Goal: Information Seeking & Learning: Compare options

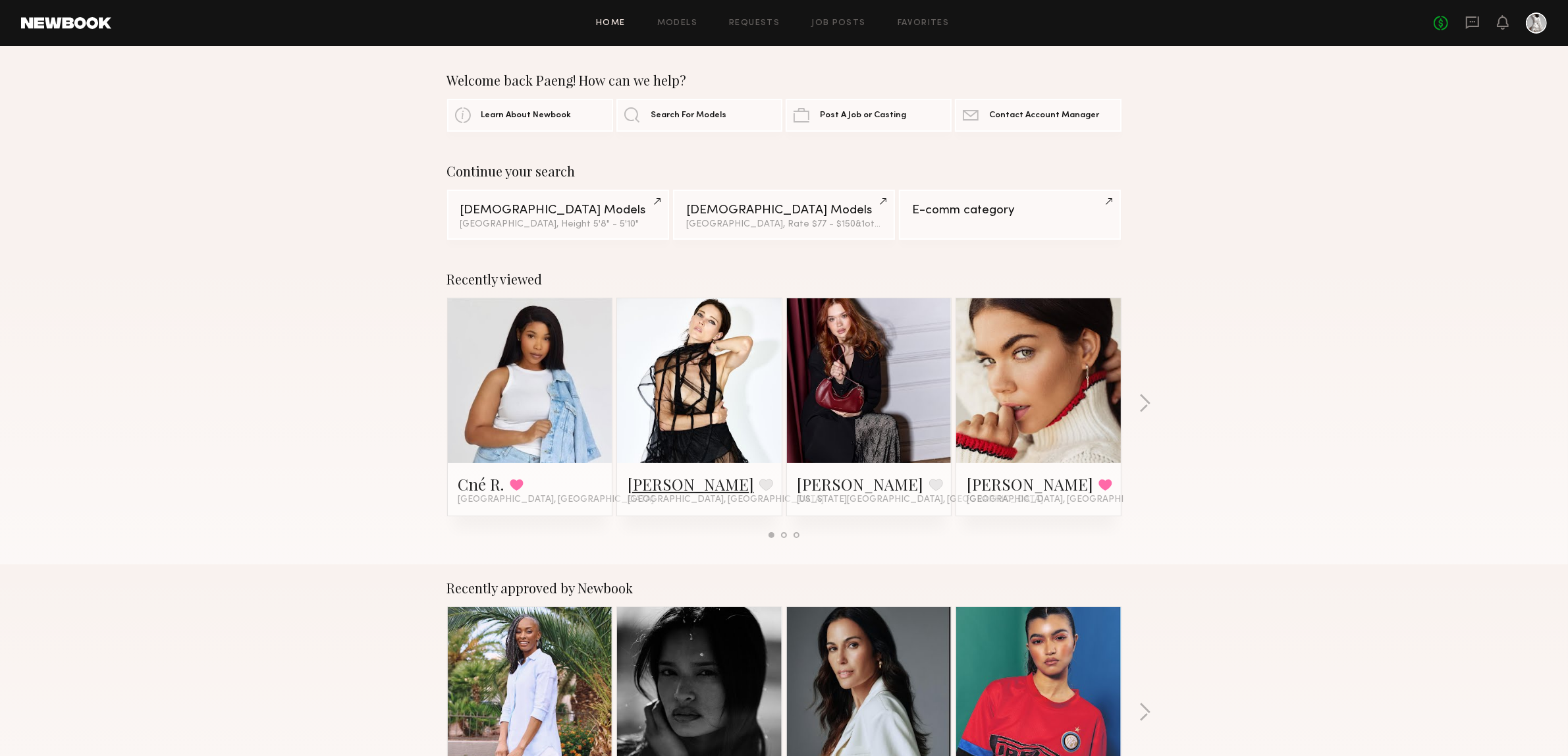
click at [655, 480] on link "[PERSON_NAME]" at bounding box center [690, 484] width 127 height 21
click at [1138, 406] on div "Recently viewed Cné R. Favorited Los Angeles, CA Ashley R. Favorite Los Angeles…" at bounding box center [784, 410] width 1568 height 309
click at [1138, 396] on button "button" at bounding box center [1145, 405] width 13 height 22
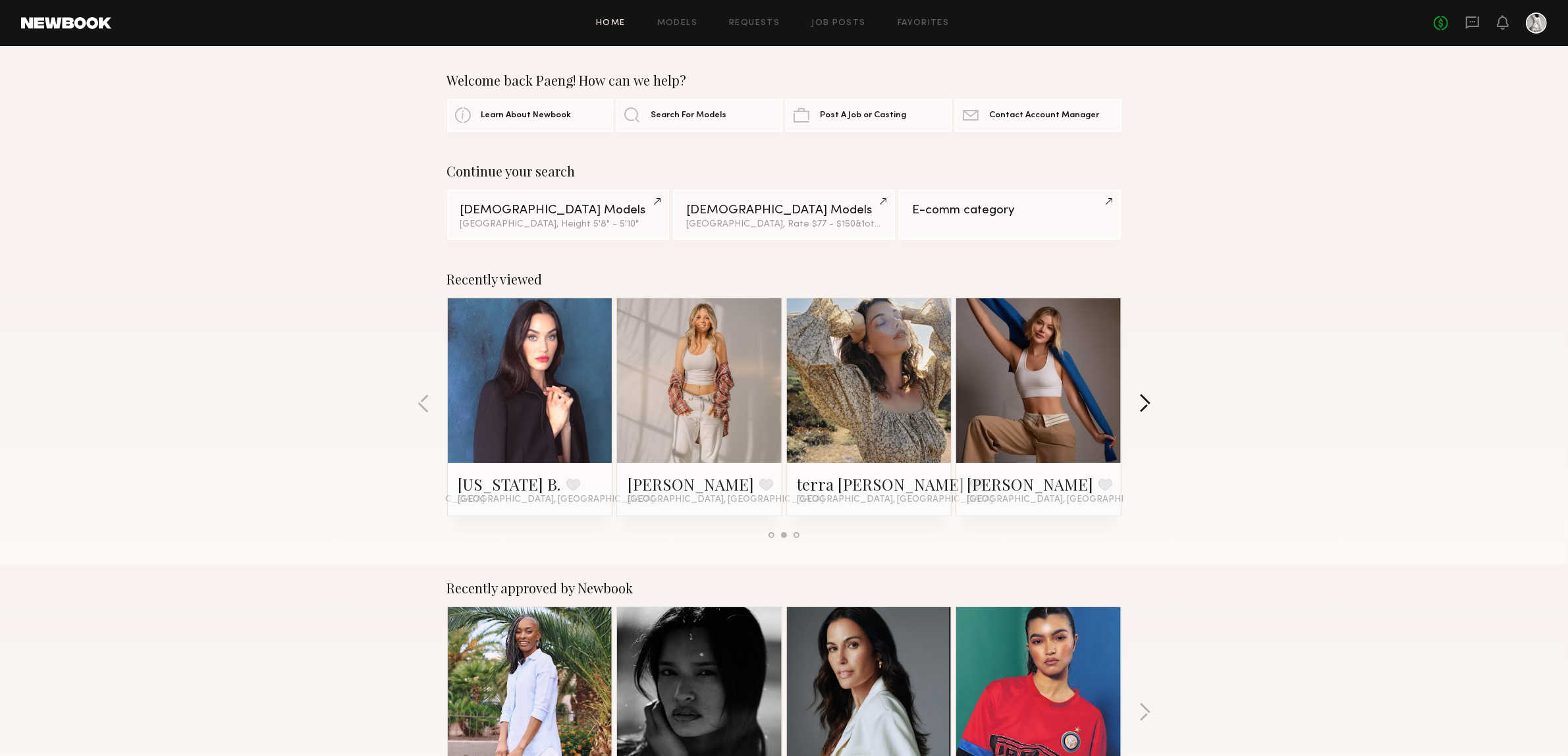
click at [1143, 410] on button "button" at bounding box center [1145, 405] width 13 height 22
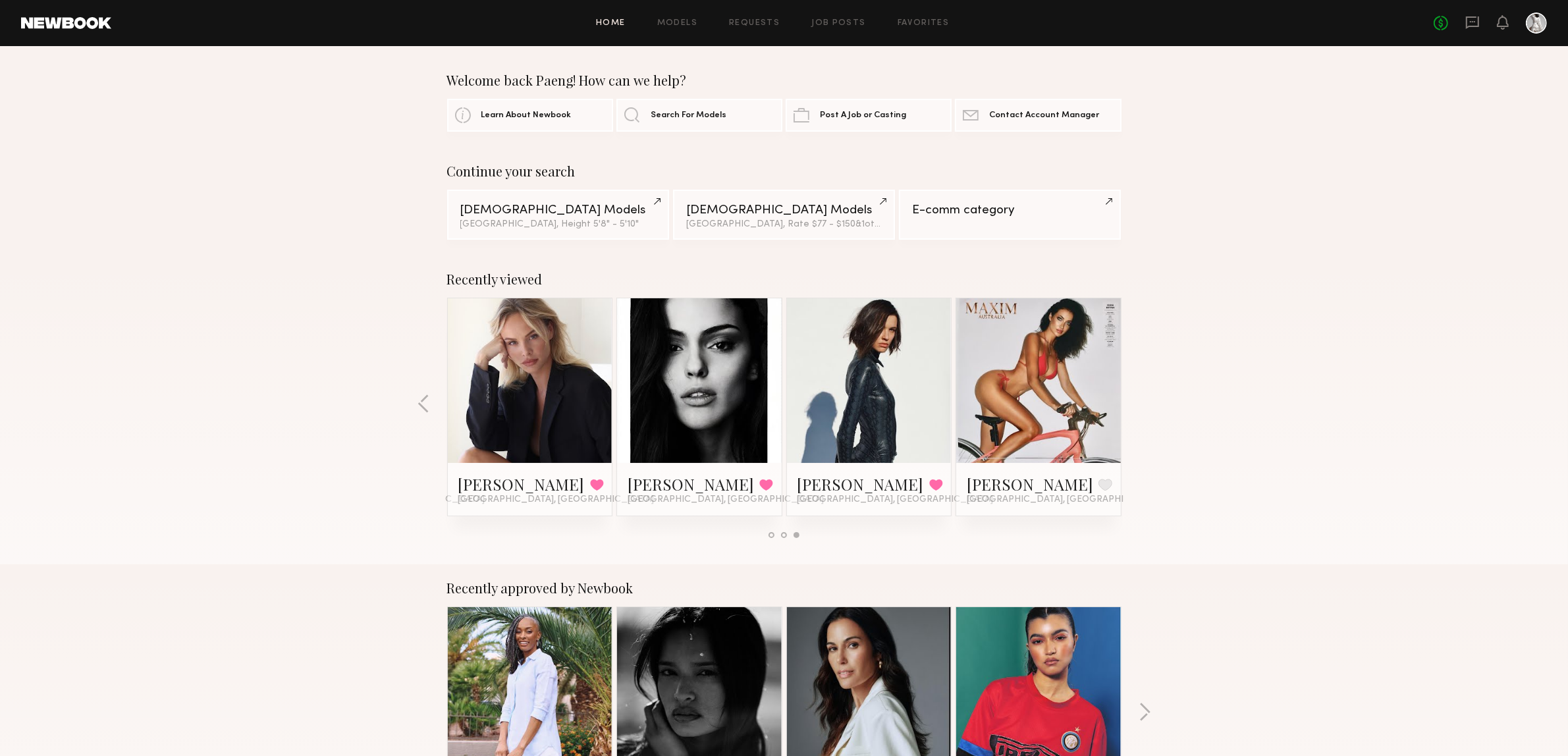
scroll to position [83, 0]
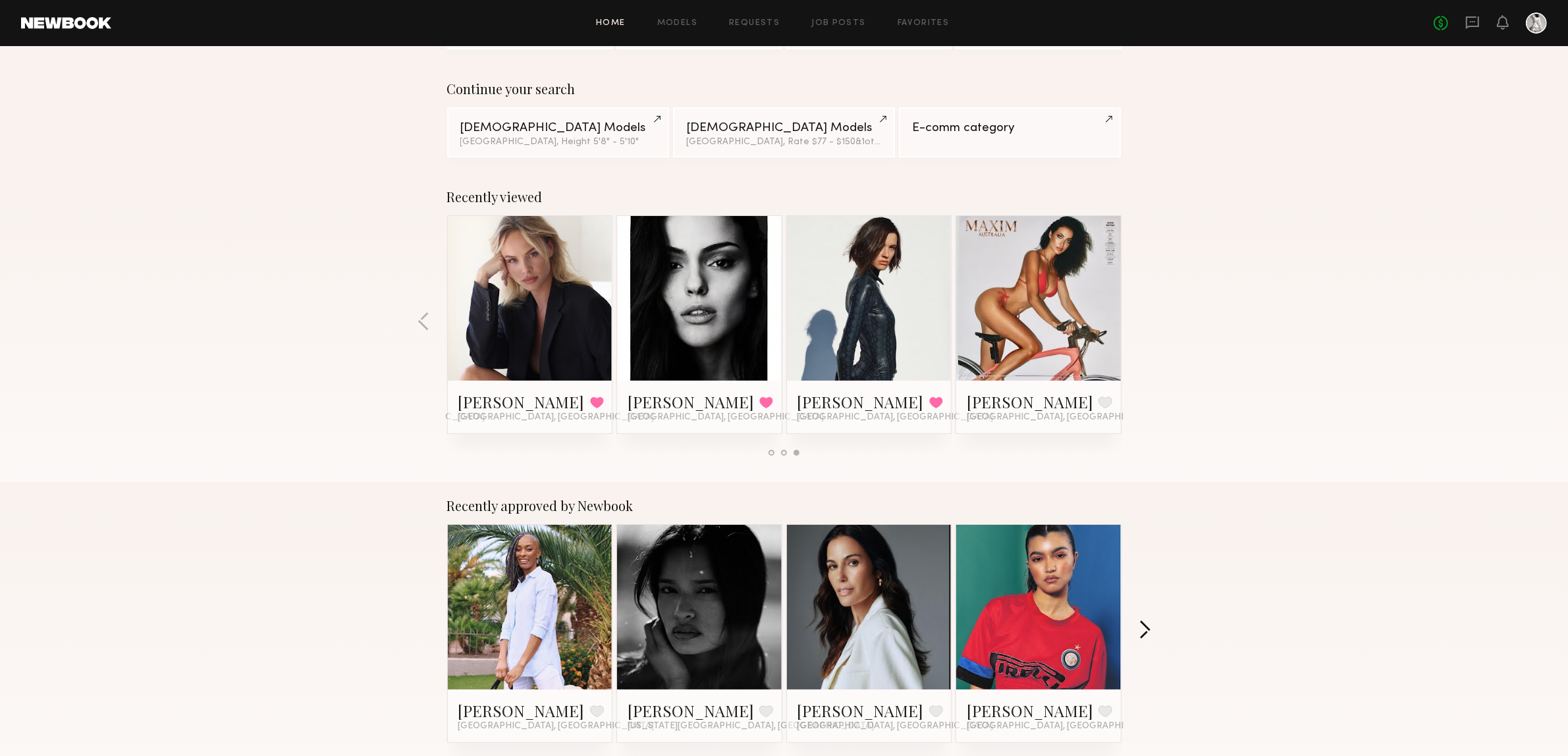
click at [1143, 635] on button "button" at bounding box center [1145, 631] width 13 height 22
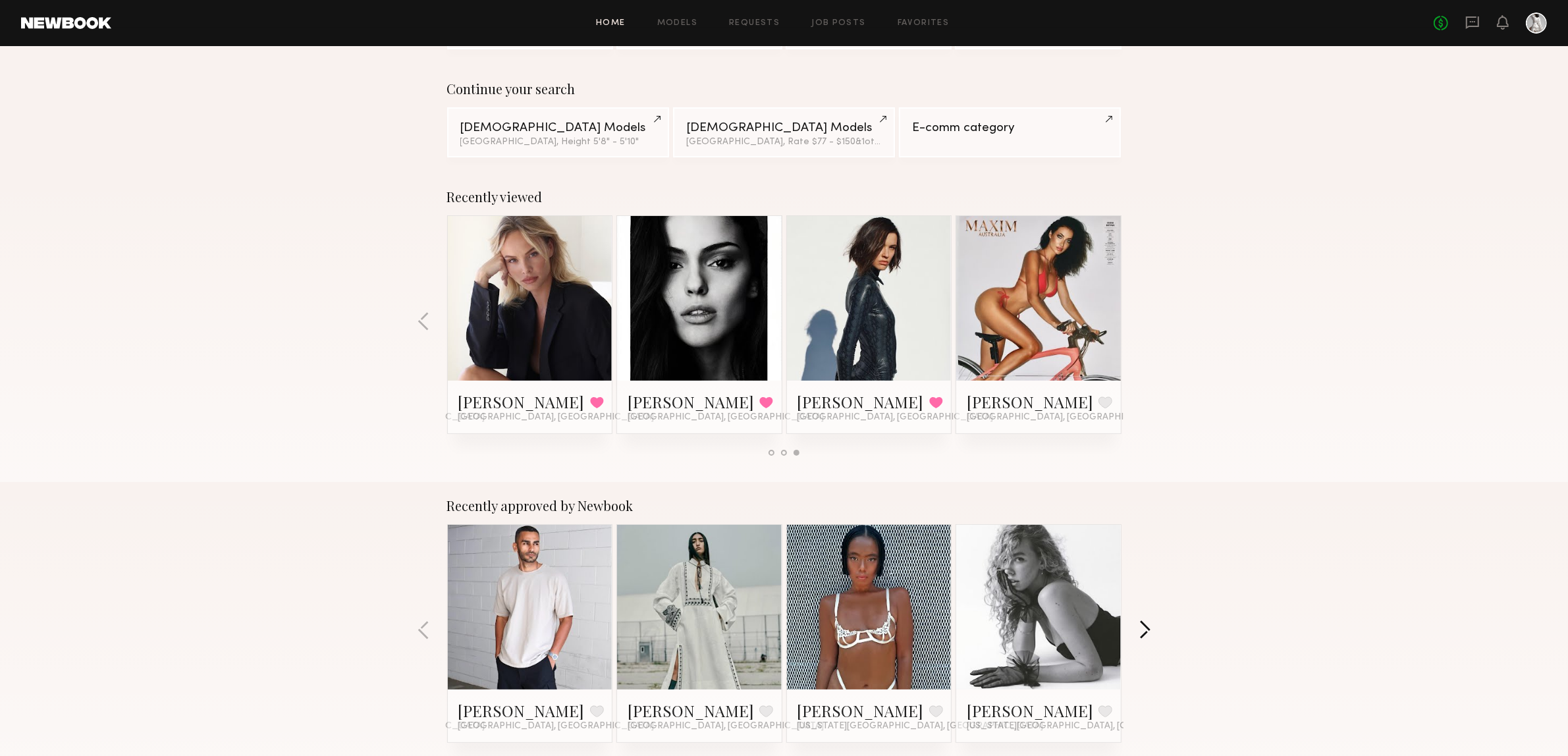
click at [1147, 639] on button "button" at bounding box center [1145, 631] width 13 height 22
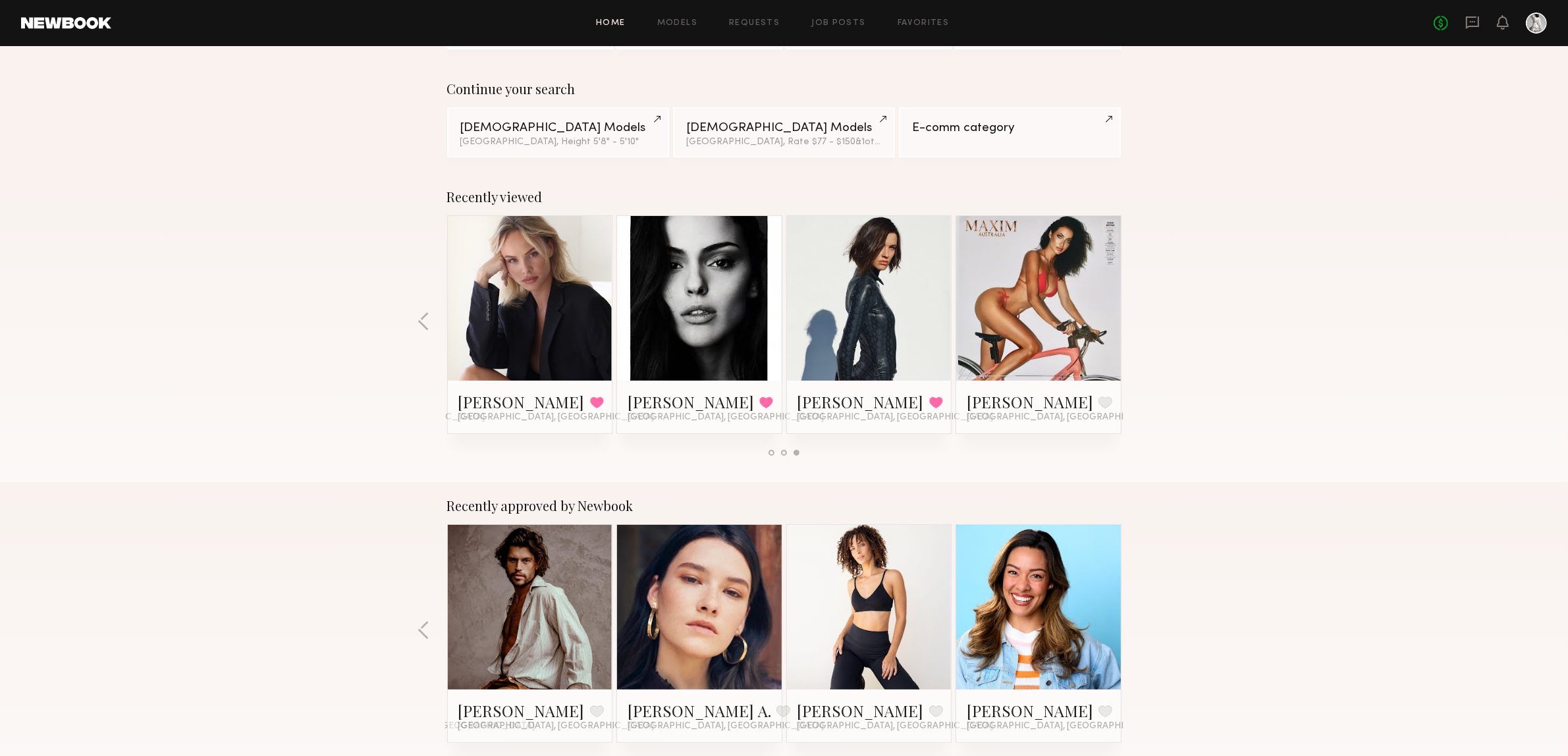
drag, startPoint x: 1017, startPoint y: 707, endPoint x: 1419, endPoint y: 611, distance: 413.3
click at [1419, 611] on div "Recently approved by Newbook Robin H. Favorite Las Vegas, NV Nikki K. Favorite …" at bounding box center [784, 636] width 1568 height 309
click at [1167, 634] on div "Recently approved by Newbook Robin H. Favorite Las Vegas, NV Nikki K. Favorite …" at bounding box center [784, 636] width 1568 height 309
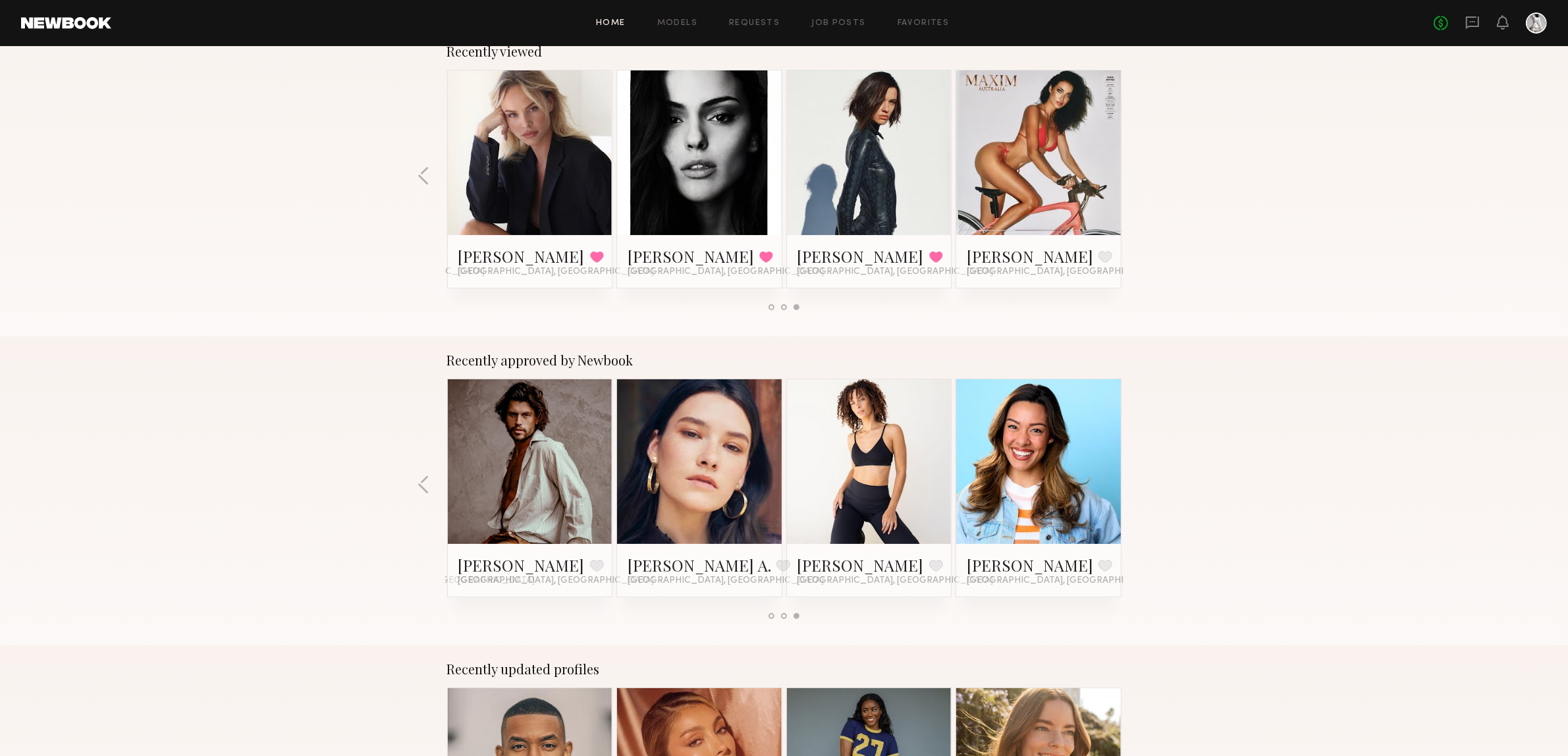
scroll to position [494, 0]
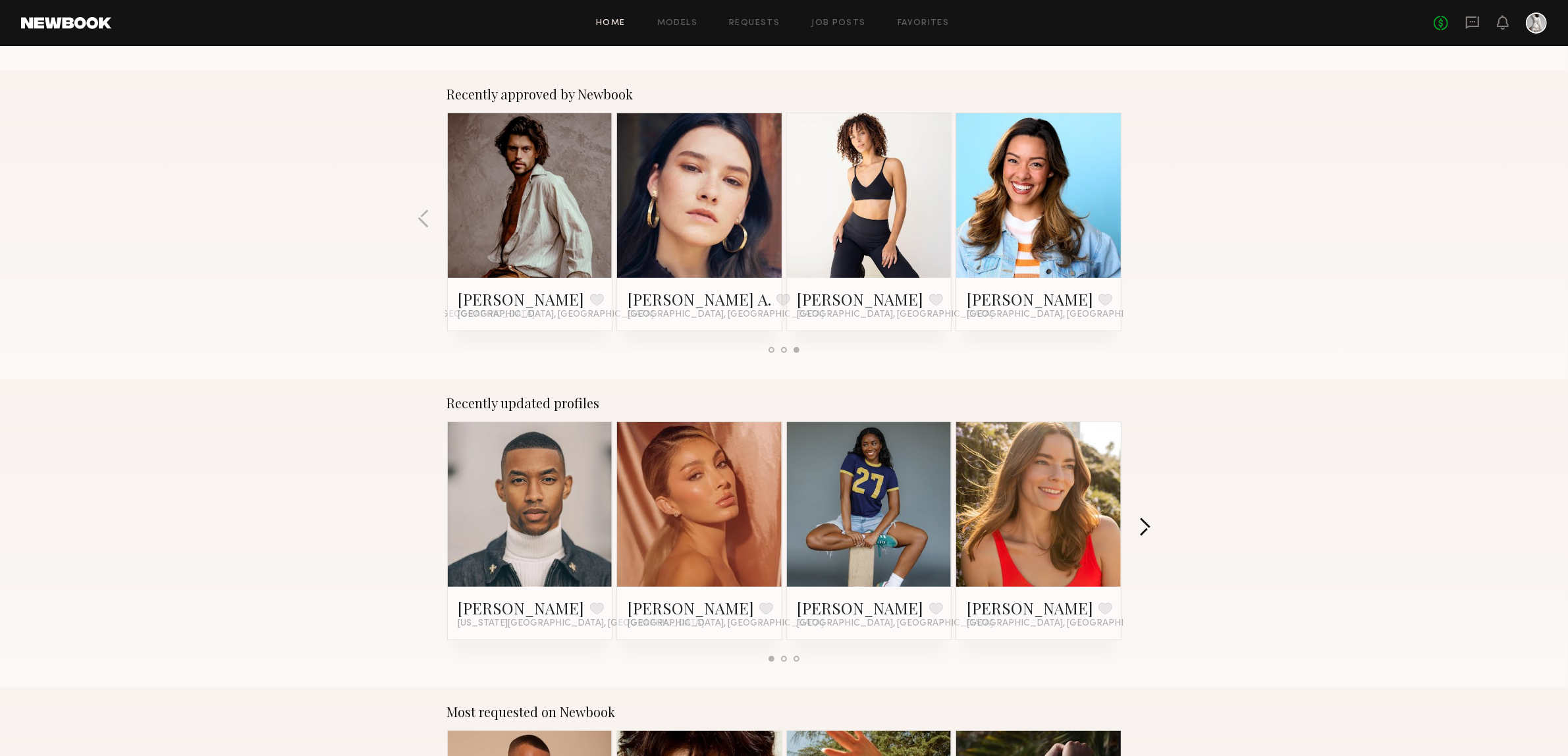
click at [1145, 524] on button "button" at bounding box center [1145, 529] width 13 height 22
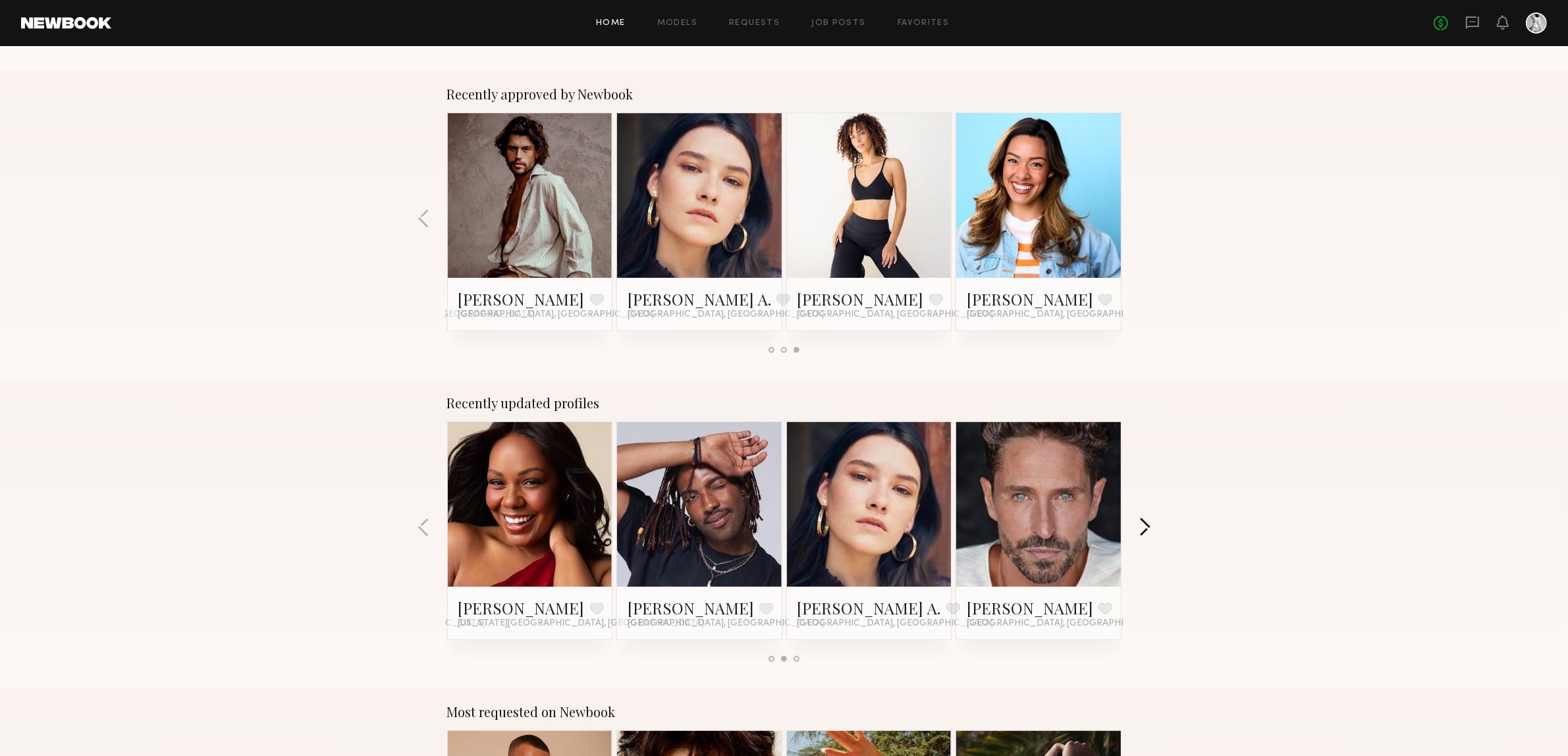
click at [1145, 524] on button "button" at bounding box center [1145, 529] width 13 height 22
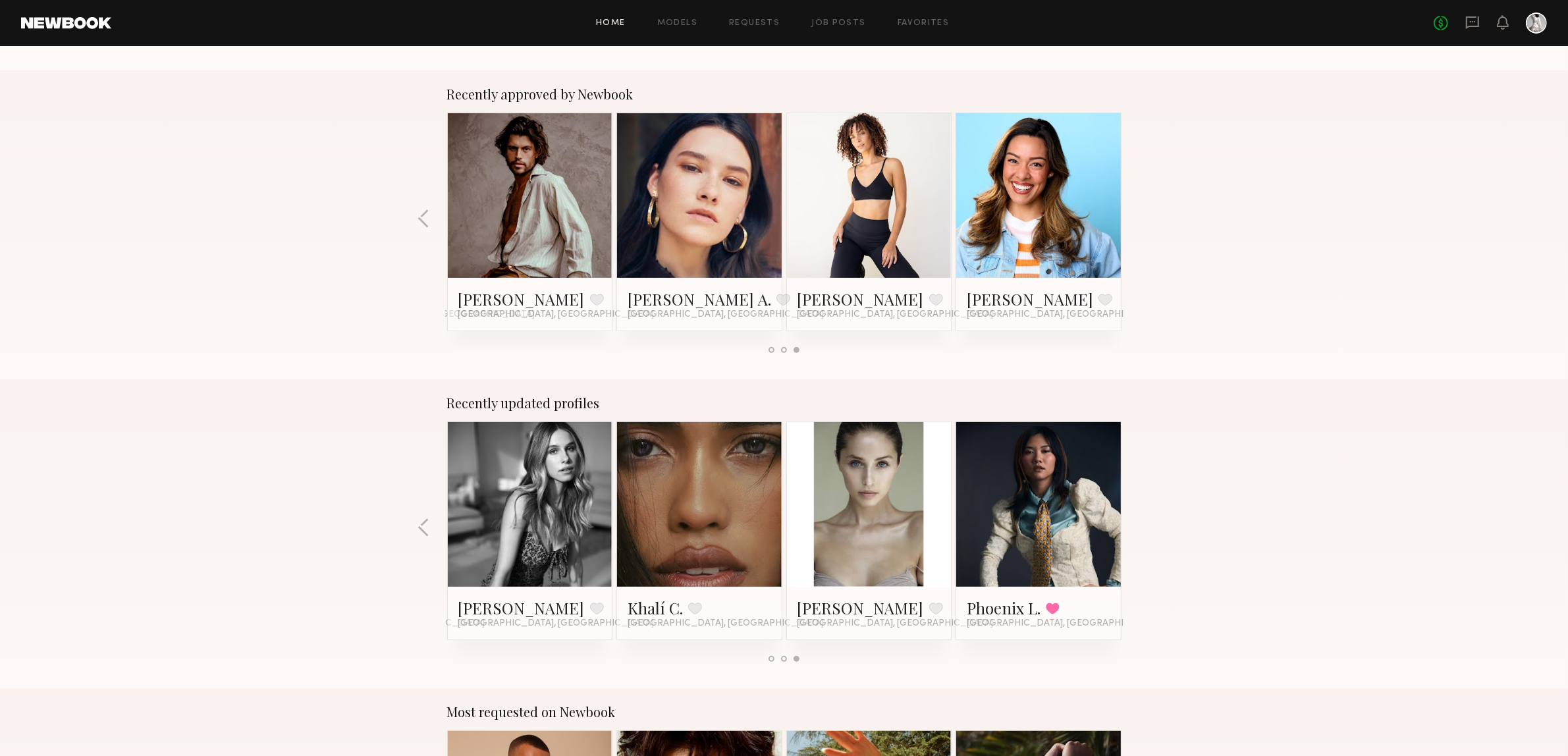
scroll to position [988, 0]
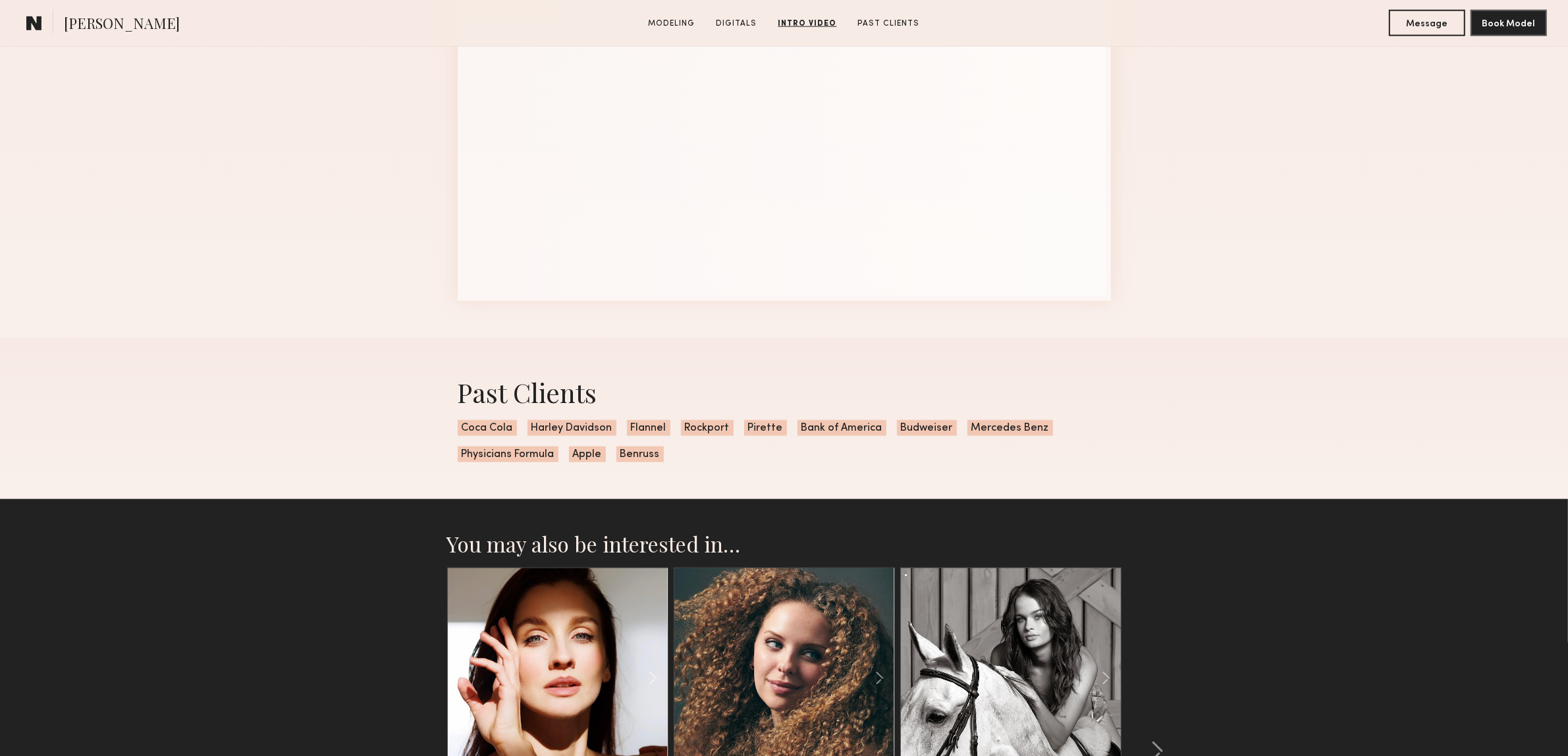
scroll to position [2224, 0]
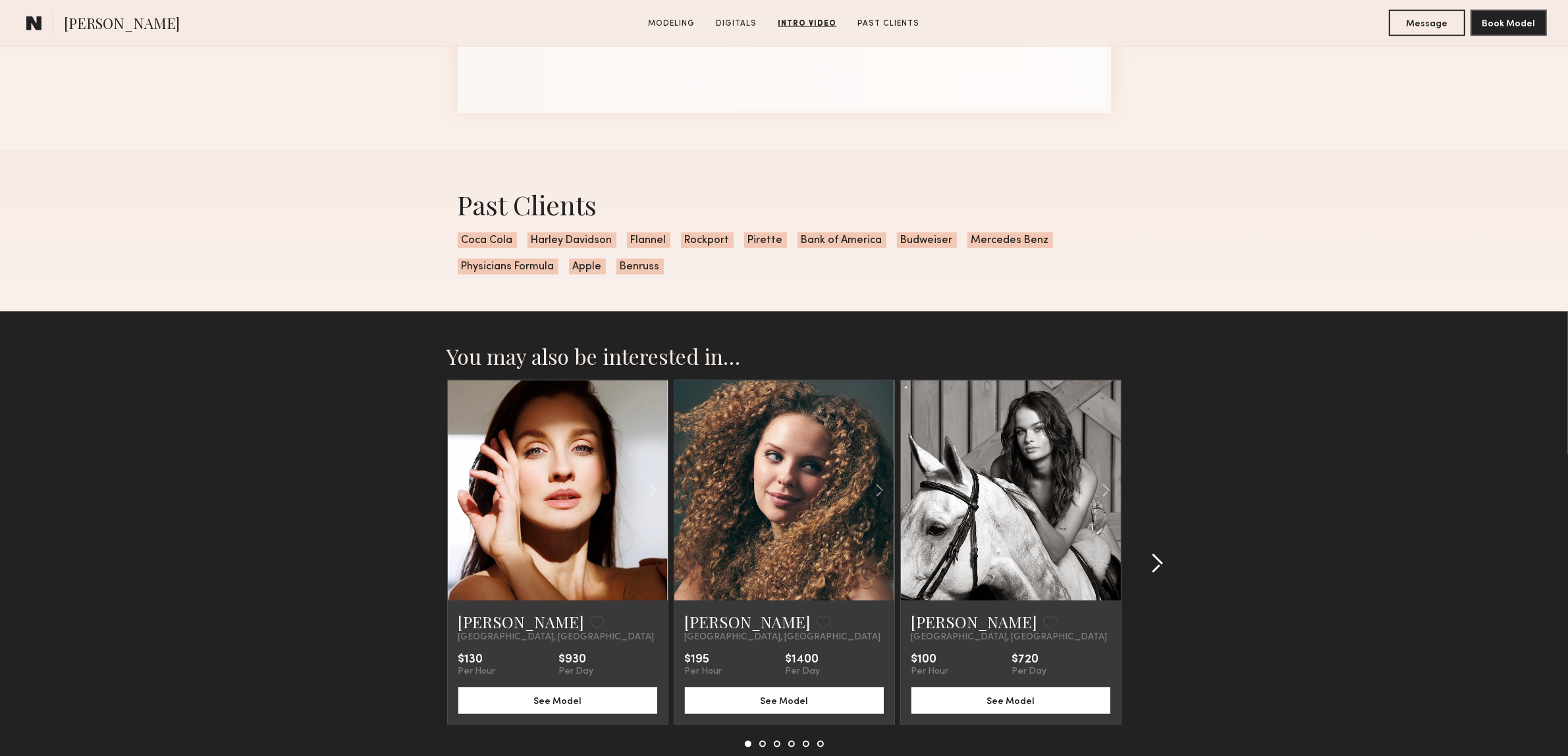
click at [1143, 574] on button at bounding box center [1153, 564] width 21 height 21
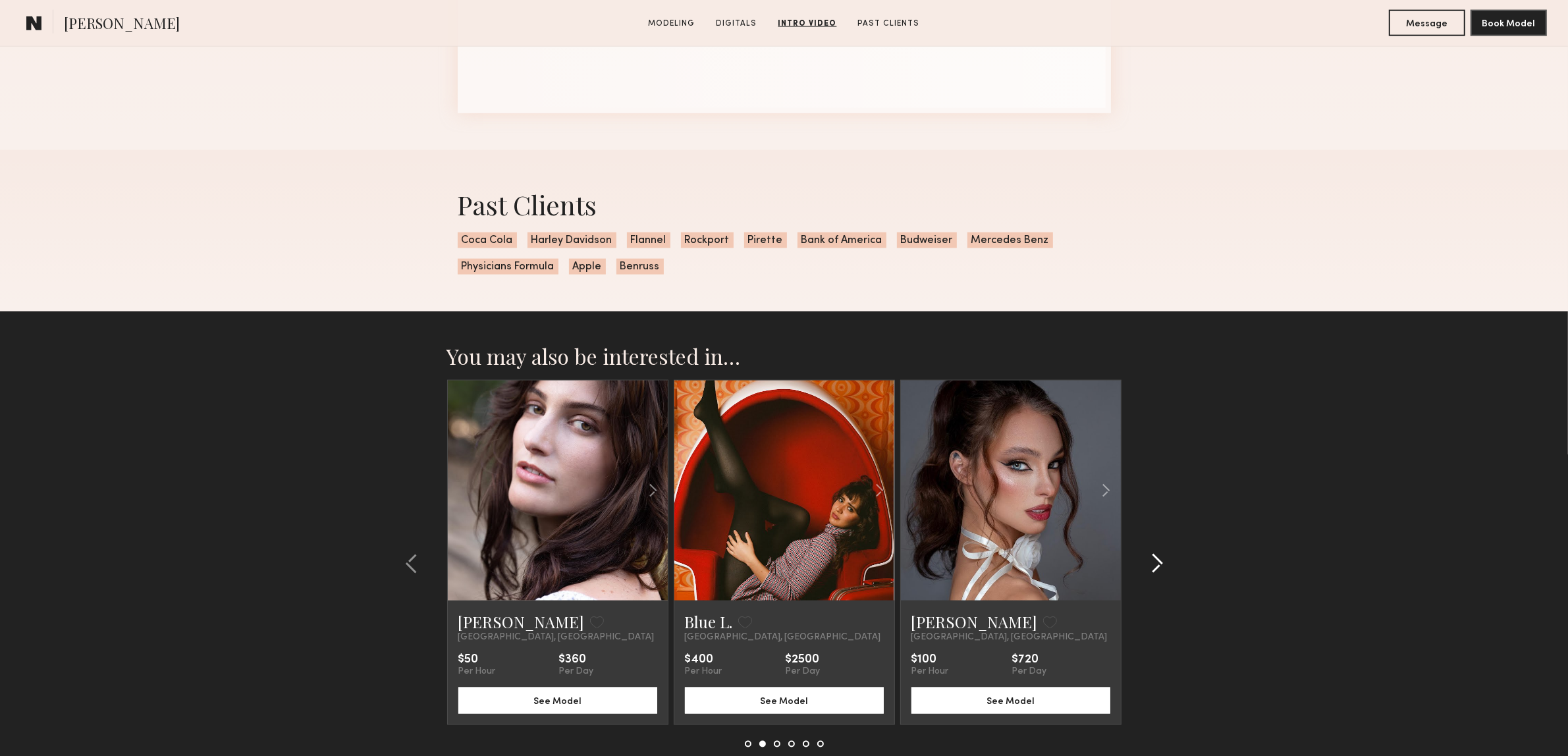
click at [1150, 574] on common-icon at bounding box center [1156, 564] width 13 height 21
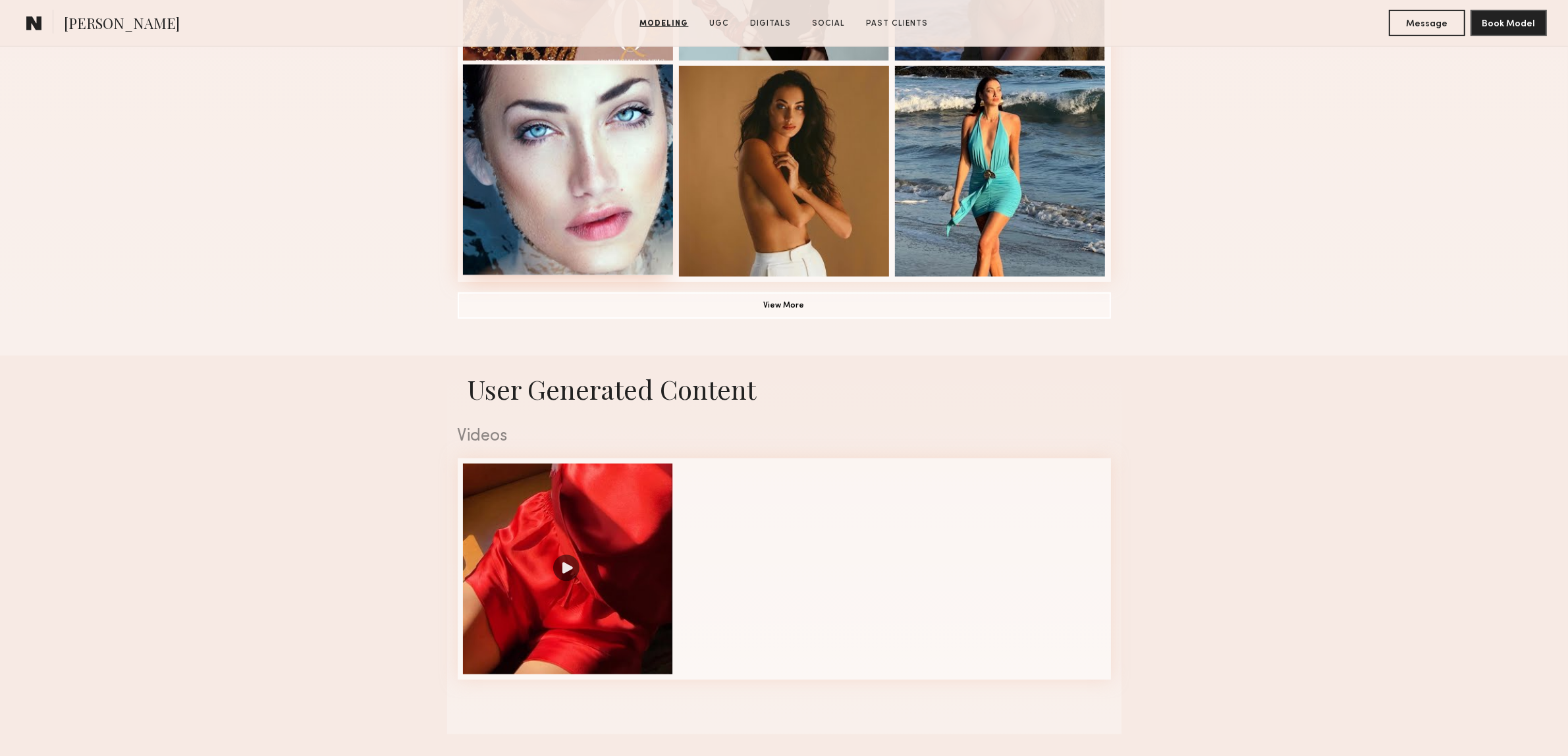
scroll to position [1235, 0]
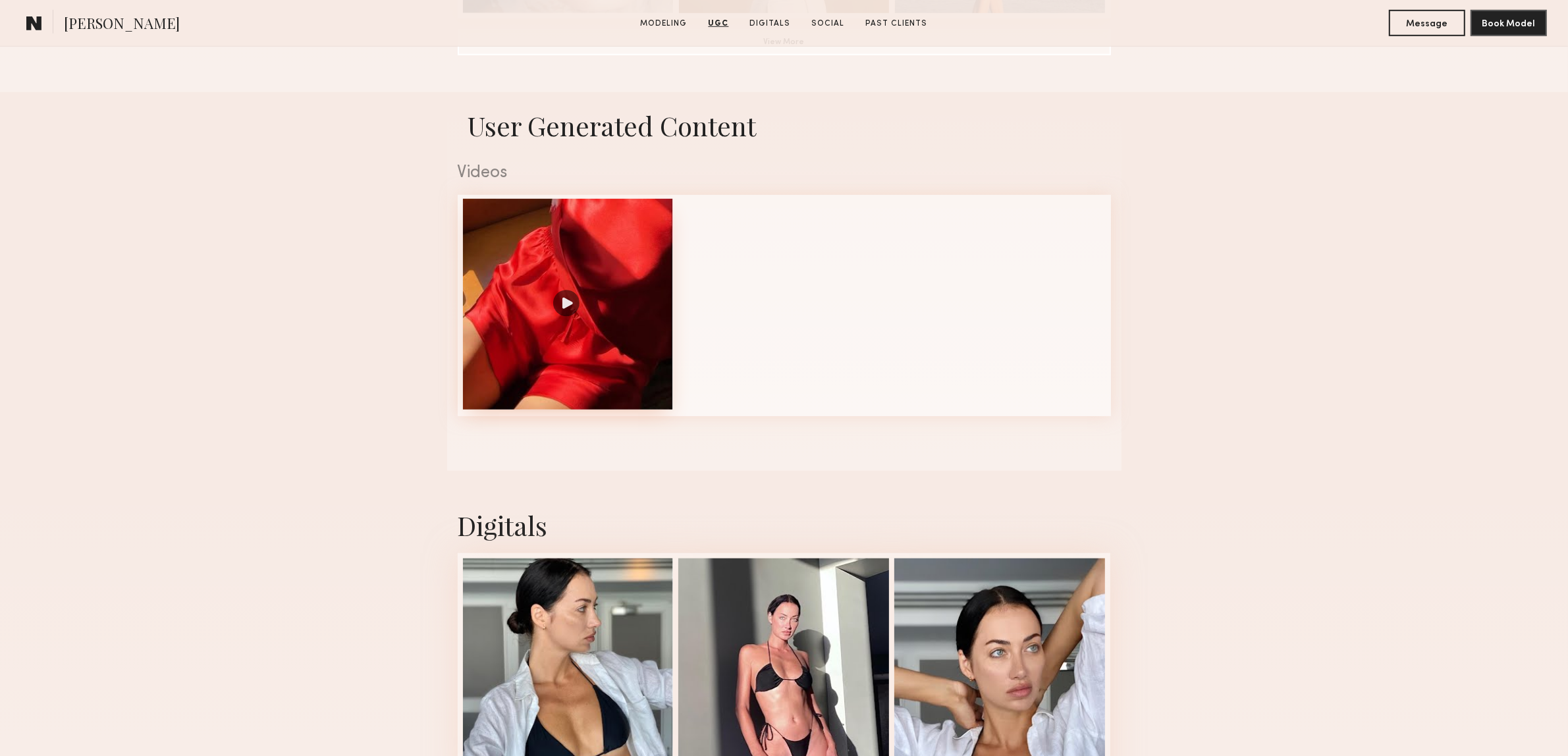
click at [566, 307] on div at bounding box center [568, 304] width 211 height 211
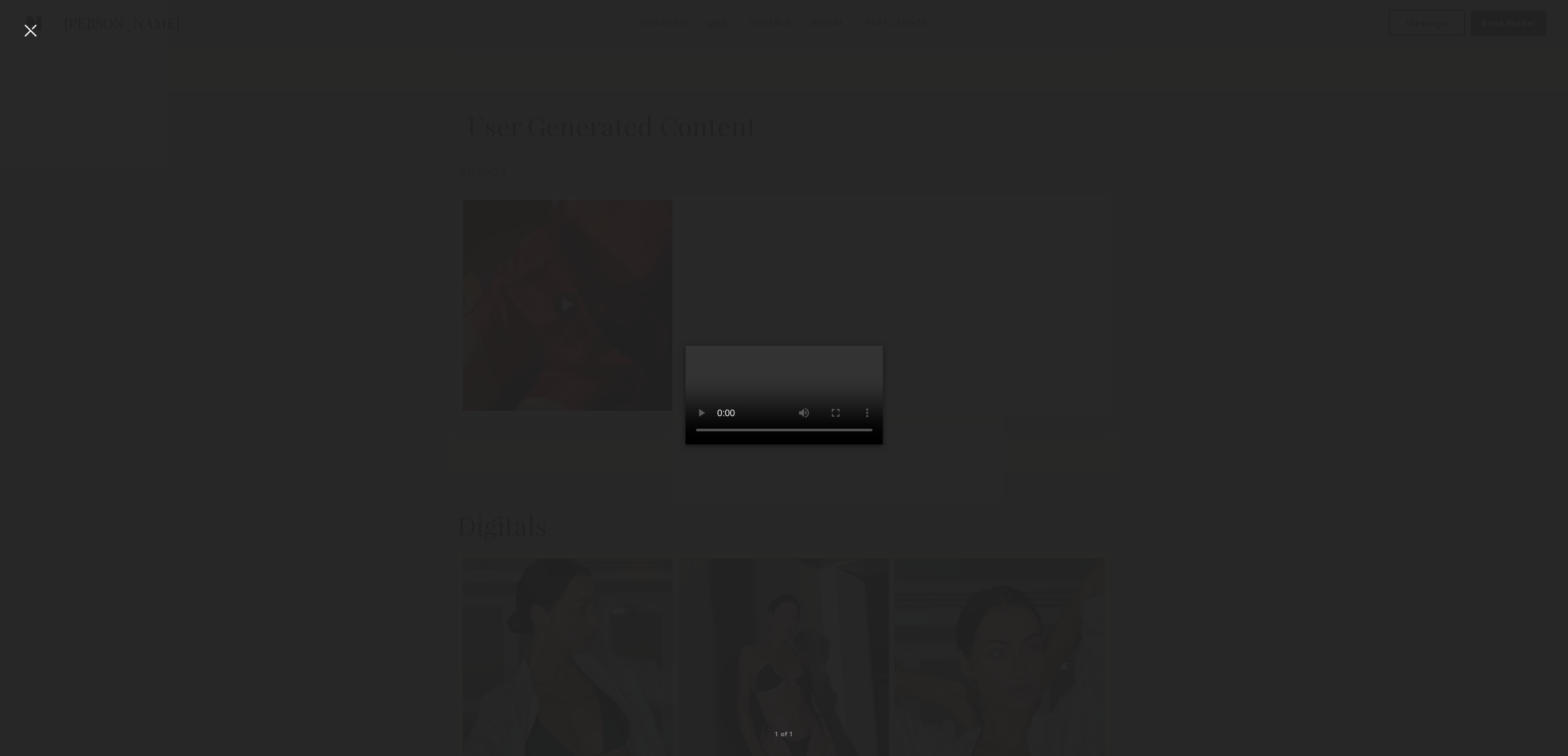
click at [34, 30] on div at bounding box center [30, 30] width 21 height 21
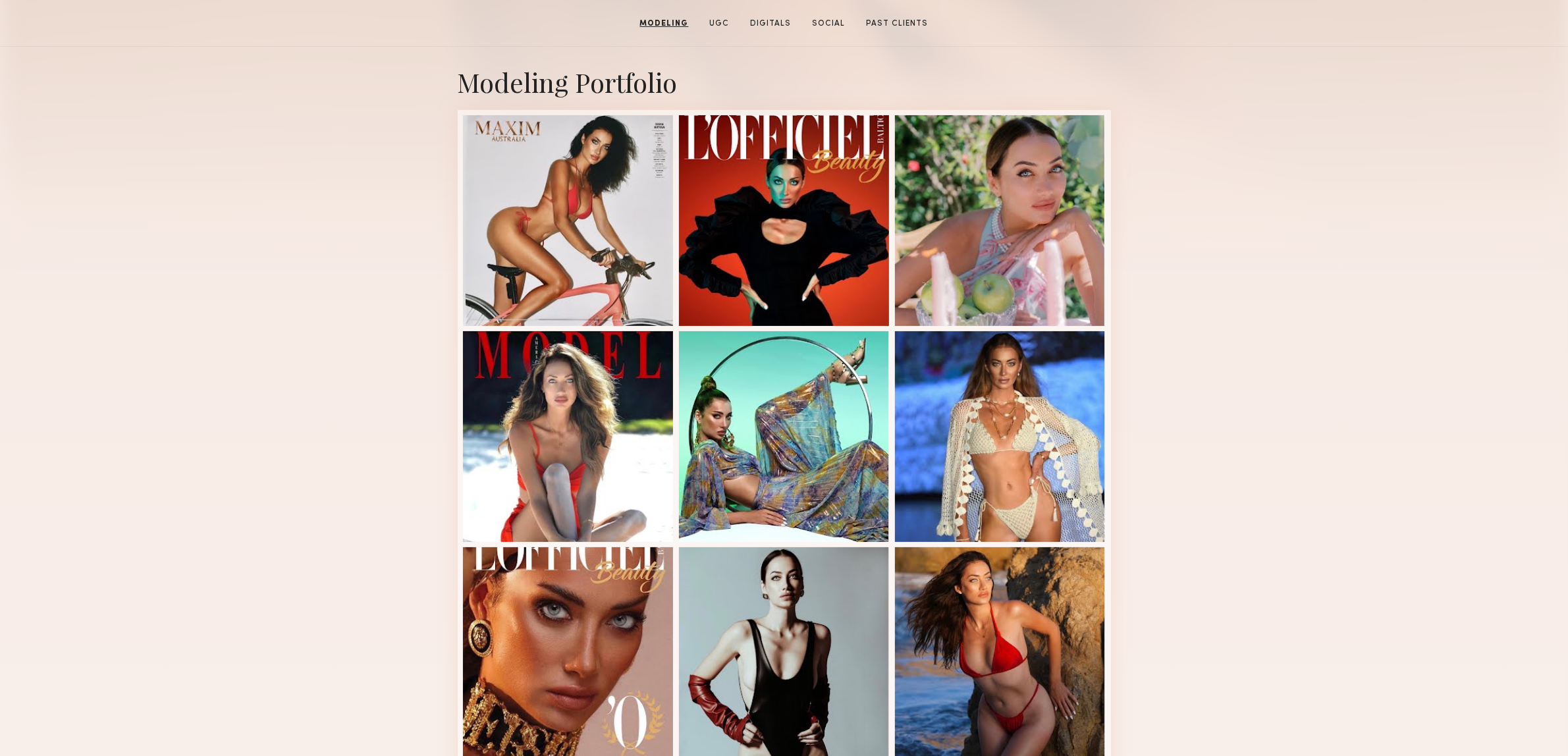
scroll to position [107, 0]
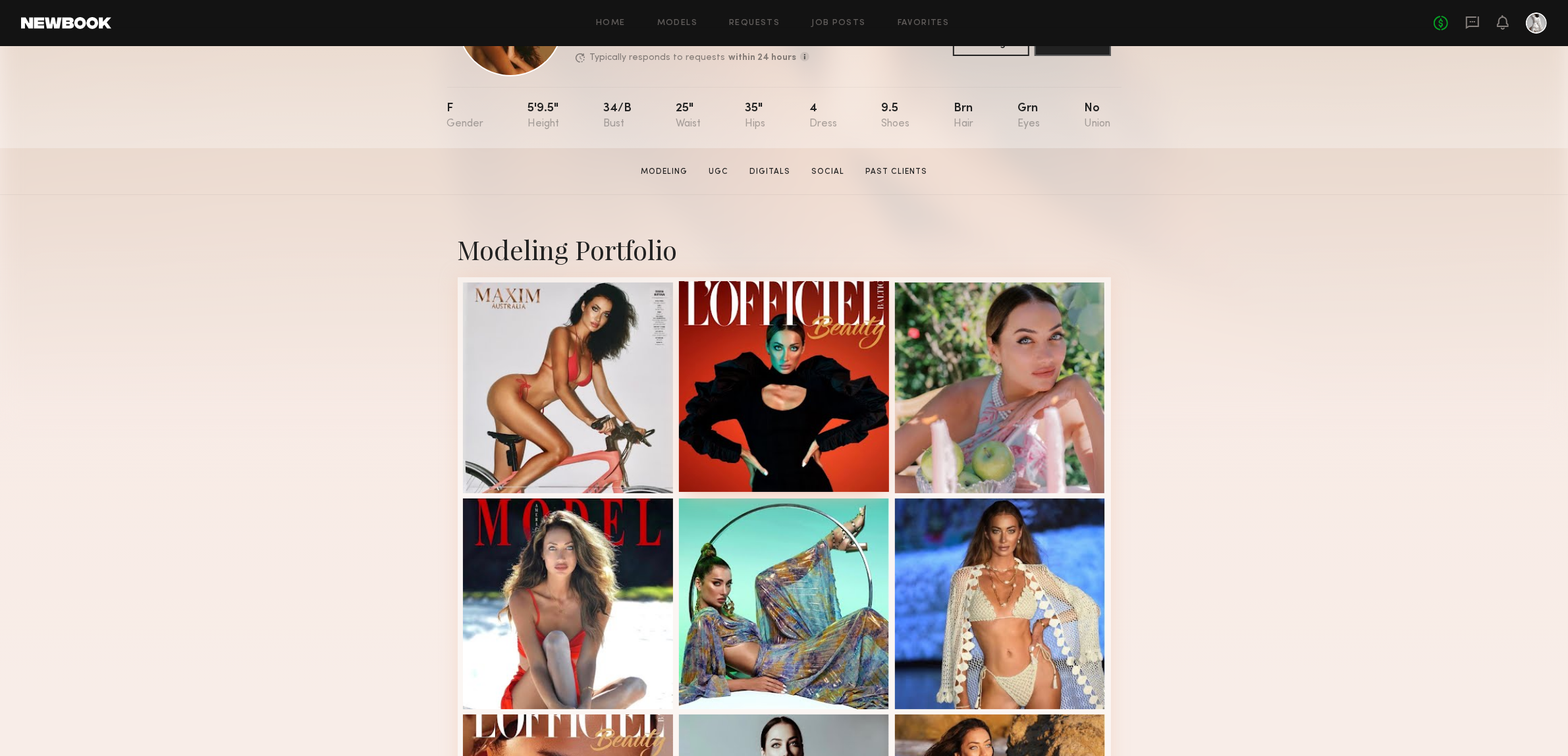
click at [808, 435] on div at bounding box center [784, 387] width 211 height 211
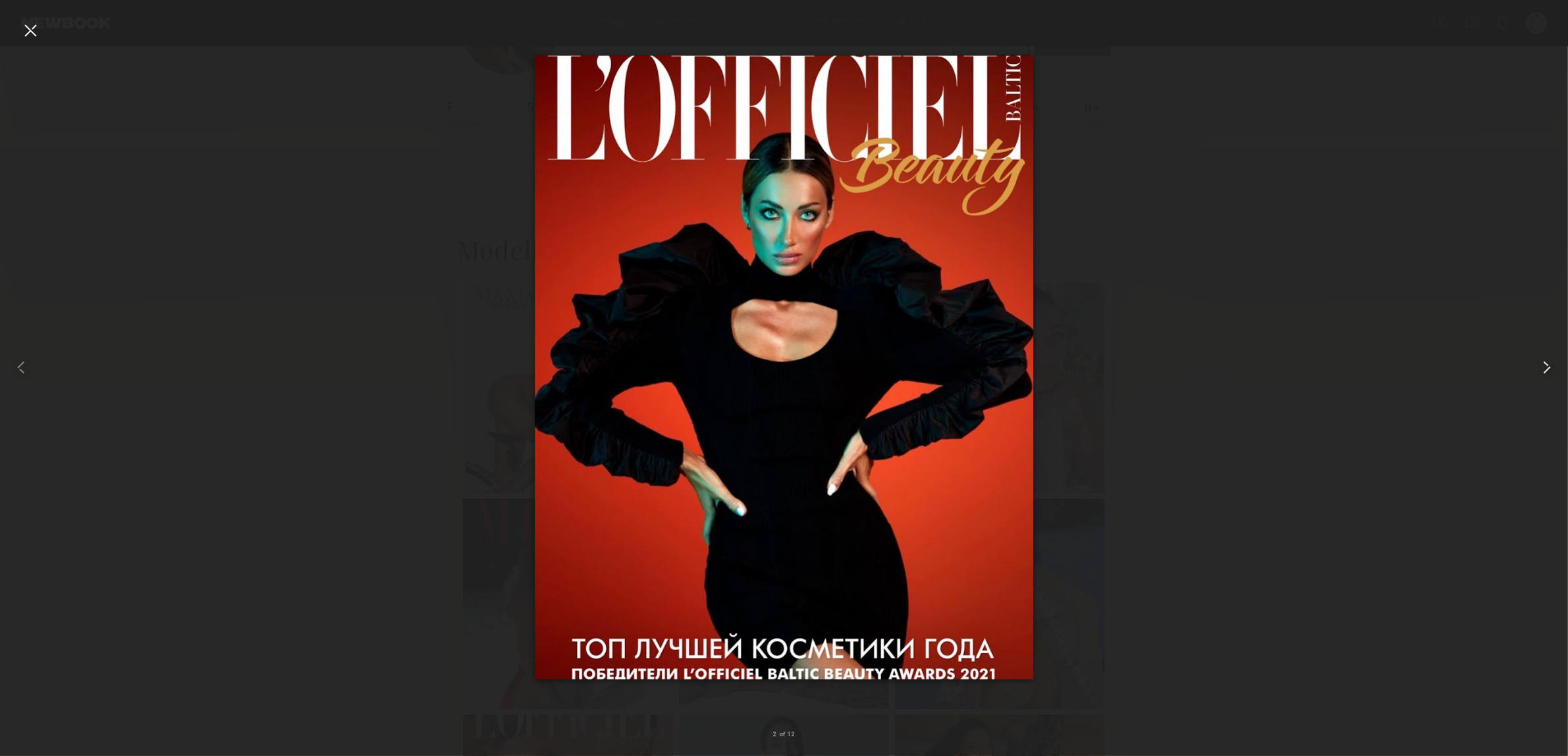
click at [1522, 378] on div at bounding box center [1537, 367] width 63 height 693
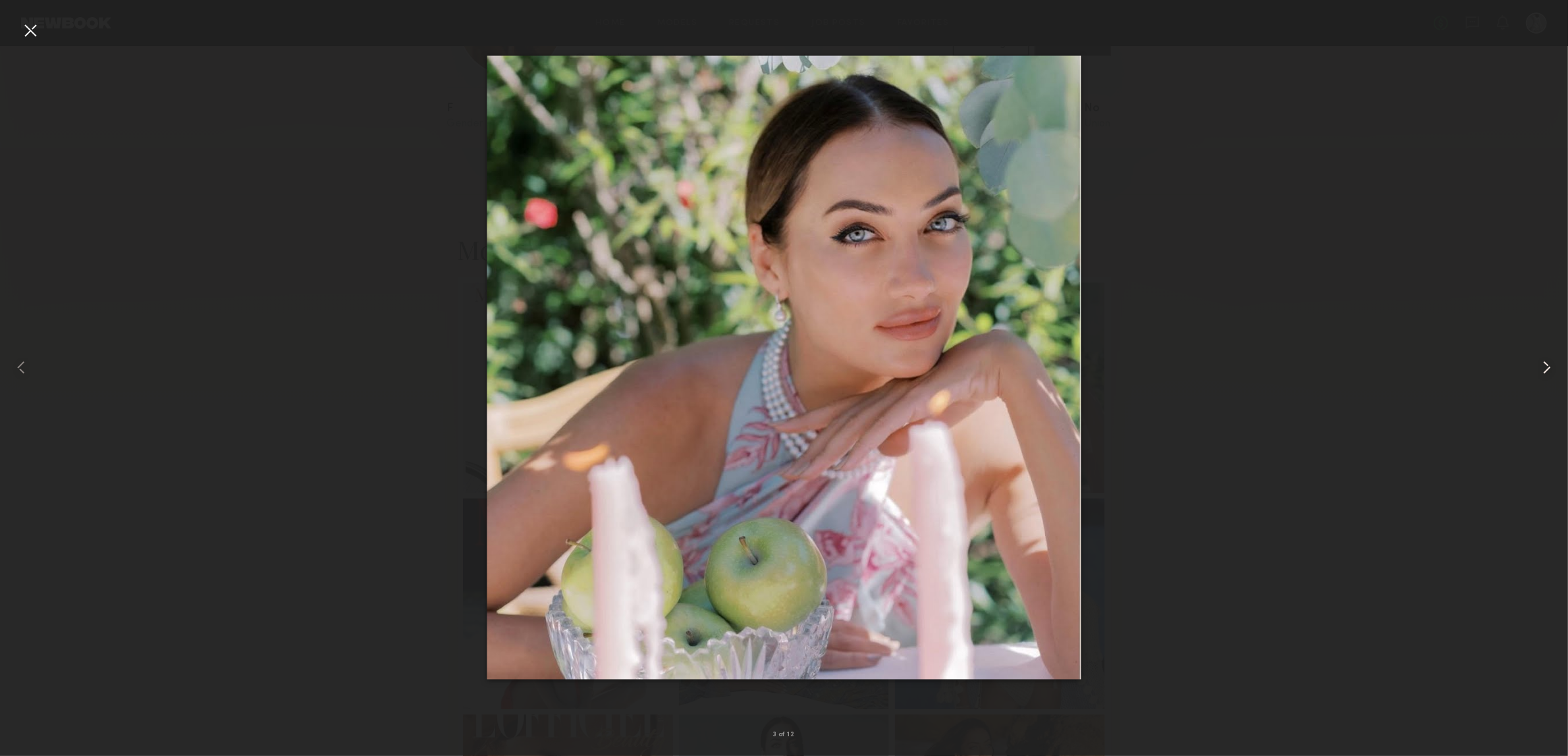
click at [1535, 373] on div at bounding box center [1537, 367] width 63 height 693
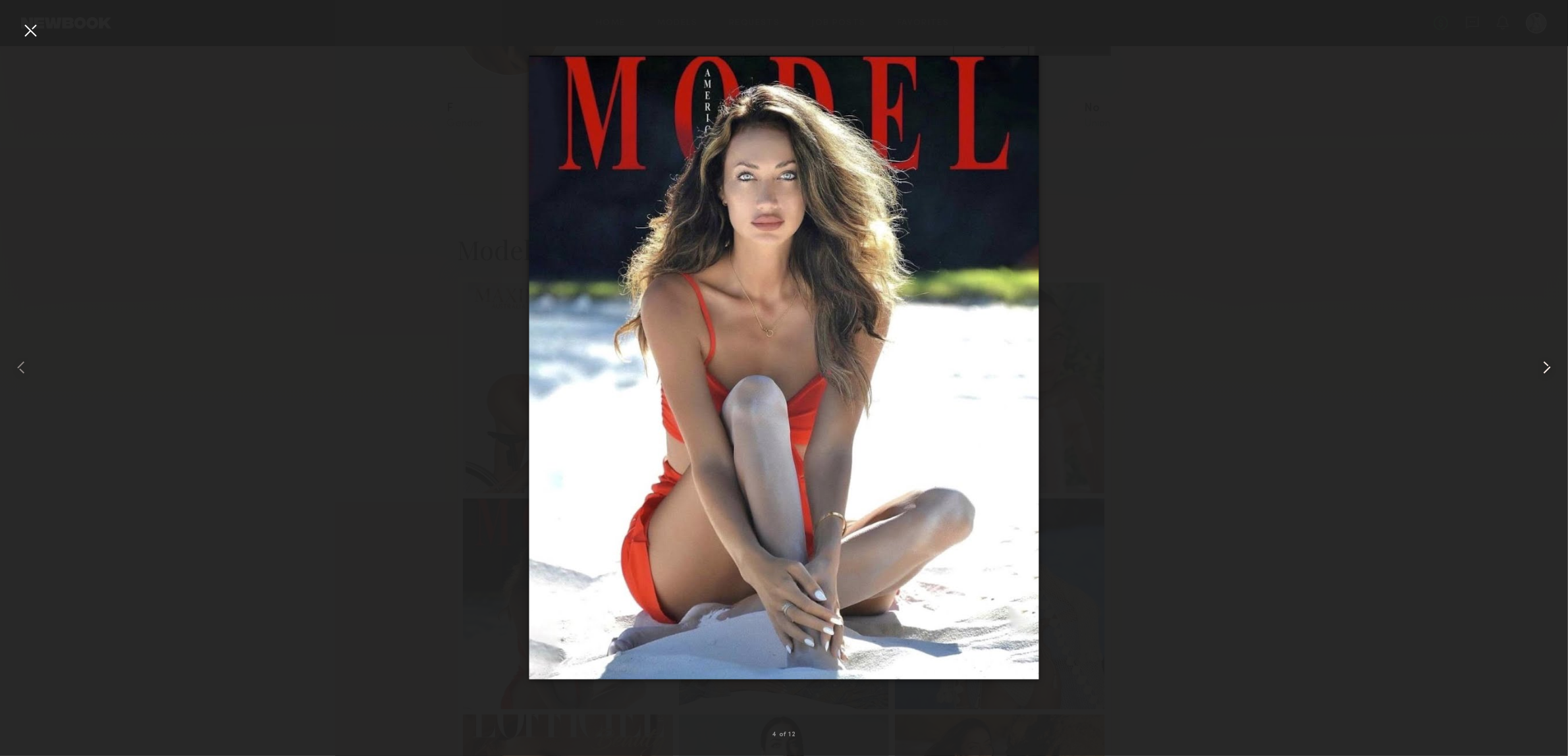
click at [1535, 373] on div at bounding box center [1537, 367] width 63 height 693
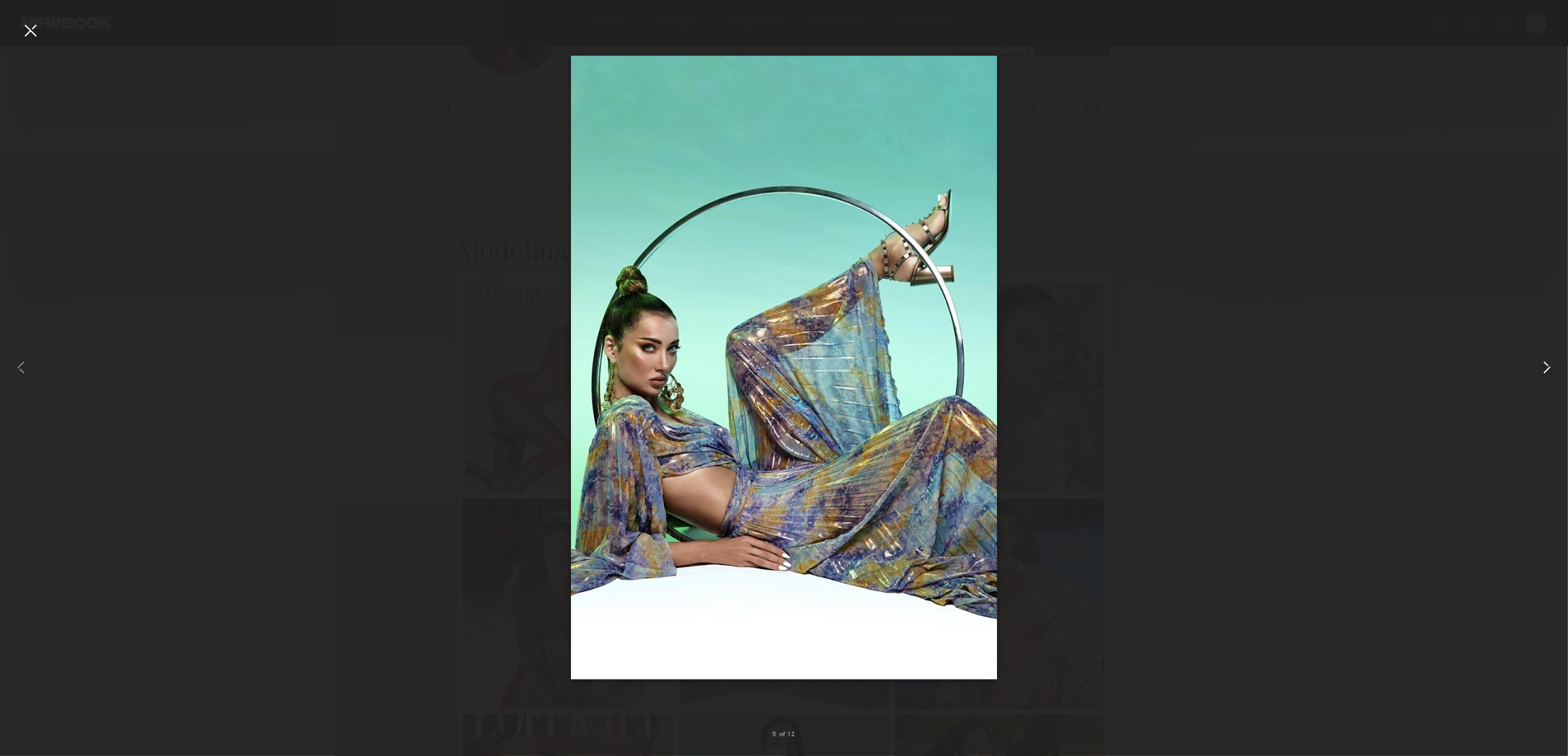
click at [1535, 373] on div at bounding box center [1537, 367] width 63 height 693
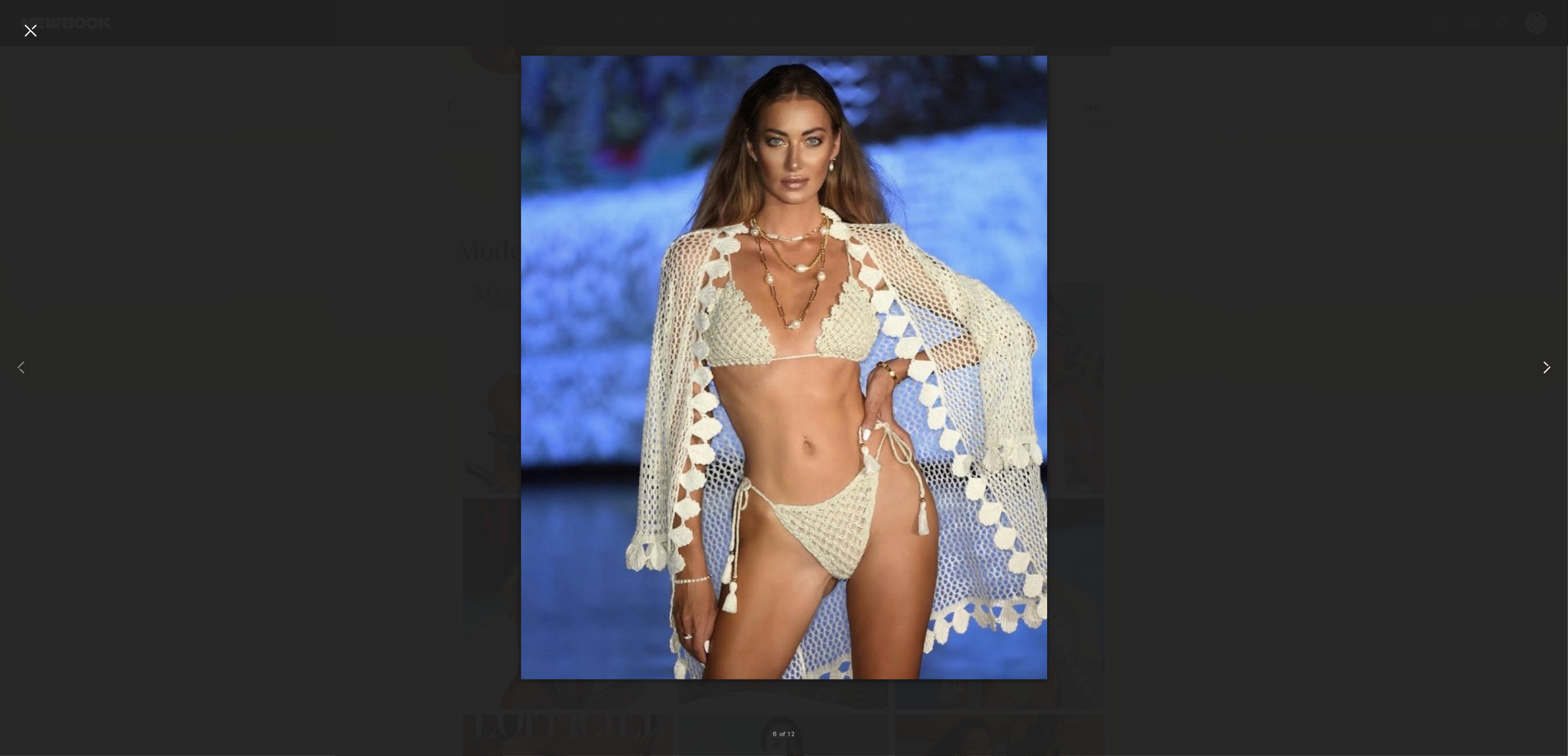
click at [1528, 376] on div at bounding box center [1537, 367] width 63 height 693
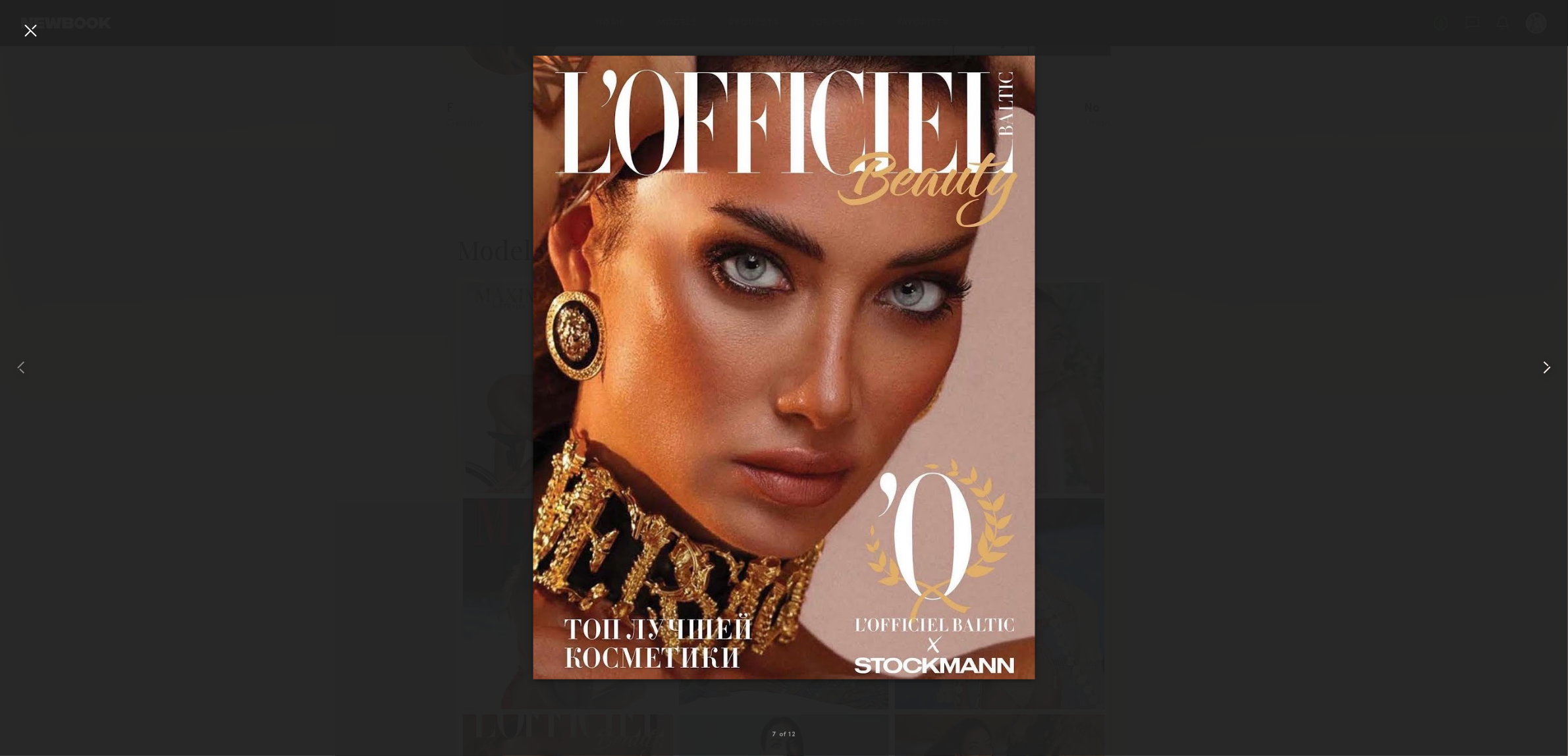
click at [1528, 376] on div at bounding box center [1537, 367] width 63 height 693
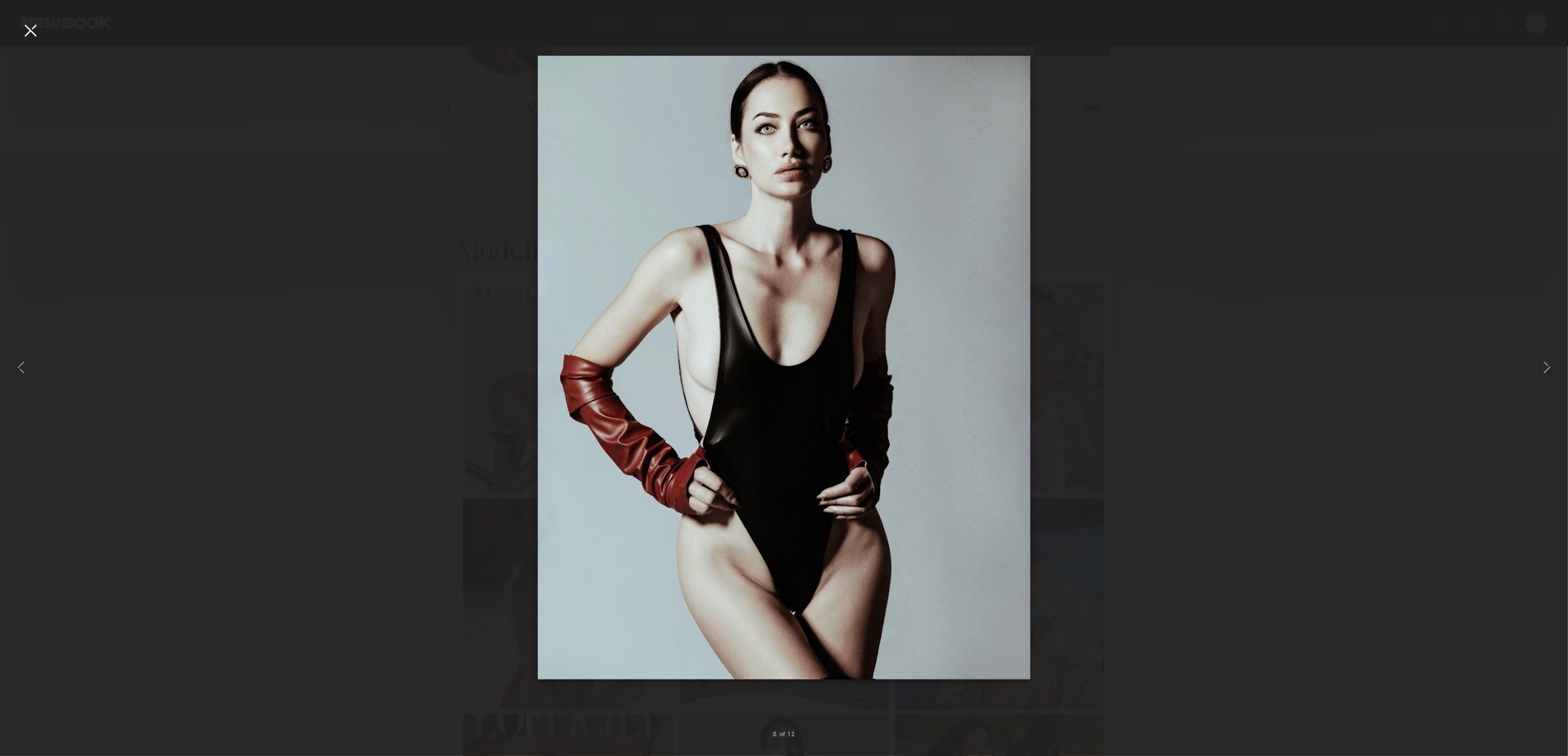
click at [33, 24] on div at bounding box center [30, 30] width 21 height 21
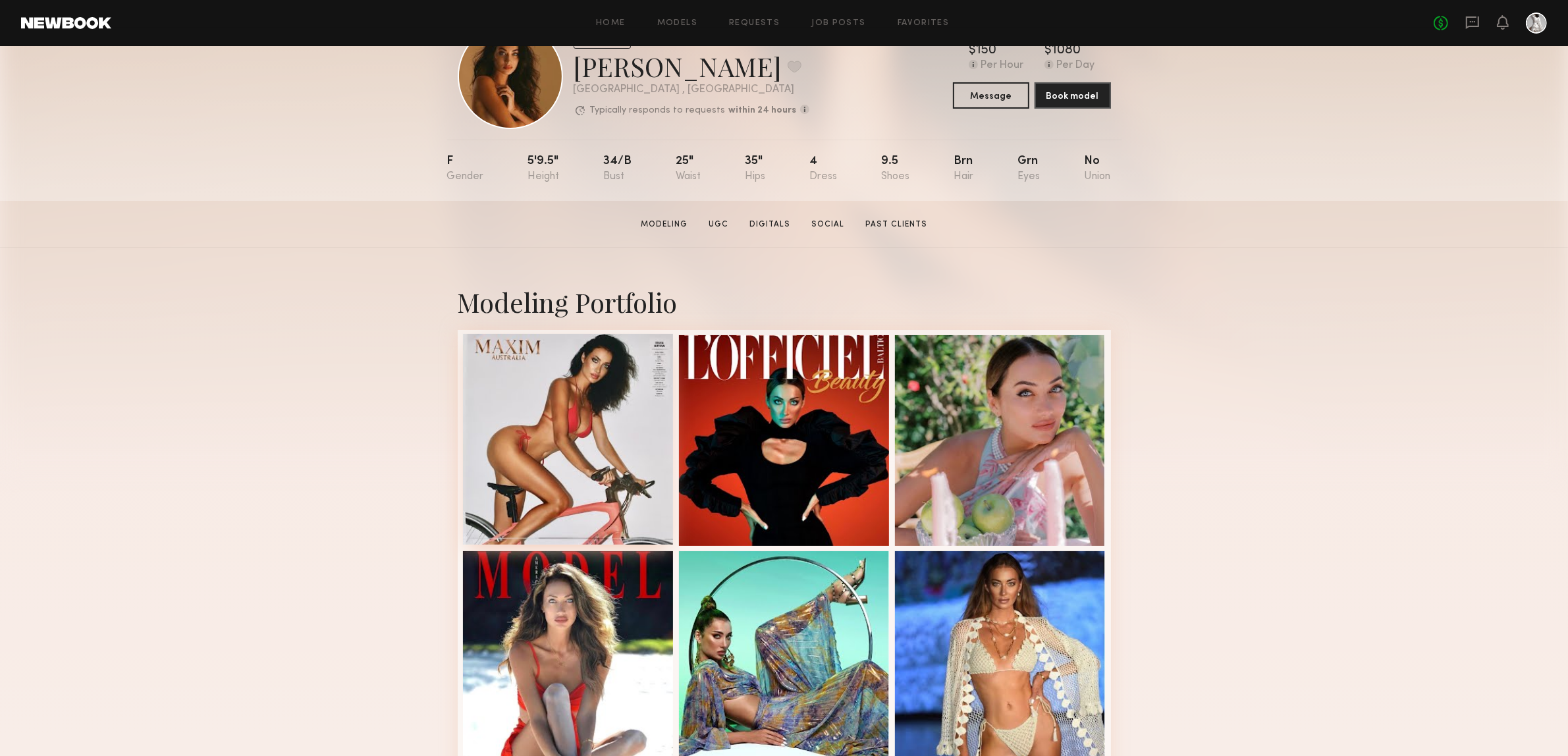
scroll to position [0, 0]
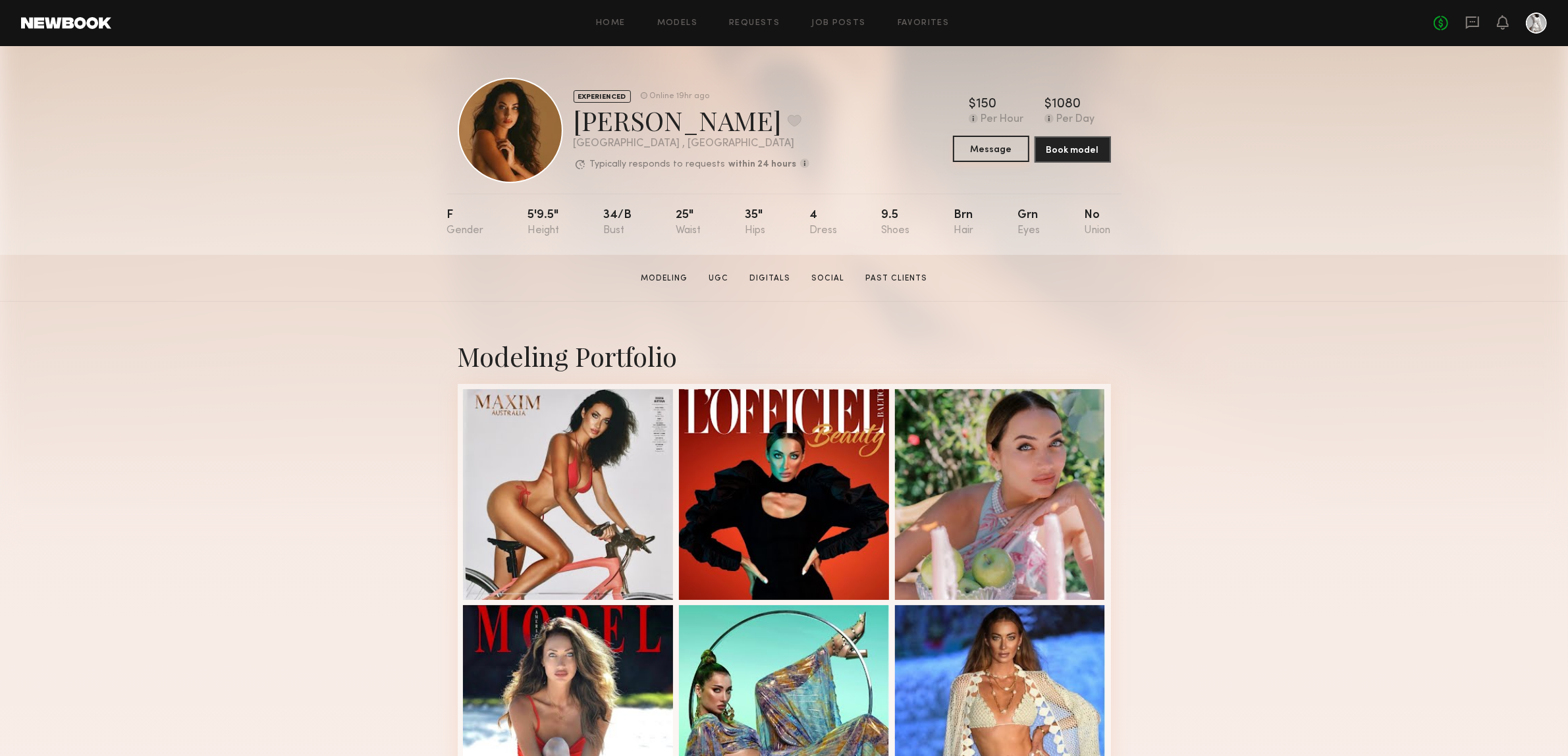
click at [976, 156] on button "Message" at bounding box center [991, 148] width 76 height 26
click at [788, 122] on button at bounding box center [794, 120] width 13 height 12
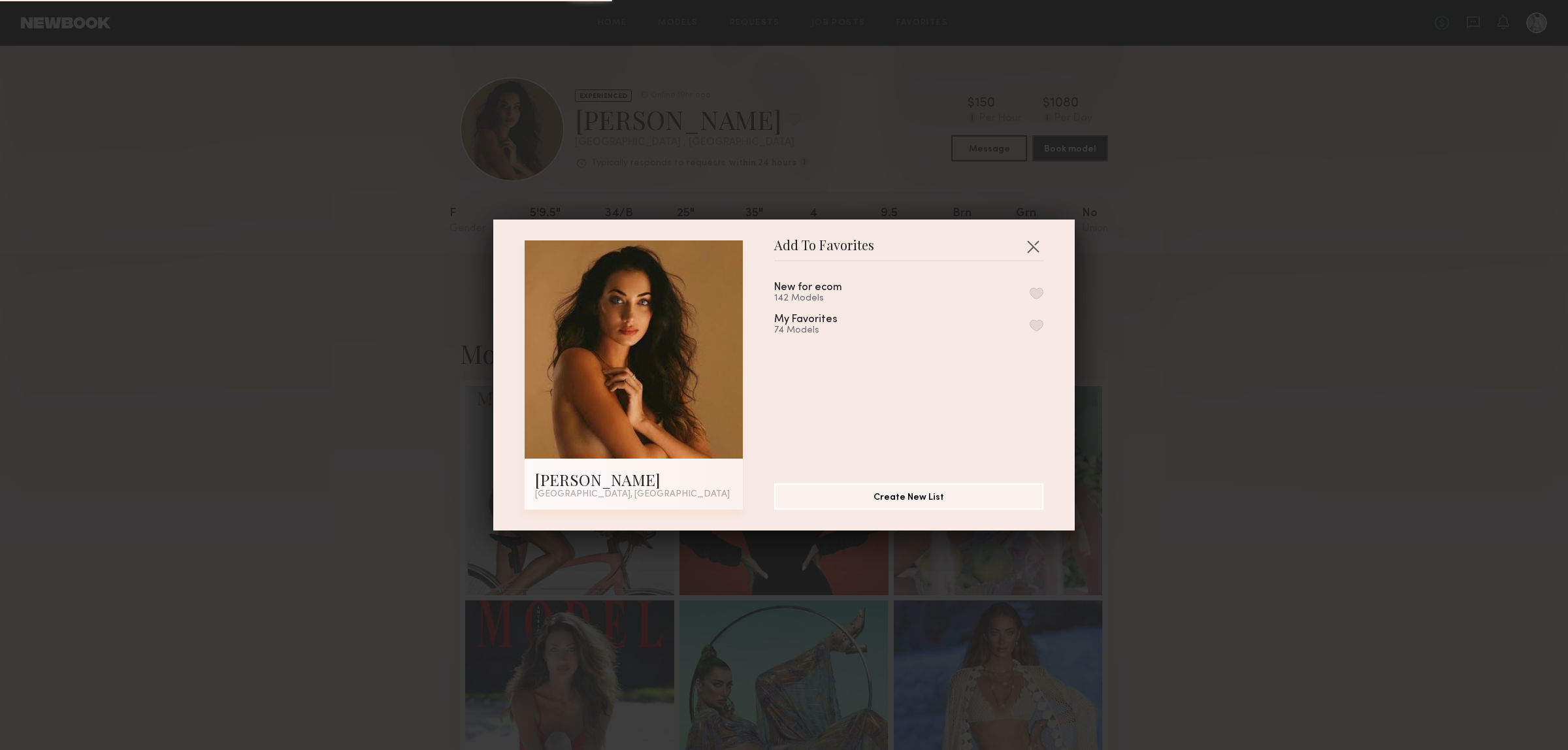
click at [1030, 297] on button "button" at bounding box center [1036, 293] width 13 height 12
click at [1026, 243] on button "button" at bounding box center [1032, 246] width 21 height 21
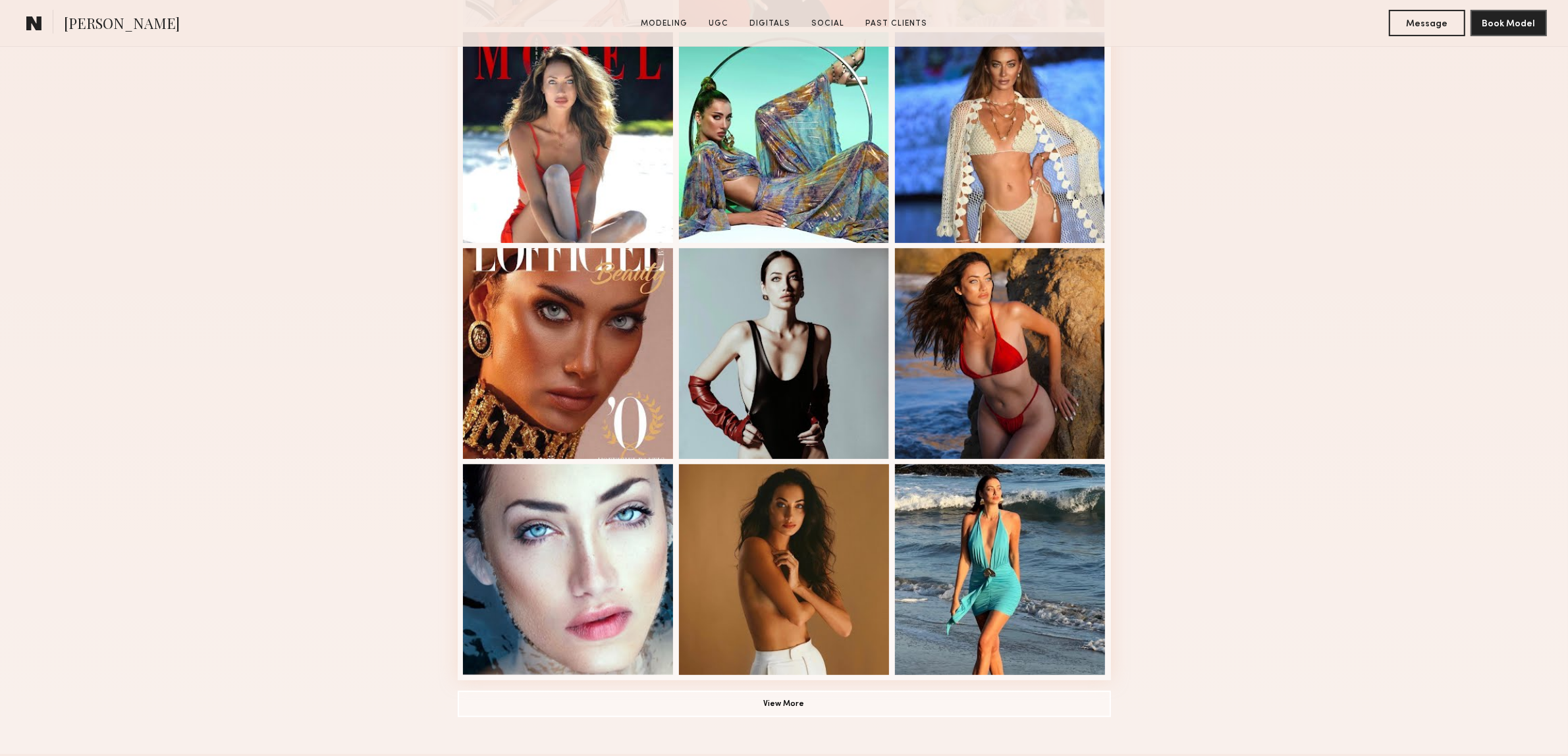
scroll to position [823, 0]
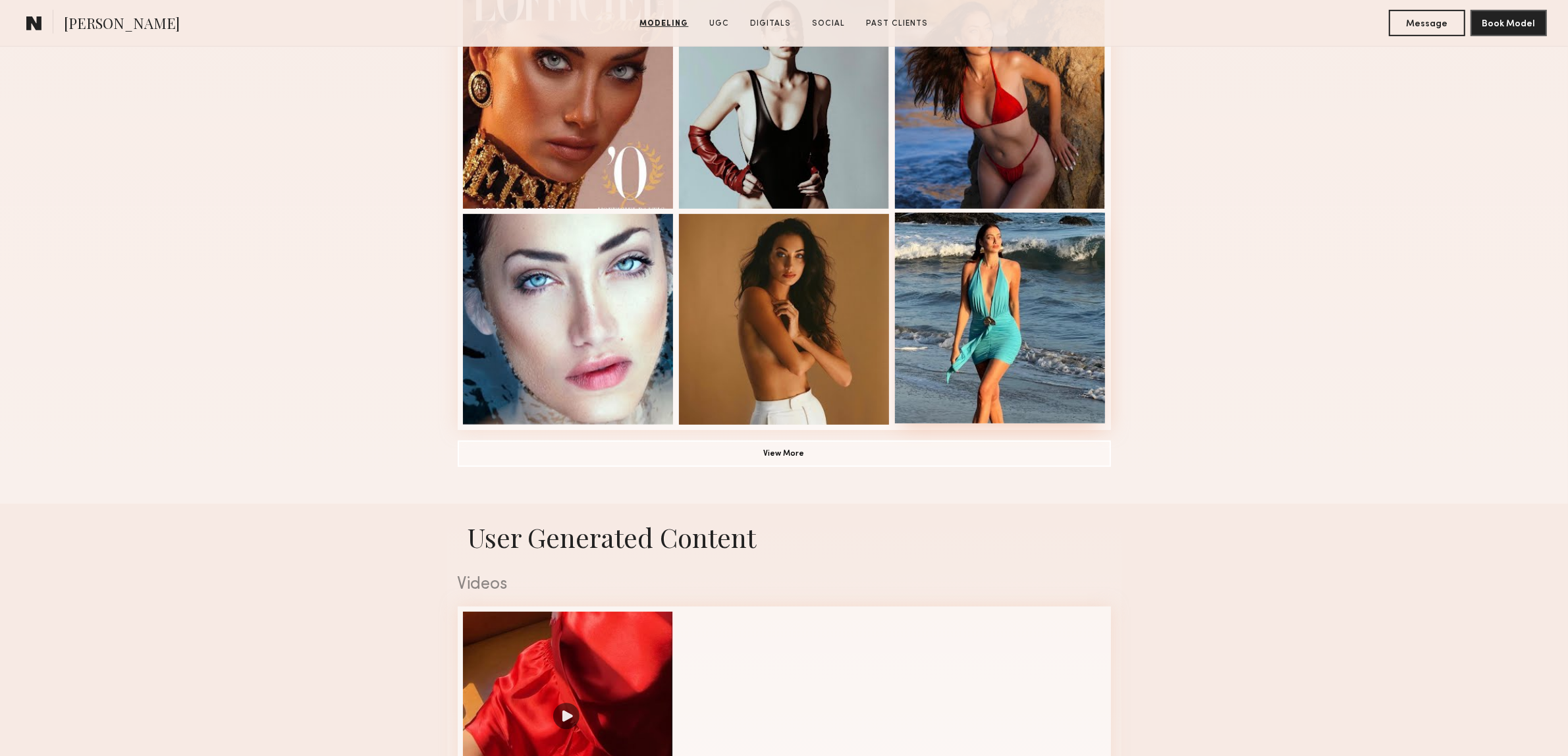
click at [963, 334] on div at bounding box center [1000, 318] width 211 height 211
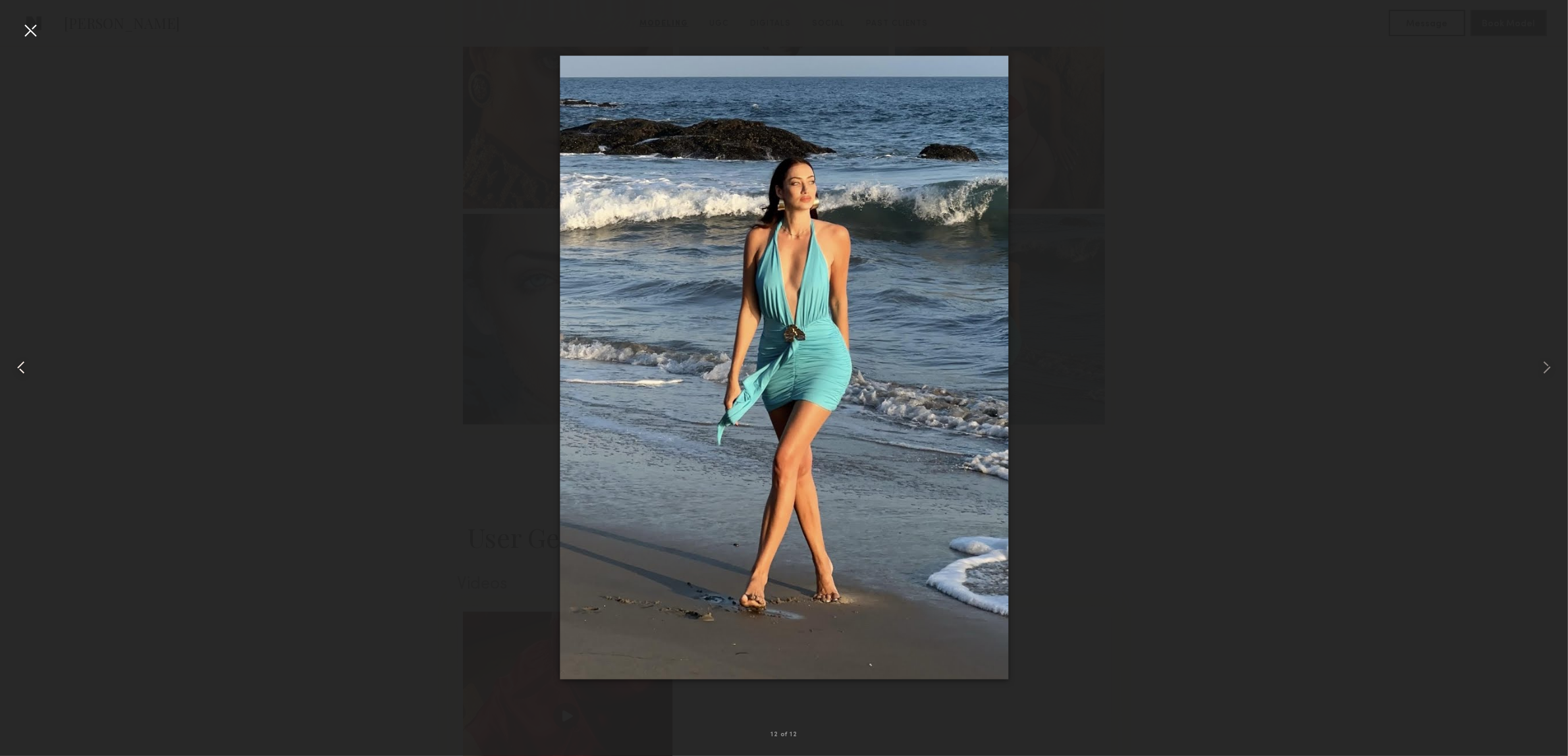
click at [40, 40] on div at bounding box center [31, 367] width 63 height 693
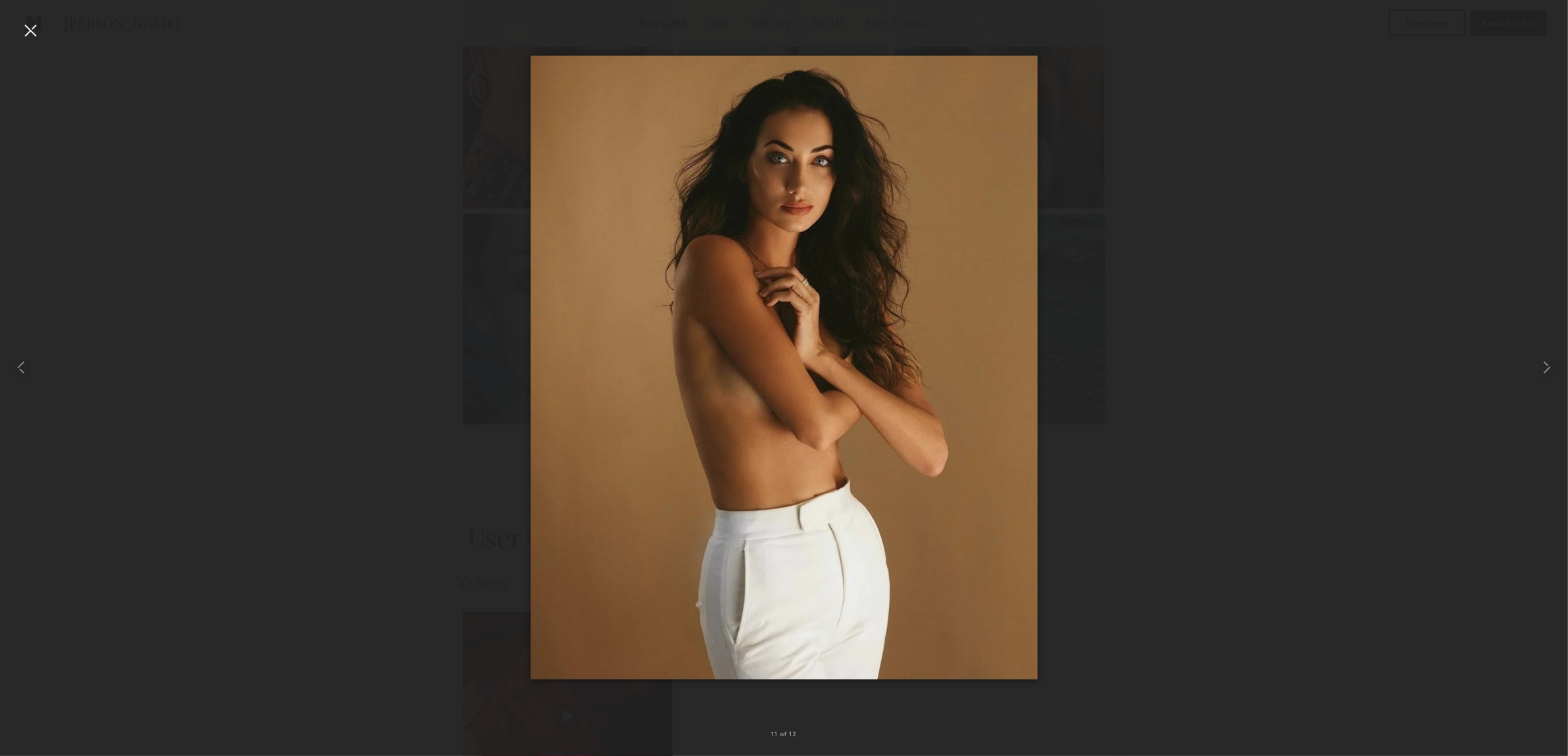
click at [30, 34] on div at bounding box center [30, 30] width 21 height 21
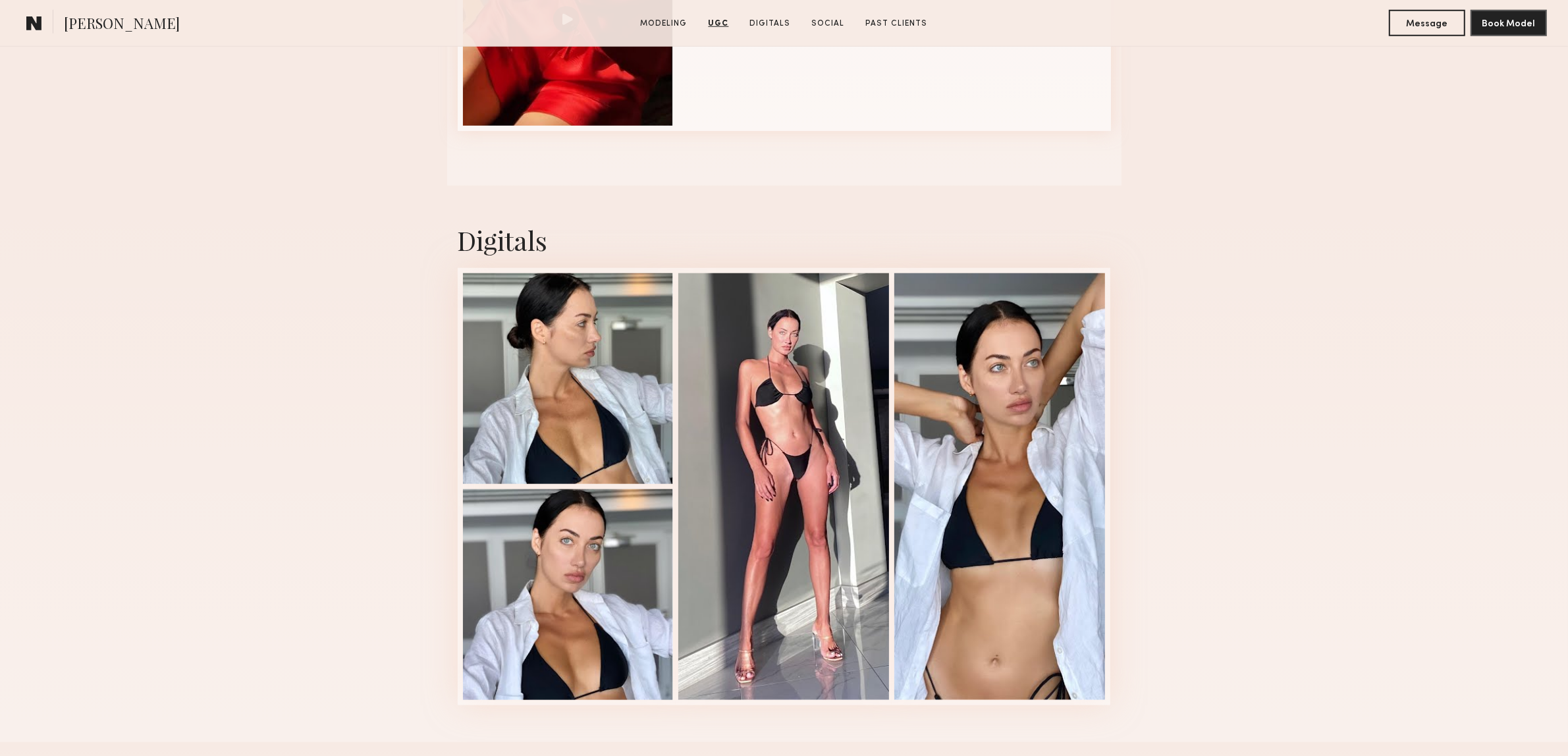
scroll to position [1482, 0]
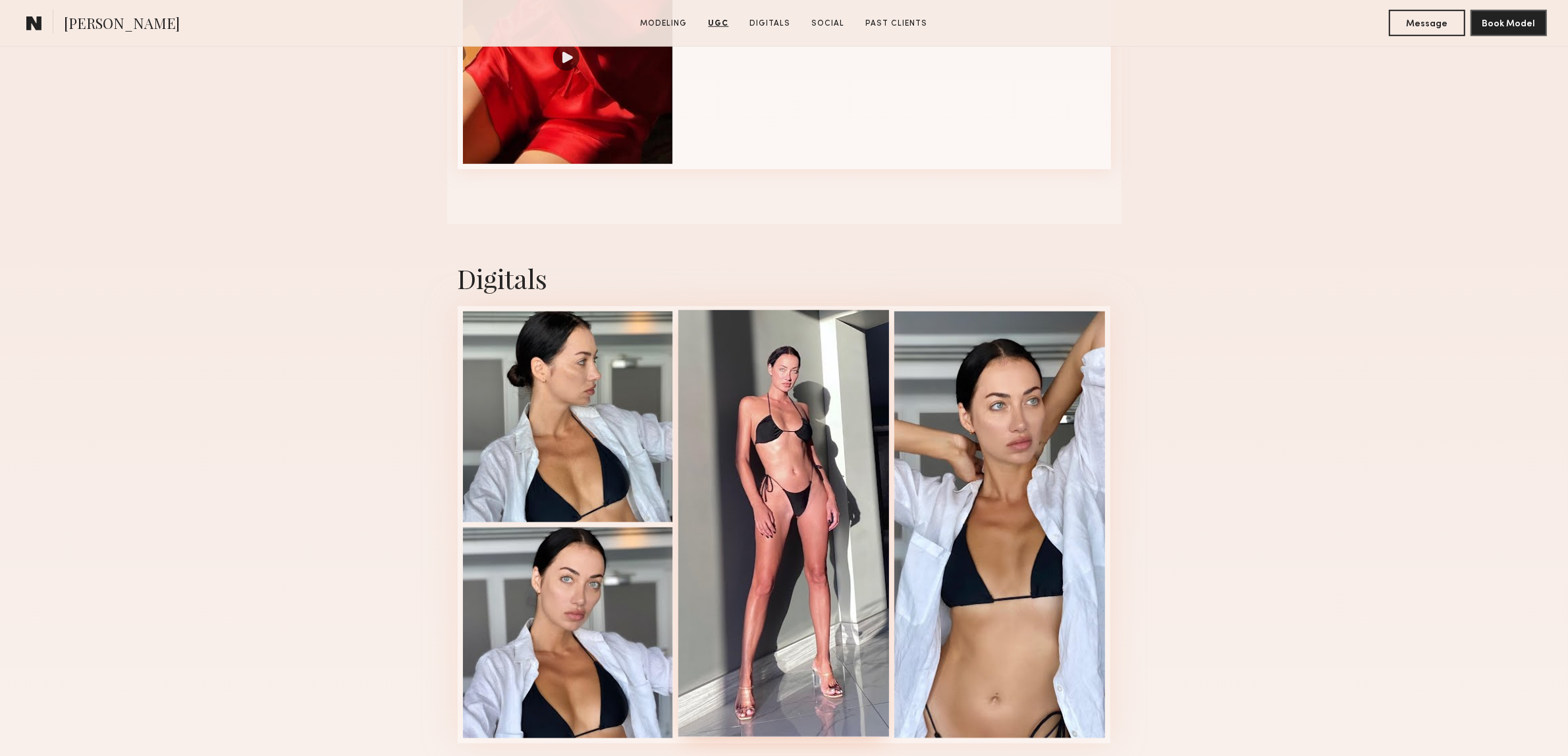
click at [775, 507] on div at bounding box center [784, 523] width 211 height 427
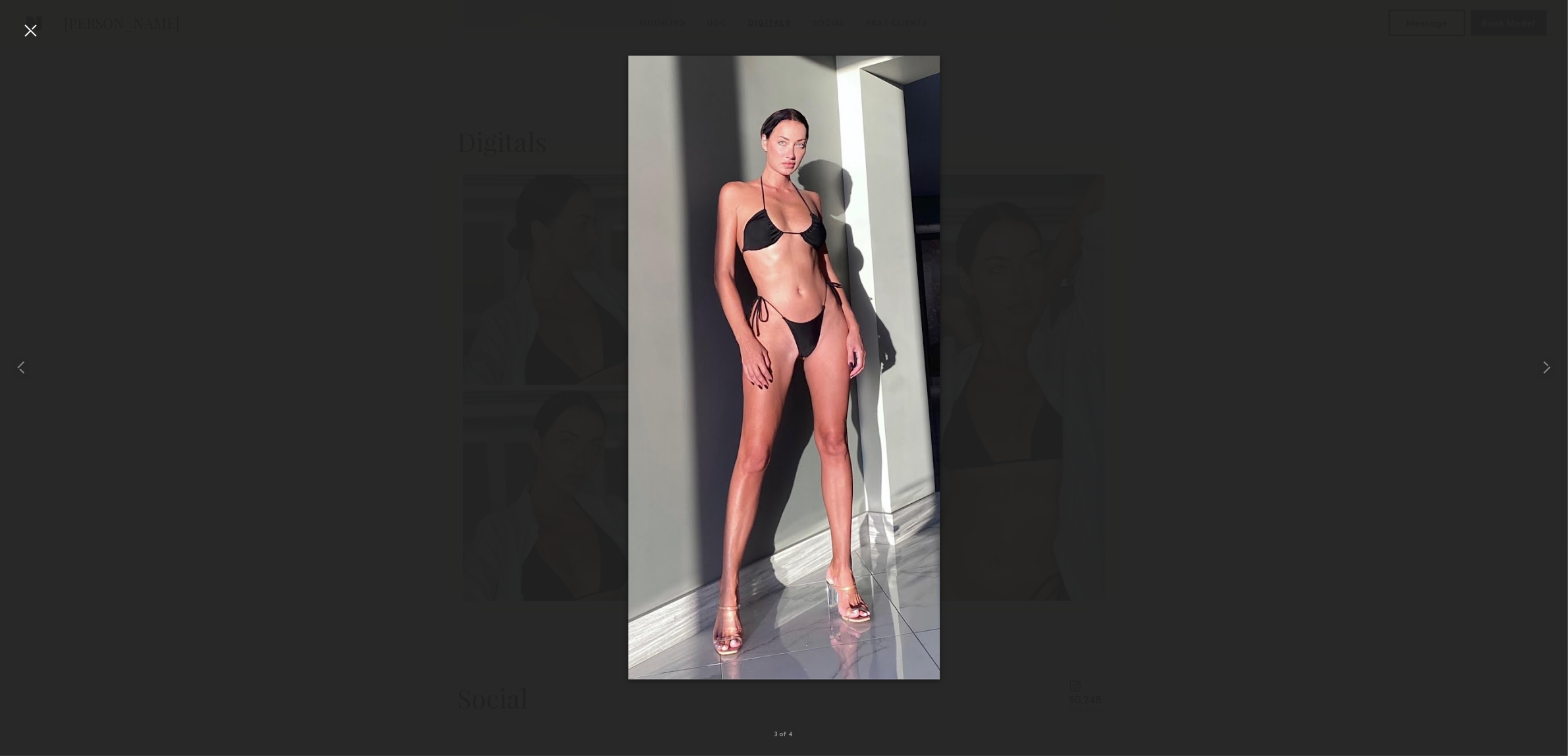
scroll to position [1608, 0]
click at [329, 137] on div at bounding box center [784, 367] width 1568 height 693
click at [36, 31] on div at bounding box center [30, 30] width 21 height 21
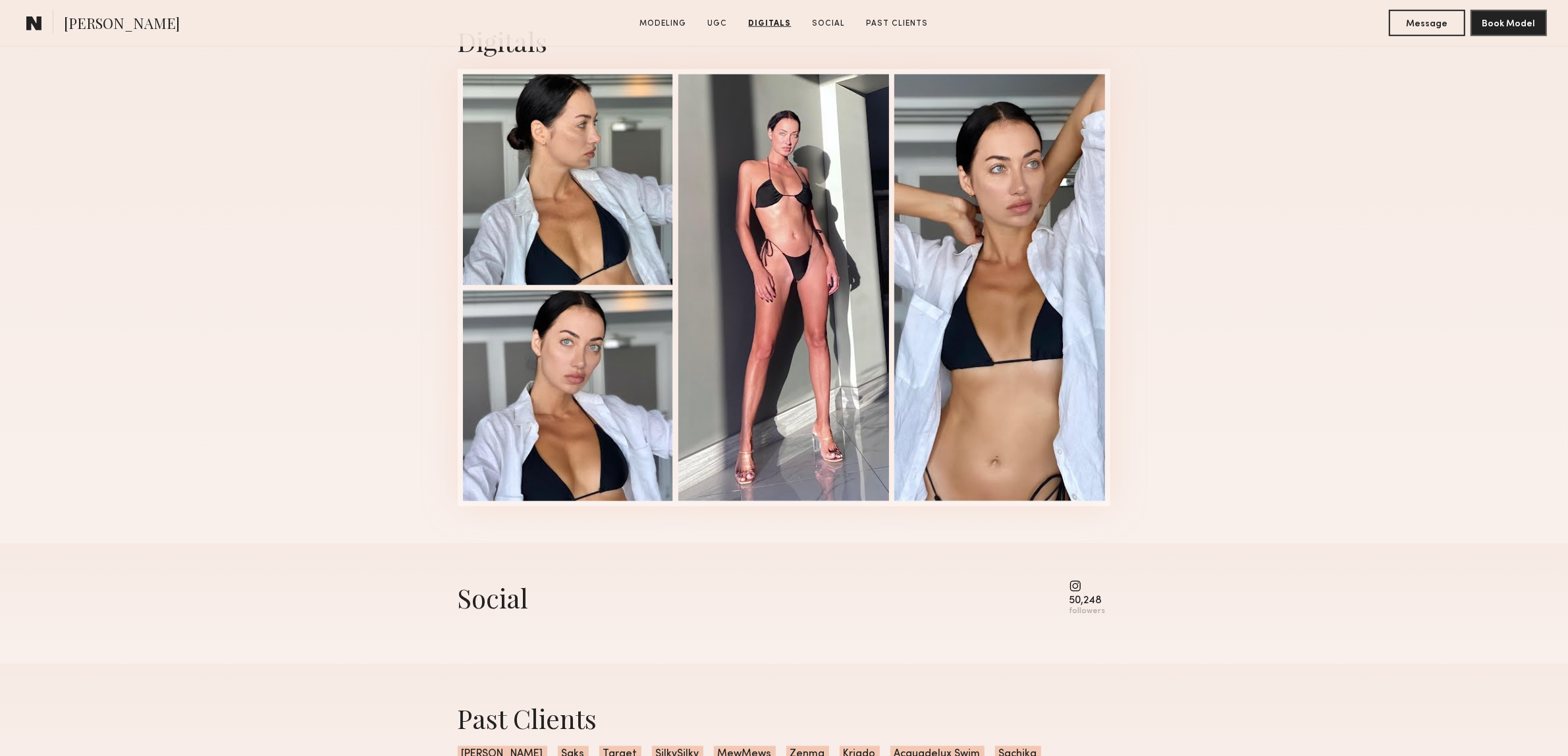
scroll to position [1718, 0]
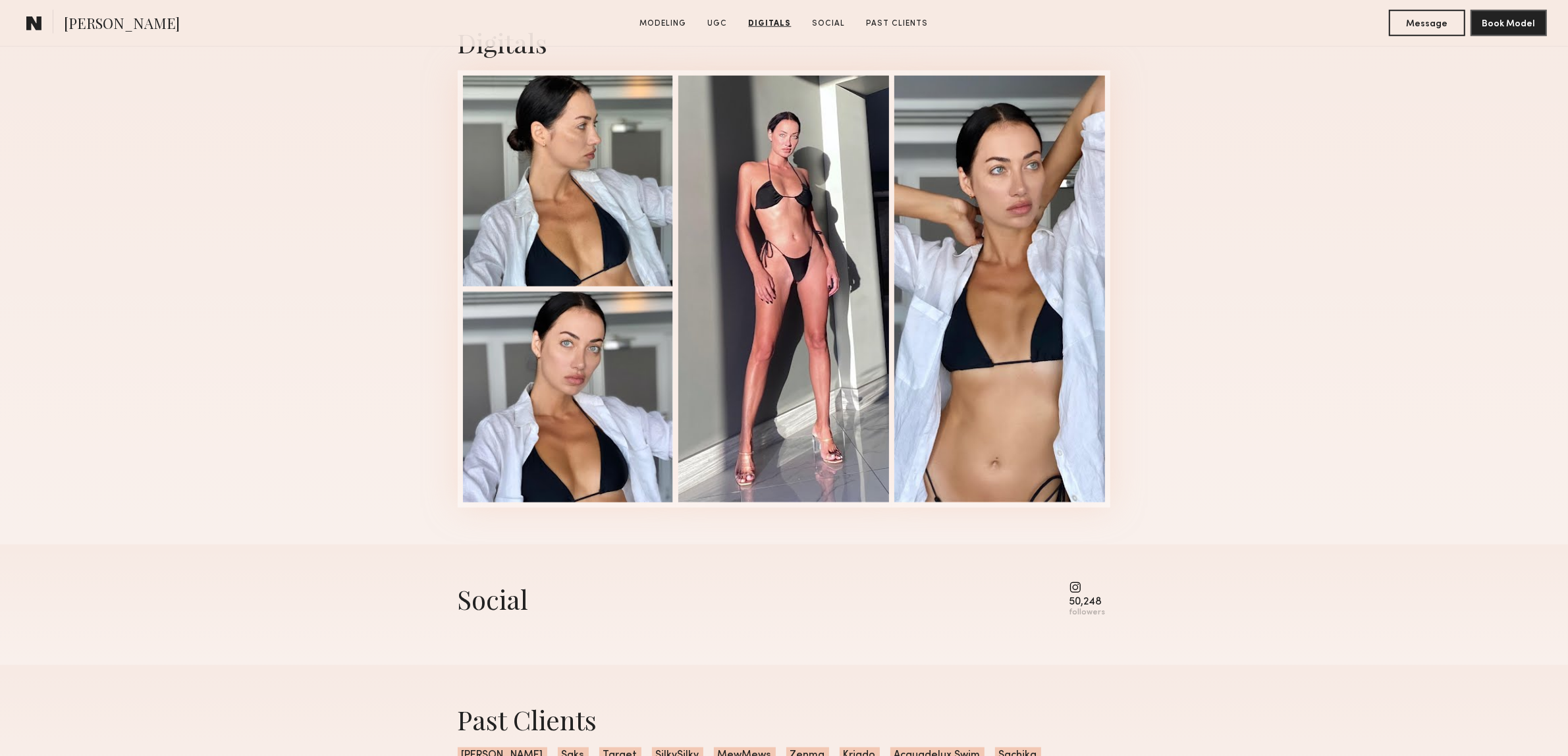
click at [1084, 607] on div "50,248" at bounding box center [1087, 602] width 36 height 10
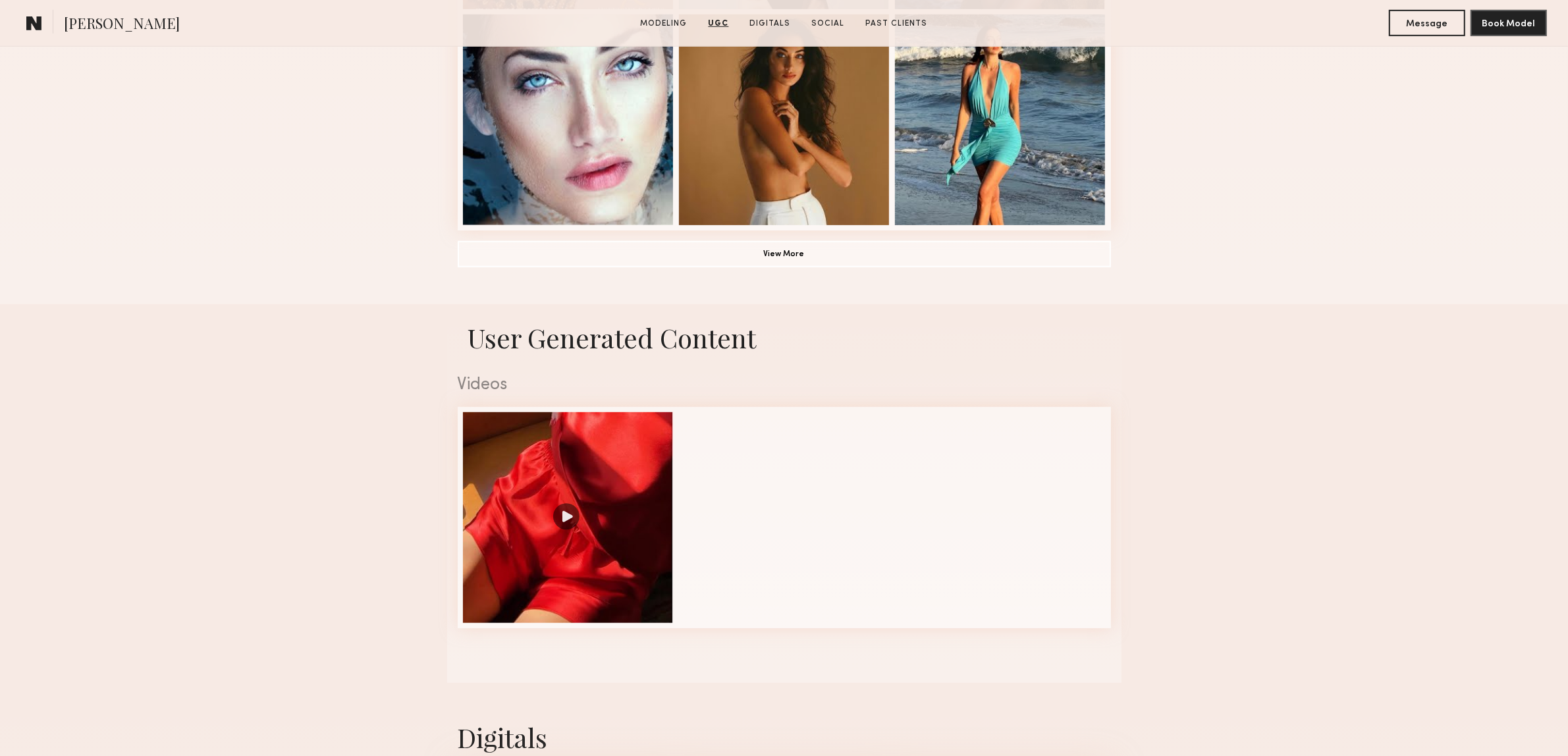
scroll to position [894, 0]
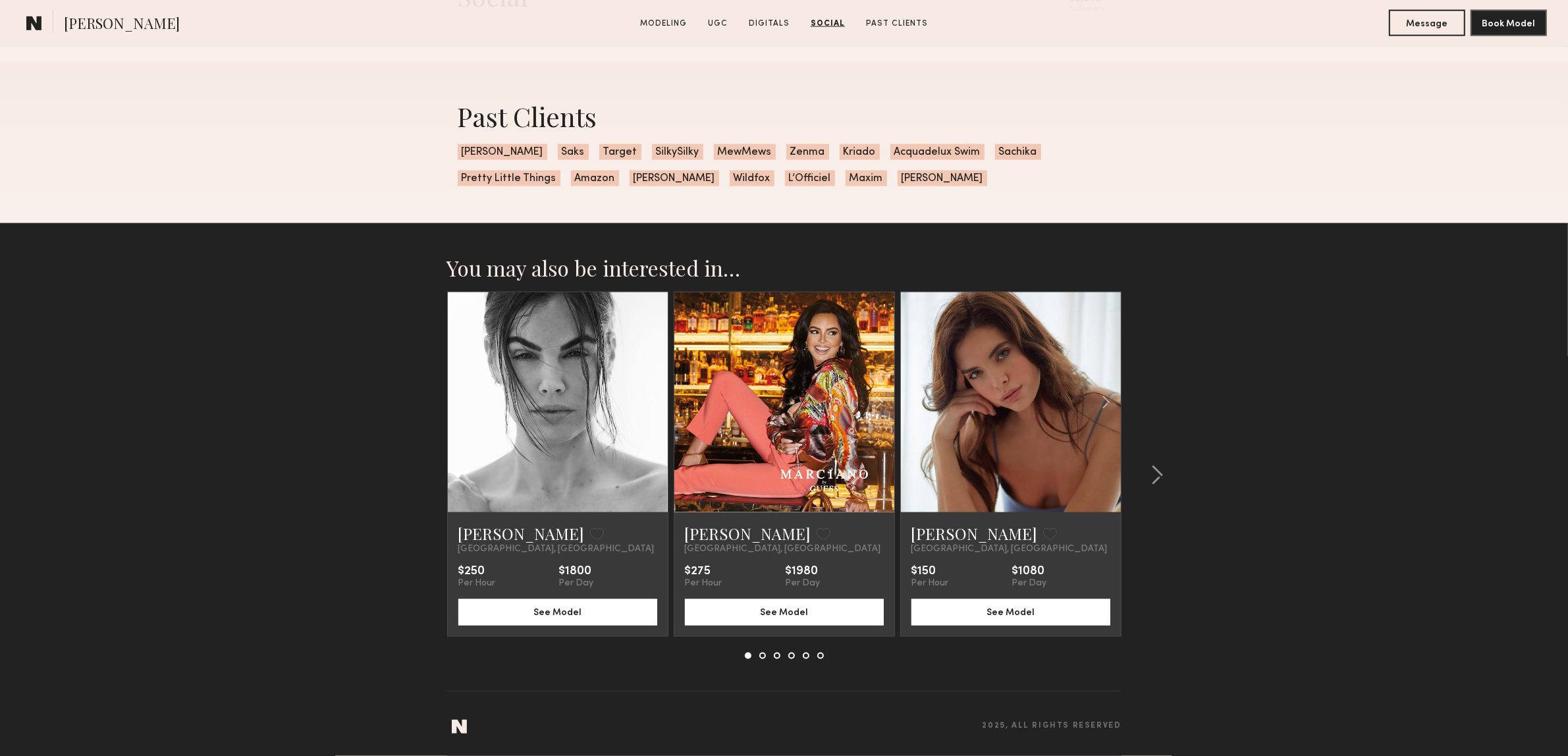
scroll to position [2330, 0]
click at [702, 532] on link "Emelina A." at bounding box center [748, 533] width 127 height 21
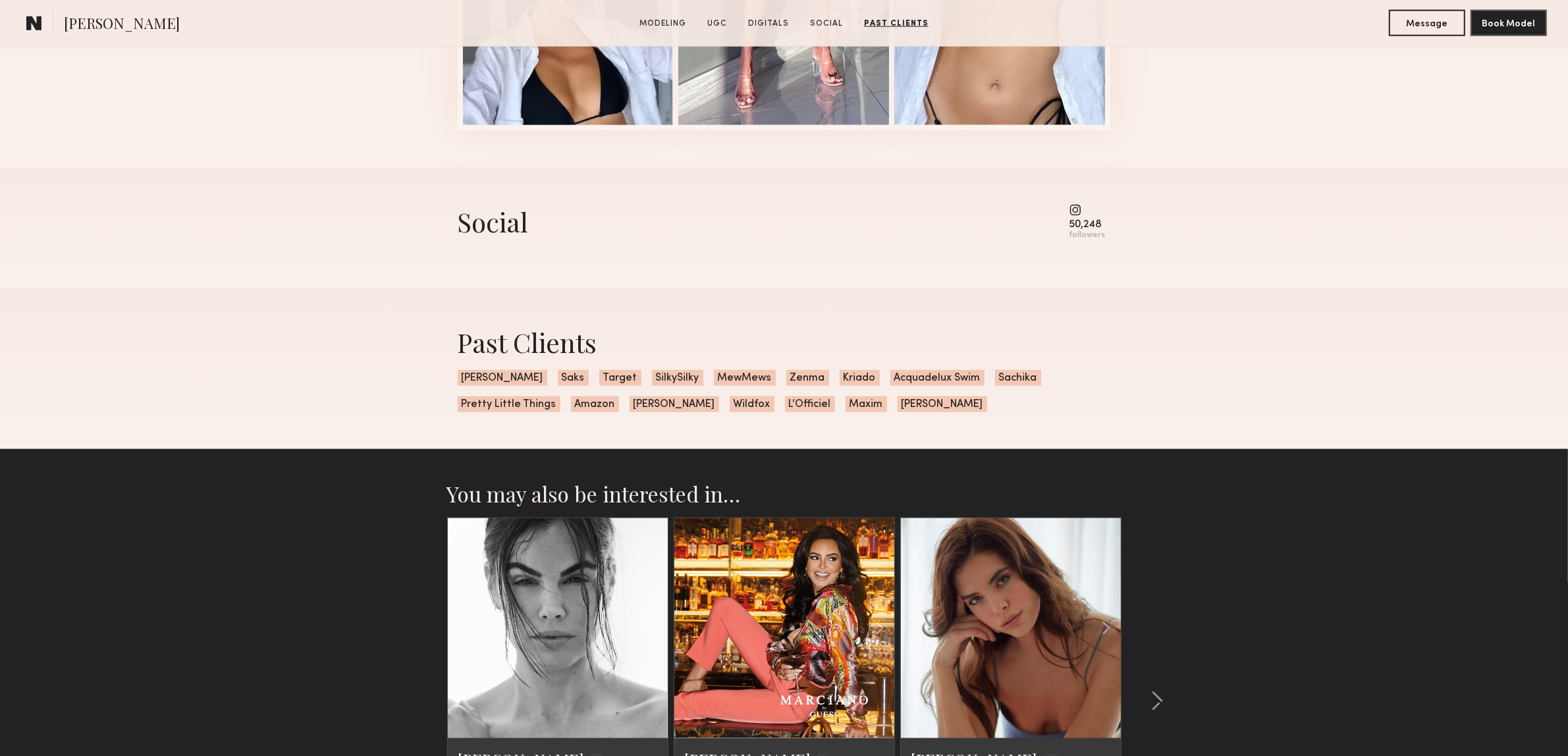
scroll to position [1837, 0]
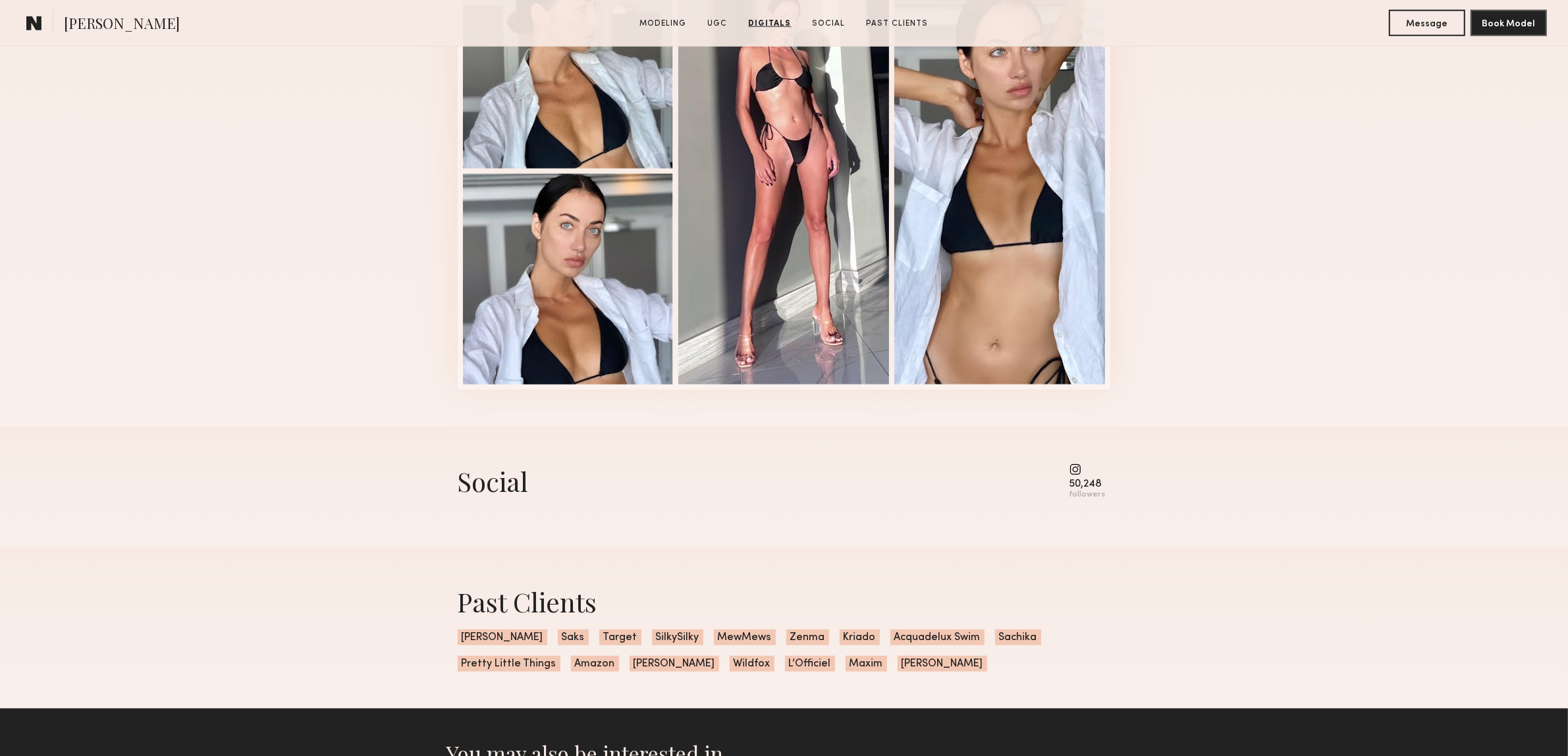
click at [1075, 476] on common-icon at bounding box center [1087, 469] width 36 height 12
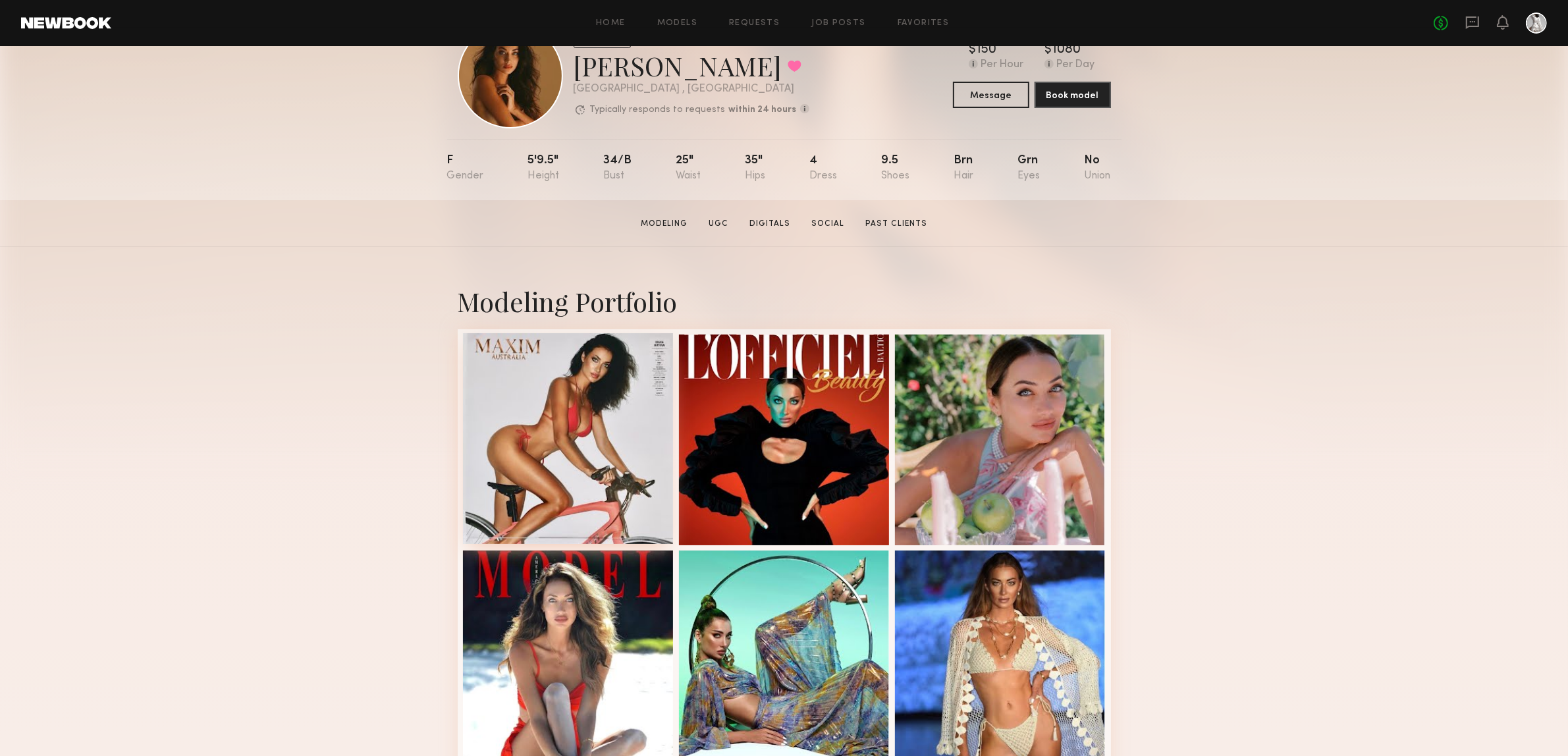
scroll to position [83, 0]
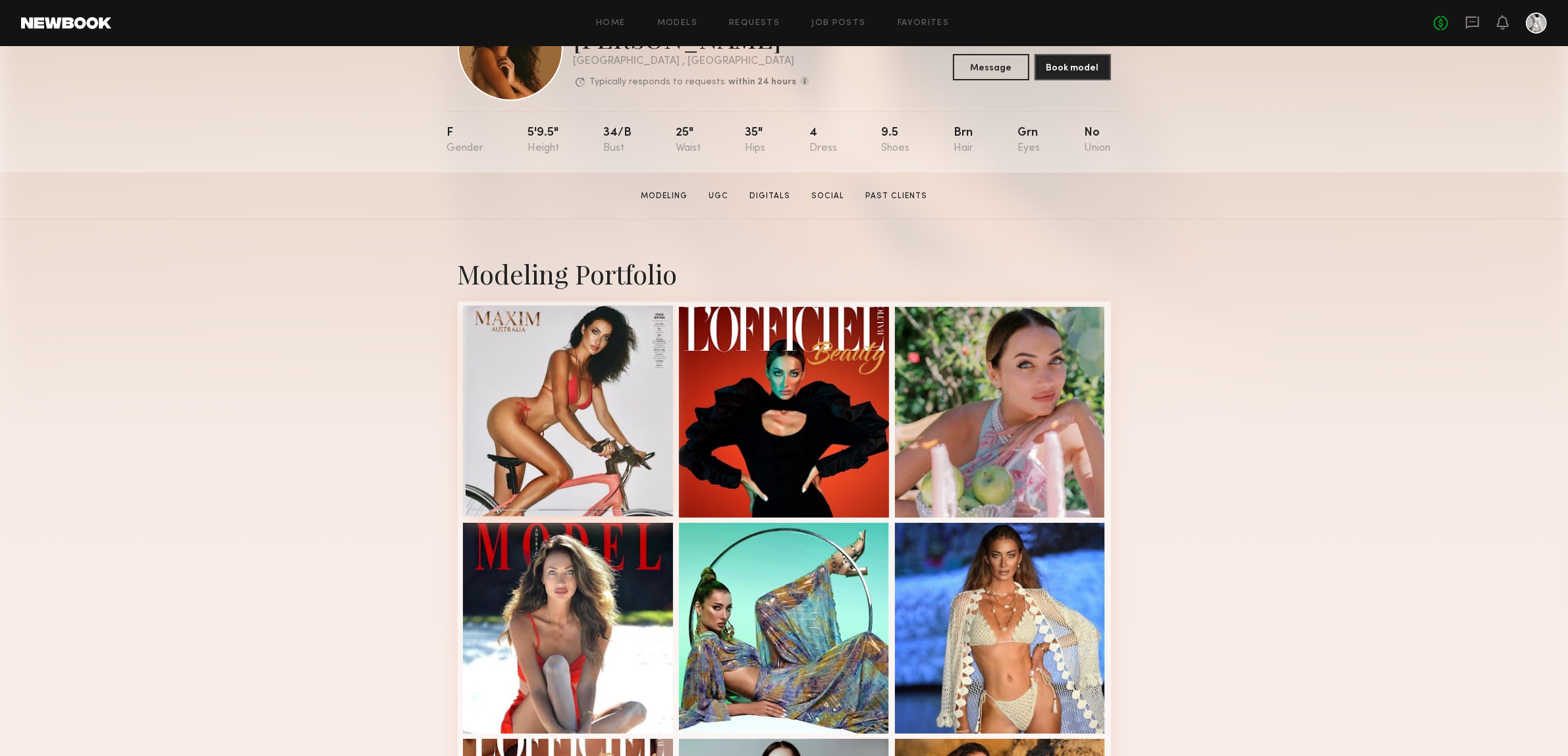
click at [614, 411] on div at bounding box center [568, 411] width 211 height 211
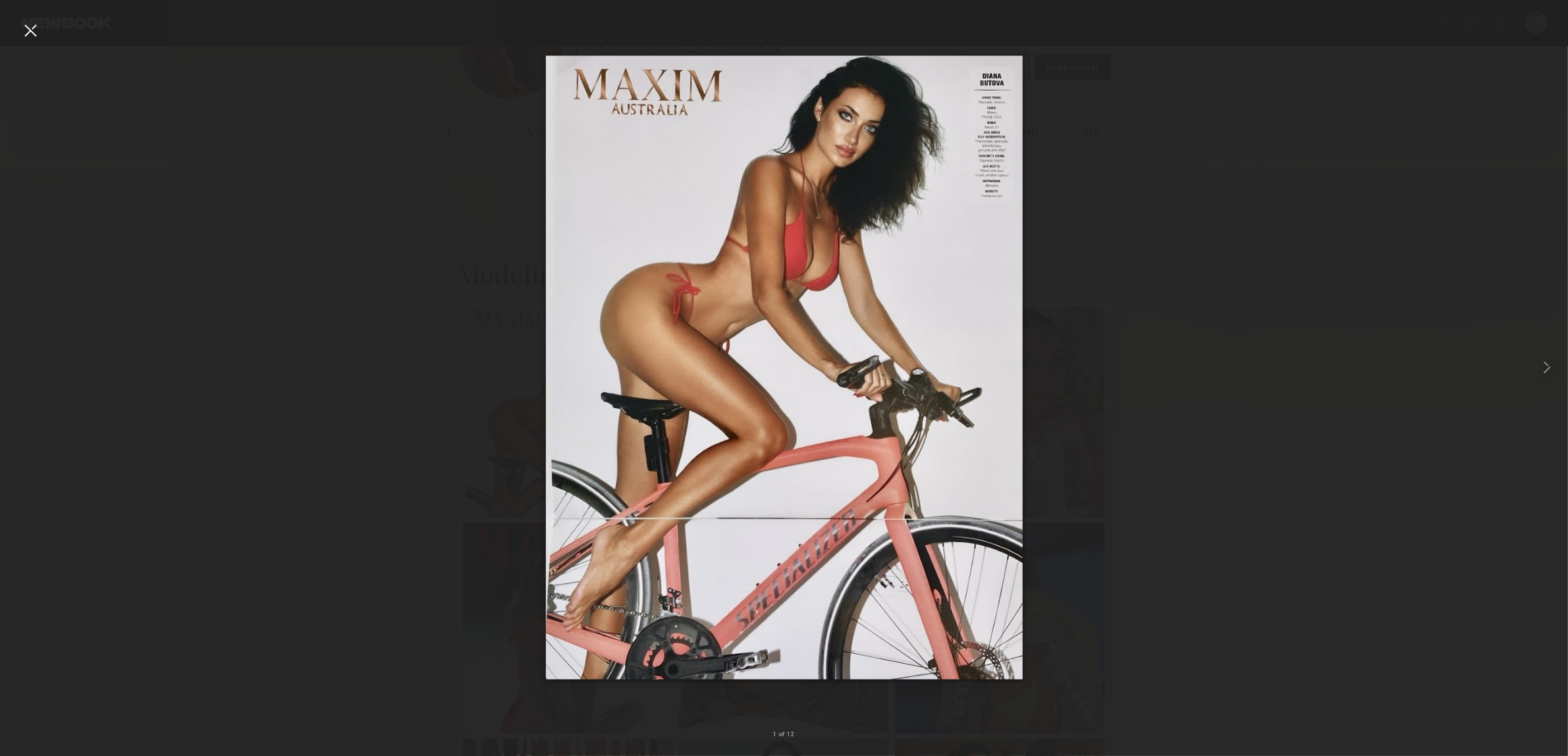
click at [1189, 542] on div at bounding box center [784, 367] width 1568 height 693
click at [1436, 420] on div at bounding box center [784, 367] width 1568 height 693
click at [1542, 374] on common-icon at bounding box center [1546, 367] width 21 height 21
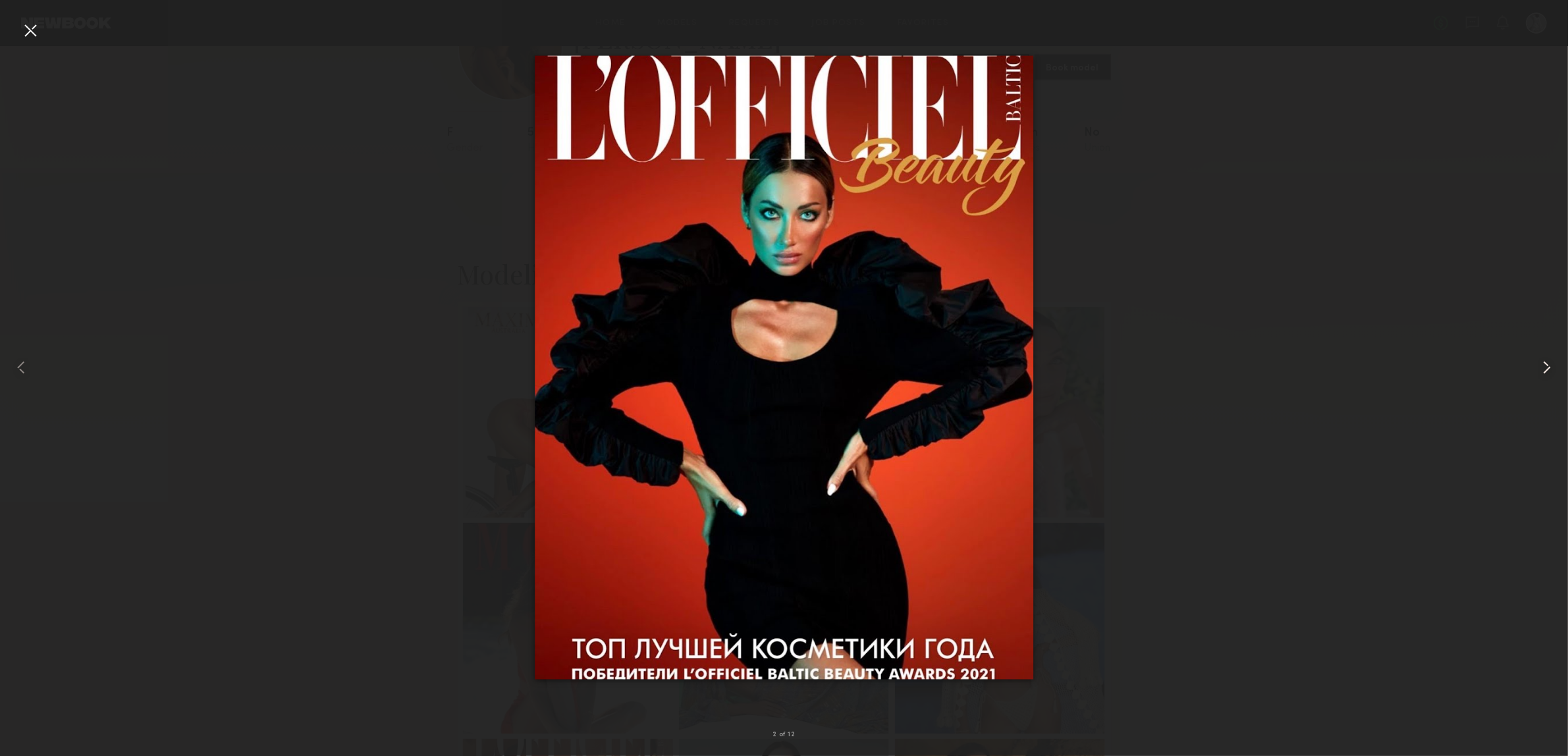
click at [1545, 372] on common-icon at bounding box center [1546, 367] width 21 height 21
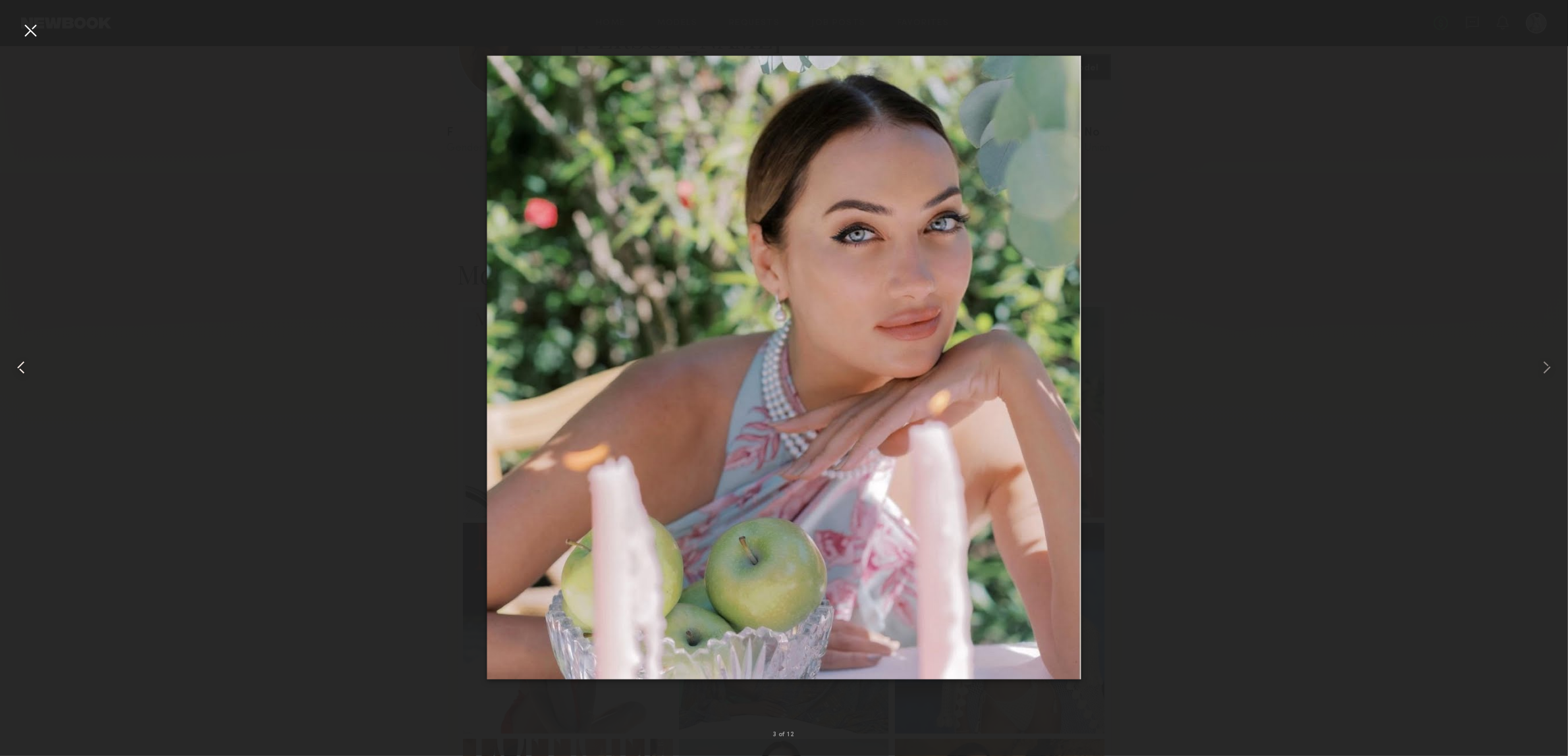
click at [18, 378] on common-icon at bounding box center [21, 367] width 21 height 21
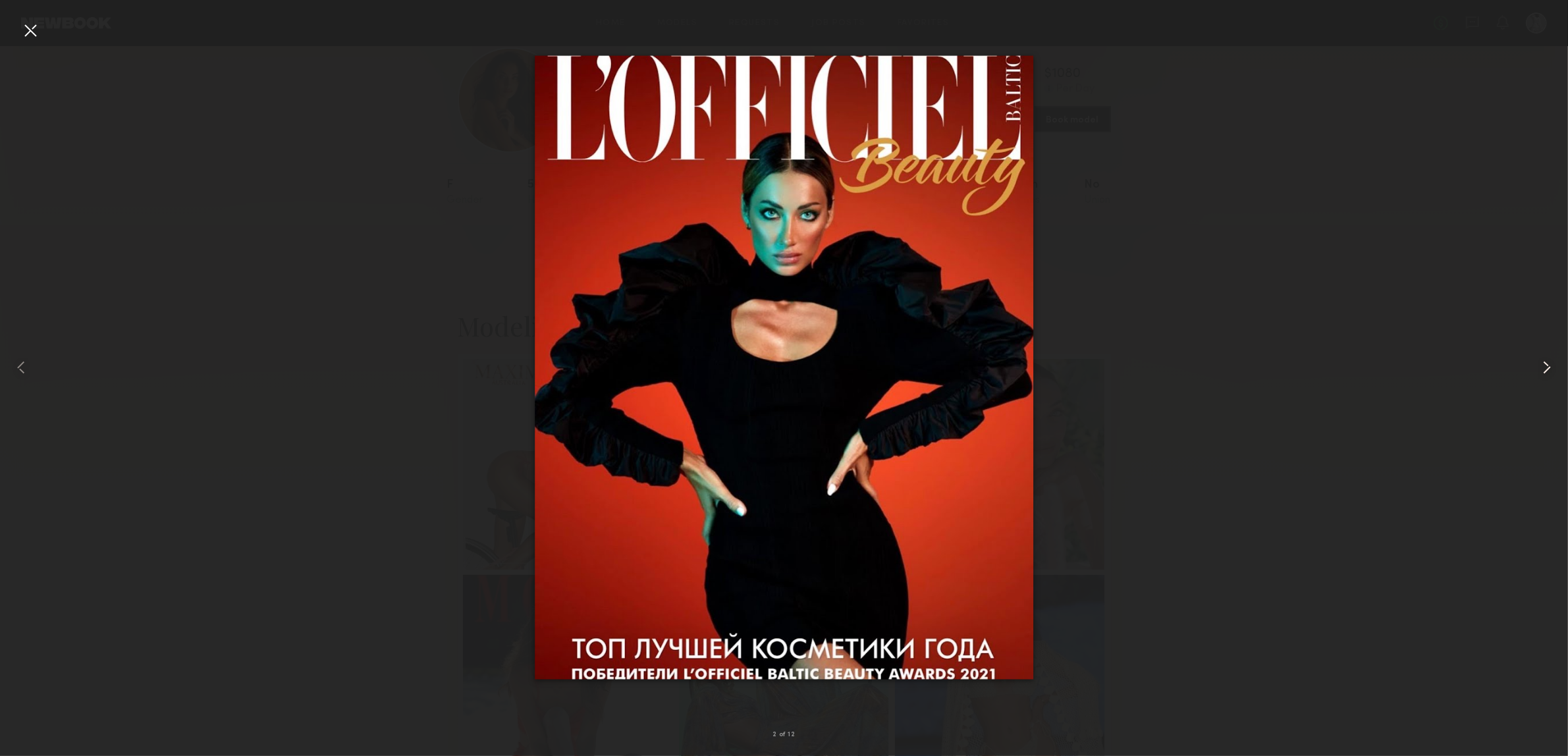
scroll to position [33, 0]
click at [1522, 378] on div at bounding box center [1537, 367] width 63 height 693
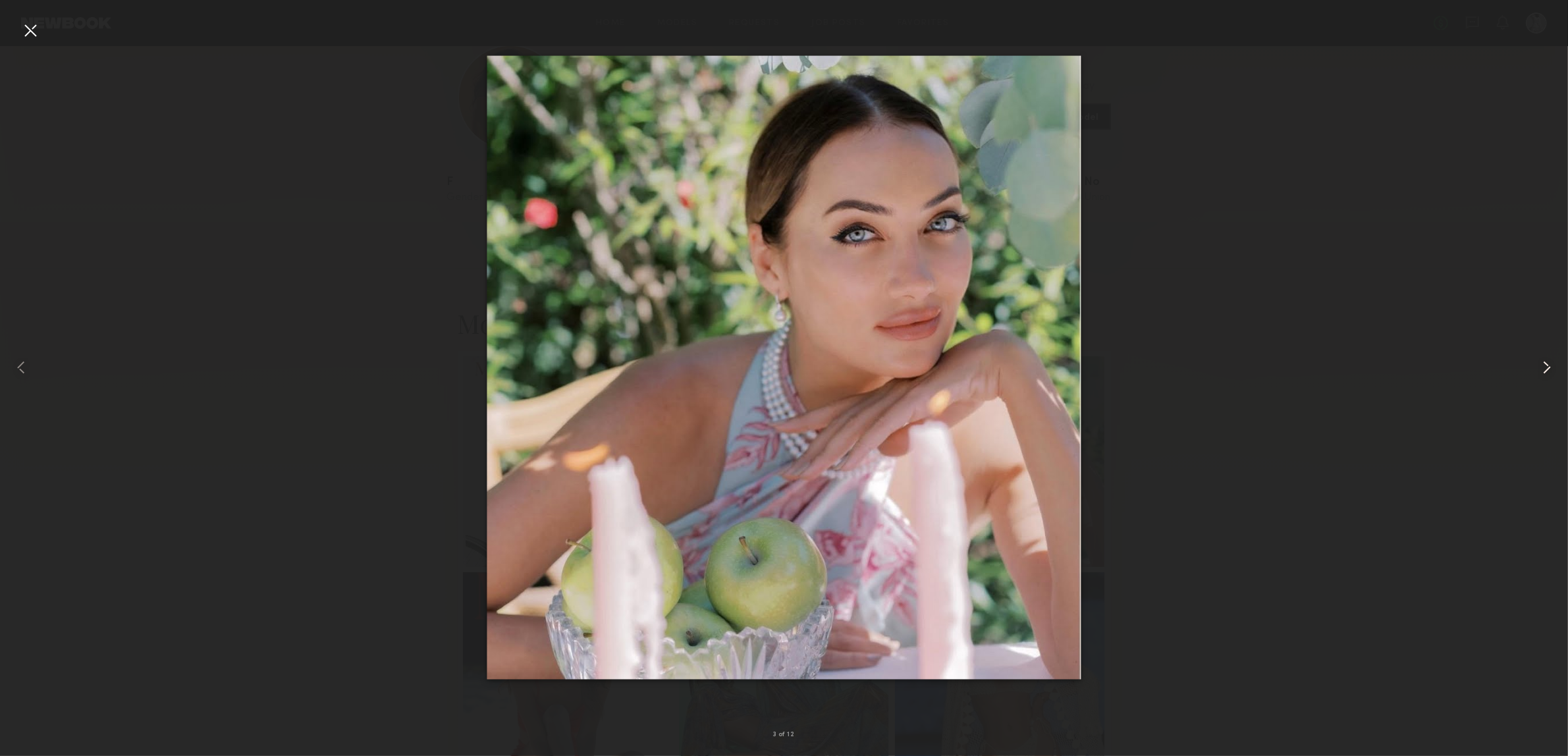
click at [1522, 378] on div at bounding box center [1537, 367] width 63 height 693
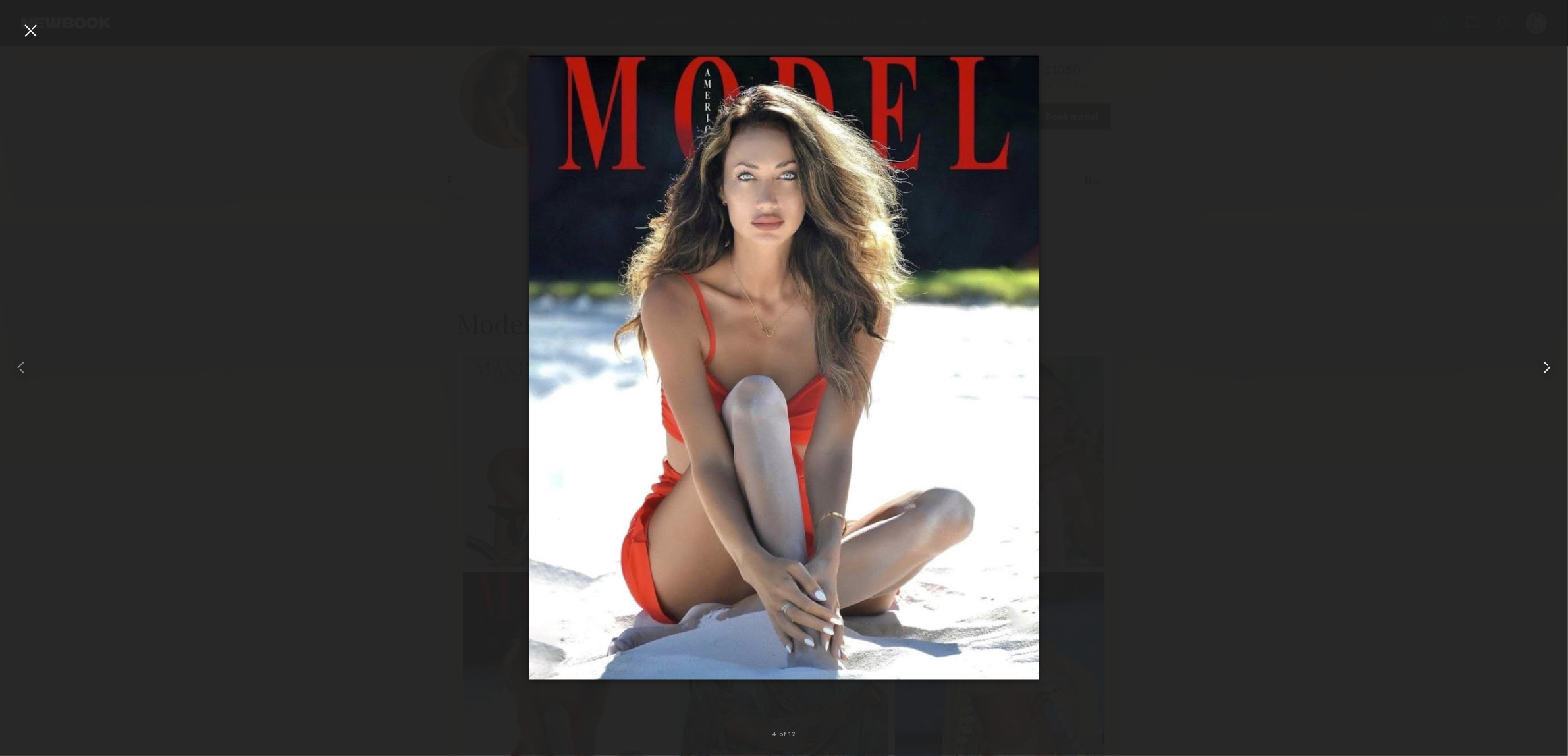
click at [1522, 378] on div at bounding box center [1537, 367] width 63 height 693
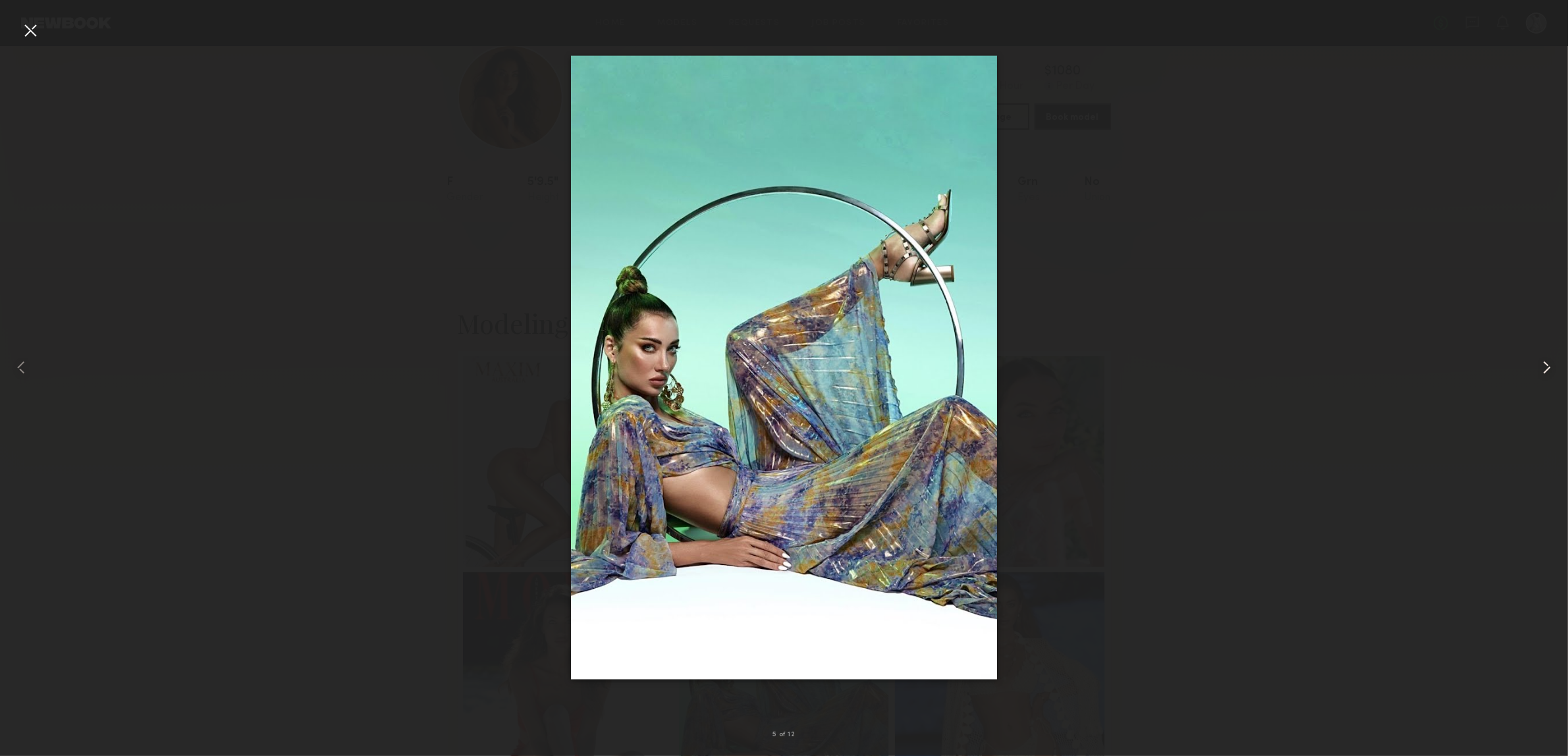
click at [1522, 378] on div at bounding box center [1537, 367] width 63 height 693
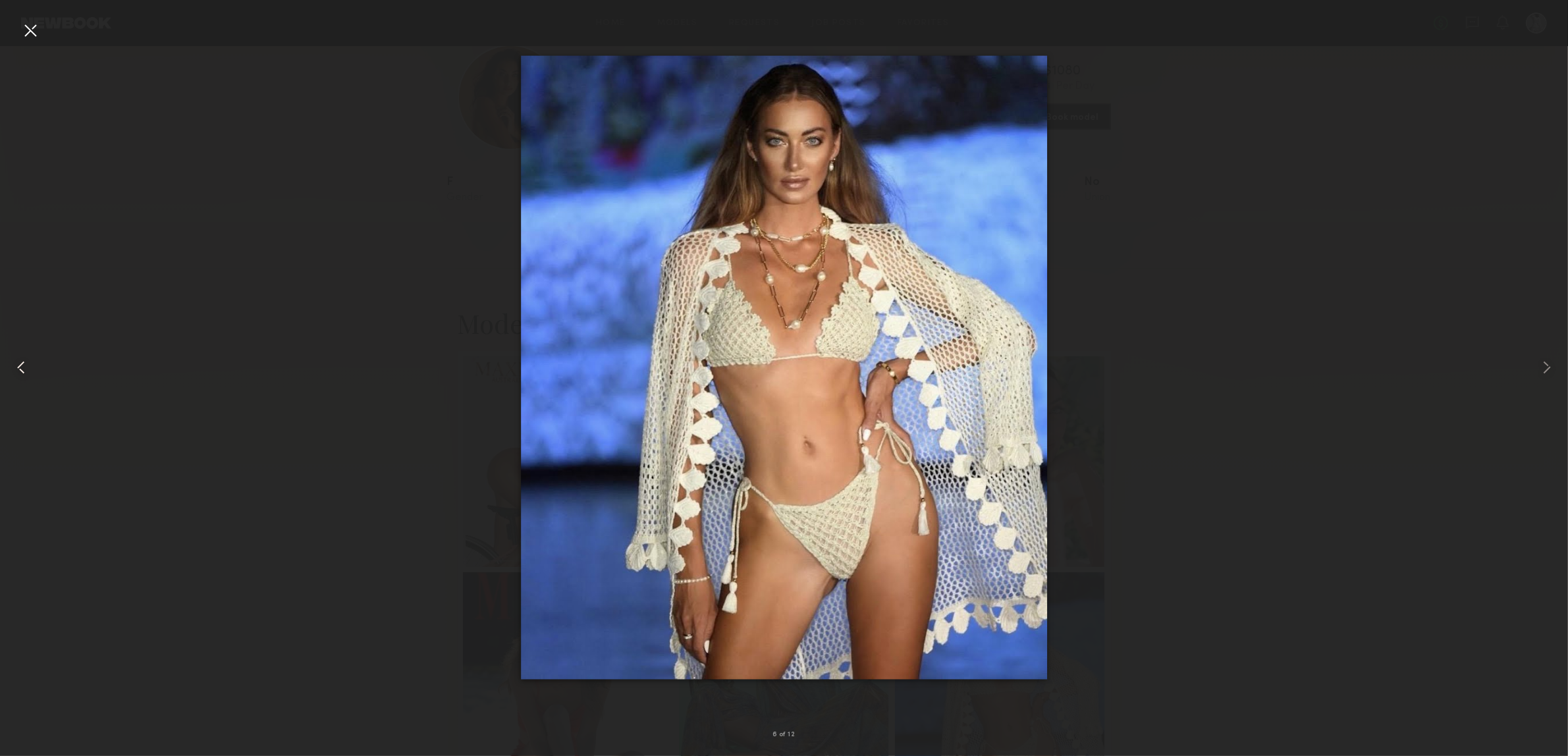
click at [33, 343] on div at bounding box center [31, 367] width 63 height 693
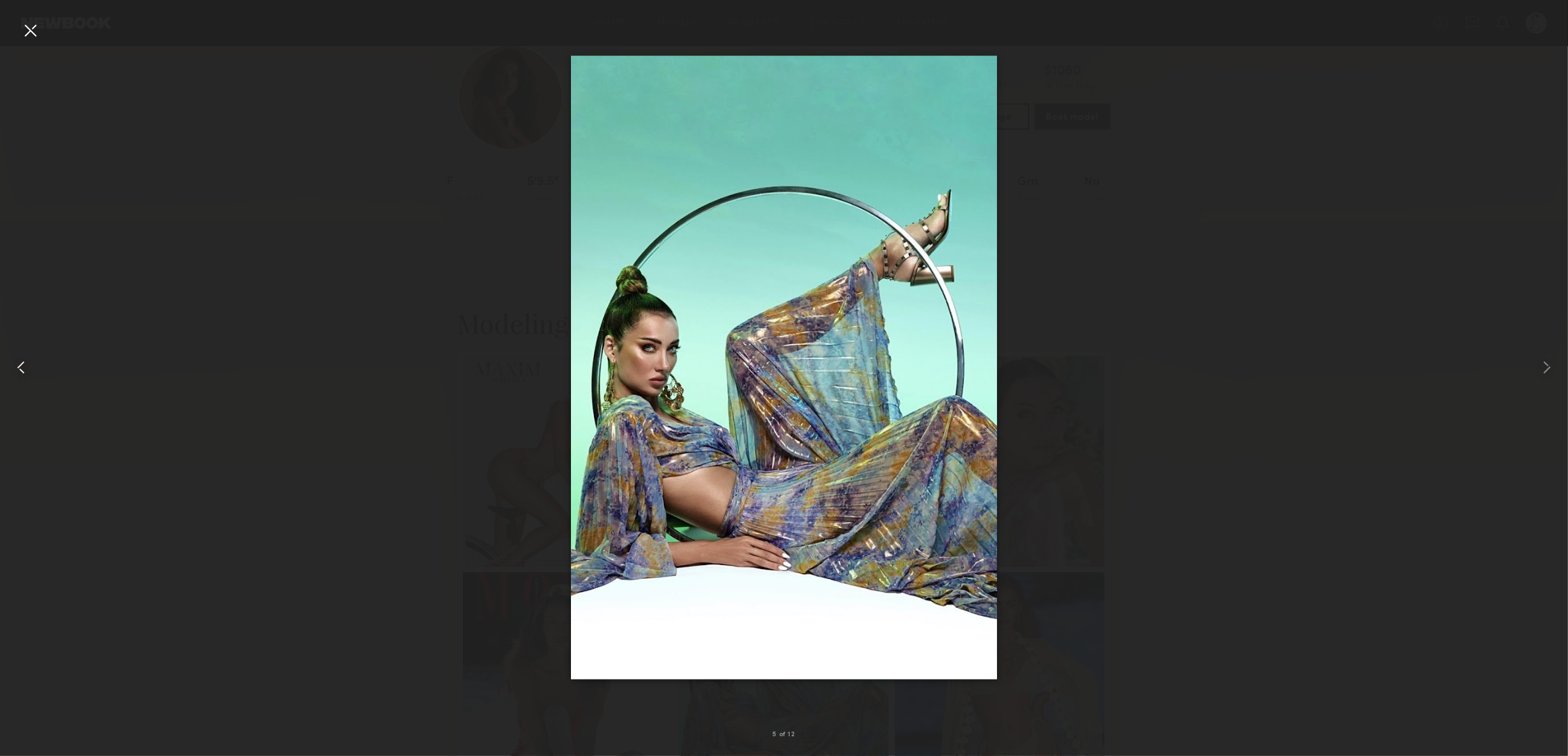
click at [33, 343] on div at bounding box center [31, 367] width 63 height 693
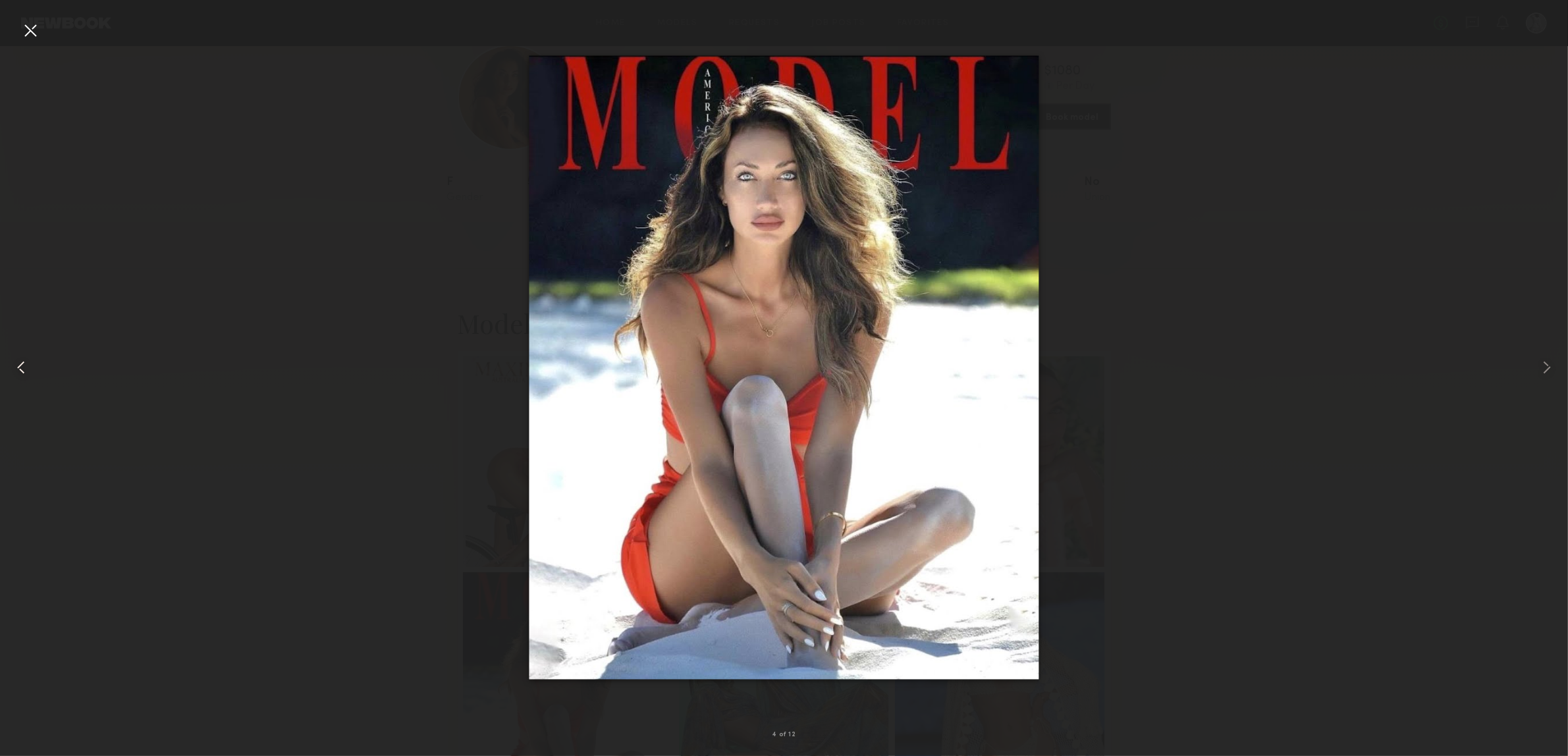
click at [33, 343] on div at bounding box center [31, 367] width 63 height 693
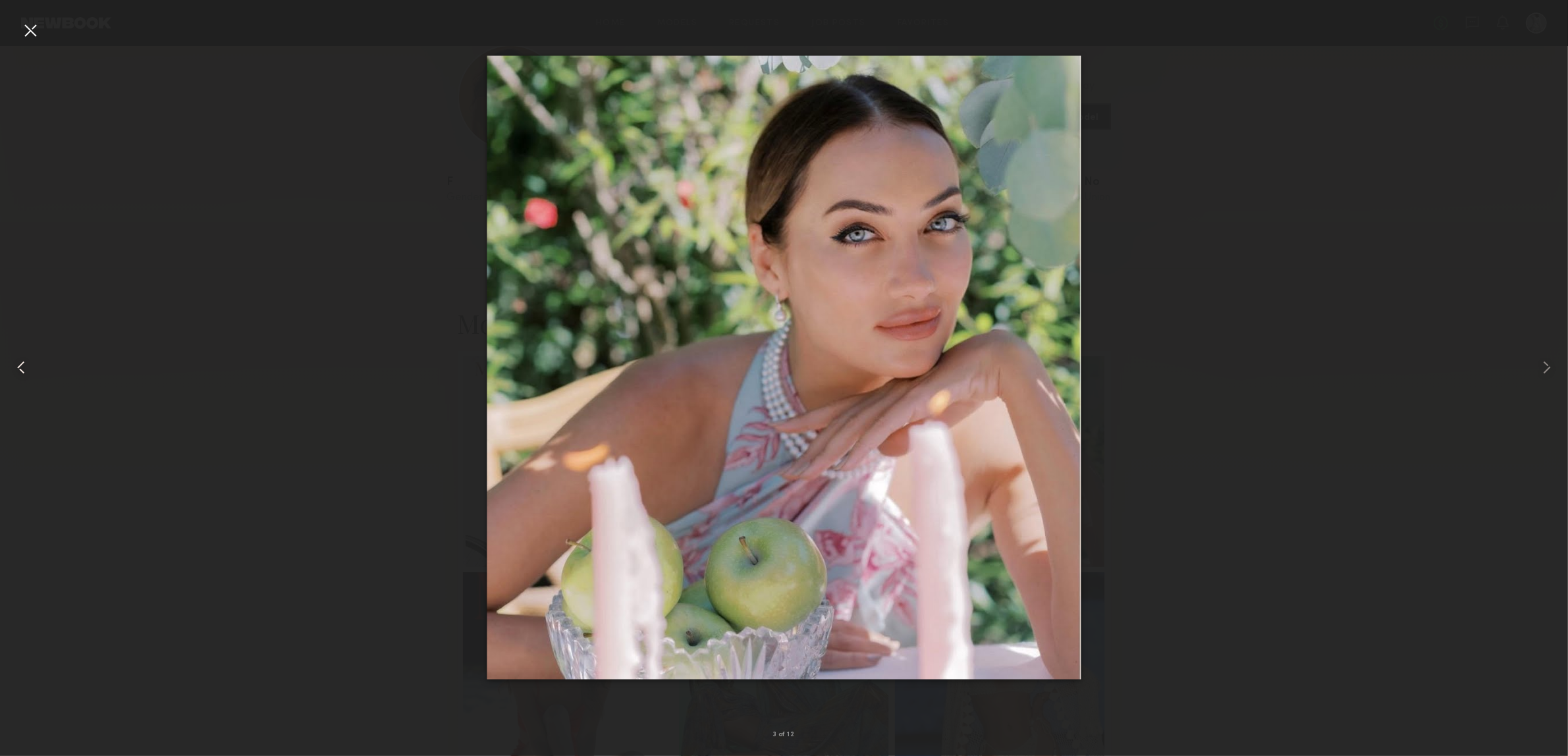
click at [33, 343] on div at bounding box center [31, 367] width 63 height 693
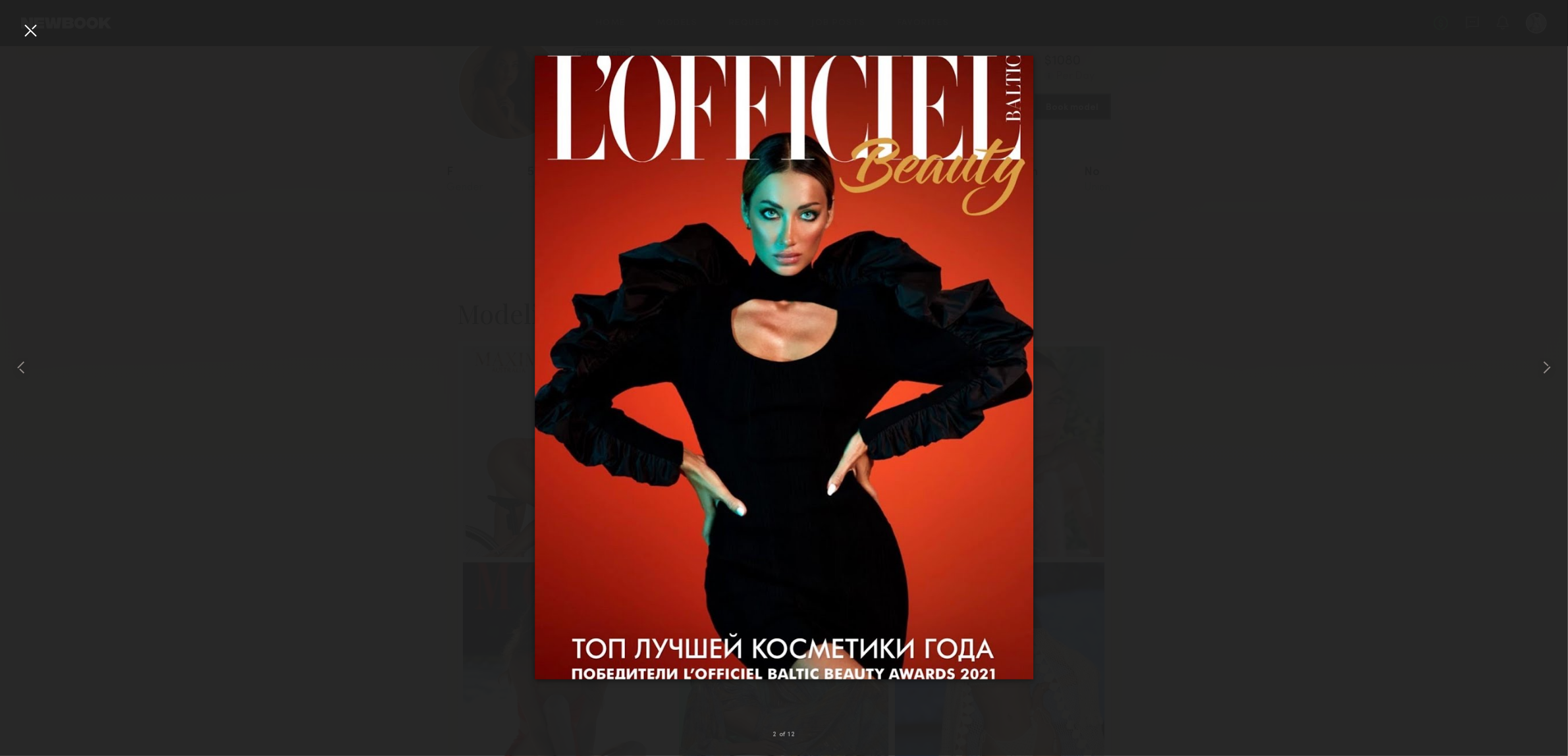
scroll to position [49, 0]
drag, startPoint x: 24, startPoint y: 51, endPoint x: 26, endPoint y: 44, distance: 7.3
click at [26, 44] on div at bounding box center [31, 367] width 63 height 693
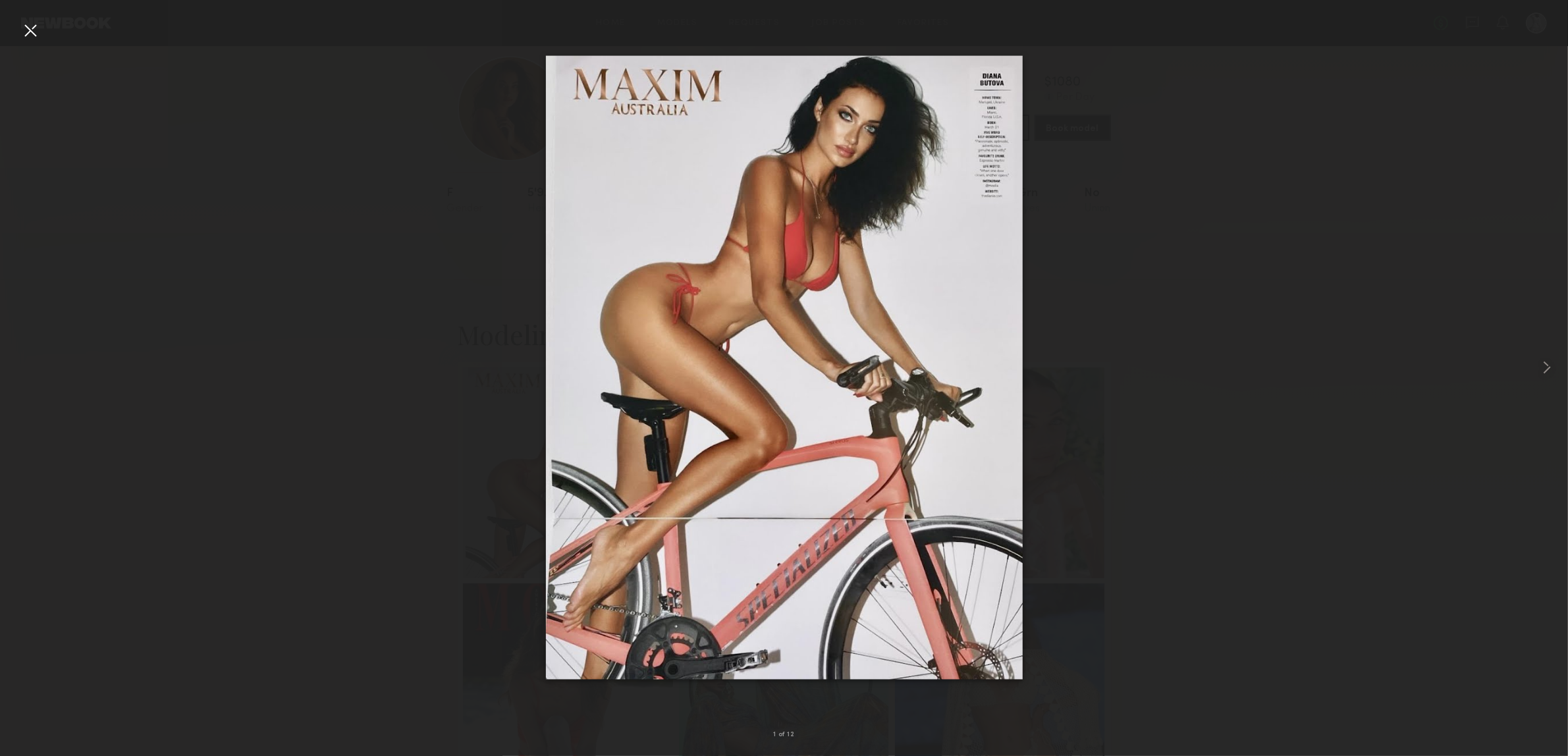
scroll to position [27, 0]
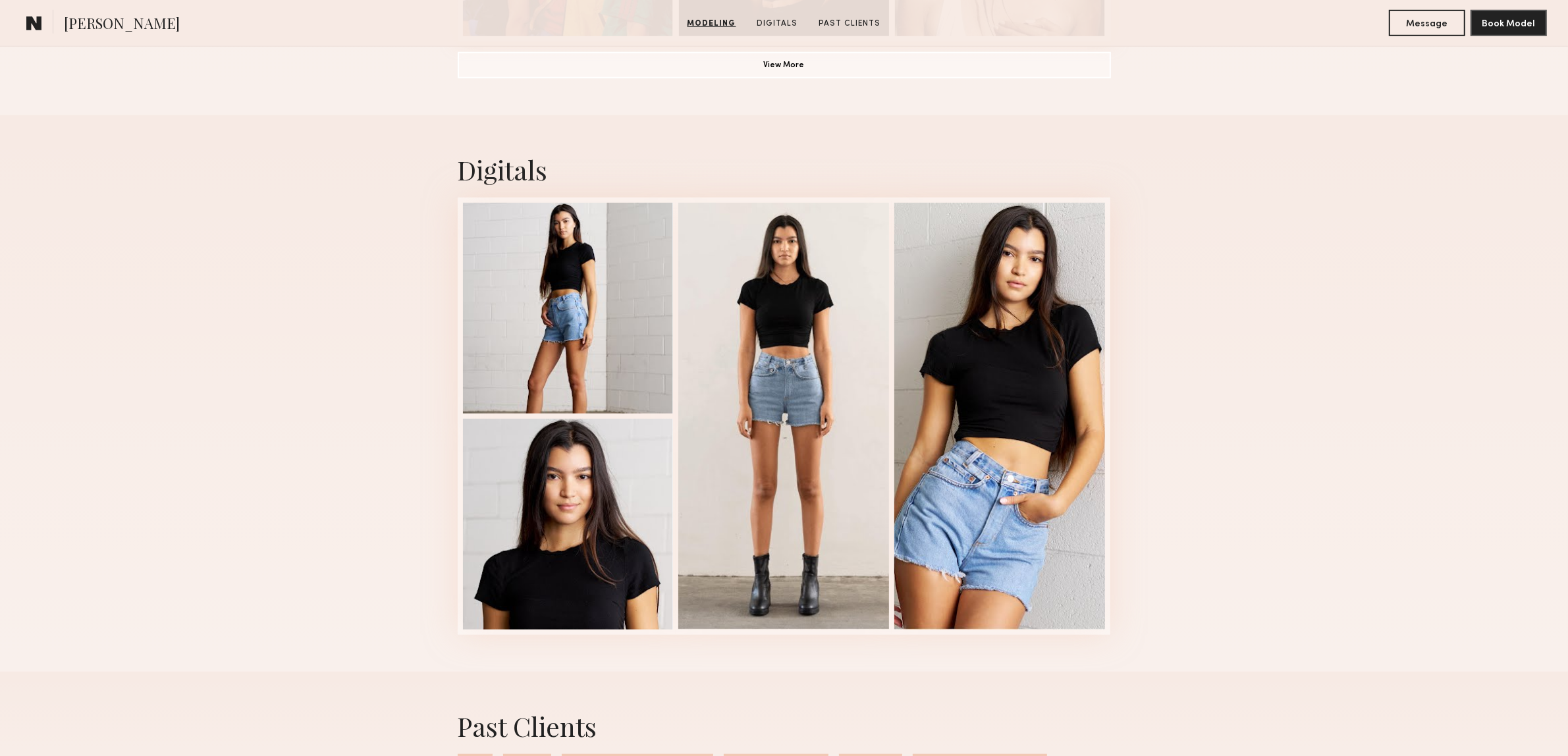
scroll to position [1235, 0]
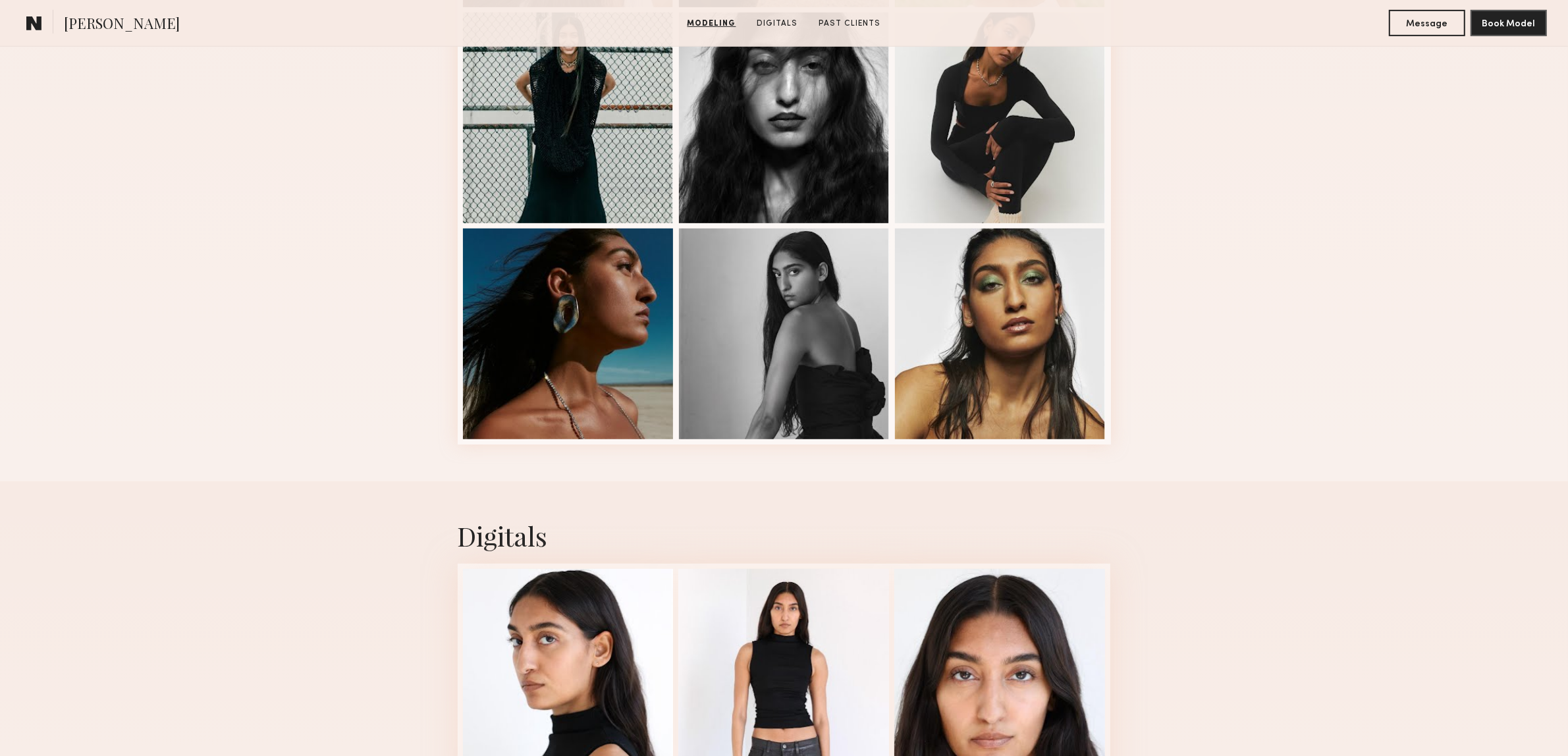
scroll to position [1071, 0]
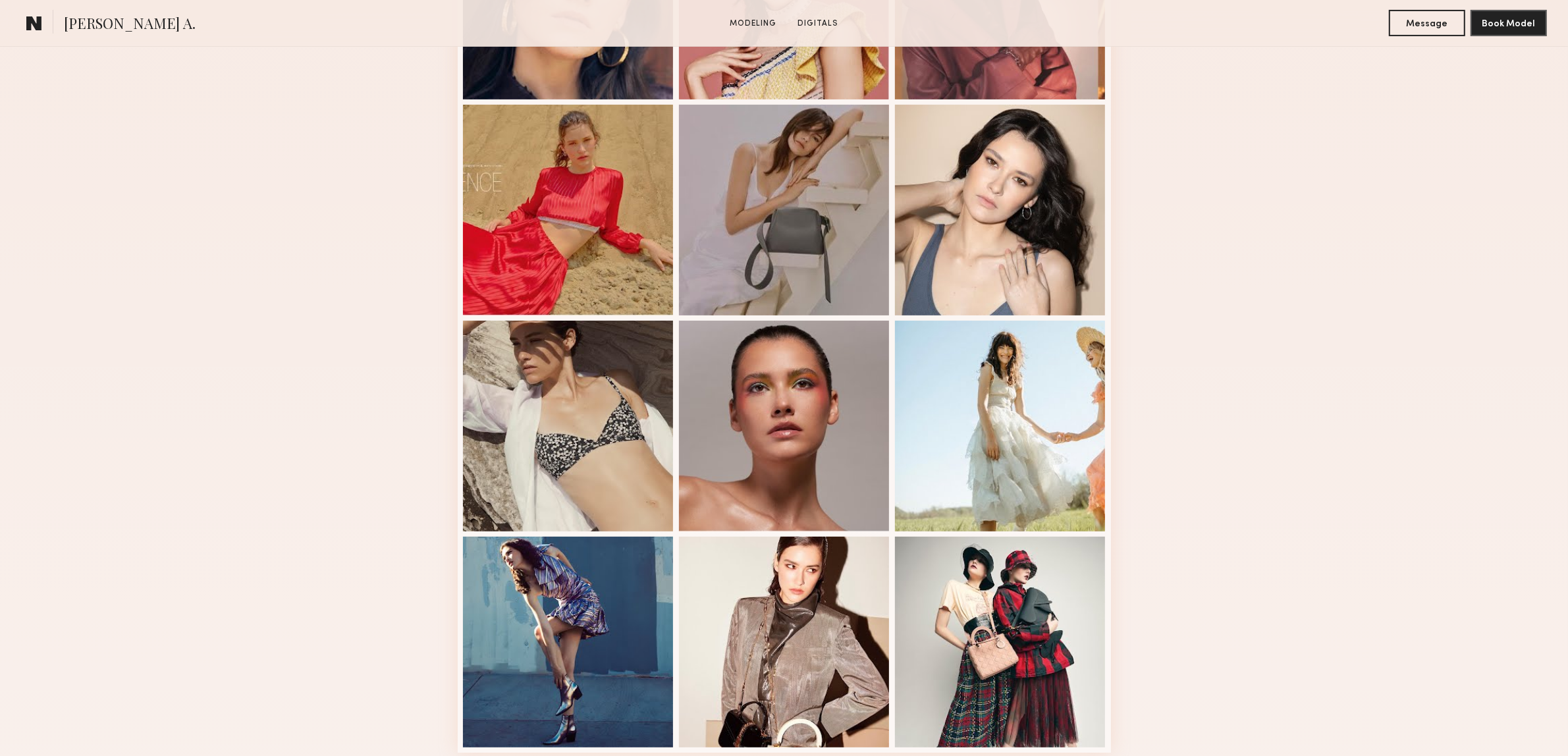
scroll to position [494, 0]
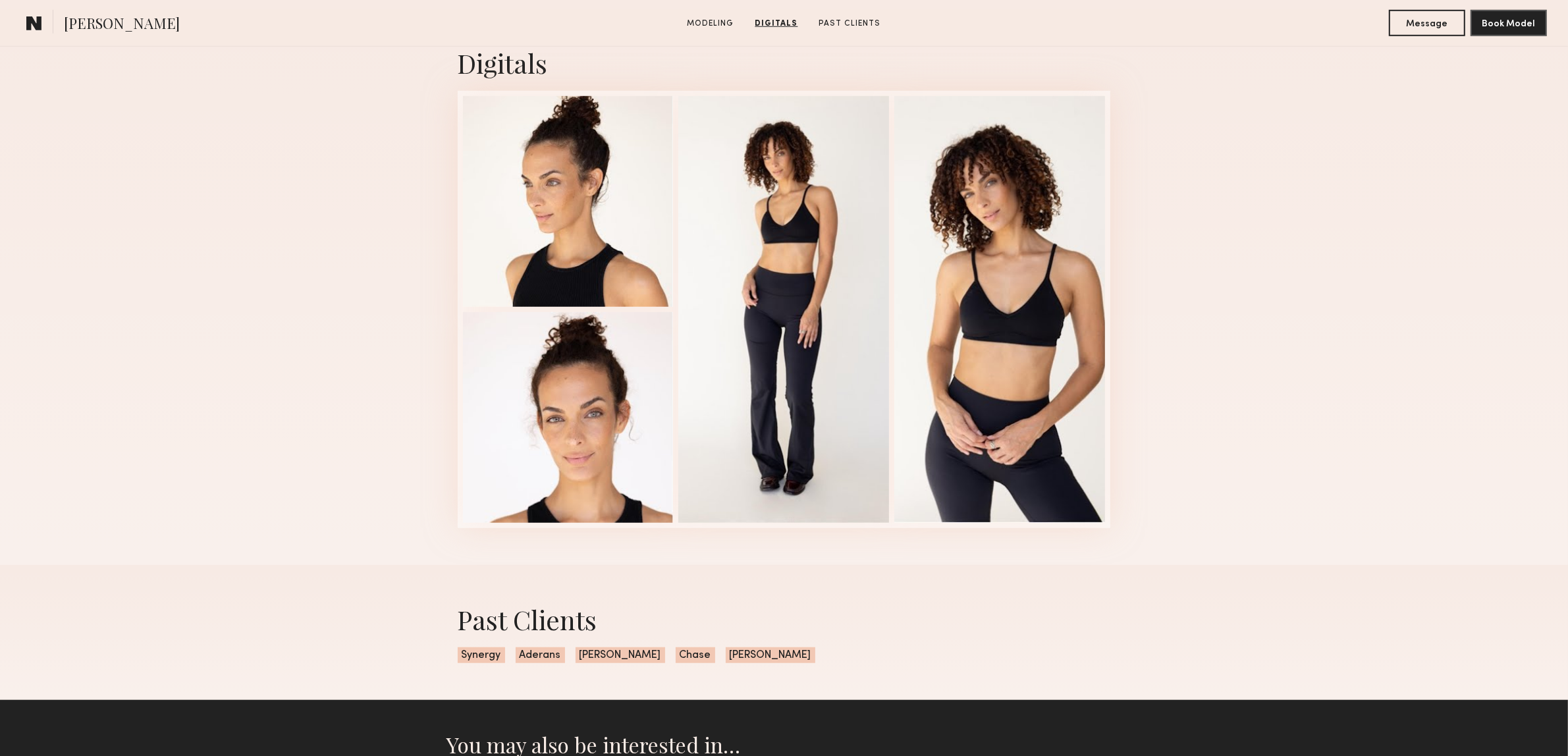
scroll to position [1318, 0]
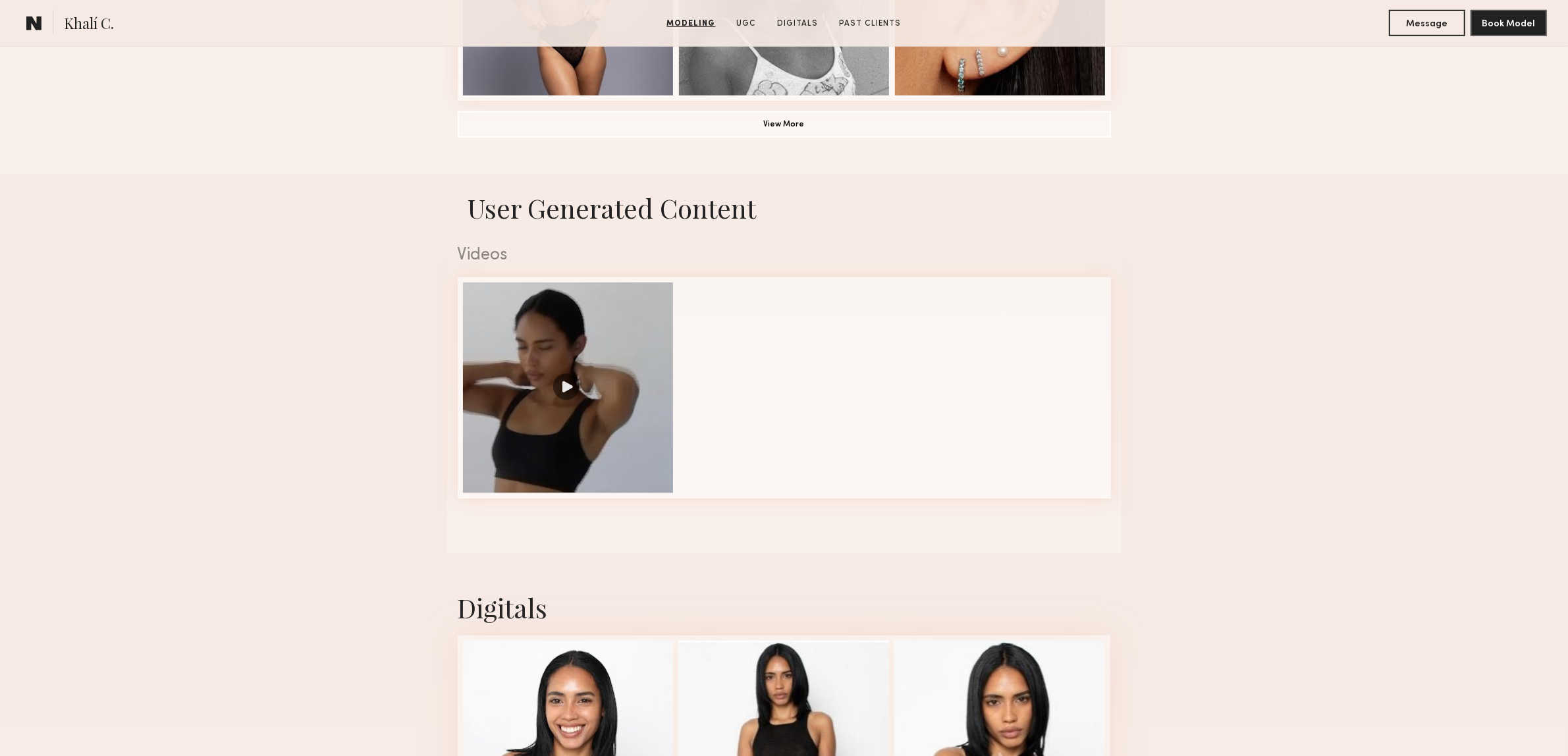
scroll to position [1482, 0]
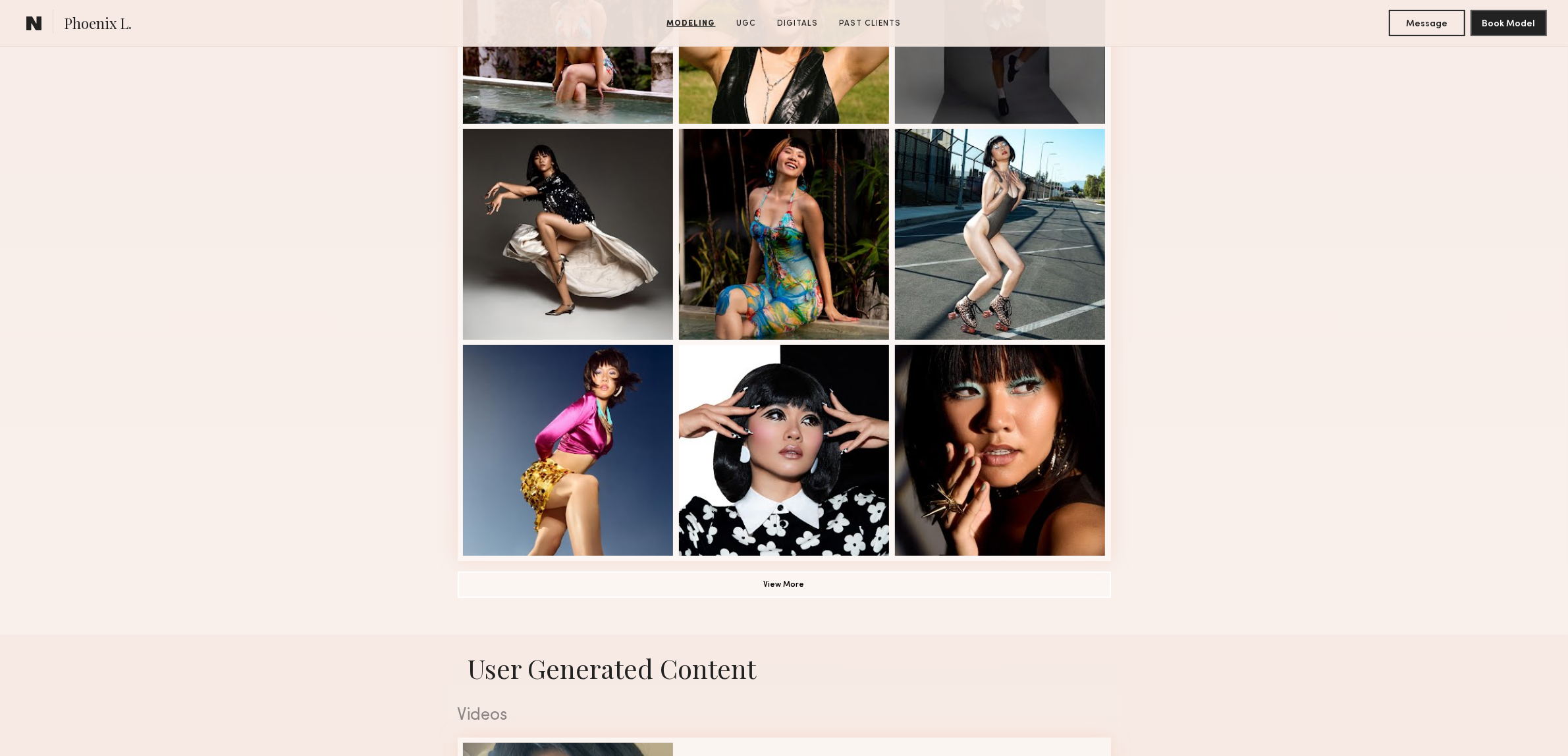
scroll to position [988, 0]
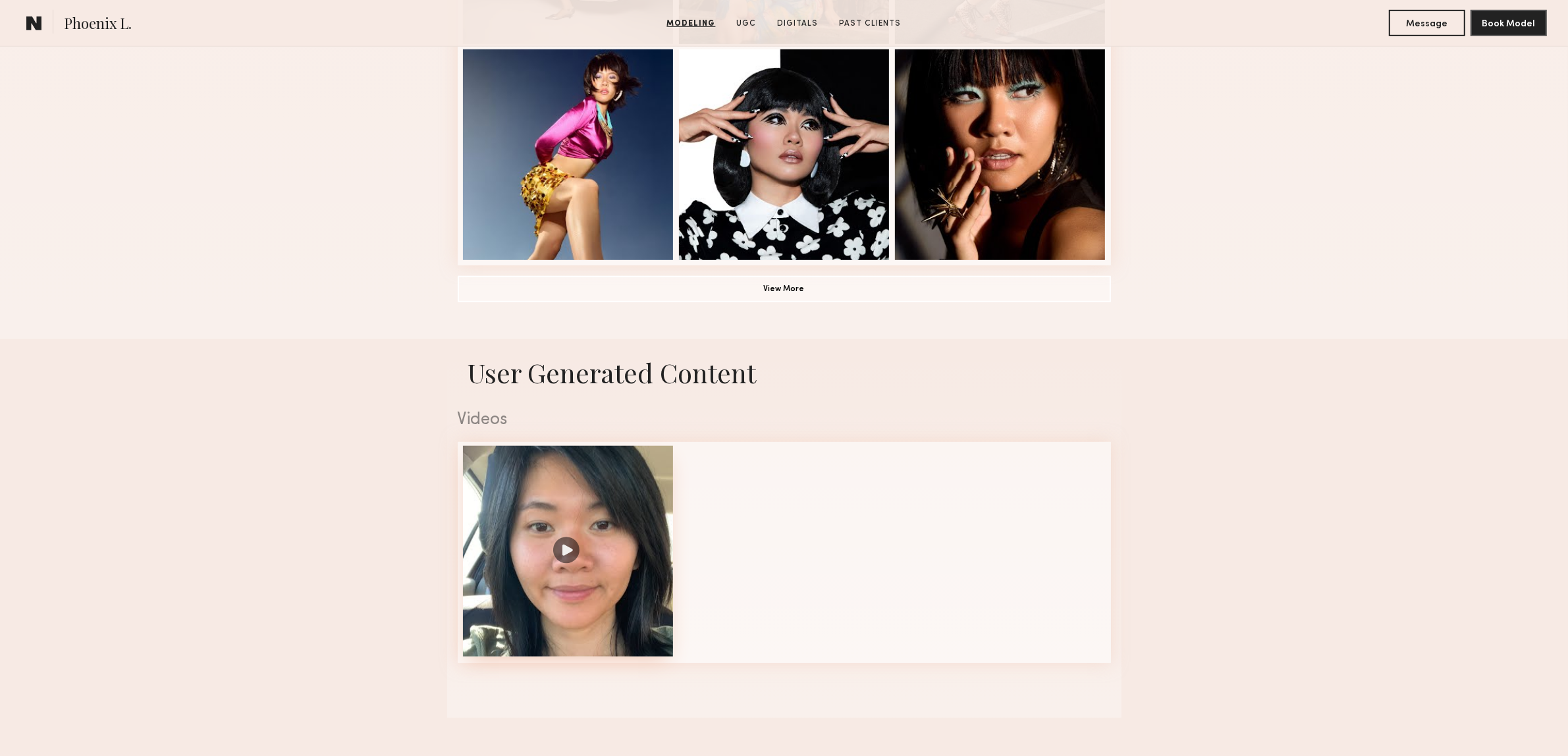
click at [571, 557] on div at bounding box center [568, 551] width 211 height 211
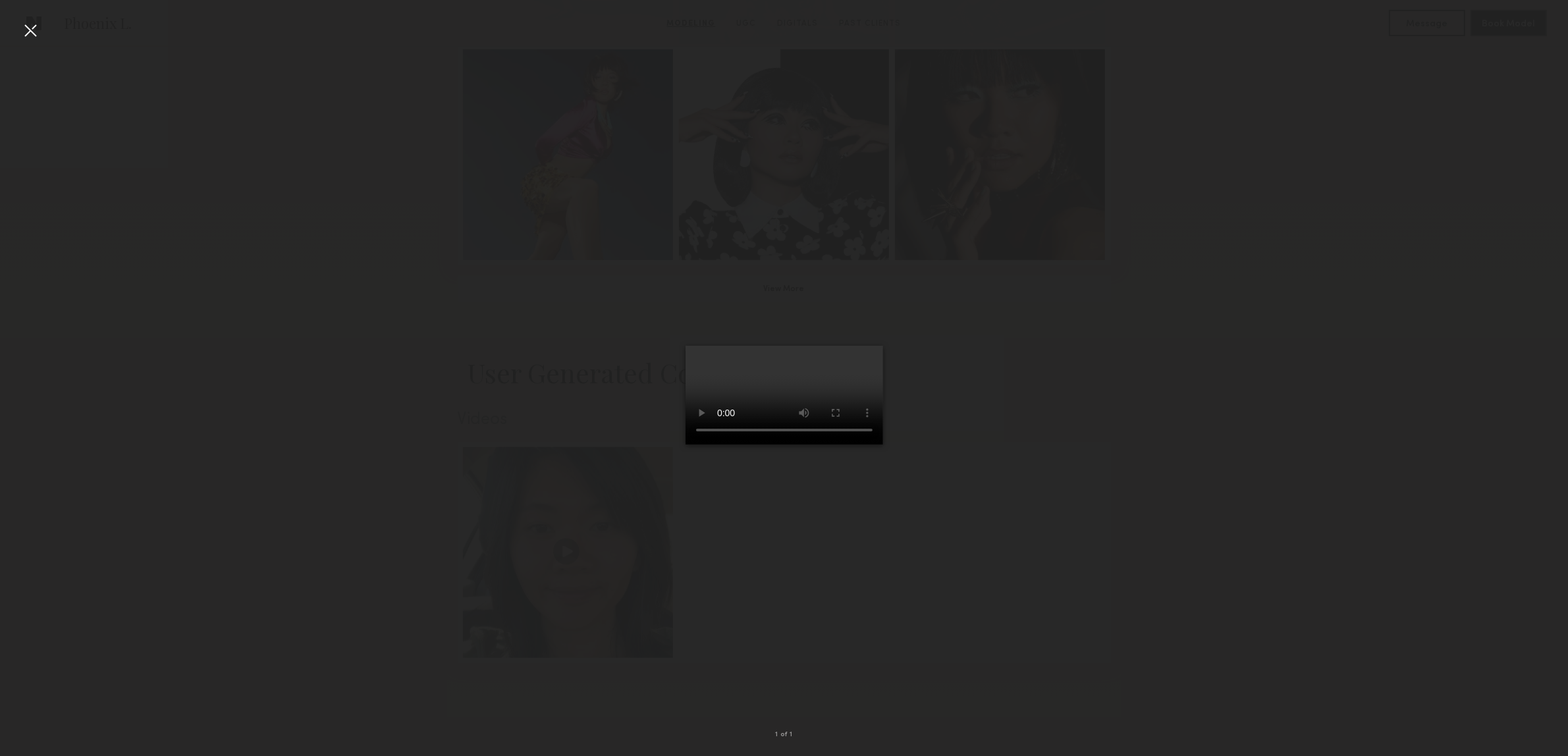
click at [22, 31] on div at bounding box center [30, 30] width 21 height 21
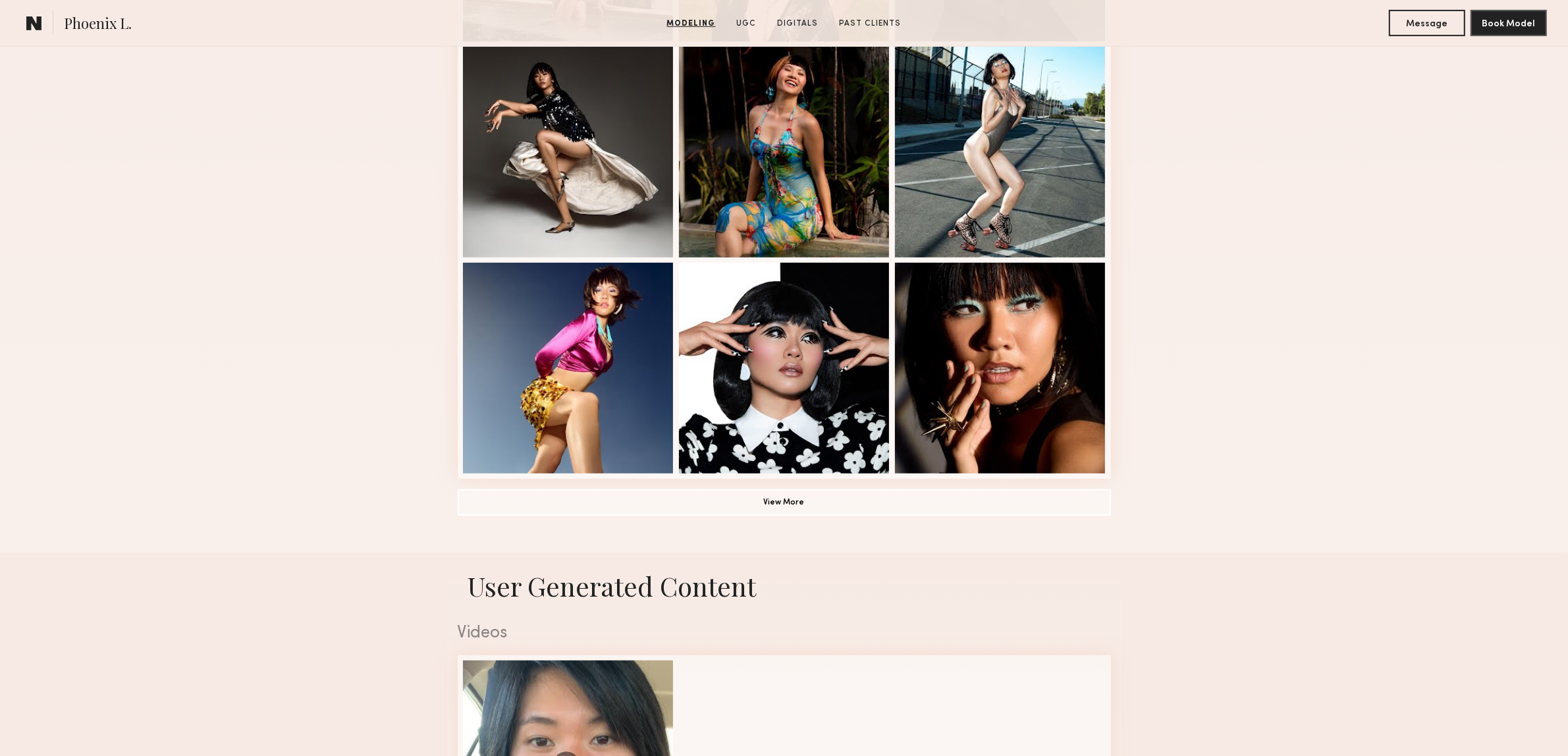
scroll to position [742, 0]
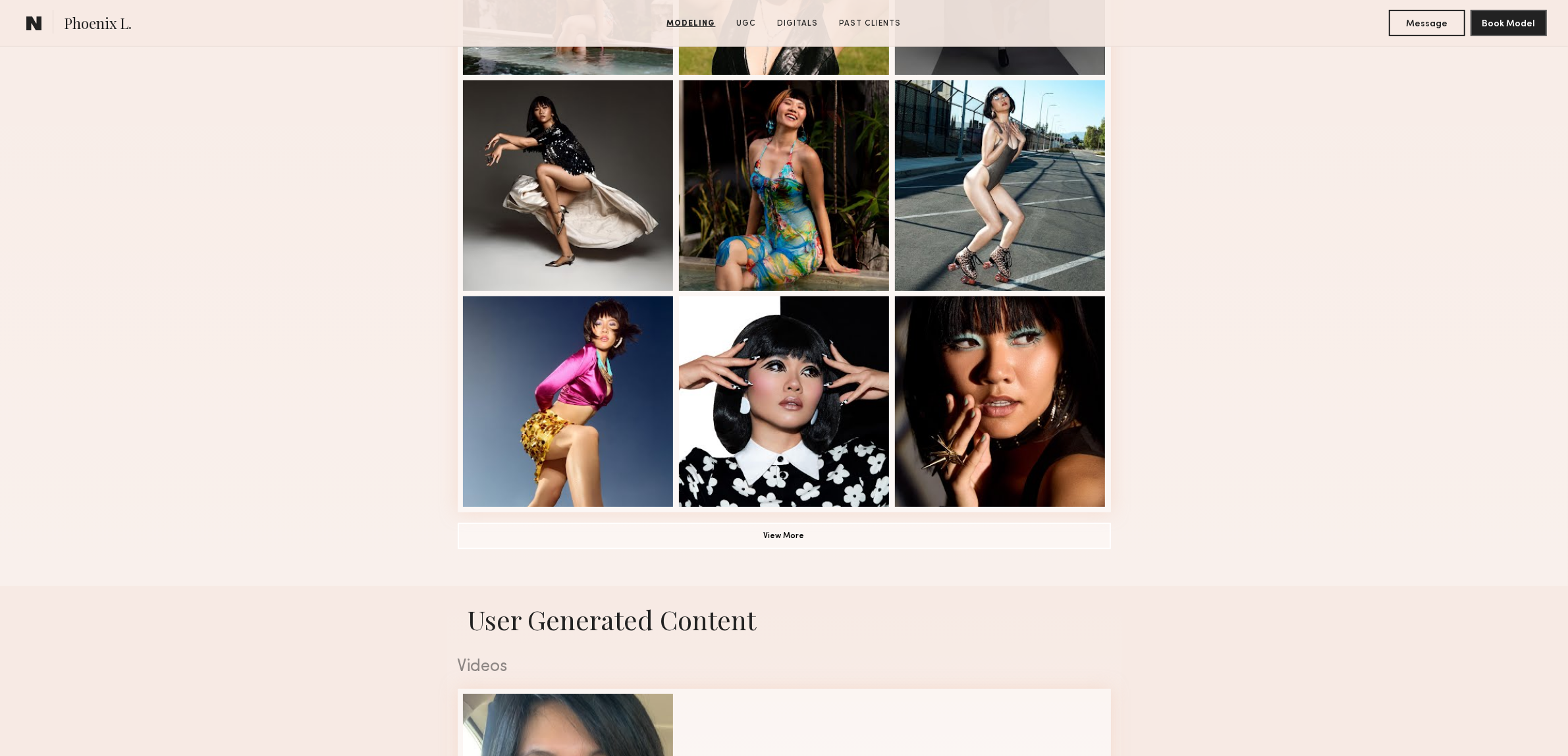
click at [882, 555] on div "Modeling Portfolio View More" at bounding box center [784, 73] width 653 height 1026
click at [877, 538] on button "View More" at bounding box center [784, 535] width 653 height 26
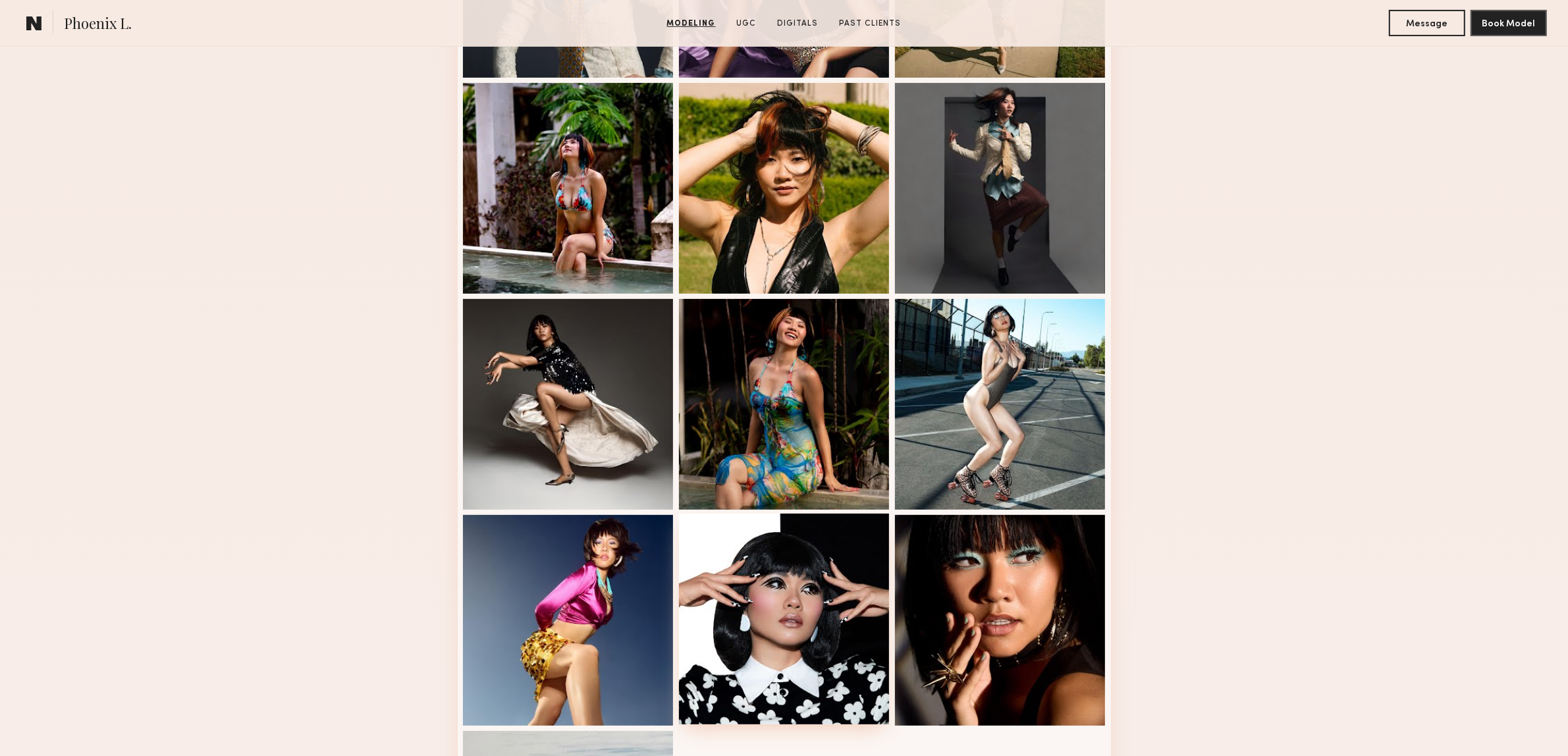
scroll to position [494, 0]
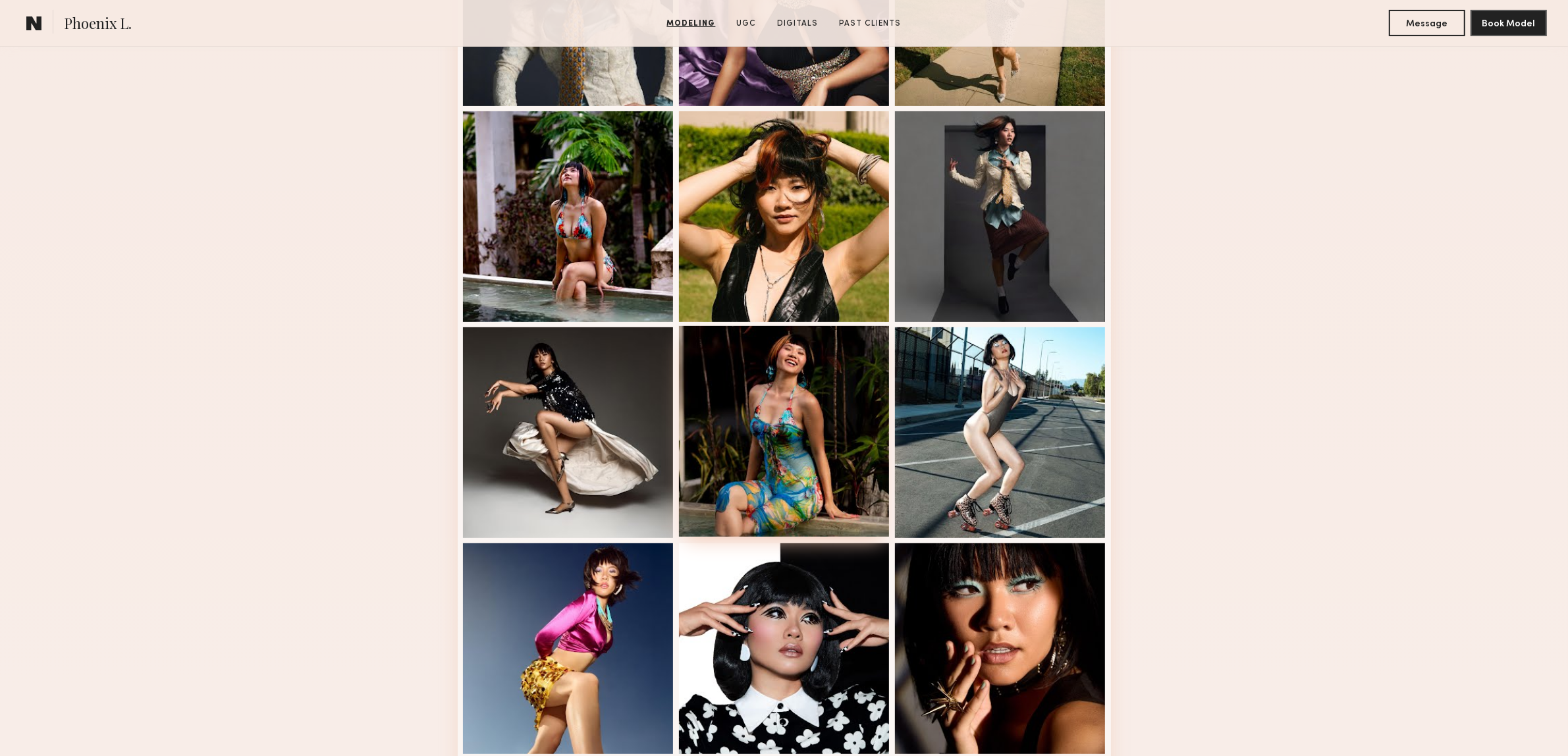
click at [788, 501] on div at bounding box center [784, 431] width 211 height 211
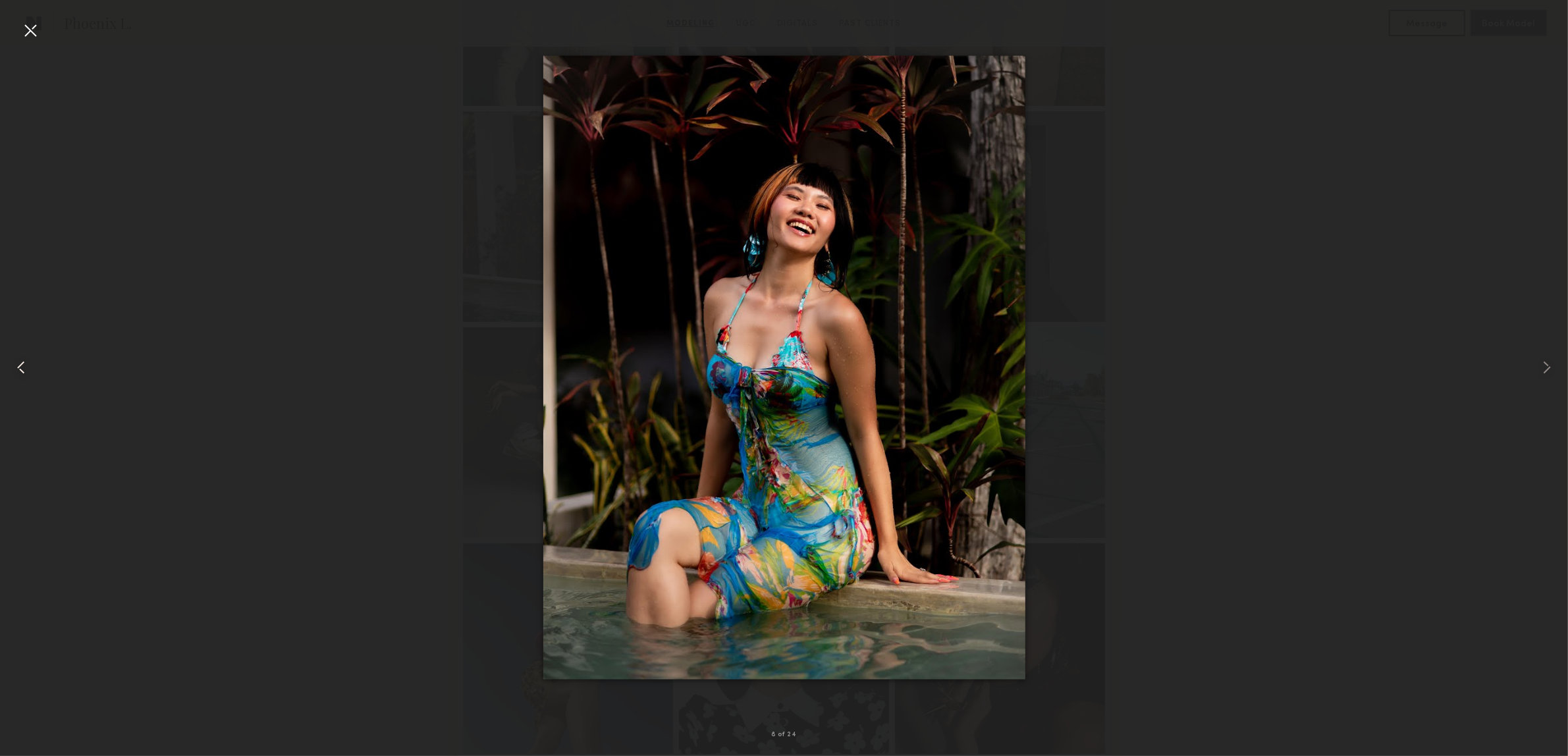
click at [58, 386] on div at bounding box center [31, 367] width 63 height 693
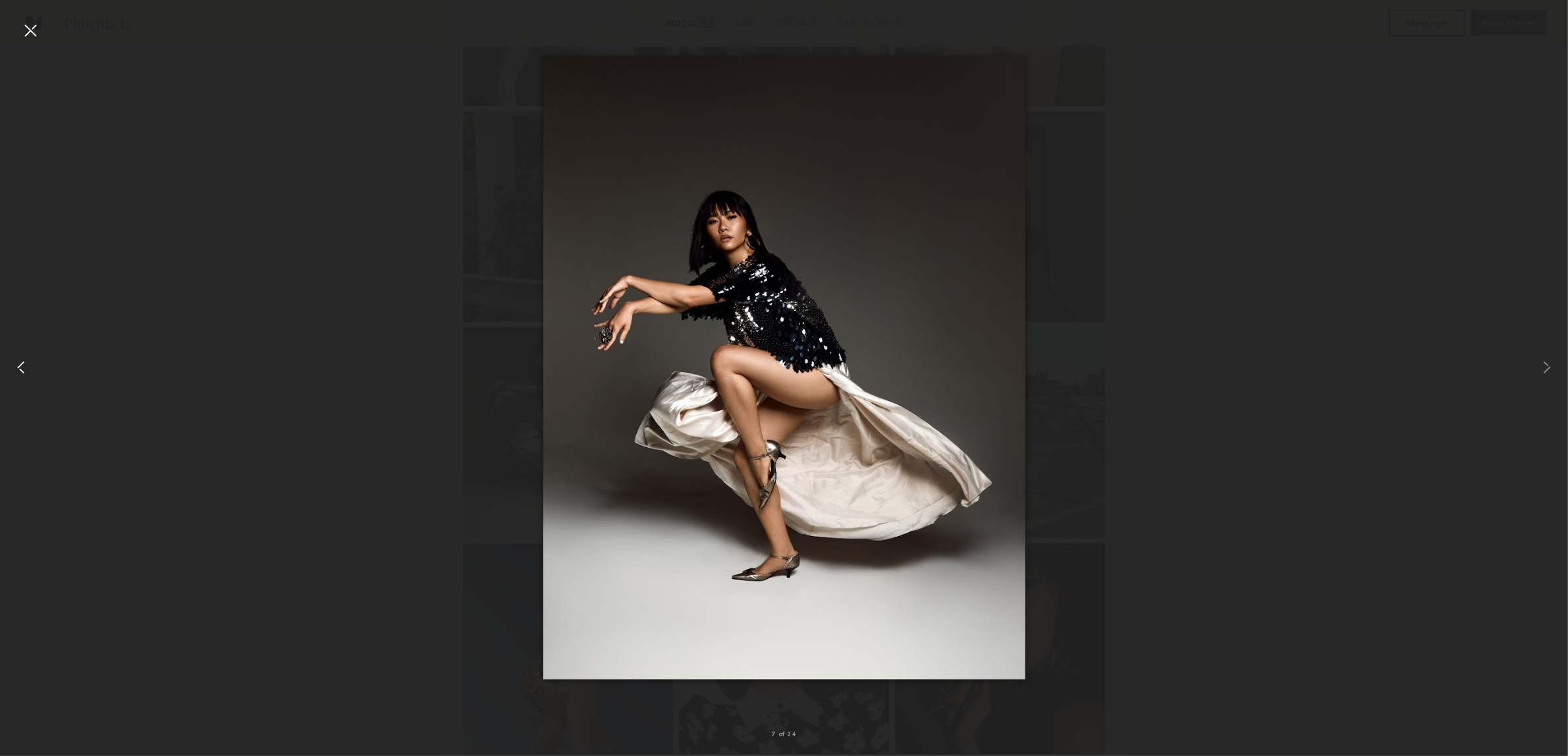
click at [49, 359] on div at bounding box center [31, 367] width 63 height 693
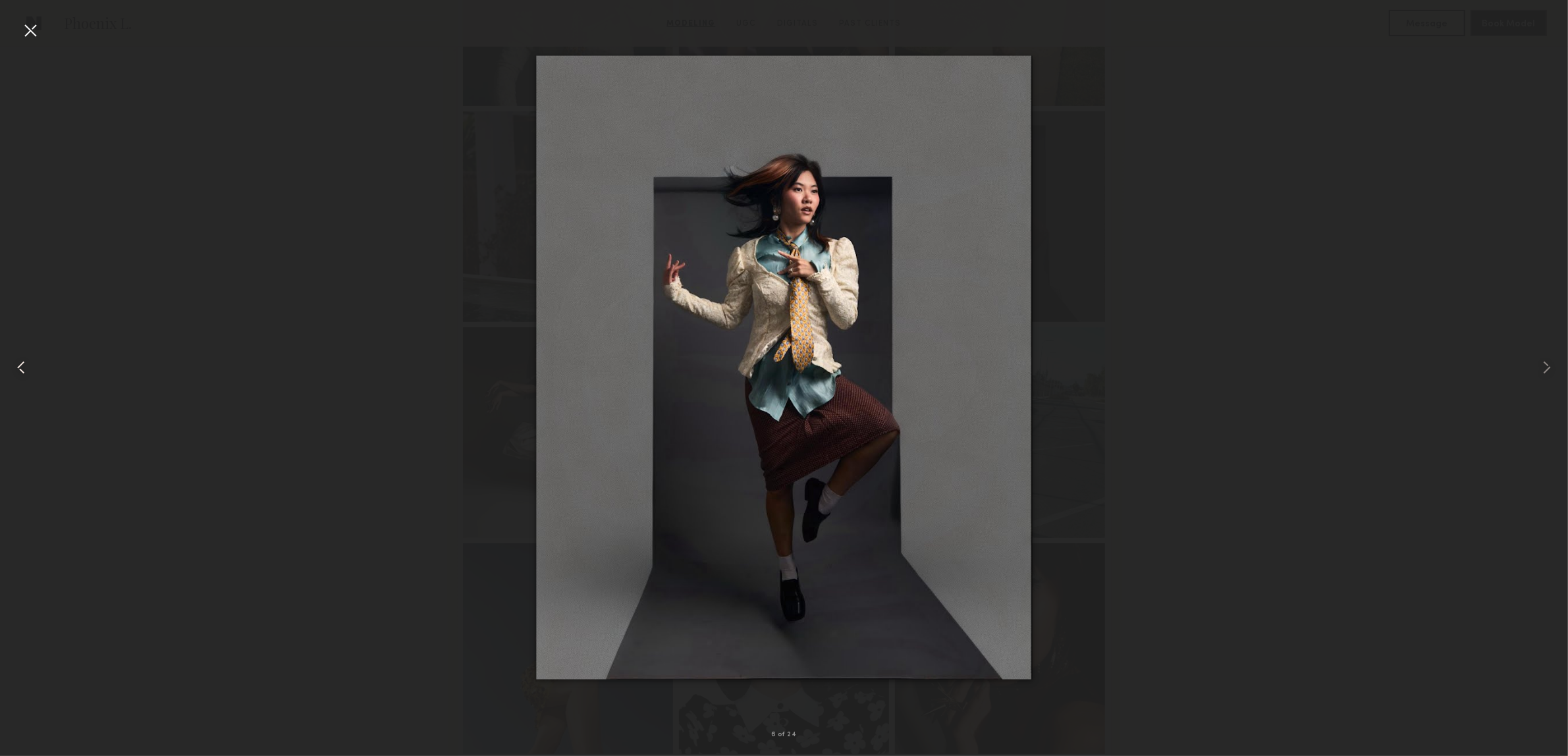
click at [49, 359] on div at bounding box center [31, 367] width 63 height 693
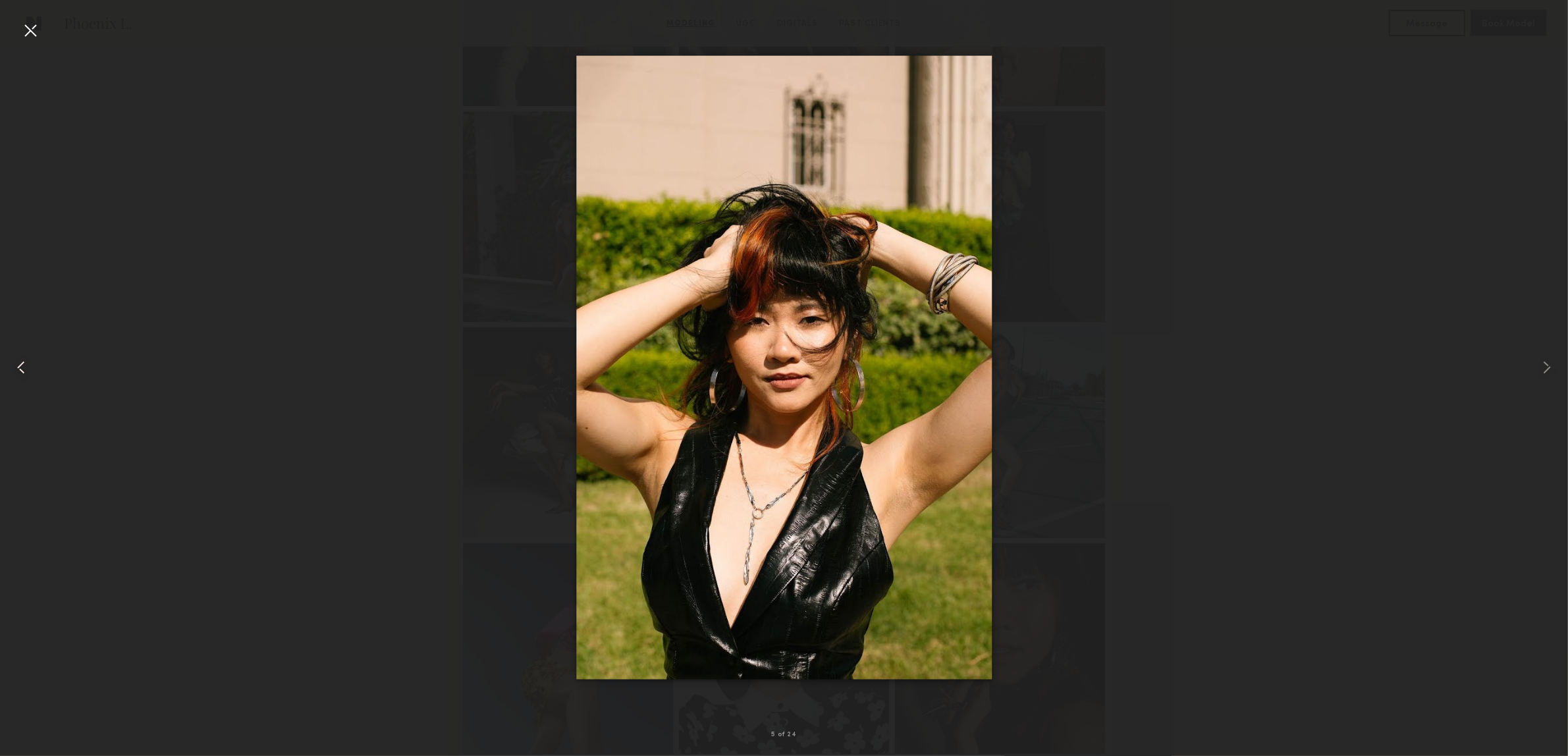
click at [49, 359] on div at bounding box center [31, 367] width 63 height 693
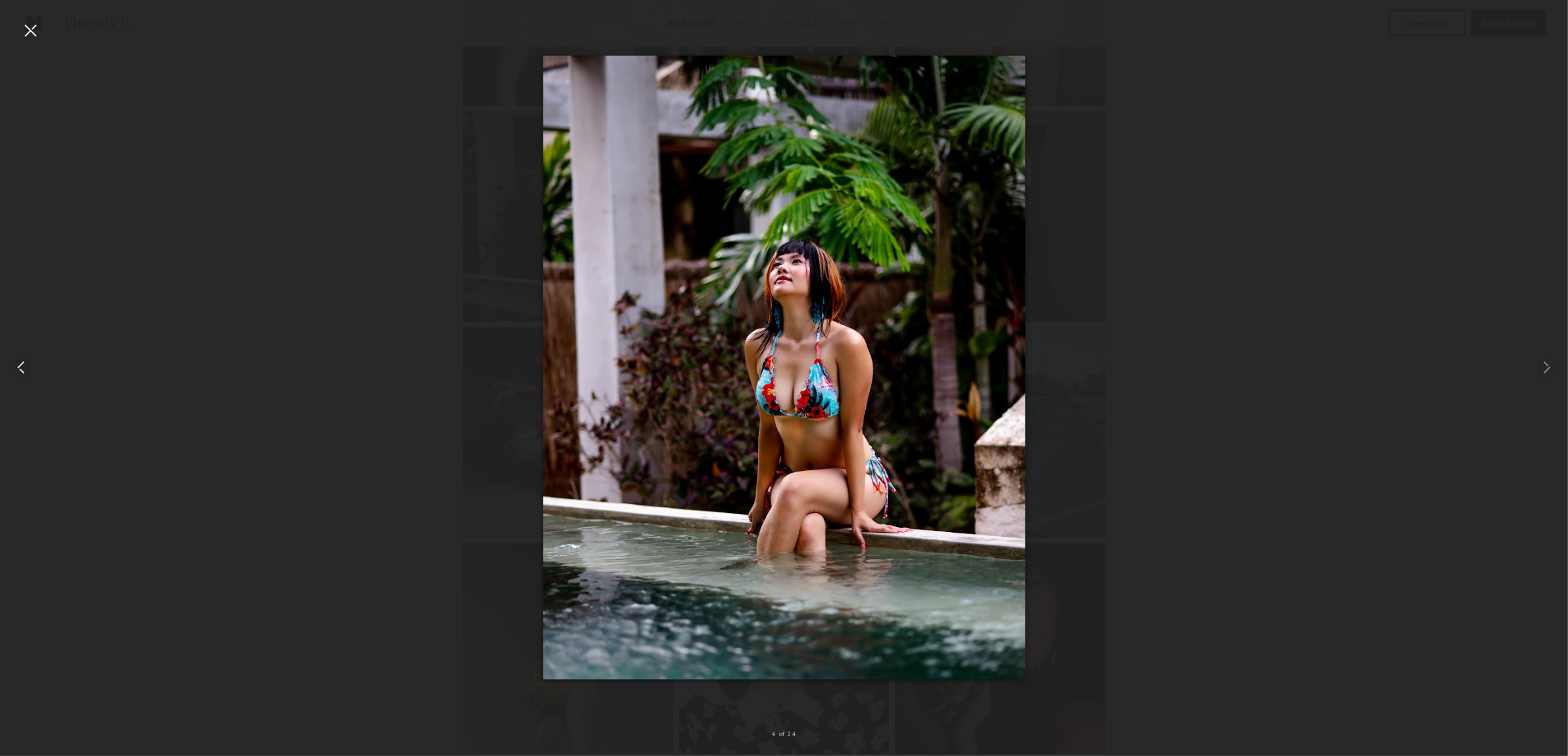
click at [49, 359] on div at bounding box center [31, 367] width 63 height 693
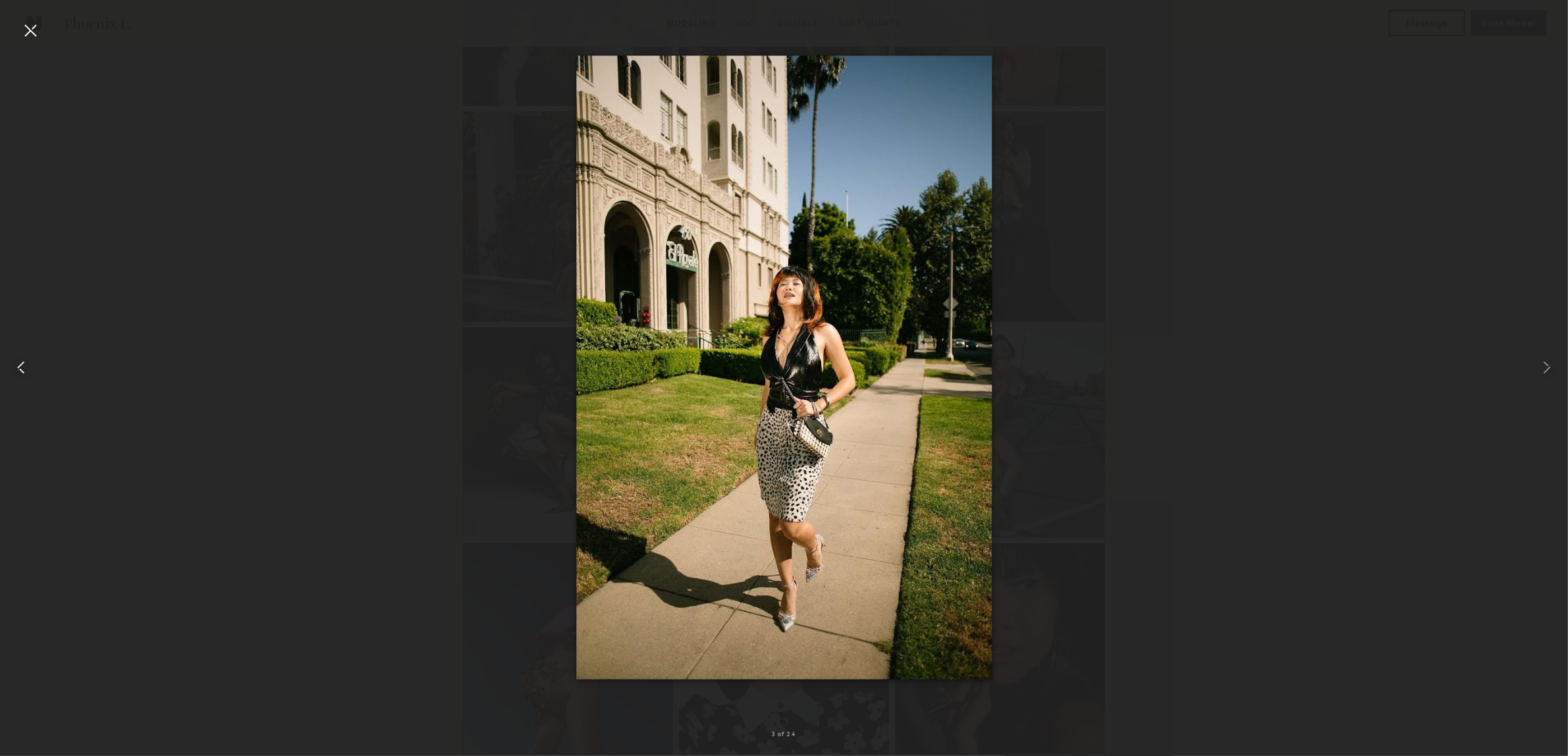
click at [49, 359] on div at bounding box center [31, 367] width 63 height 693
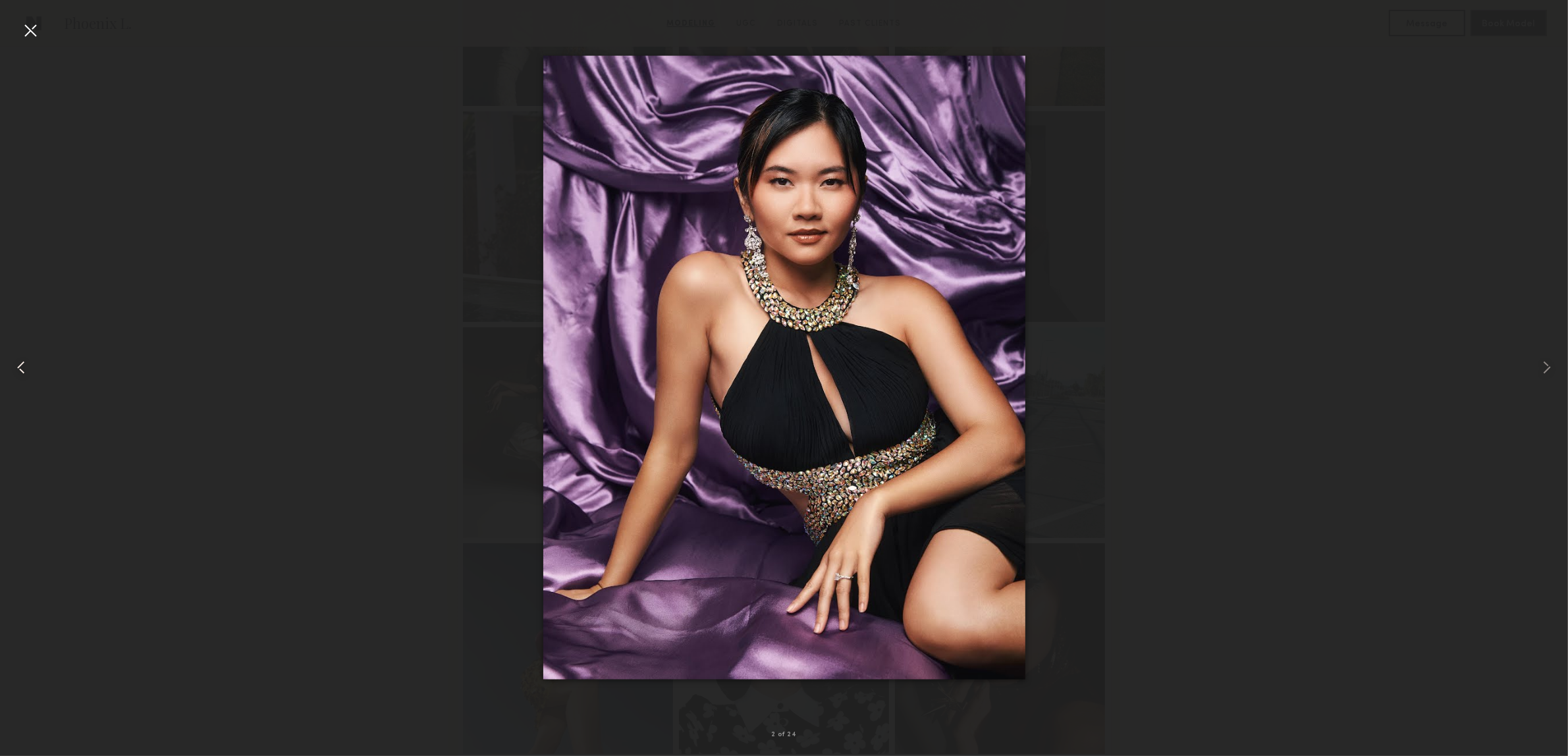
click at [49, 359] on div at bounding box center [31, 367] width 63 height 693
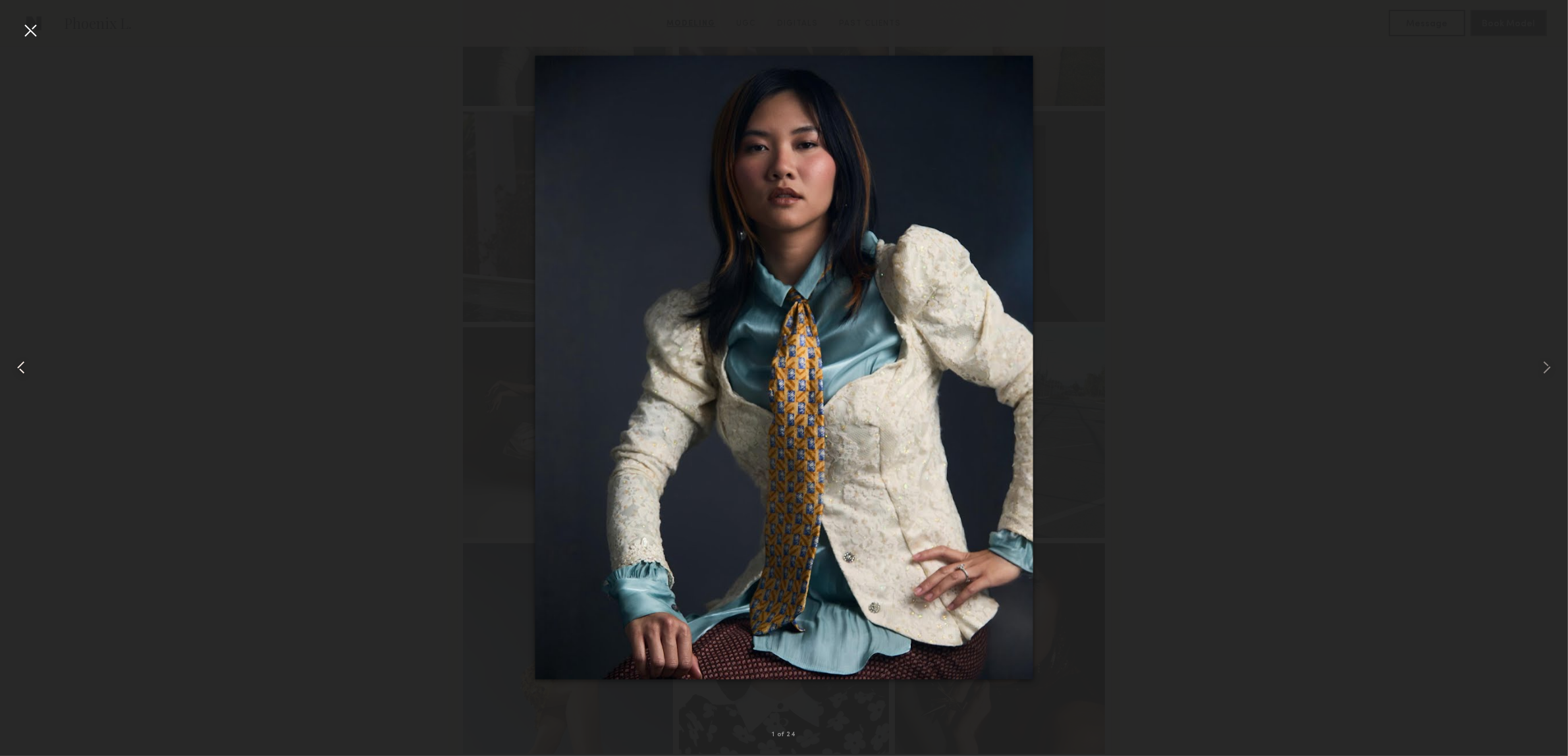
click at [49, 359] on div at bounding box center [31, 367] width 63 height 693
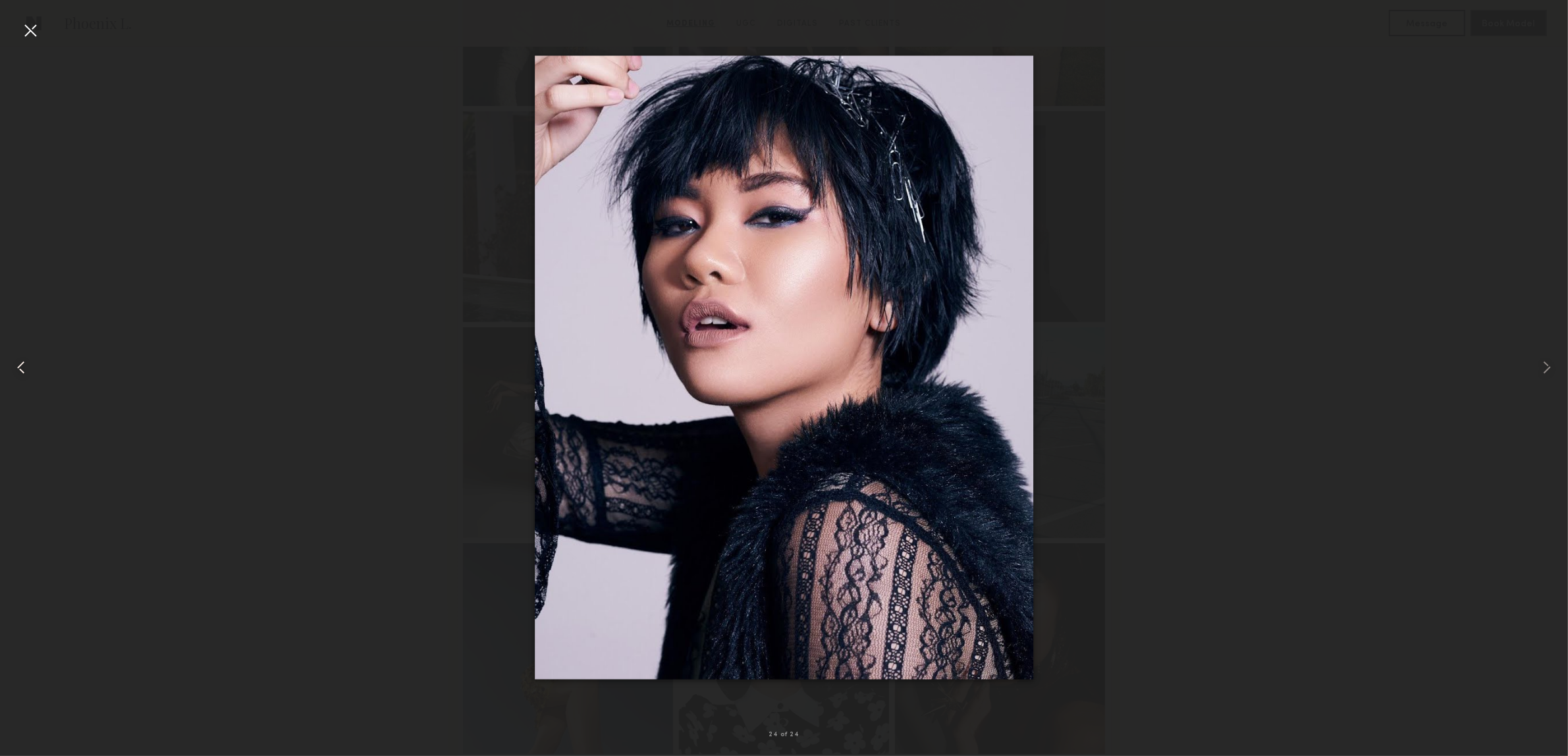
click at [49, 359] on div at bounding box center [31, 367] width 63 height 693
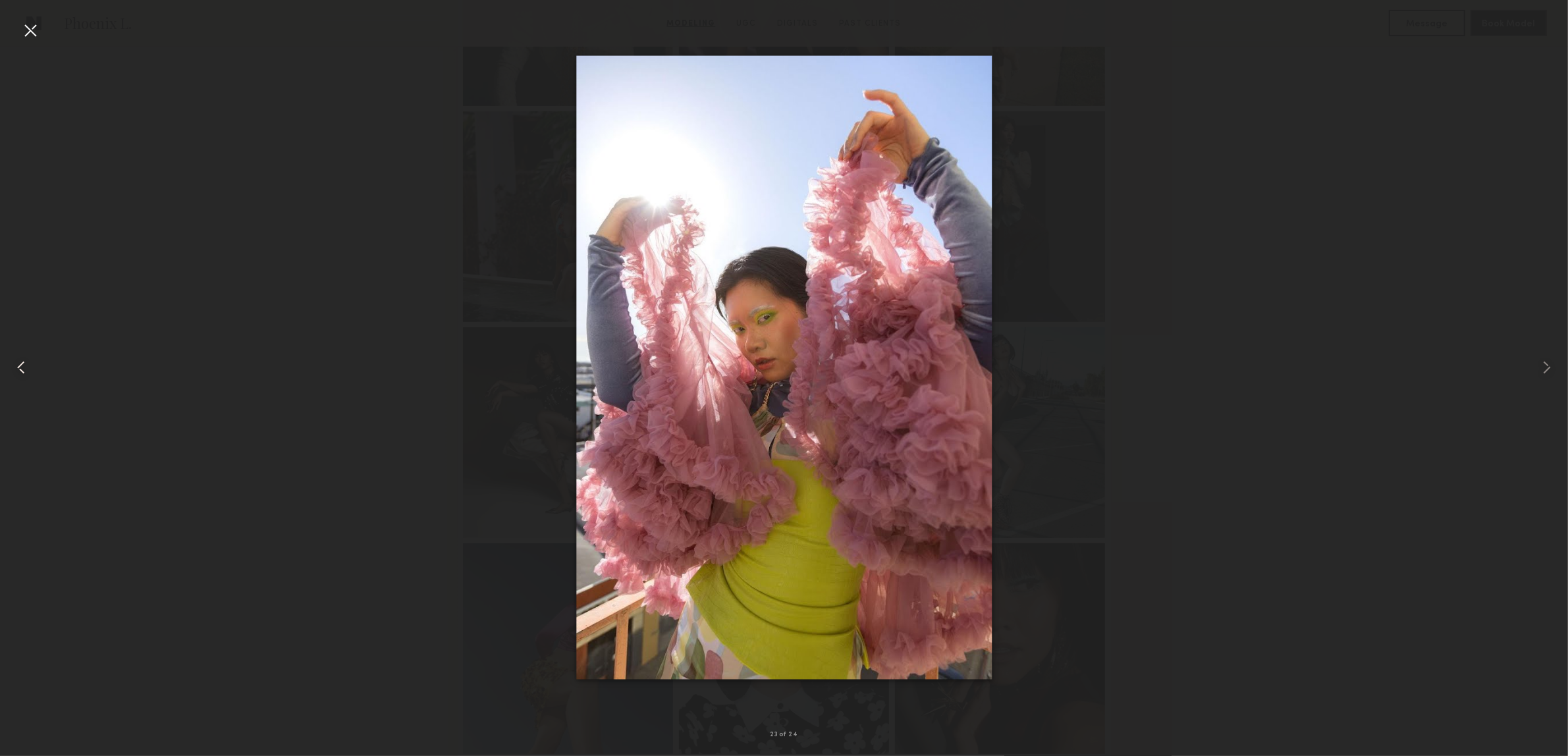
click at [49, 359] on div at bounding box center [31, 367] width 63 height 693
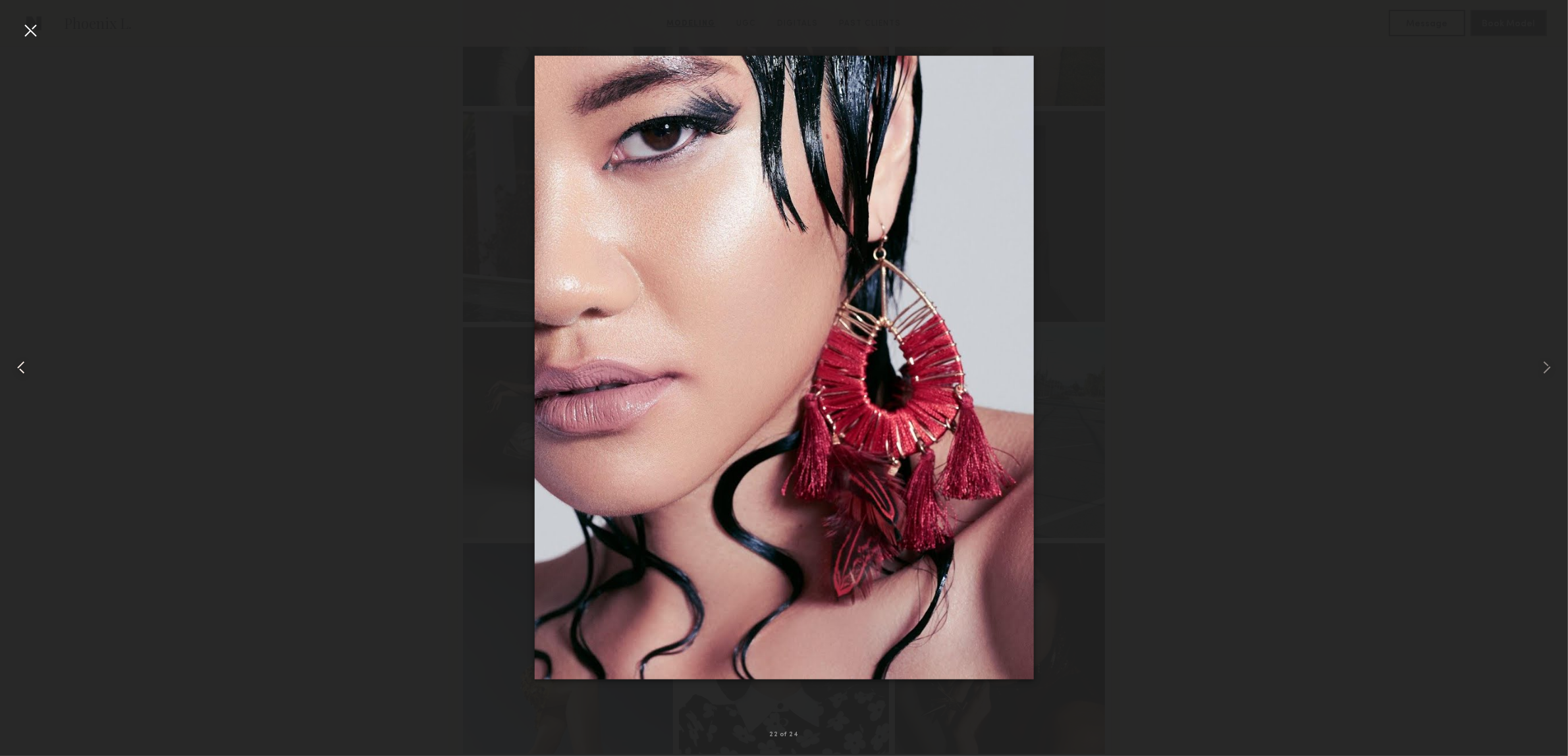
click at [49, 359] on div at bounding box center [31, 367] width 63 height 693
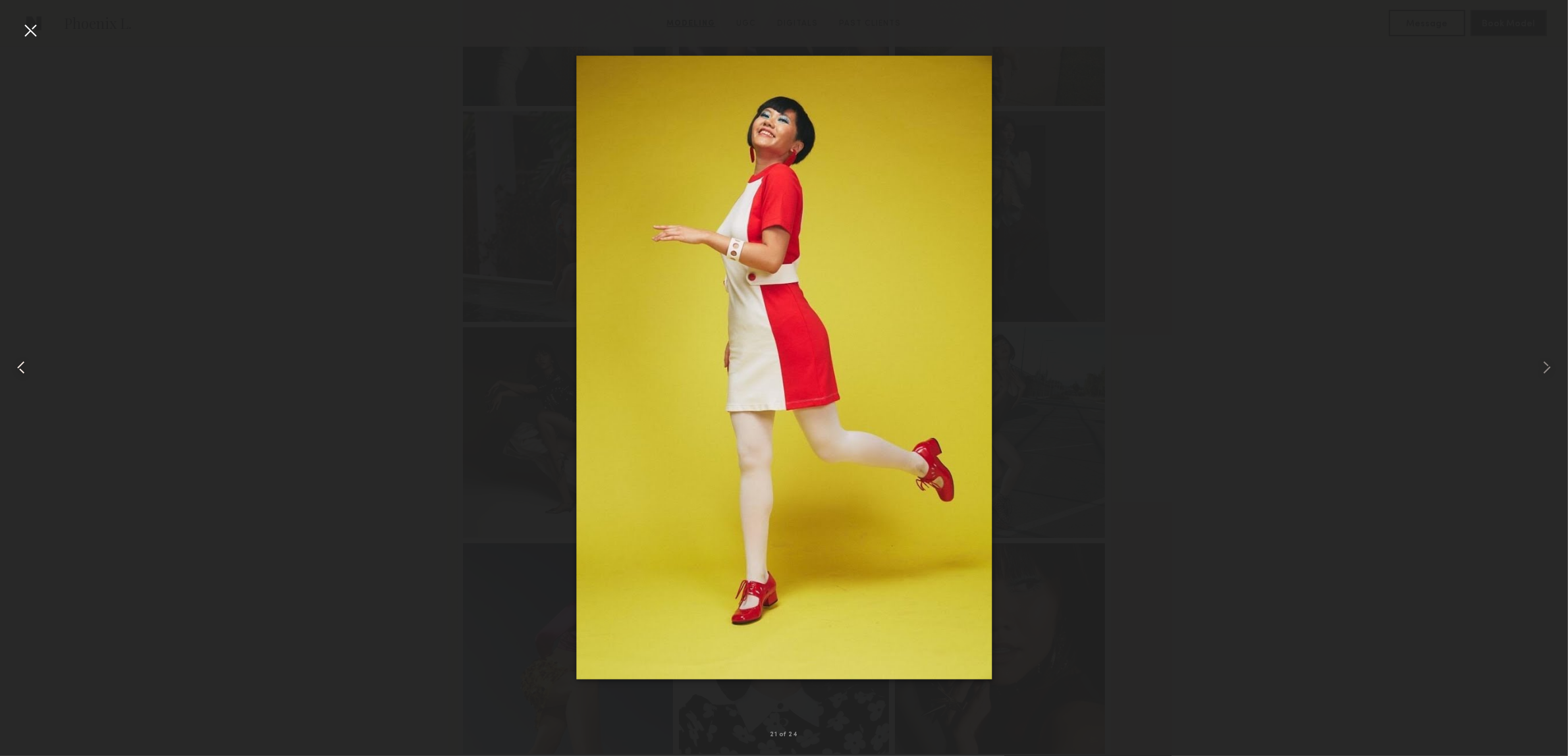
click at [49, 359] on div at bounding box center [31, 367] width 63 height 693
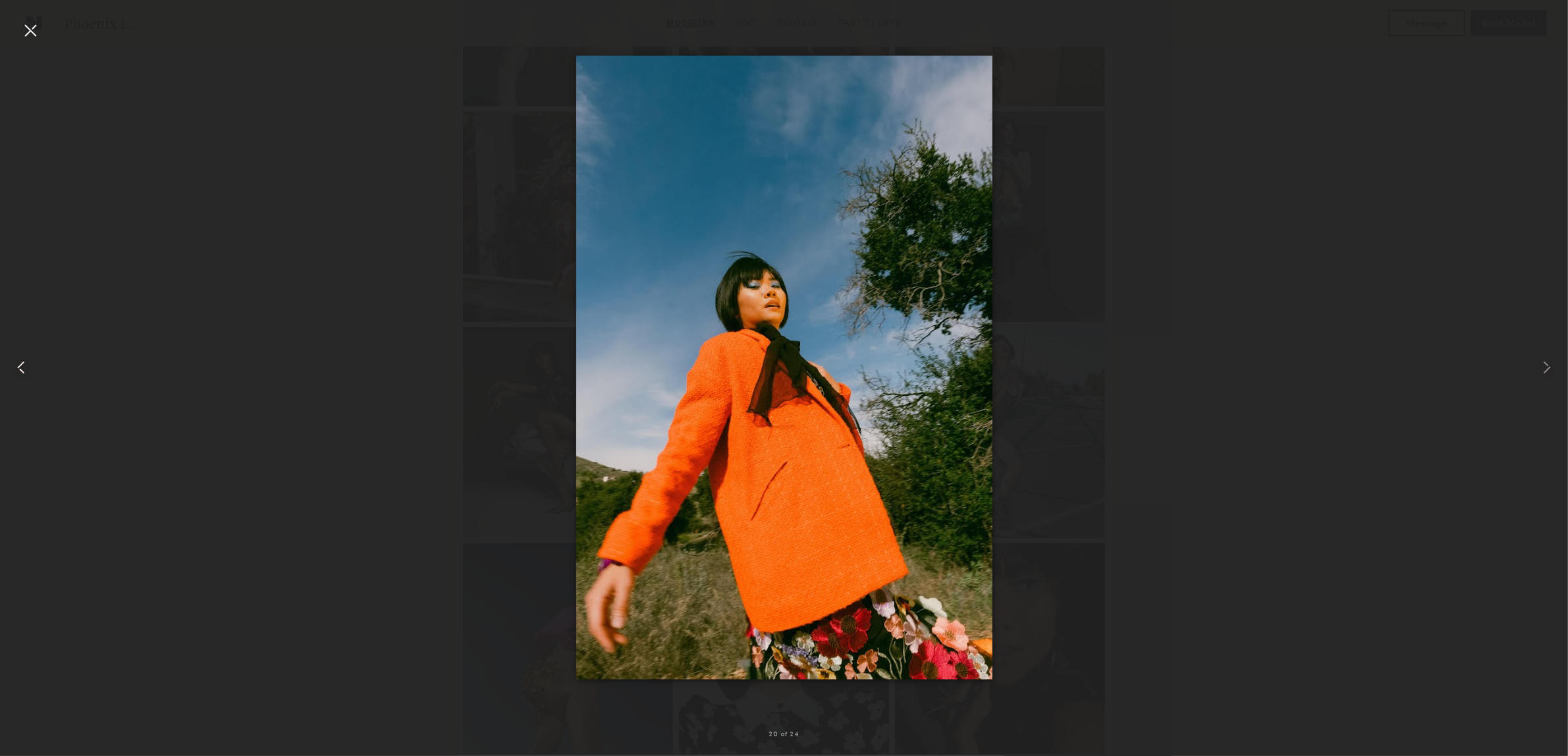
click at [49, 359] on div at bounding box center [31, 367] width 63 height 693
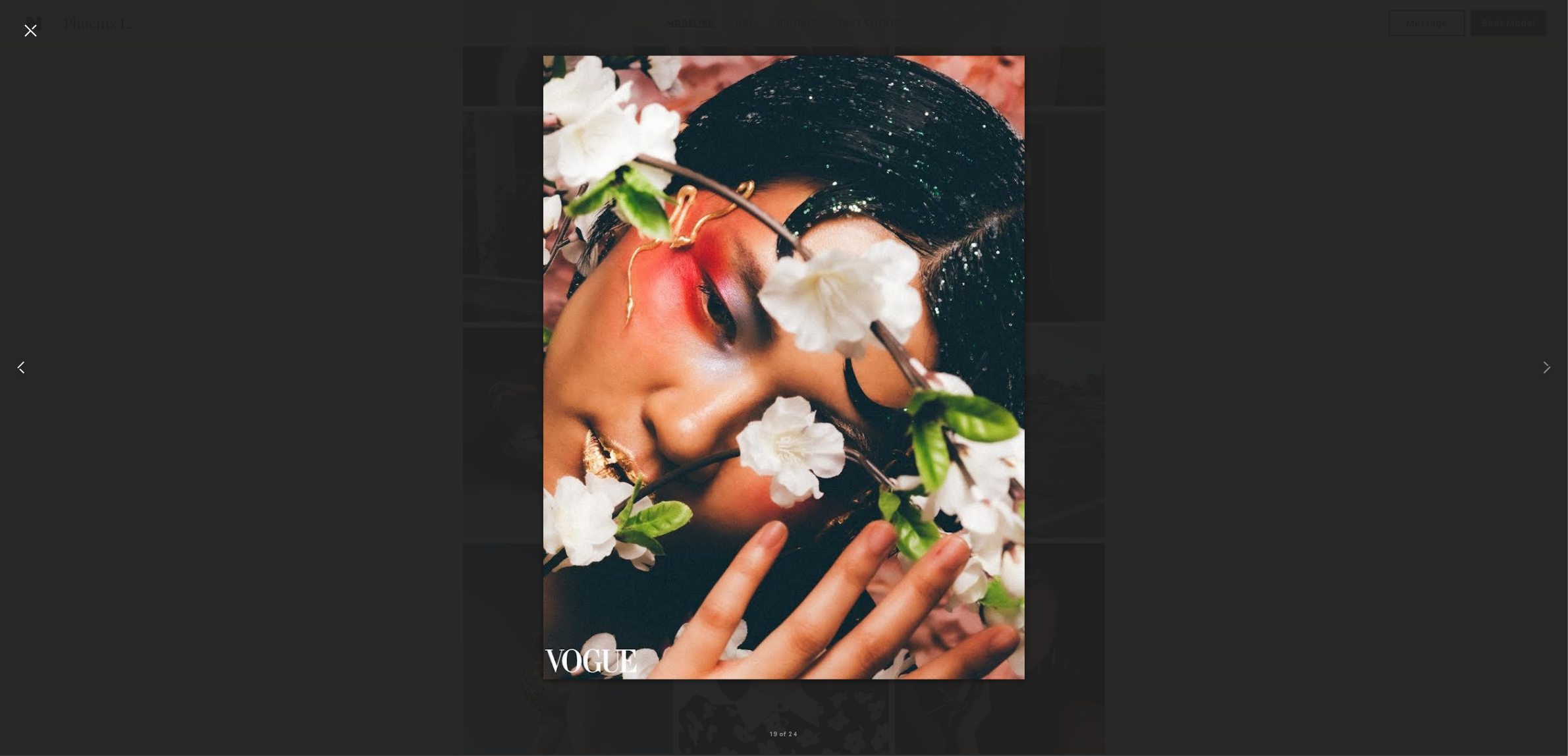
click at [49, 358] on div at bounding box center [31, 367] width 63 height 693
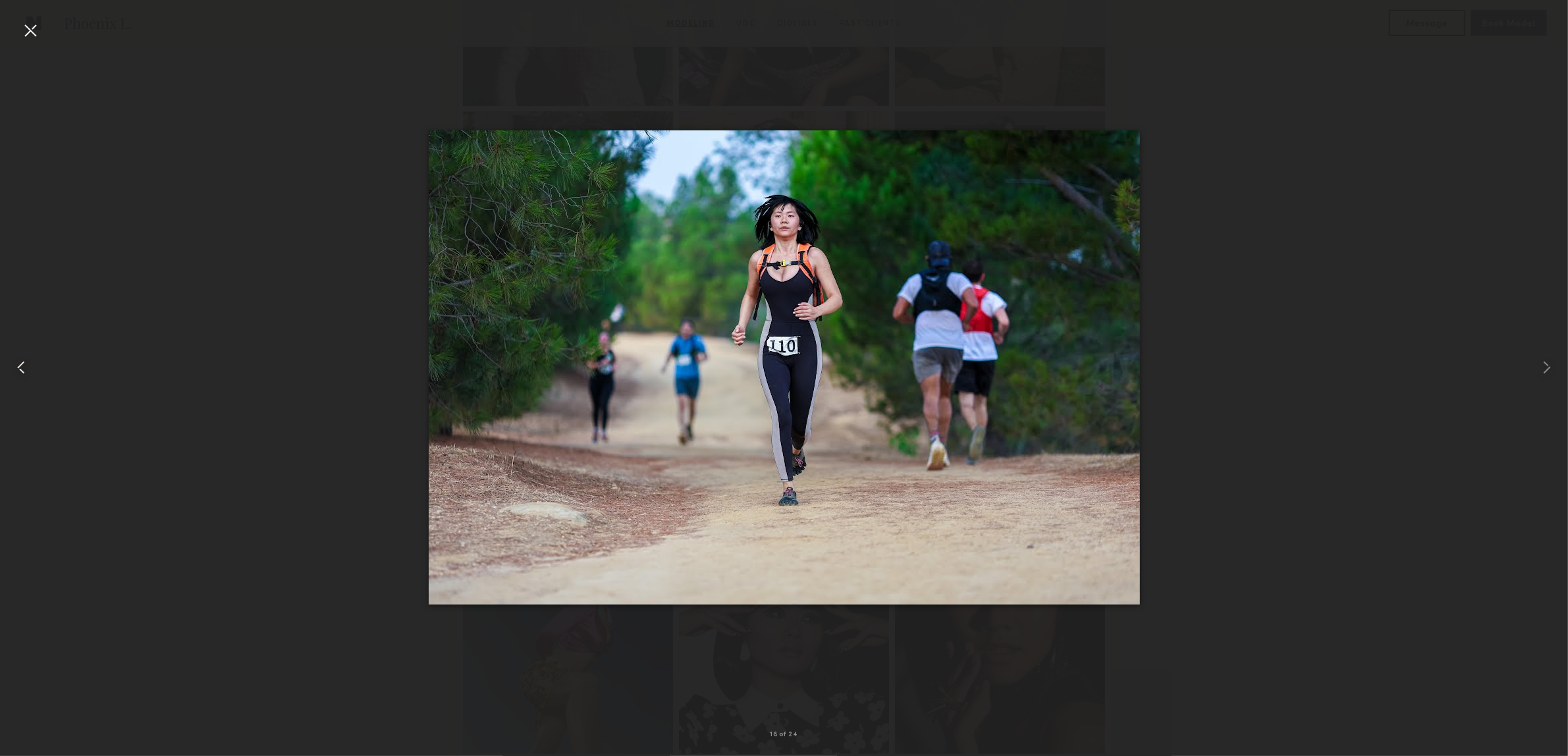
click at [49, 357] on div at bounding box center [31, 367] width 63 height 693
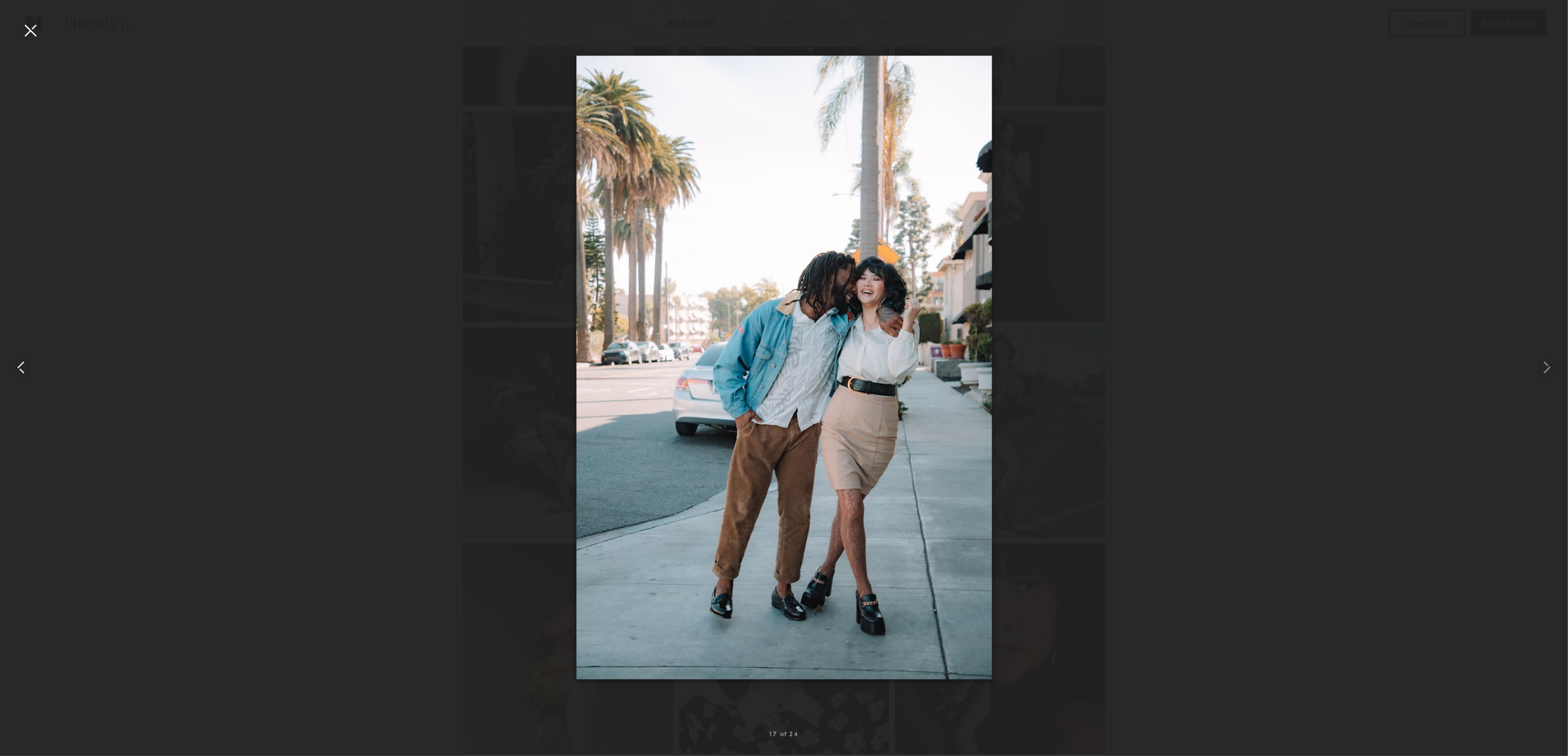
click at [49, 357] on div at bounding box center [31, 367] width 63 height 693
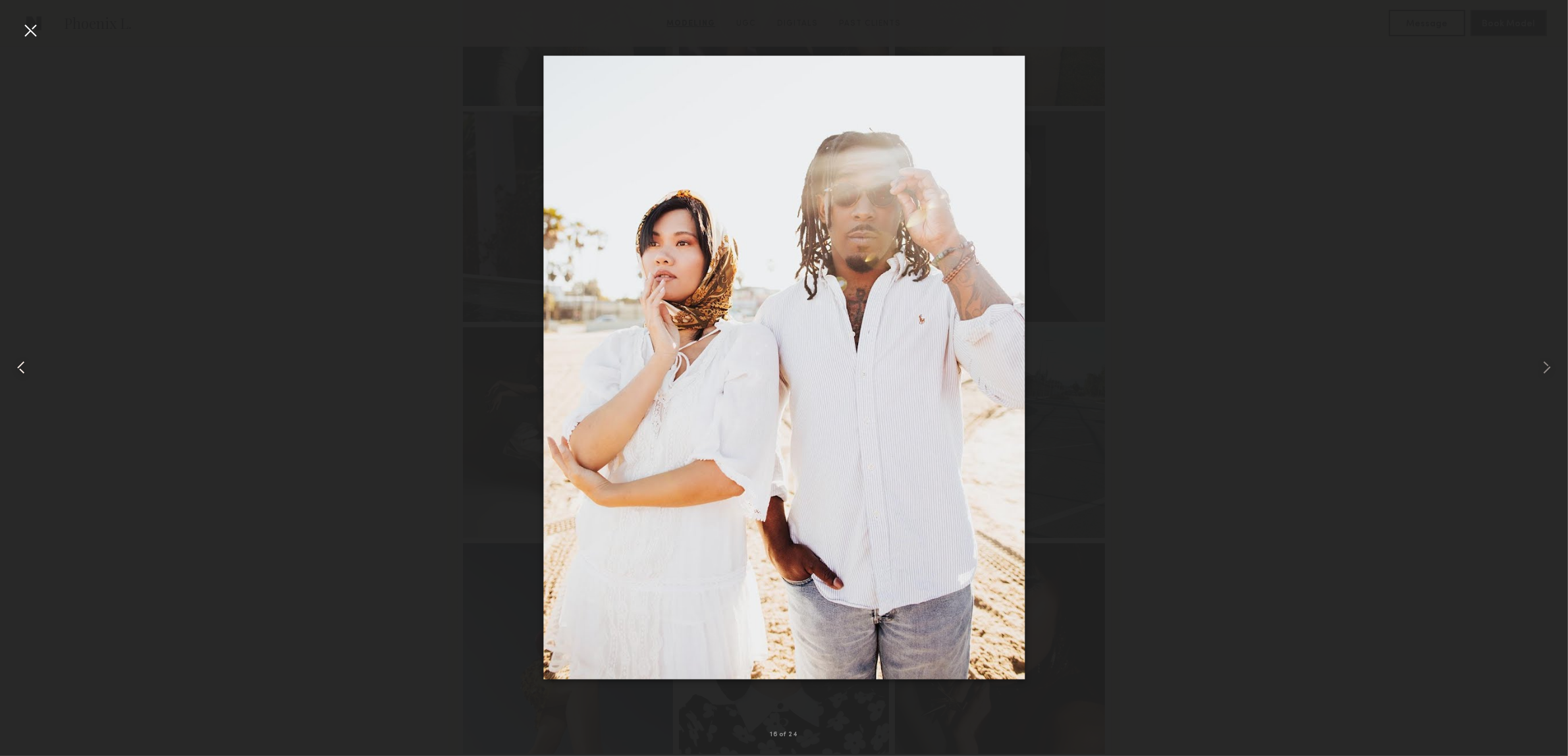
click at [49, 357] on div at bounding box center [31, 367] width 63 height 693
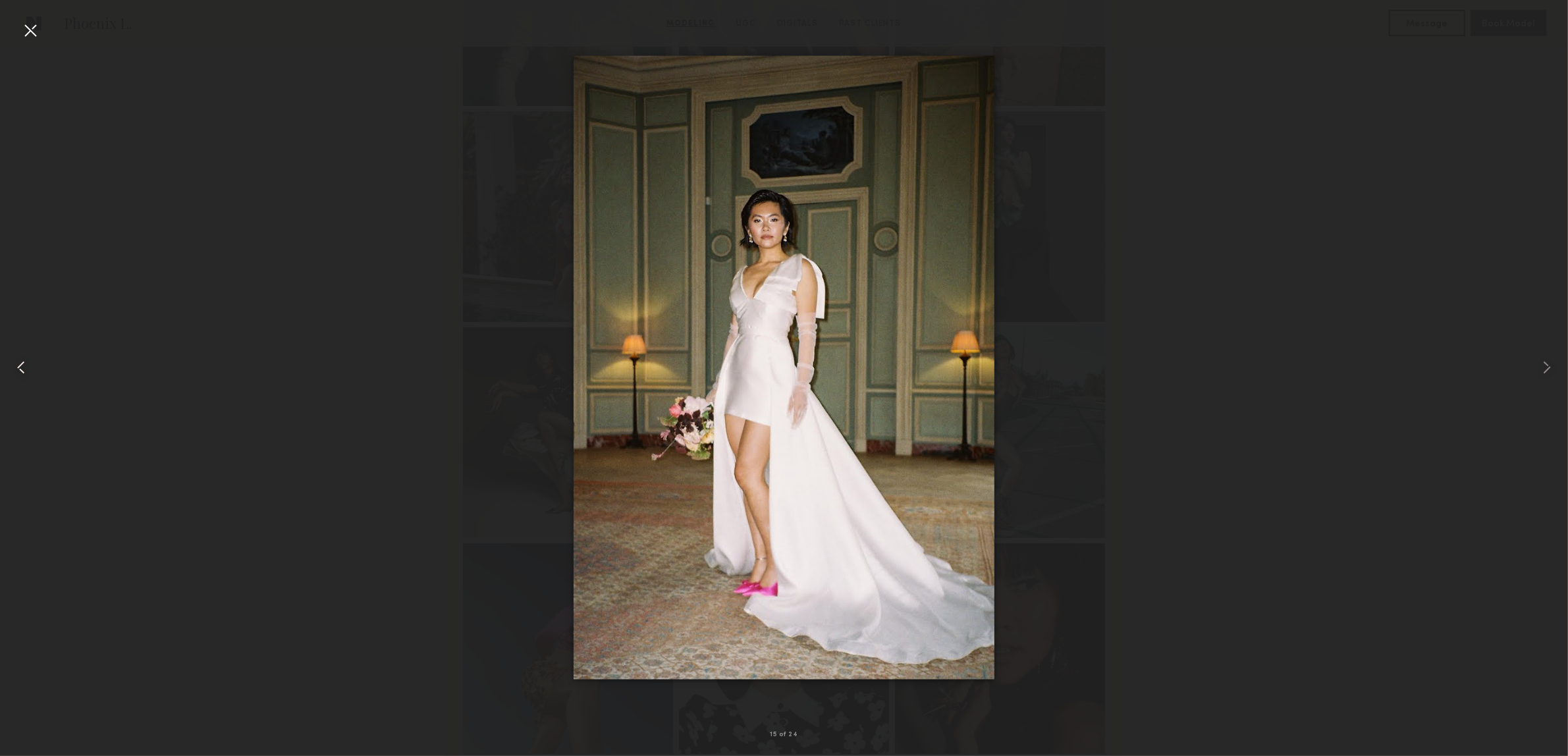
click at [49, 357] on div at bounding box center [31, 367] width 63 height 693
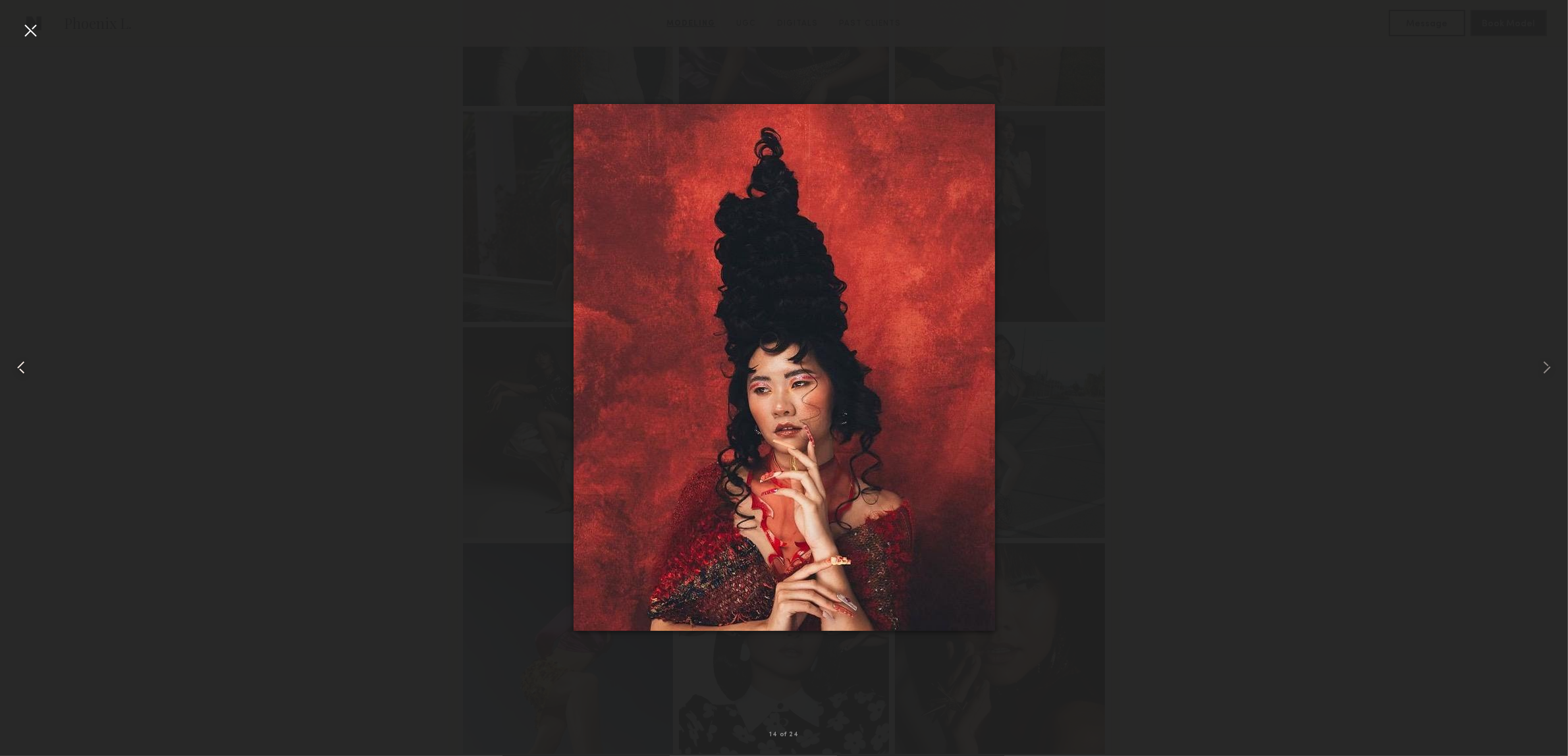
click at [49, 357] on div at bounding box center [31, 367] width 63 height 693
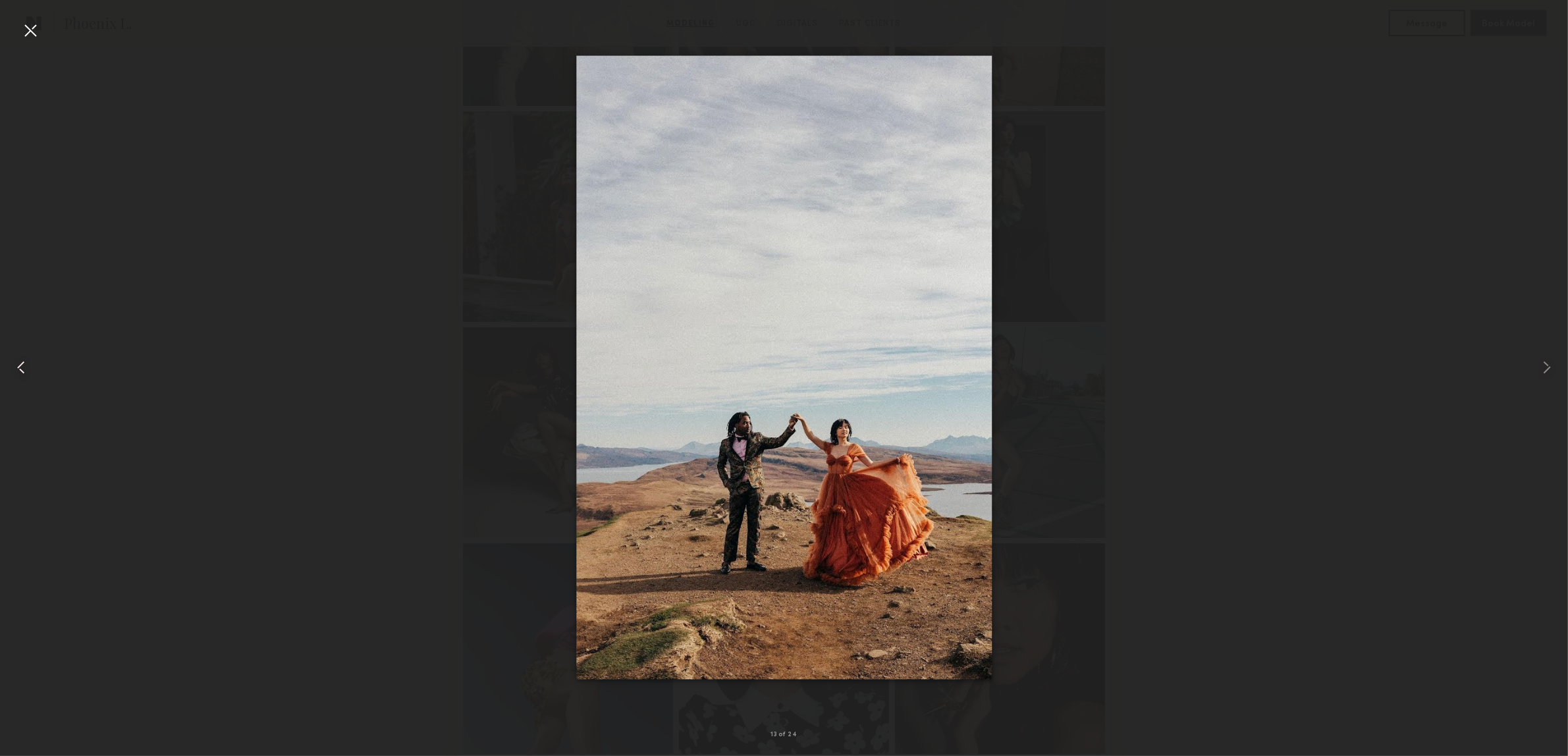
click at [49, 357] on div at bounding box center [31, 367] width 63 height 693
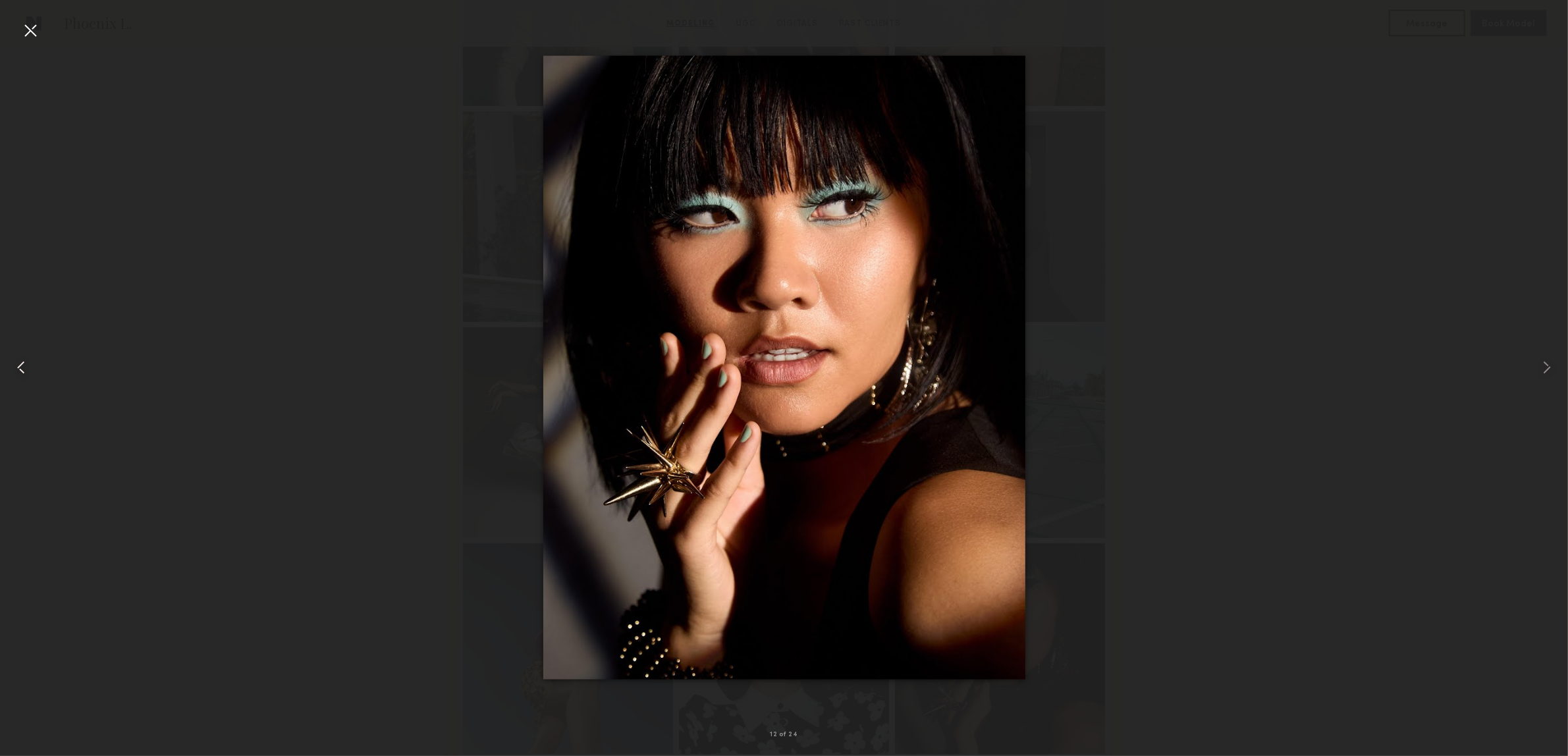
click at [49, 357] on div at bounding box center [31, 367] width 63 height 693
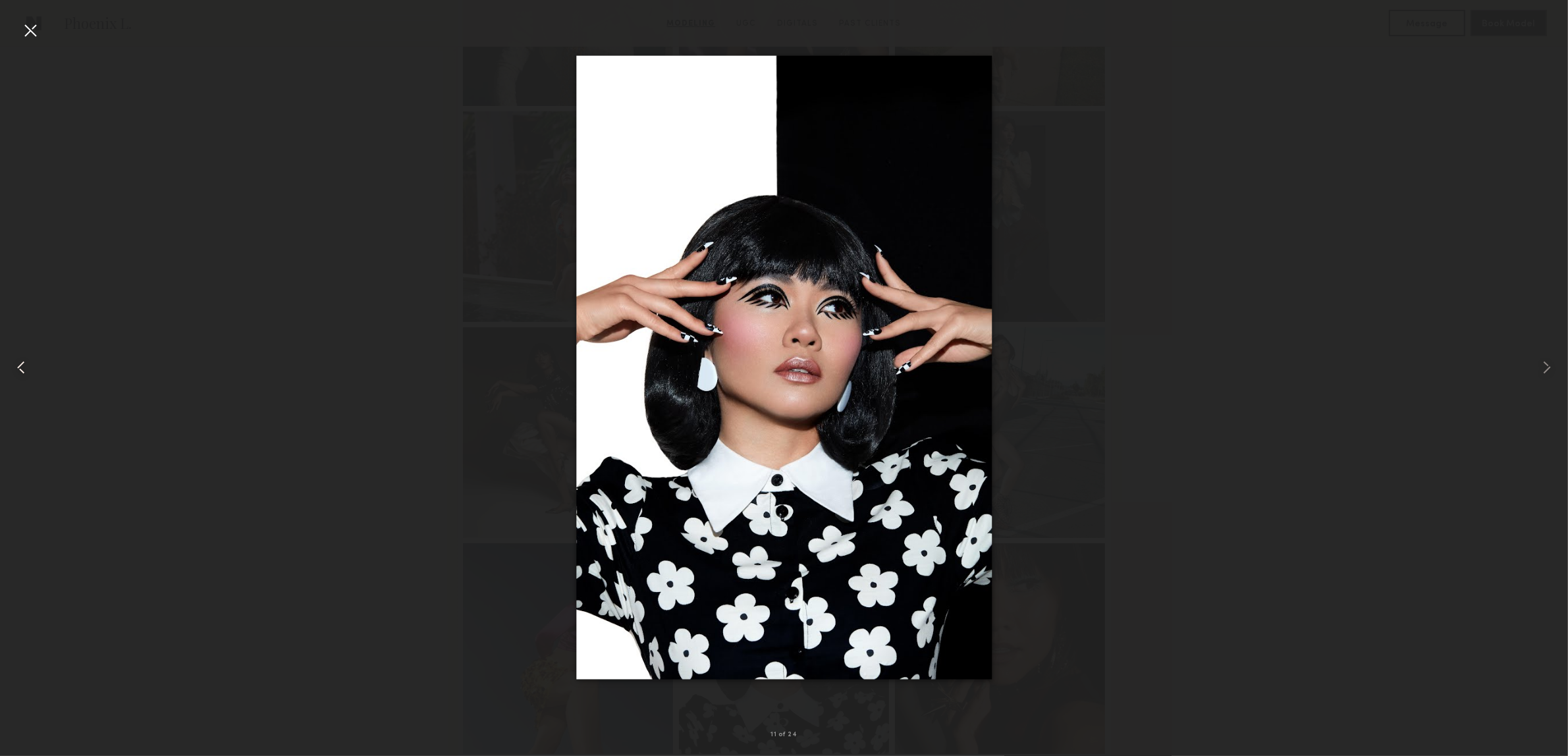
click at [49, 357] on div at bounding box center [31, 367] width 63 height 693
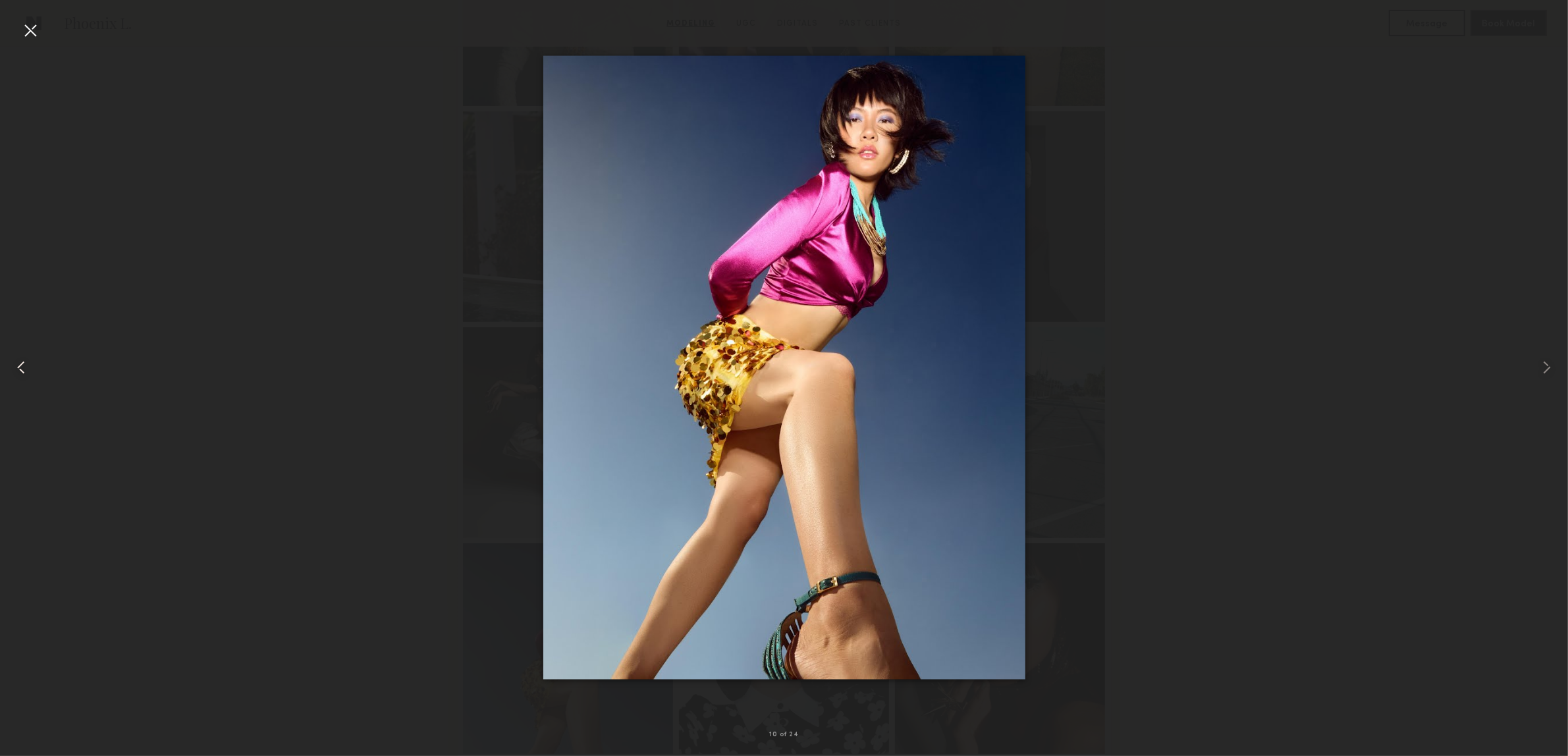
click at [49, 357] on div at bounding box center [31, 367] width 63 height 693
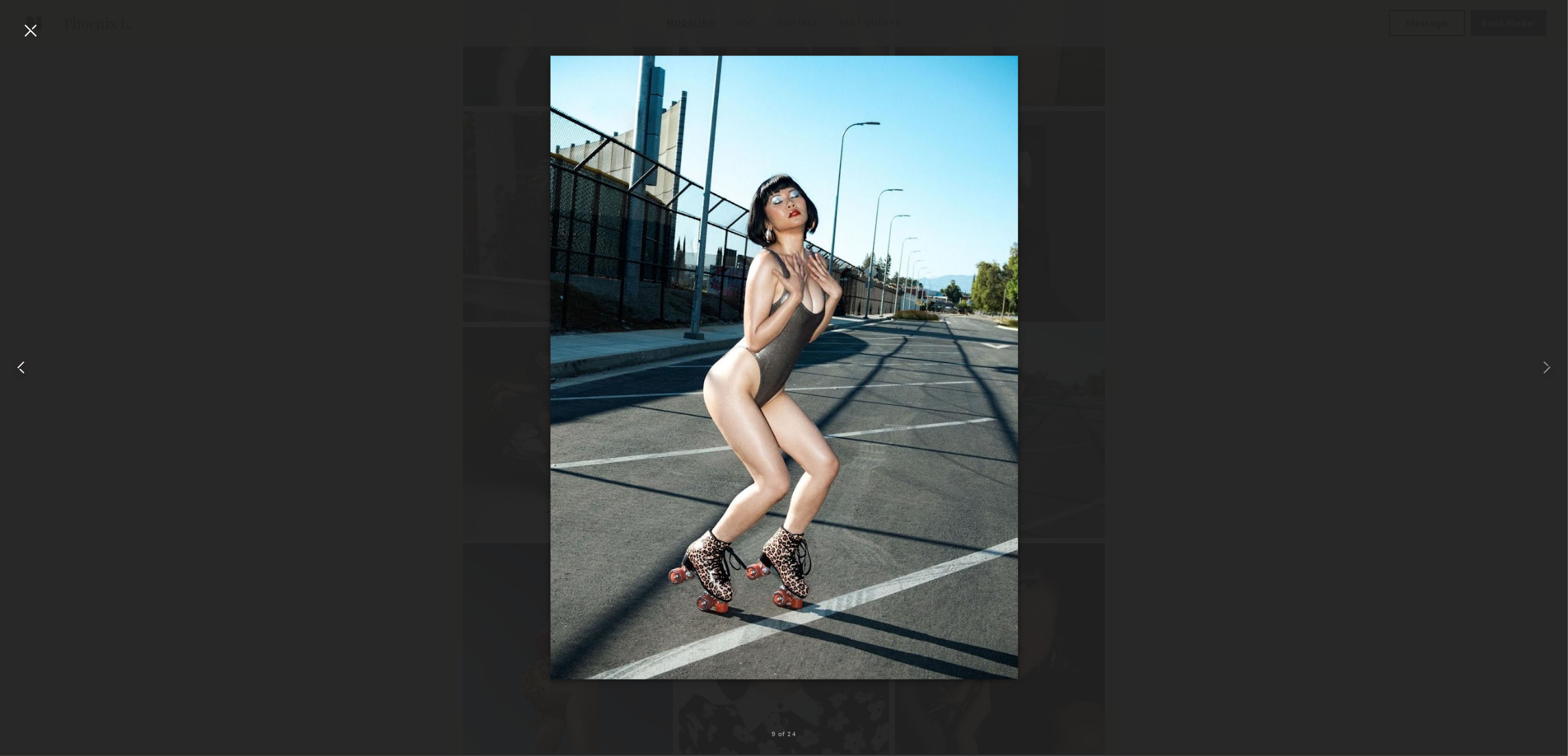
click at [49, 357] on div at bounding box center [31, 367] width 63 height 693
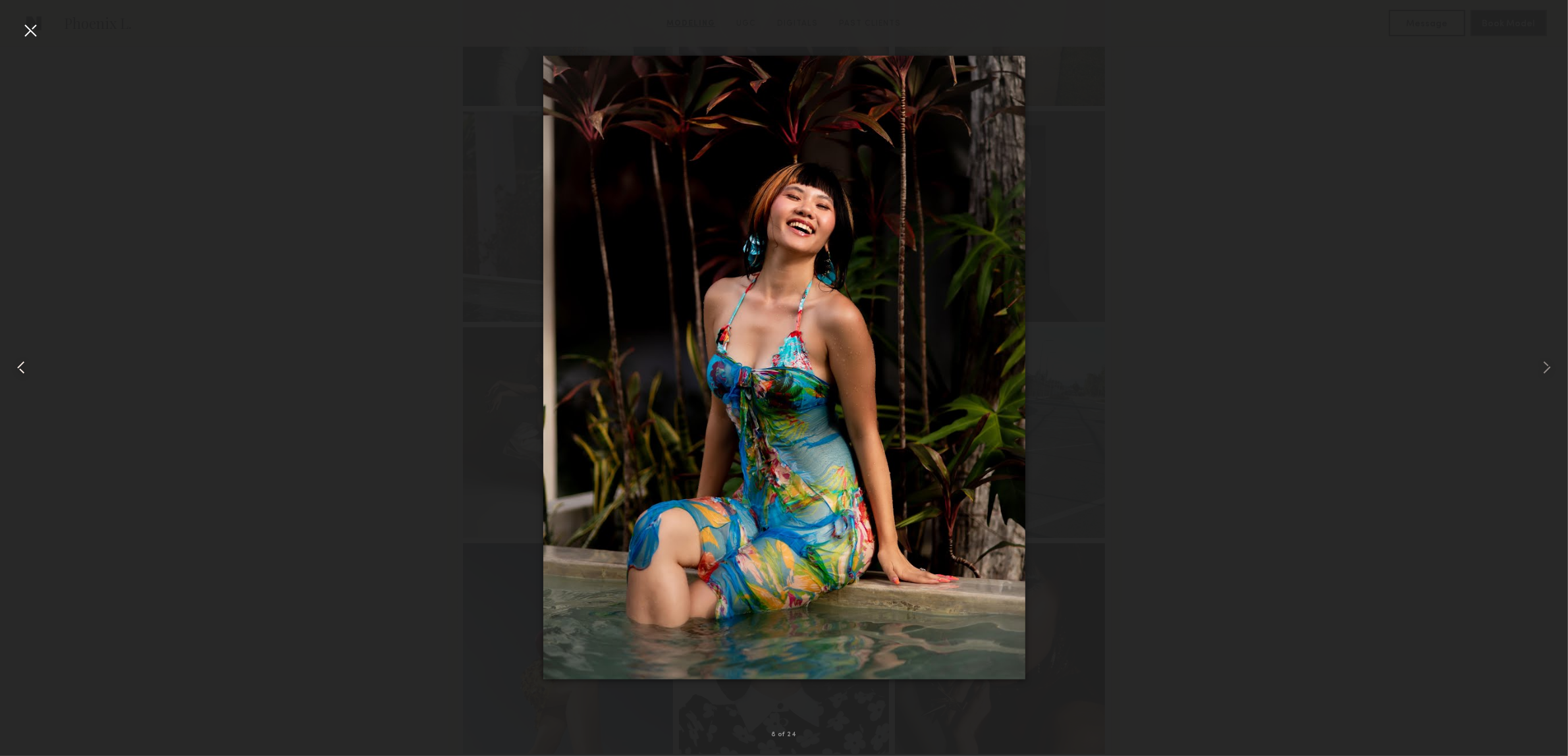
click at [49, 357] on div at bounding box center [31, 367] width 63 height 693
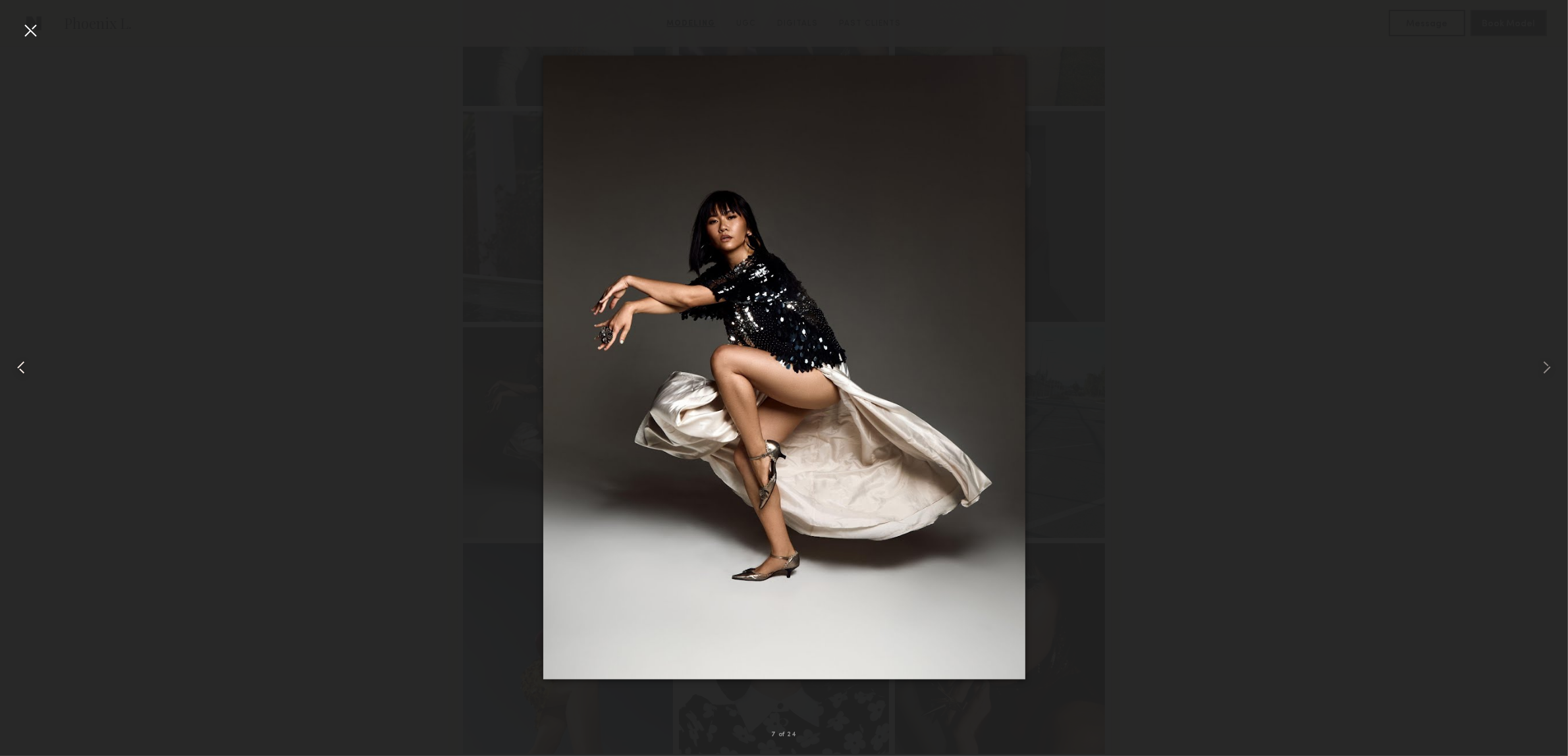
click at [49, 357] on div at bounding box center [31, 367] width 63 height 693
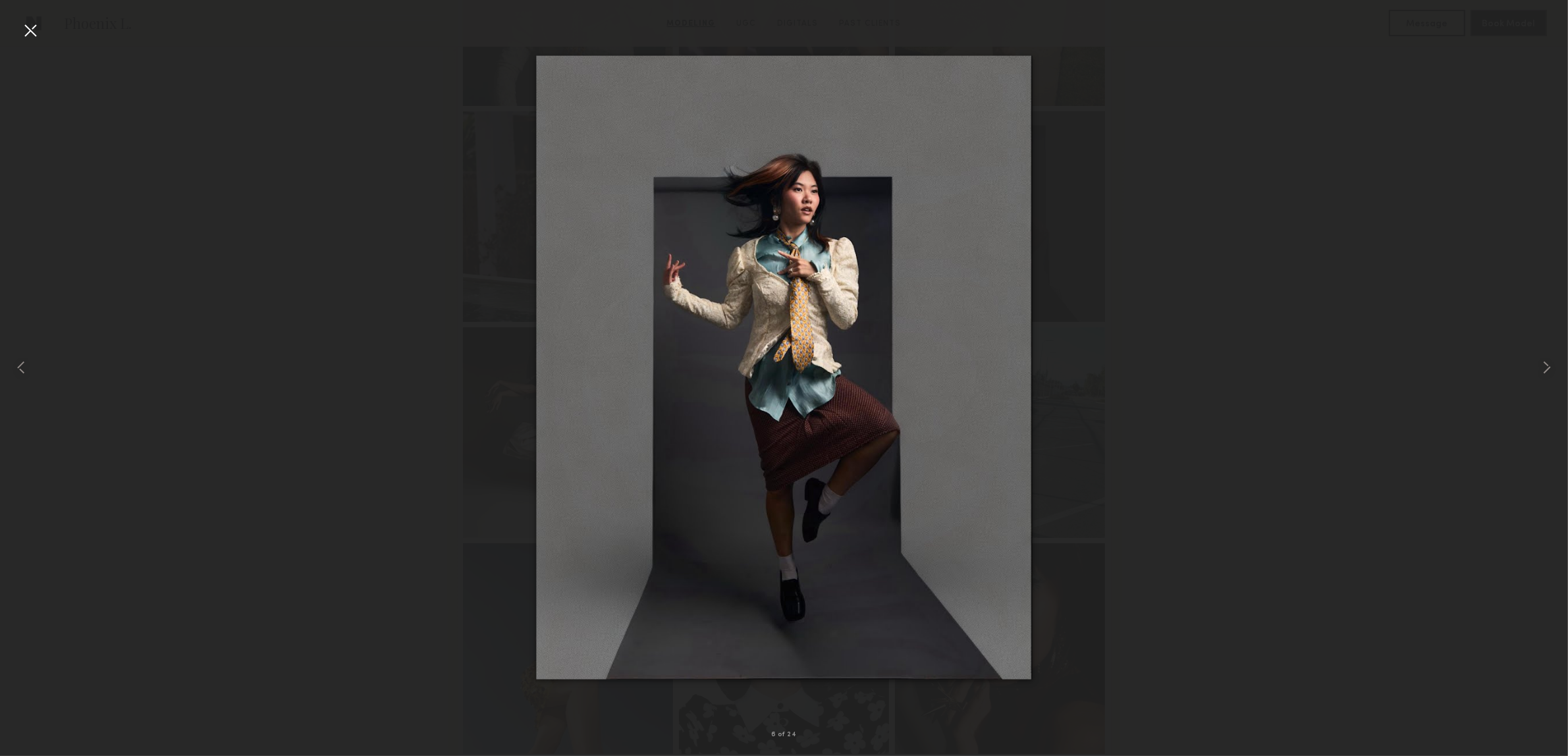
click at [33, 38] on div at bounding box center [30, 30] width 21 height 21
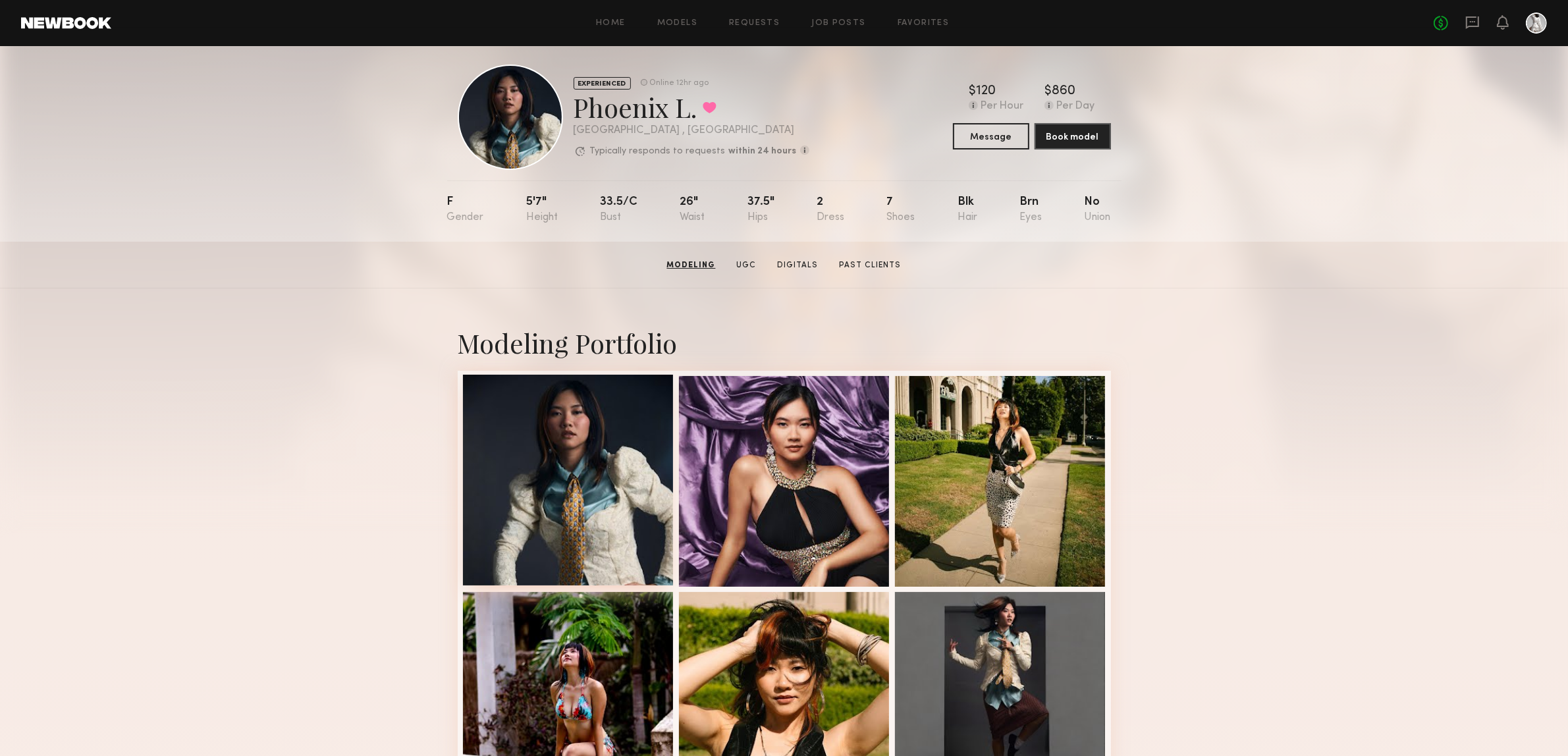
scroll to position [0, 0]
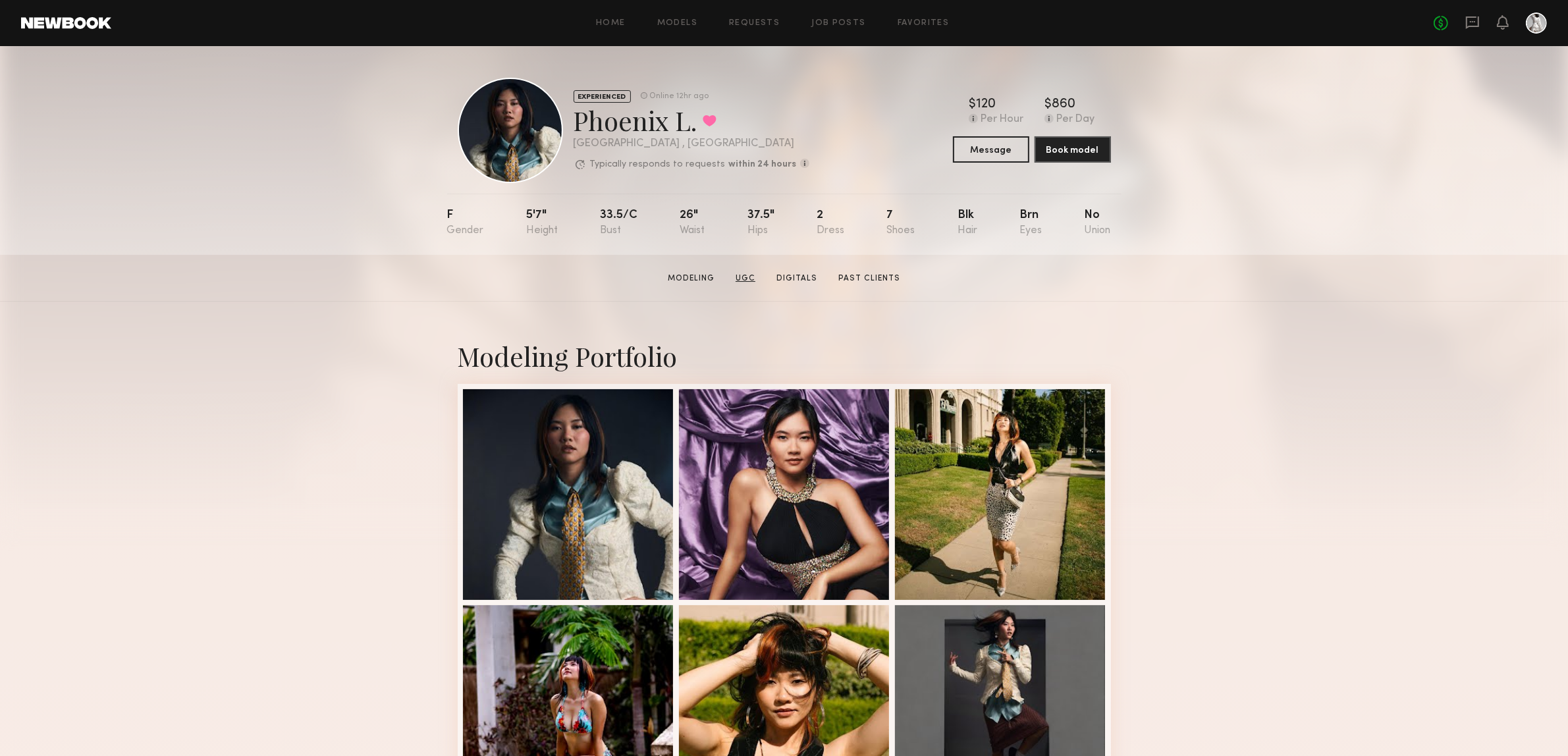
click at [755, 278] on link "UGC" at bounding box center [746, 278] width 31 height 12
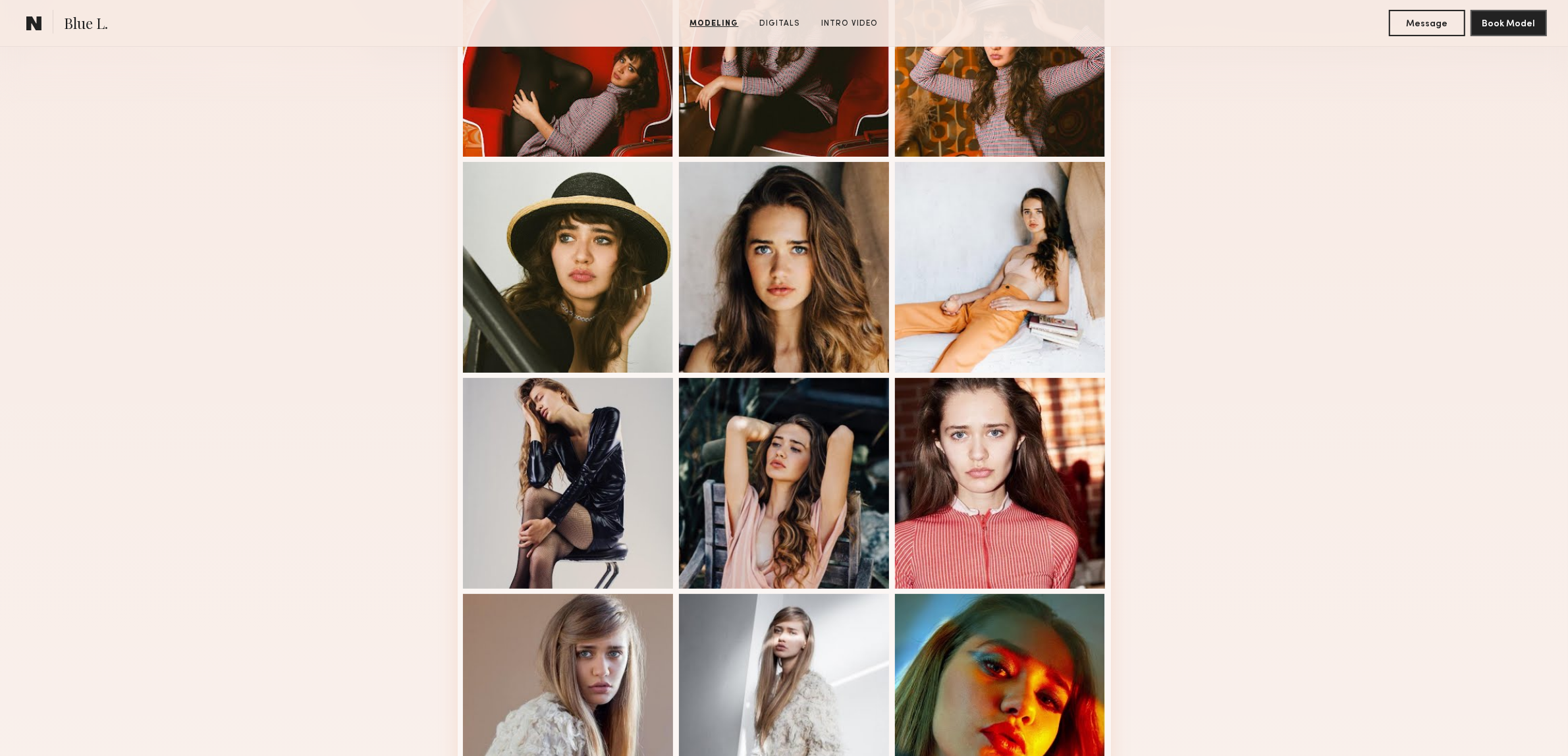
scroll to position [144, 0]
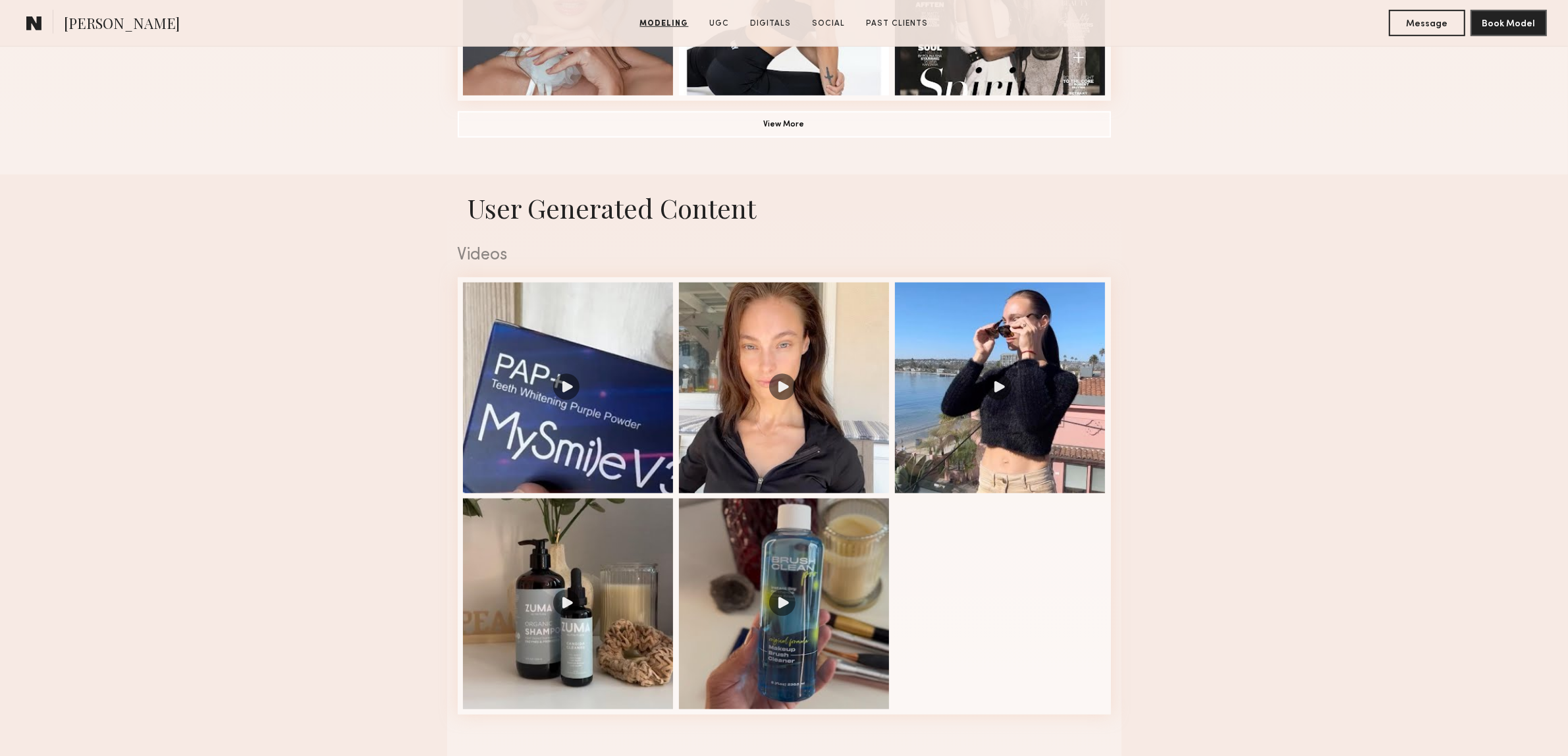
scroll to position [1235, 0]
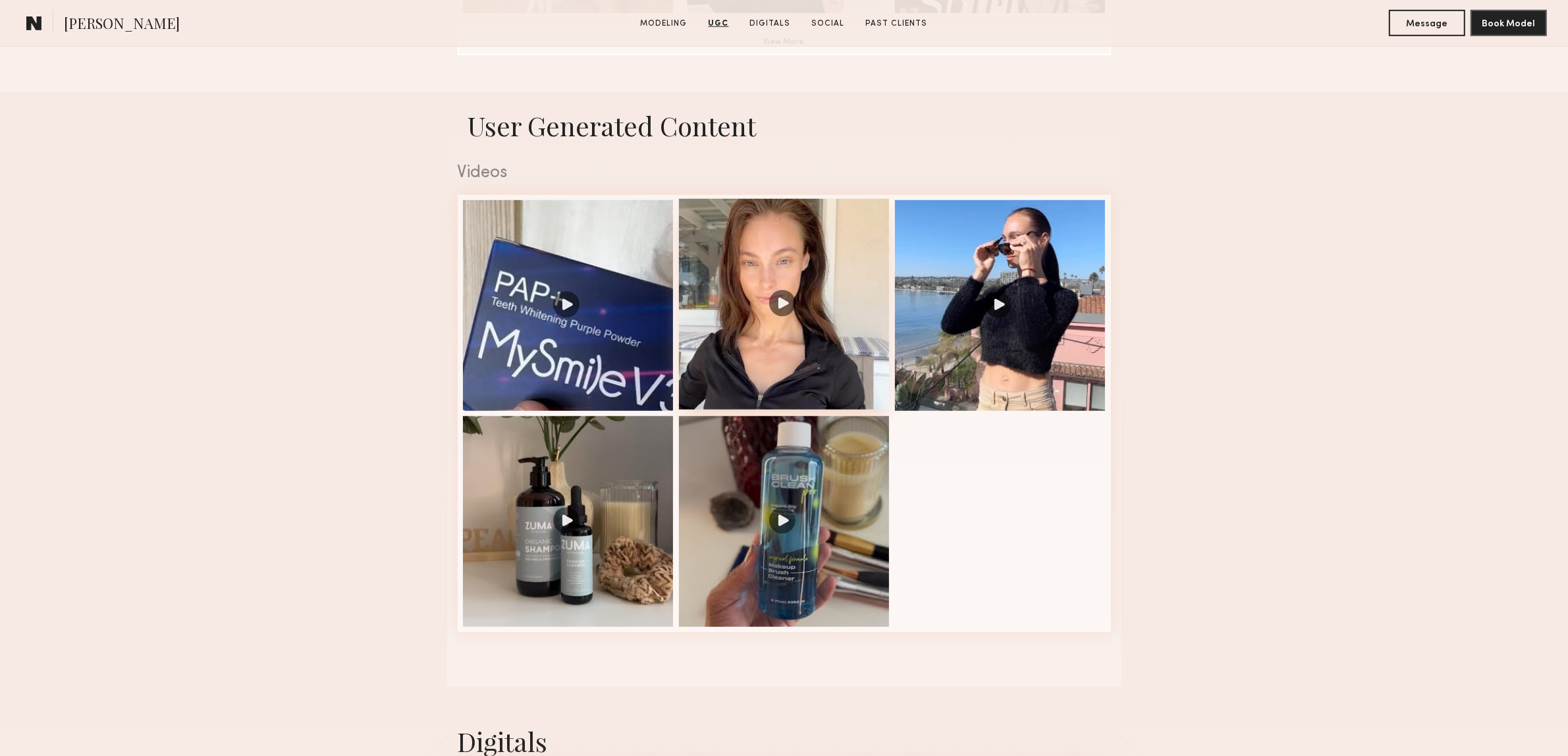
click at [790, 313] on div at bounding box center [784, 304] width 211 height 211
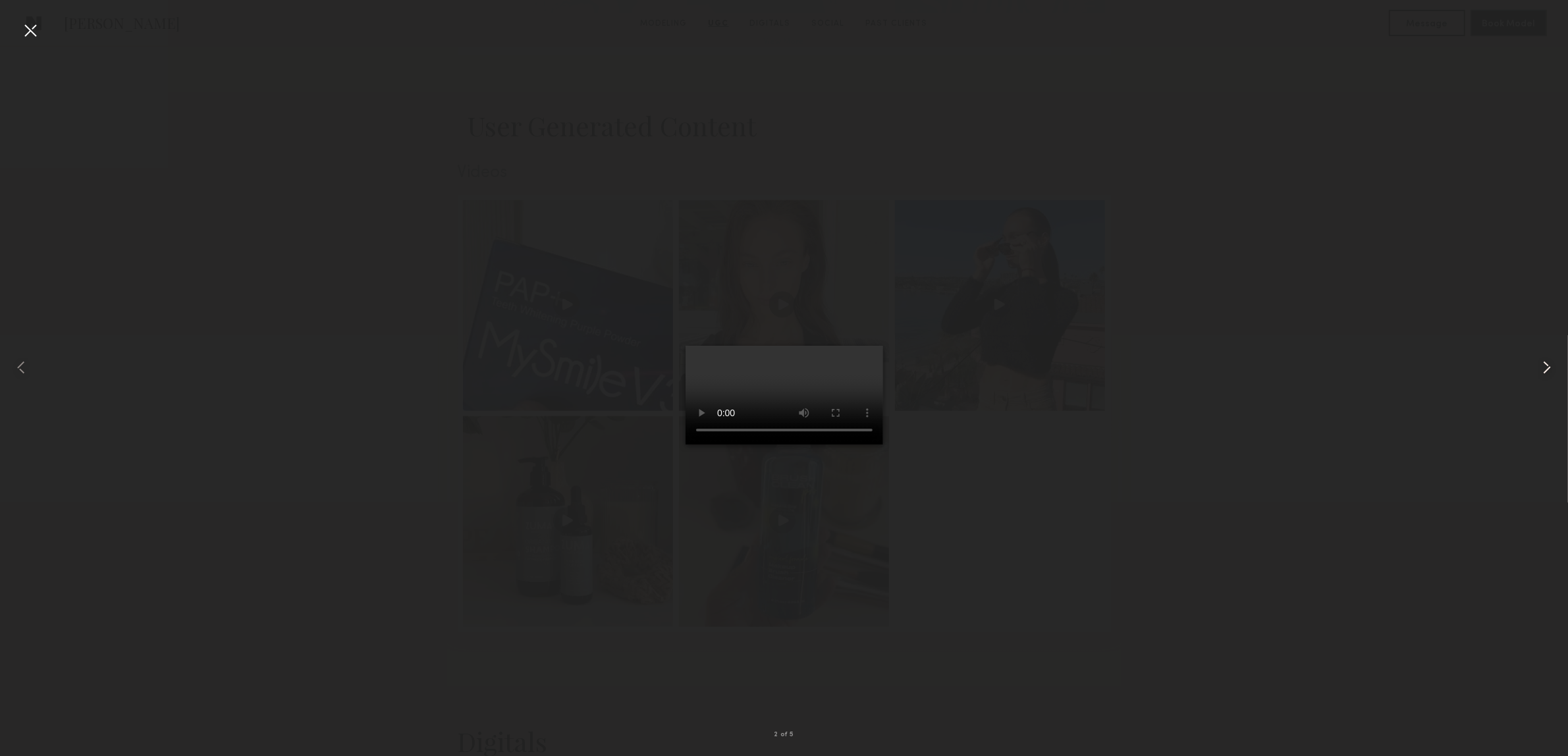
click at [1510, 384] on div at bounding box center [1537, 367] width 63 height 693
click at [1542, 360] on common-icon at bounding box center [1546, 367] width 21 height 21
click at [35, 40] on div at bounding box center [30, 30] width 21 height 21
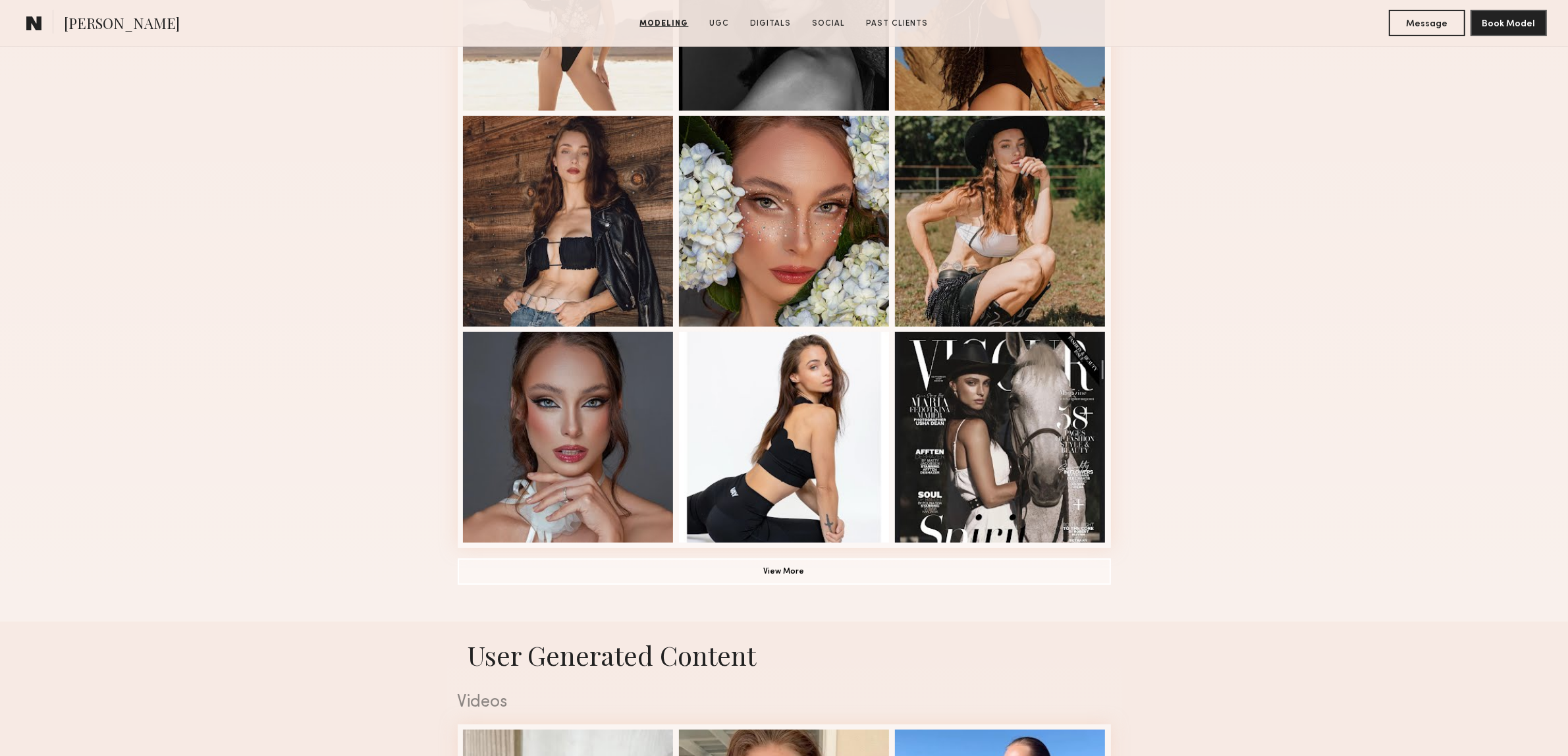
scroll to position [576, 0]
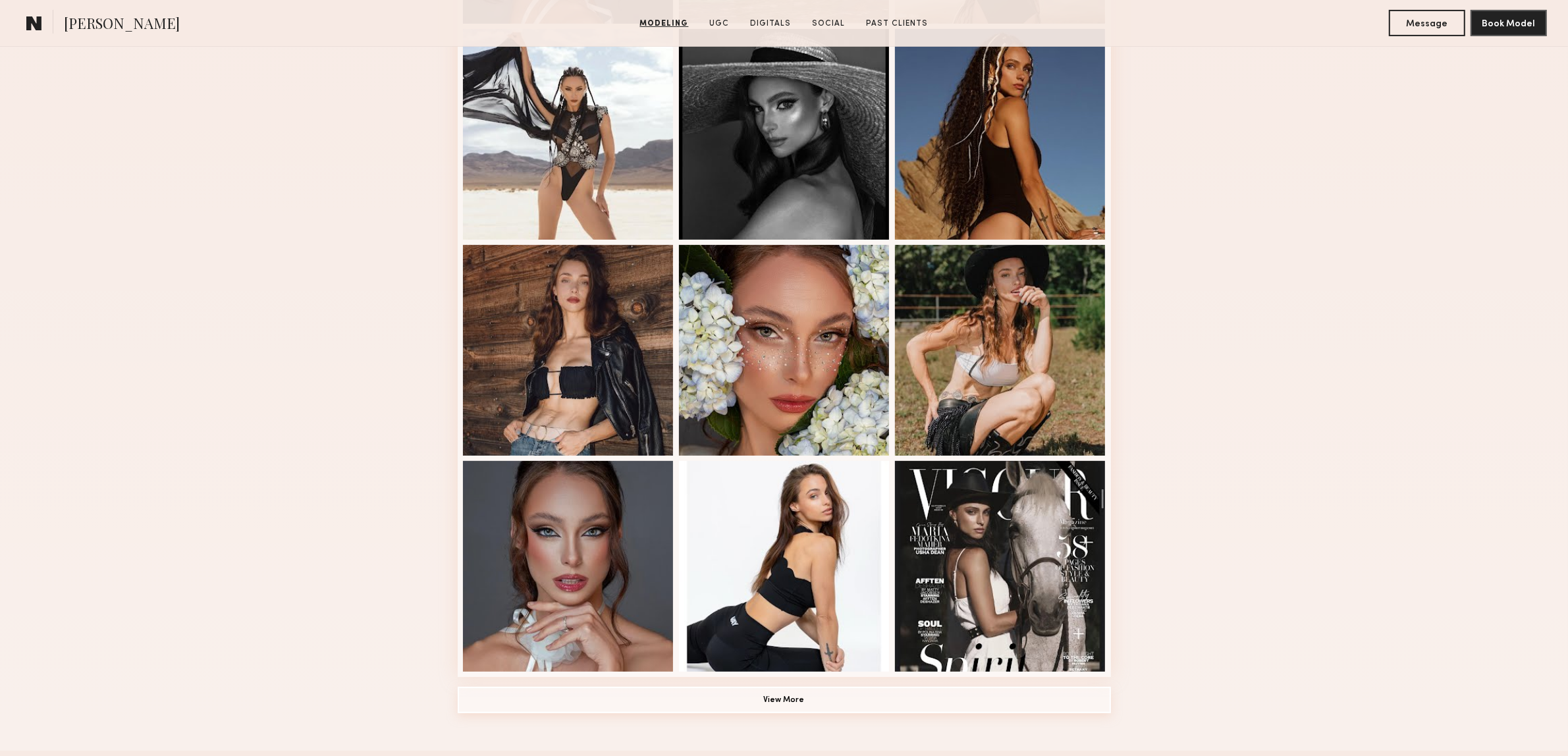
click at [820, 699] on button "View More" at bounding box center [784, 699] width 653 height 26
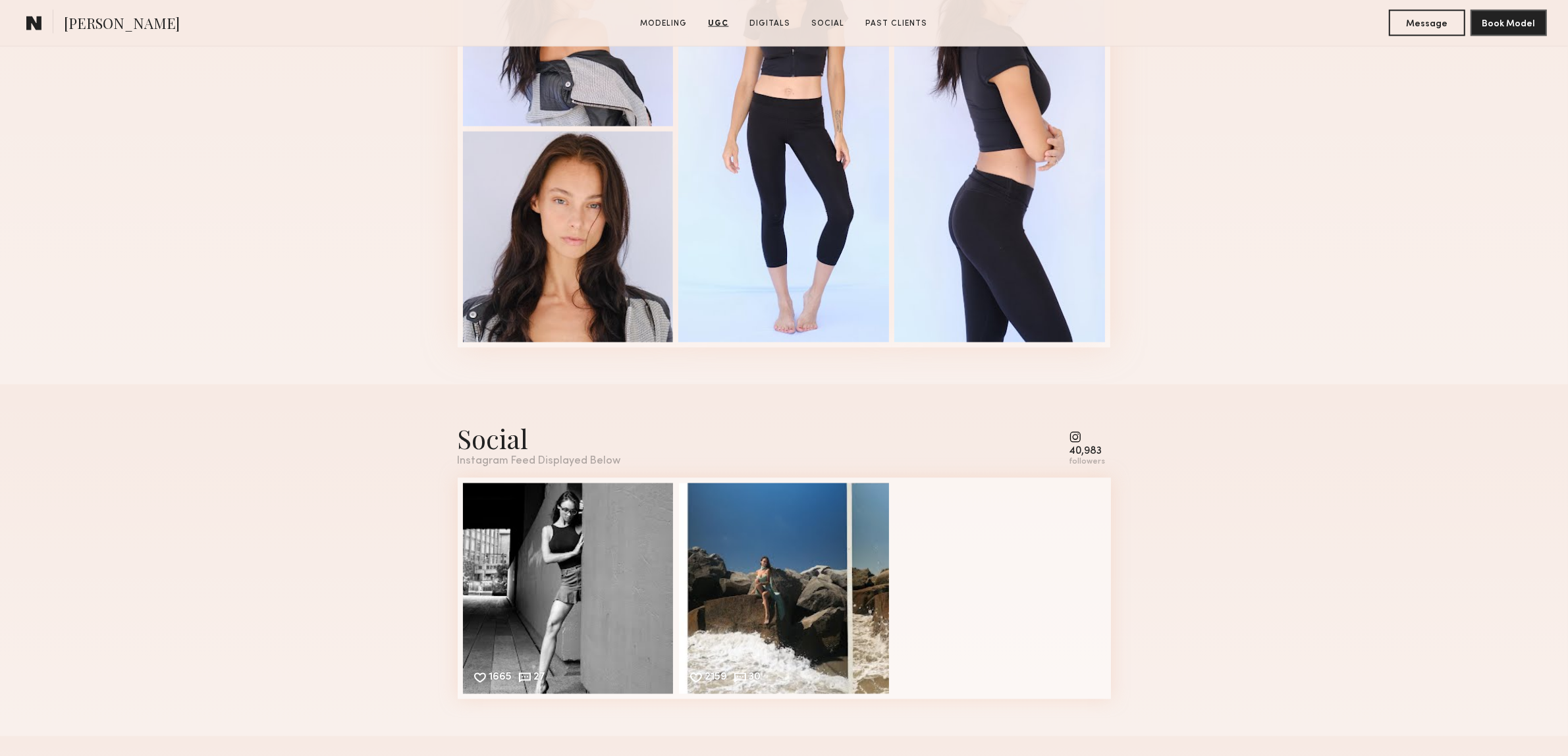
scroll to position [2717, 0]
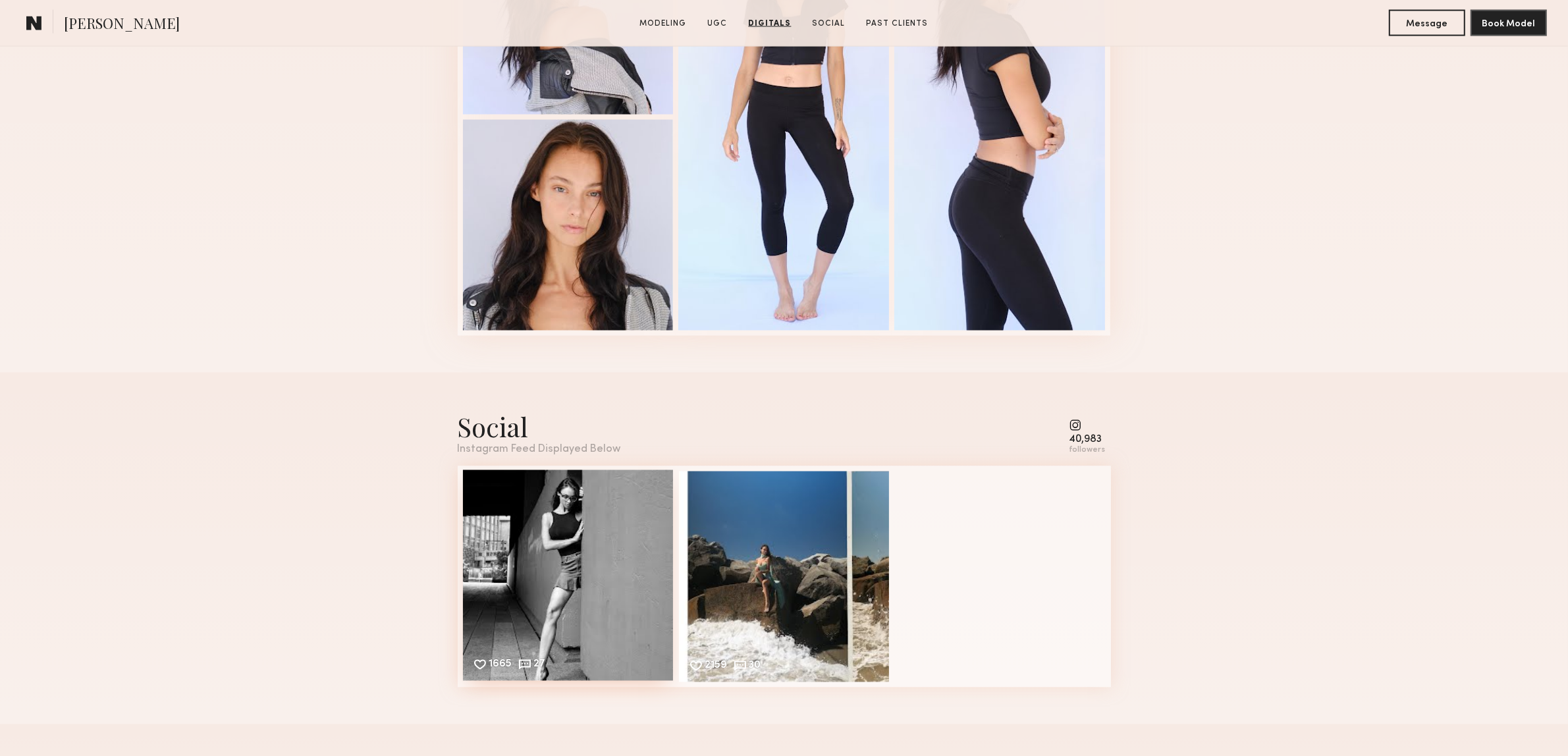
click at [539, 587] on div "1665 27 Likes & comments displayed to show model’s engagement" at bounding box center [568, 575] width 211 height 211
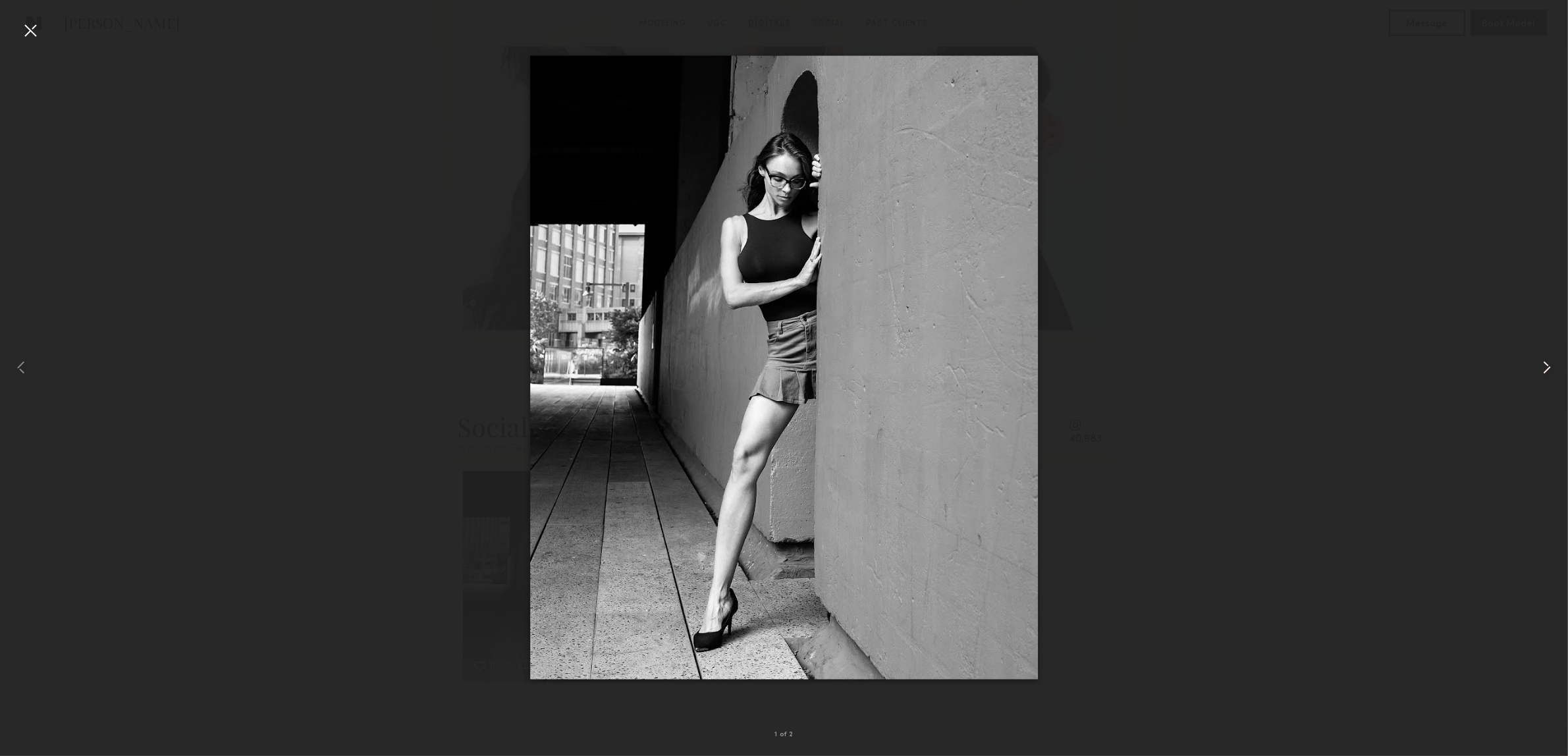
click at [1509, 396] on div at bounding box center [1537, 367] width 63 height 693
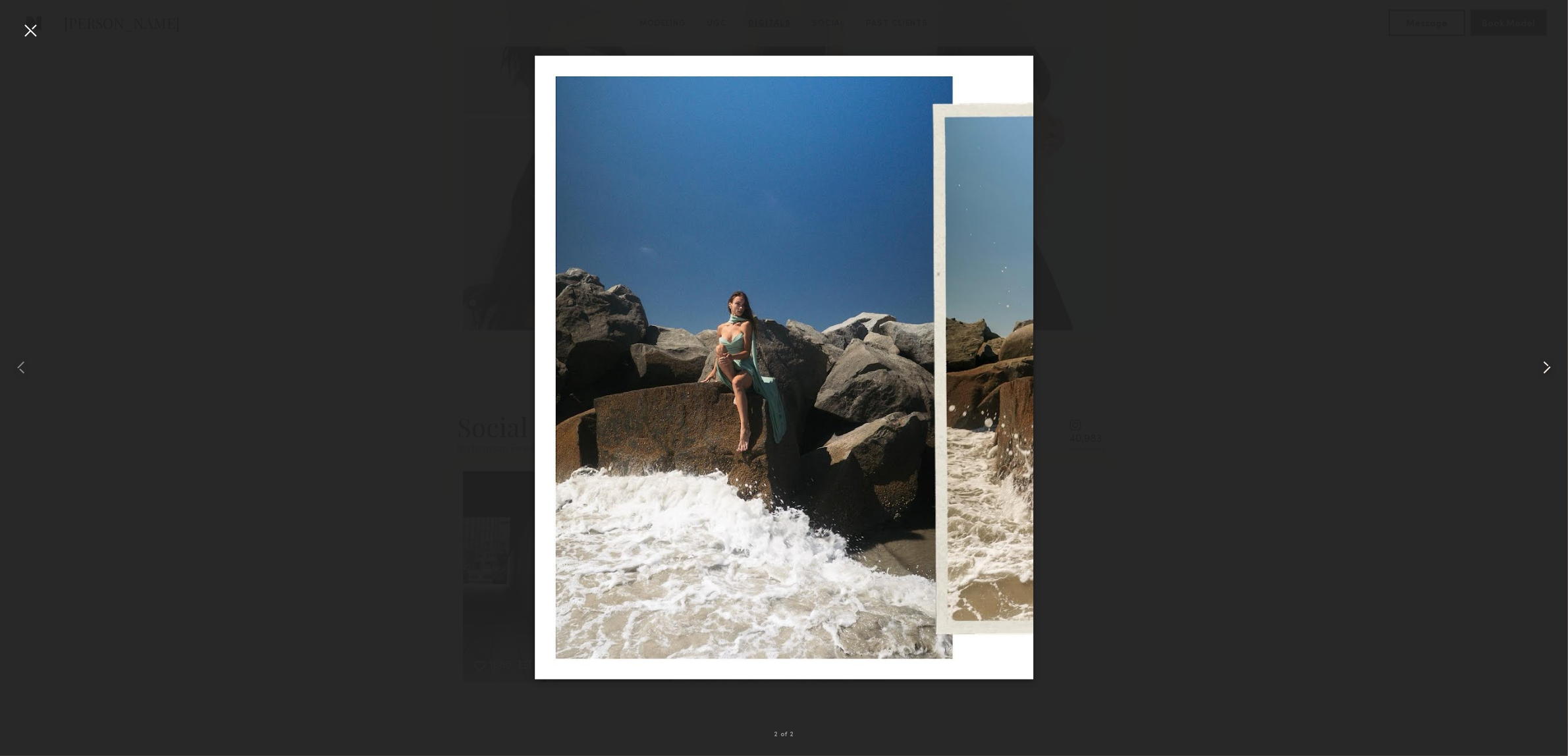
click at [1510, 386] on div at bounding box center [1537, 367] width 63 height 693
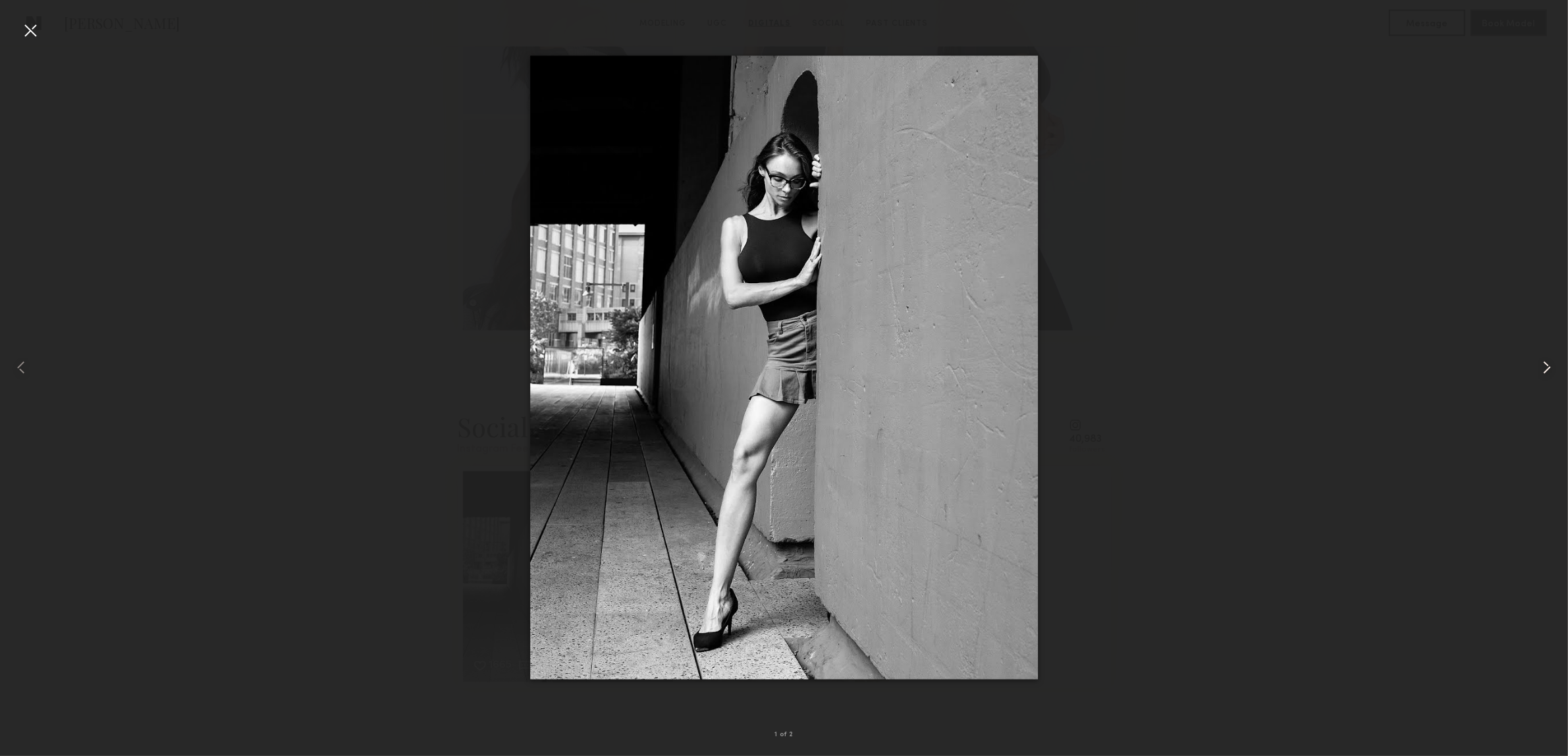
click at [1510, 386] on div at bounding box center [1537, 367] width 63 height 693
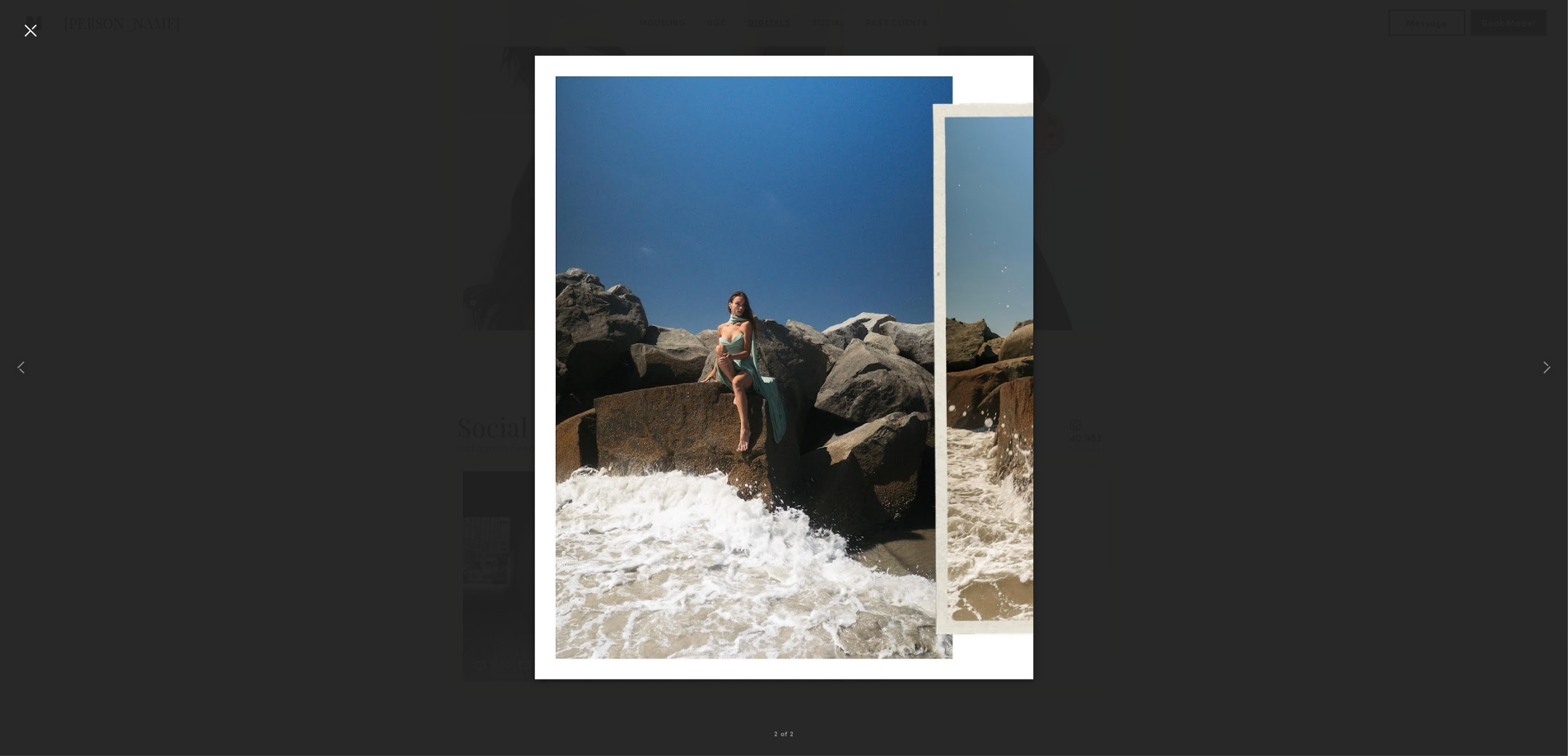
click at [33, 30] on div at bounding box center [30, 30] width 21 height 21
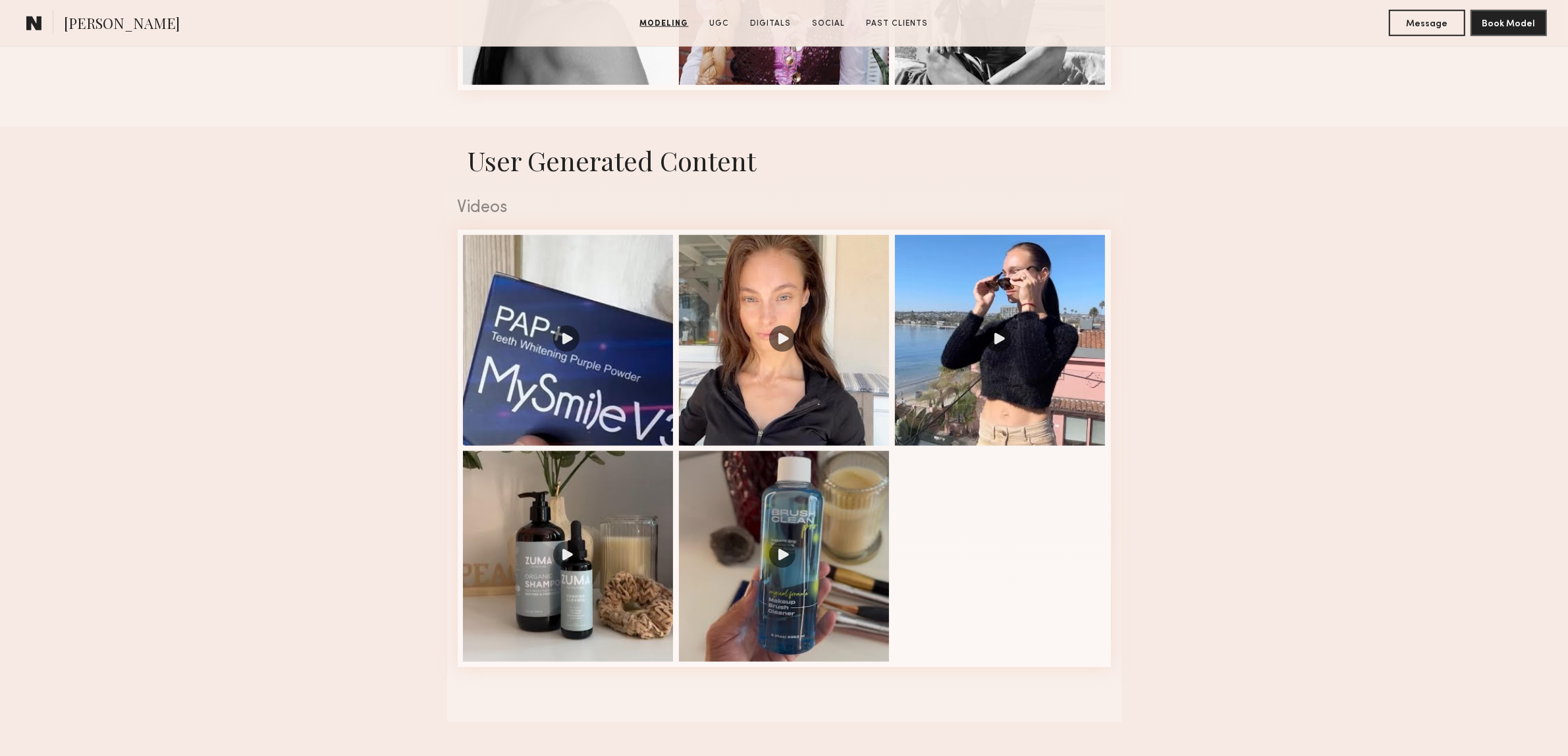
scroll to position [2388, 0]
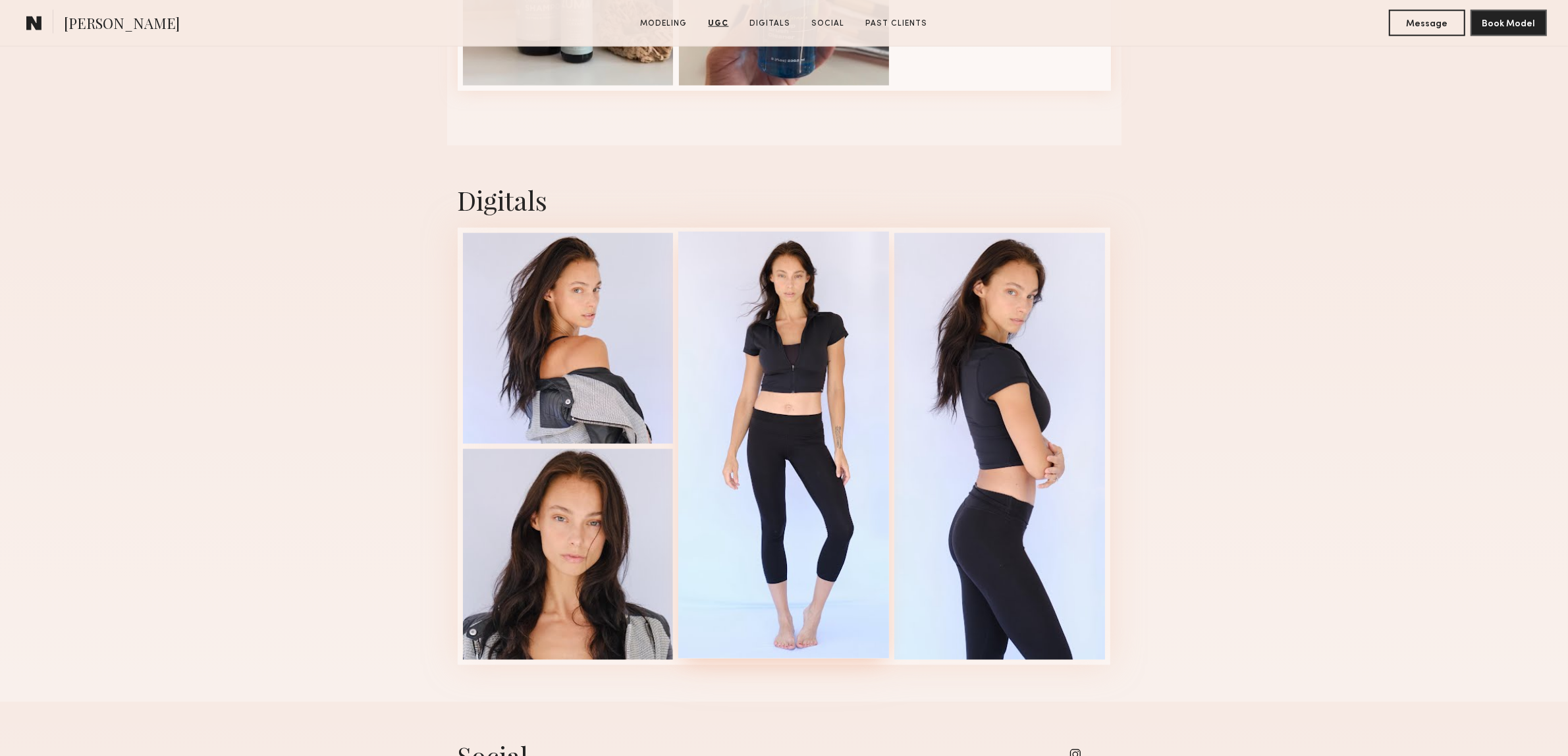
click at [749, 376] on div at bounding box center [784, 445] width 211 height 427
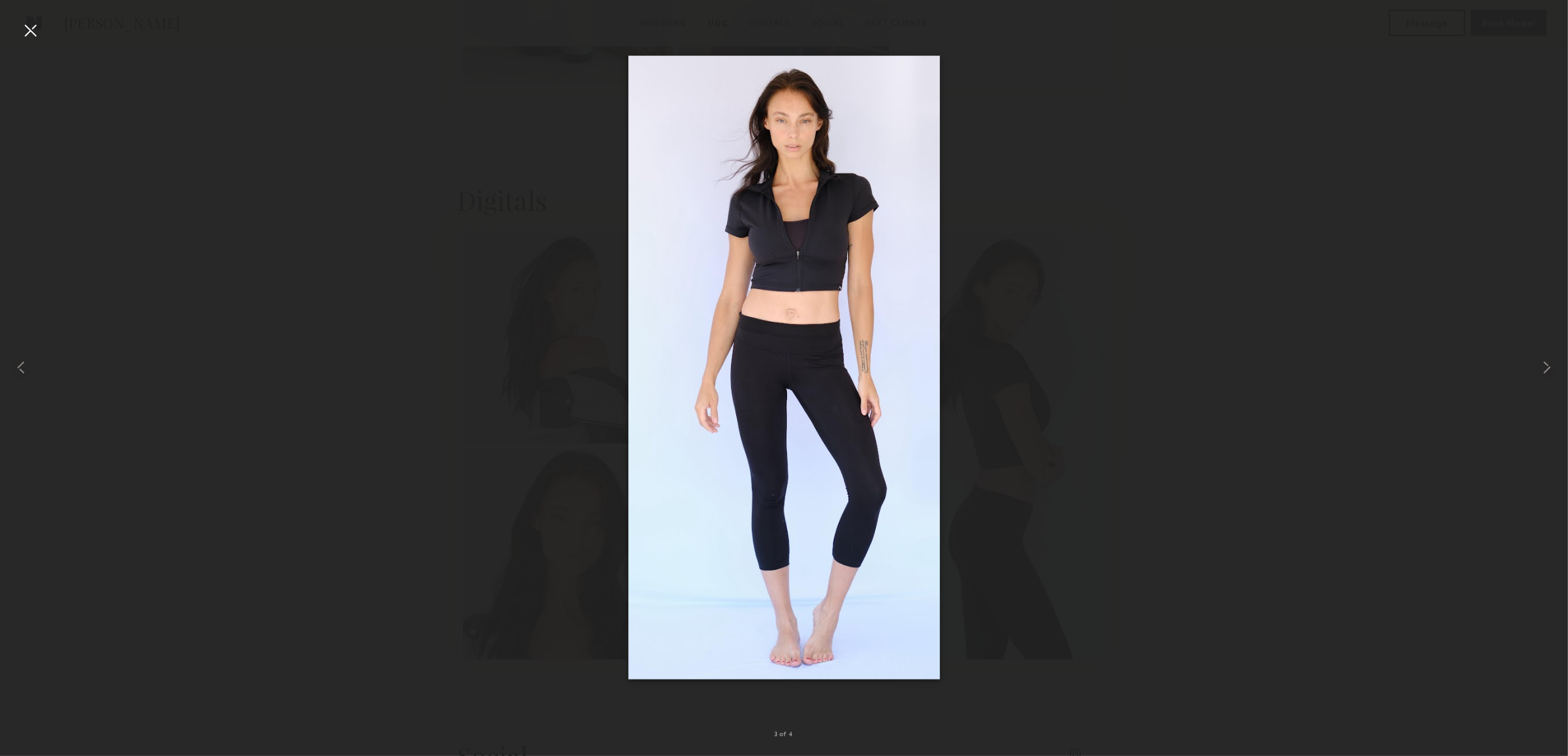
click at [36, 15] on nb-gallery-light "3 of 4" at bounding box center [784, 378] width 1568 height 756
click at [38, 29] on div at bounding box center [30, 30] width 21 height 21
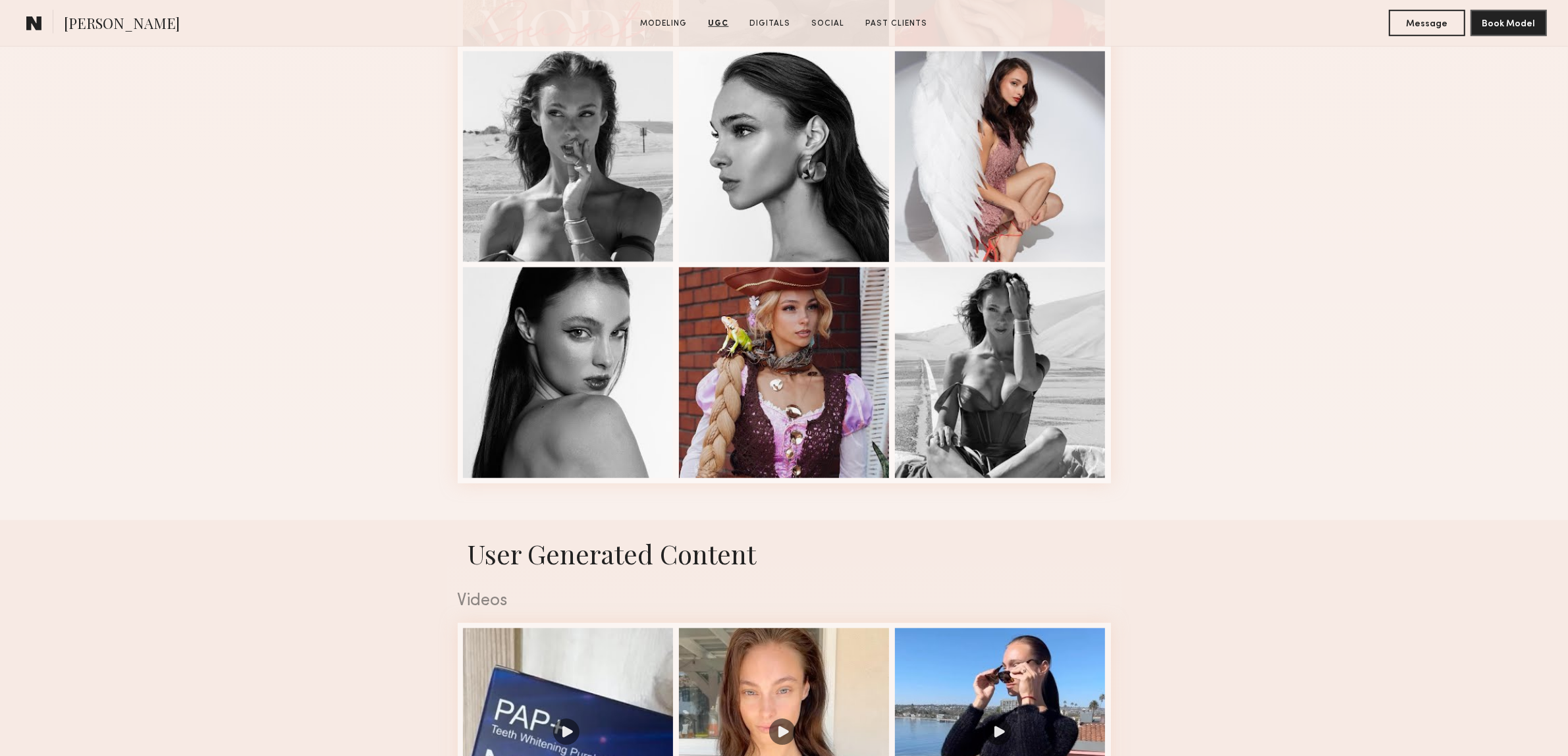
scroll to position [1400, 0]
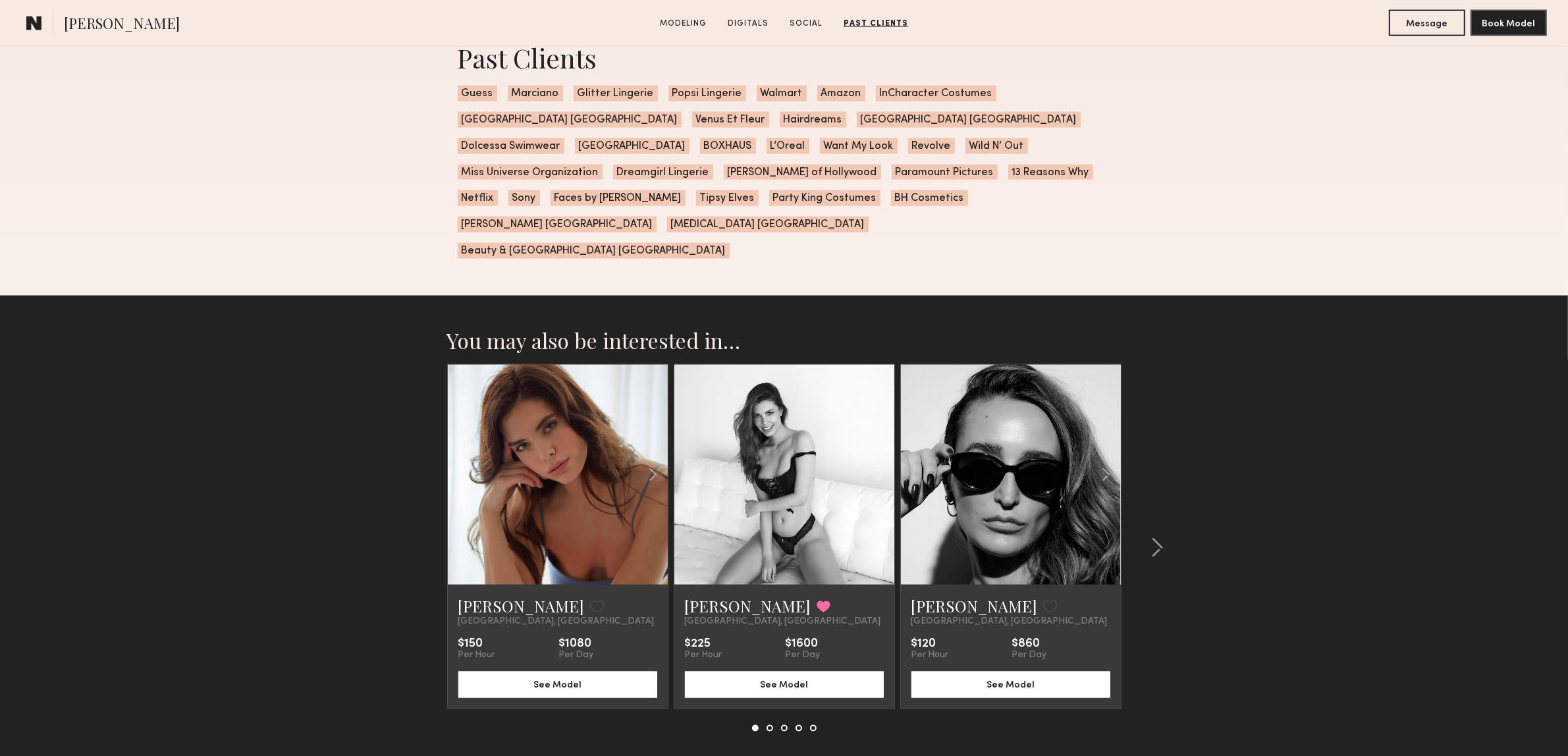
scroll to position [2456, 0]
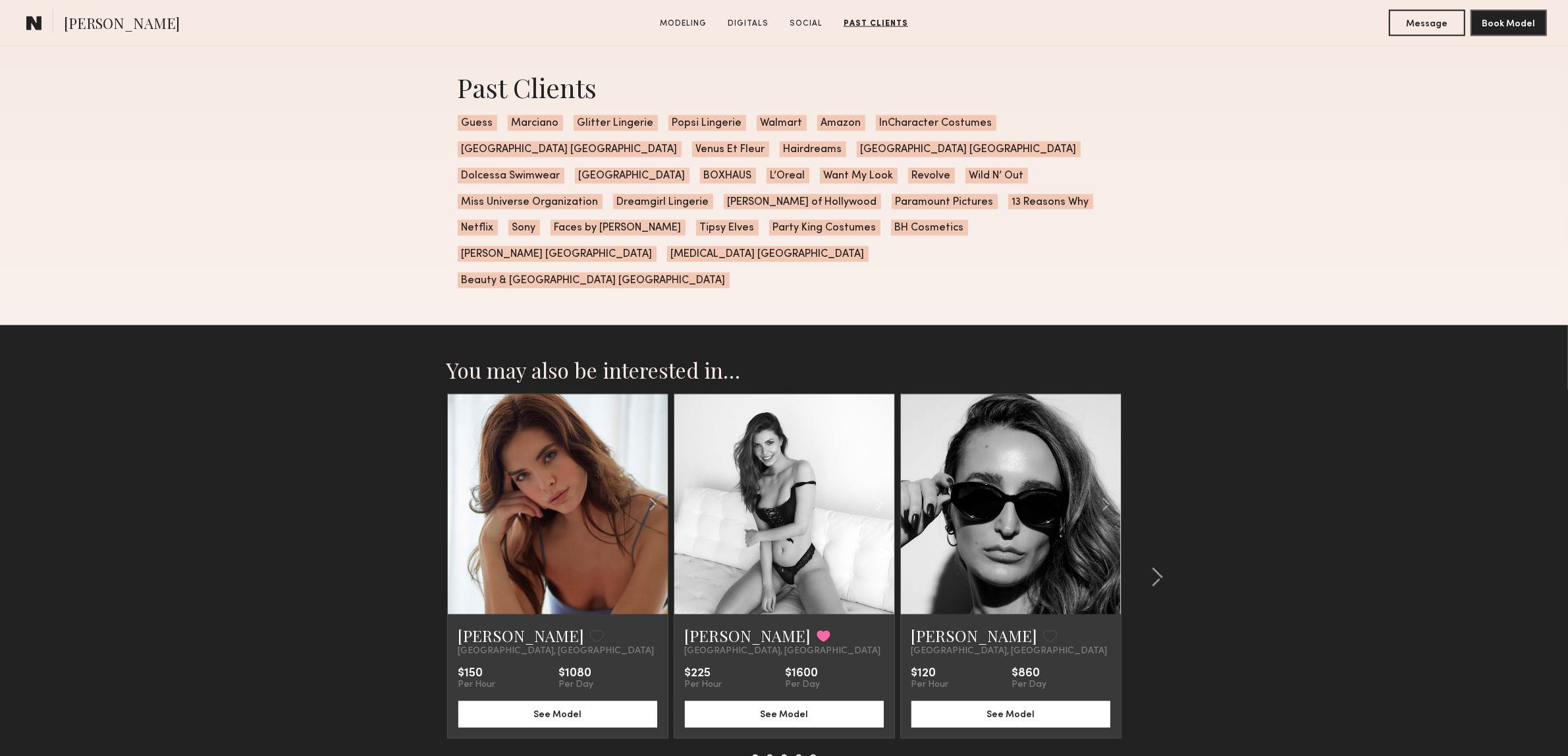
click at [1270, 567] on section "You may also be interested in… Jasmine A. Favorite Los Angeles, CA $150 Per Hou…" at bounding box center [784, 591] width 1568 height 533
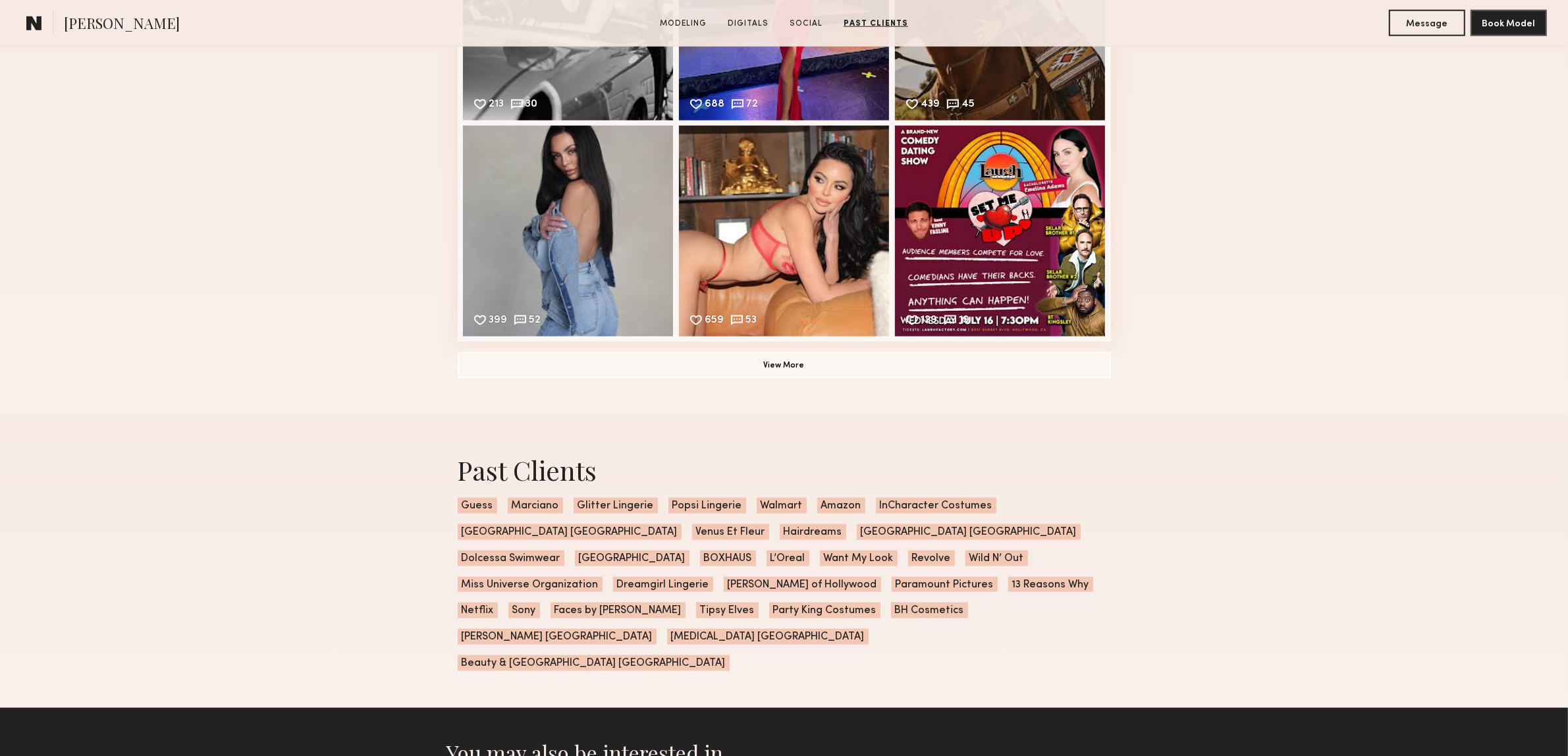
scroll to position [2044, 0]
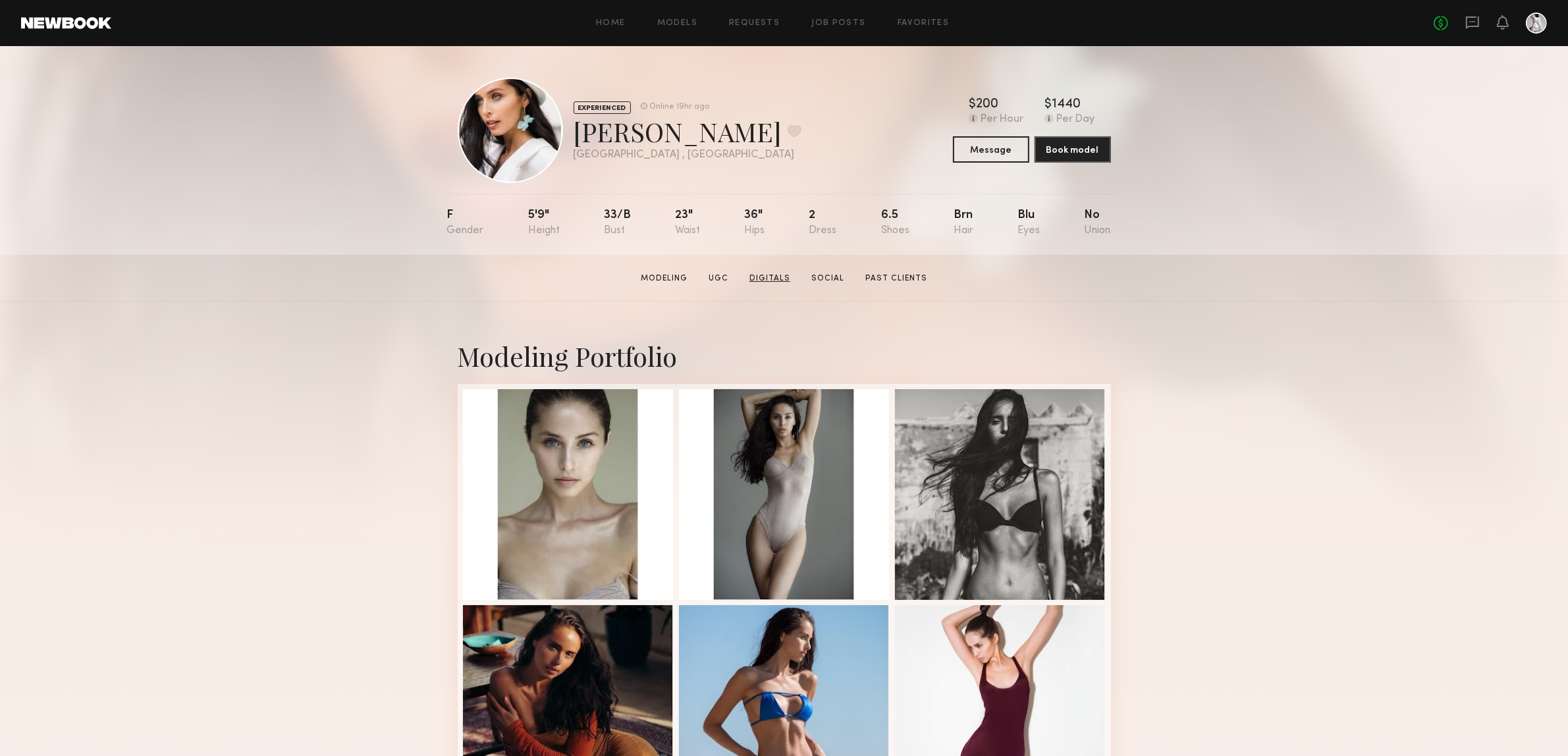
click at [781, 280] on link "Digitals" at bounding box center [769, 278] width 51 height 12
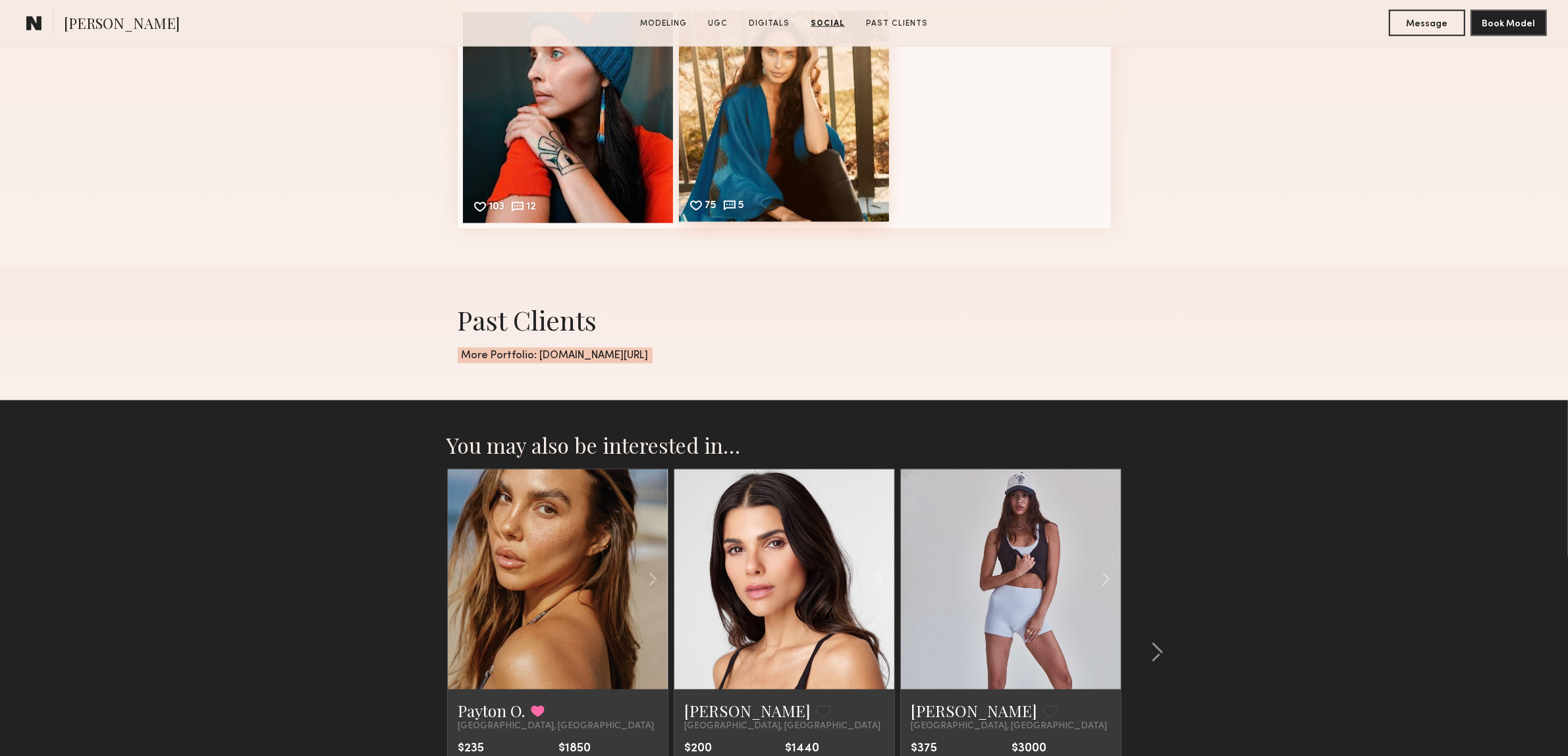
scroll to position [2477, 0]
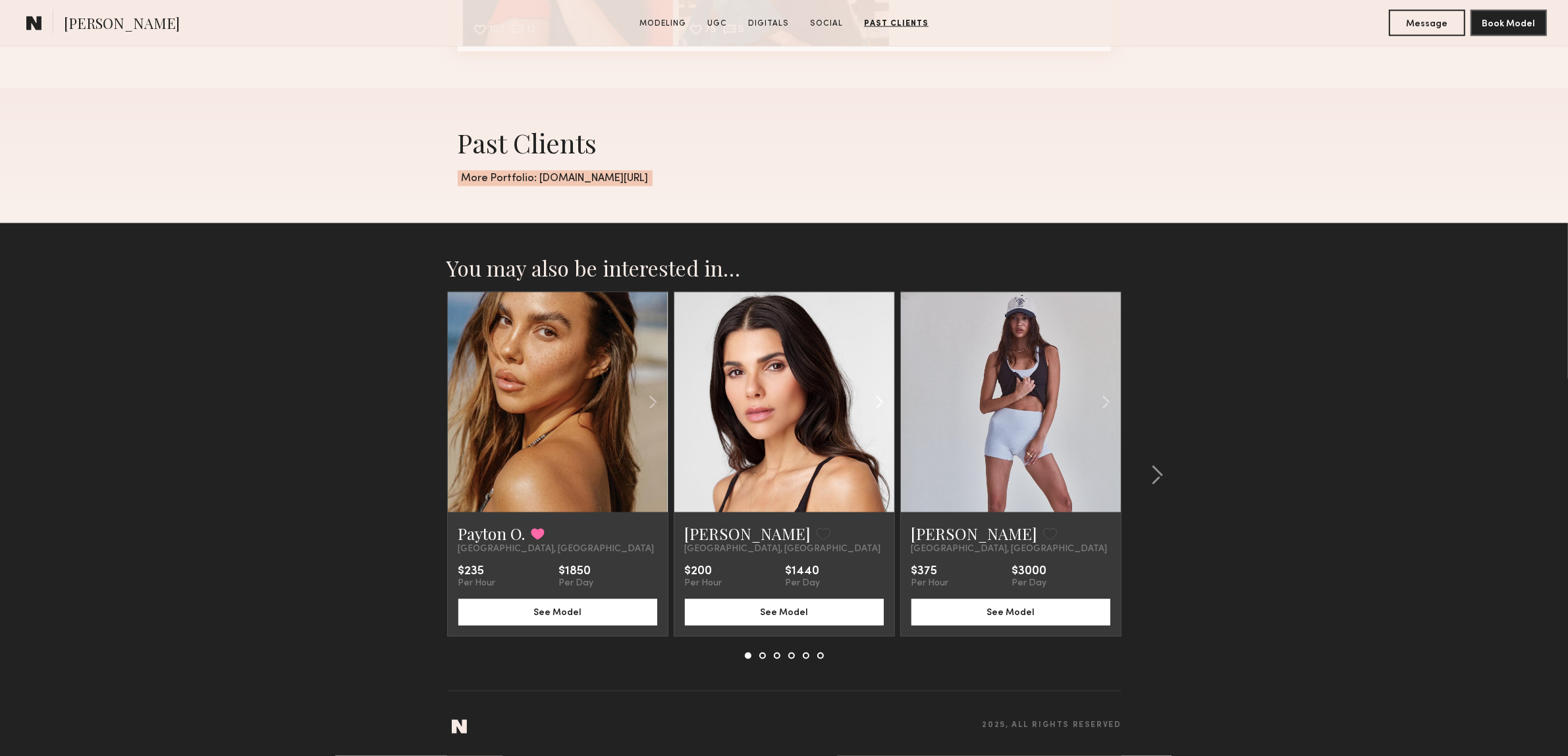
click at [873, 402] on common-icon at bounding box center [879, 403] width 19 height 25
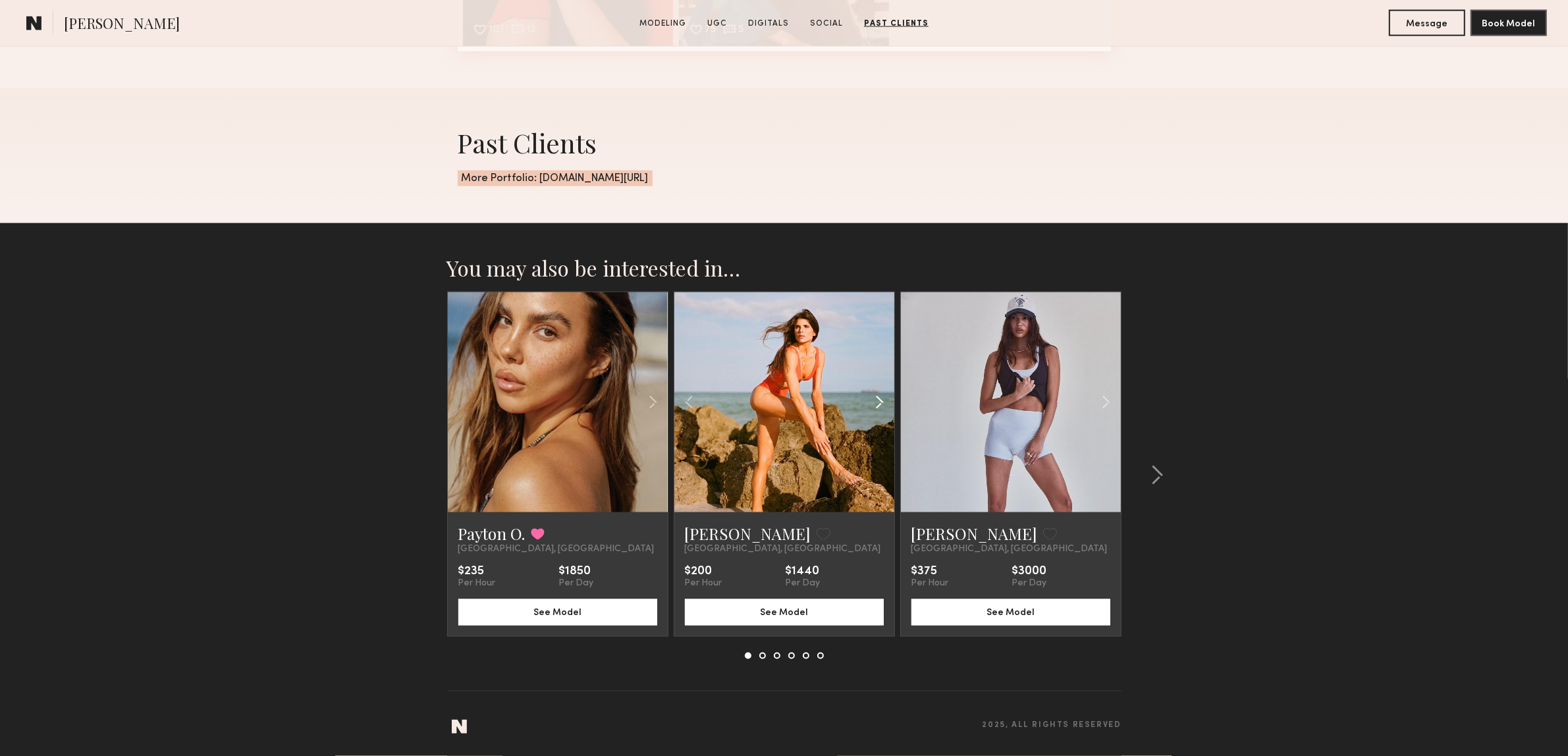
click at [873, 402] on common-icon at bounding box center [879, 403] width 19 height 25
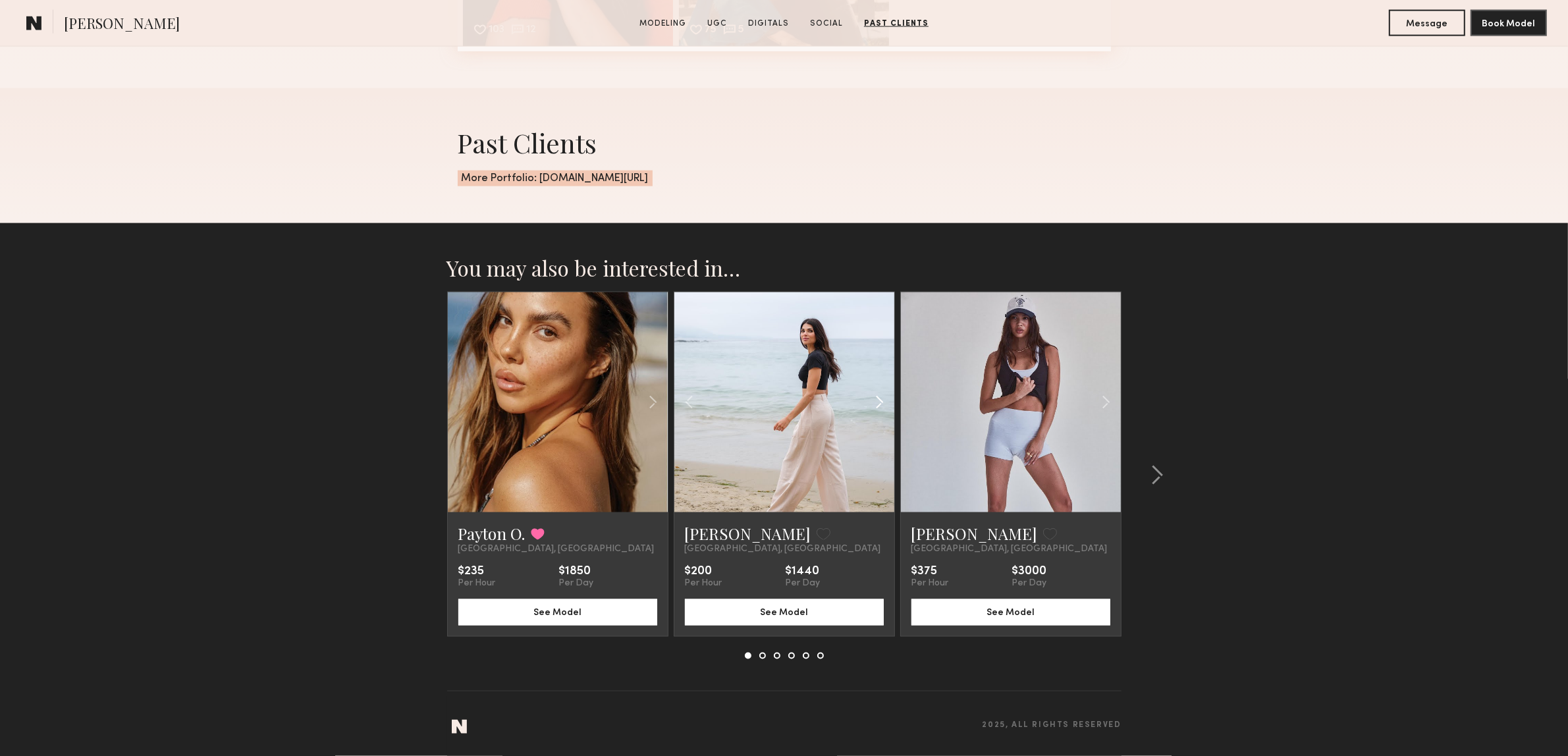
click at [873, 402] on common-icon at bounding box center [879, 403] width 19 height 25
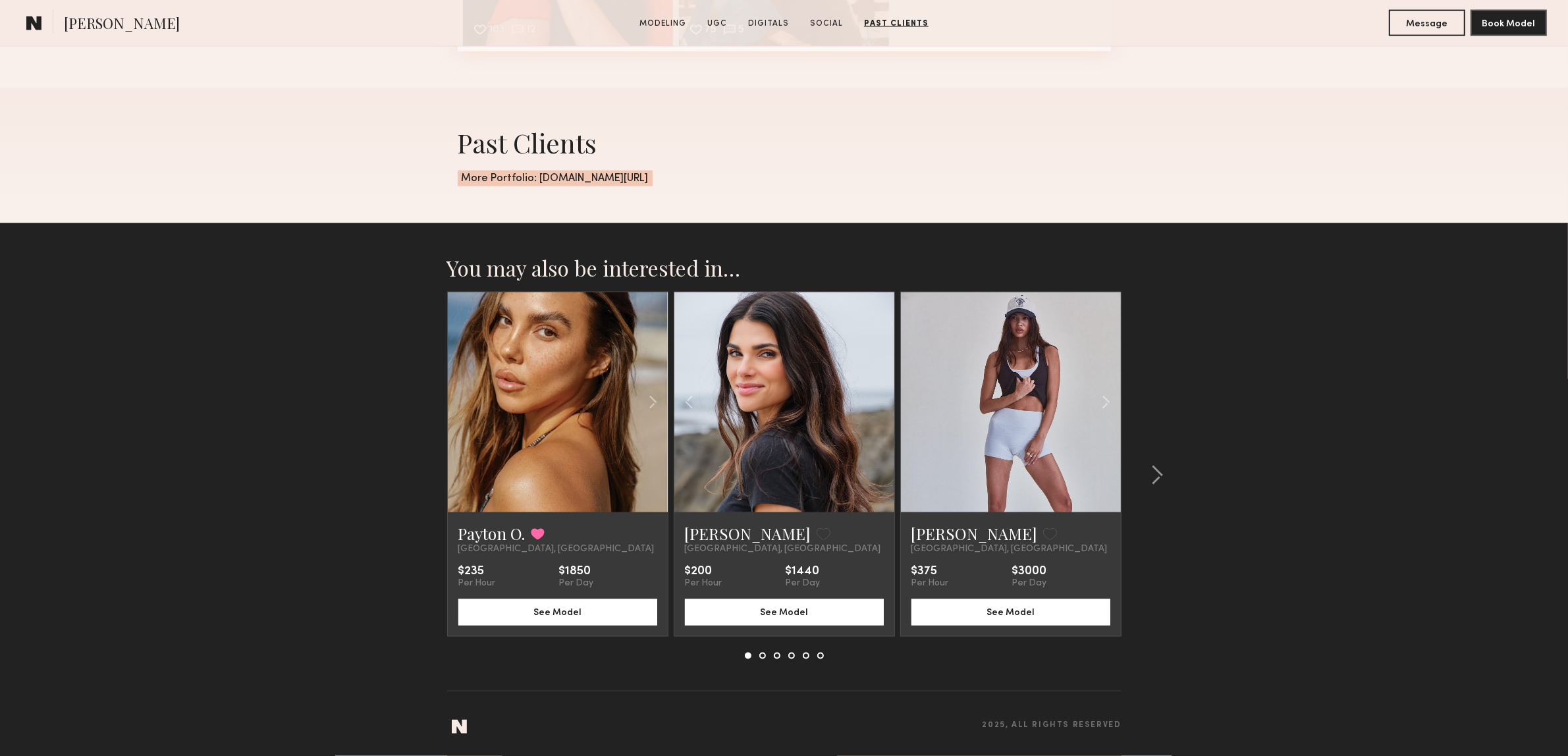
click at [873, 402] on div at bounding box center [784, 402] width 220 height 220
click at [1149, 476] on button at bounding box center [1153, 475] width 21 height 21
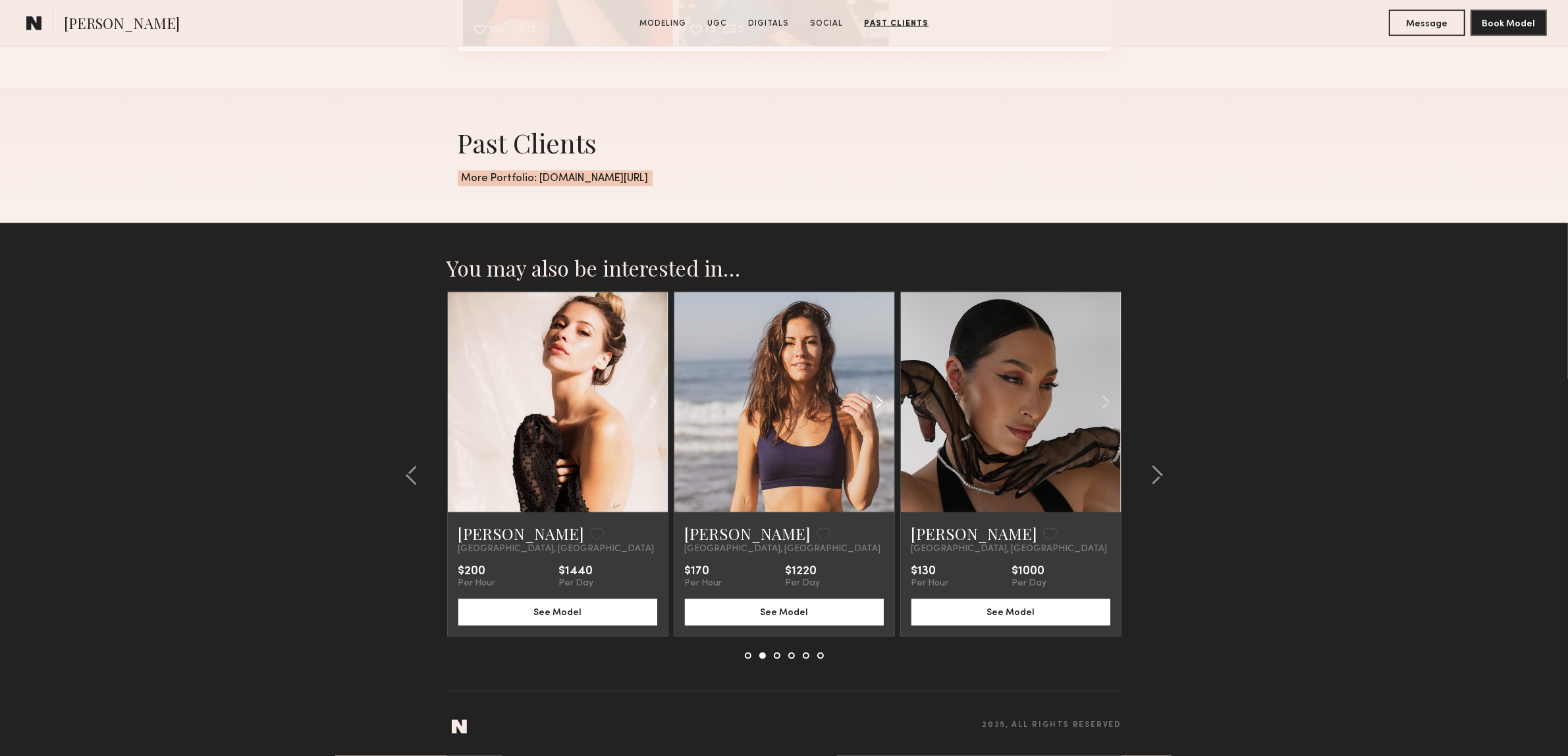
click at [864, 404] on div at bounding box center [857, 402] width 73 height 220
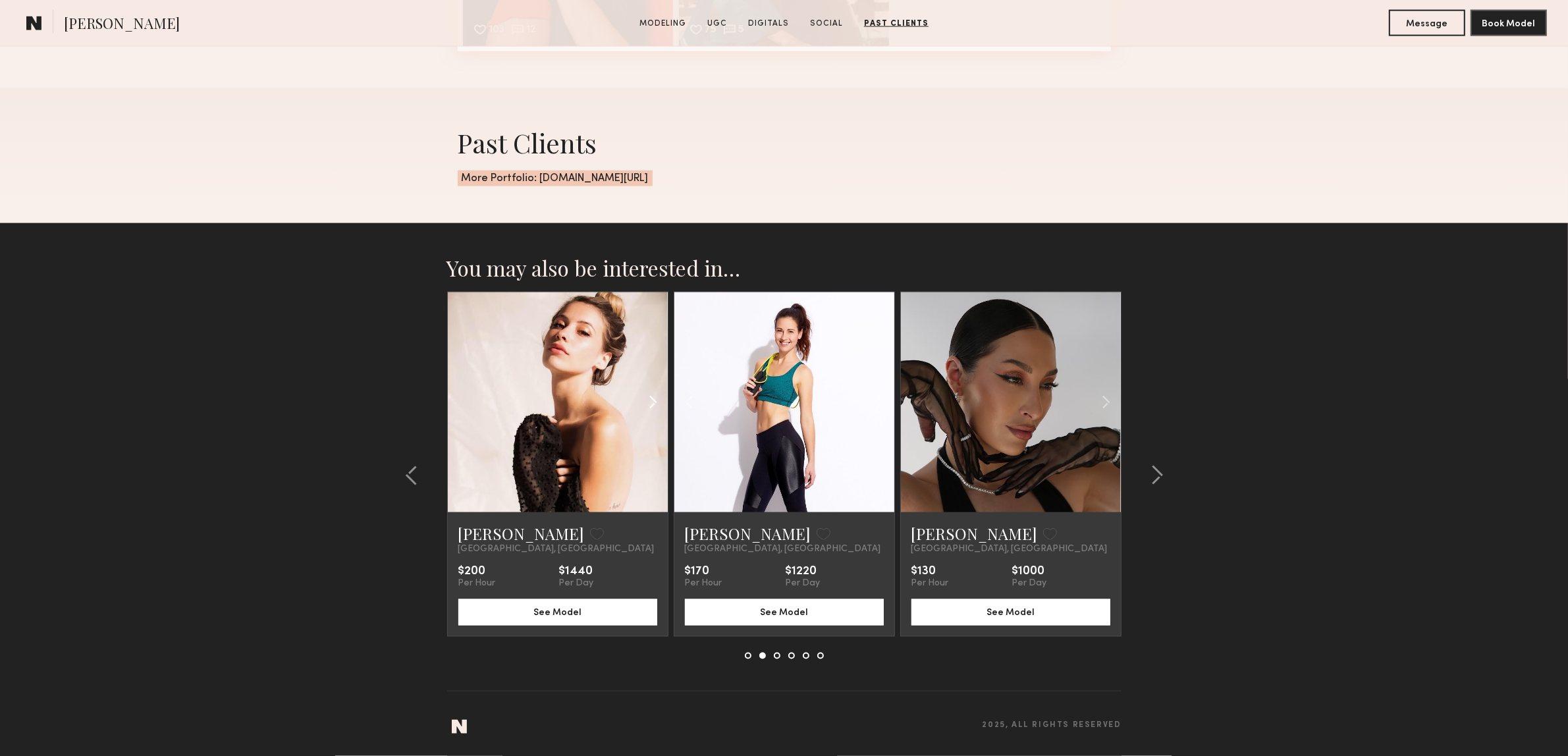
click at [650, 406] on common-icon at bounding box center [652, 403] width 19 height 25
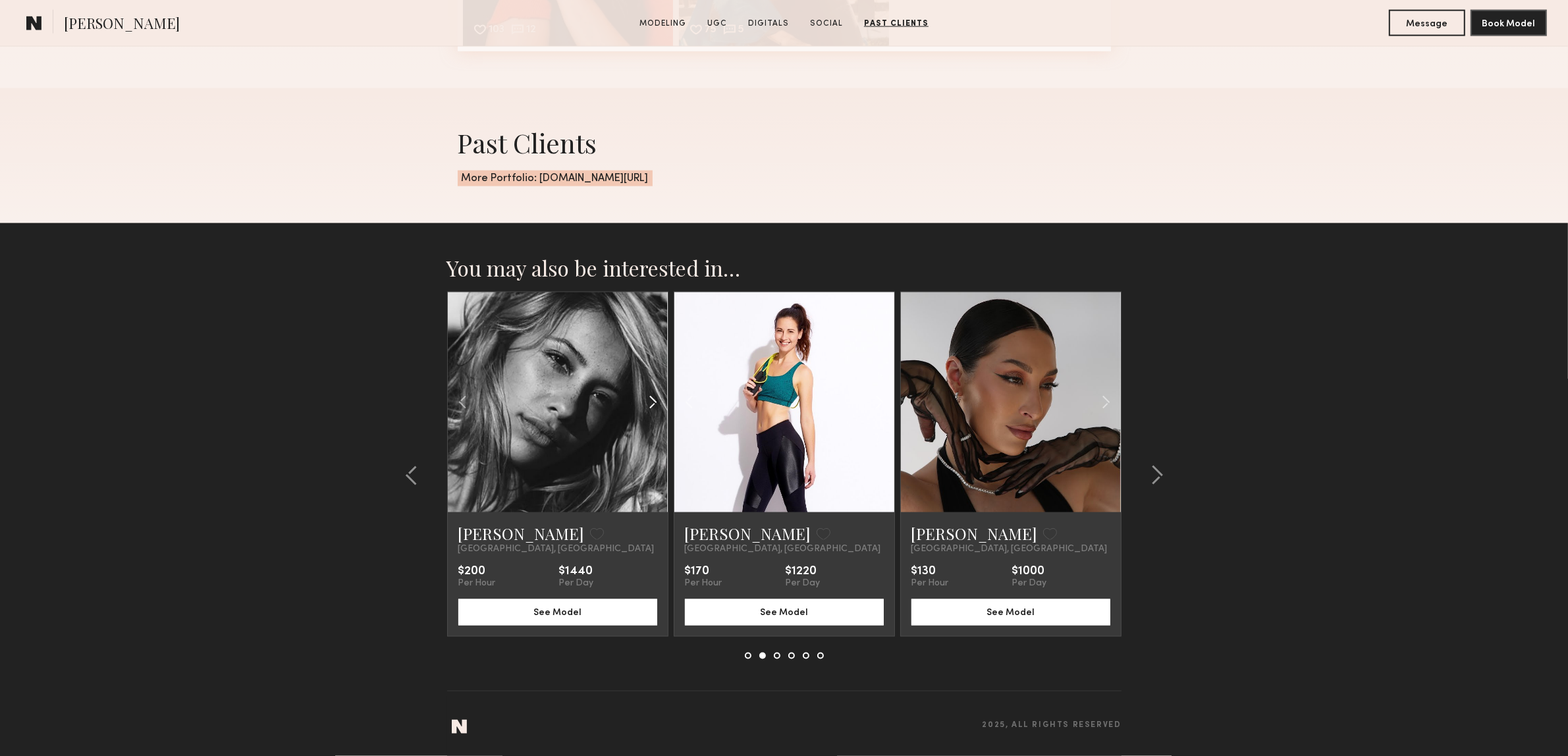
click at [650, 406] on common-icon at bounding box center [652, 403] width 19 height 25
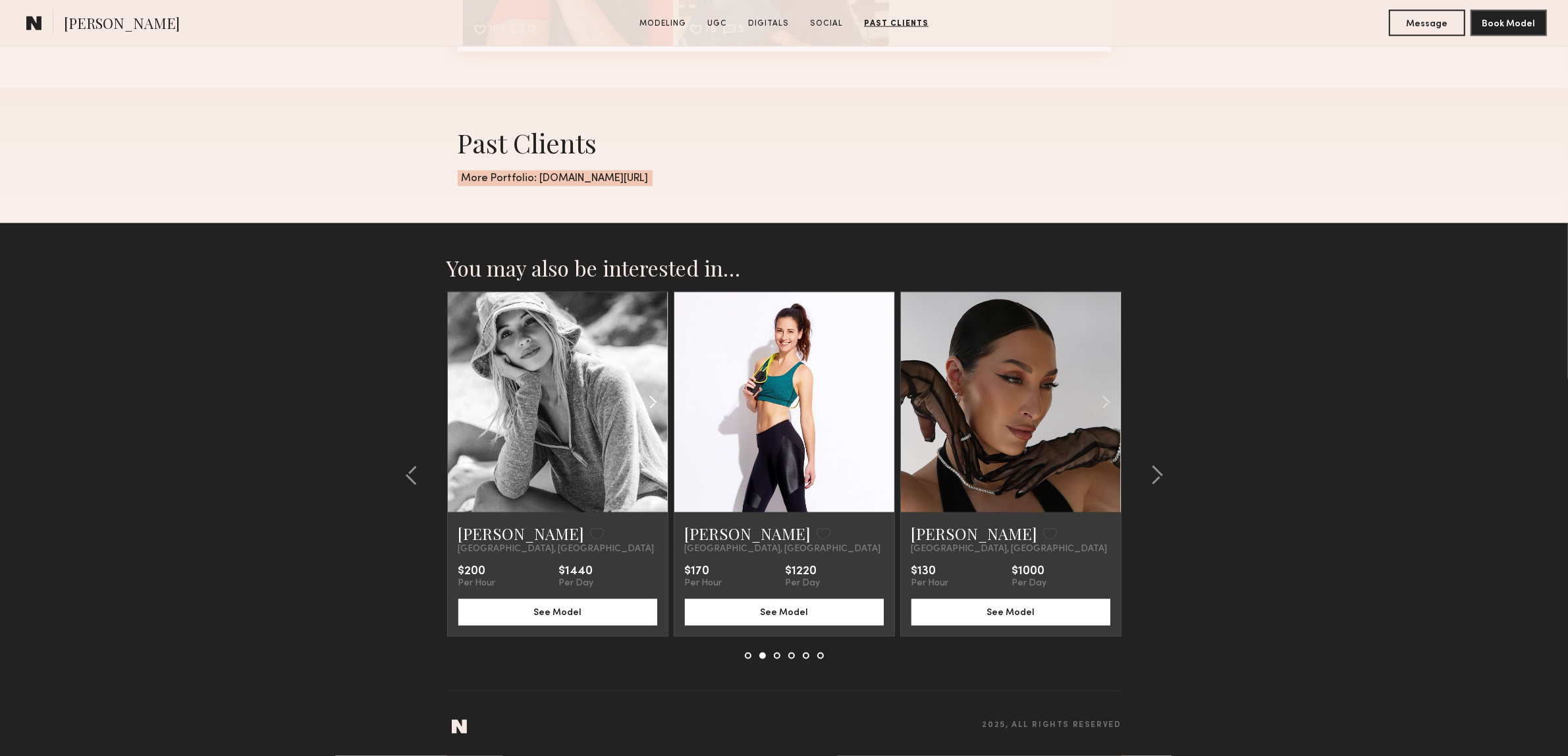
click at [650, 406] on common-icon at bounding box center [652, 403] width 19 height 25
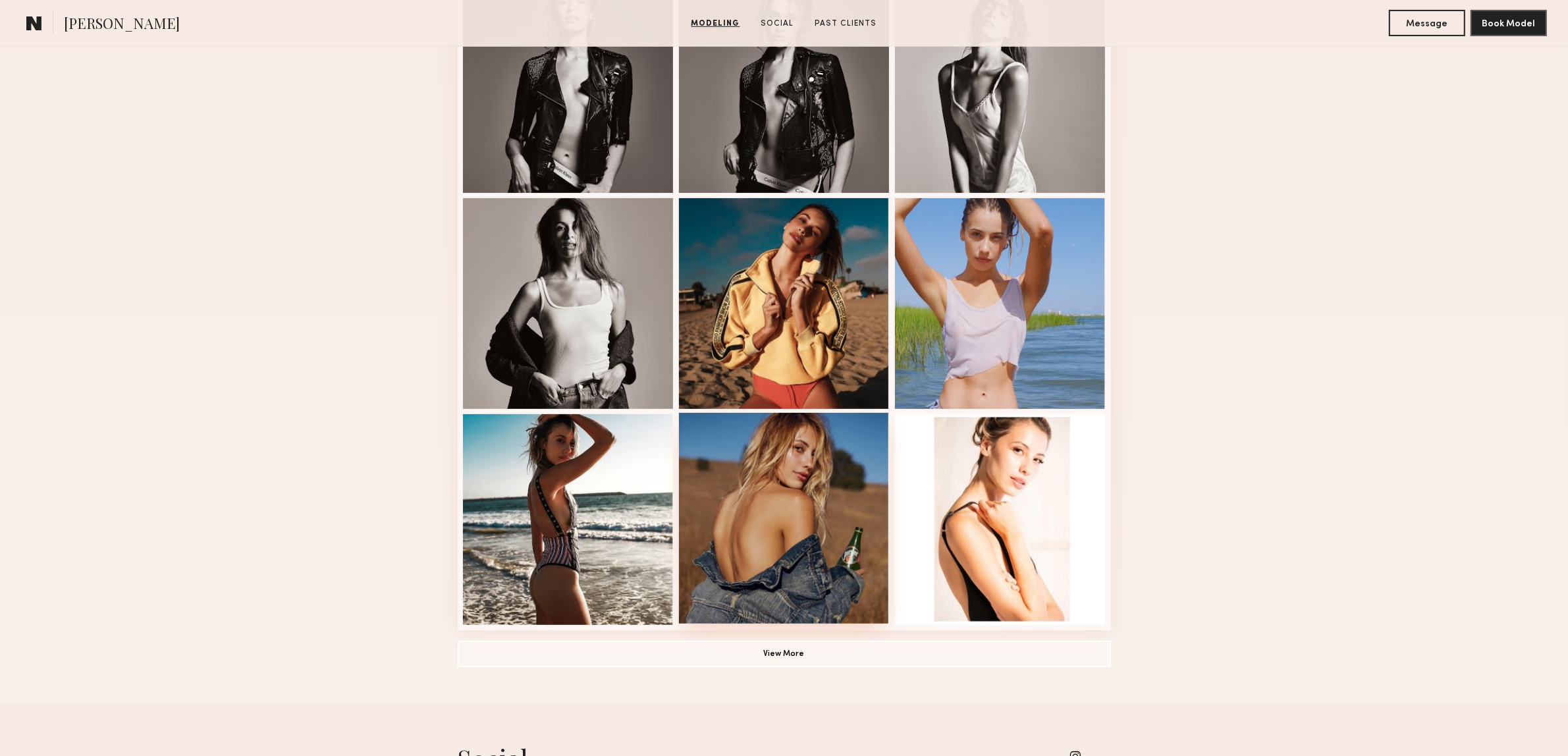
scroll to position [615, 0]
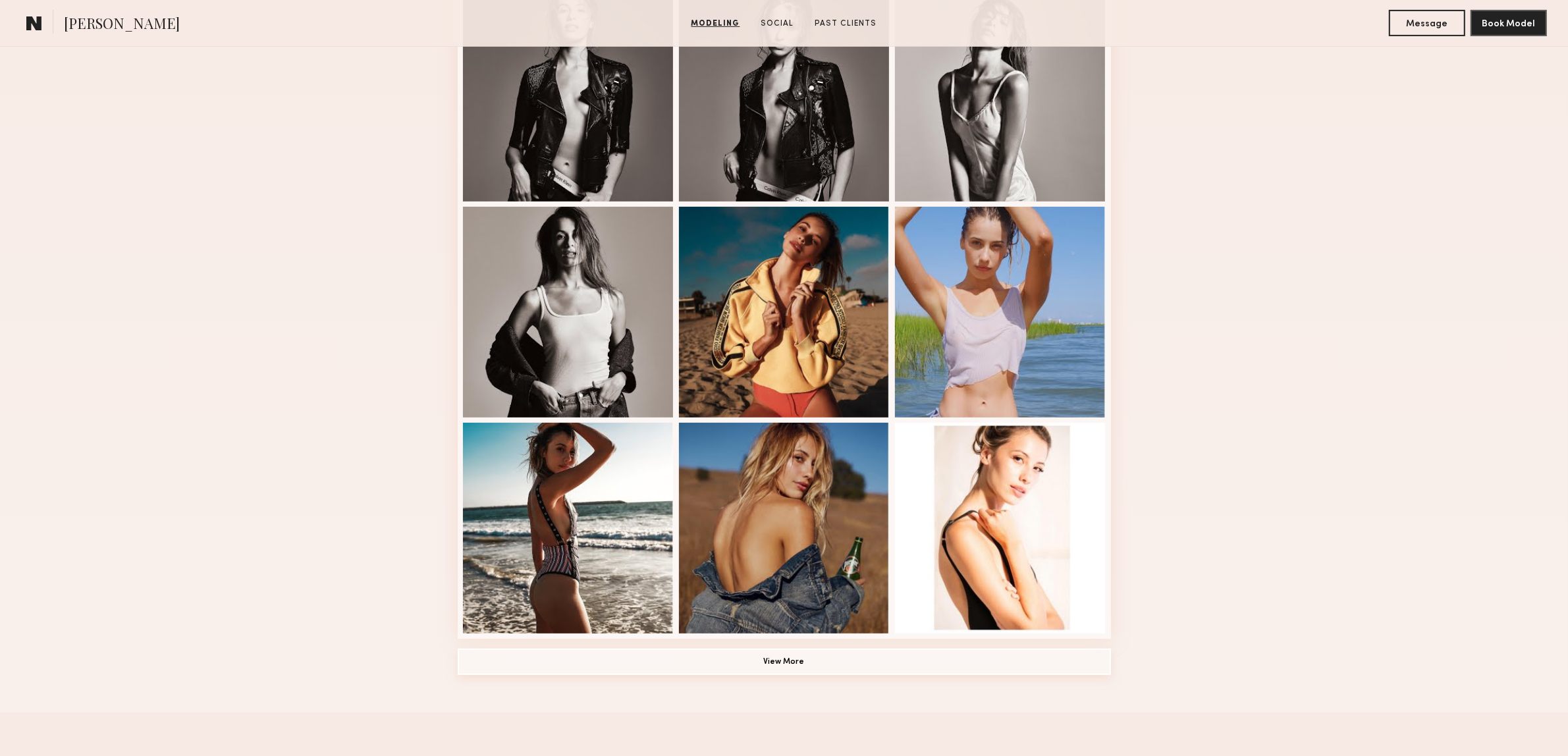
click at [828, 672] on button "View More" at bounding box center [784, 662] width 653 height 26
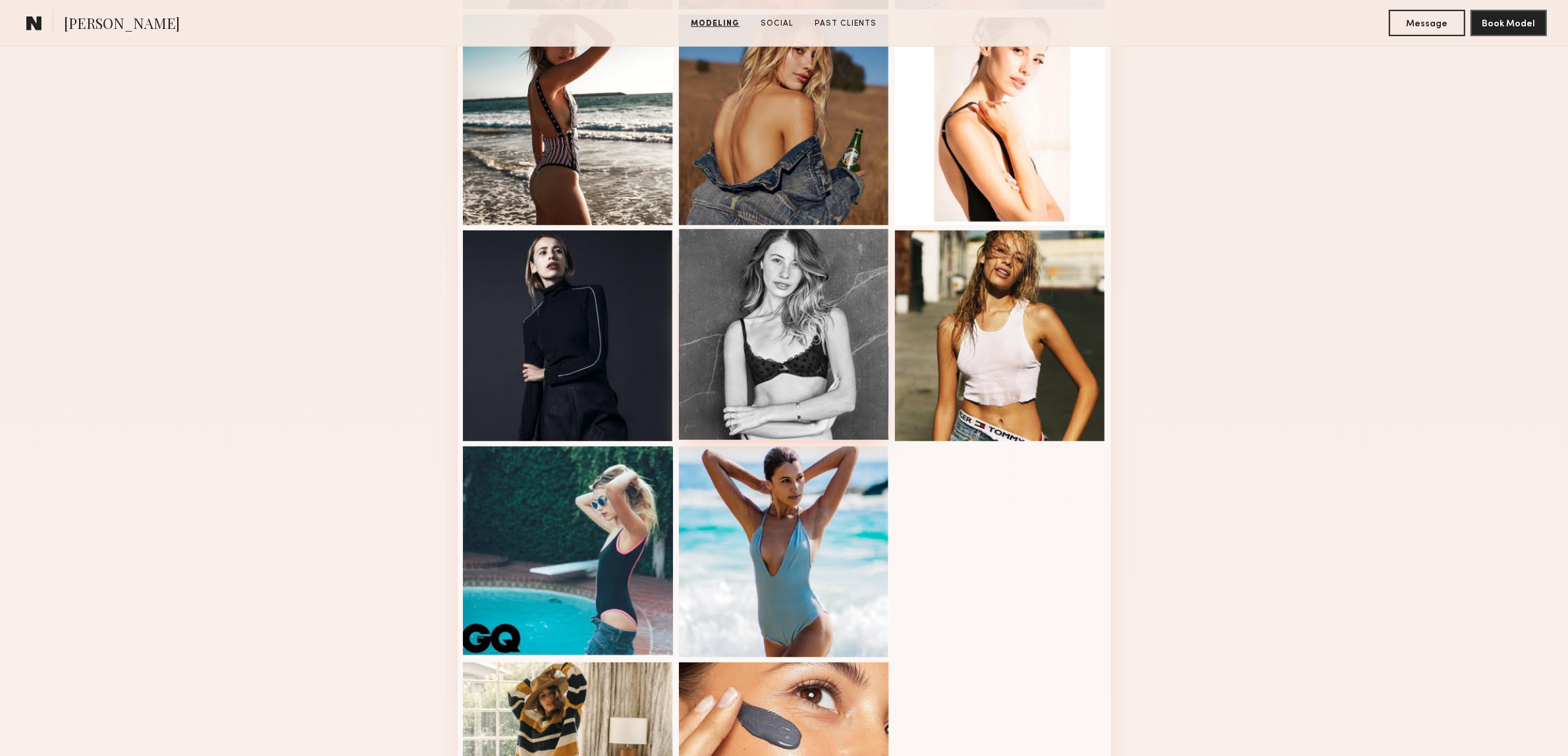
scroll to position [1027, 0]
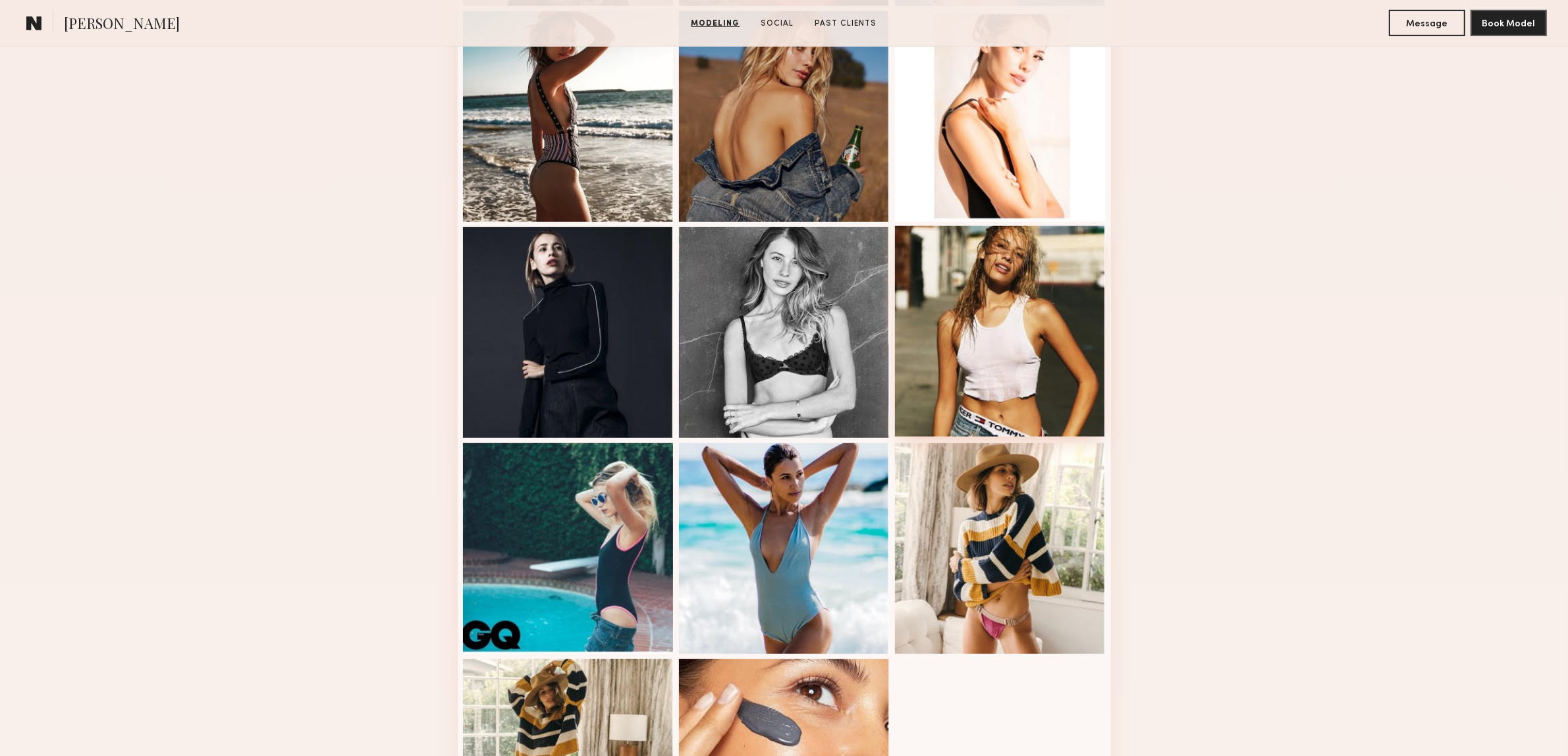
click at [1104, 322] on div at bounding box center [1000, 331] width 211 height 211
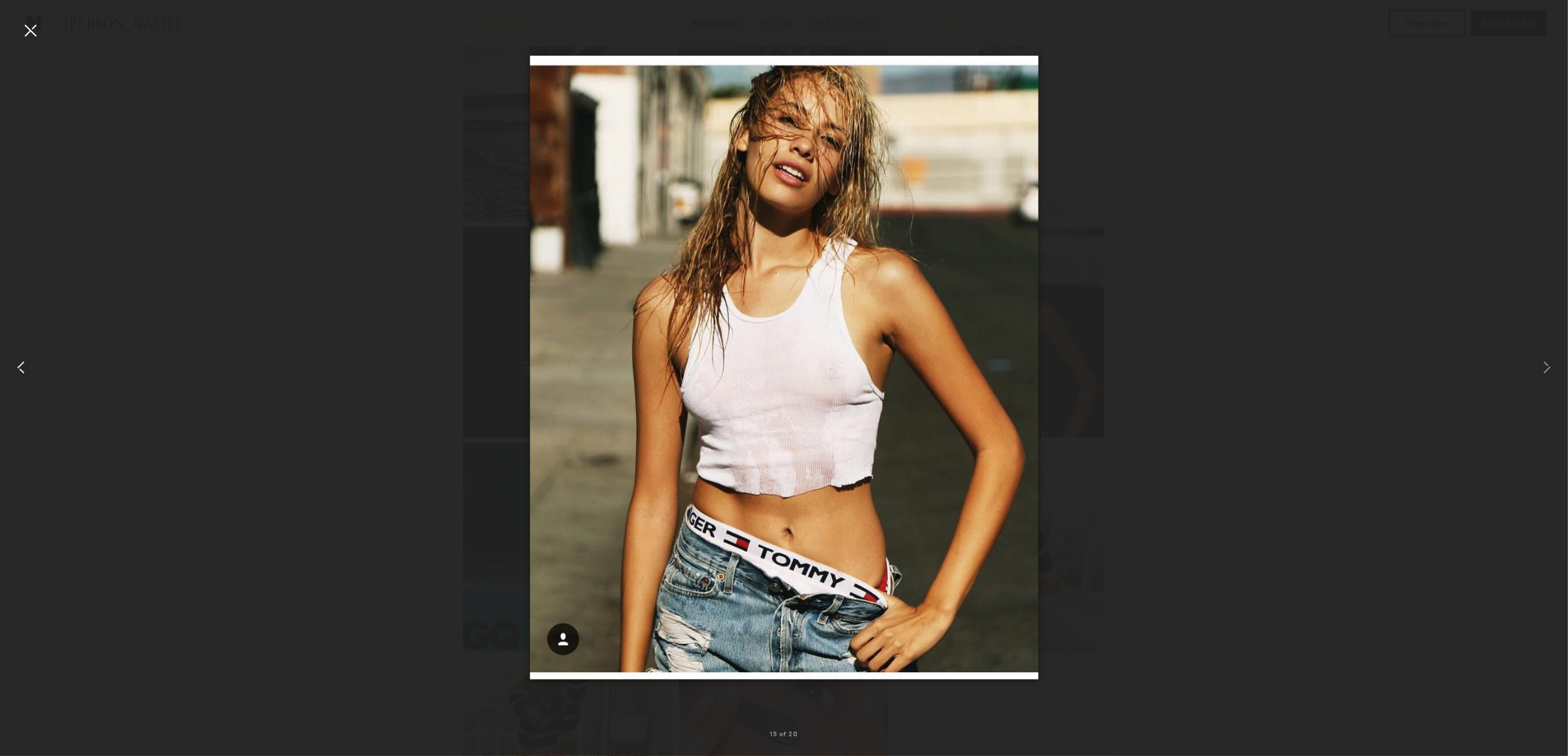
click at [13, 396] on div at bounding box center [31, 367] width 63 height 693
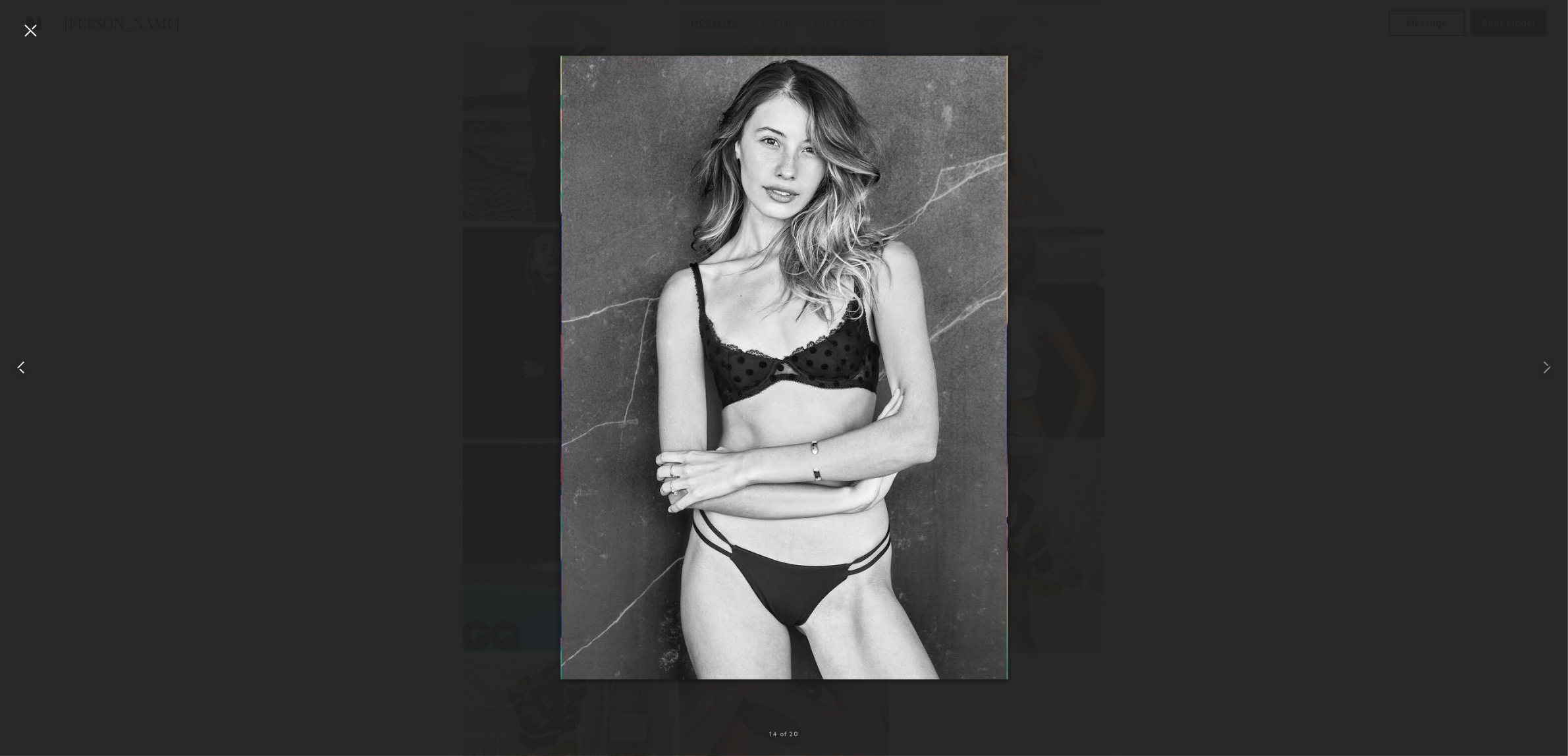
click at [14, 378] on common-icon at bounding box center [21, 367] width 21 height 21
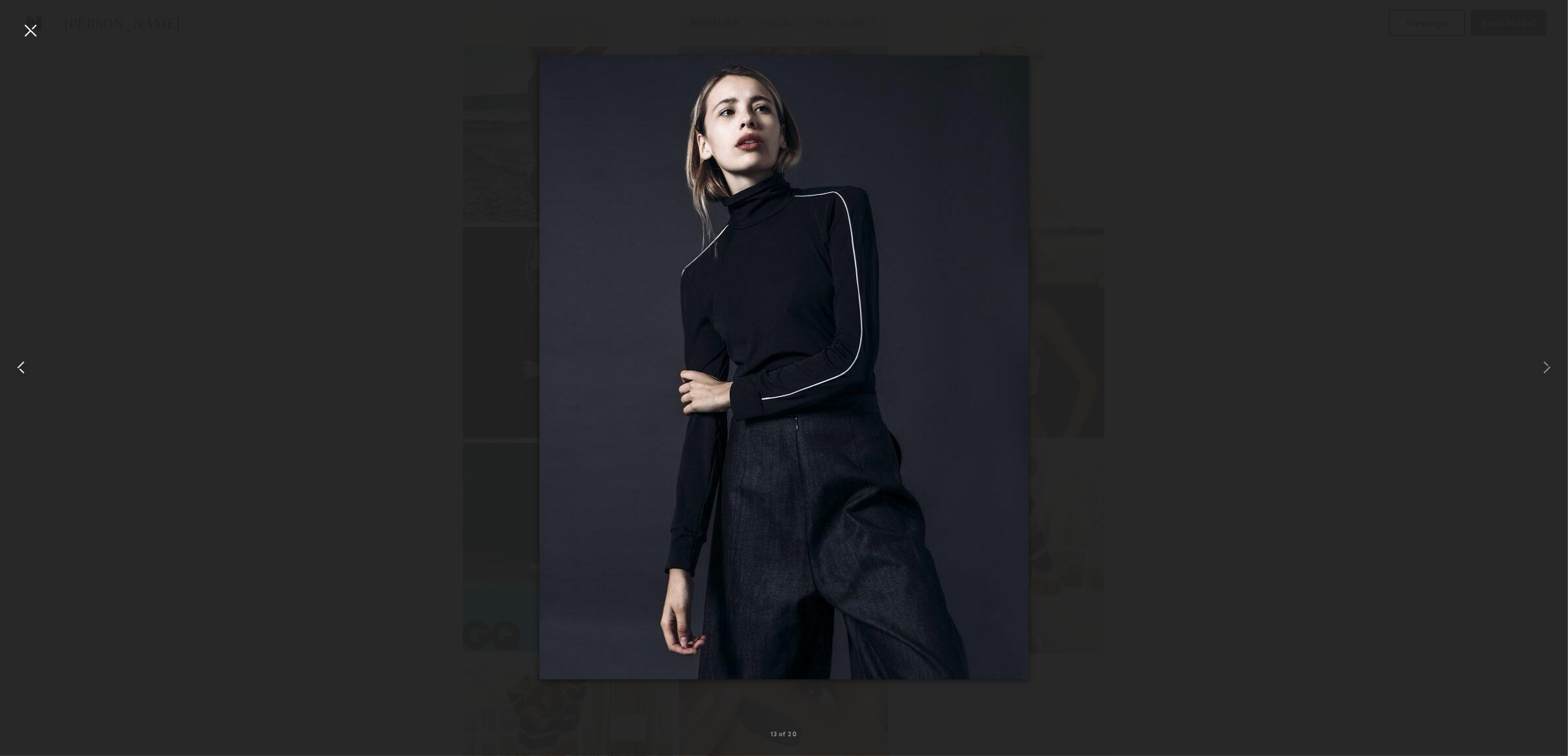
click at [14, 378] on common-icon at bounding box center [21, 367] width 21 height 21
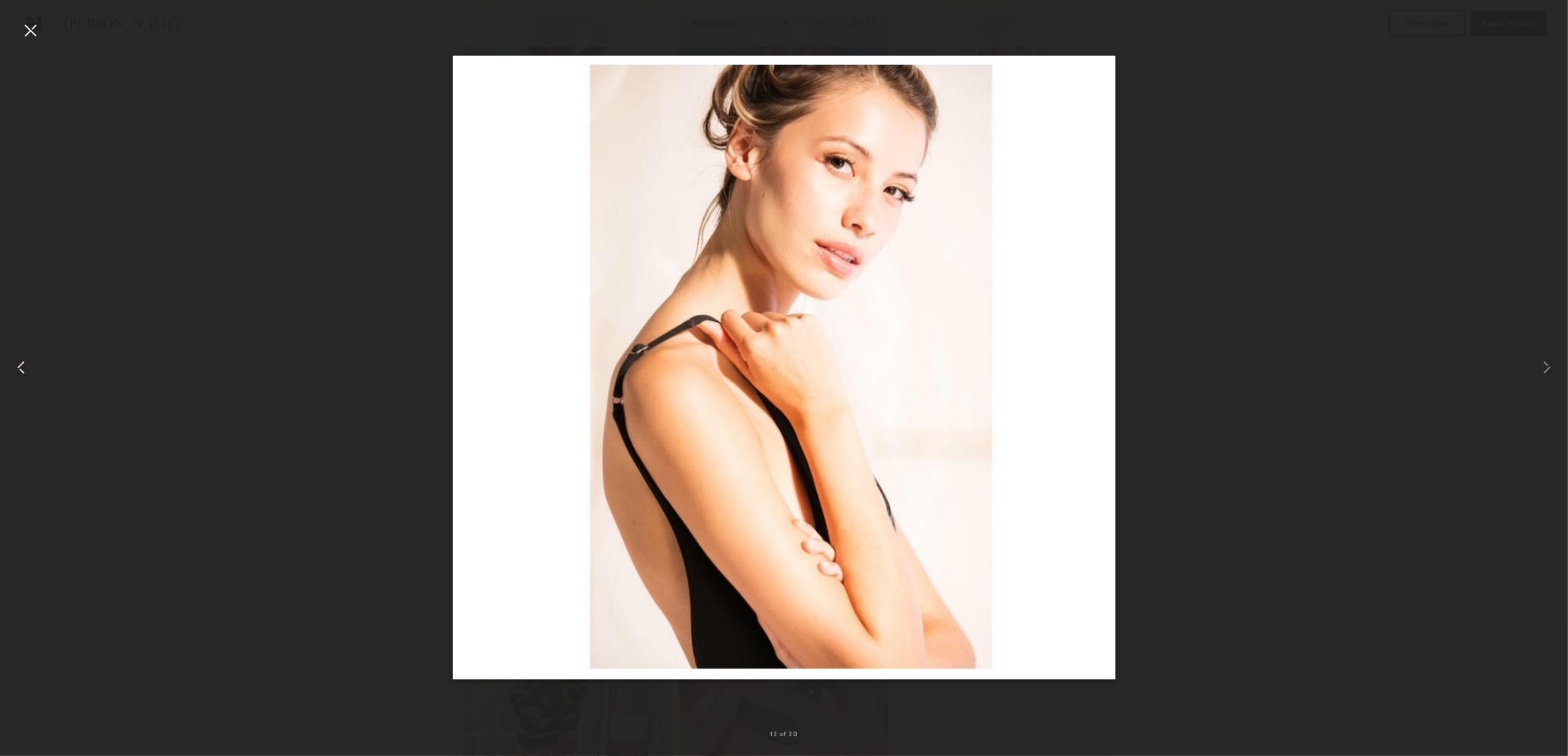
click at [15, 376] on common-icon at bounding box center [21, 367] width 21 height 21
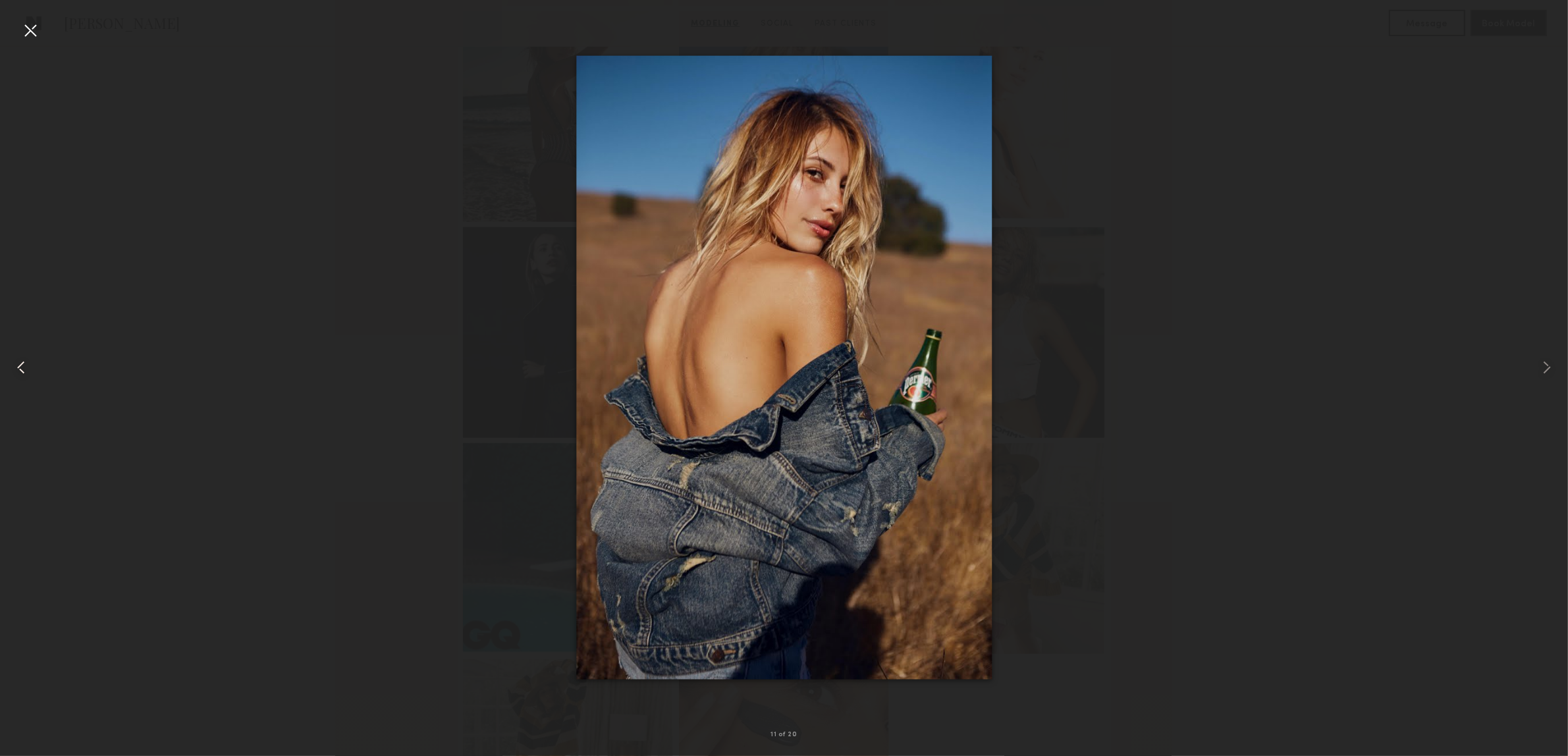
click at [15, 373] on common-icon at bounding box center [21, 367] width 21 height 21
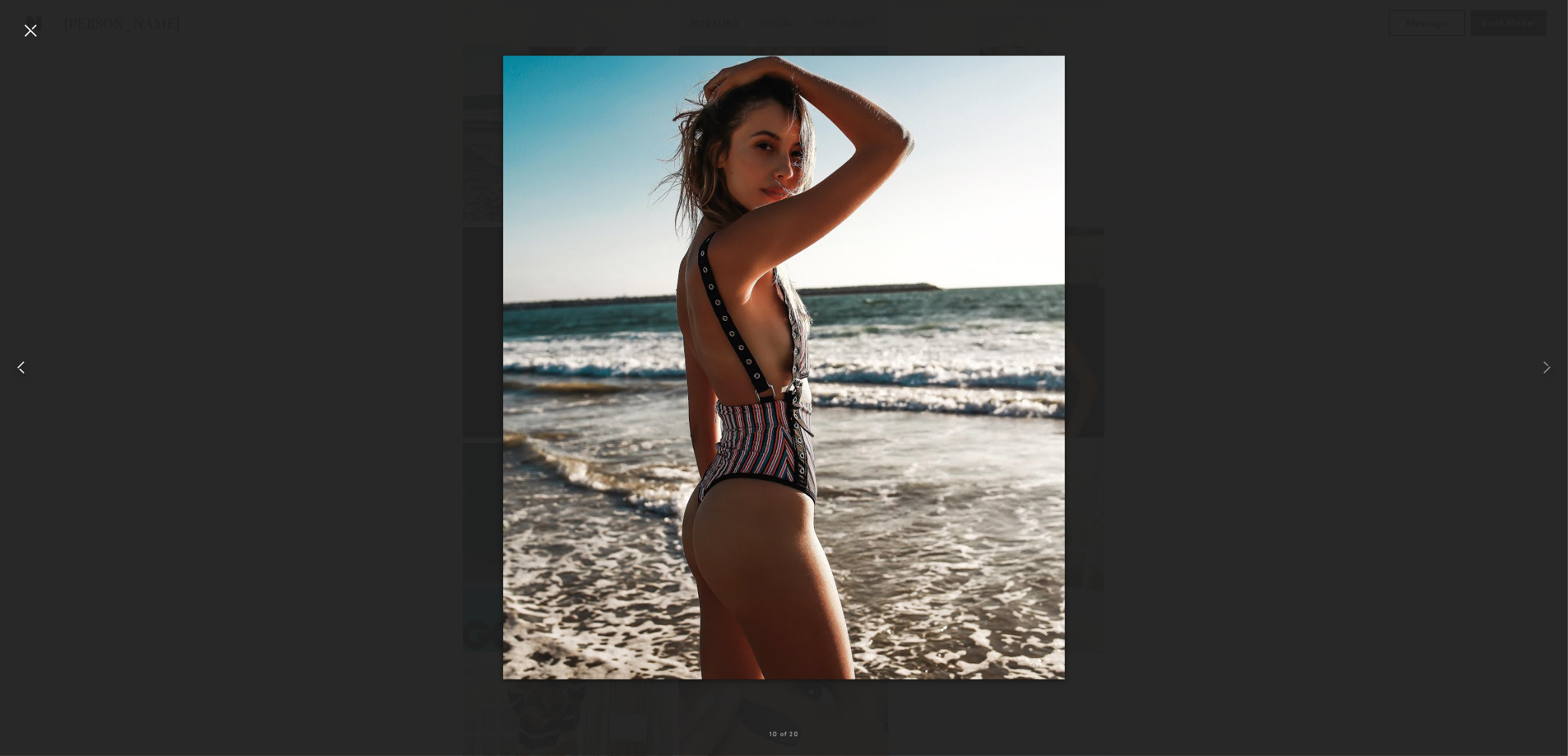
click at [15, 373] on common-icon at bounding box center [21, 367] width 21 height 21
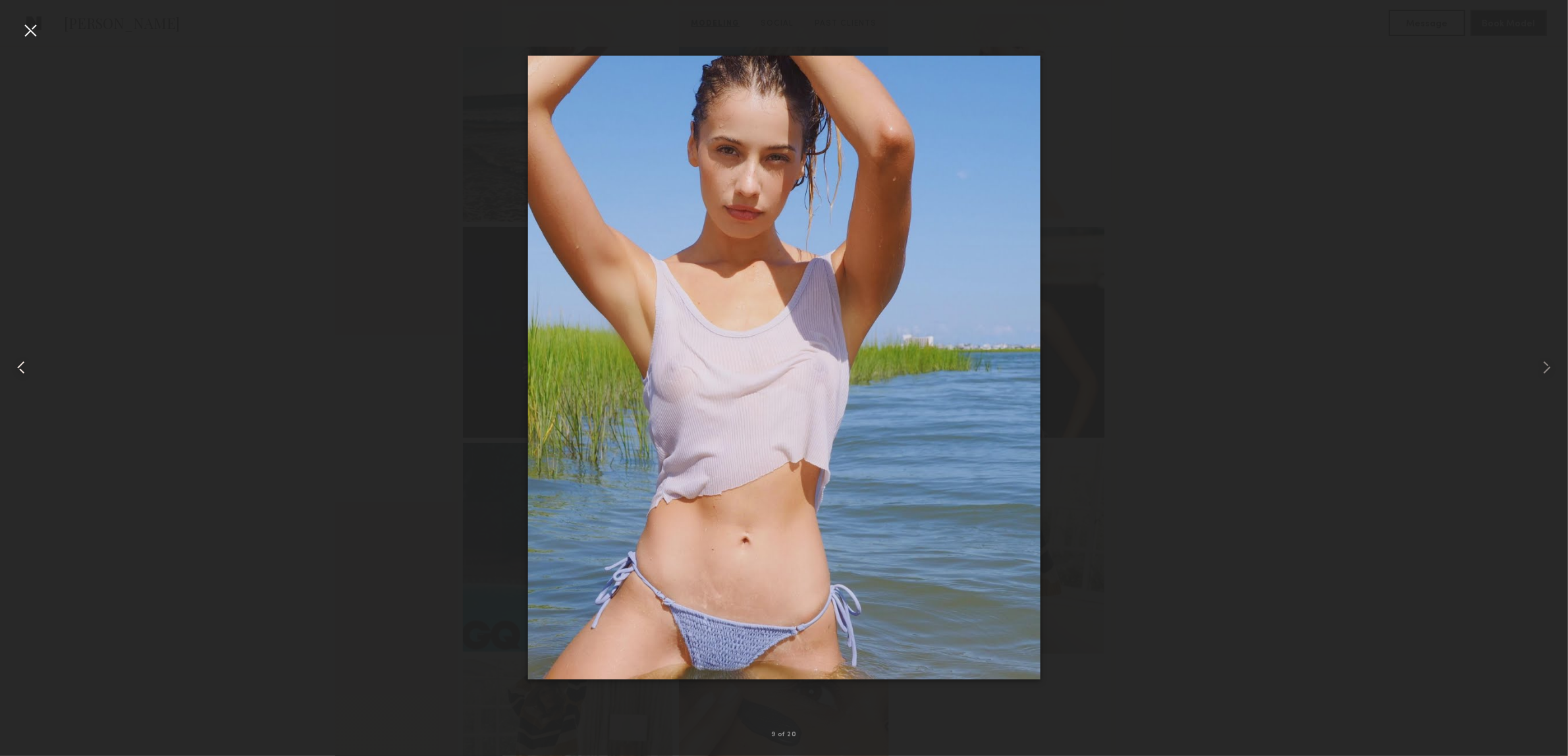
click at [15, 368] on common-icon at bounding box center [21, 367] width 21 height 21
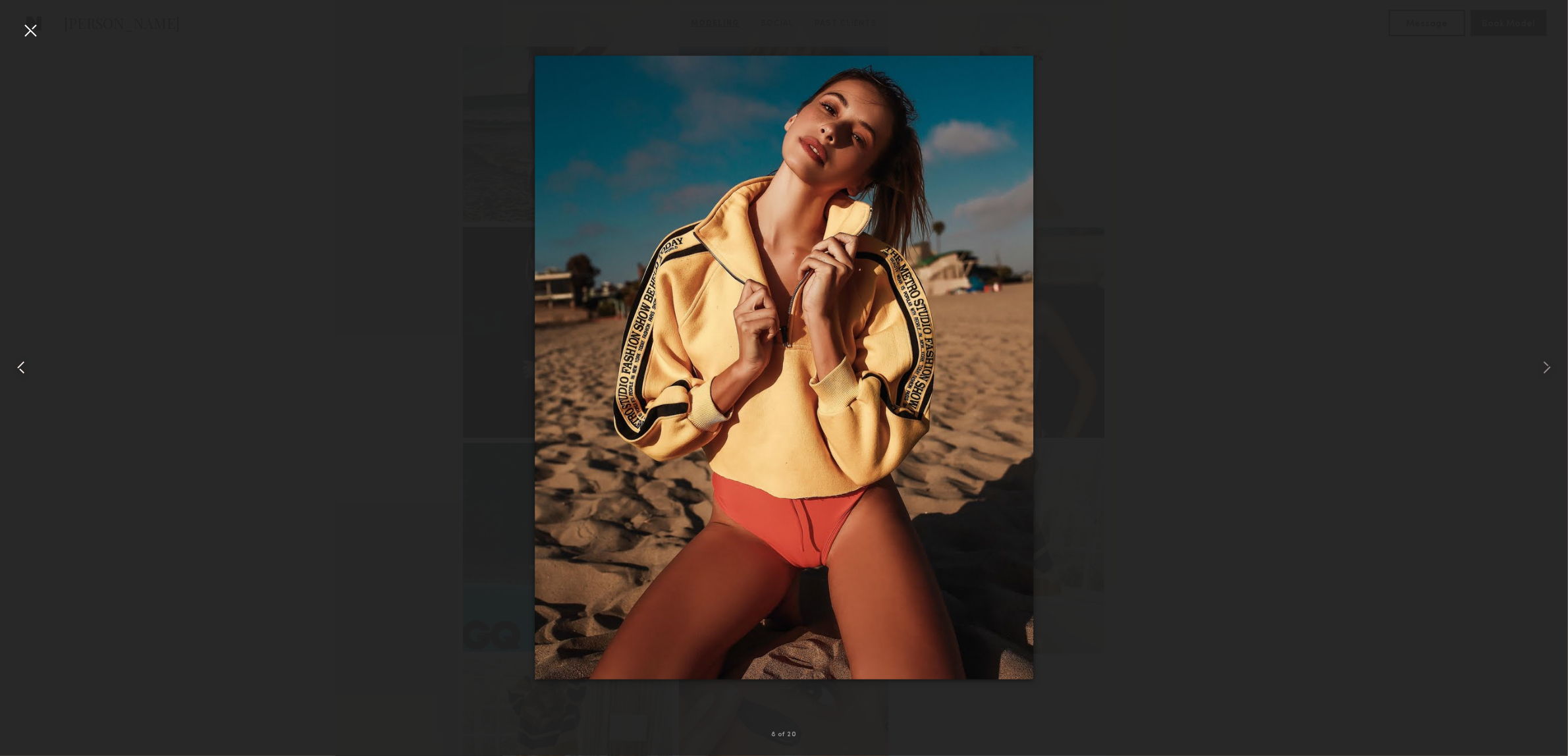
click at [15, 368] on common-icon at bounding box center [21, 367] width 21 height 21
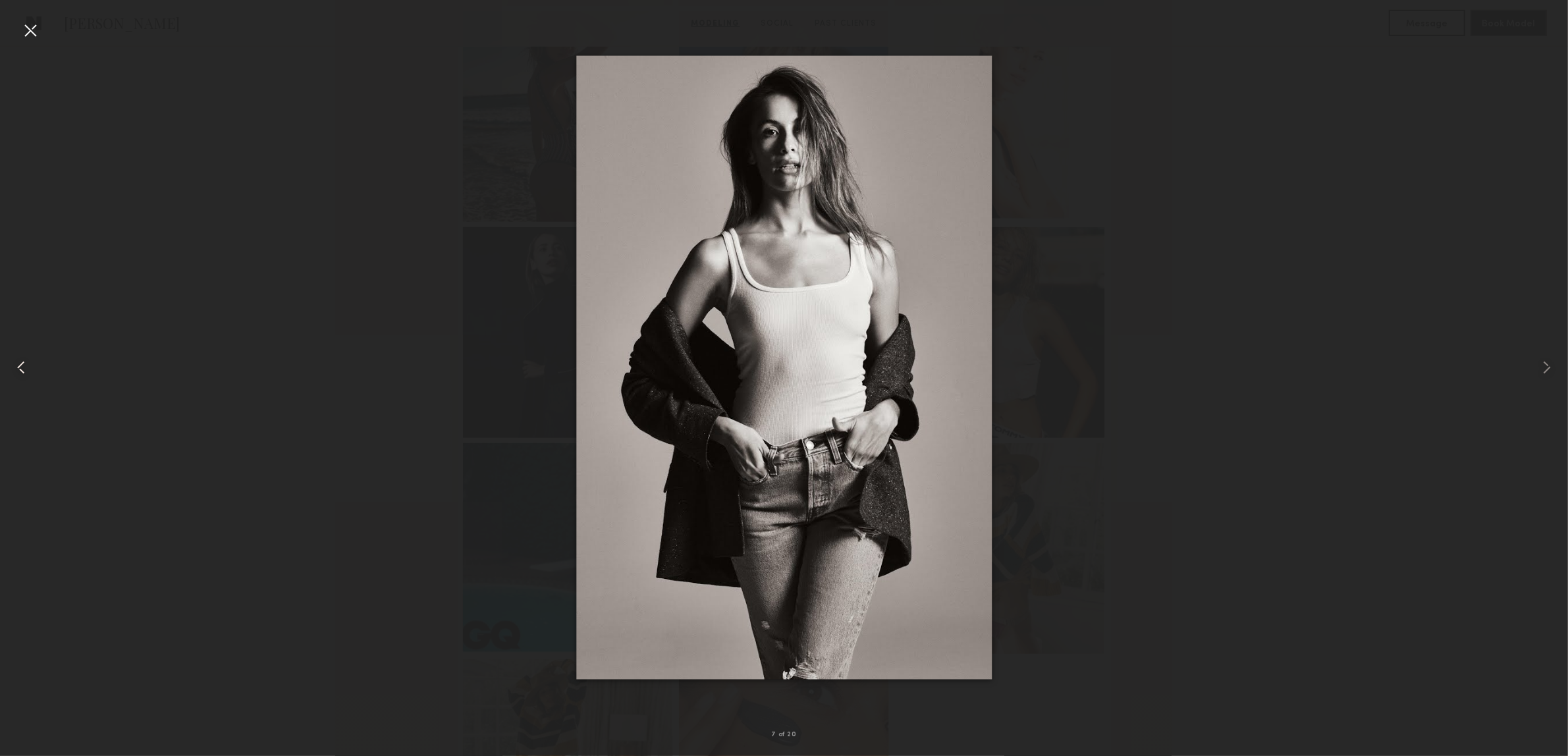
click at [15, 368] on common-icon at bounding box center [21, 367] width 21 height 21
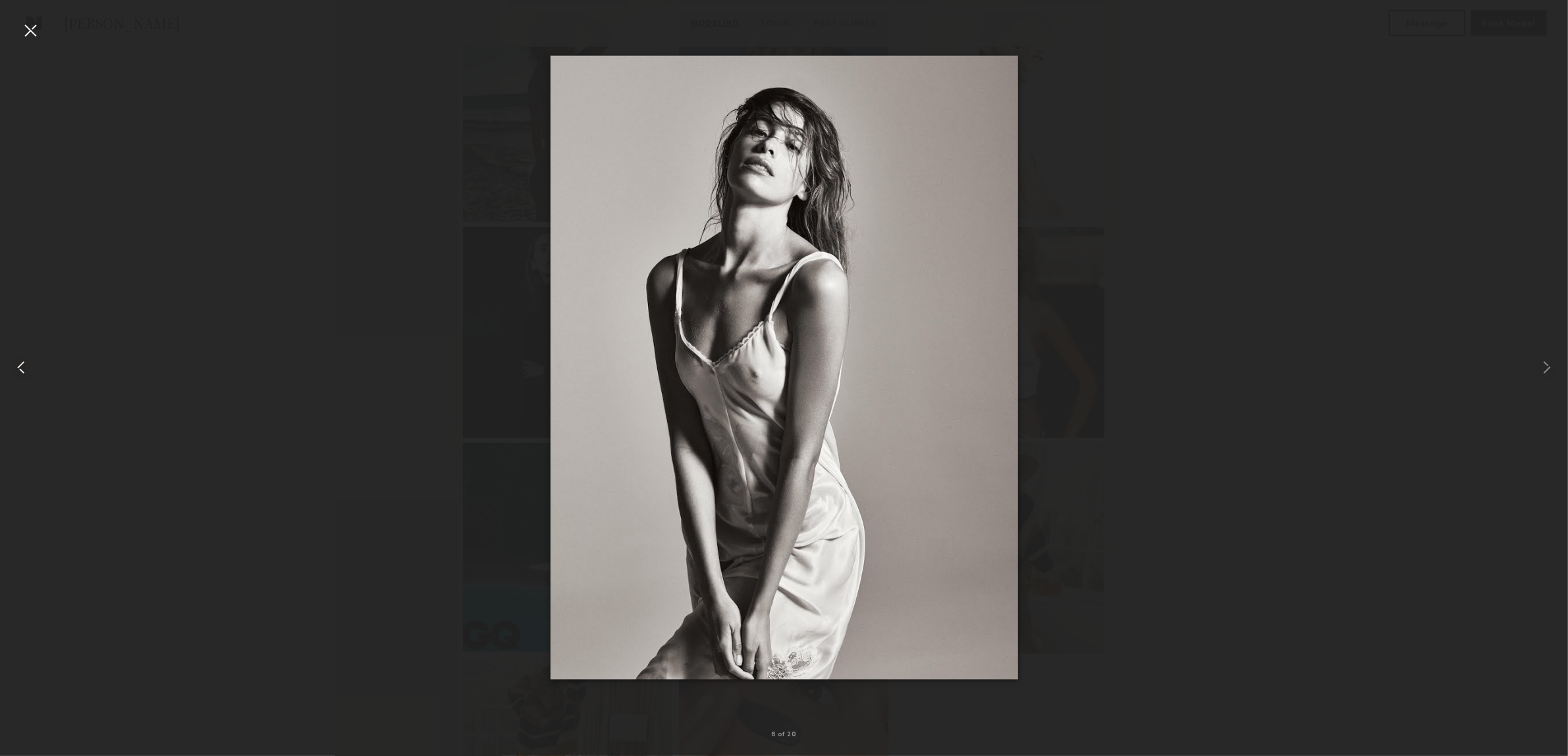
click at [15, 368] on common-icon at bounding box center [21, 367] width 21 height 21
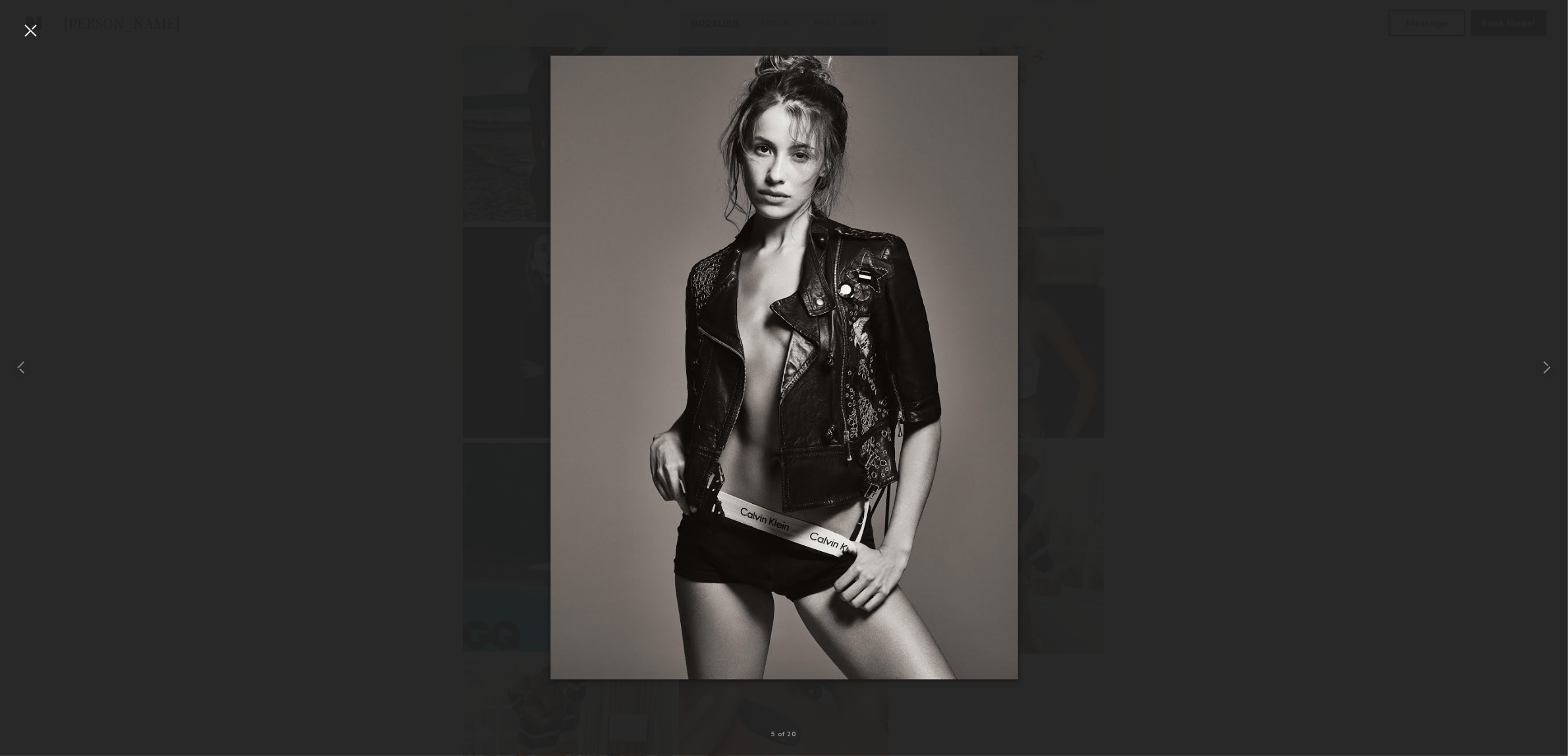
click at [24, 23] on div at bounding box center [30, 30] width 21 height 21
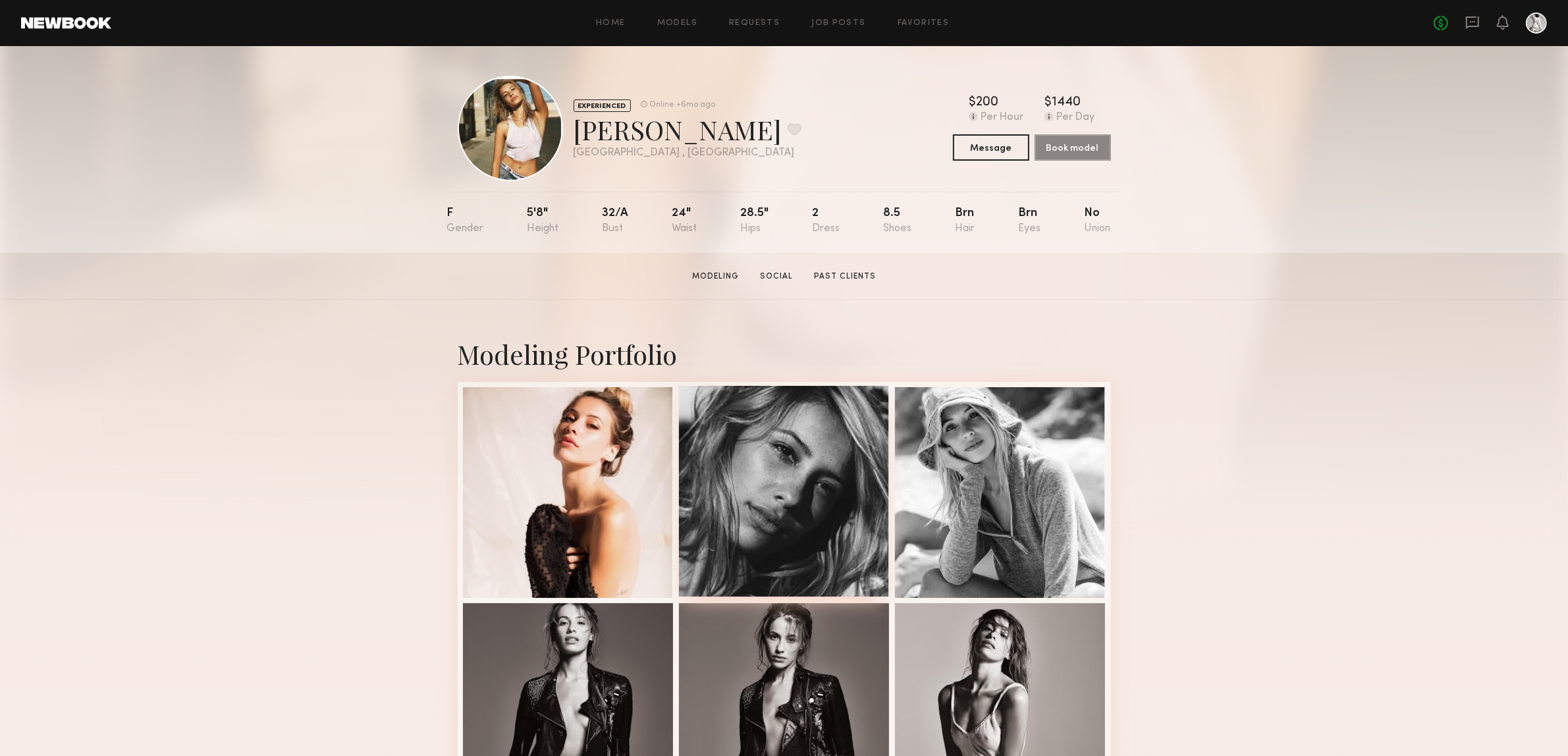
scroll to position [0, 0]
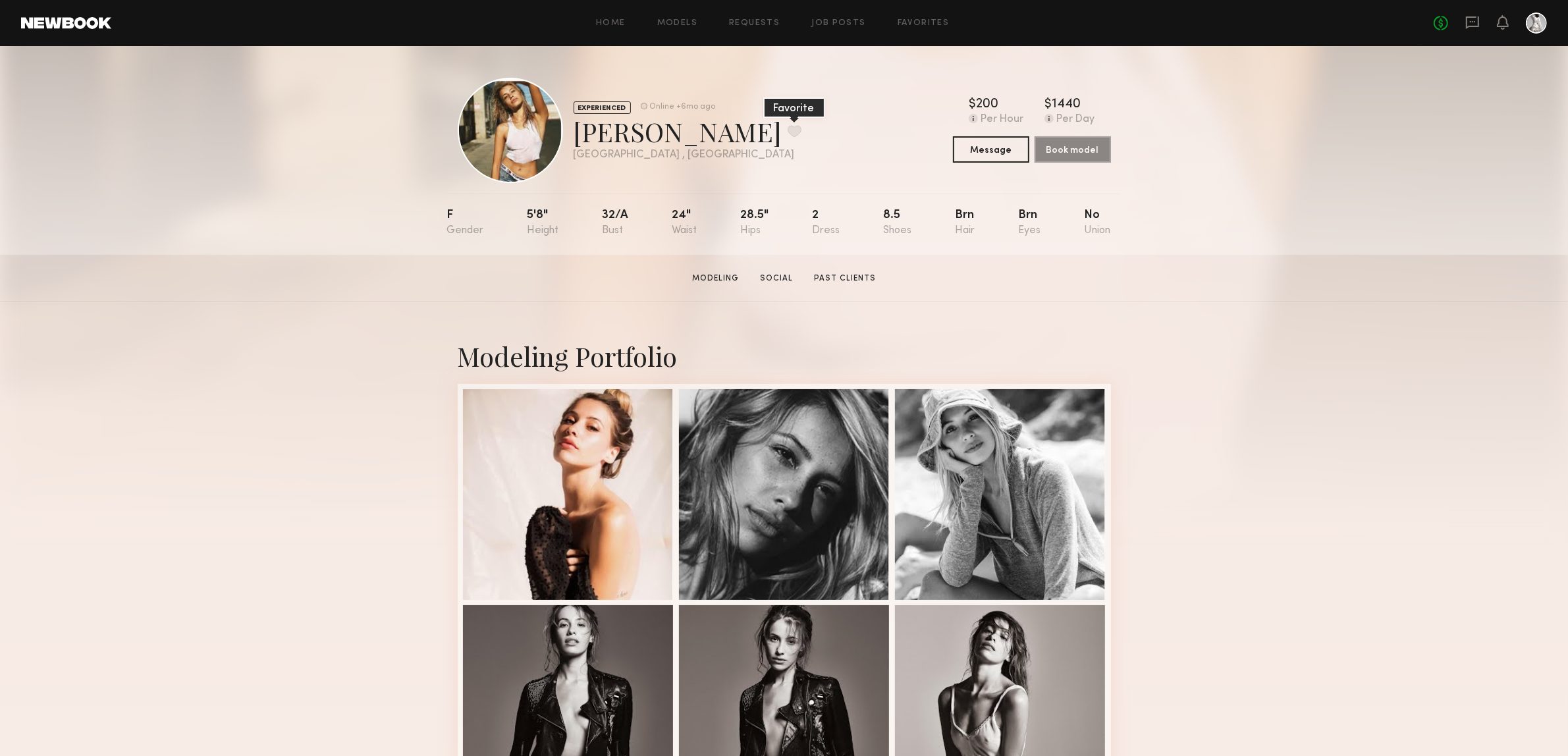
click at [788, 129] on button at bounding box center [794, 130] width 13 height 12
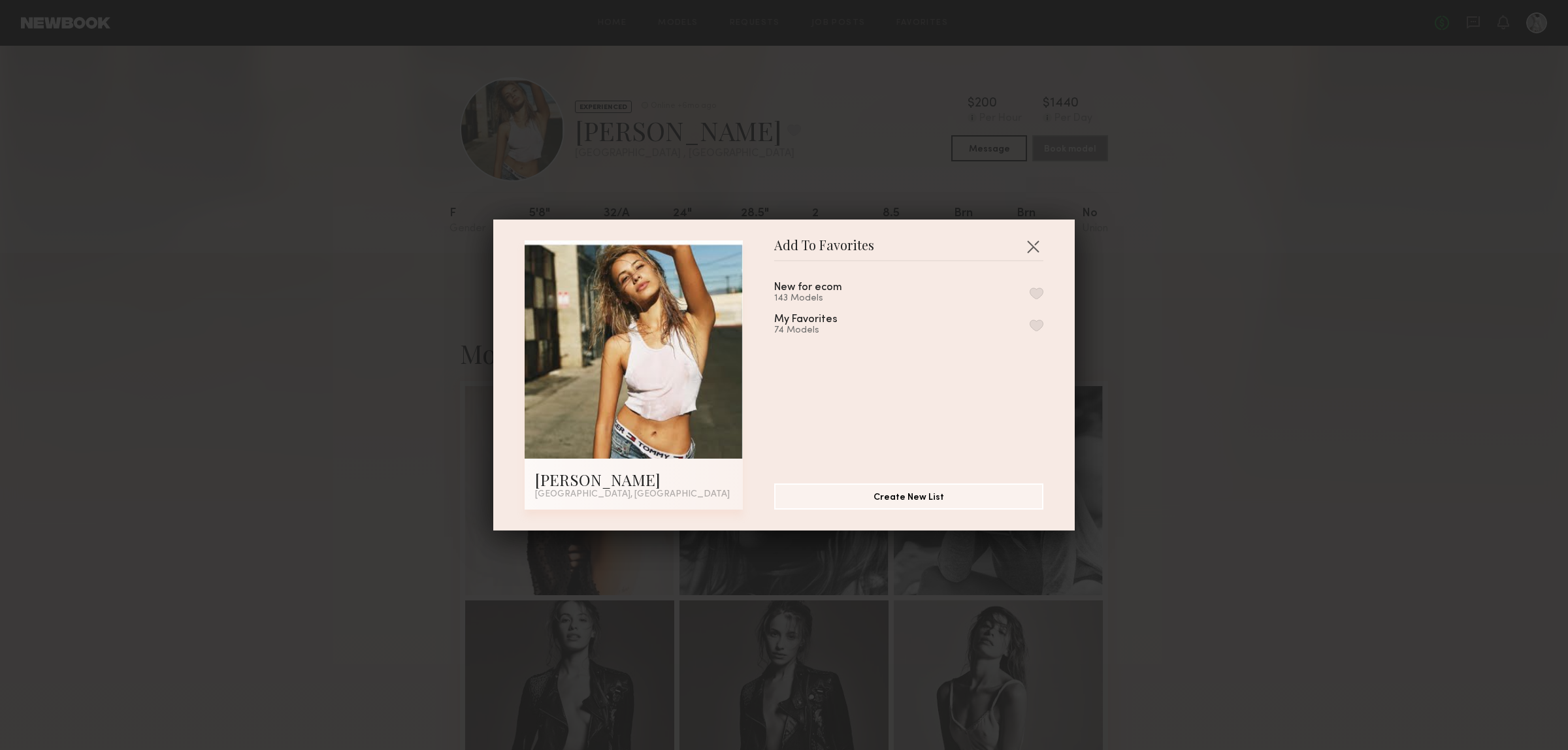
click at [1030, 293] on button "button" at bounding box center [1036, 293] width 13 height 12
click at [1030, 243] on button "button" at bounding box center [1032, 246] width 21 height 21
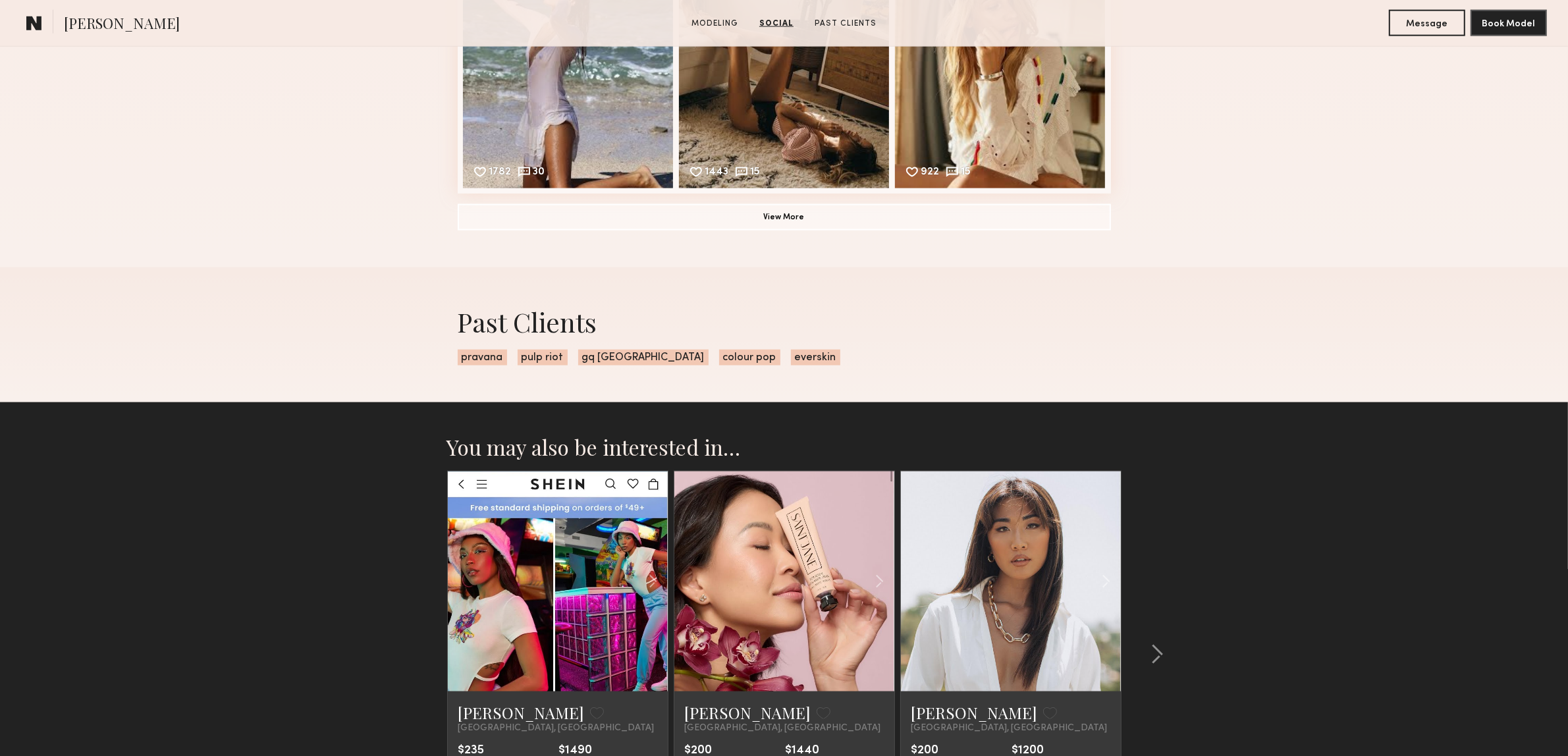
scroll to position [2461, 0]
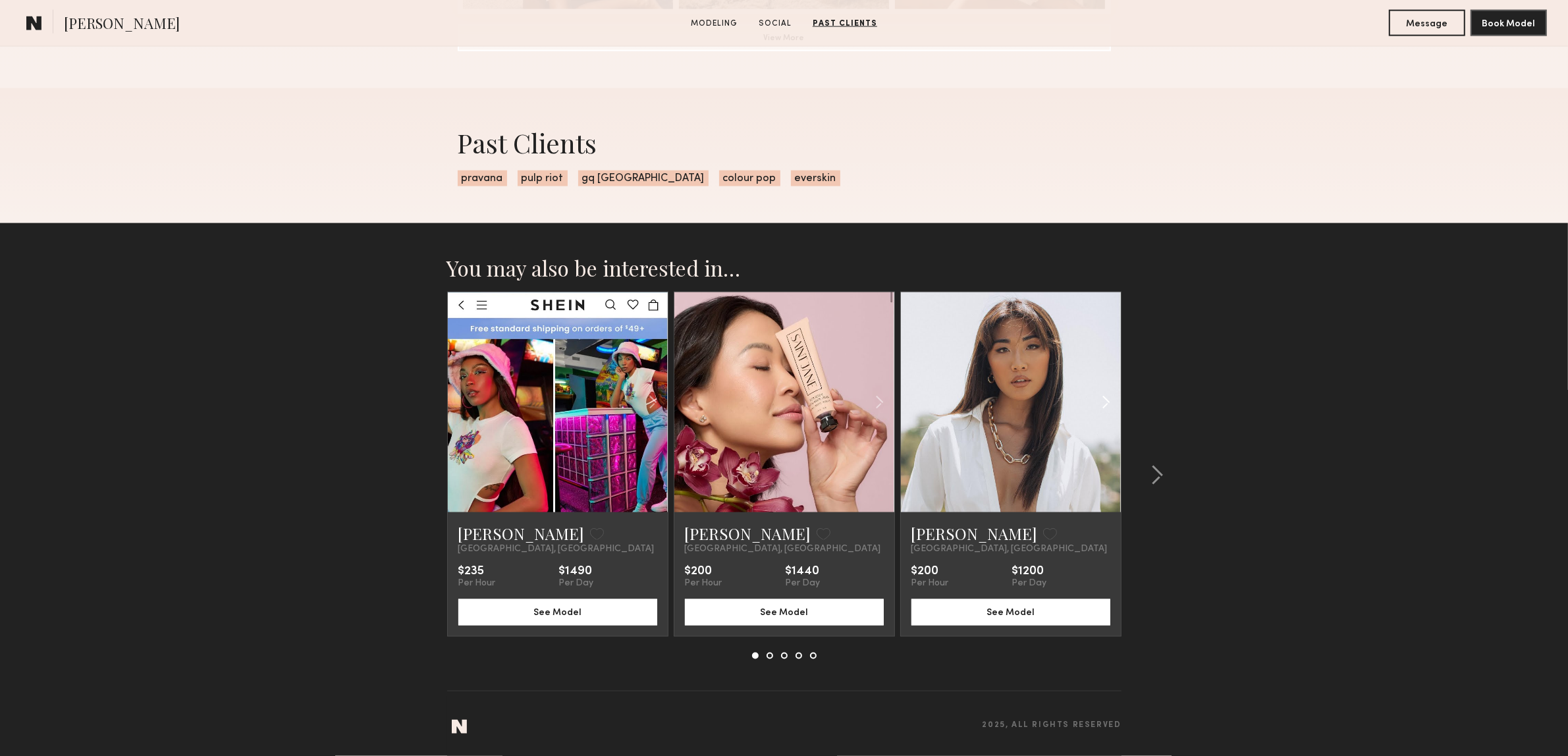
click at [1100, 400] on common-icon at bounding box center [1105, 403] width 19 height 25
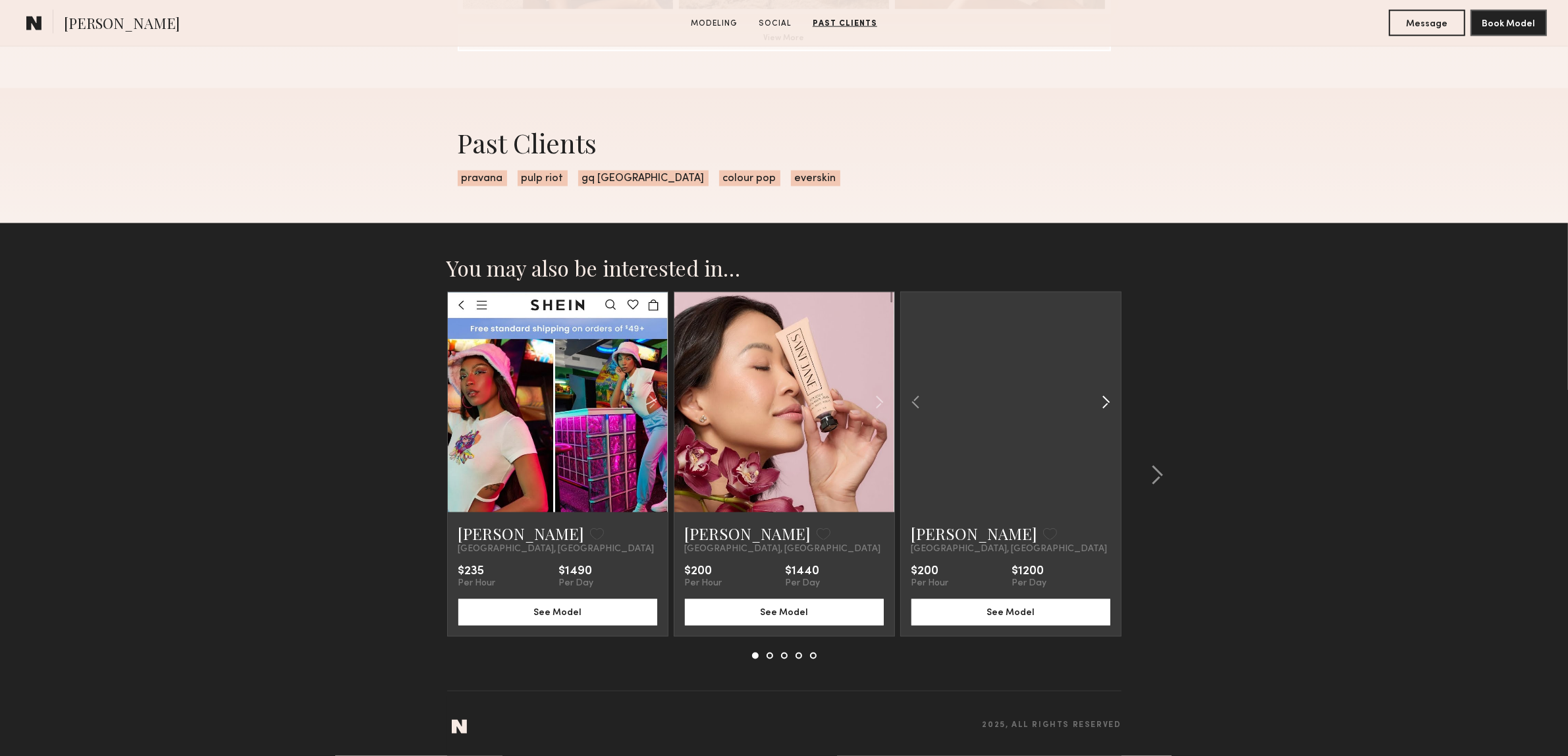
click at [1100, 400] on common-icon at bounding box center [1105, 403] width 19 height 25
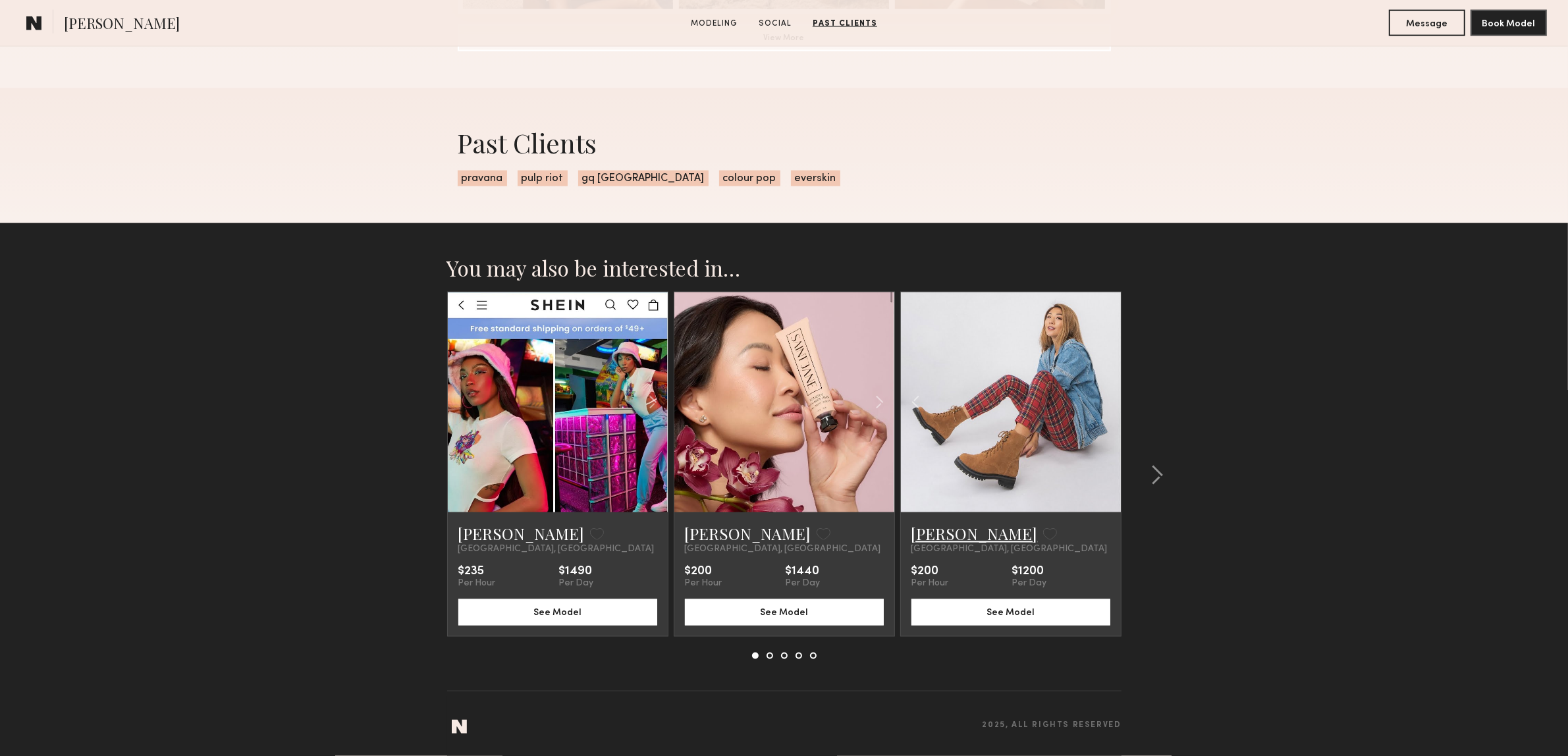
click at [930, 540] on link "Soo Youn L." at bounding box center [974, 533] width 127 height 21
click at [1147, 487] on div at bounding box center [1153, 476] width 63 height 368
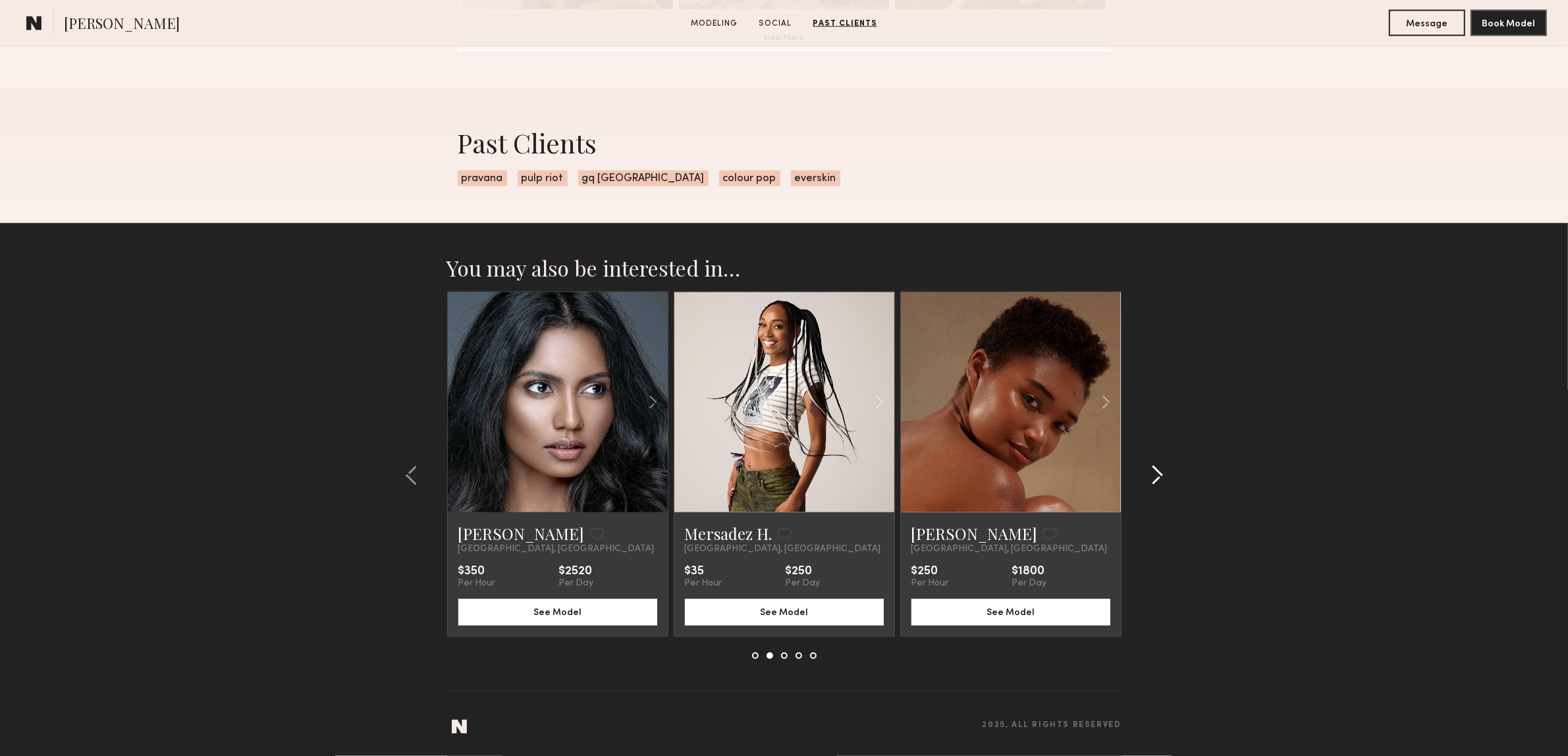
click at [1156, 485] on common-icon at bounding box center [1156, 475] width 13 height 21
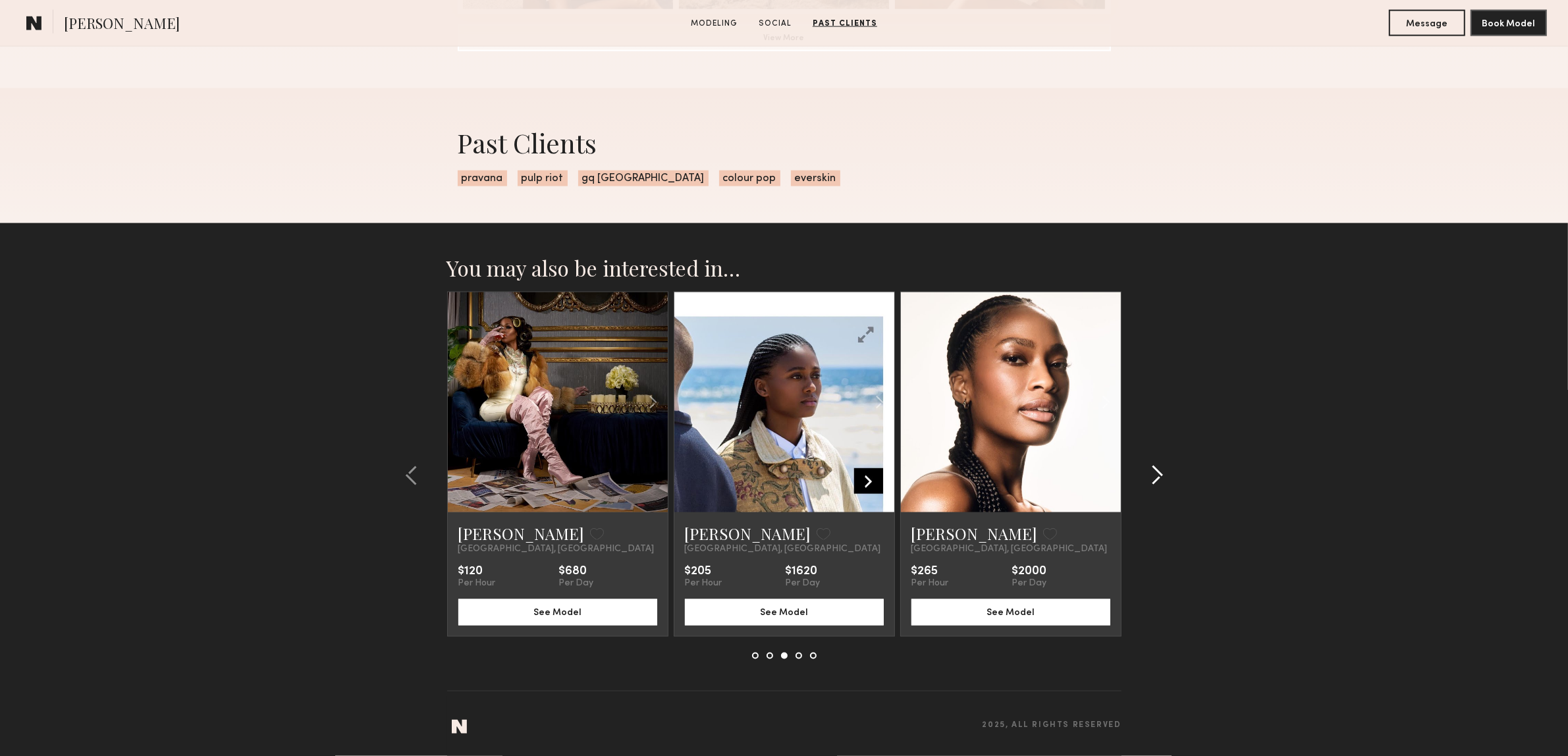
click at [1156, 485] on common-icon at bounding box center [1156, 475] width 13 height 21
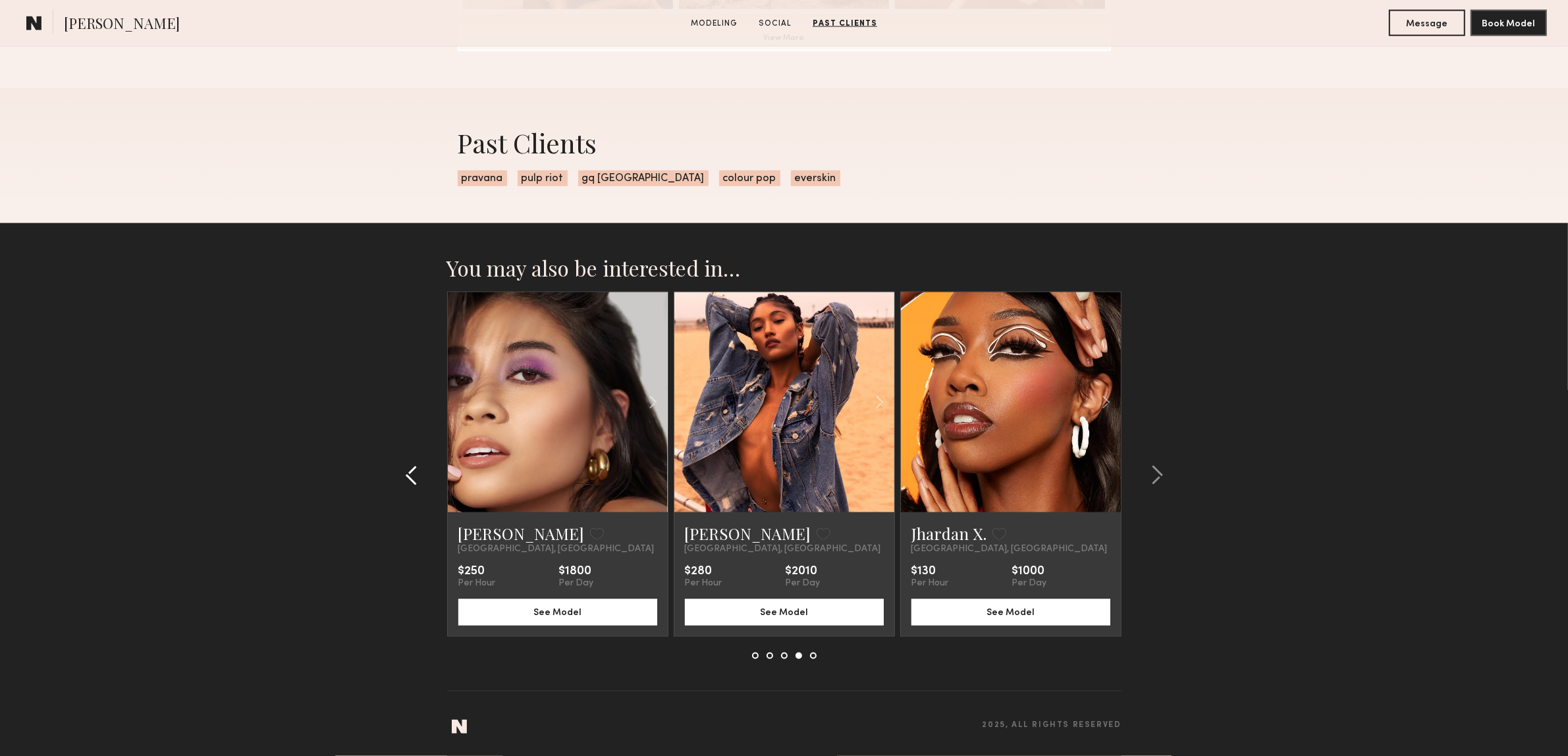
click at [413, 469] on common-icon at bounding box center [412, 475] width 13 height 21
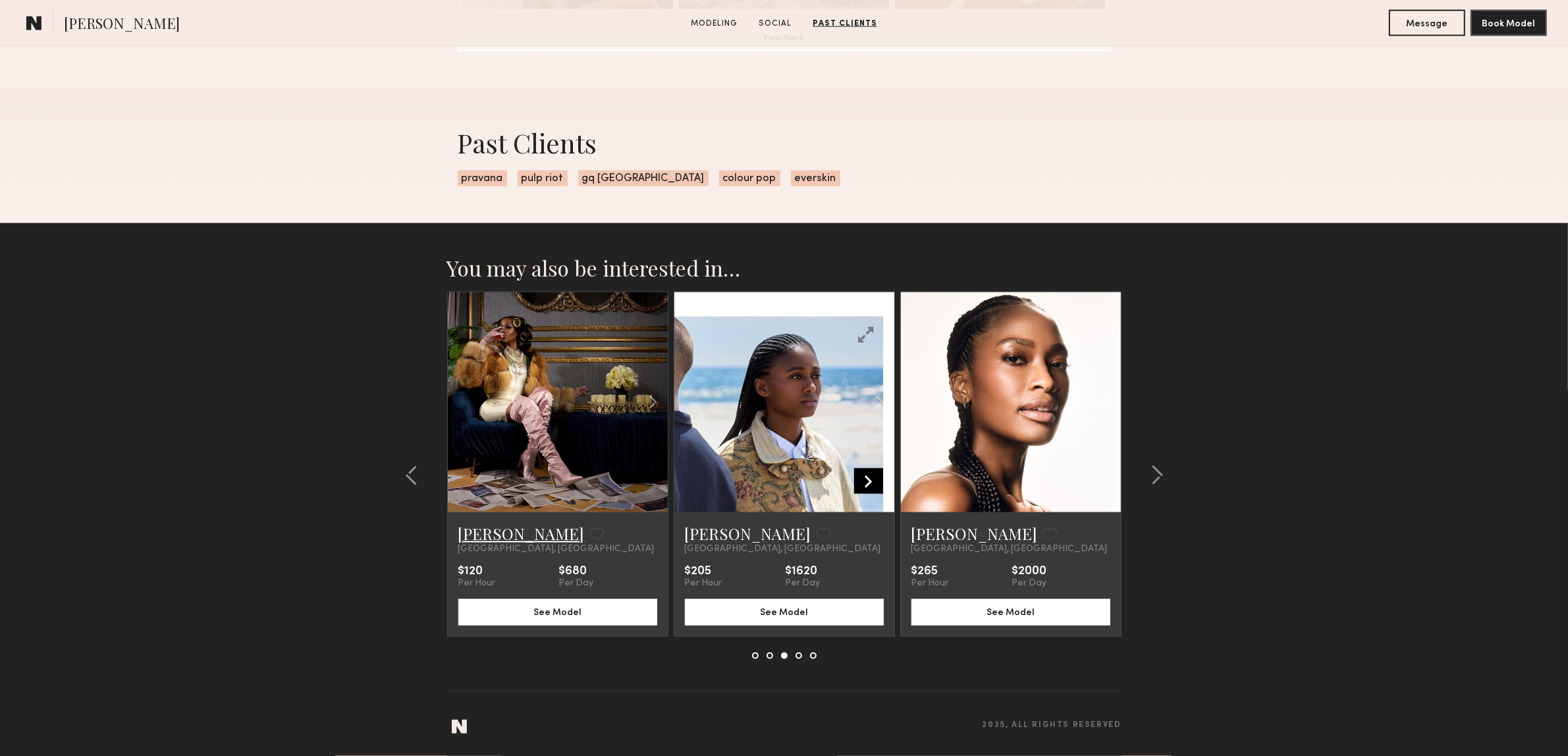
click at [495, 530] on link "[PERSON_NAME]" at bounding box center [521, 533] width 127 height 21
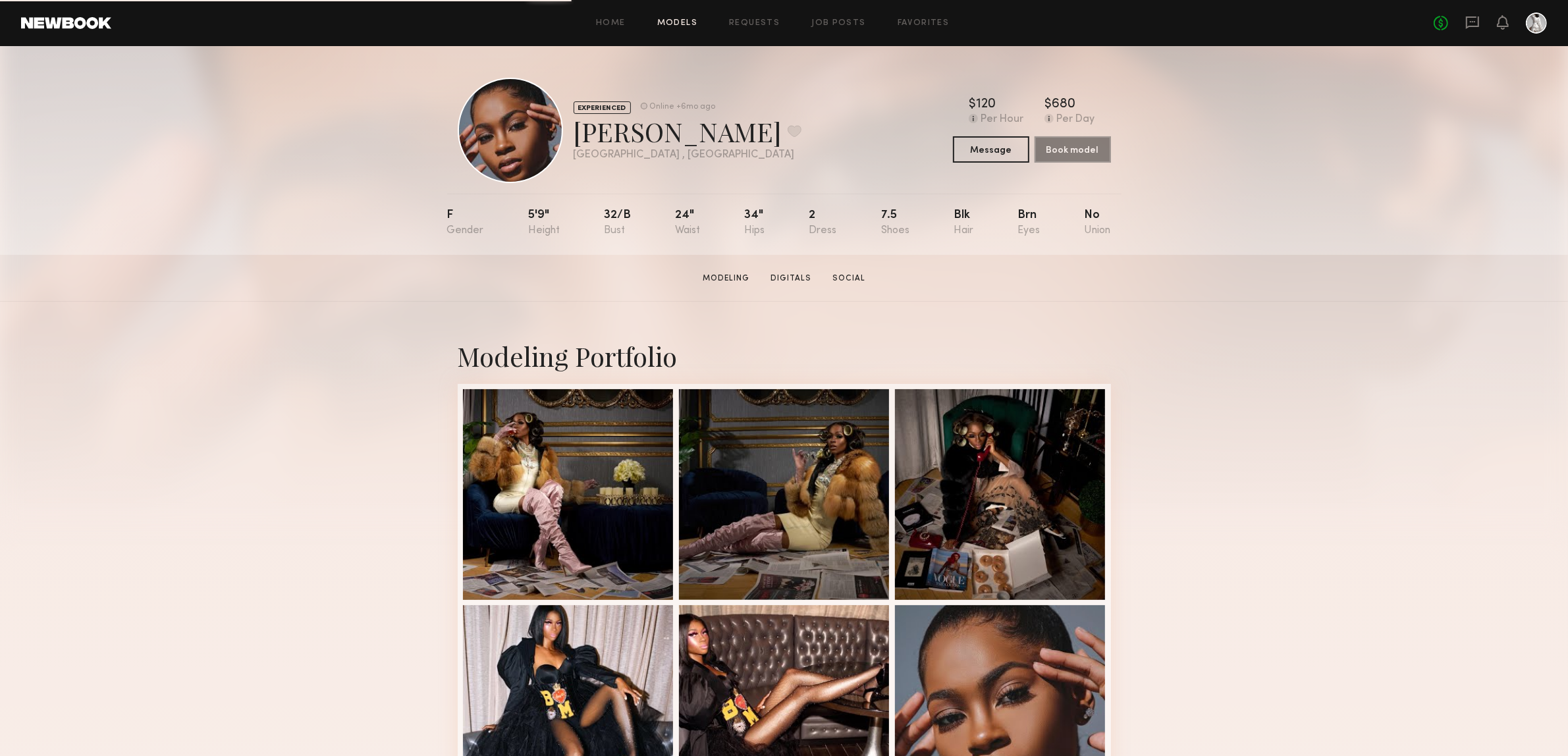
drag, startPoint x: 710, startPoint y: 27, endPoint x: 696, endPoint y: 25, distance: 14.1
click at [703, 26] on div "Home Models Requests Job Posts Favorites Sign Out" at bounding box center [773, 23] width 1323 height 9
click at [689, 24] on link "Models" at bounding box center [677, 23] width 40 height 9
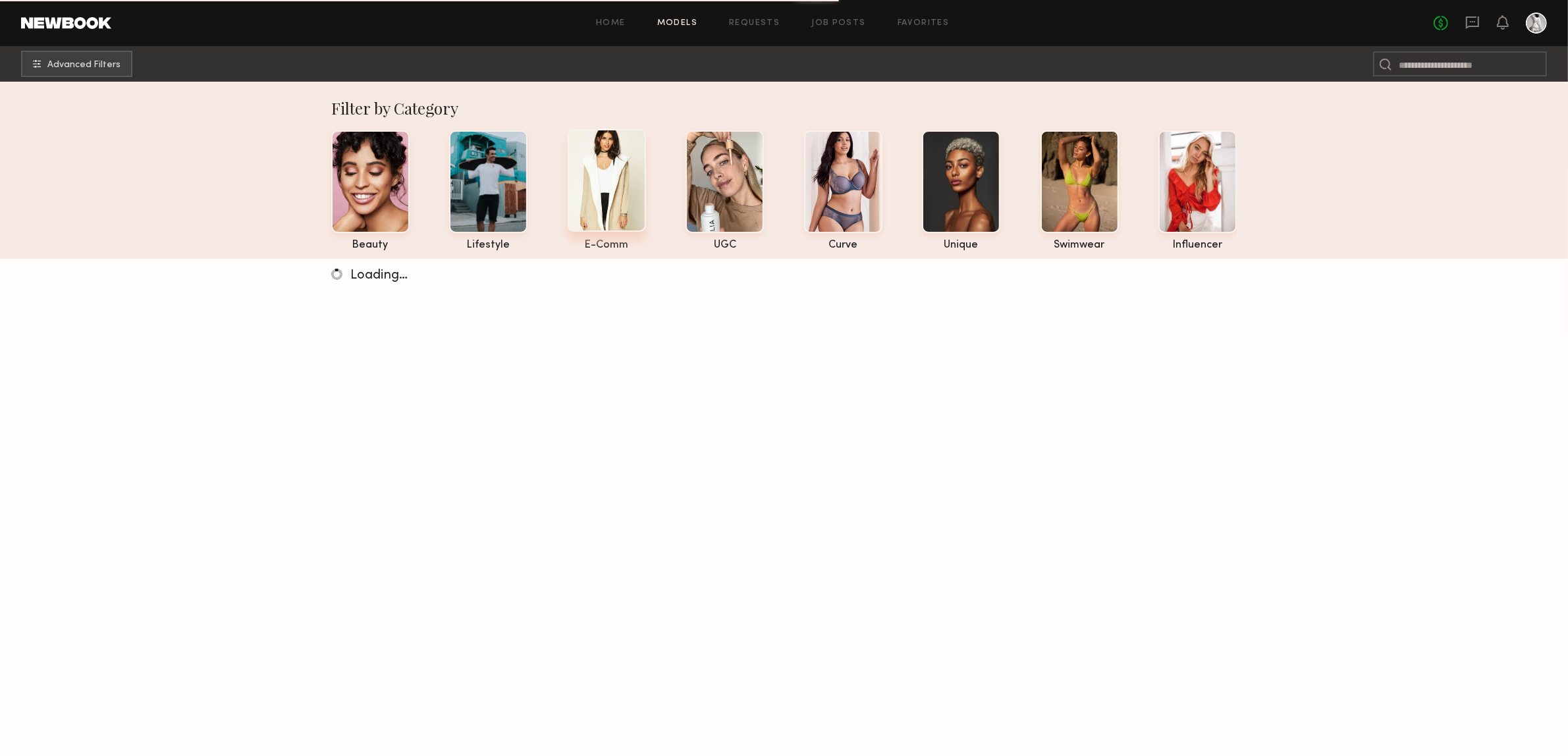
click at [578, 162] on div at bounding box center [607, 181] width 78 height 102
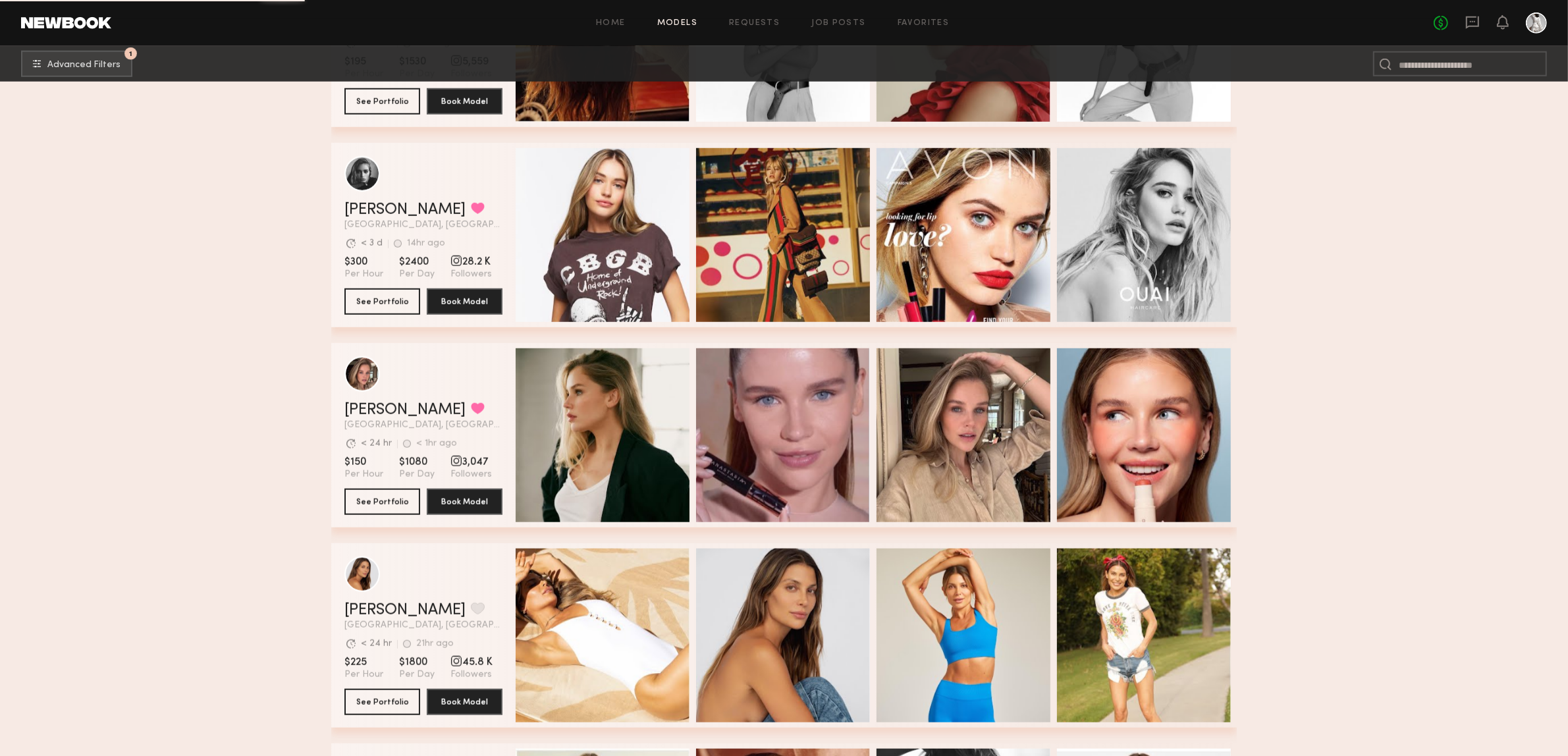
scroll to position [1647, 0]
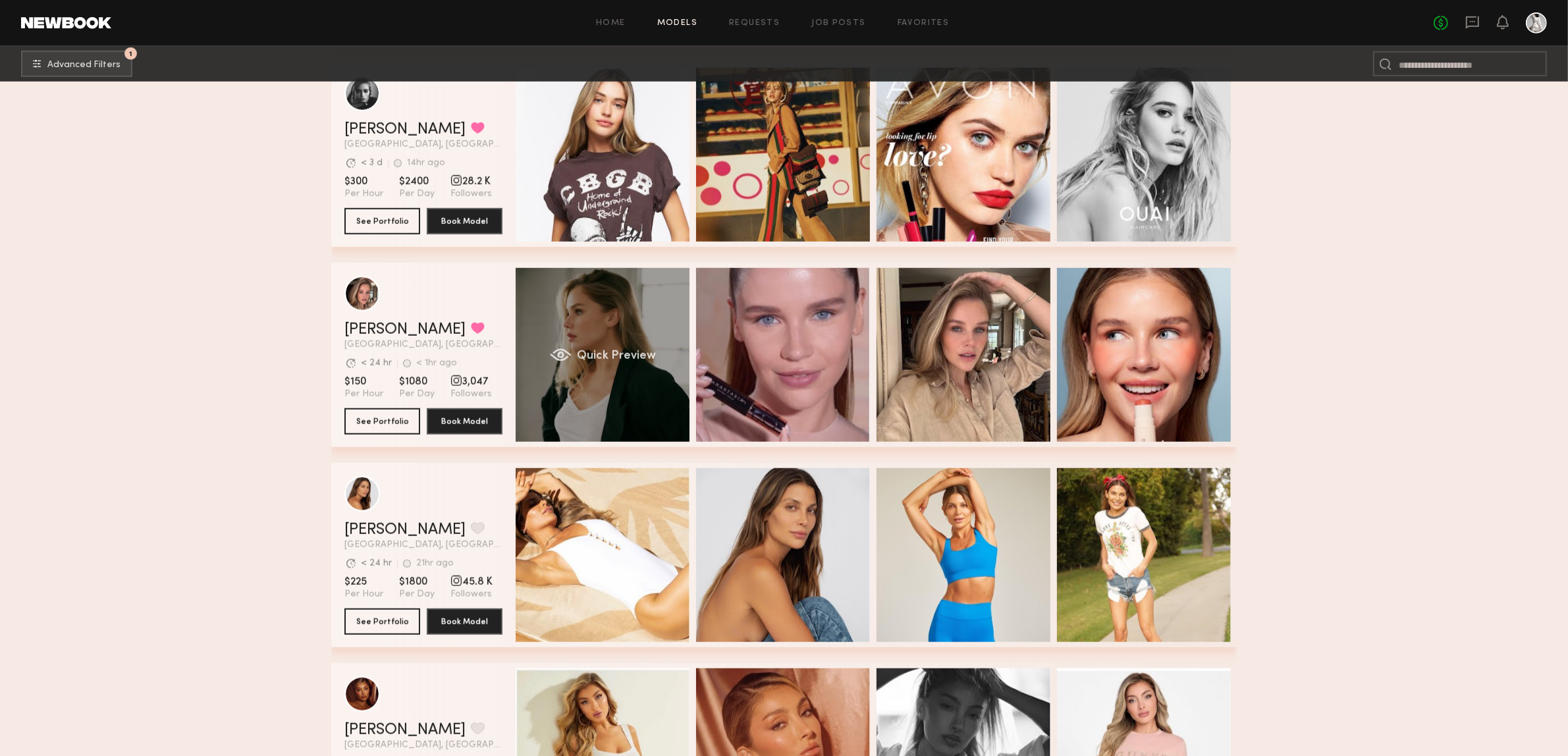
click at [611, 361] on span "Quick Preview" at bounding box center [616, 356] width 79 height 12
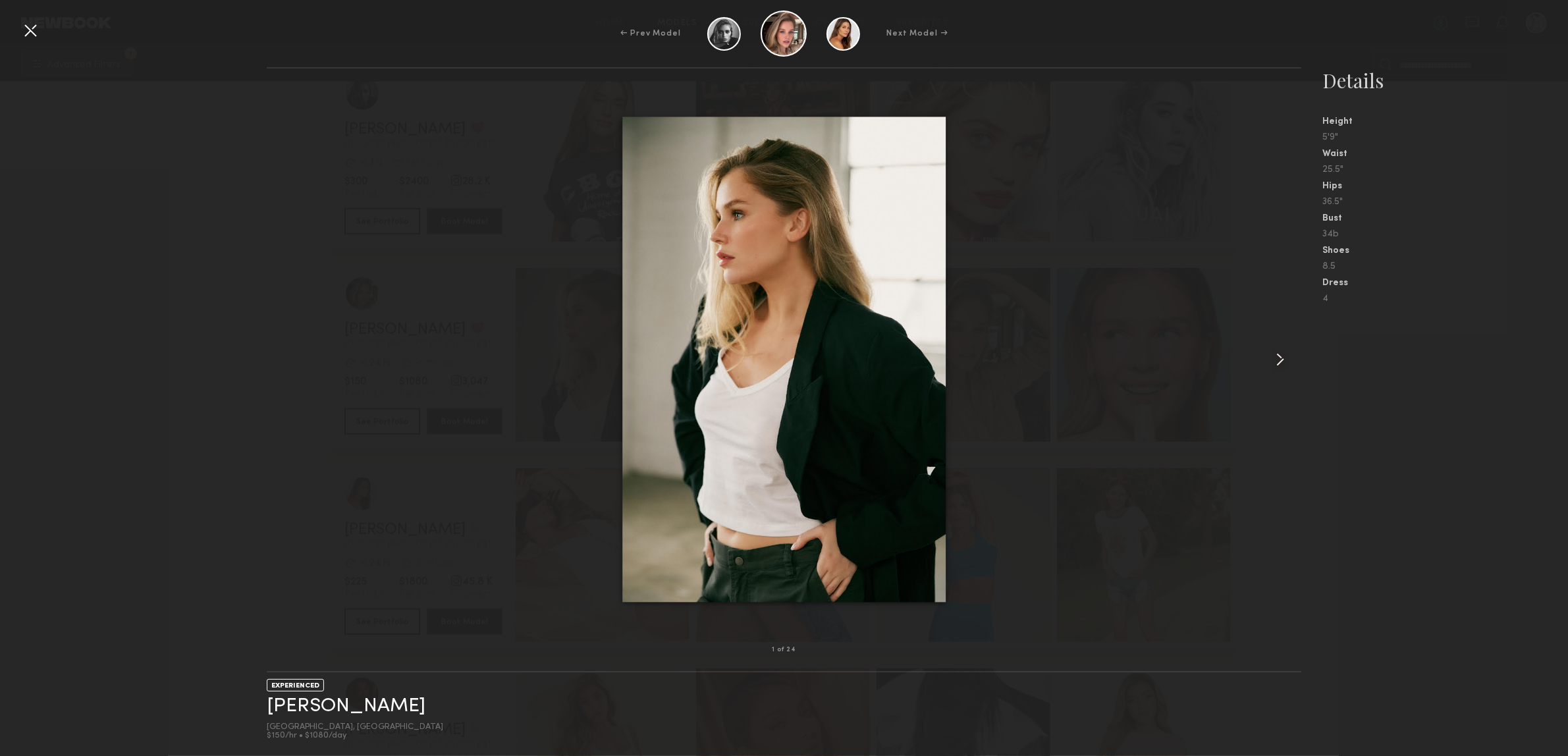
click at [1260, 360] on div at bounding box center [1280, 360] width 41 height 539
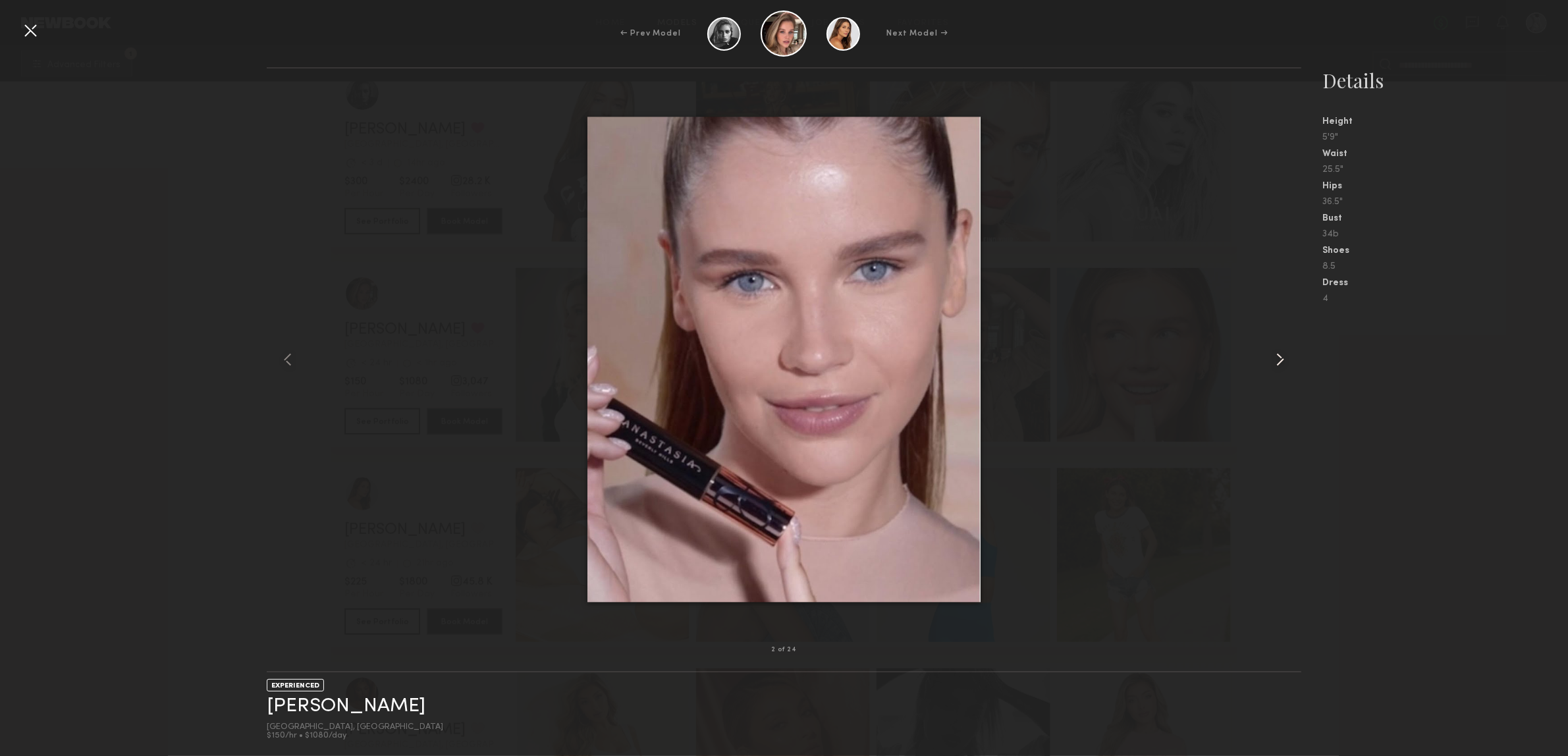
click at [1262, 360] on div at bounding box center [1280, 360] width 41 height 539
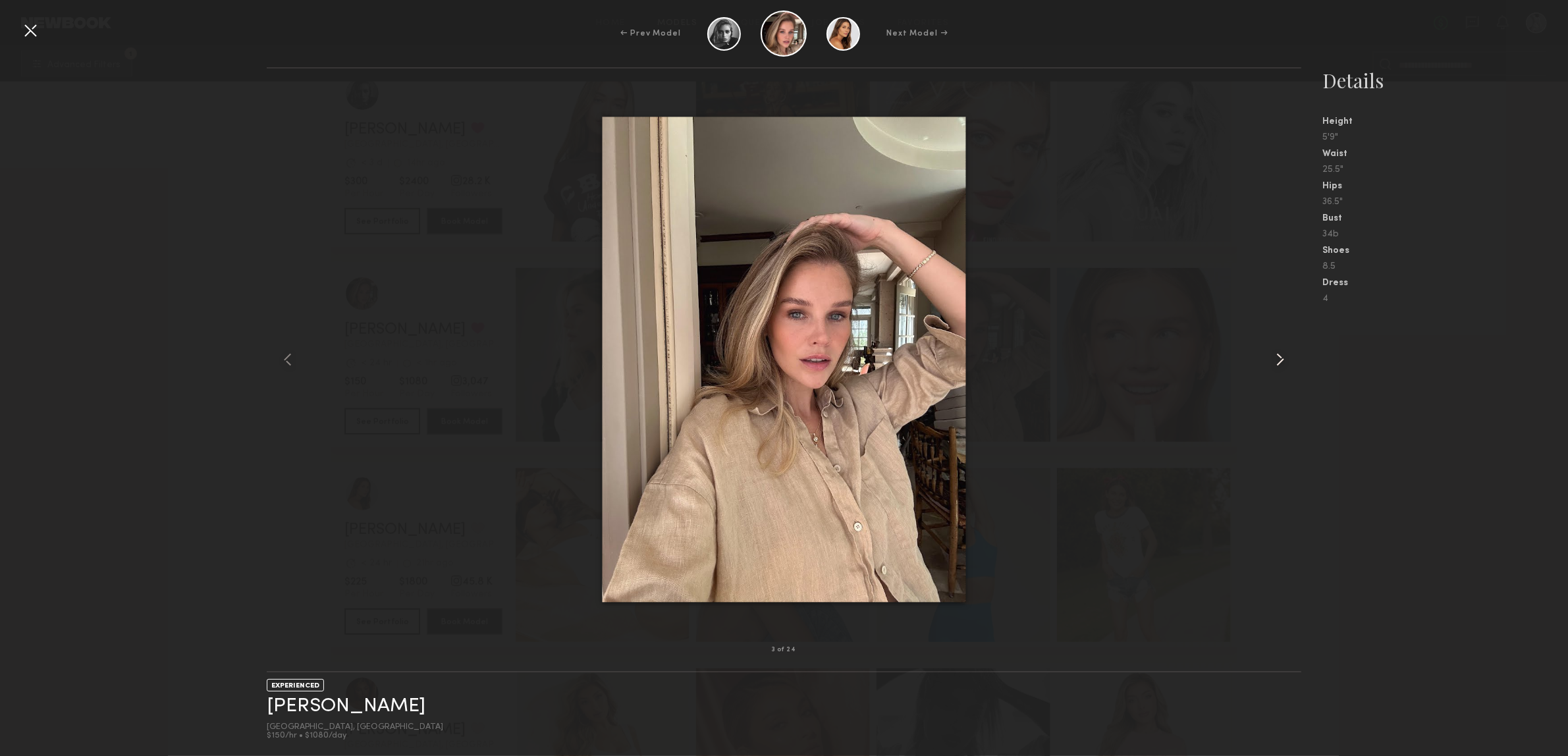
click at [1262, 360] on div at bounding box center [1280, 360] width 41 height 539
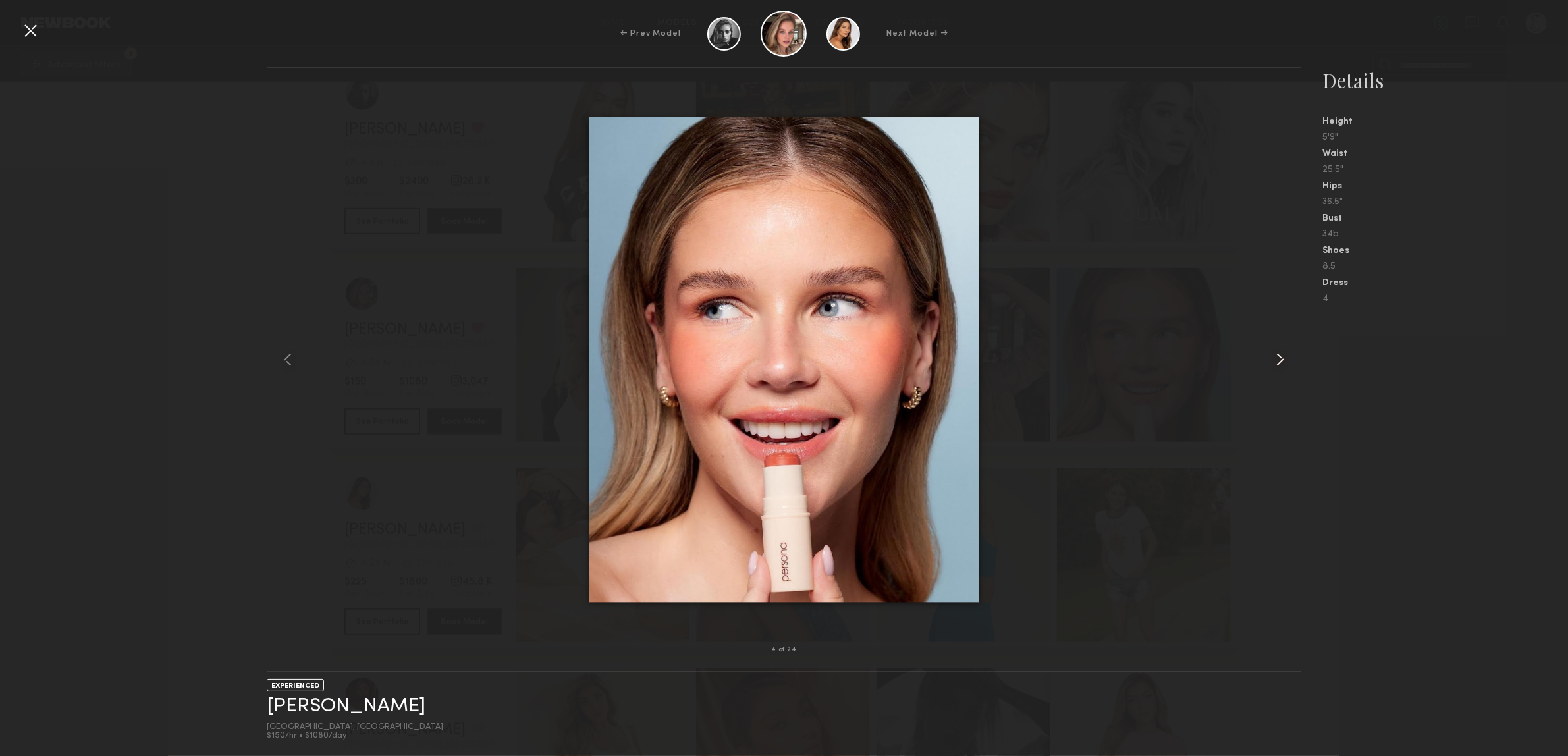
click at [1262, 360] on div at bounding box center [1280, 360] width 41 height 539
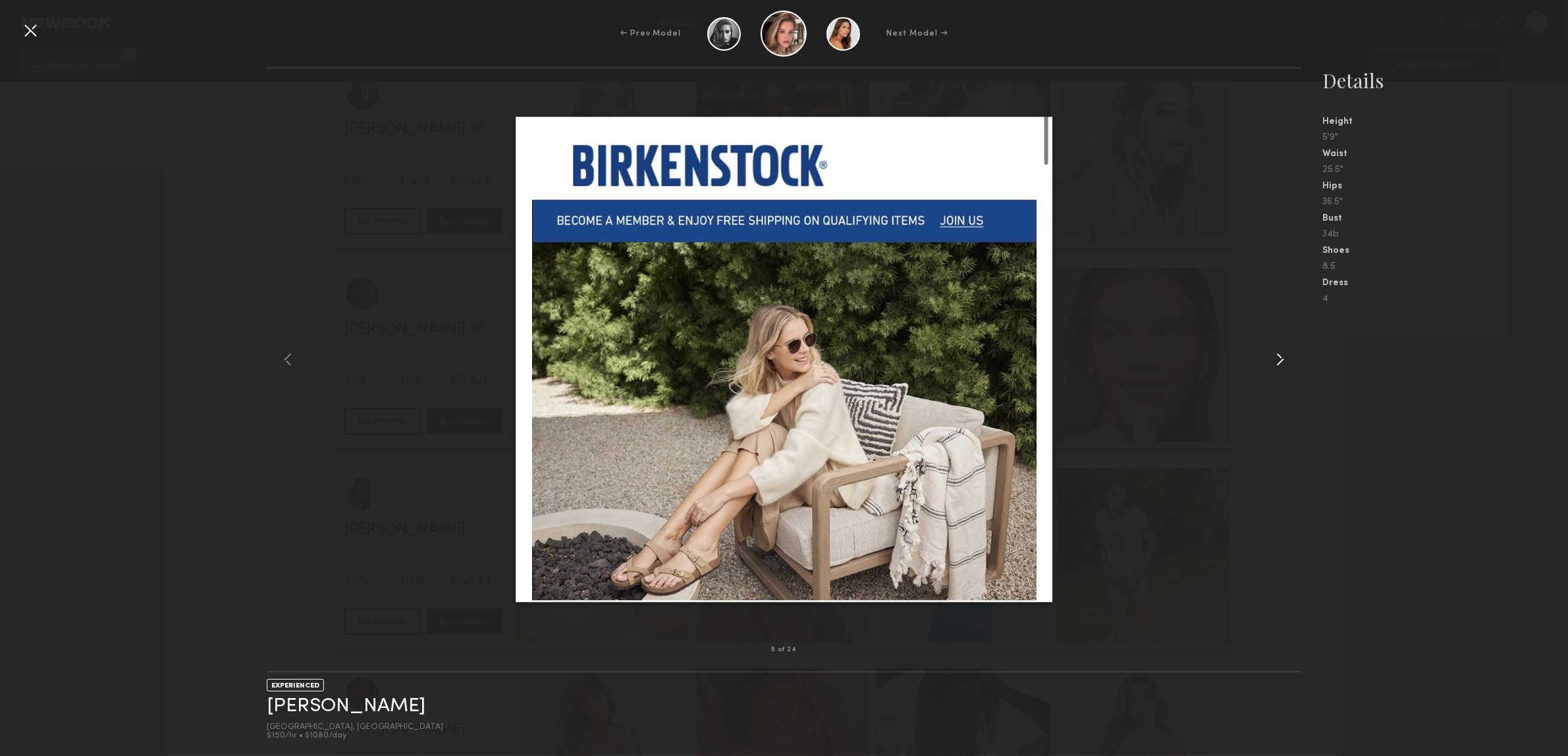
click at [1262, 360] on div at bounding box center [1280, 360] width 41 height 539
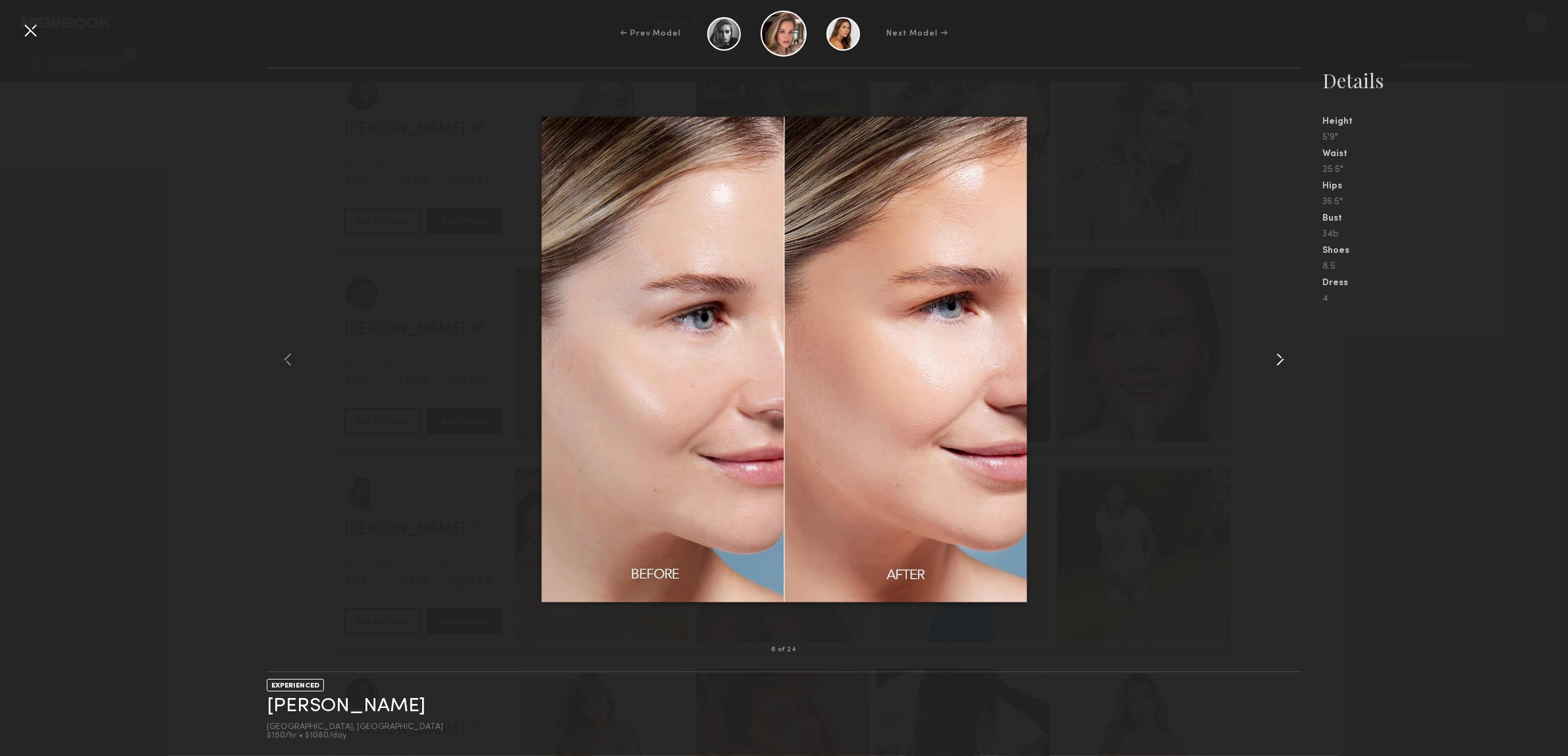
click at [1262, 360] on div at bounding box center [1280, 360] width 41 height 539
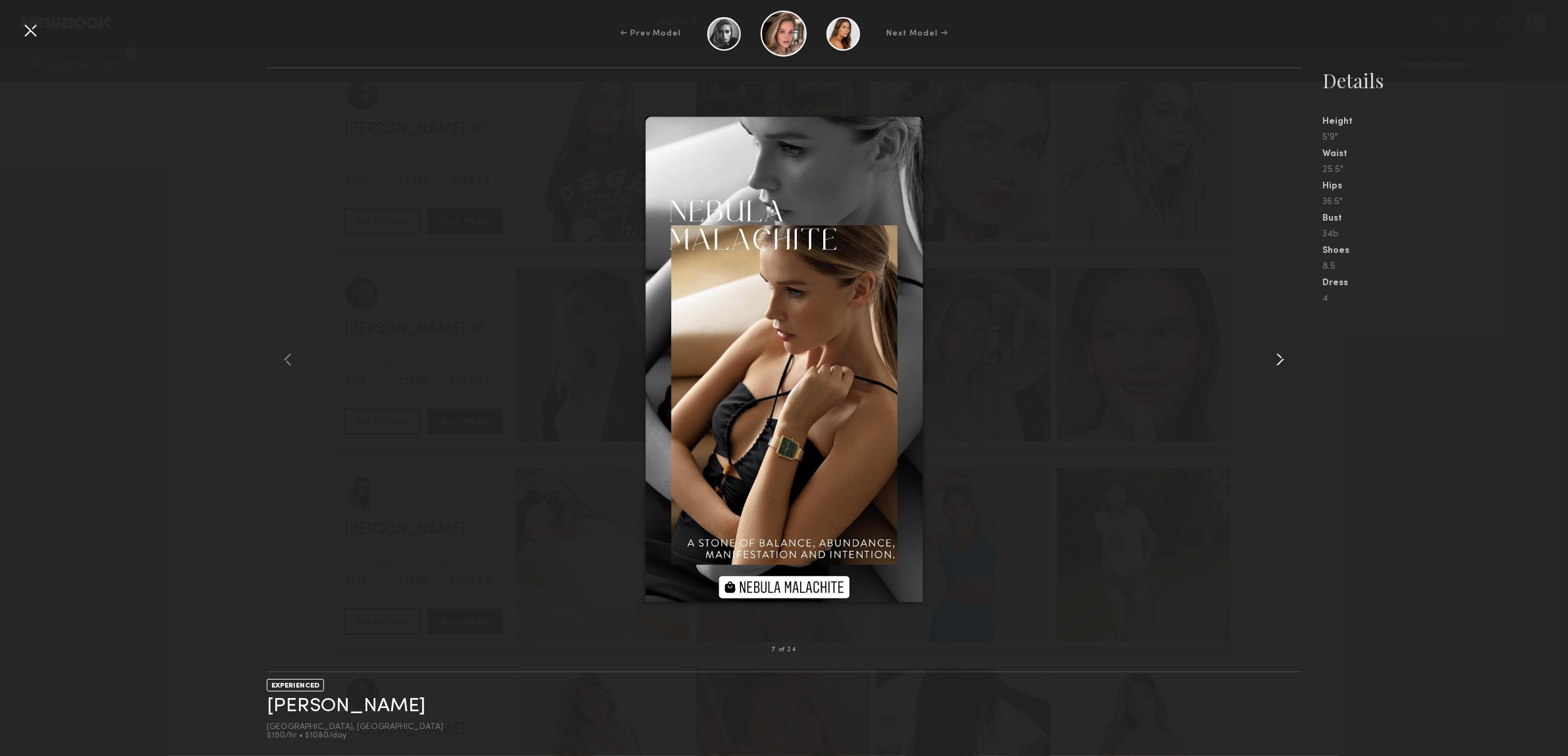
click at [1262, 360] on div at bounding box center [1280, 360] width 41 height 539
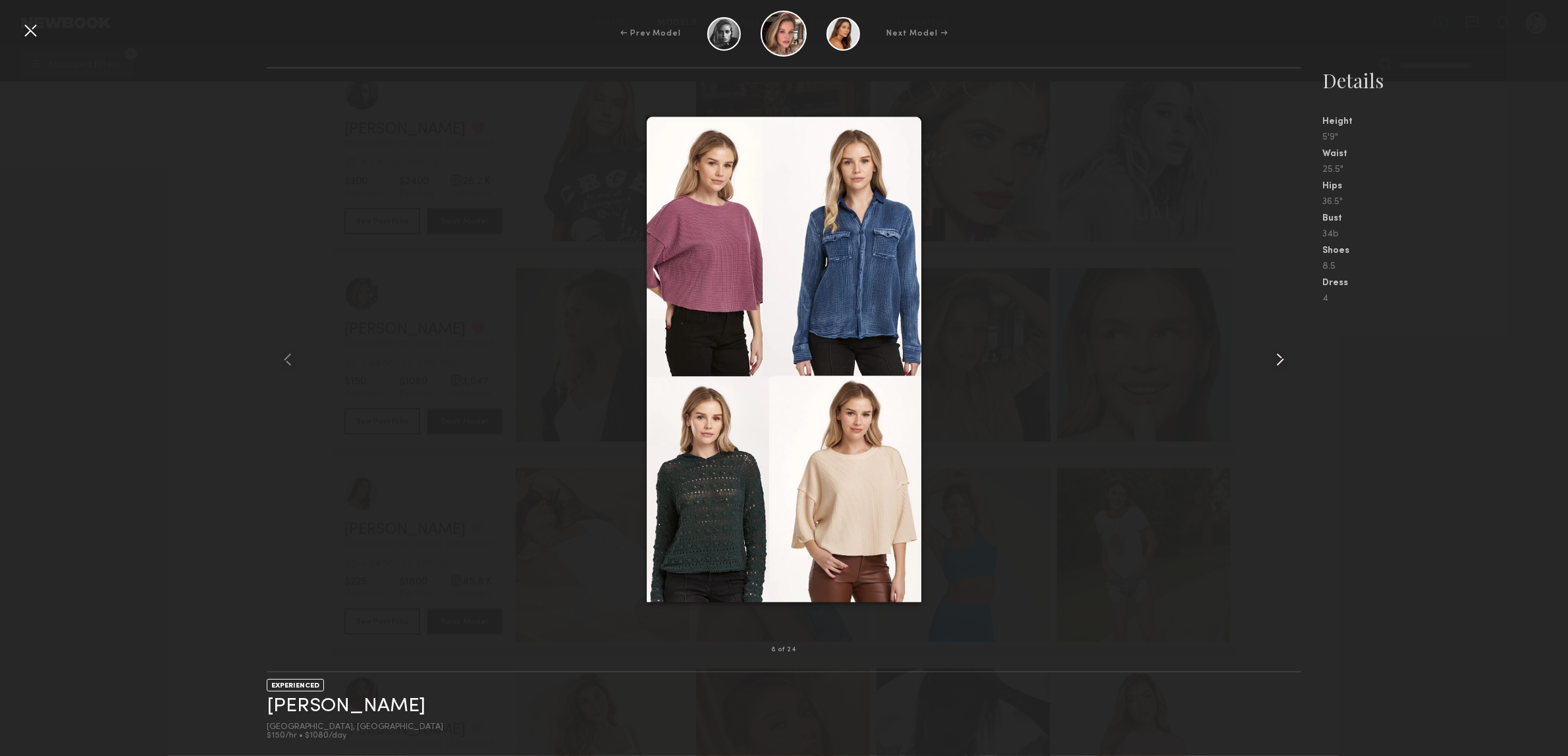
click at [1262, 360] on div at bounding box center [1280, 360] width 41 height 539
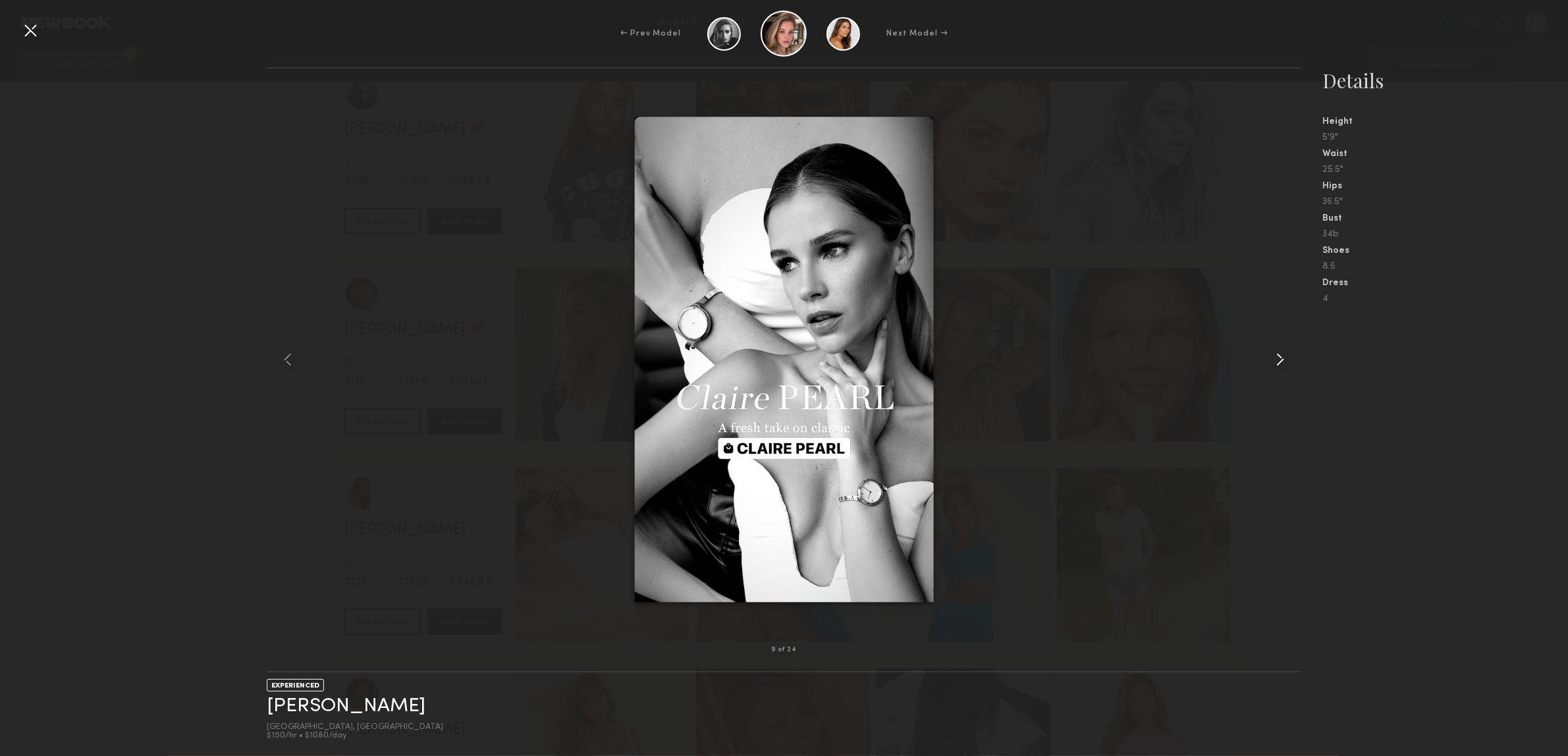
click at [1262, 360] on div at bounding box center [1280, 360] width 41 height 539
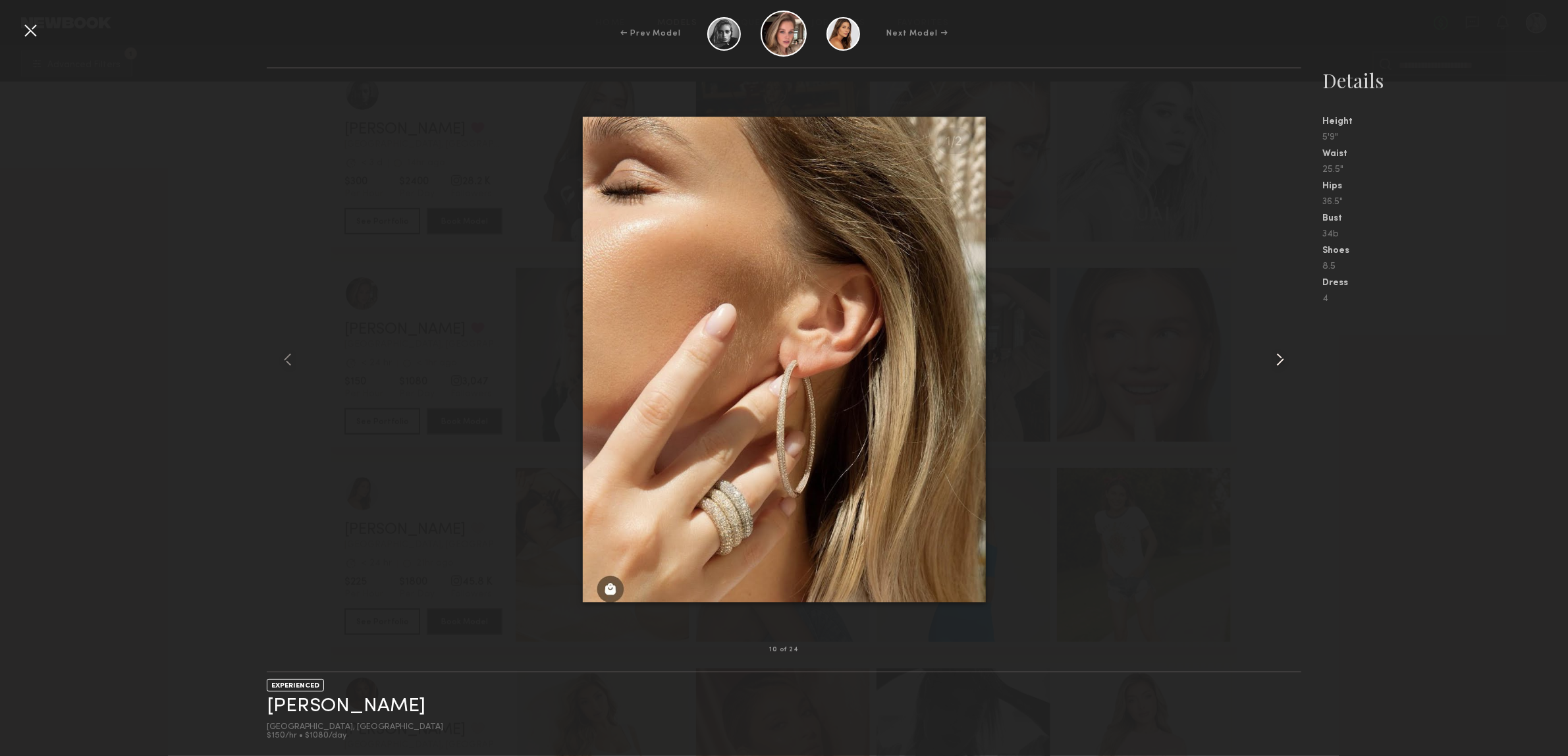
click at [1262, 360] on div at bounding box center [1280, 360] width 41 height 539
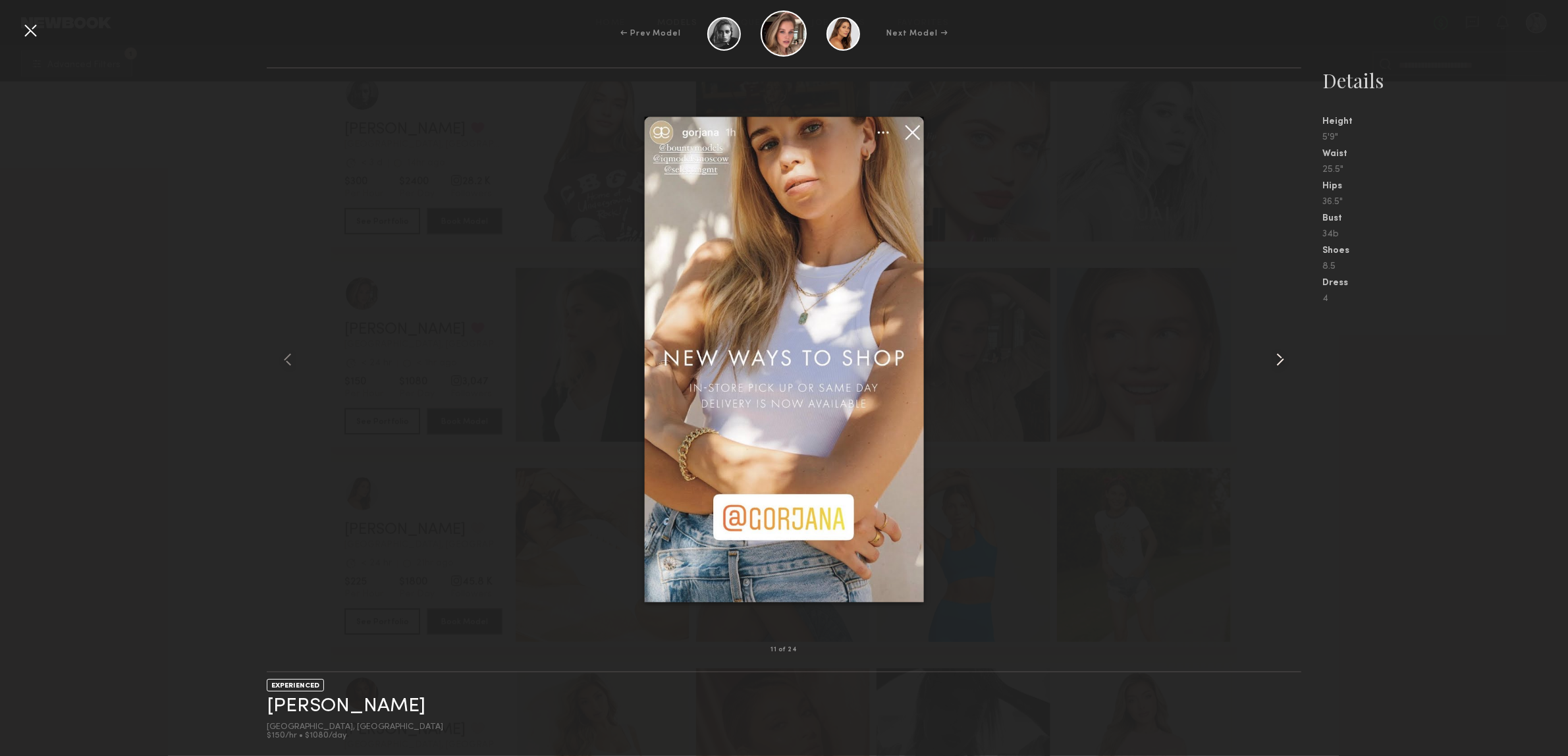
click at [1262, 360] on div at bounding box center [1280, 360] width 41 height 539
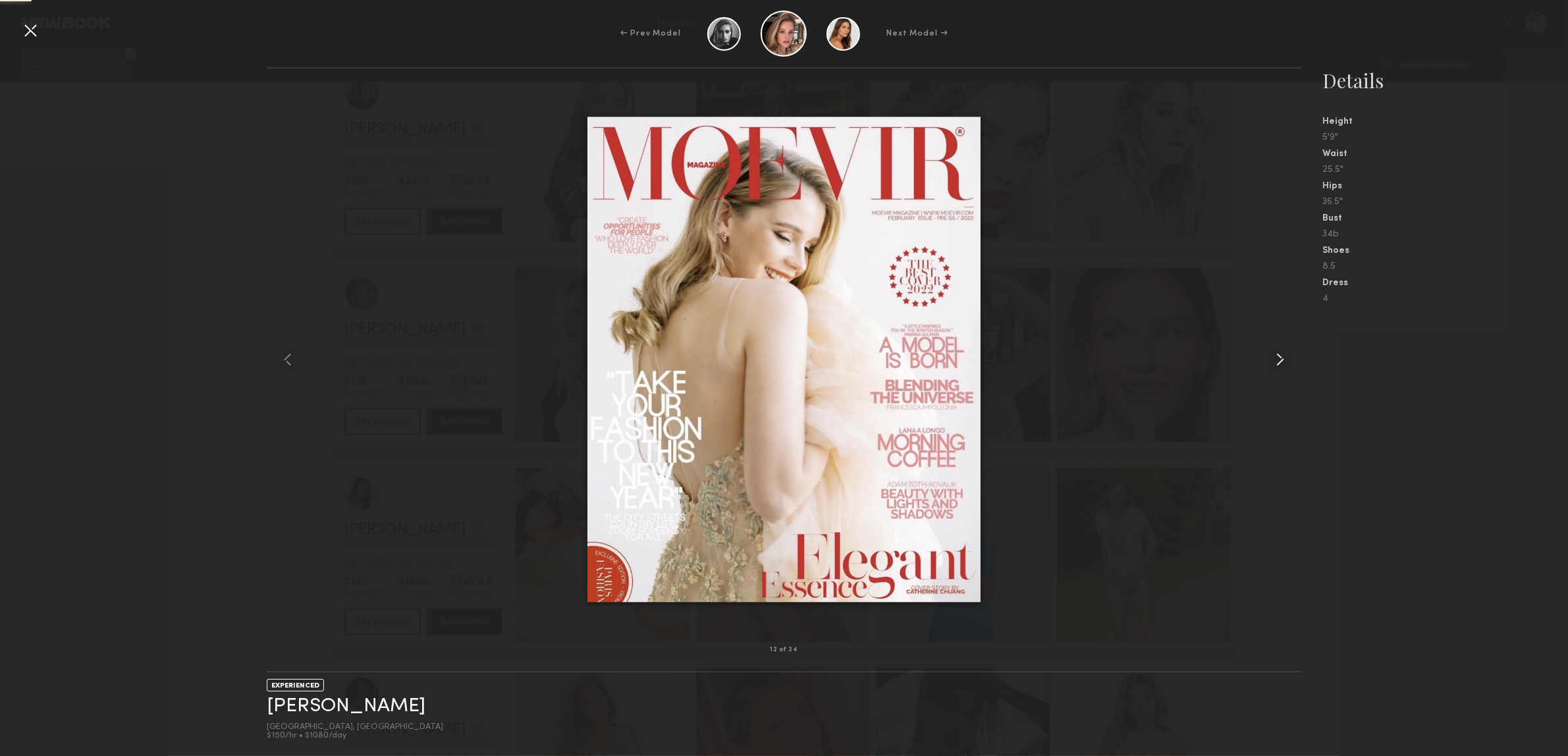
click at [1262, 360] on div at bounding box center [1280, 360] width 41 height 539
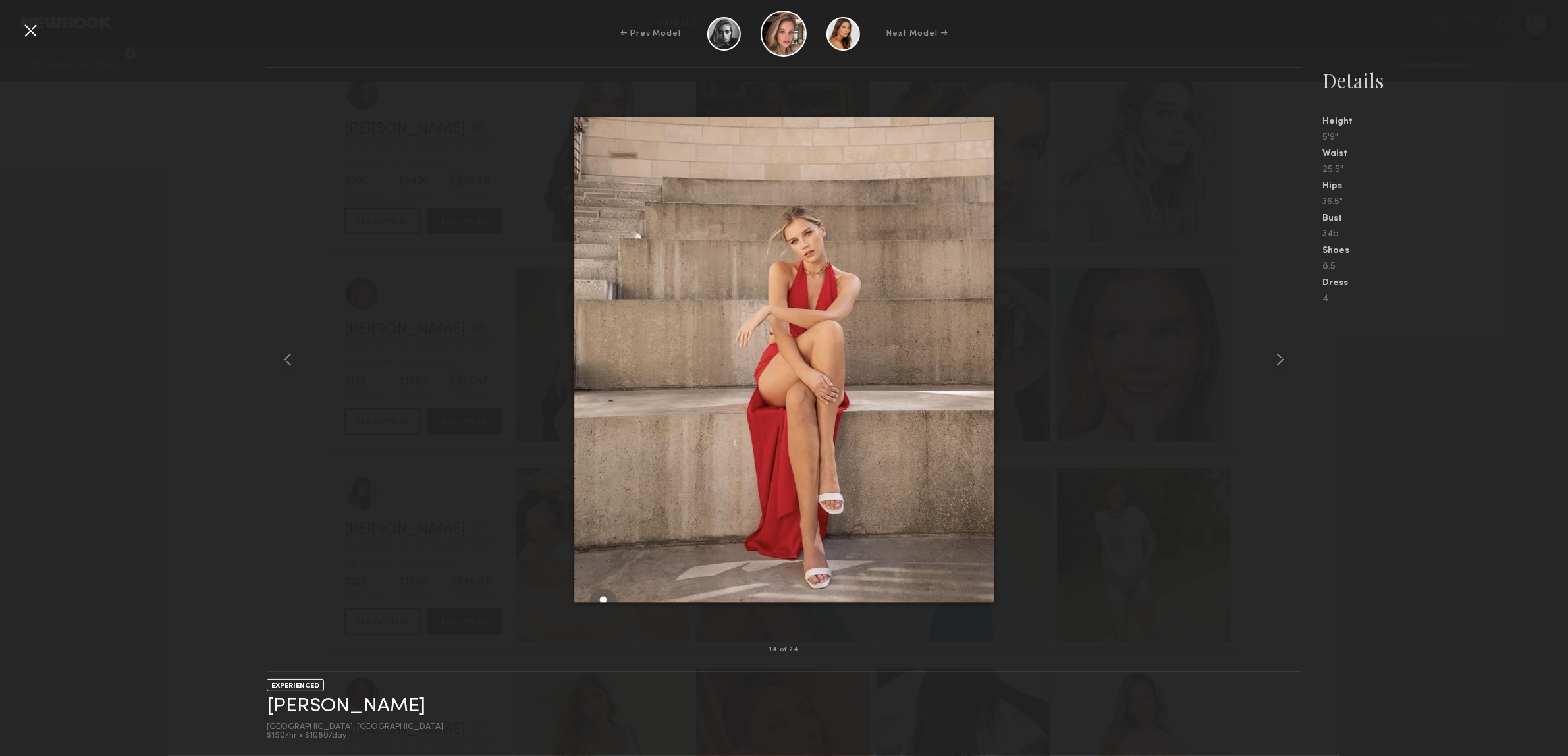
click at [28, 28] on div at bounding box center [30, 30] width 21 height 21
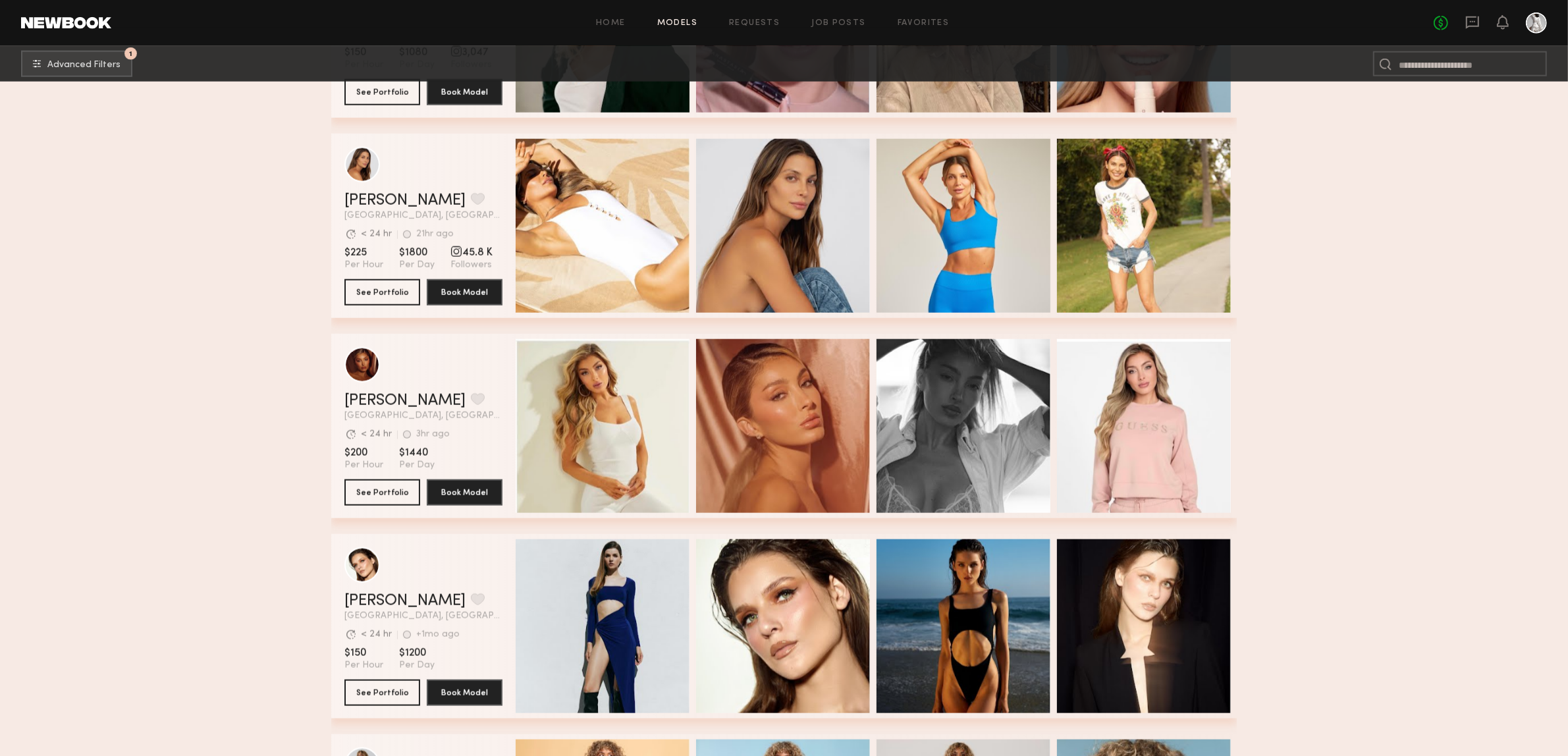
scroll to position [2306, 0]
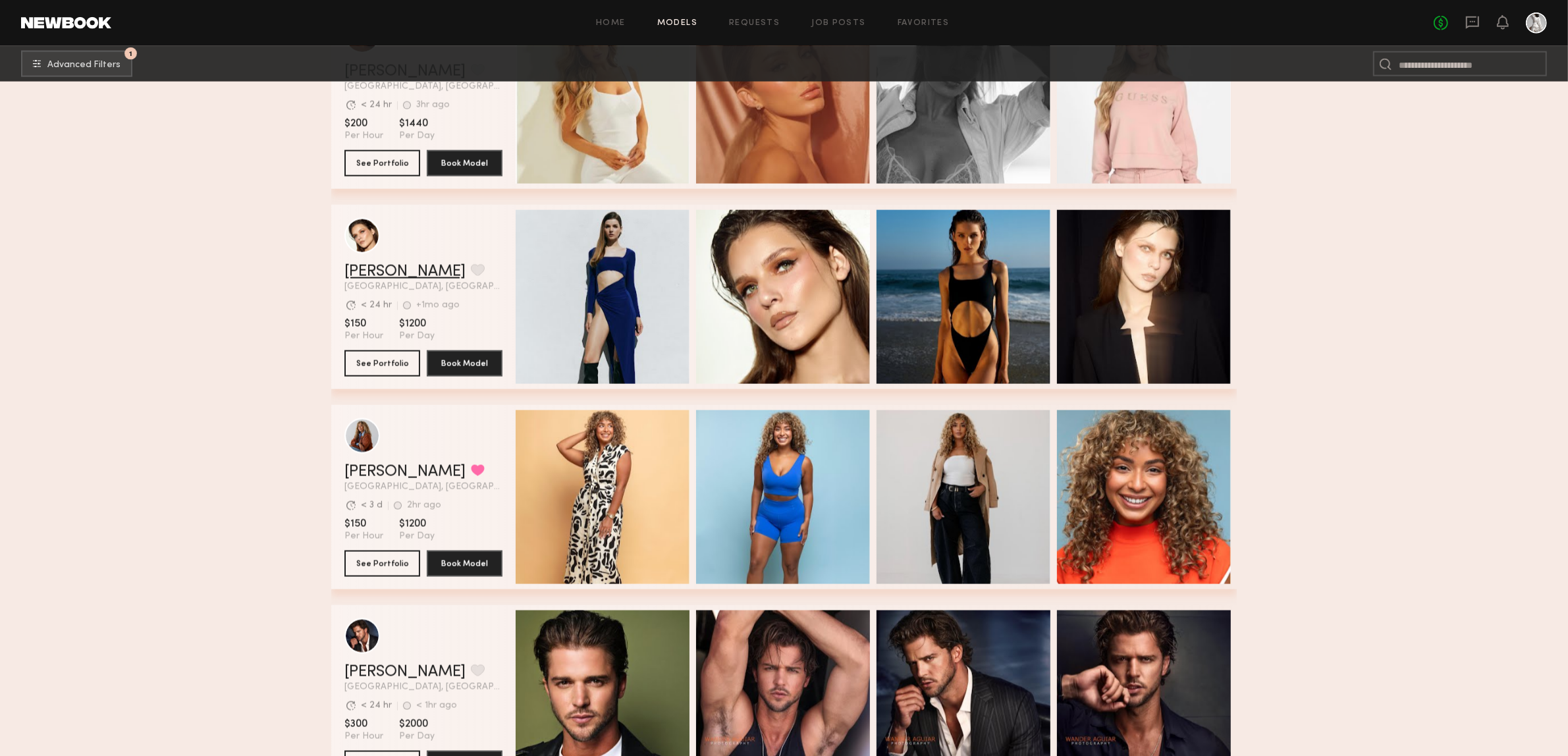
click at [387, 278] on link "[PERSON_NAME]" at bounding box center [404, 272] width 121 height 16
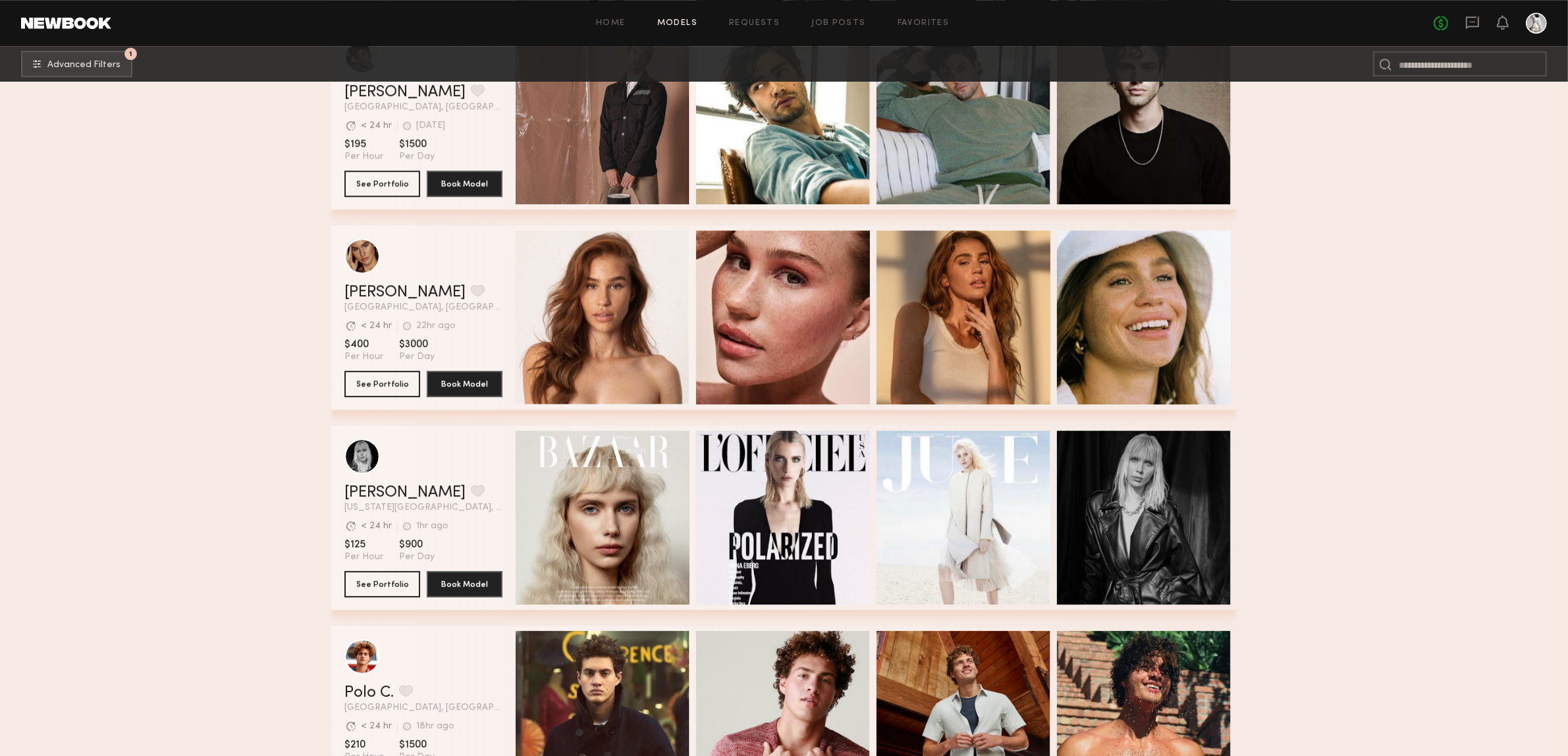
scroll to position [5301, 0]
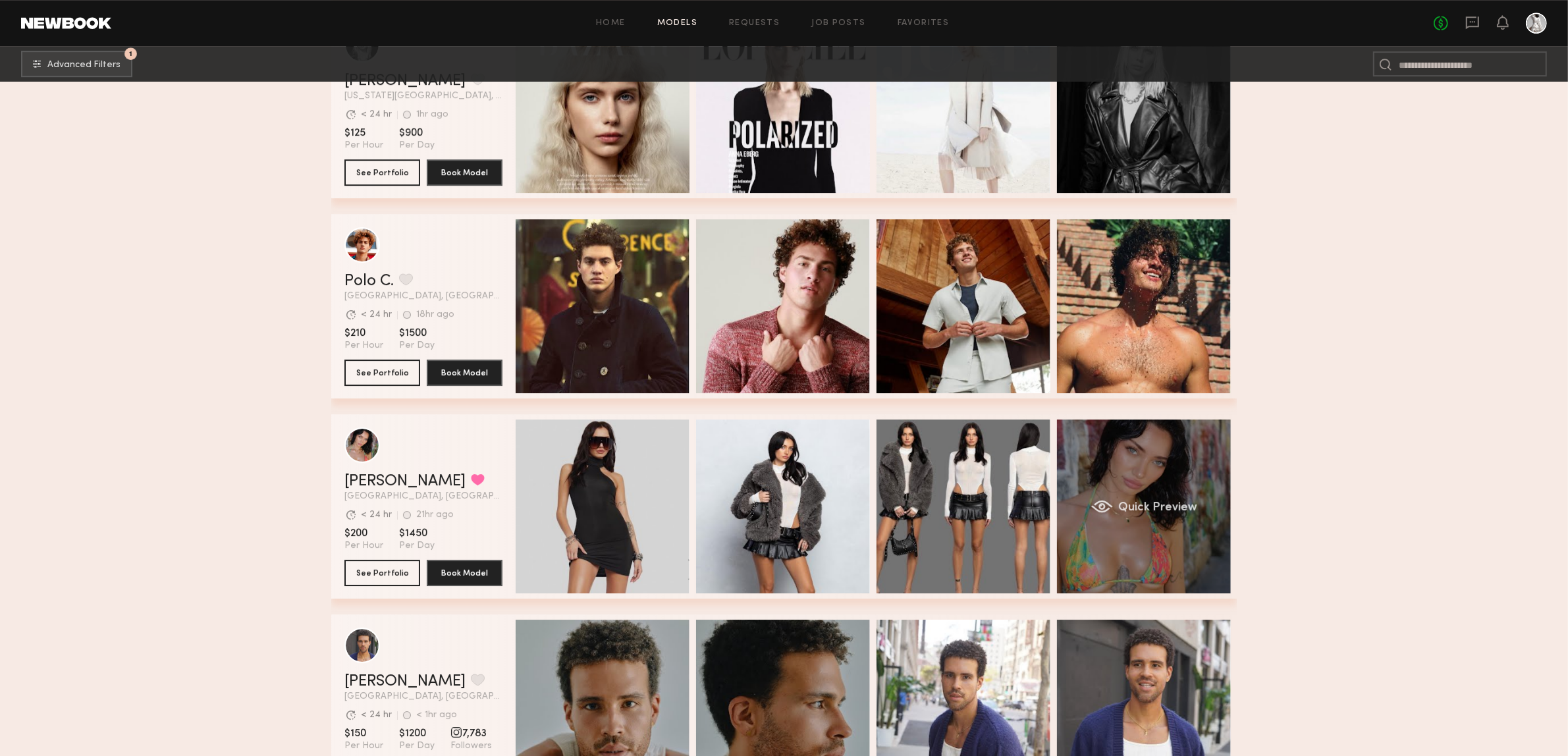
click at [1180, 511] on span "Quick Preview" at bounding box center [1157, 507] width 79 height 12
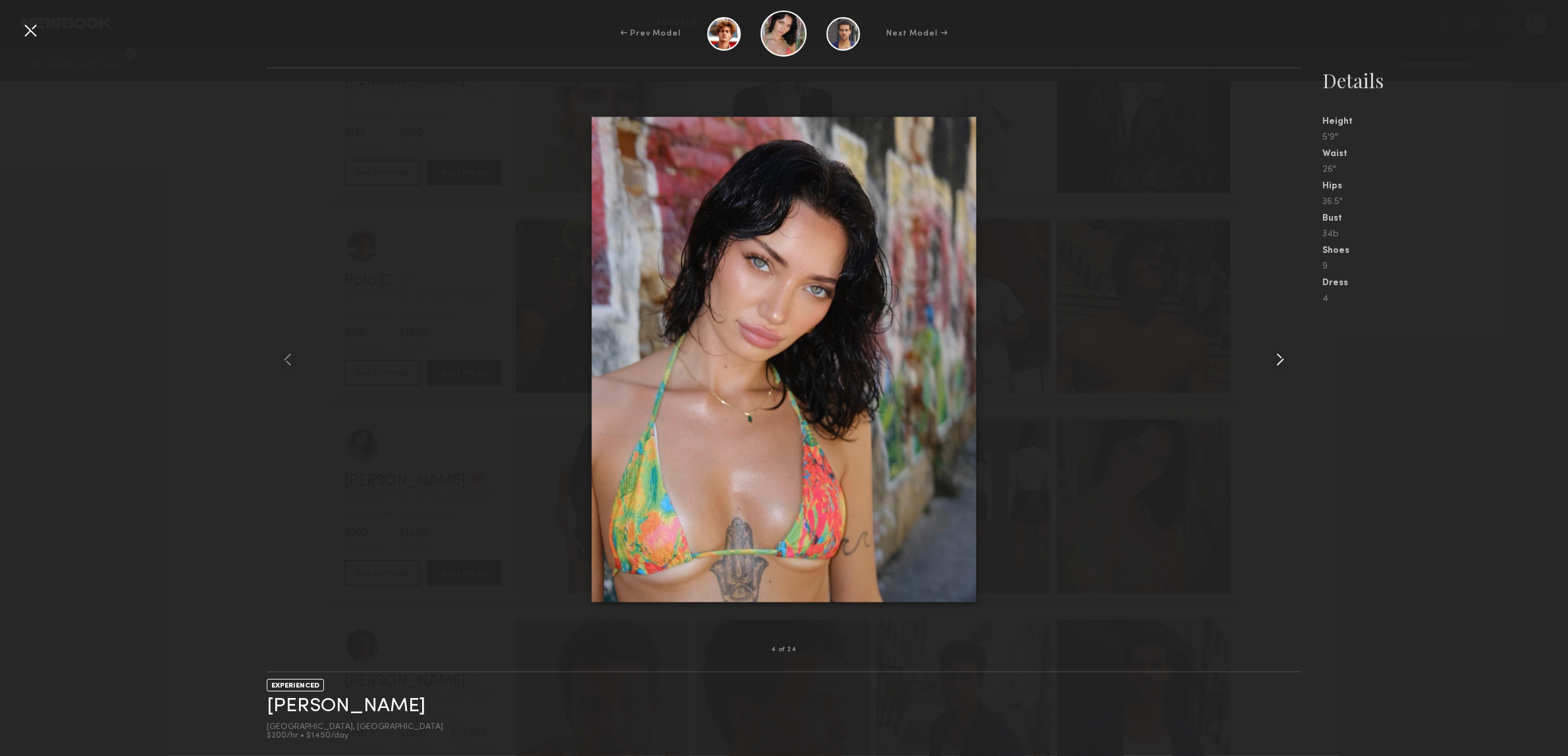
click at [1279, 360] on common-icon at bounding box center [1280, 359] width 21 height 21
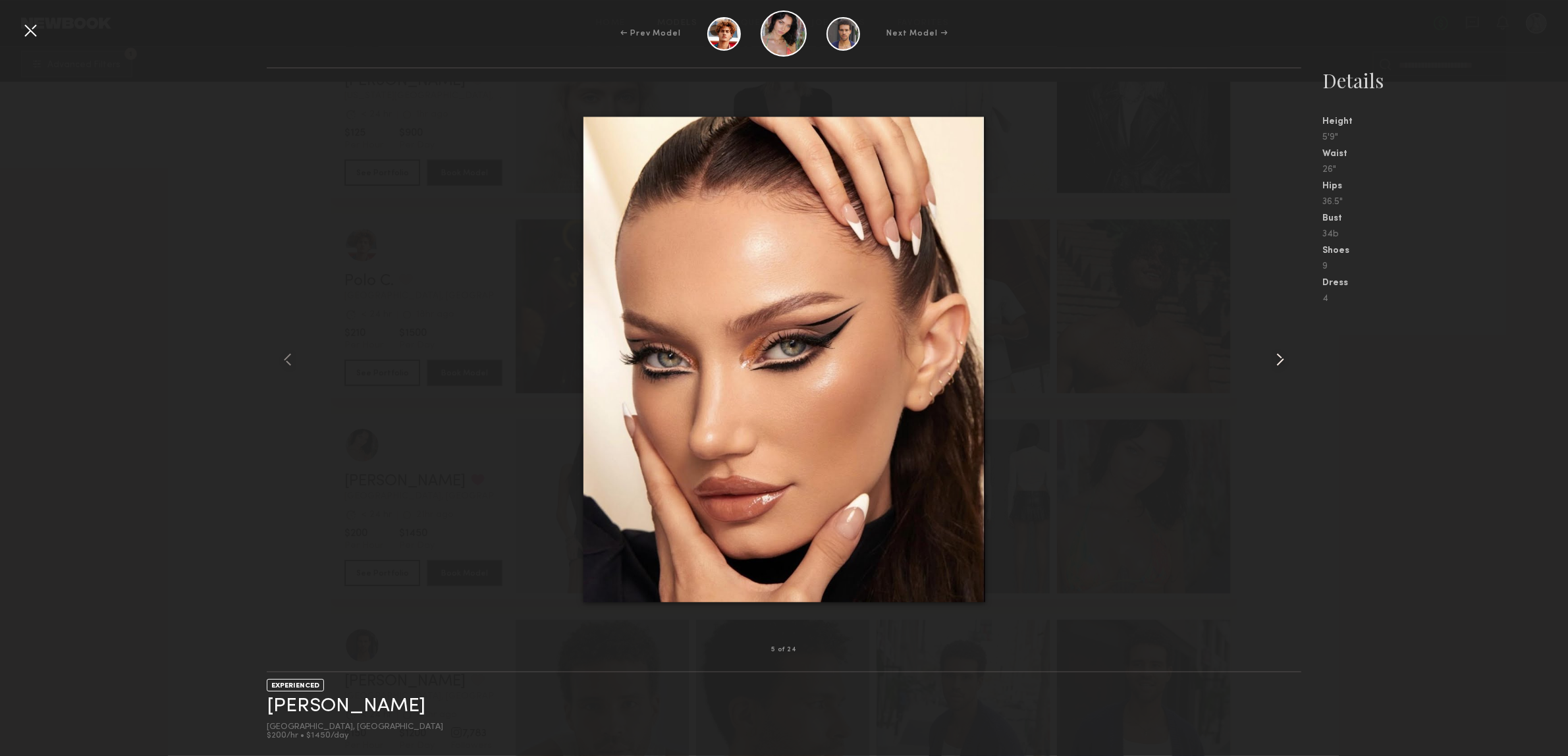
click at [1279, 360] on common-icon at bounding box center [1280, 359] width 21 height 21
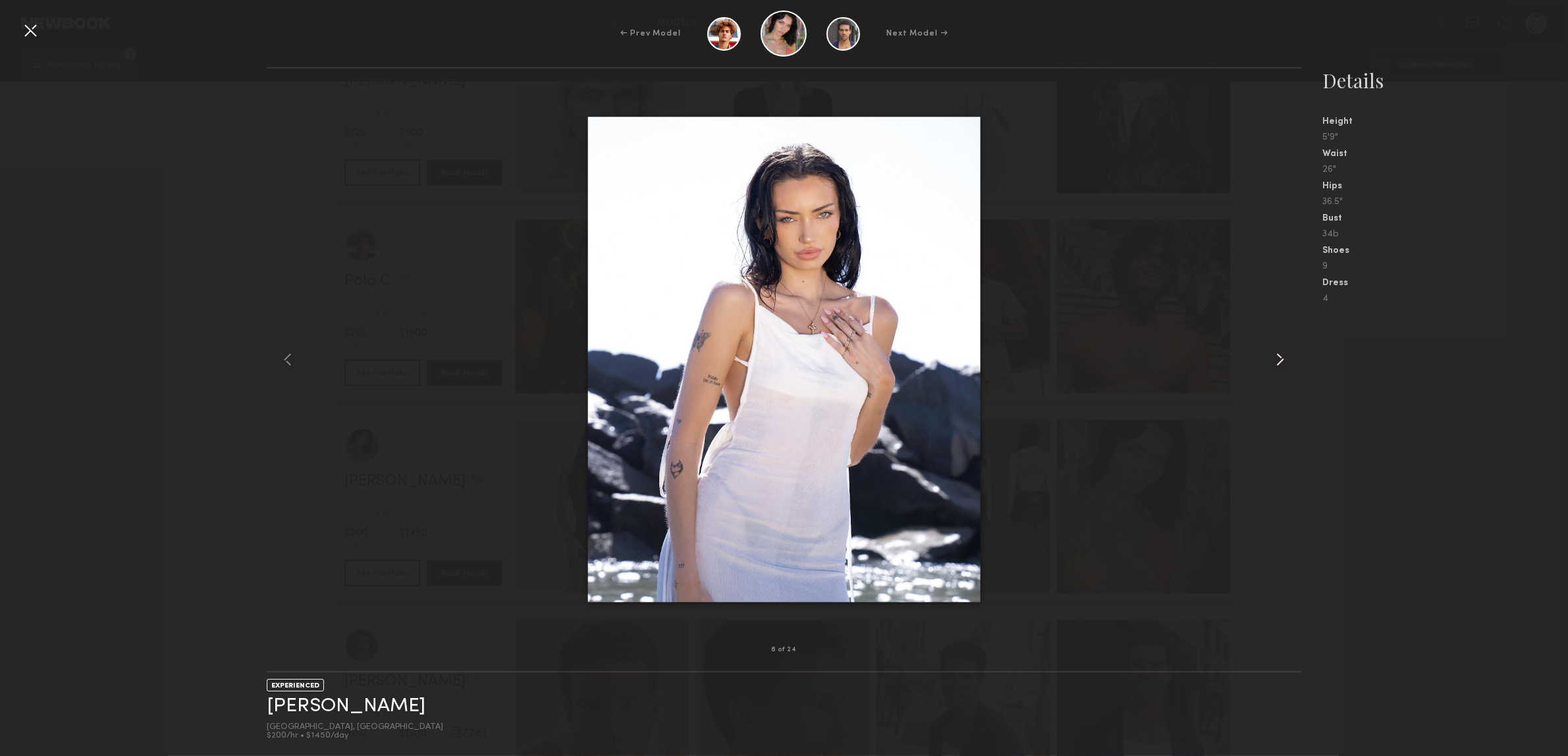
click at [1279, 360] on common-icon at bounding box center [1280, 359] width 21 height 21
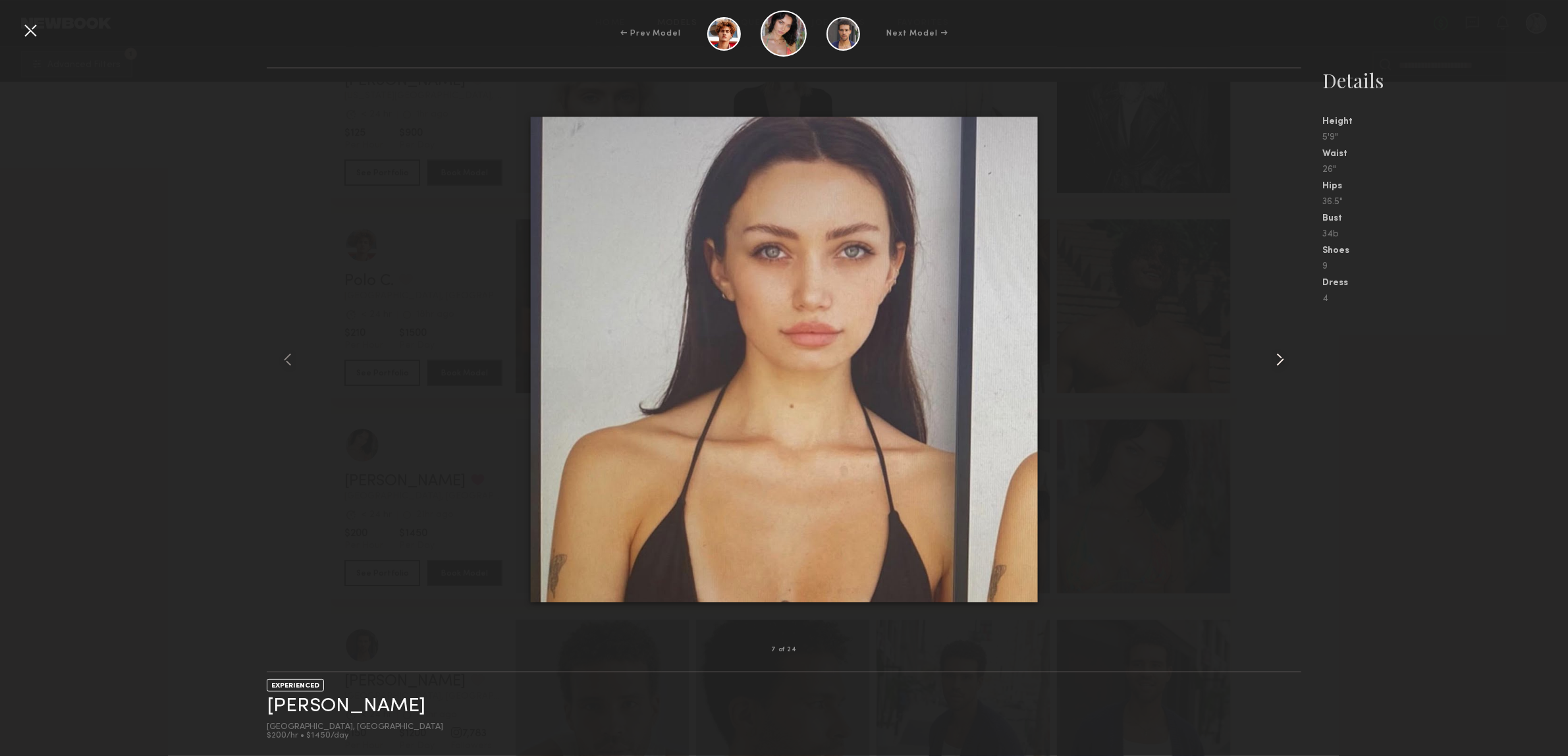
click at [1279, 360] on common-icon at bounding box center [1280, 359] width 21 height 21
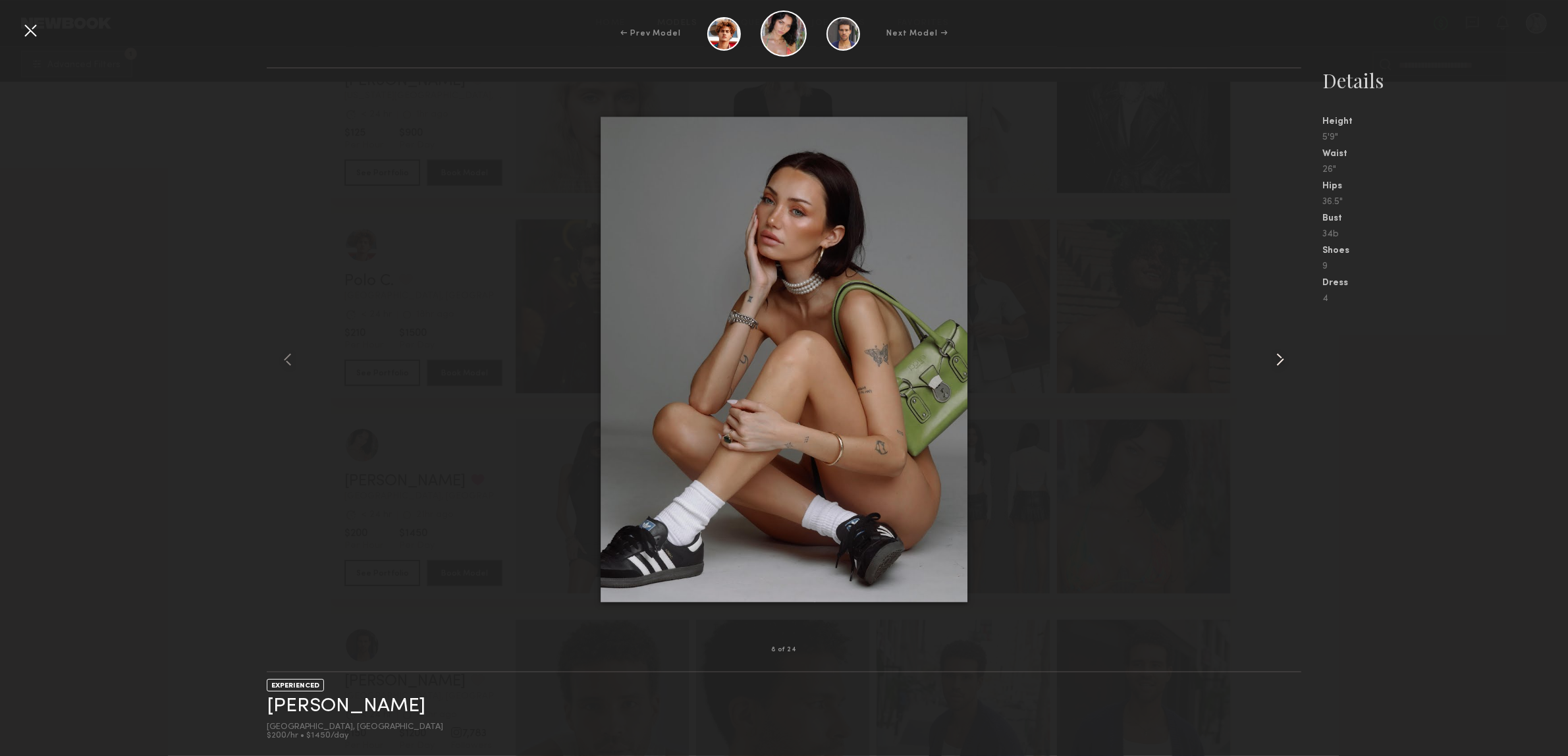
click at [1279, 360] on common-icon at bounding box center [1280, 359] width 21 height 21
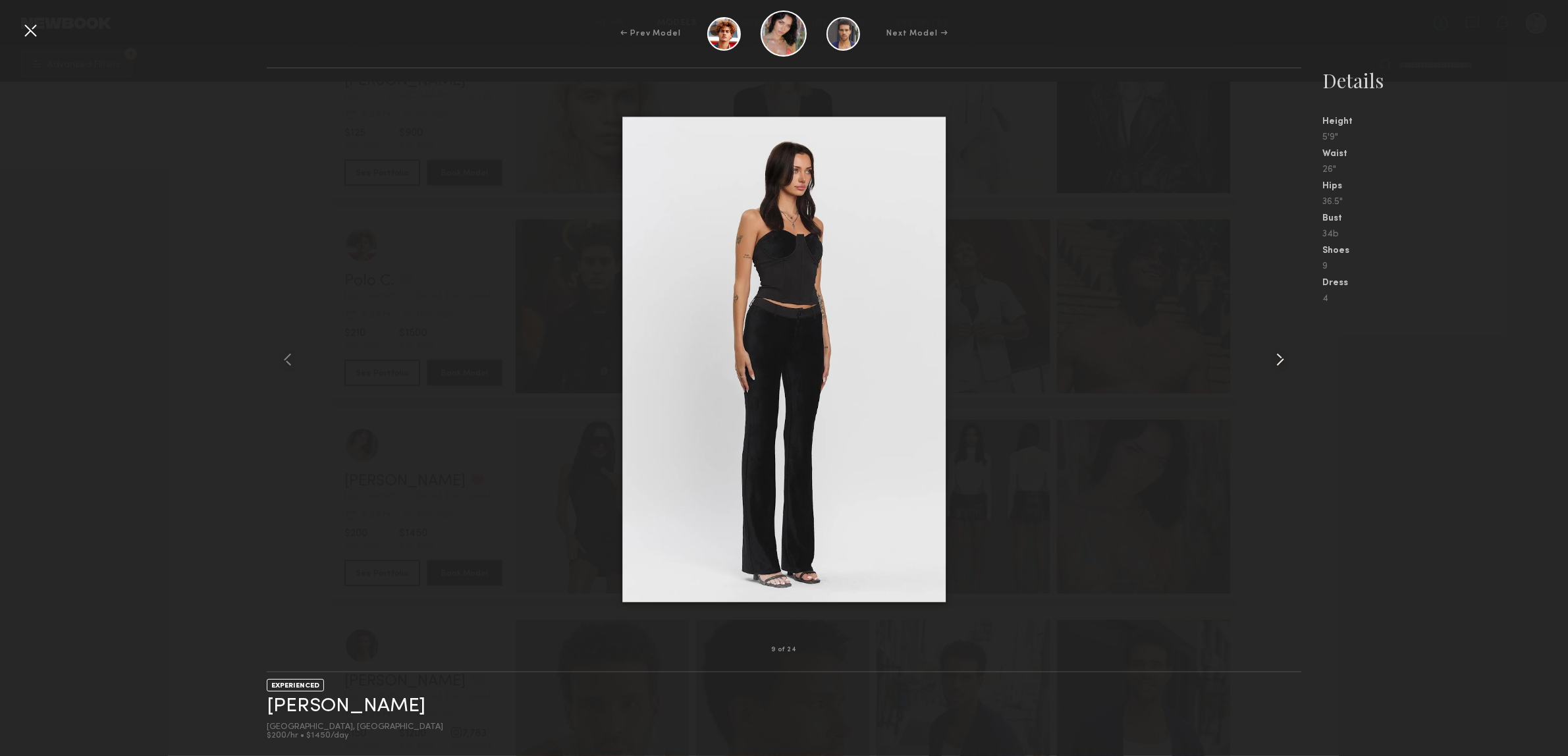
click at [1279, 360] on common-icon at bounding box center [1280, 359] width 21 height 21
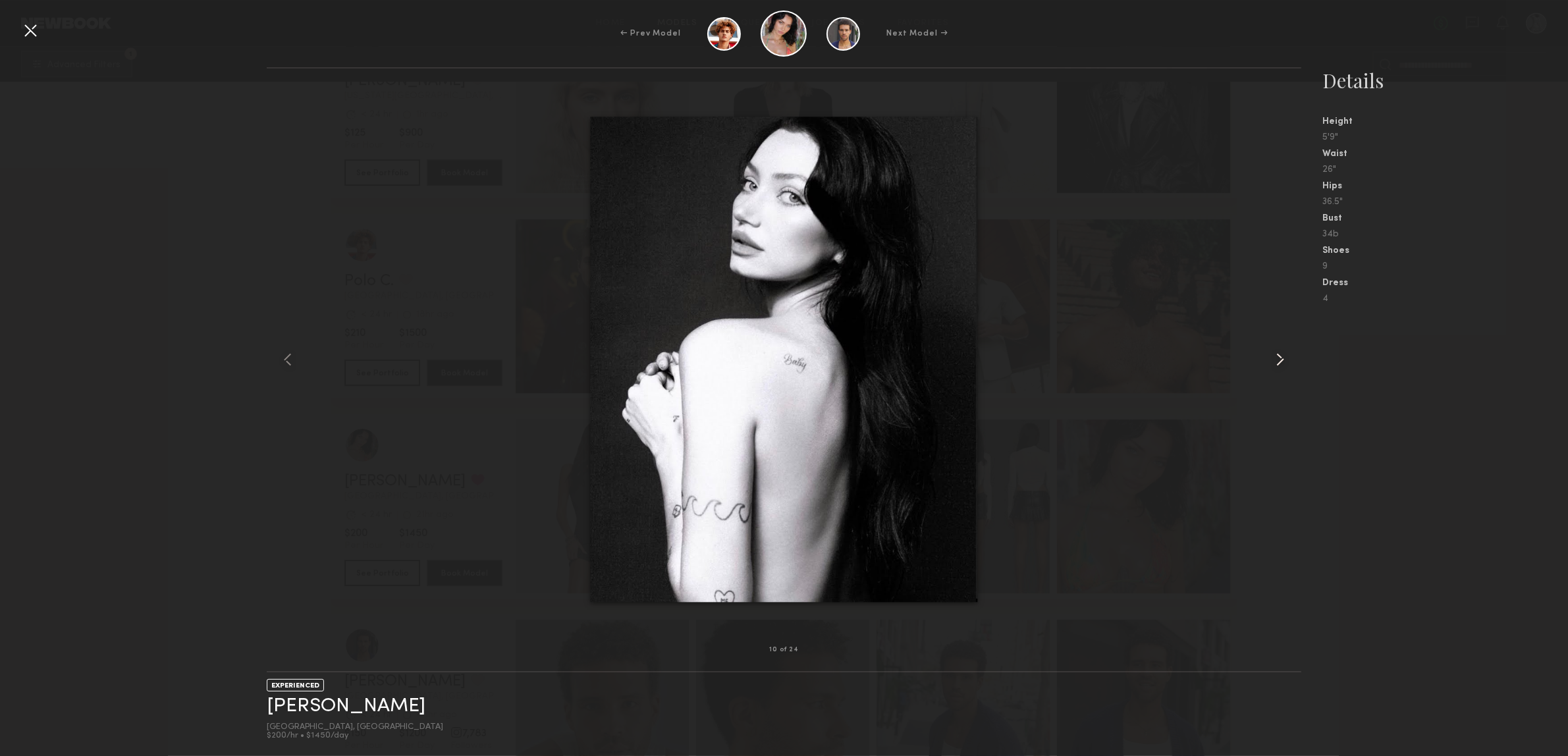
click at [1280, 360] on common-icon at bounding box center [1280, 359] width 21 height 21
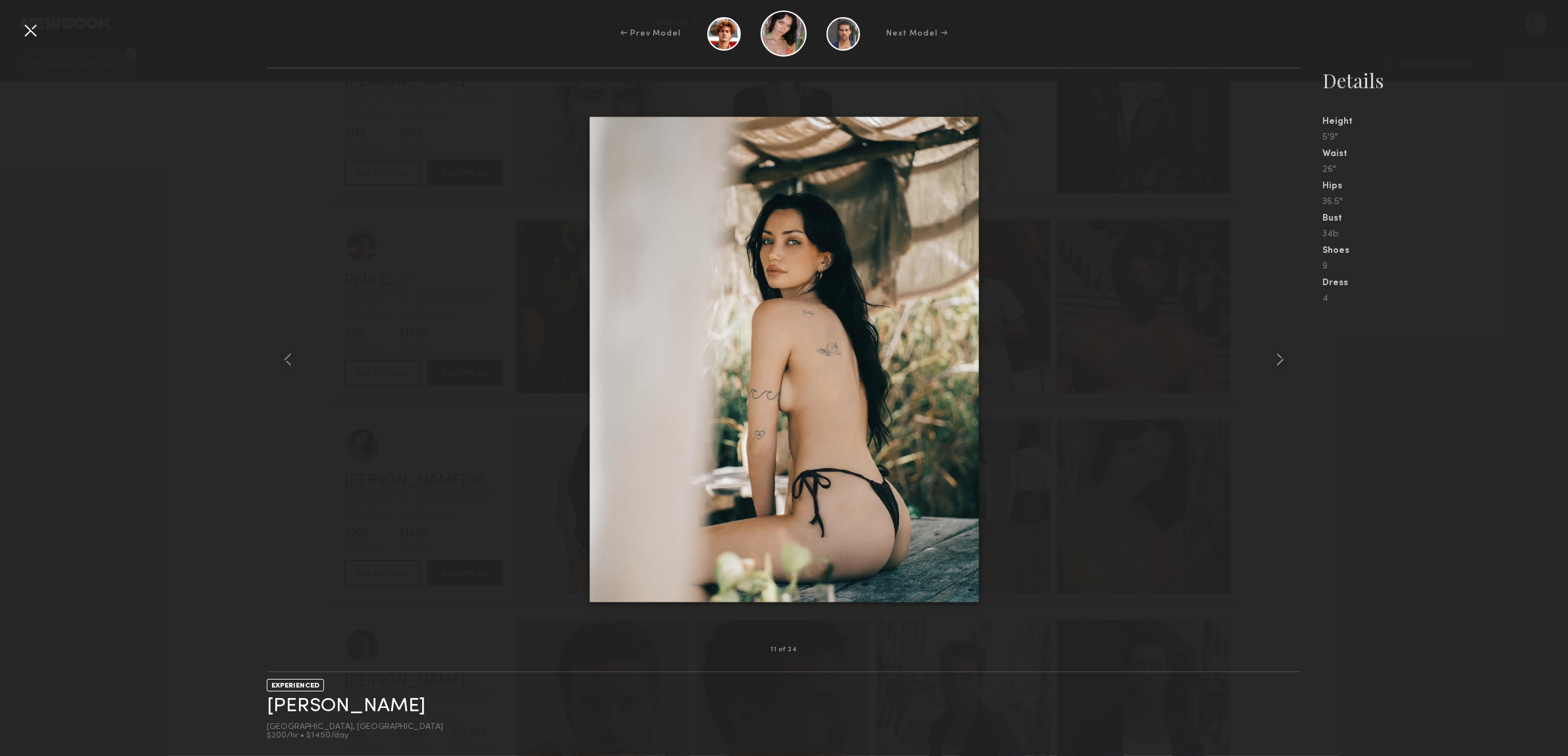
click at [37, 28] on div at bounding box center [30, 30] width 21 height 21
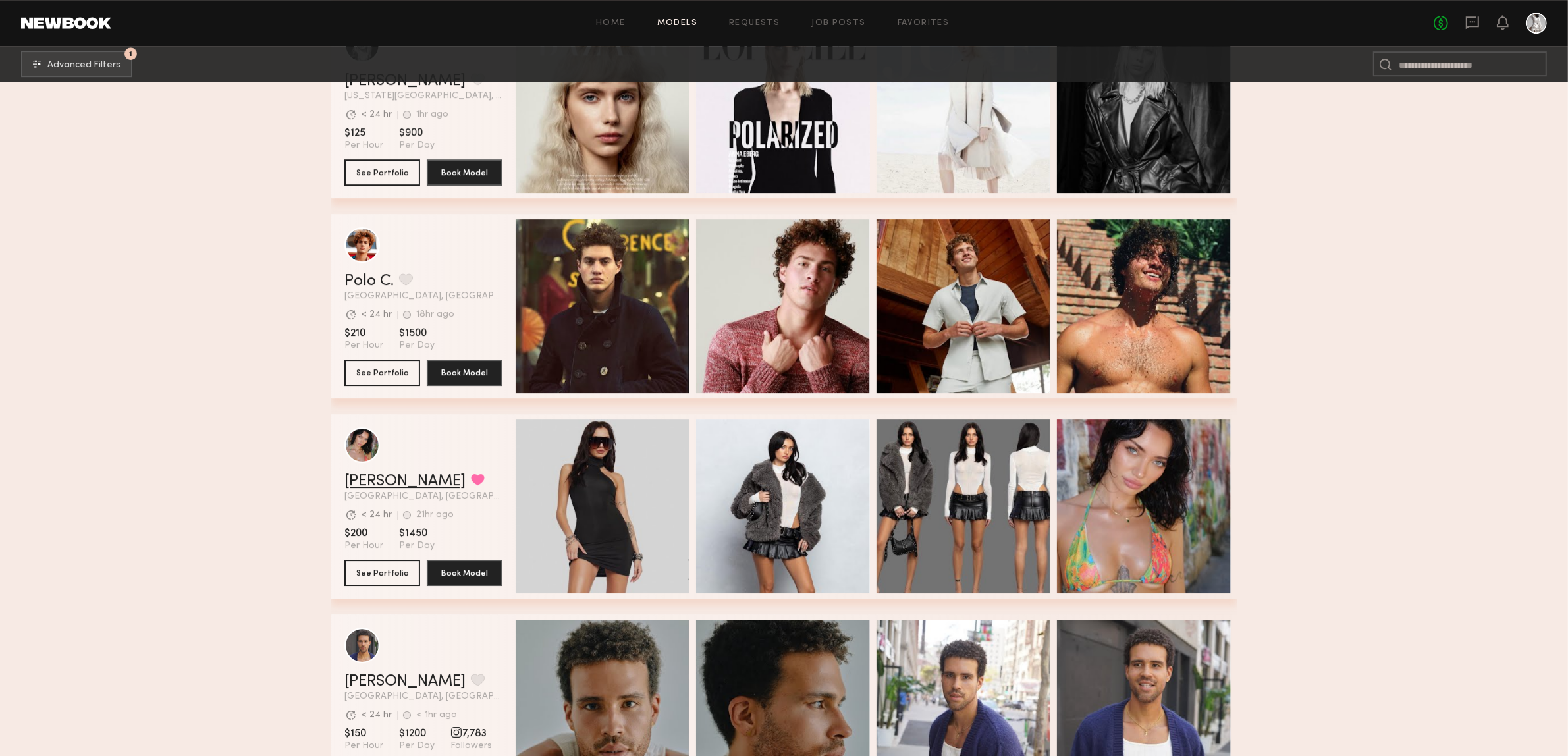
click at [395, 490] on link "[PERSON_NAME]" at bounding box center [404, 482] width 121 height 16
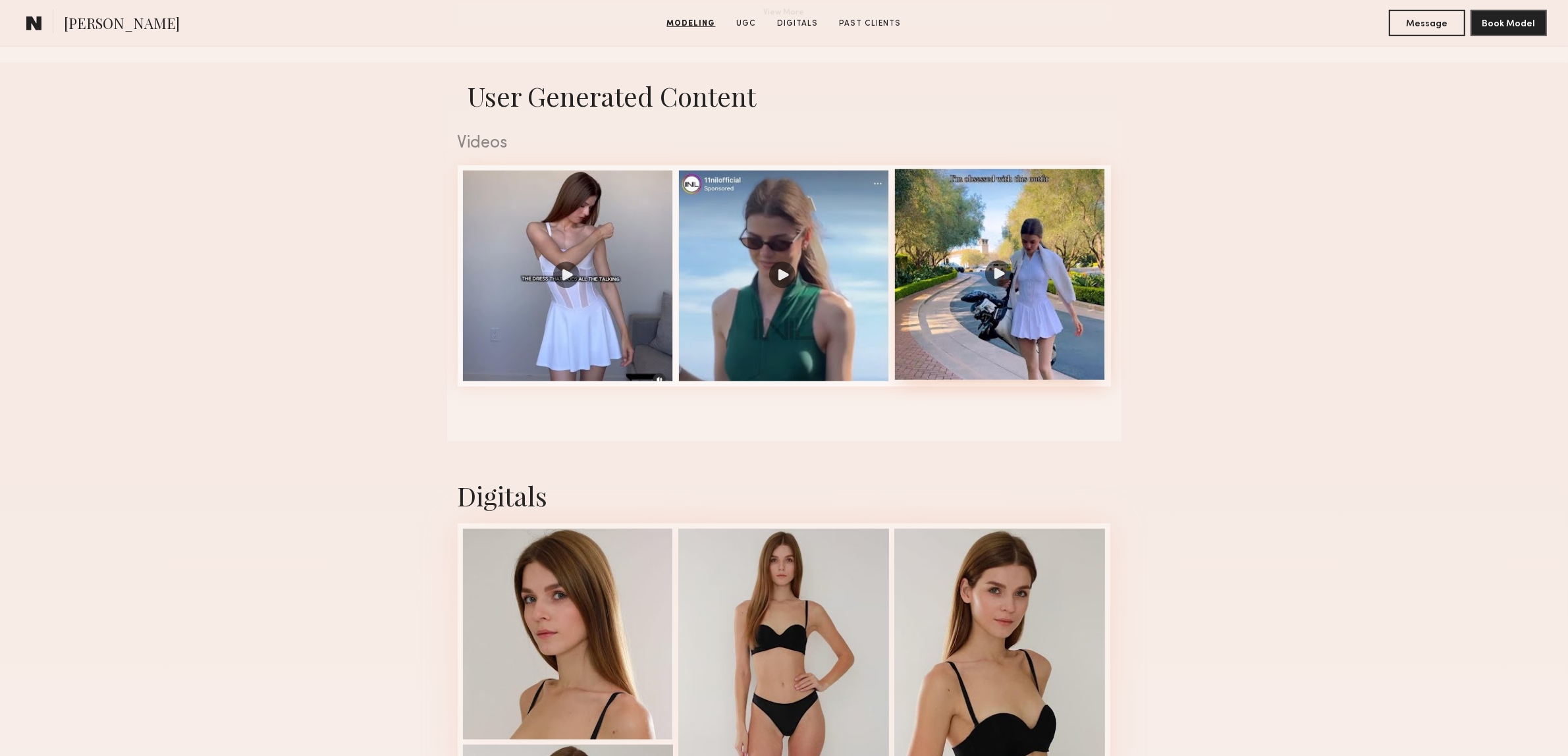
scroll to position [1565, 0]
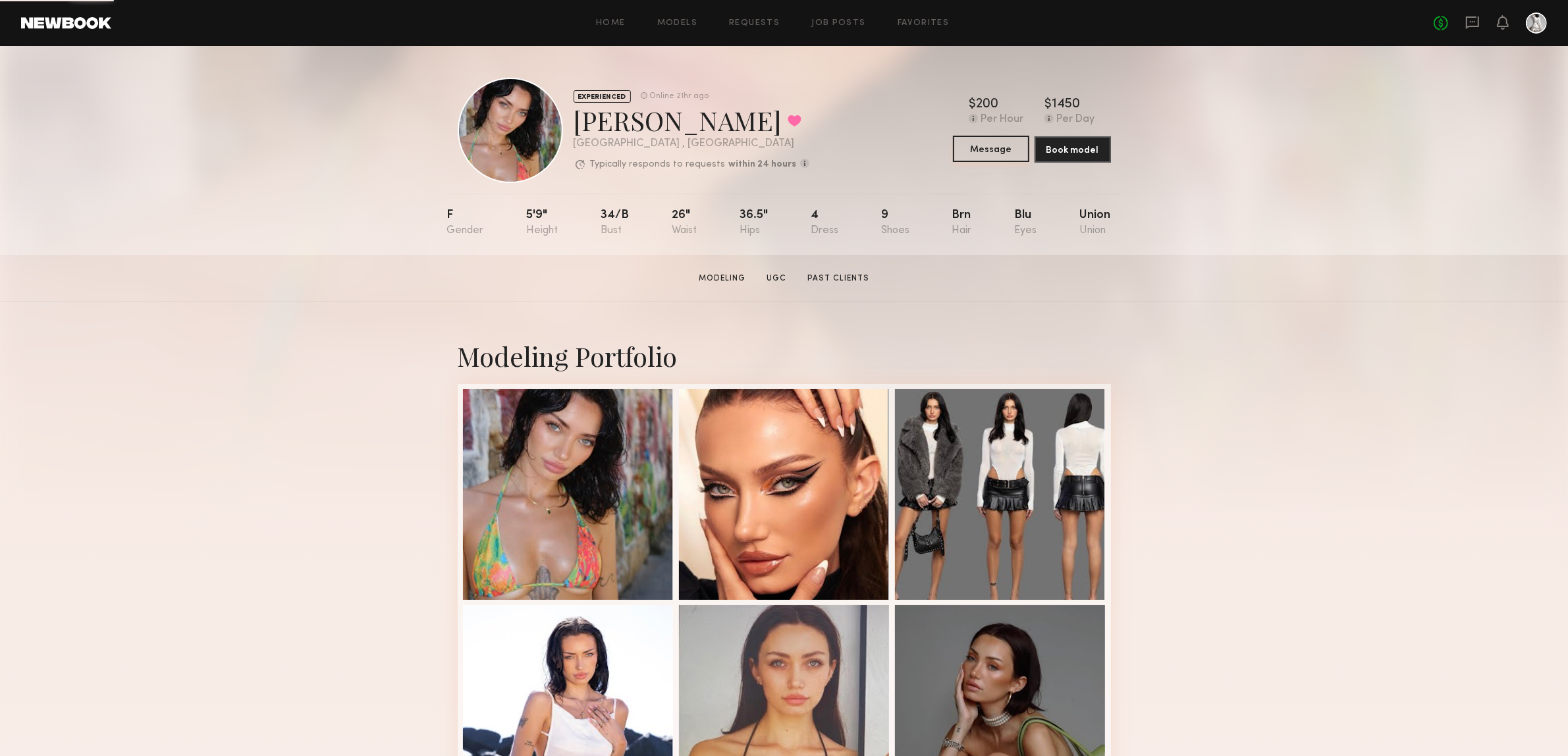
click at [1017, 146] on button "Message" at bounding box center [991, 148] width 76 height 26
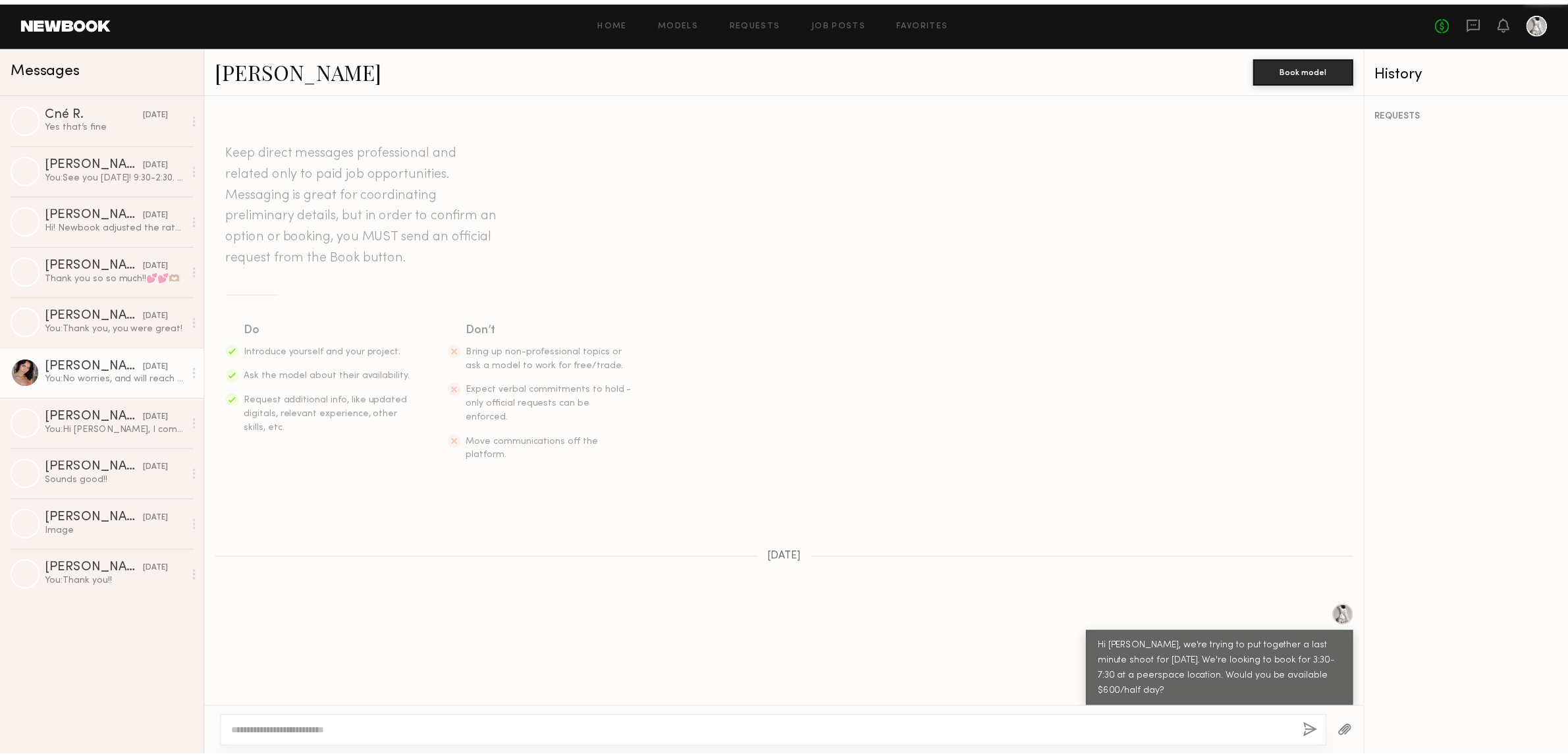
scroll to position [890, 0]
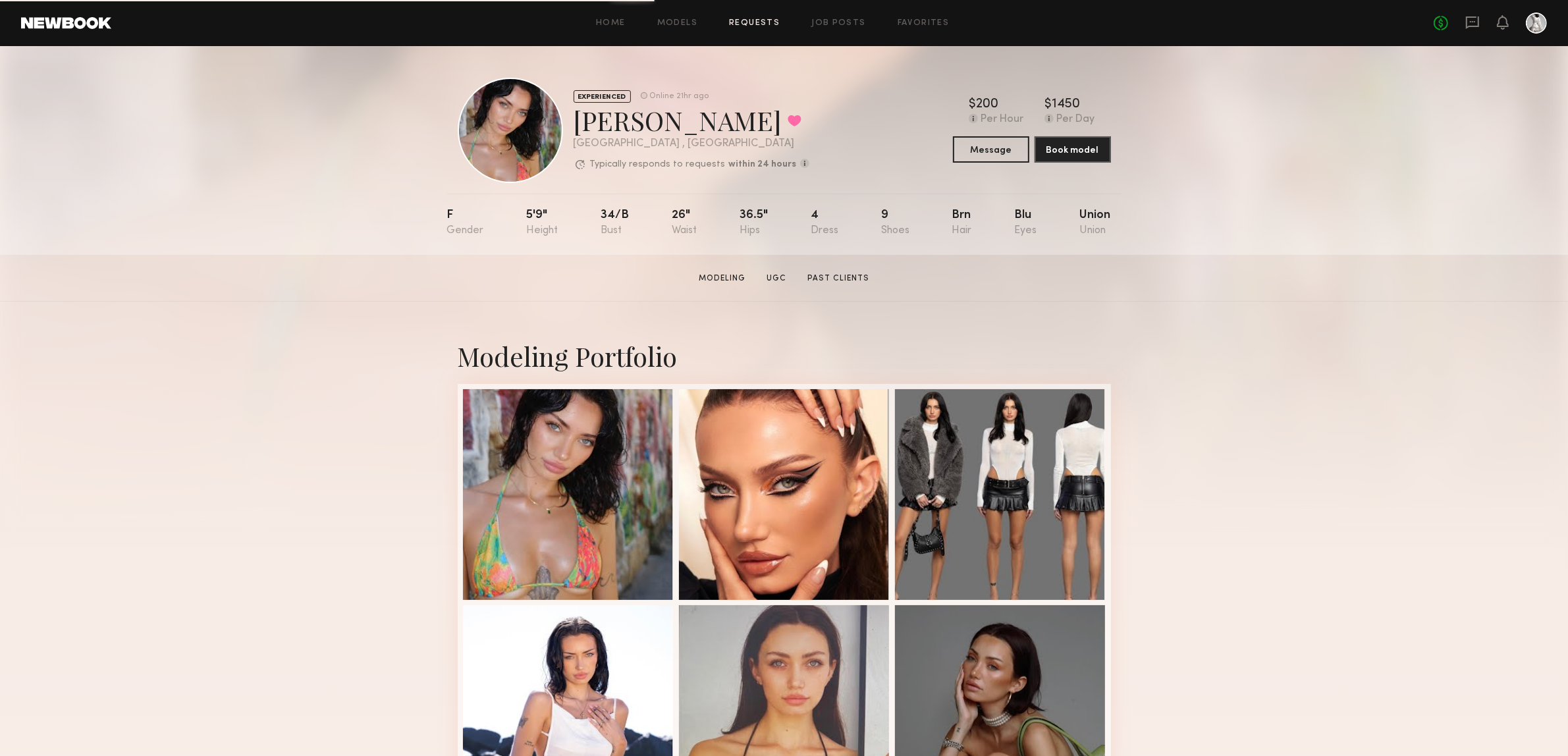
click at [758, 24] on link "Requests" at bounding box center [754, 23] width 50 height 9
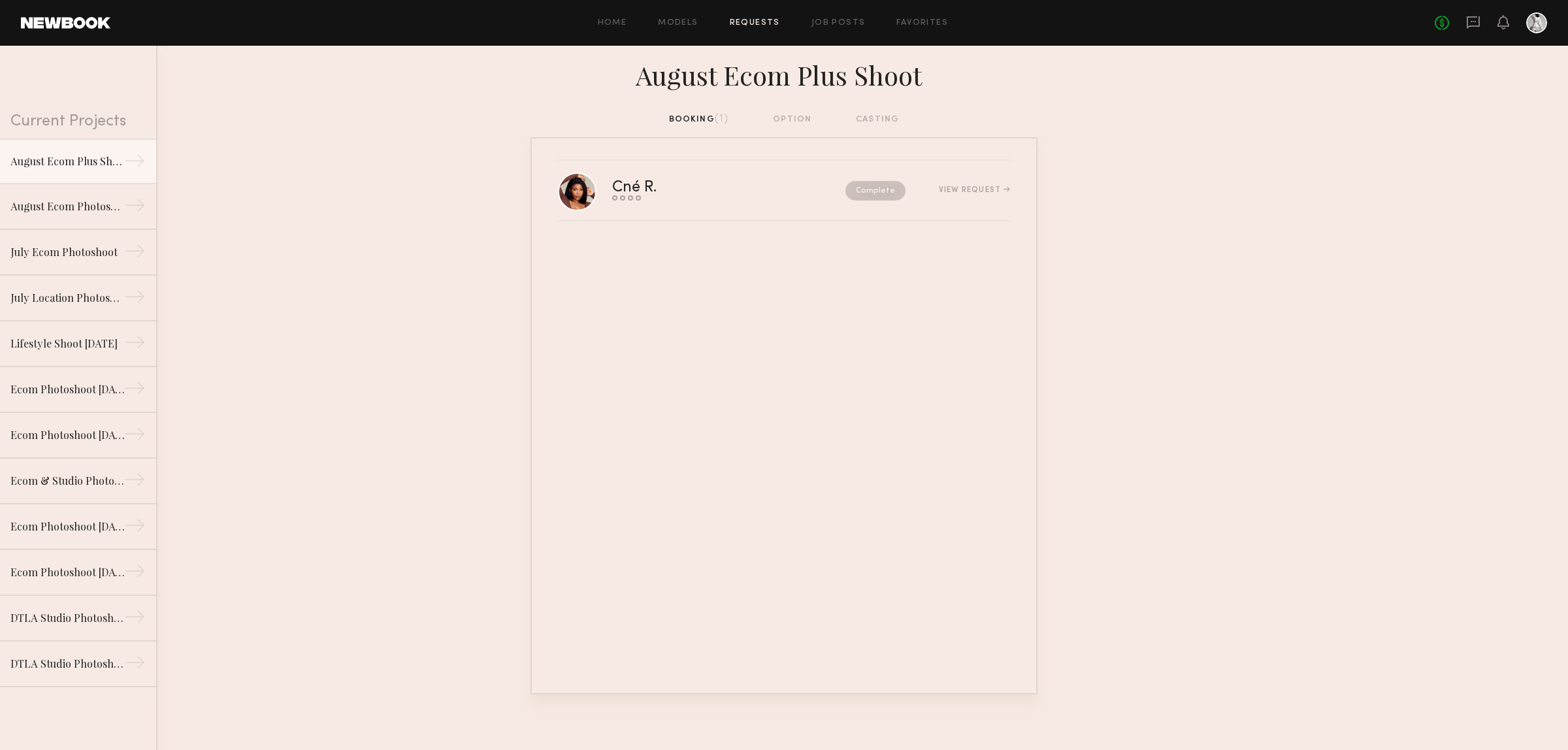
click at [664, 13] on div "Home Models Requests Job Posts Favorites Sign Out No fees up to $5,000" at bounding box center [829, 22] width 1437 height 21
click at [673, 26] on link "Models" at bounding box center [677, 23] width 40 height 9
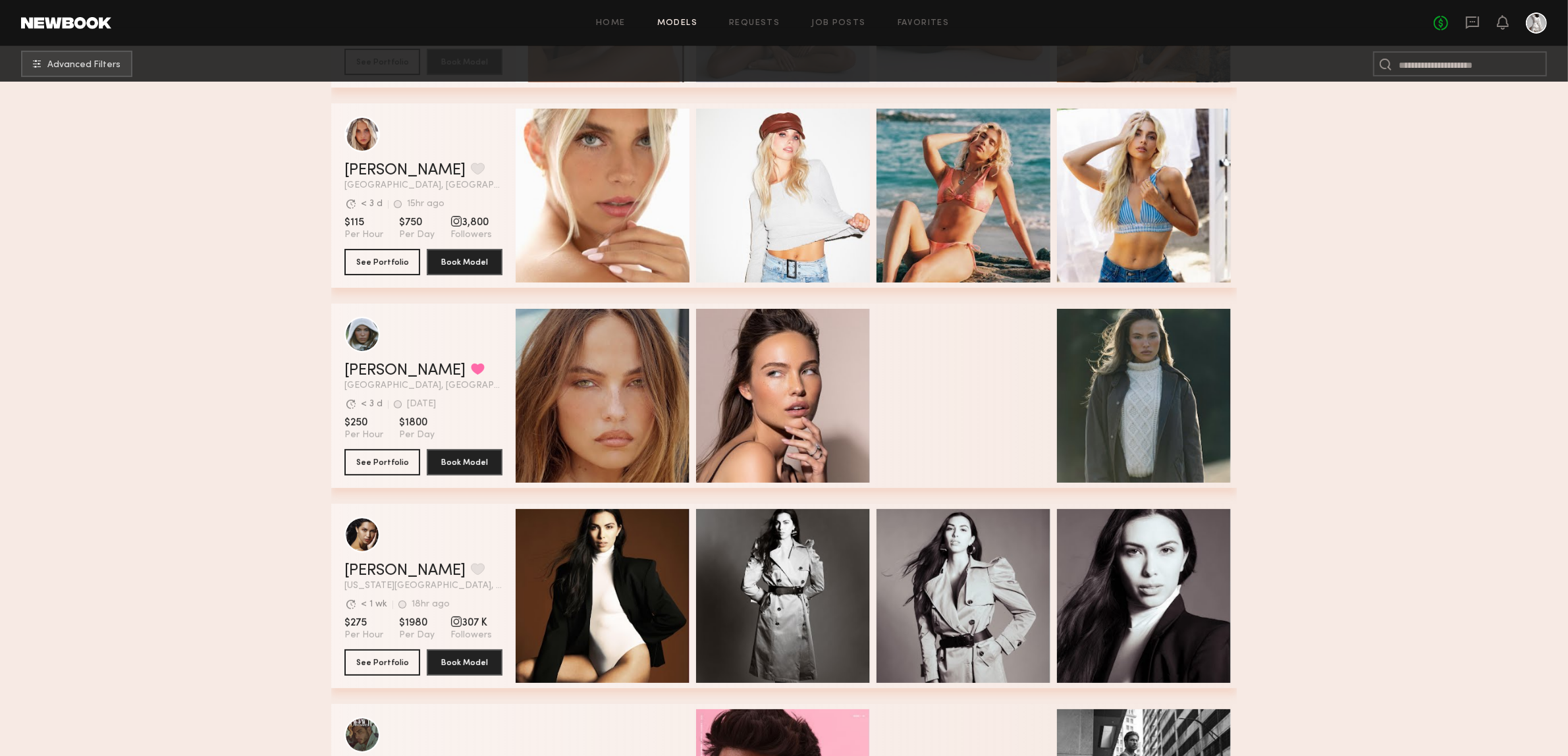
scroll to position [329, 0]
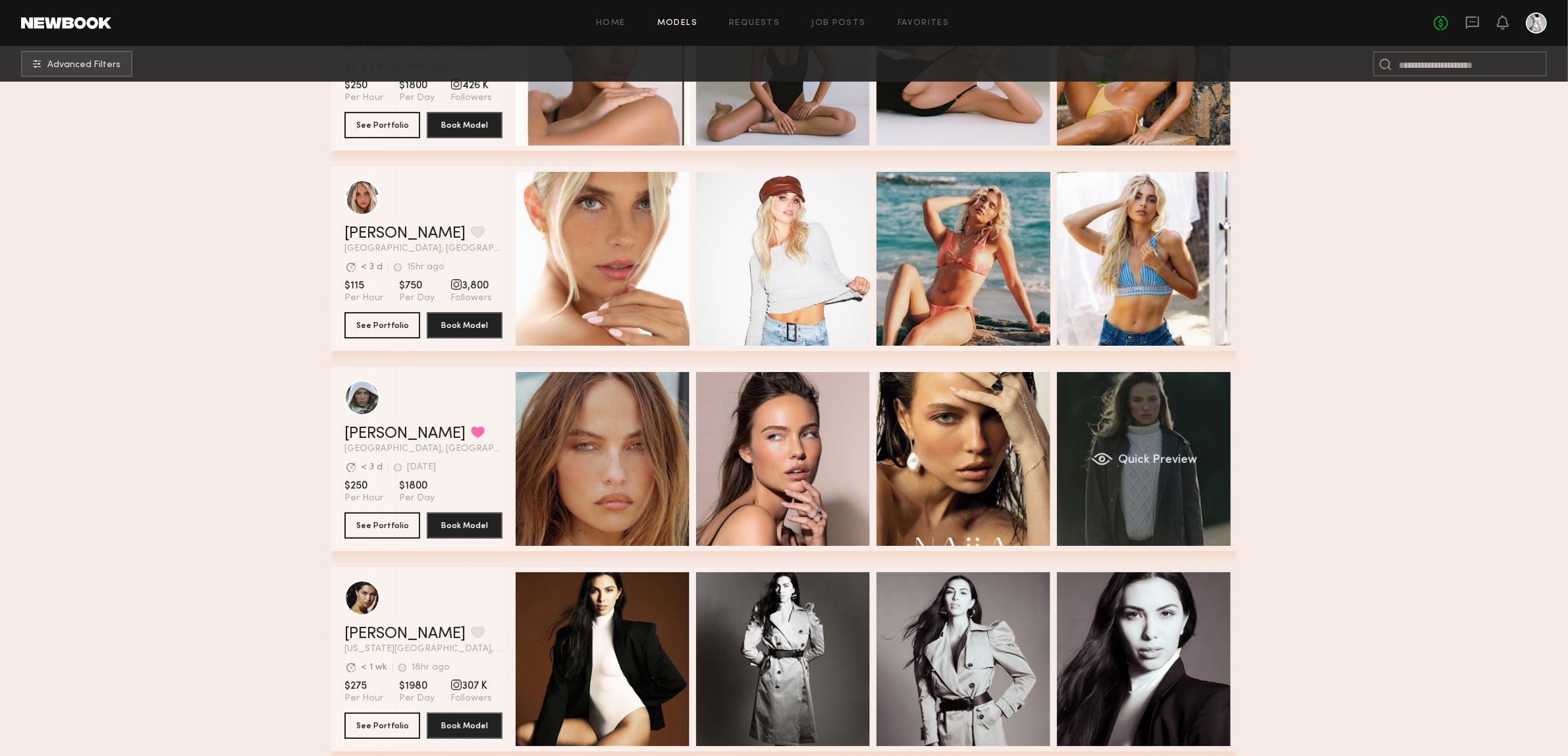
click at [1186, 467] on div "Quick Preview" at bounding box center [1143, 458] width 173 height 173
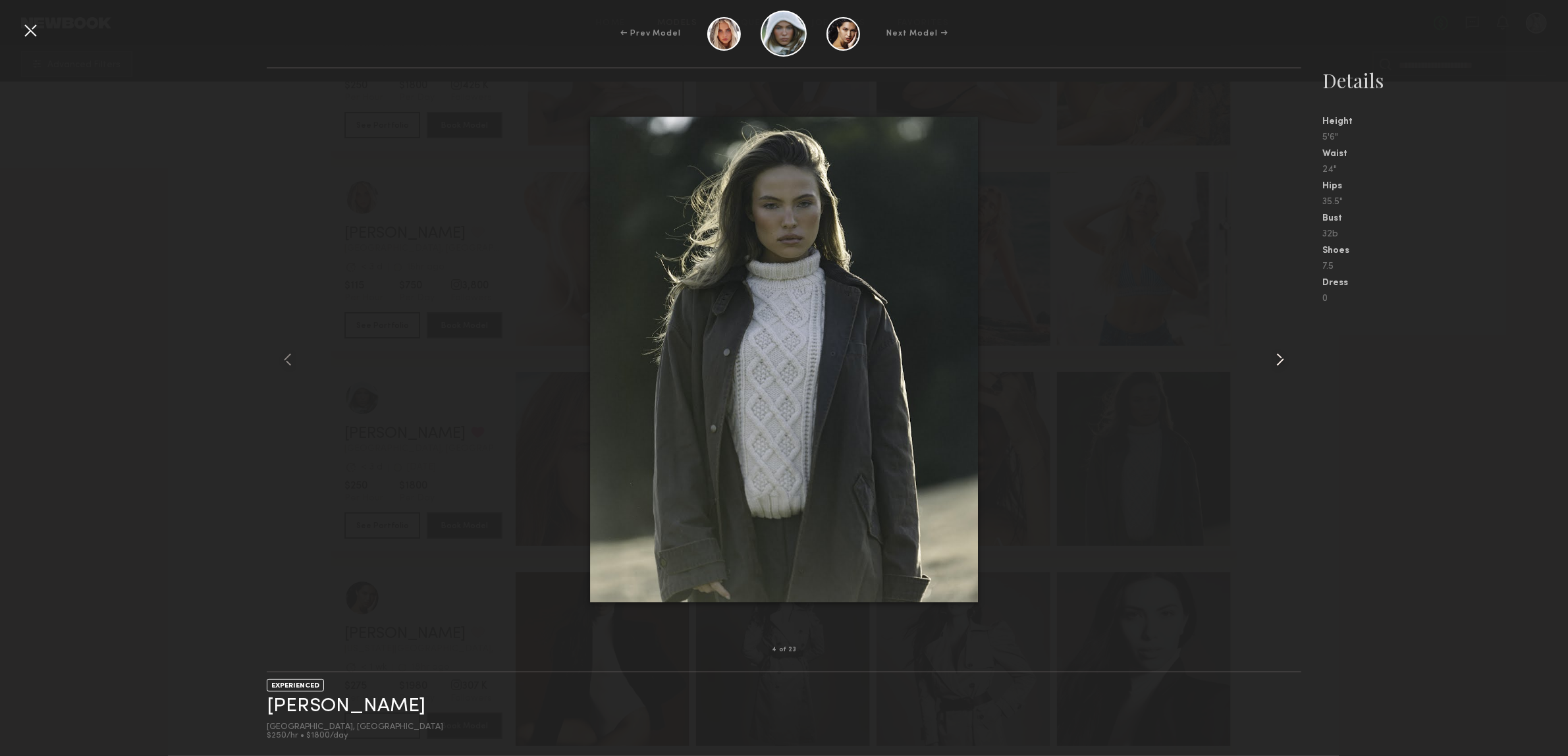
click at [1279, 357] on common-icon at bounding box center [1280, 359] width 21 height 21
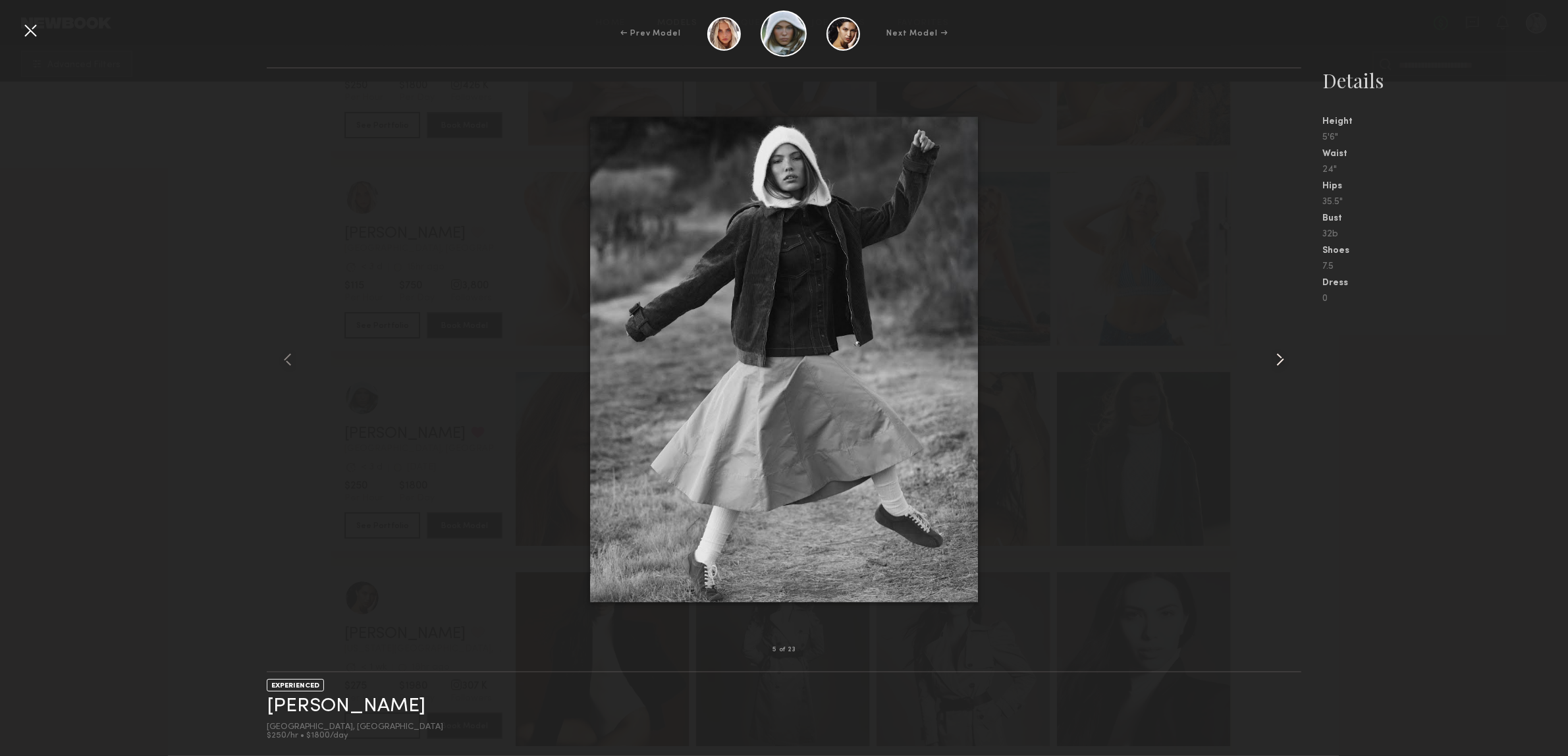
click at [1279, 357] on common-icon at bounding box center [1280, 359] width 21 height 21
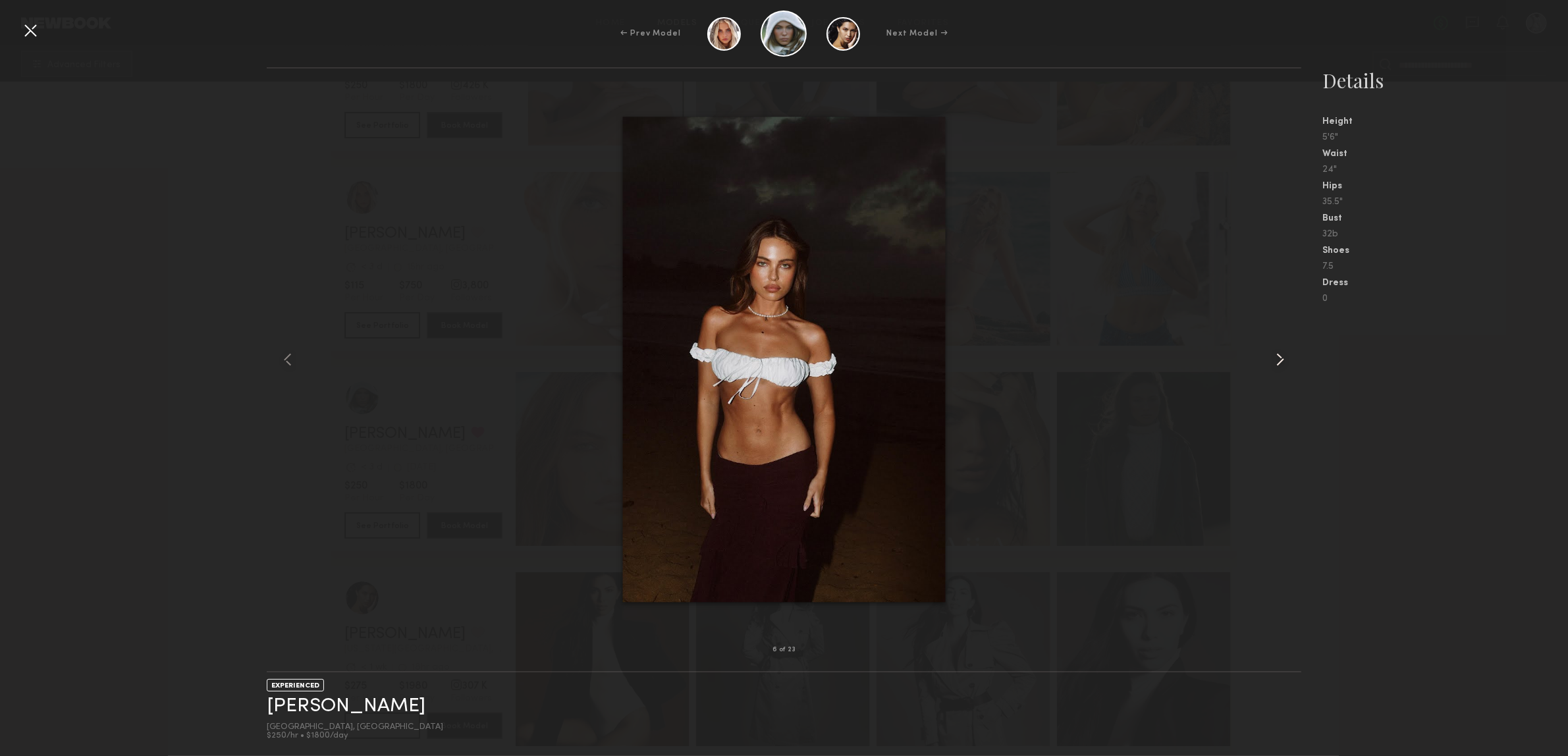
click at [1279, 357] on common-icon at bounding box center [1280, 359] width 21 height 21
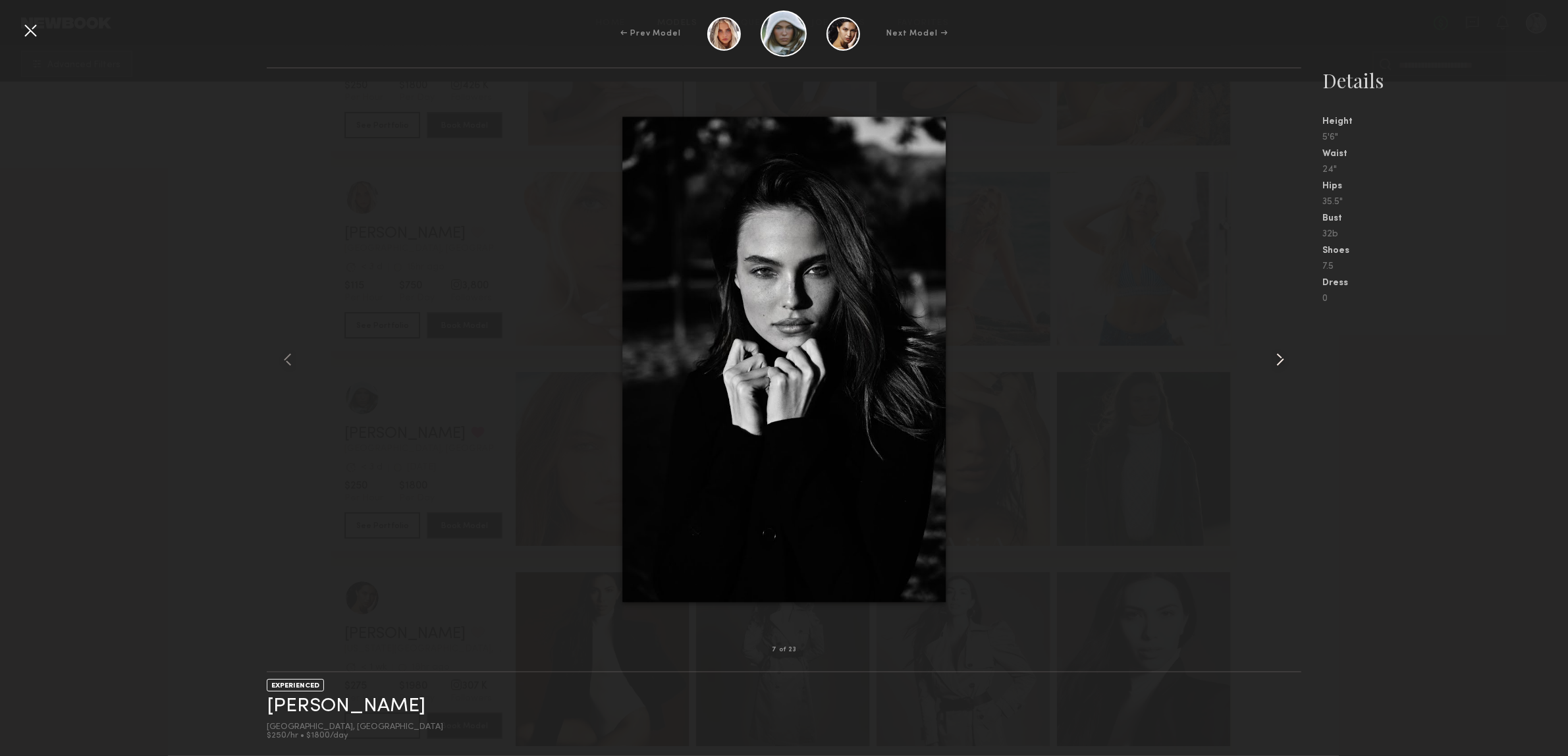
click at [1279, 357] on common-icon at bounding box center [1280, 359] width 21 height 21
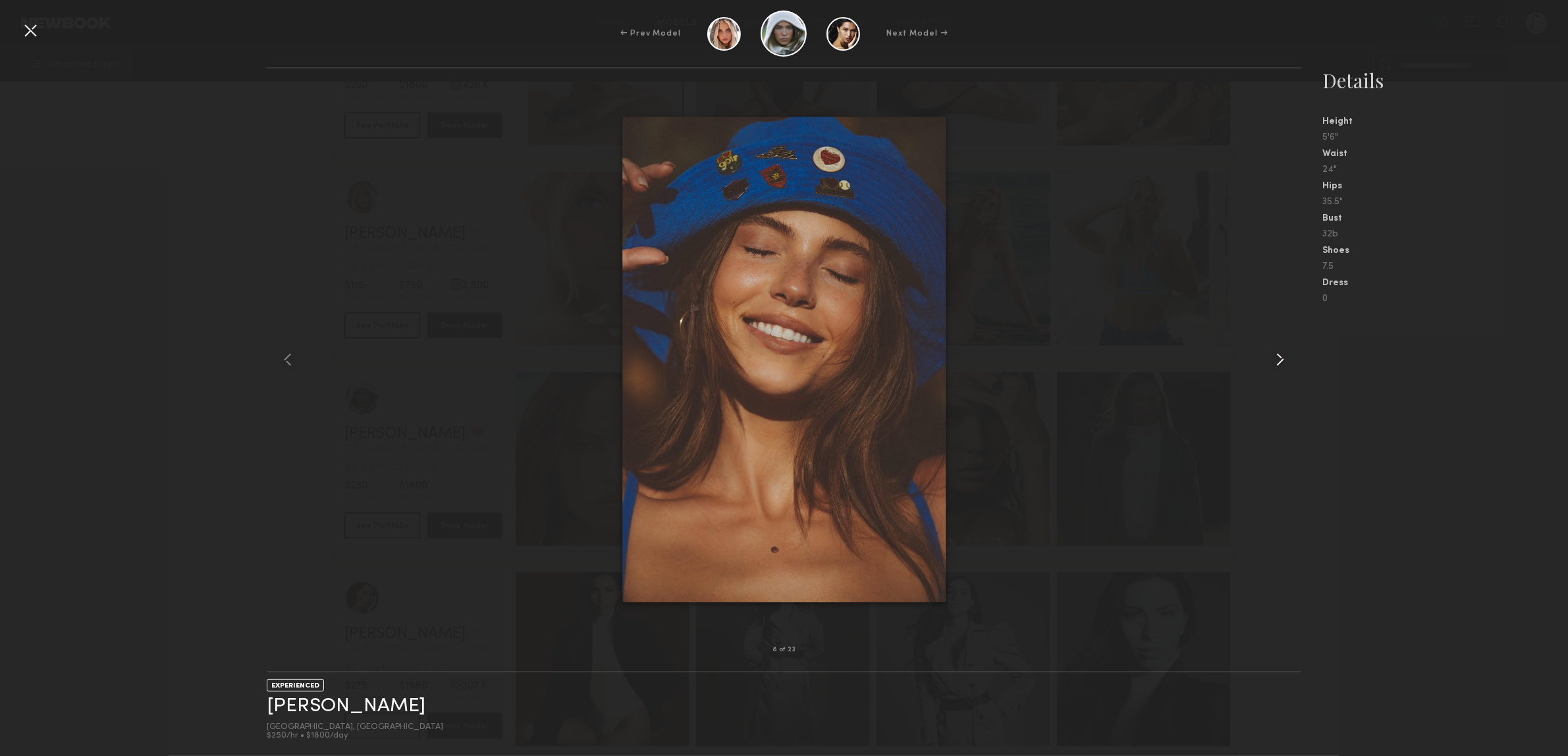
click at [1279, 357] on common-icon at bounding box center [1280, 359] width 21 height 21
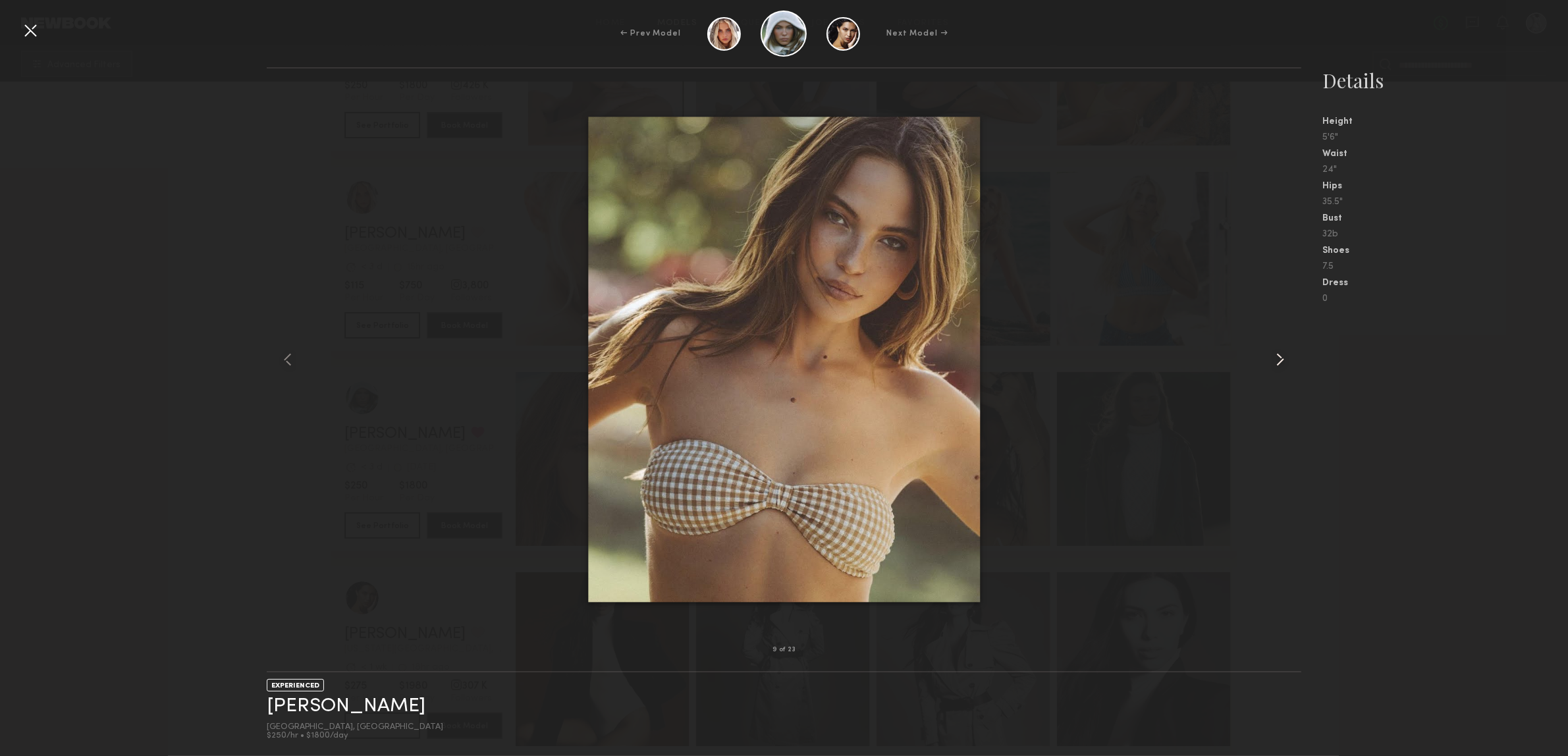
click at [1279, 357] on common-icon at bounding box center [1280, 359] width 21 height 21
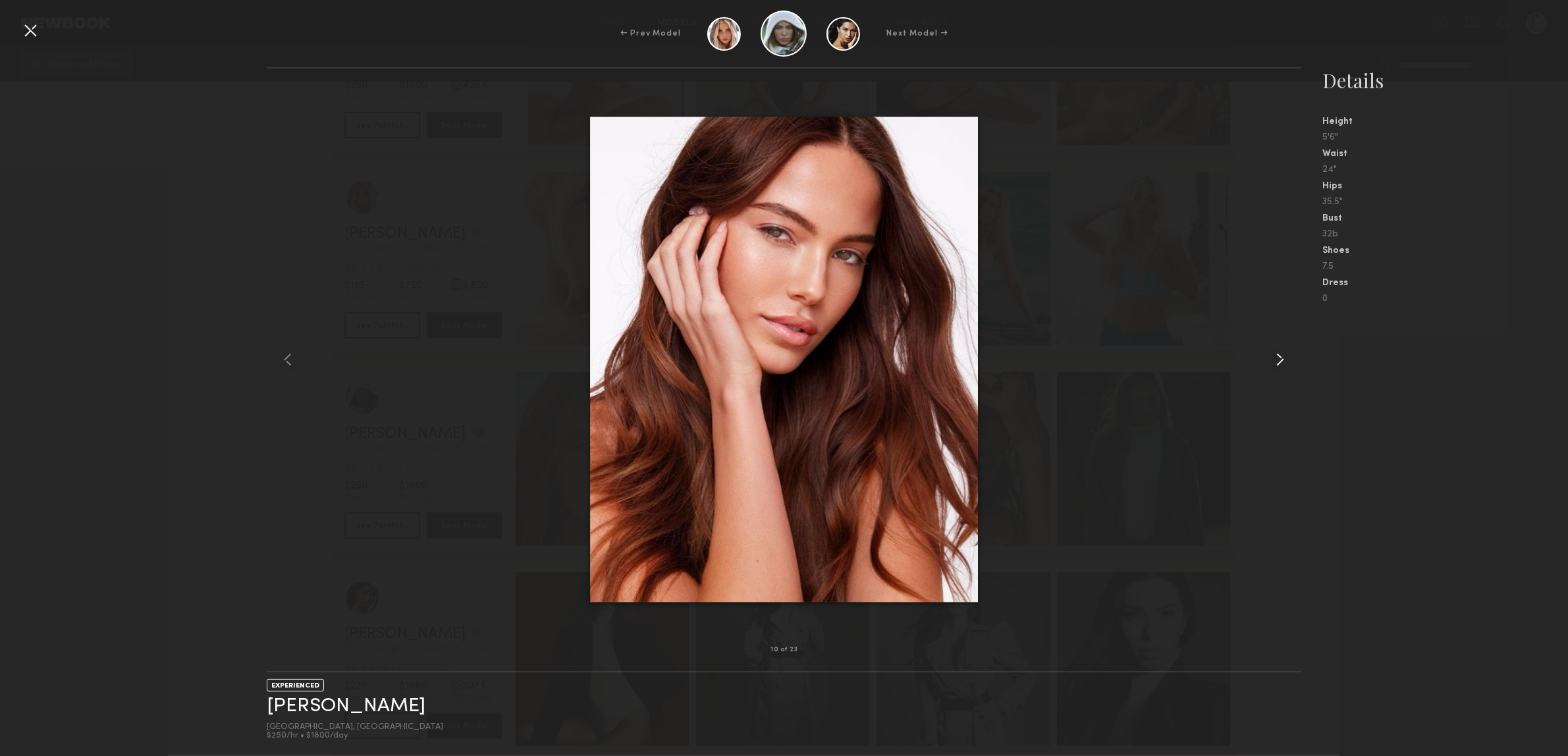
click at [1279, 357] on common-icon at bounding box center [1280, 359] width 21 height 21
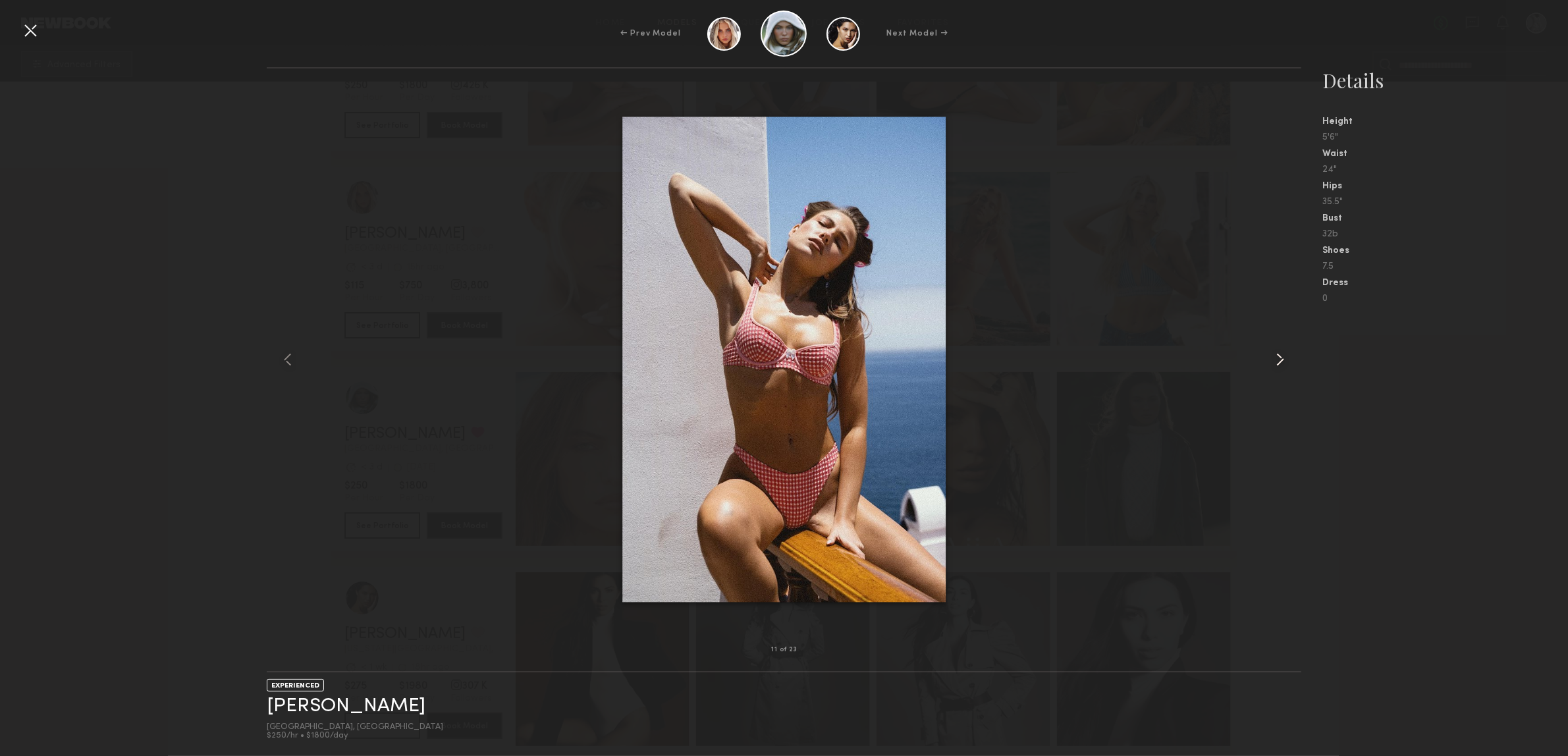
click at [1279, 357] on common-icon at bounding box center [1280, 359] width 21 height 21
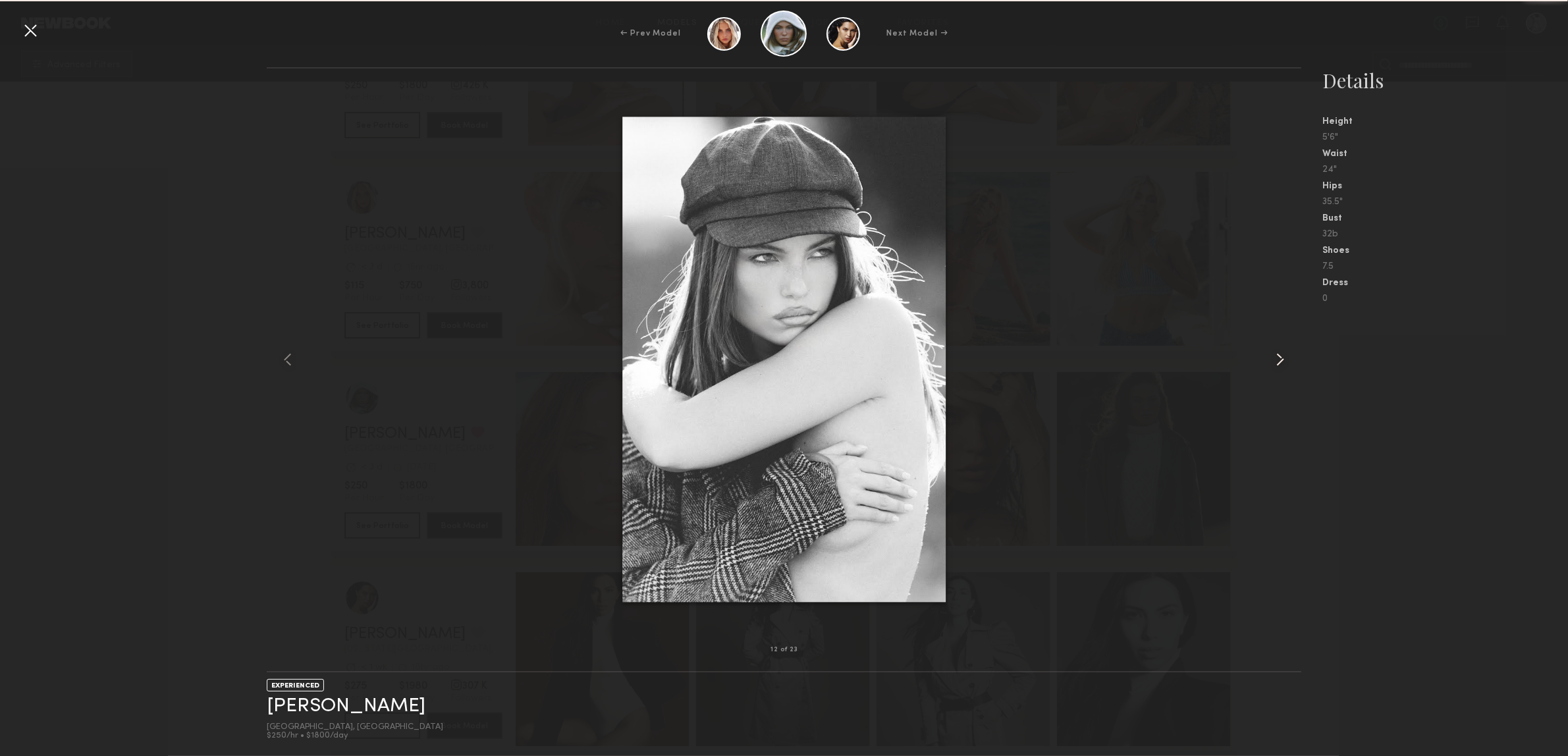
click at [1279, 357] on common-icon at bounding box center [1280, 359] width 21 height 21
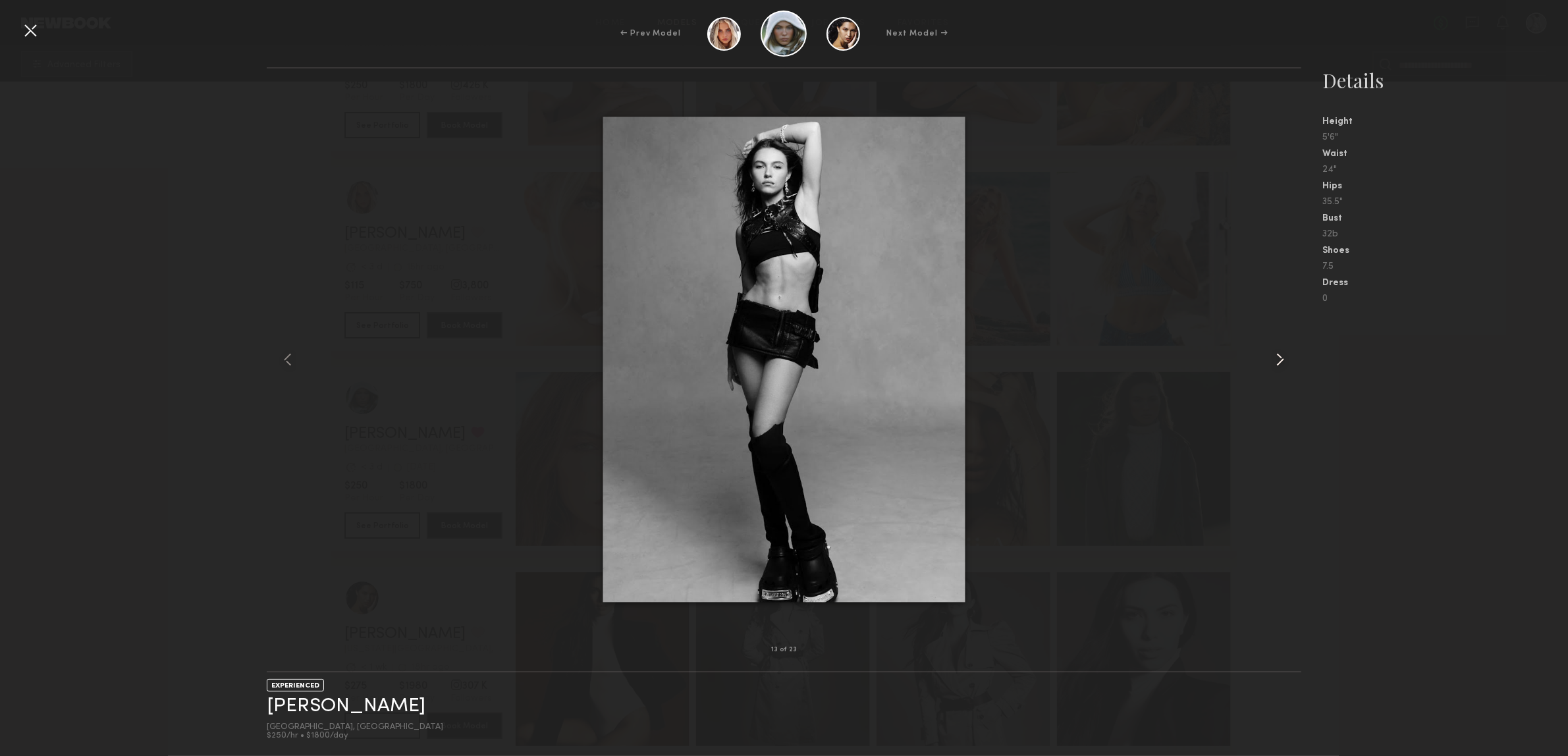
click at [1279, 357] on common-icon at bounding box center [1280, 359] width 21 height 21
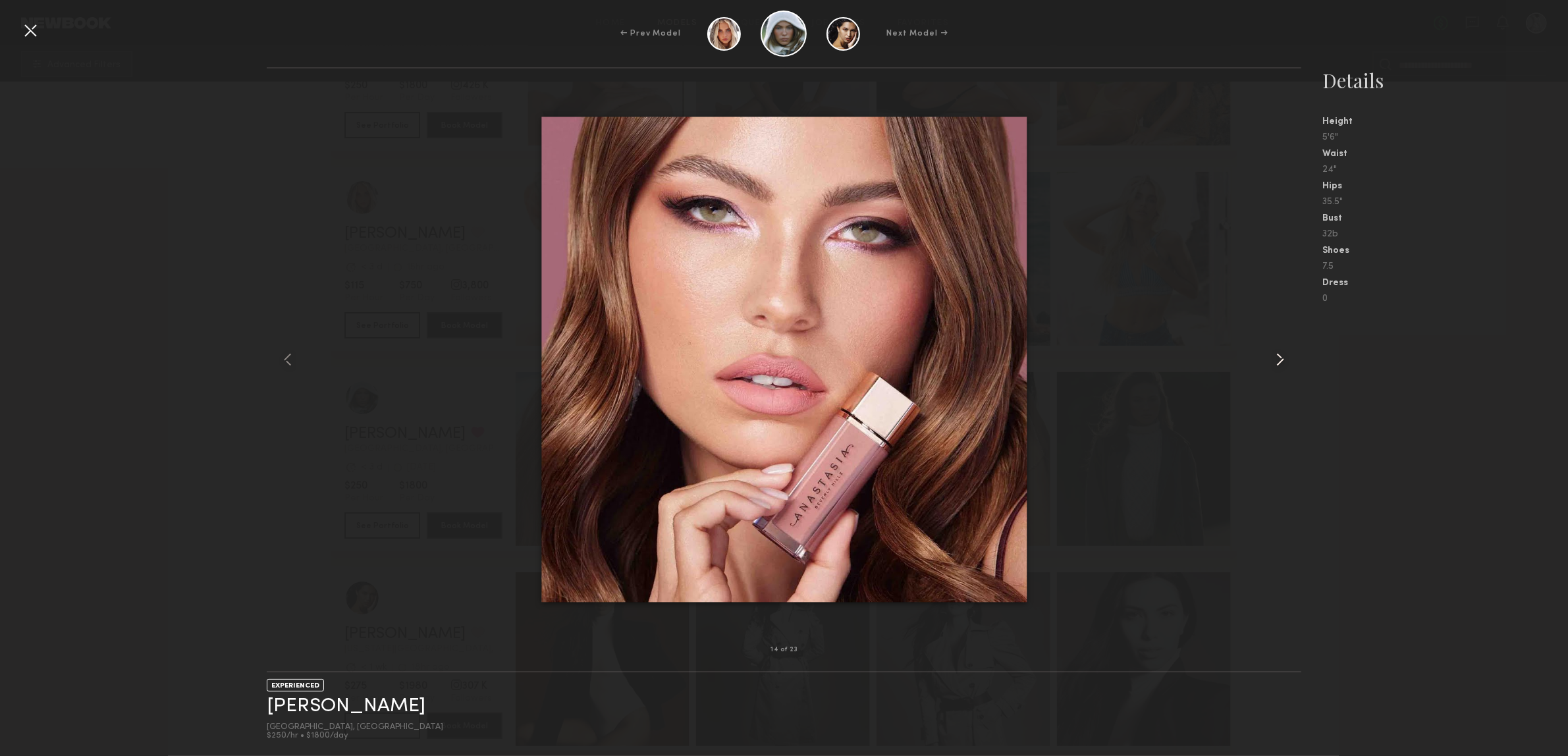
click at [1279, 357] on common-icon at bounding box center [1280, 359] width 21 height 21
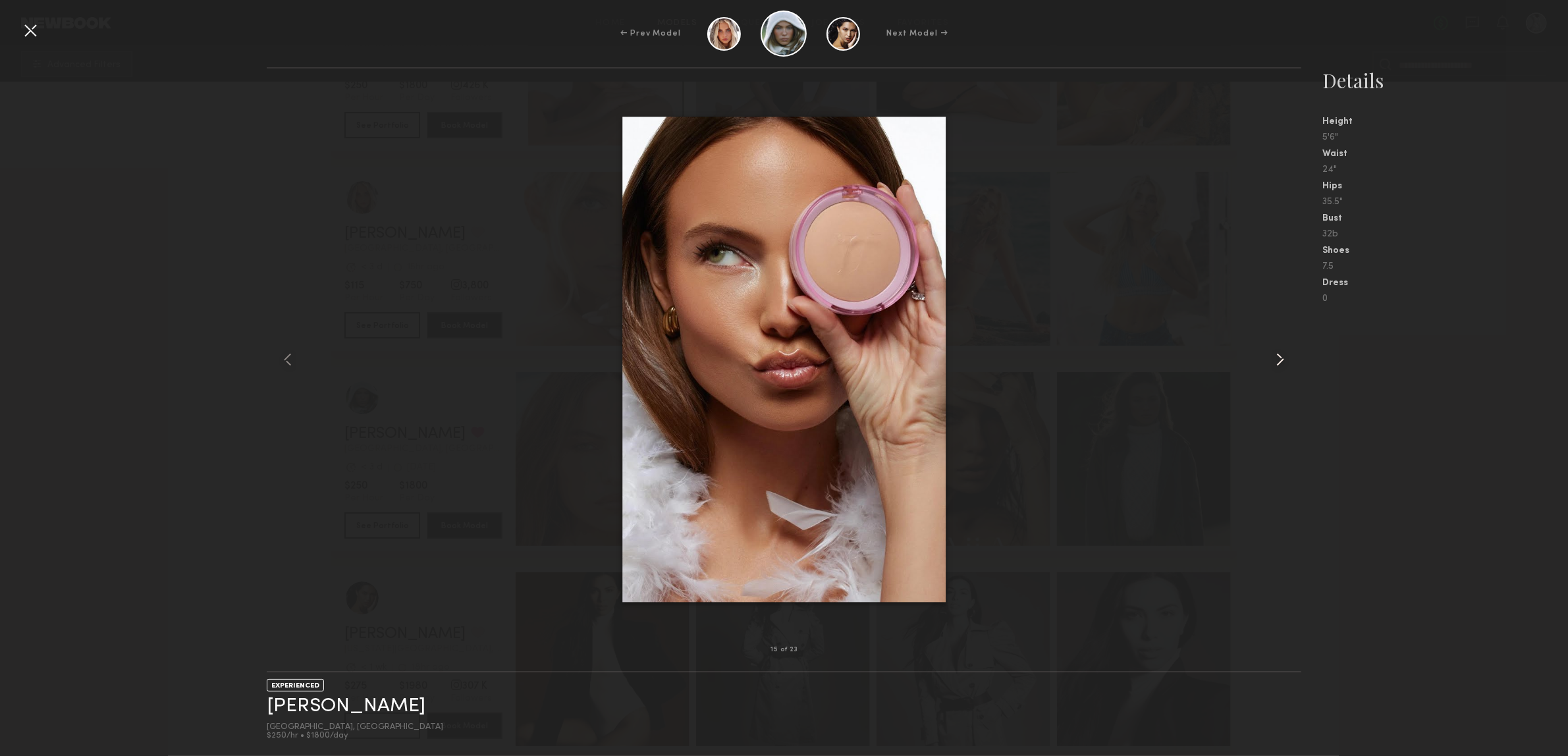
click at [1279, 357] on common-icon at bounding box center [1280, 359] width 21 height 21
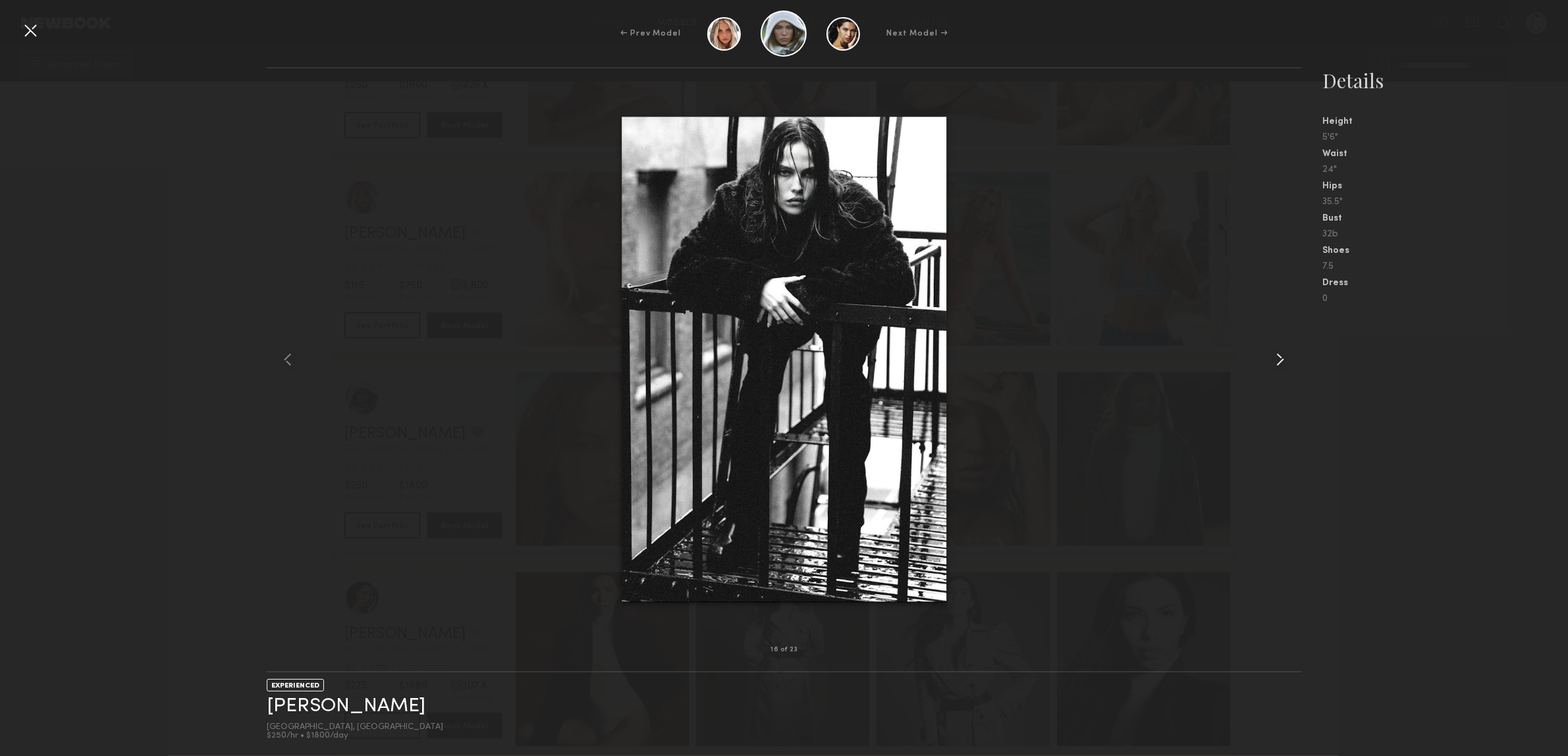
click at [1279, 357] on common-icon at bounding box center [1280, 359] width 21 height 21
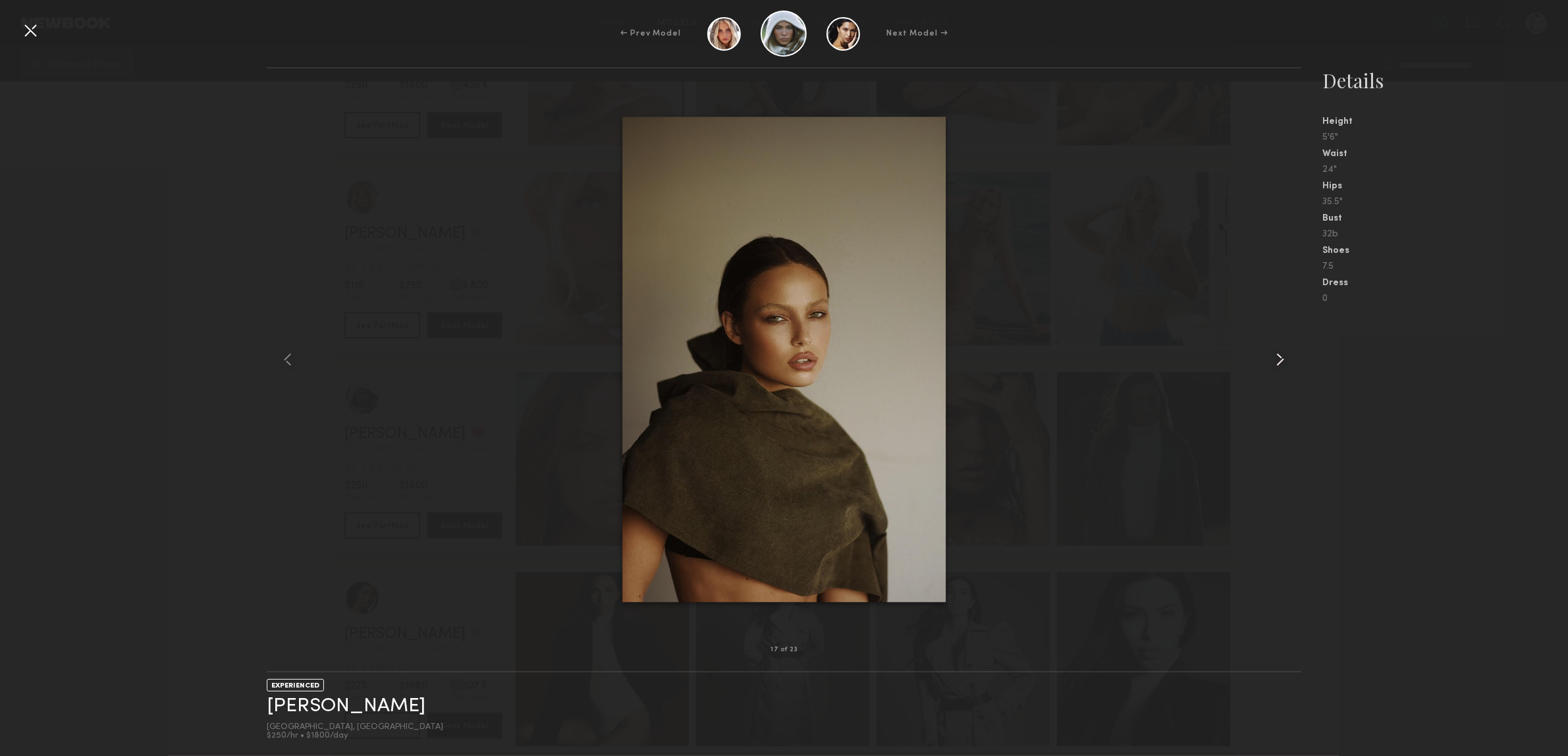
click at [1279, 357] on common-icon at bounding box center [1280, 359] width 21 height 21
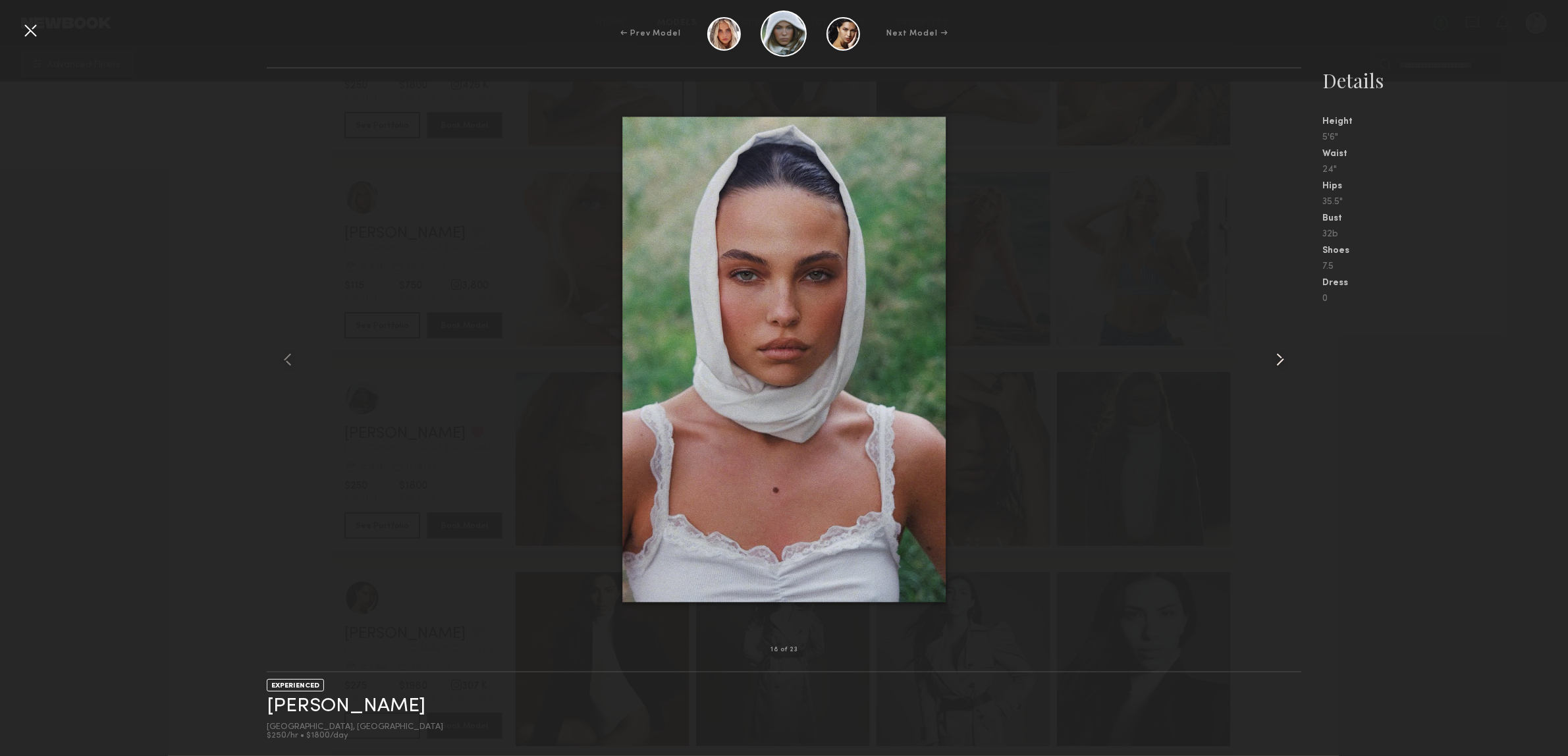
click at [1279, 357] on common-icon at bounding box center [1280, 359] width 21 height 21
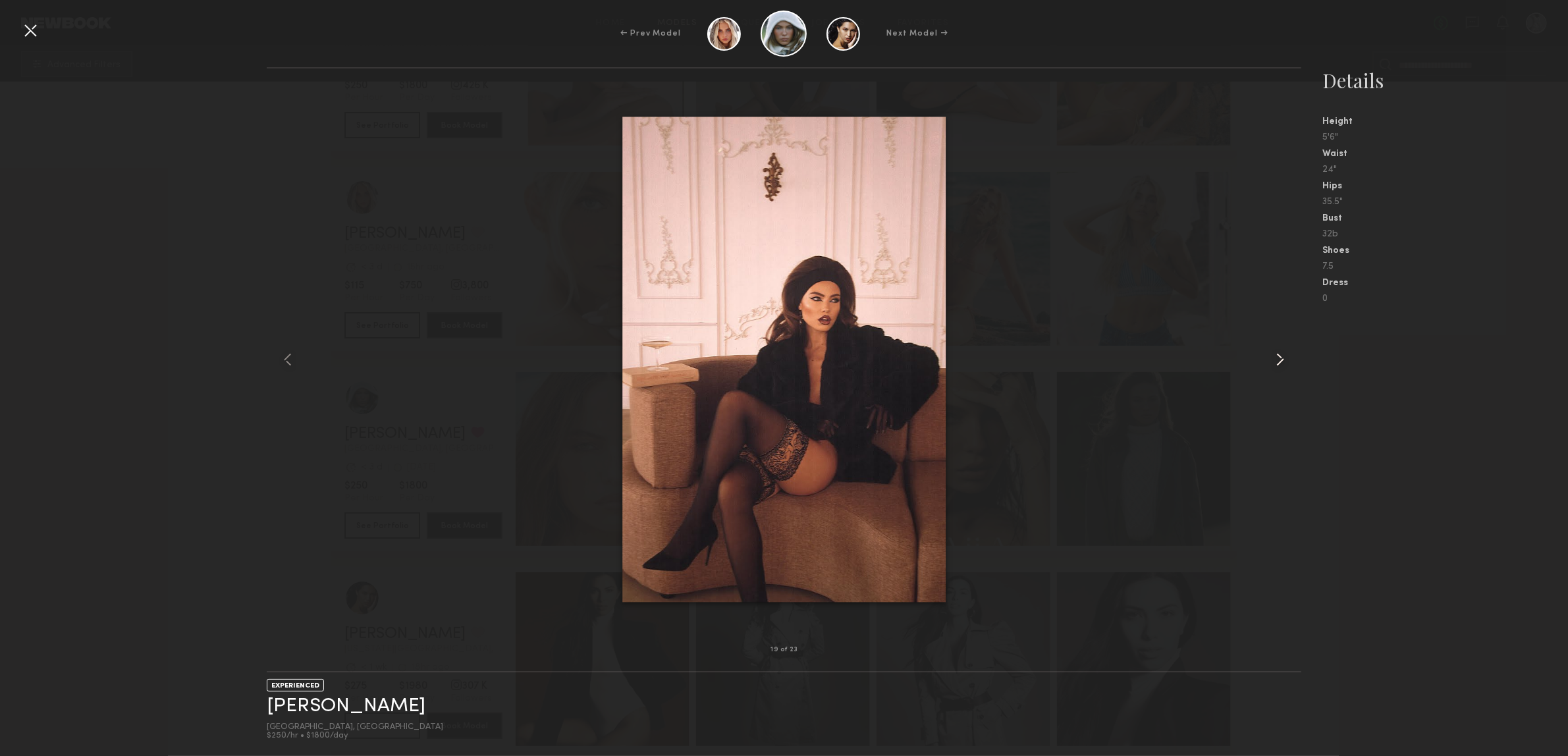
click at [1279, 357] on common-icon at bounding box center [1280, 359] width 21 height 21
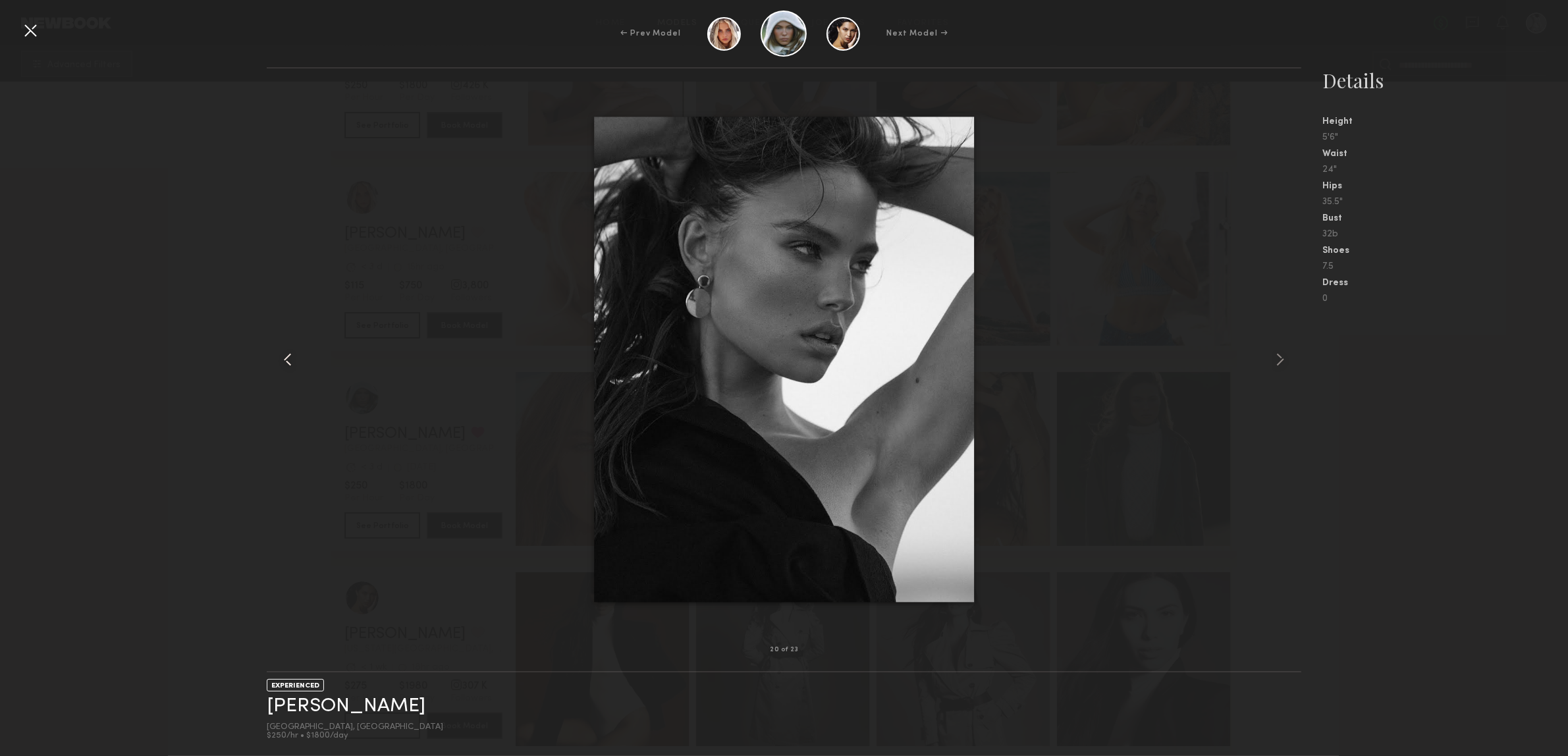
click at [288, 370] on div at bounding box center [288, 360] width 41 height 539
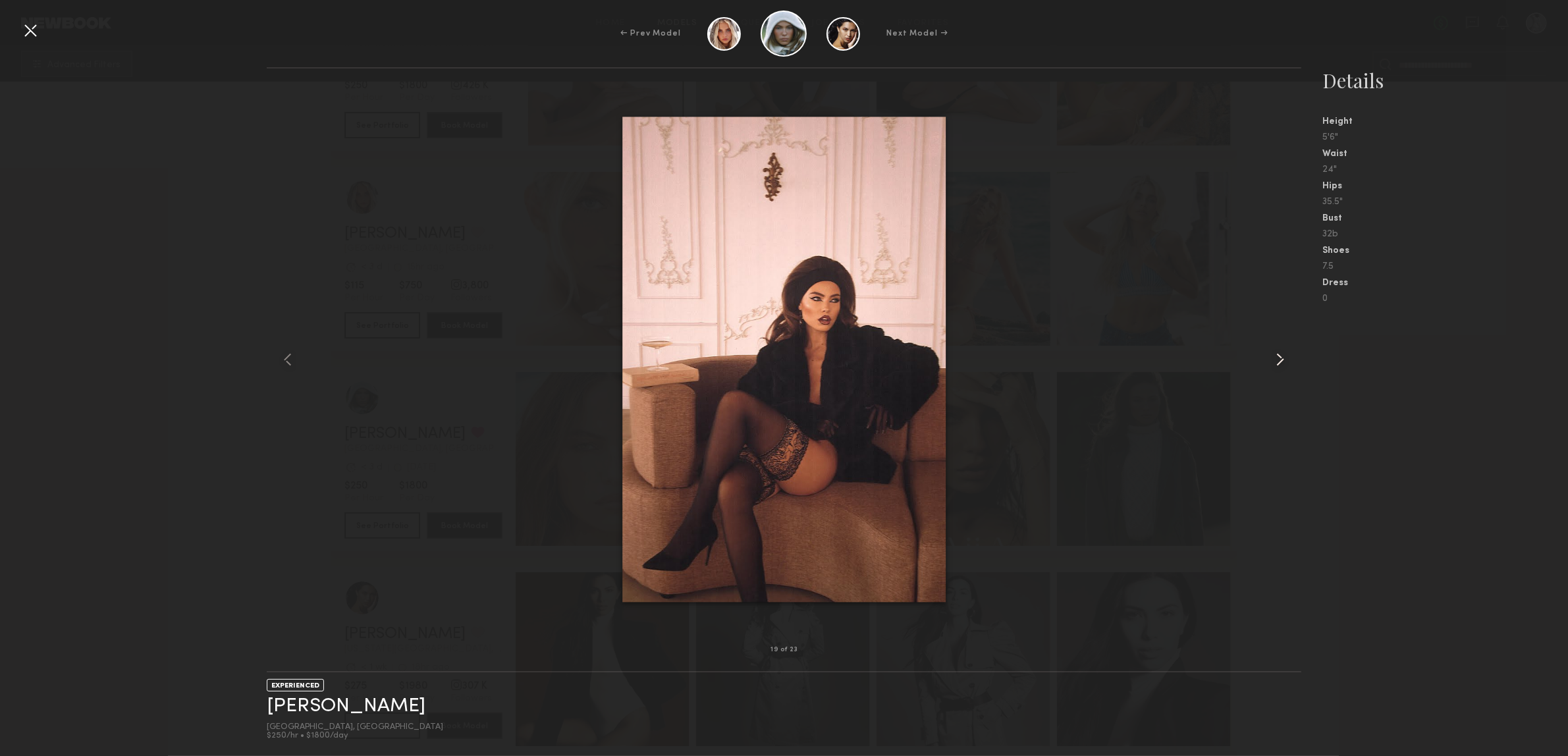
click at [1280, 360] on common-icon at bounding box center [1280, 359] width 21 height 21
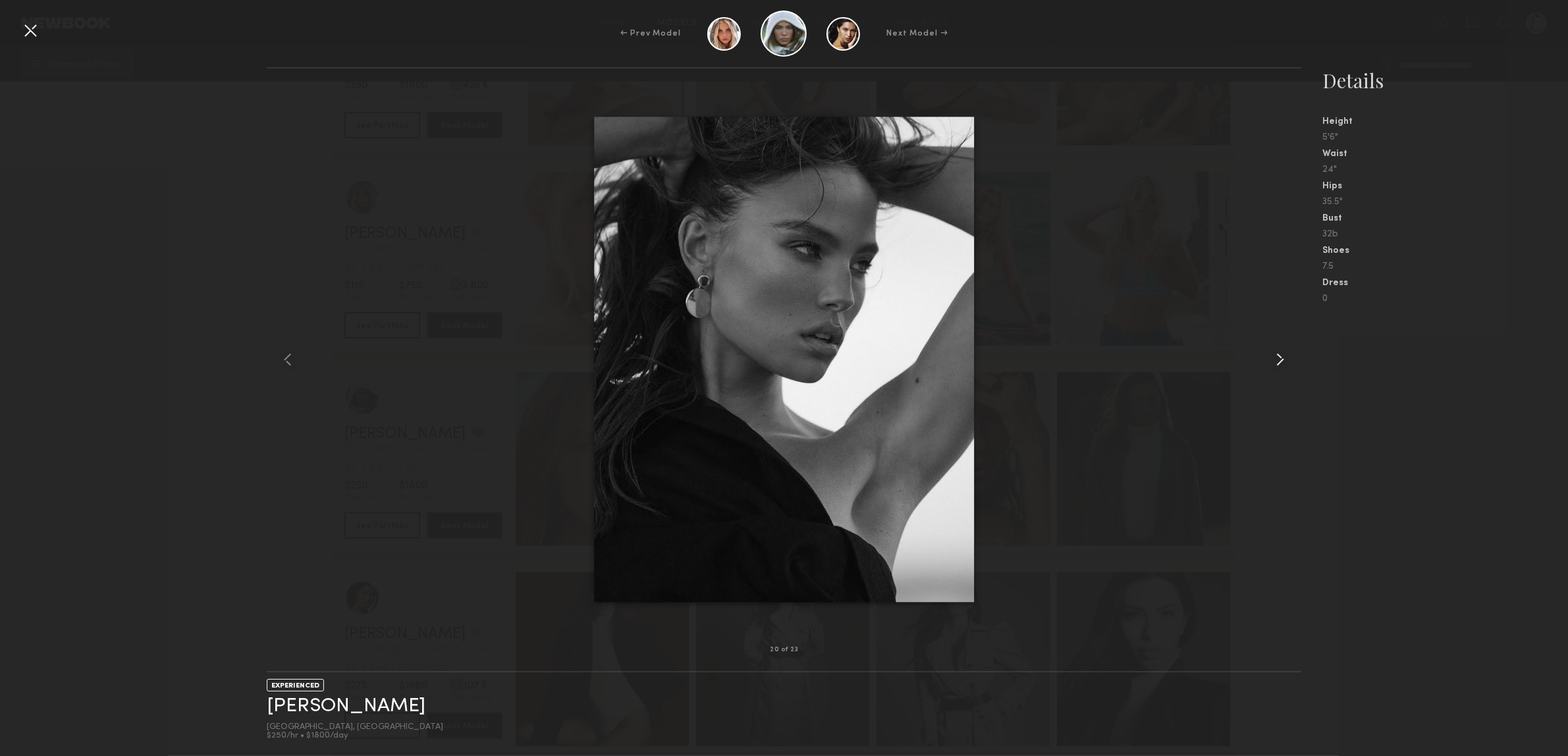
click at [1279, 360] on common-icon at bounding box center [1280, 359] width 21 height 21
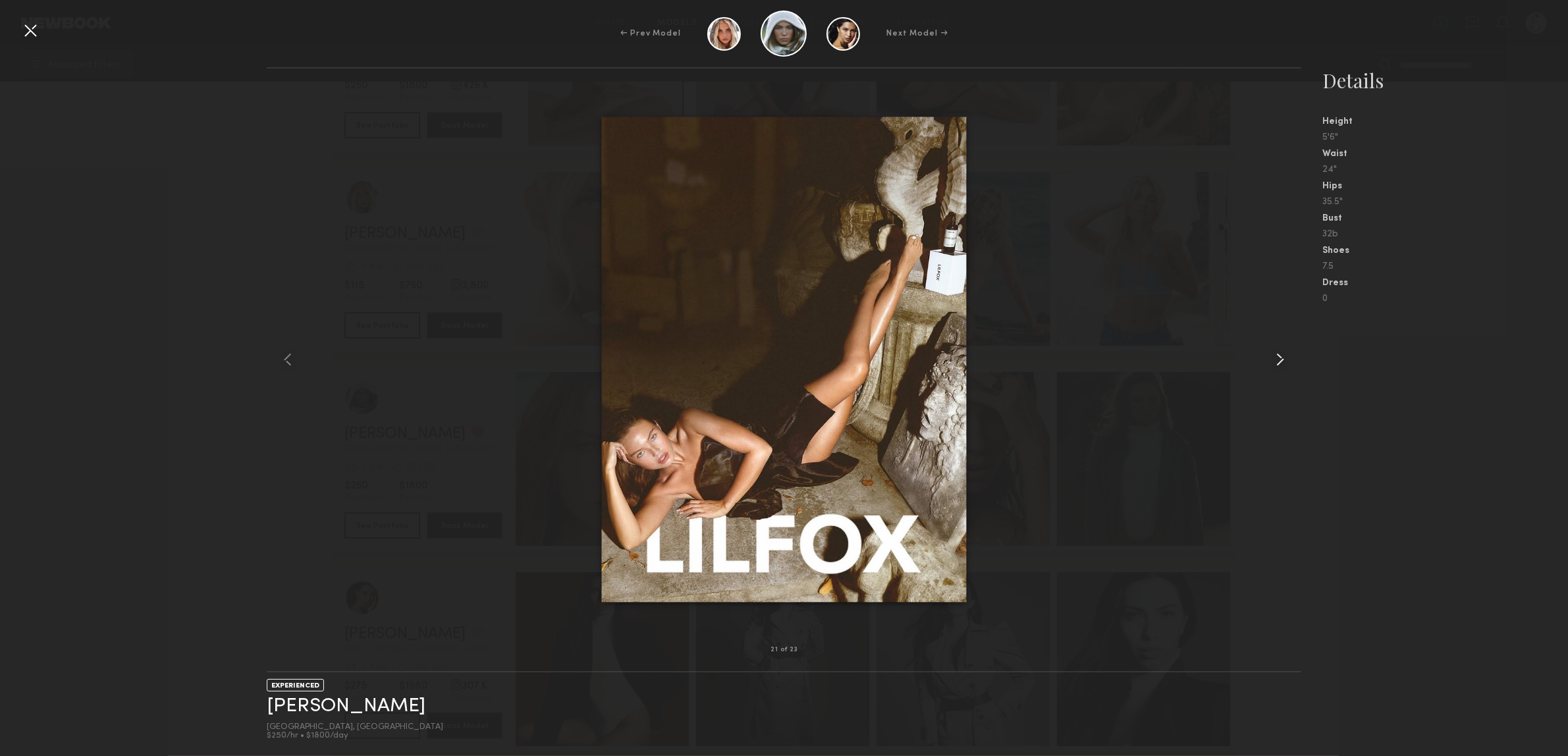
click at [1279, 360] on common-icon at bounding box center [1280, 359] width 21 height 21
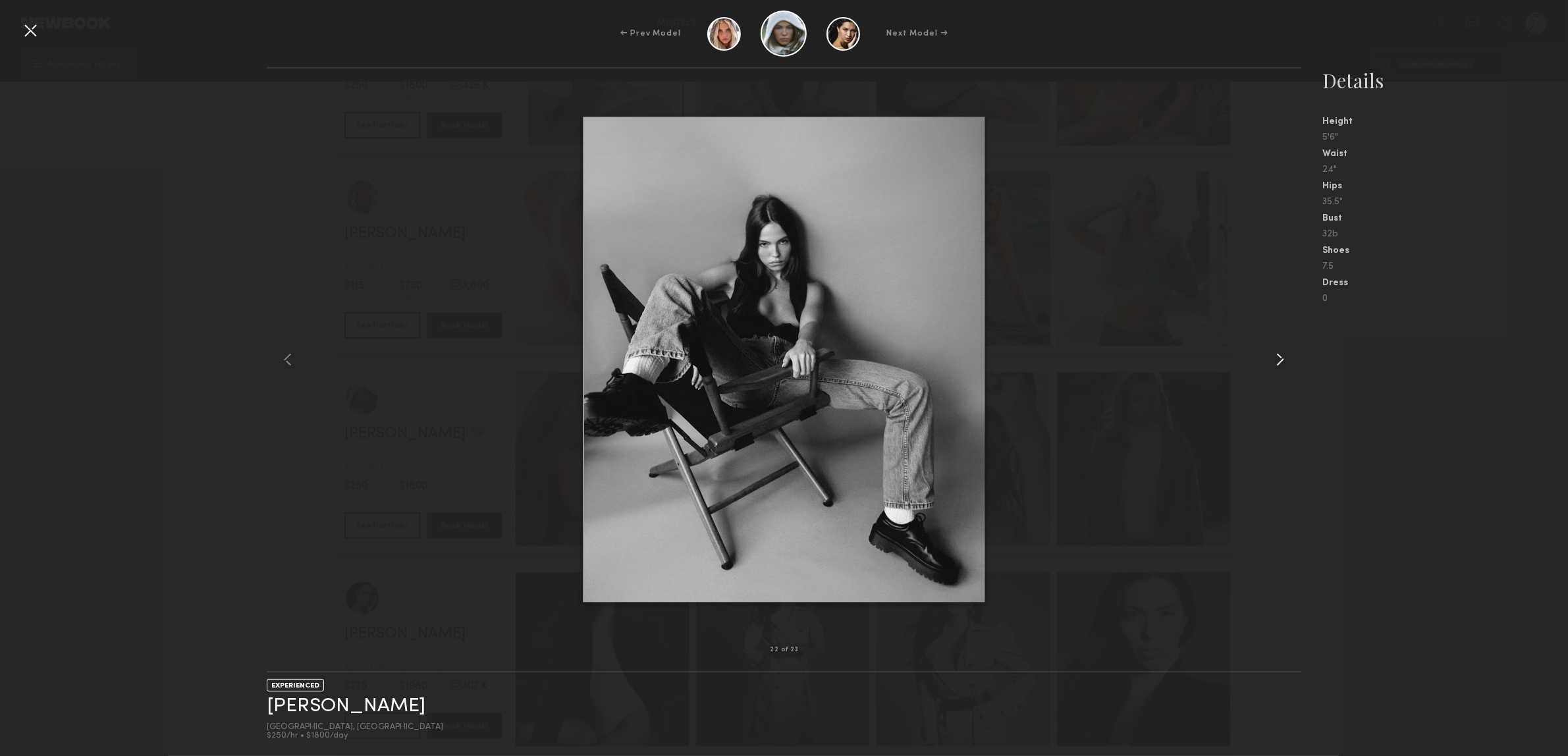
click at [1276, 360] on common-icon at bounding box center [1280, 359] width 21 height 21
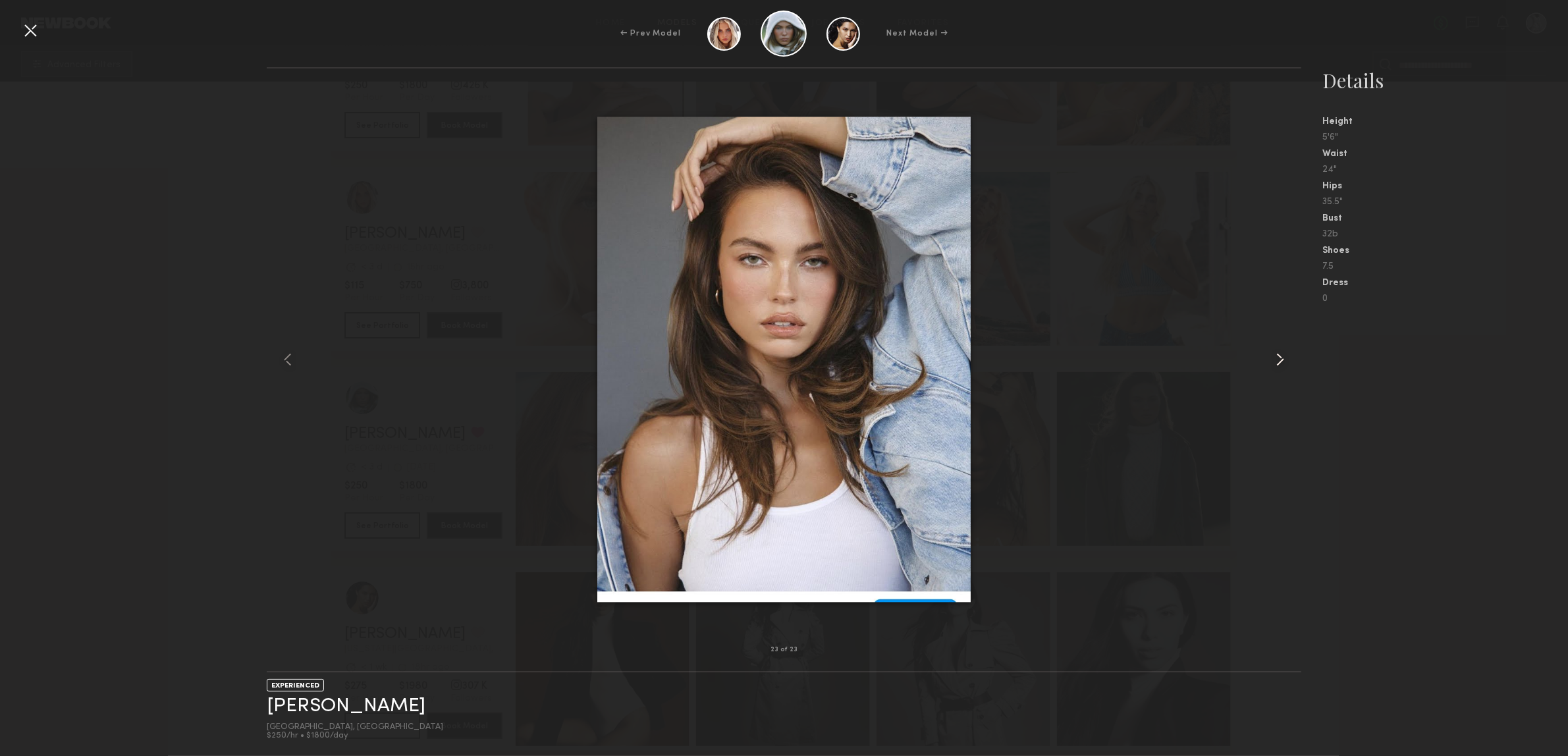
click at [1276, 360] on common-icon at bounding box center [1280, 359] width 21 height 21
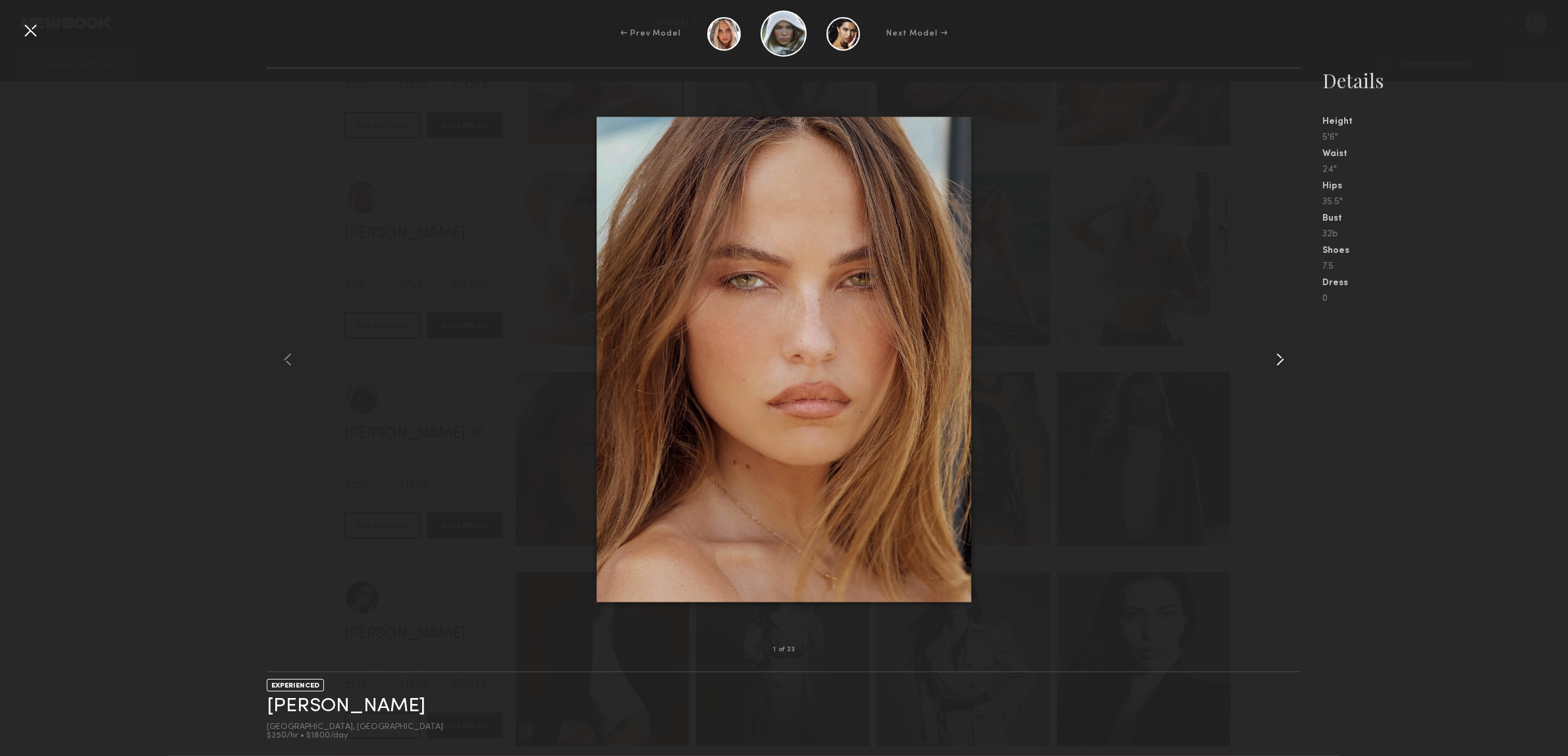
click at [1276, 360] on common-icon at bounding box center [1280, 359] width 21 height 21
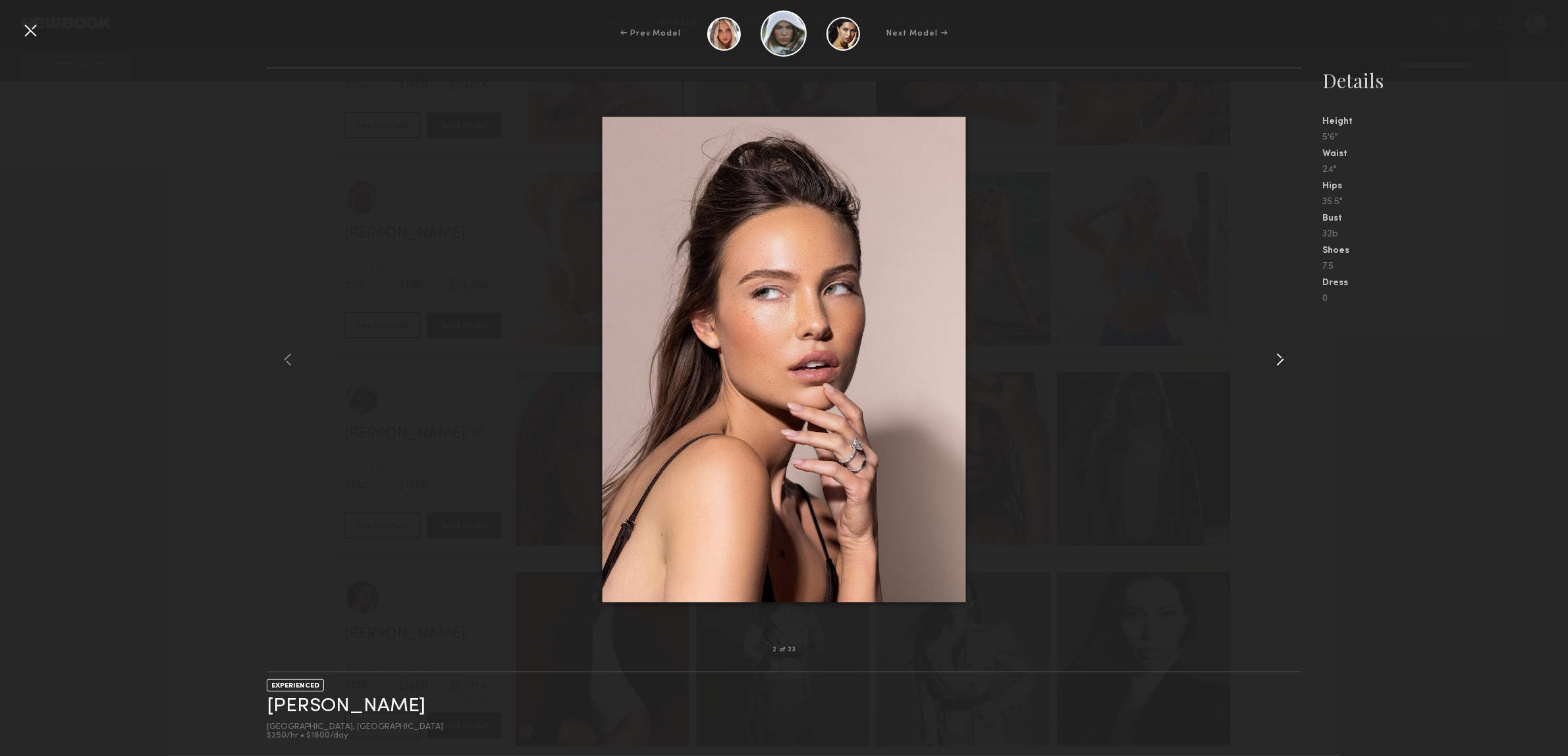
click at [1276, 360] on common-icon at bounding box center [1280, 359] width 21 height 21
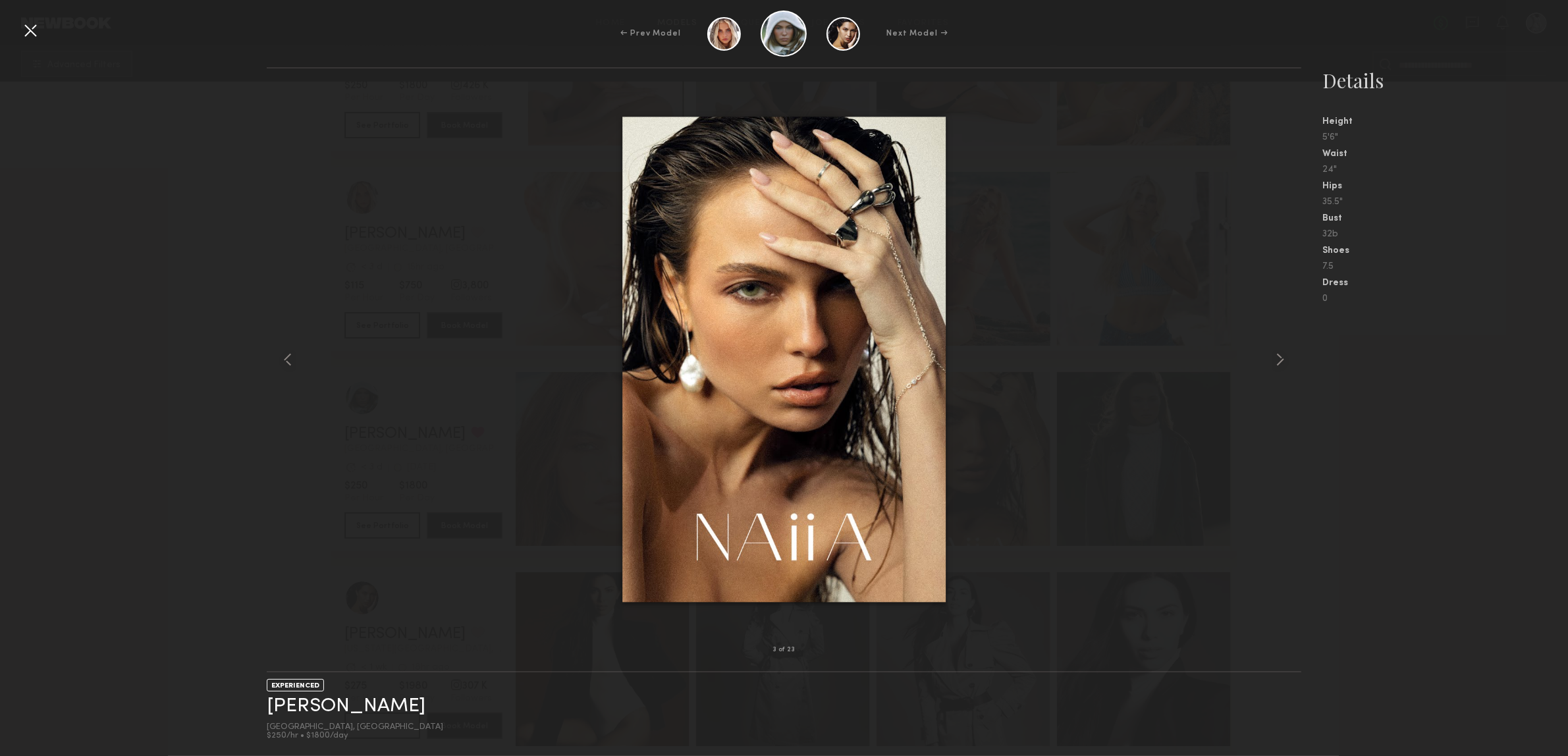
click at [15, 25] on div "← Prev Model Next Model →" at bounding box center [784, 33] width 1568 height 46
click at [23, 33] on div at bounding box center [30, 30] width 21 height 21
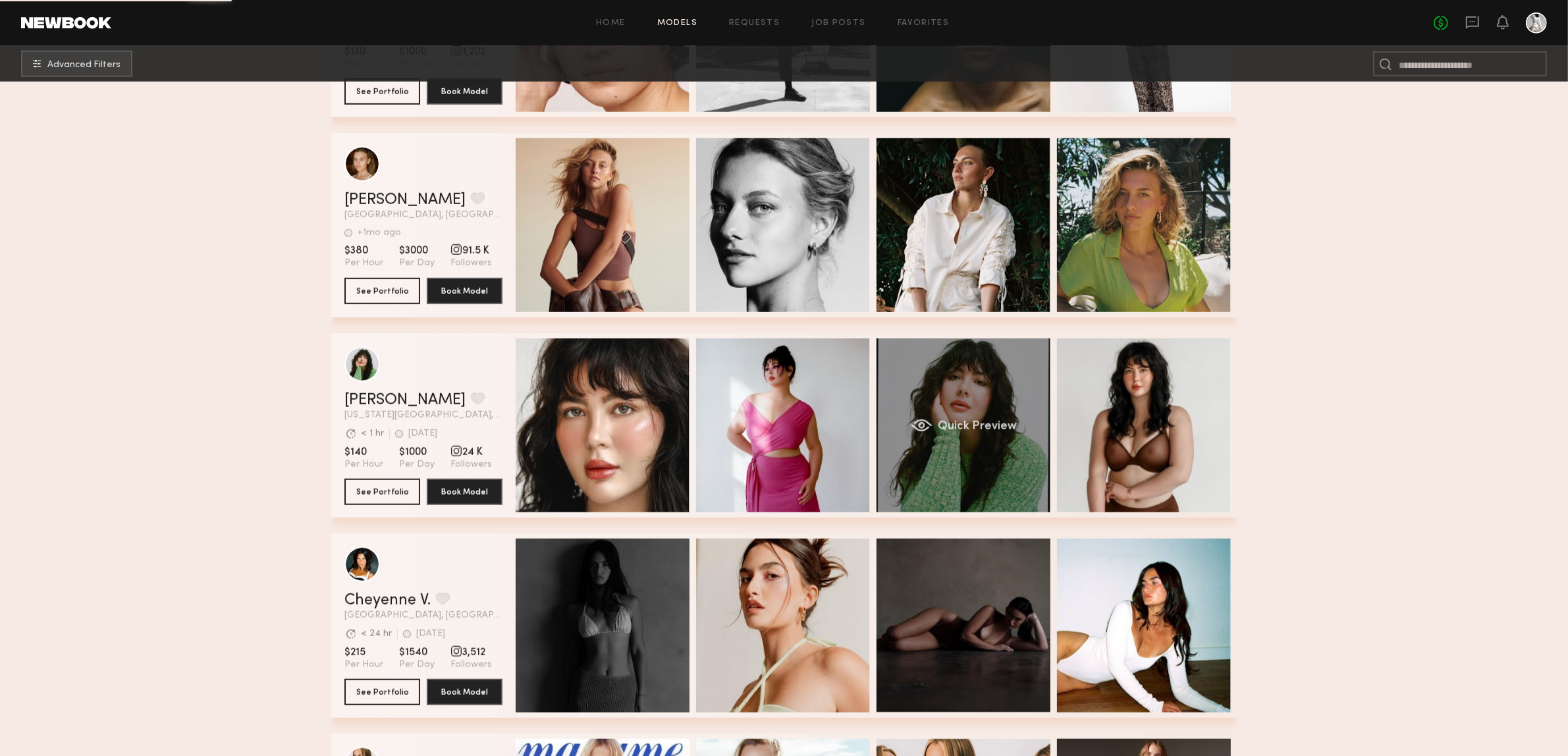
scroll to position [1894, 0]
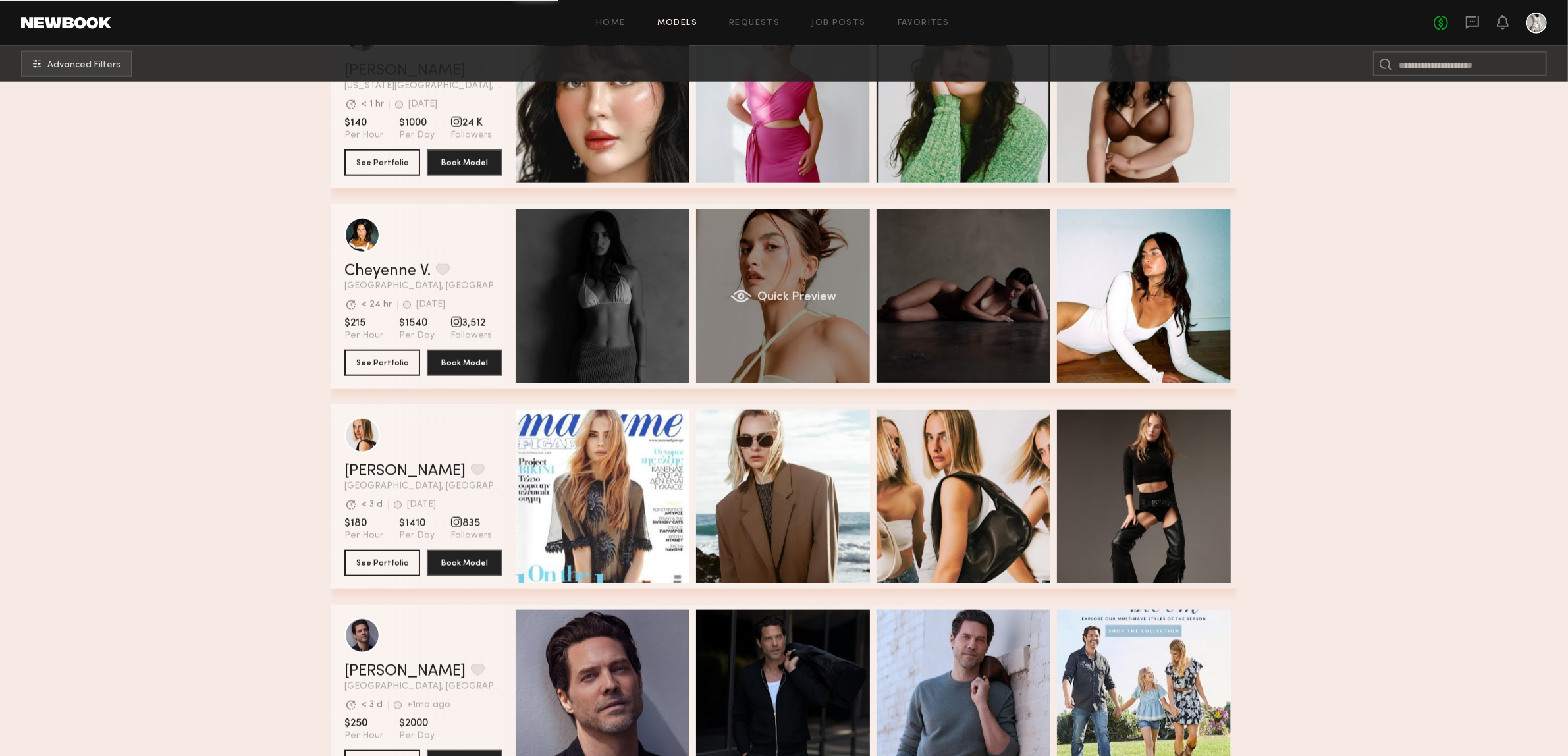
click at [818, 317] on div "Quick Preview" at bounding box center [783, 296] width 173 height 173
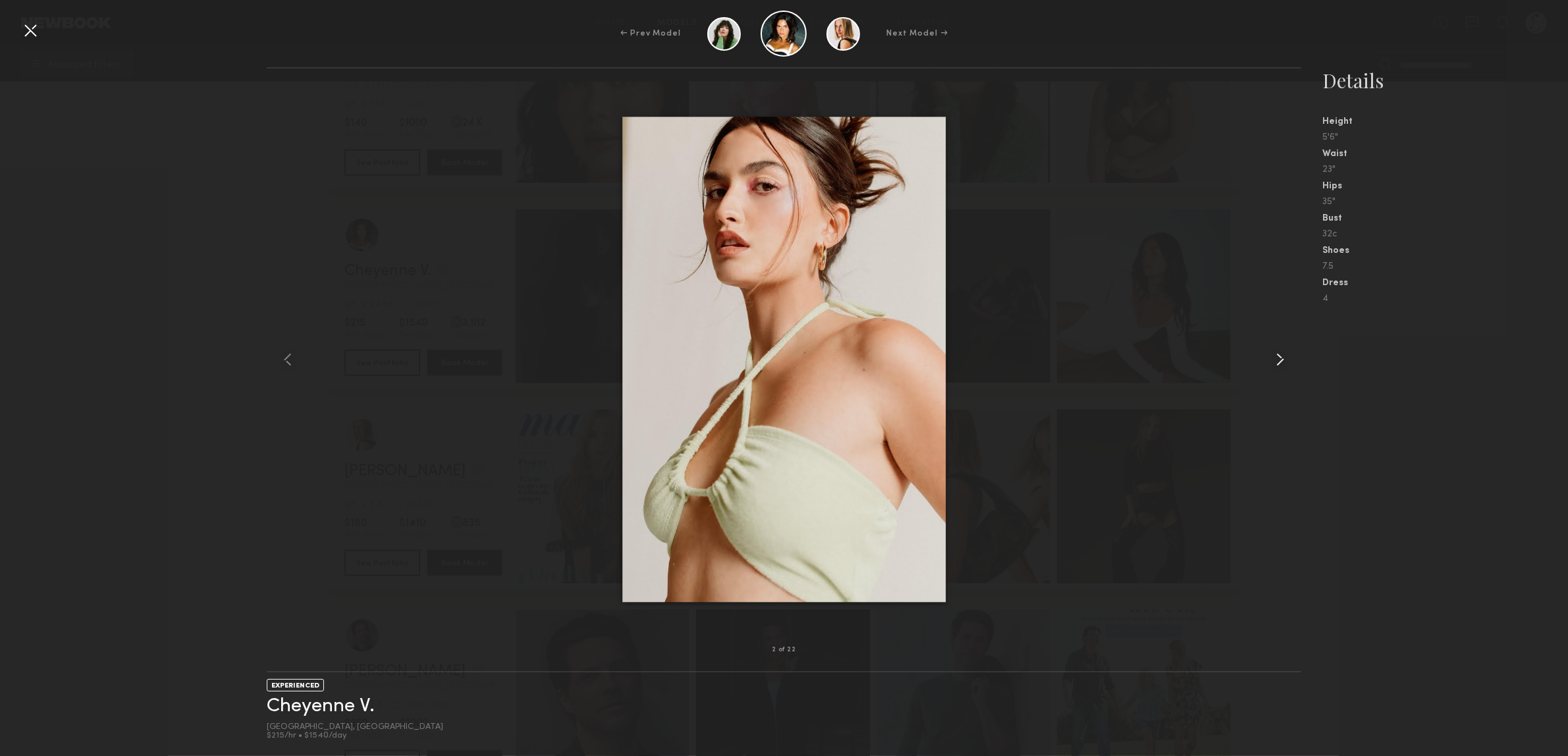
click at [1264, 386] on div at bounding box center [1280, 360] width 41 height 539
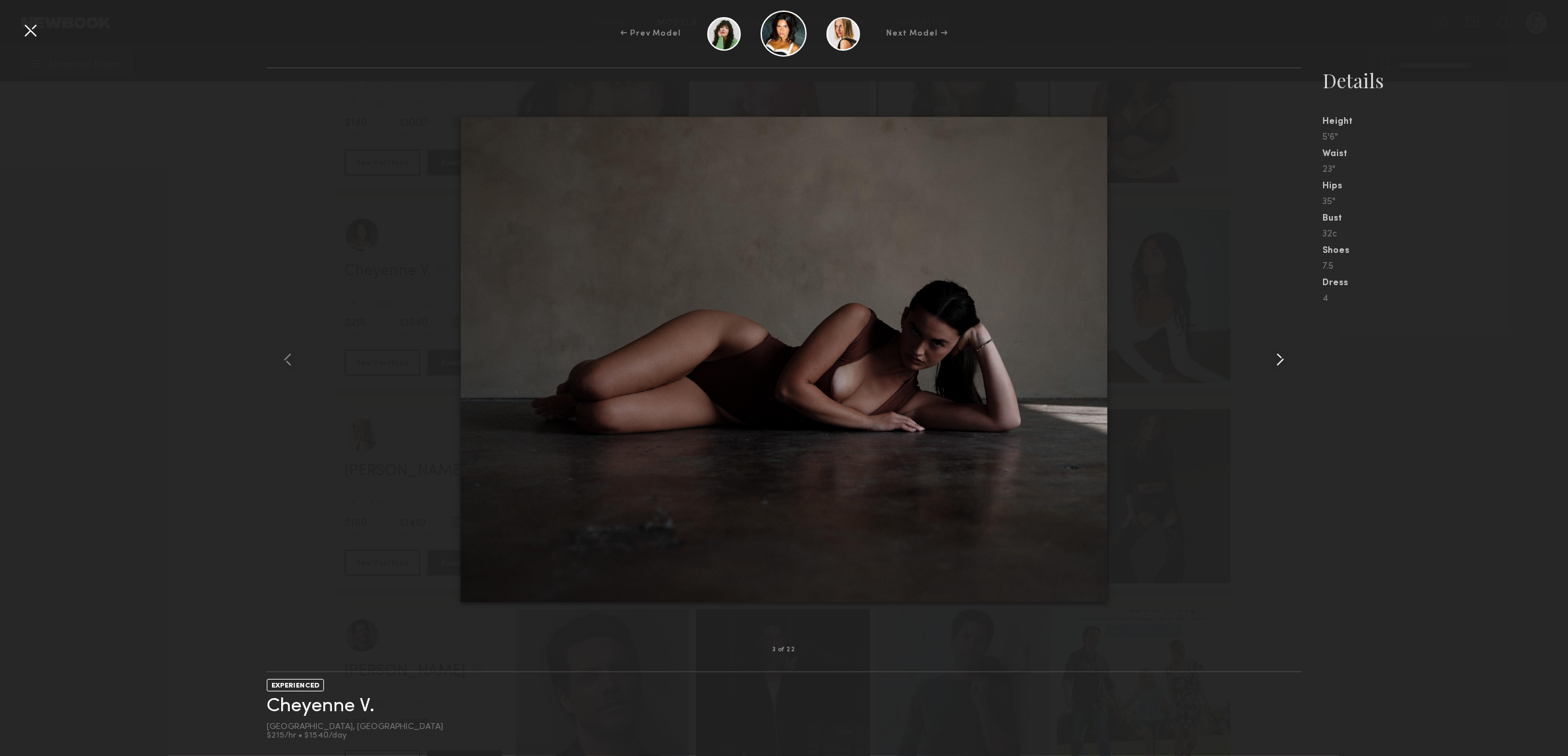
click at [1262, 386] on div at bounding box center [1280, 360] width 41 height 539
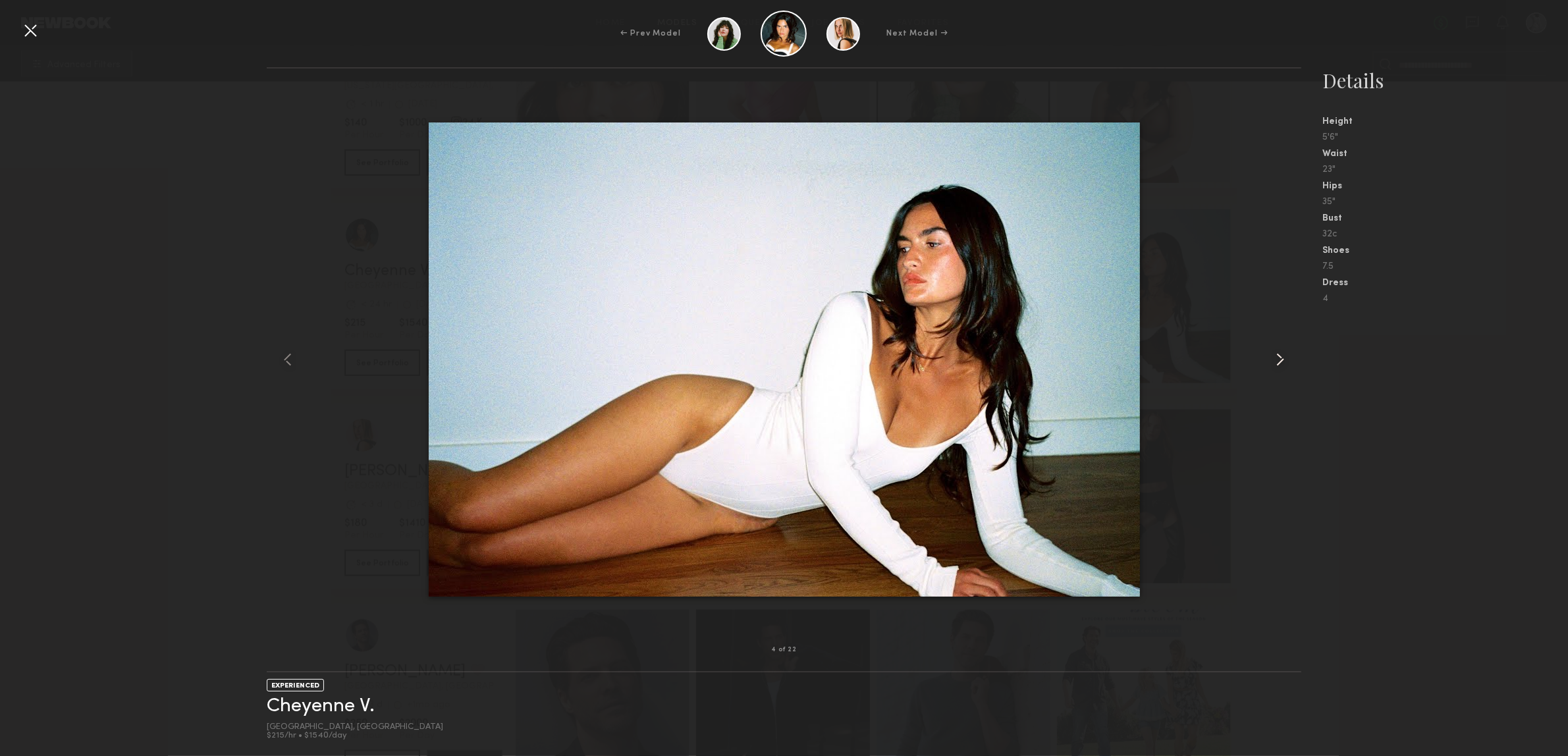
click at [1262, 386] on div at bounding box center [1280, 360] width 41 height 539
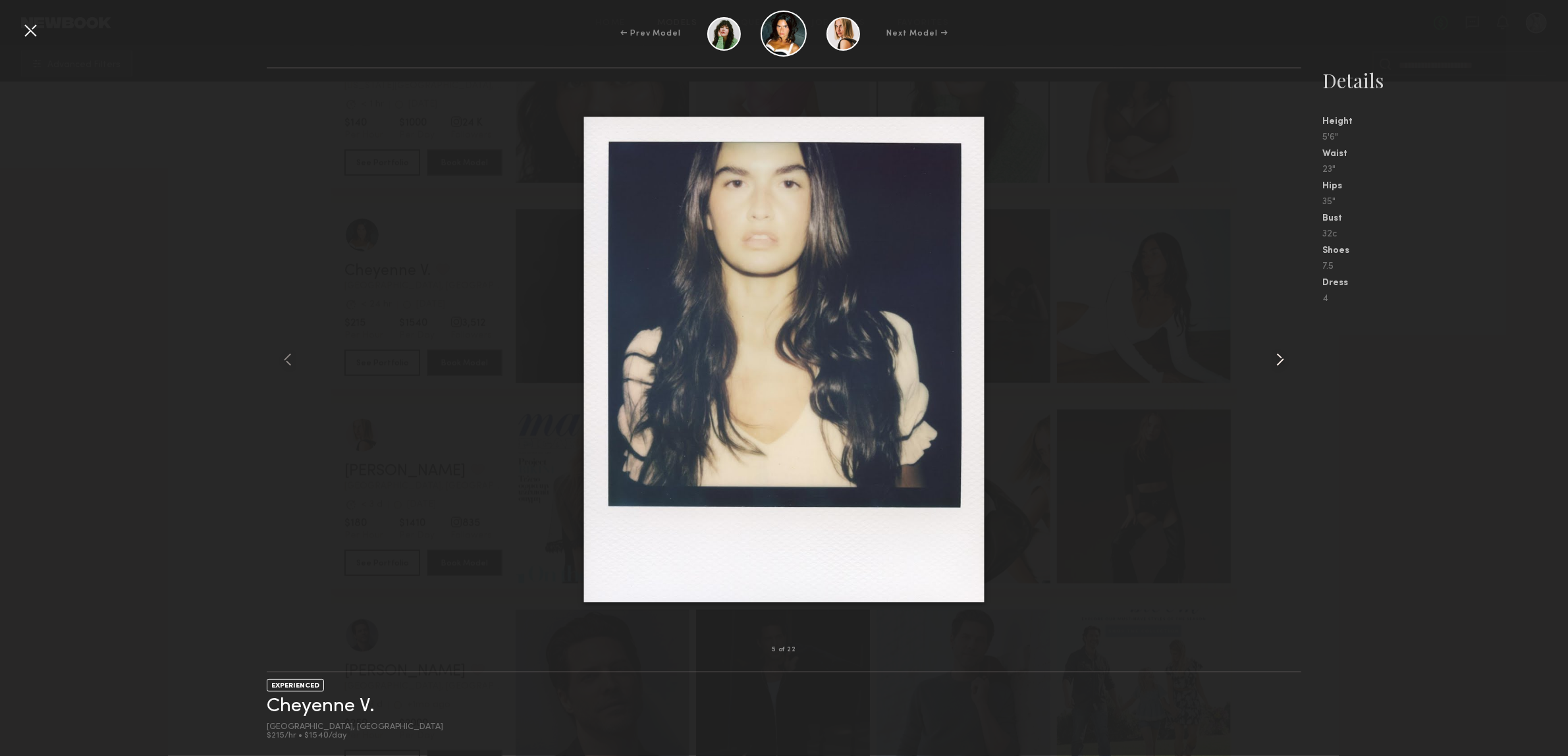
click at [1262, 386] on div at bounding box center [1280, 360] width 41 height 539
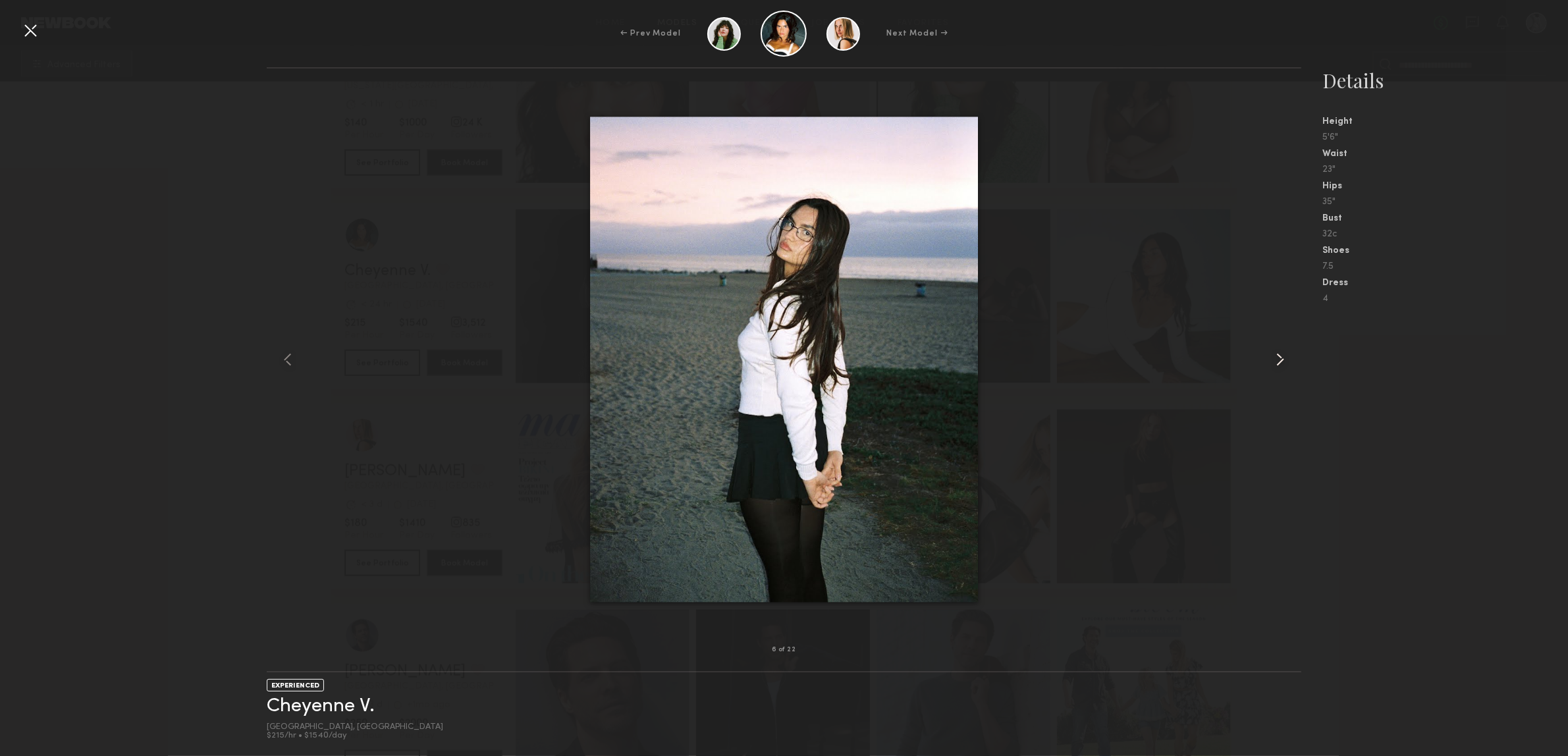
click at [1260, 384] on div at bounding box center [1280, 360] width 41 height 539
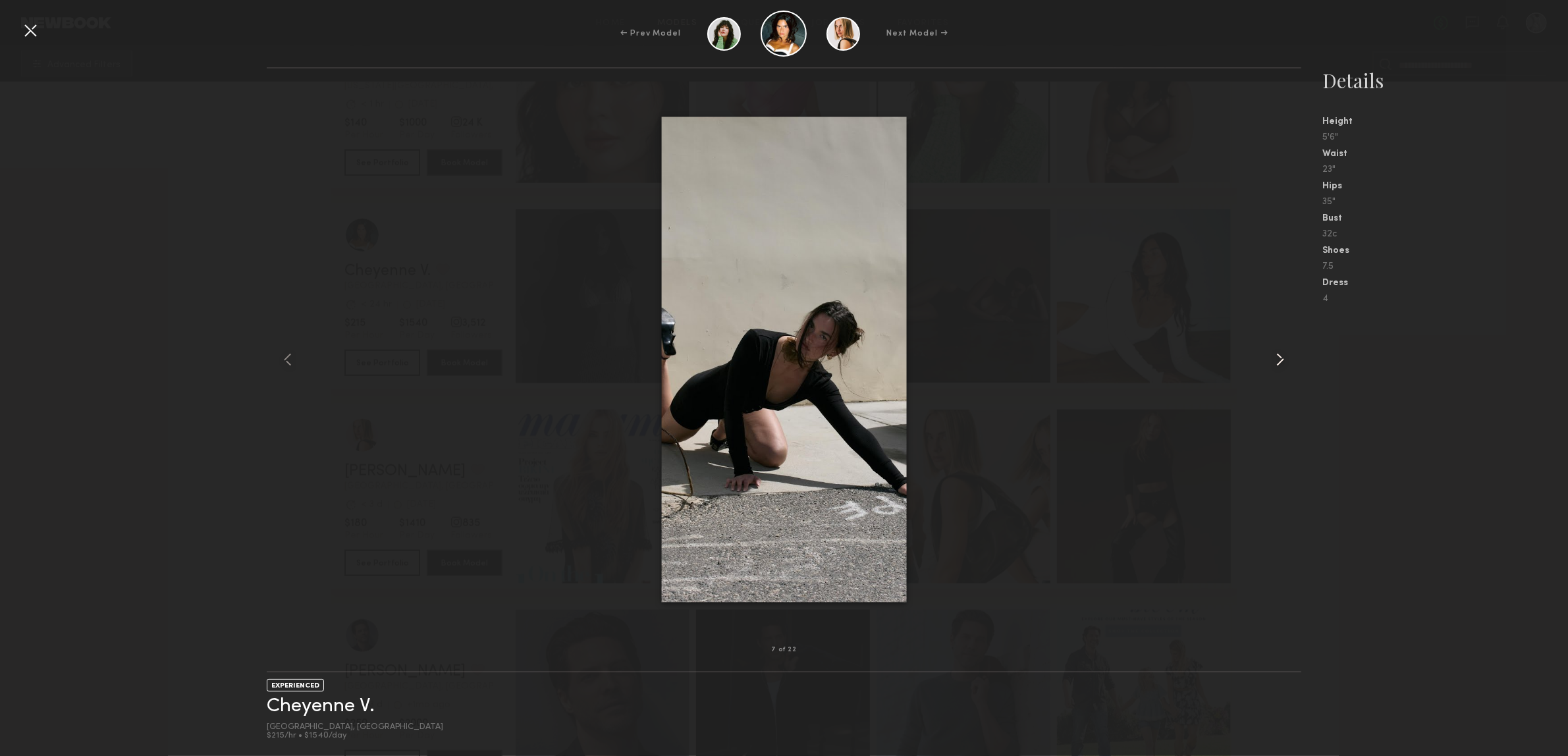
click at [1260, 384] on div at bounding box center [1280, 360] width 41 height 539
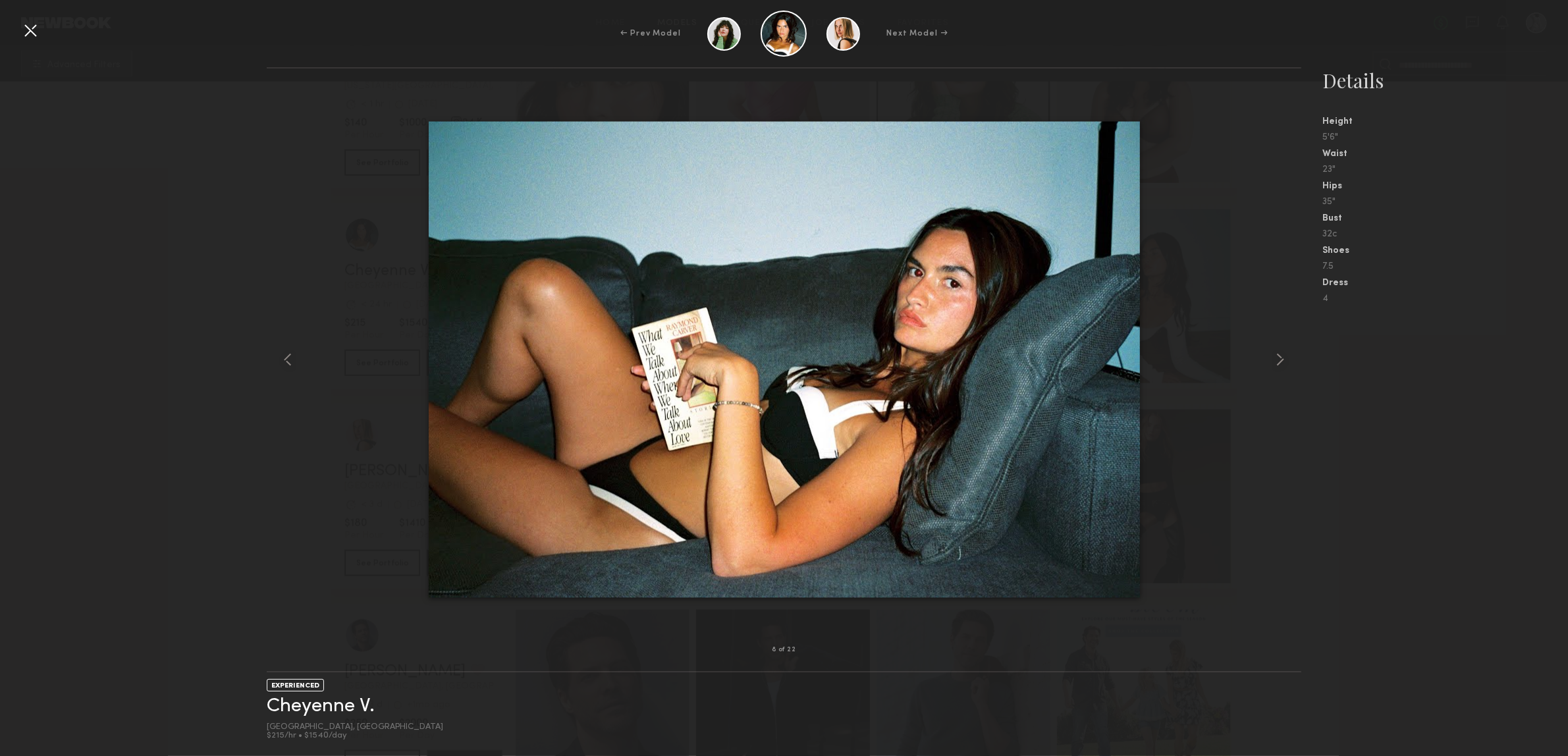
click at [1254, 384] on div at bounding box center [784, 360] width 1034 height 539
drag, startPoint x: 1279, startPoint y: 367, endPoint x: 1271, endPoint y: 371, distance: 8.9
click at [1276, 367] on common-icon at bounding box center [1280, 359] width 21 height 21
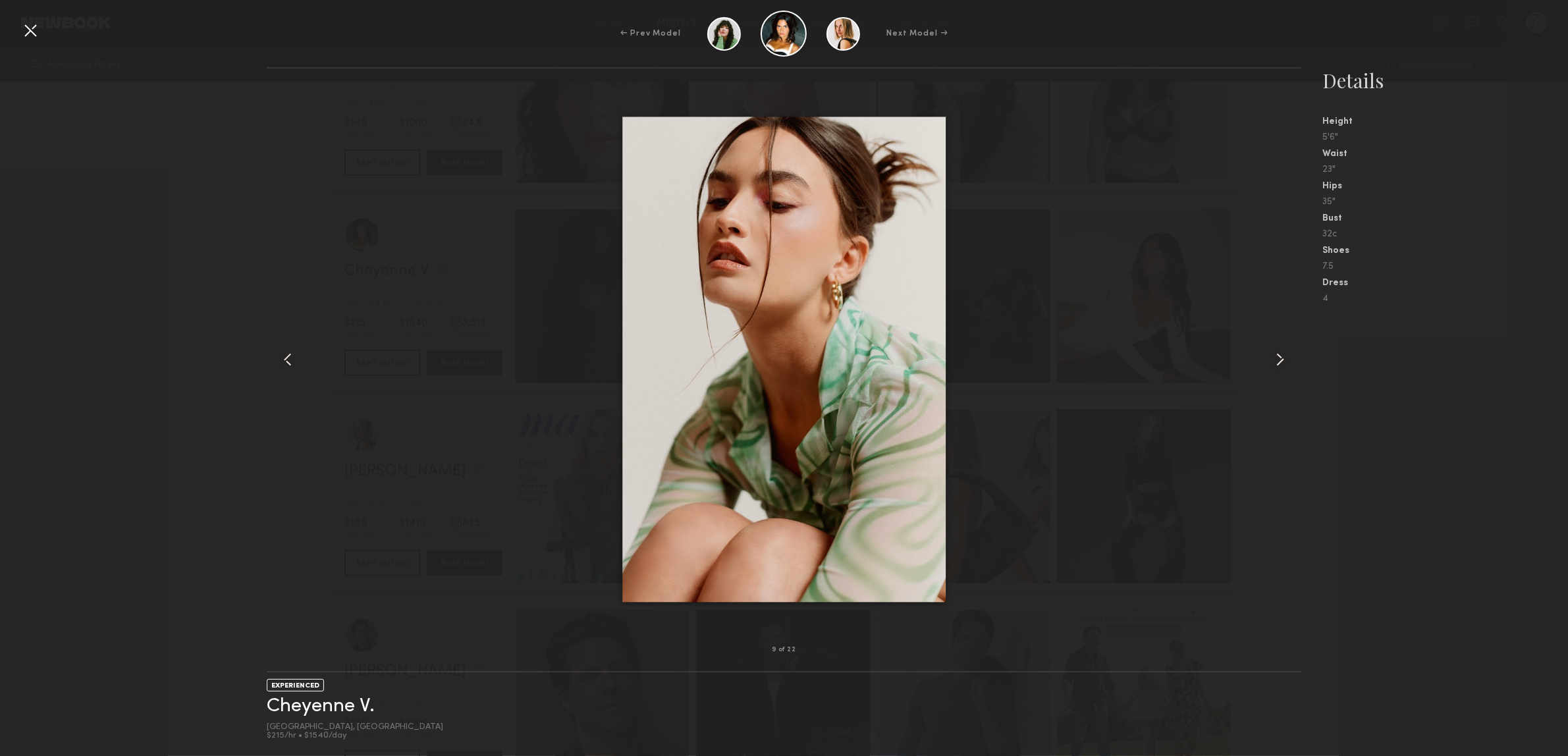
click at [1254, 362] on div at bounding box center [784, 360] width 1034 height 539
click at [1240, 361] on div at bounding box center [784, 360] width 1034 height 539
click at [1271, 349] on common-icon at bounding box center [1280, 359] width 21 height 21
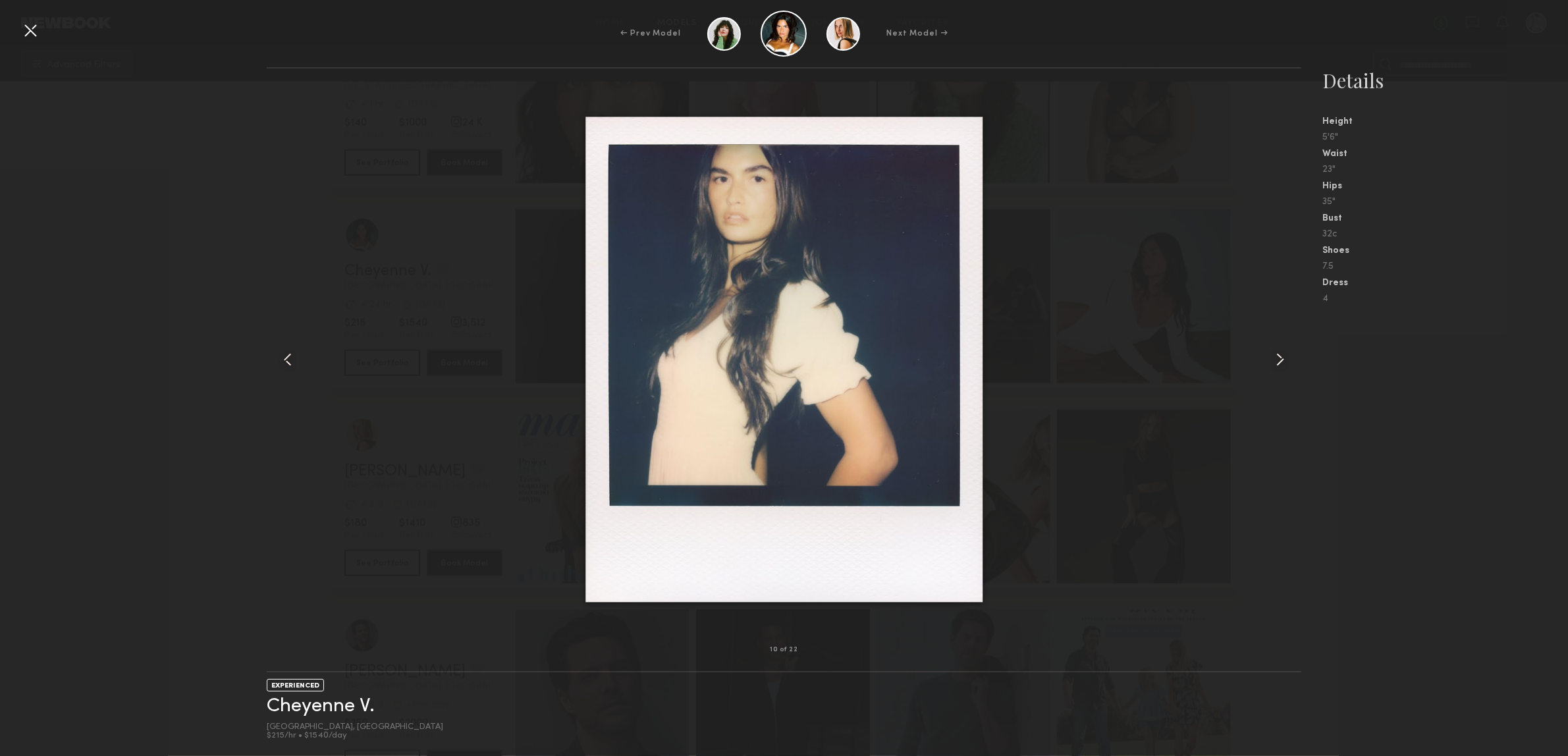
click at [1269, 366] on div at bounding box center [1280, 360] width 41 height 539
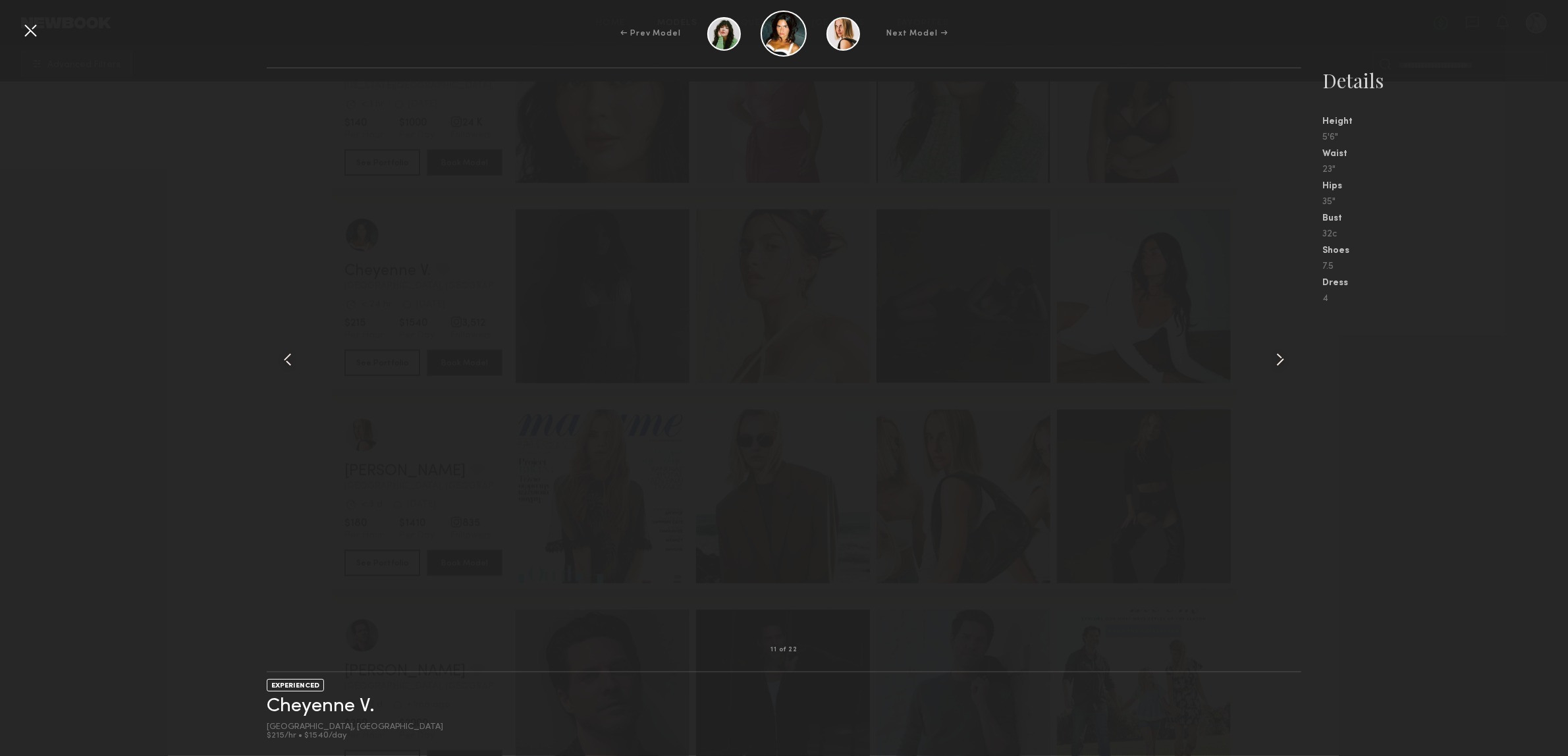
click at [1268, 366] on div at bounding box center [1280, 360] width 41 height 539
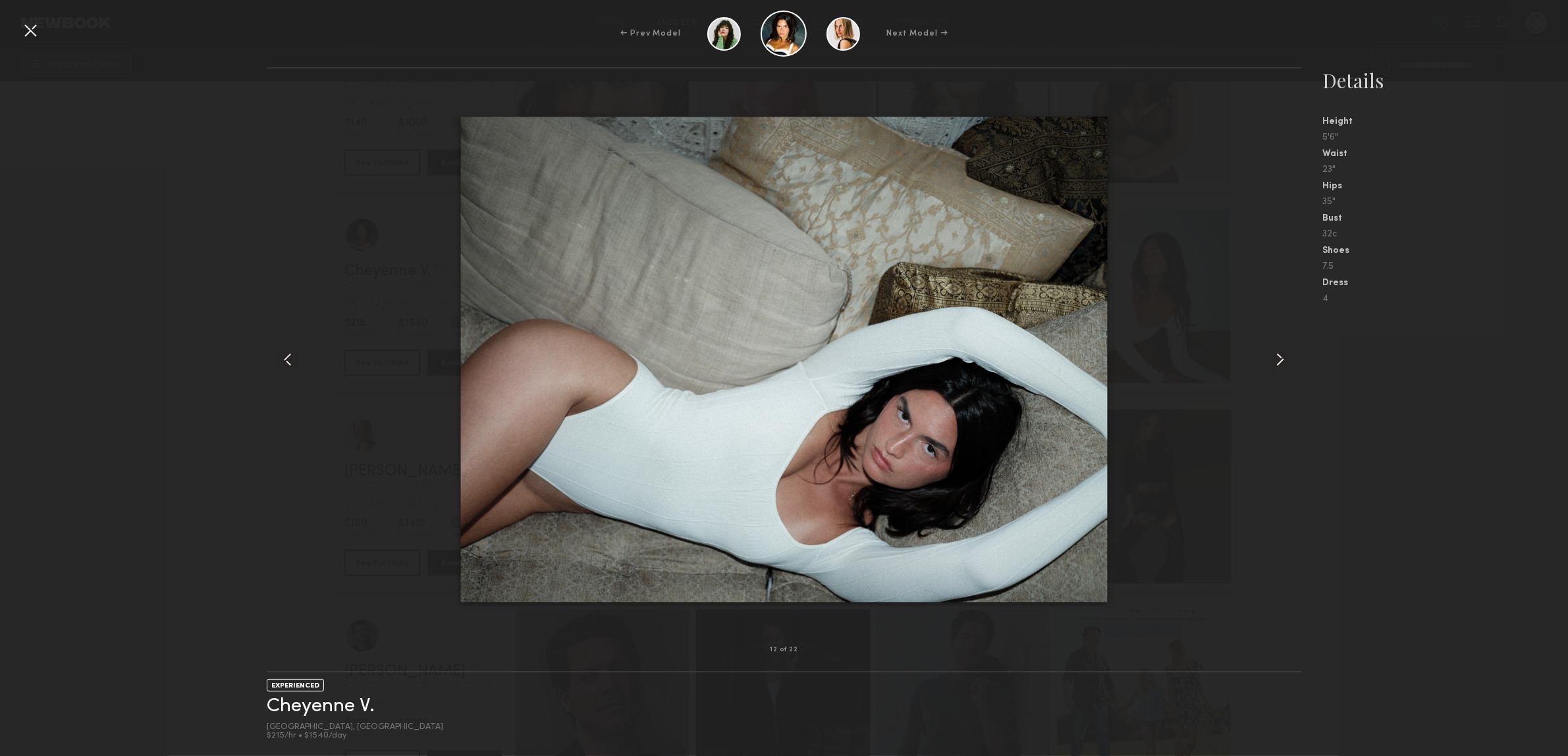
click at [37, 33] on div at bounding box center [30, 30] width 21 height 21
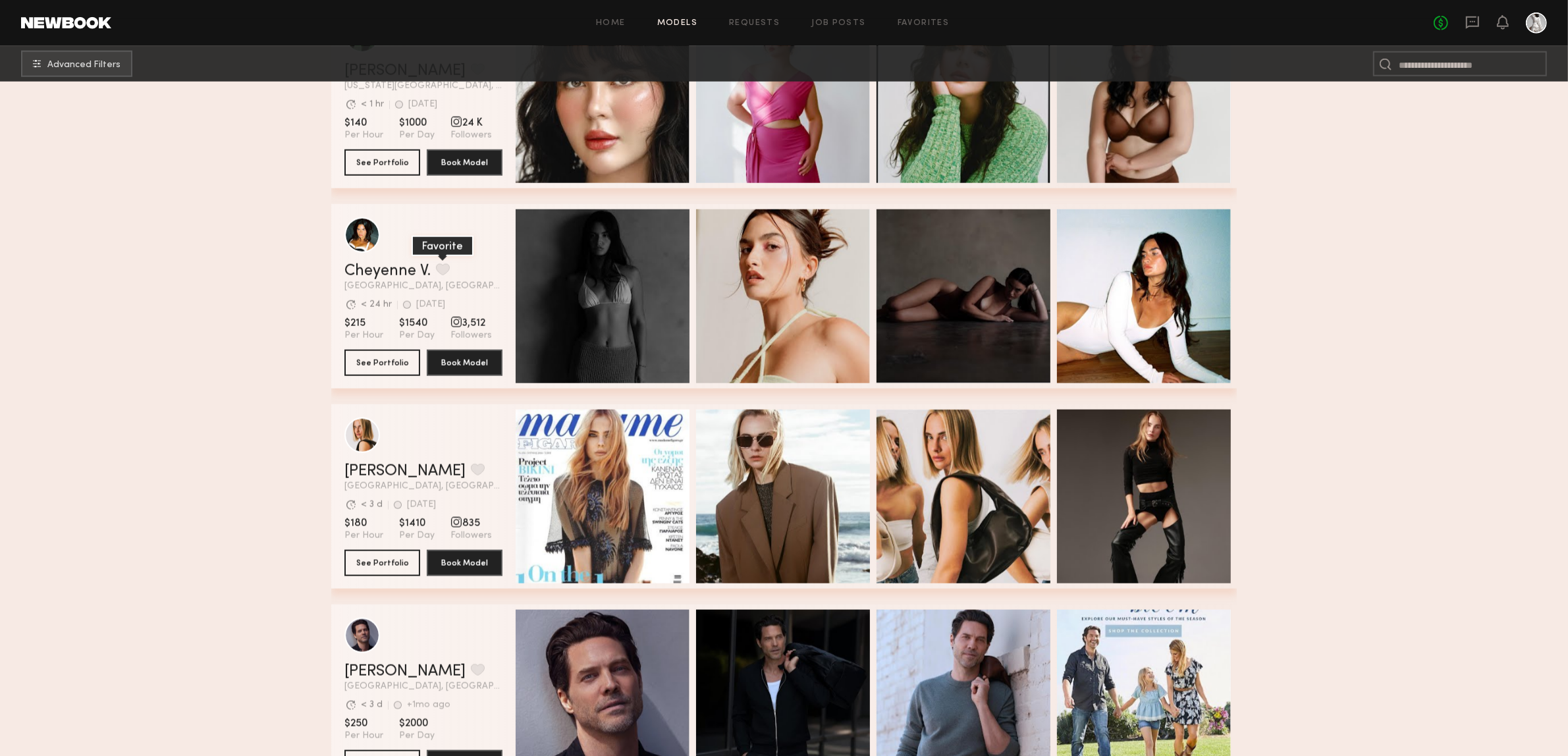
click at [442, 272] on button "grid" at bounding box center [442, 269] width 13 height 12
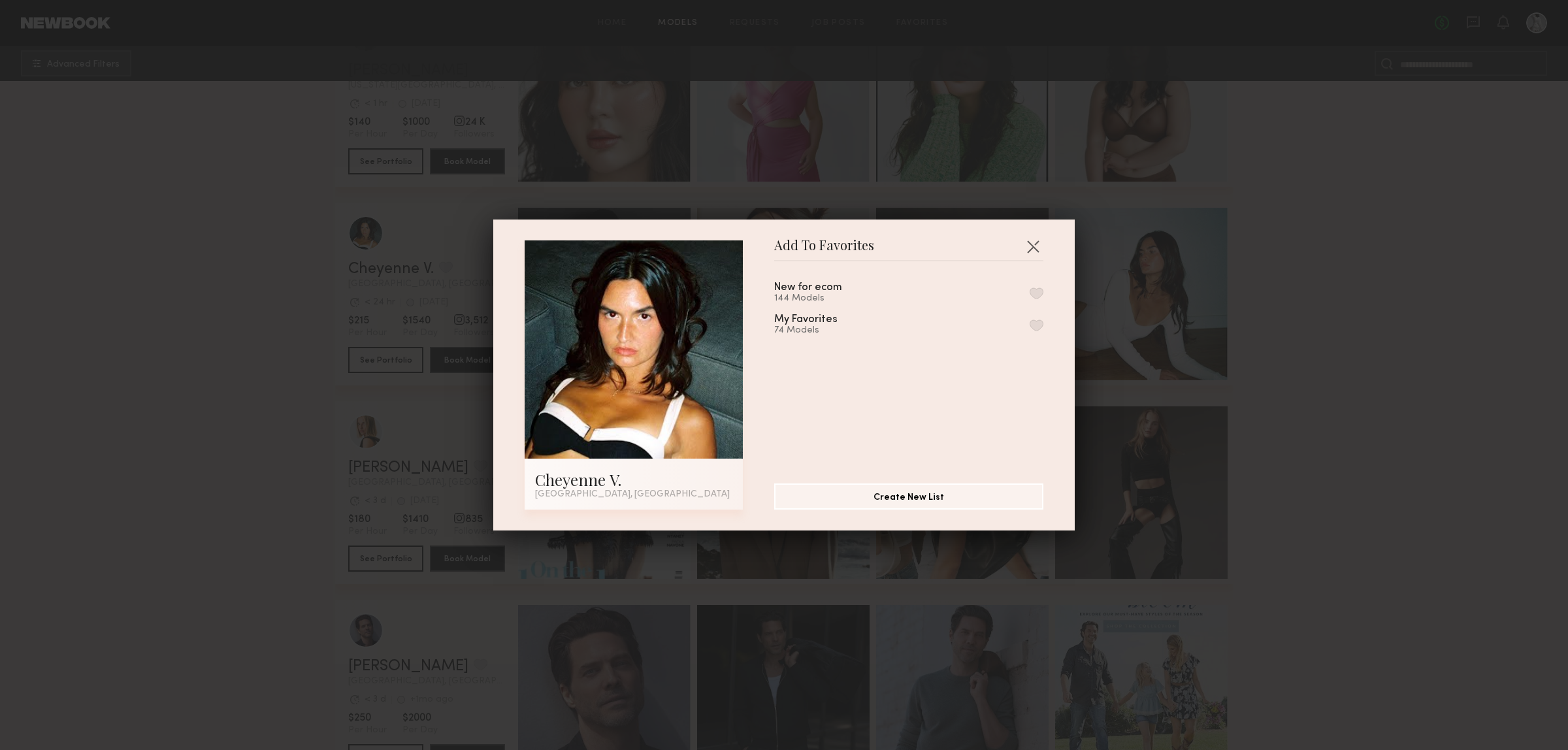
click at [1030, 297] on button "button" at bounding box center [1036, 293] width 13 height 12
click at [1020, 317] on div "My Favorites 74 Models" at bounding box center [908, 326] width 269 height 21
click at [1030, 325] on button "button" at bounding box center [1036, 325] width 13 height 12
click at [1030, 250] on button "button" at bounding box center [1032, 246] width 21 height 21
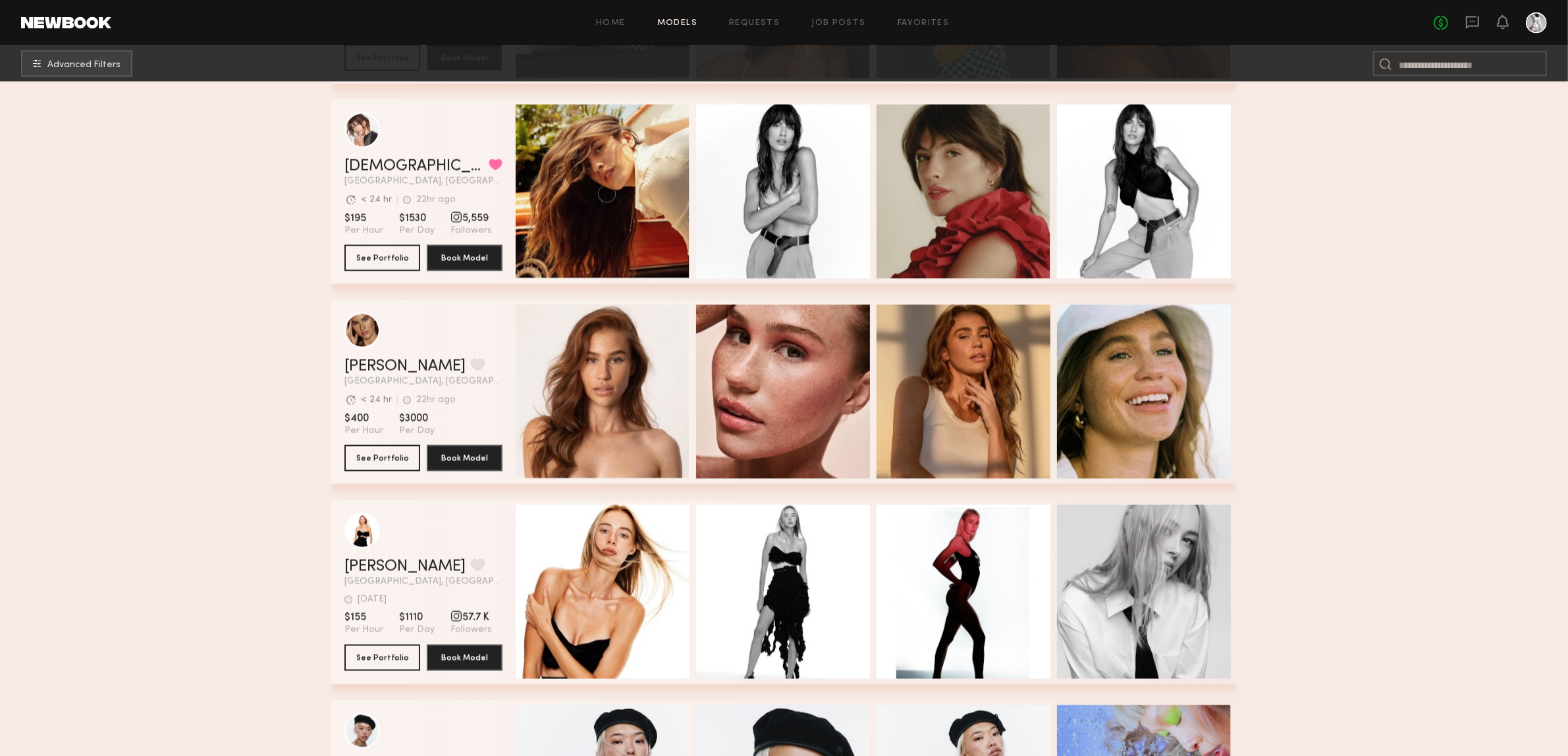
scroll to position [3129, 0]
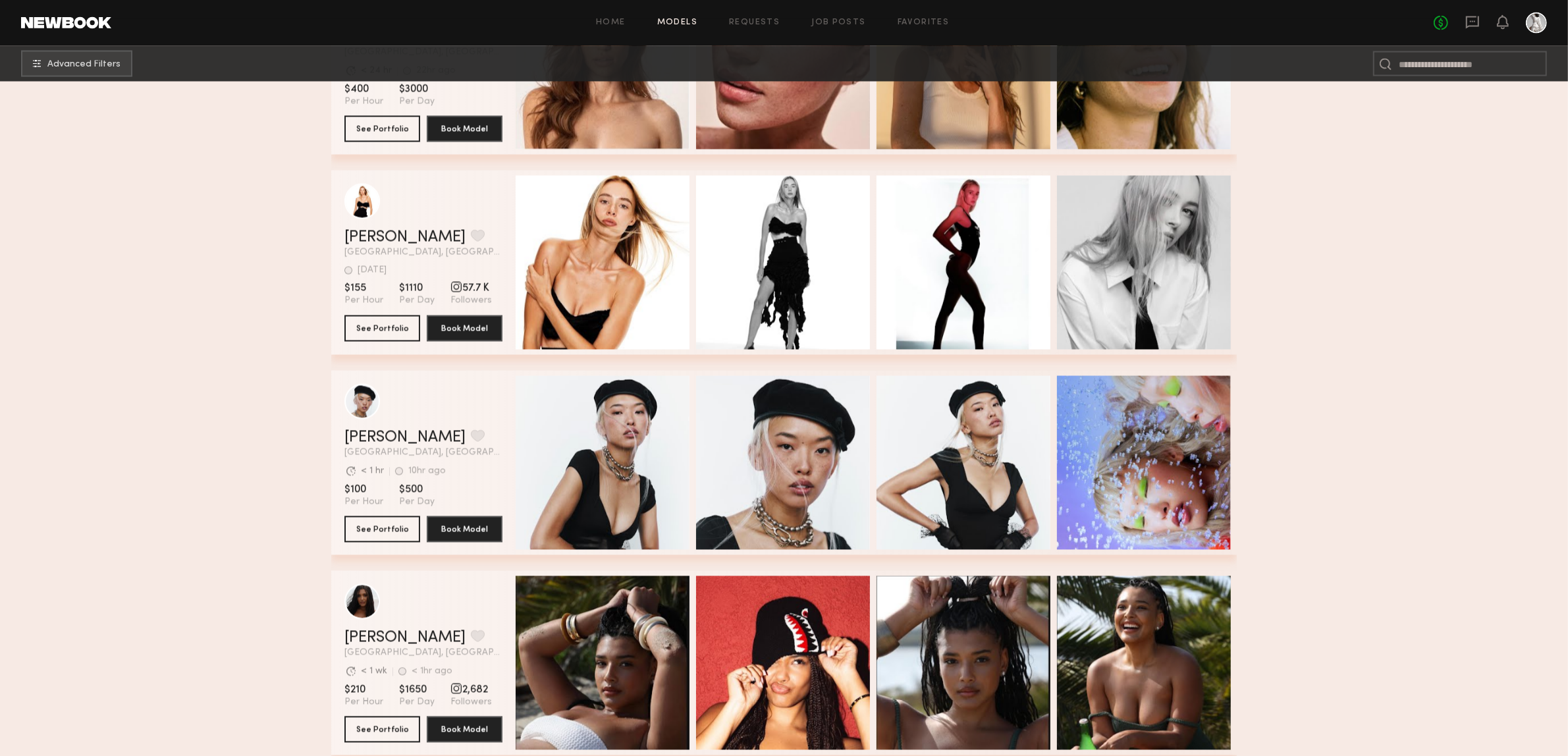
drag, startPoint x: 1156, startPoint y: 371, endPoint x: 1352, endPoint y: 530, distance: 252.4
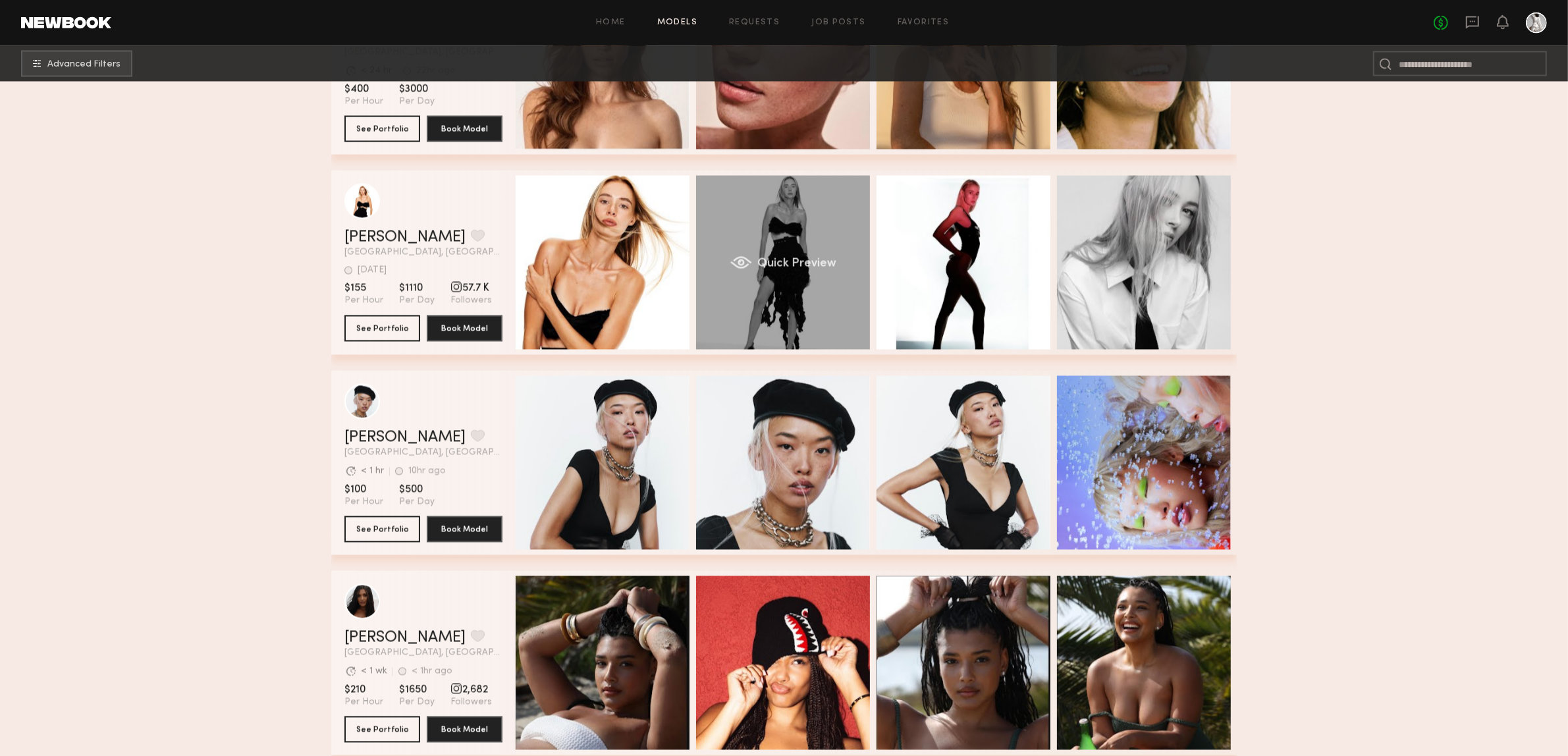
click at [784, 287] on div "Quick Preview" at bounding box center [783, 262] width 173 height 173
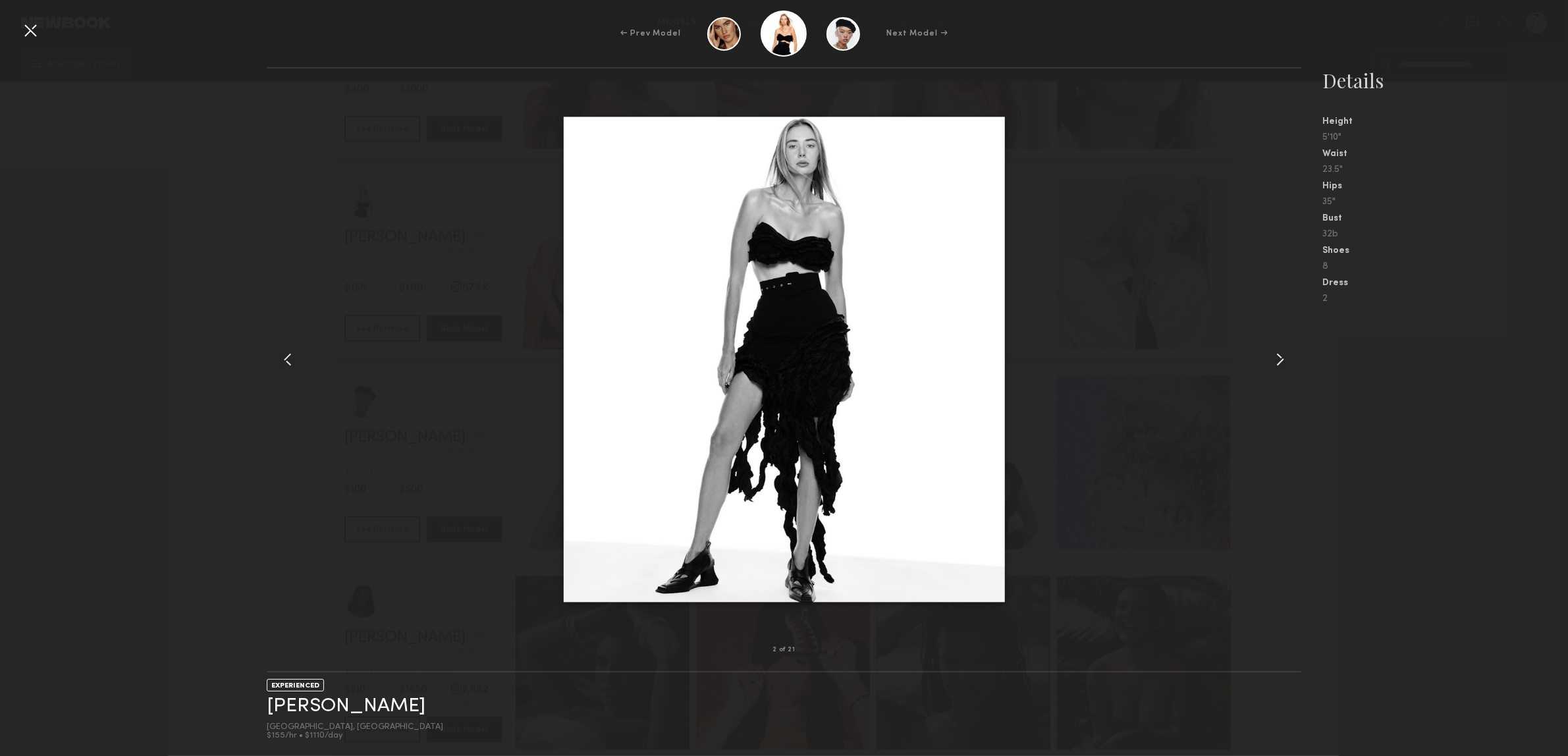
click at [1286, 383] on div at bounding box center [1280, 360] width 41 height 539
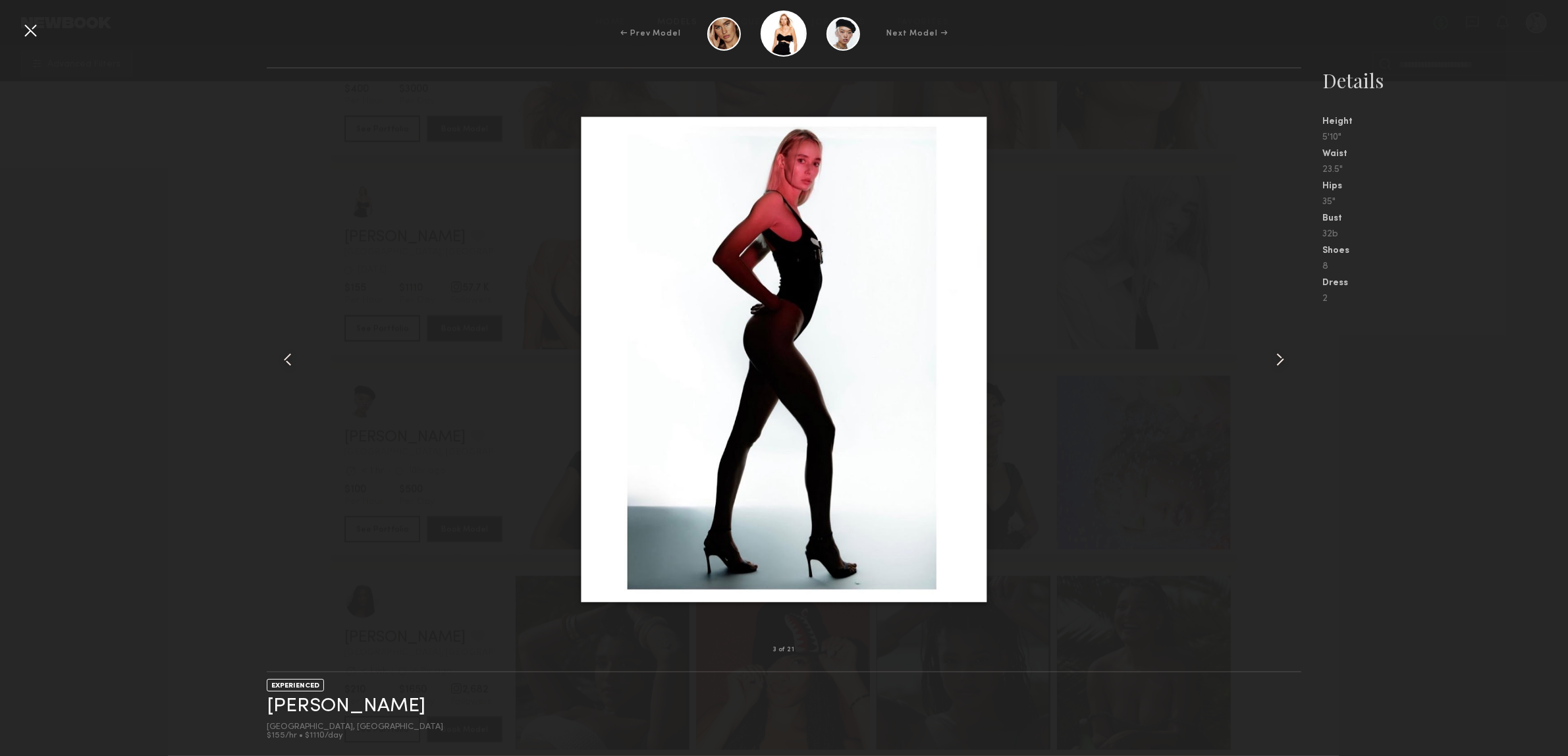
click at [1286, 383] on div at bounding box center [1280, 360] width 41 height 539
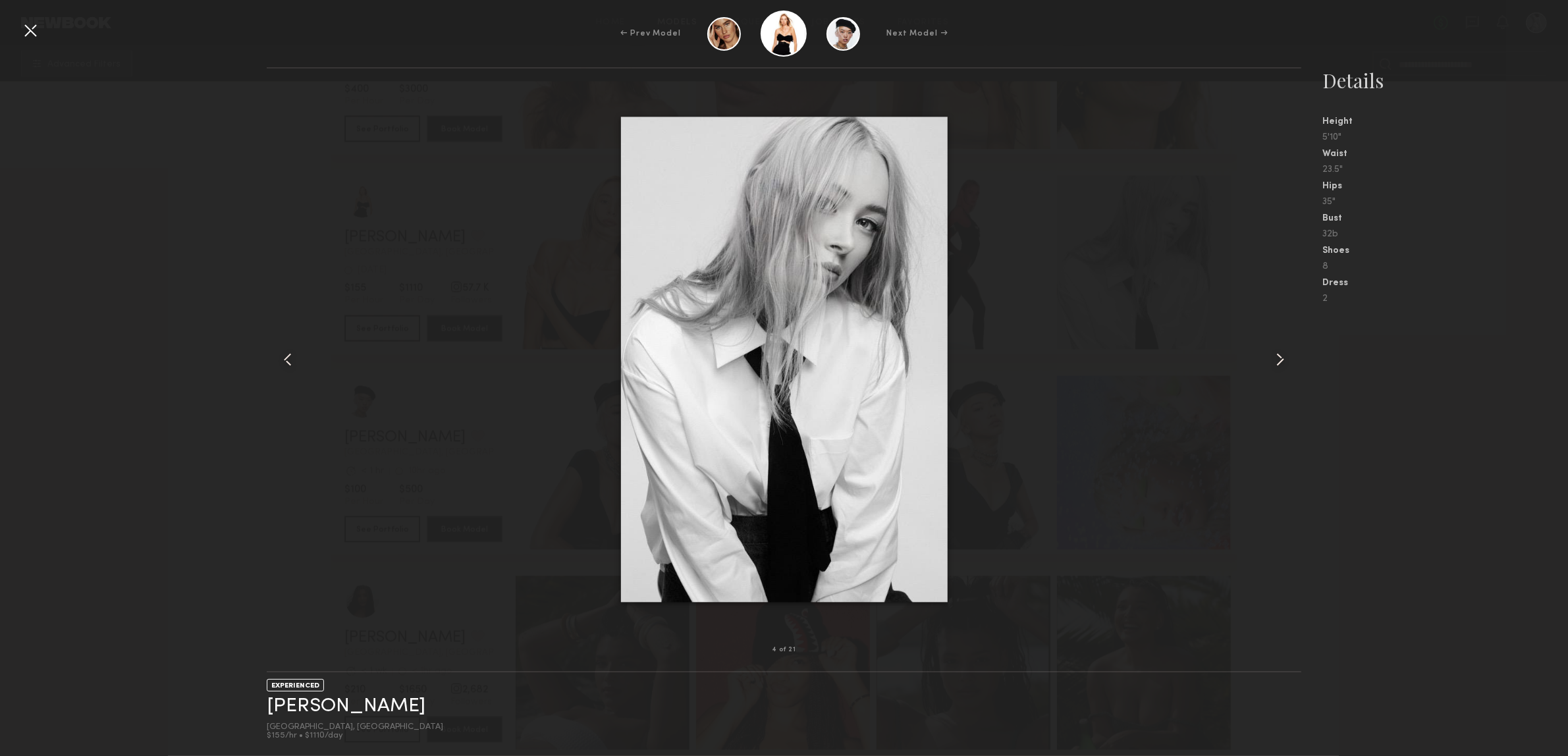
click at [1286, 383] on div at bounding box center [1280, 360] width 41 height 539
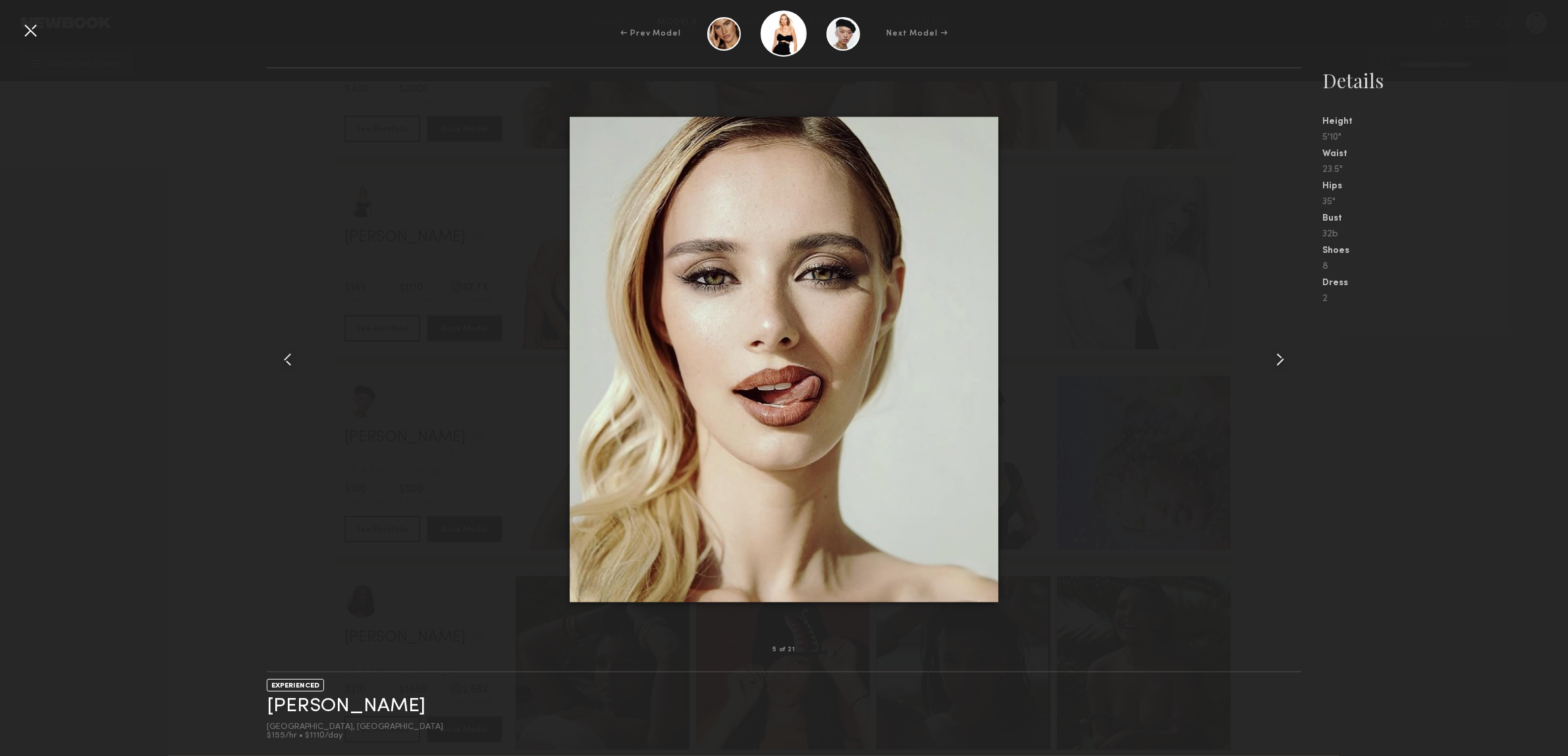
click at [1286, 382] on div at bounding box center [1280, 360] width 41 height 539
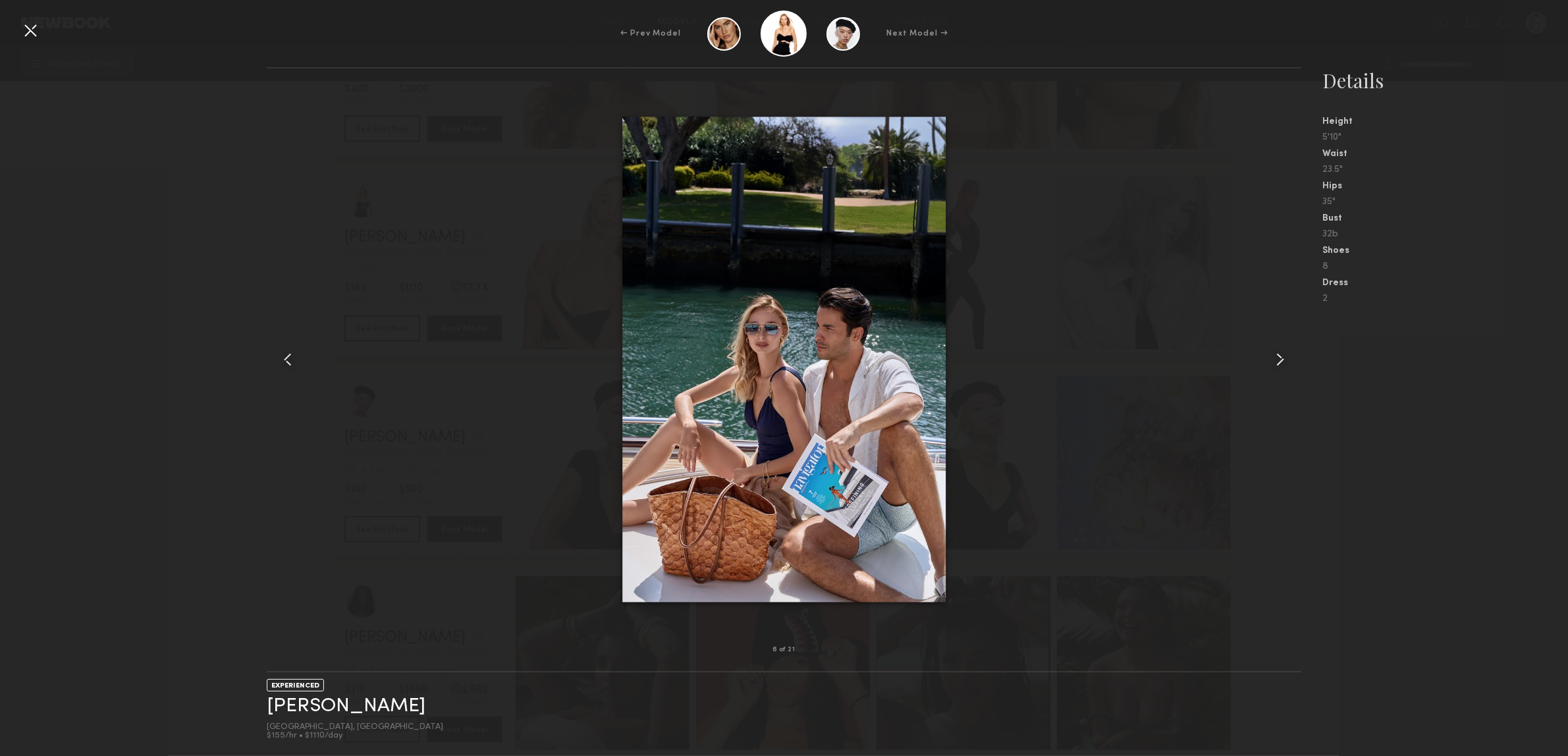
click at [1286, 381] on div at bounding box center [1280, 360] width 41 height 539
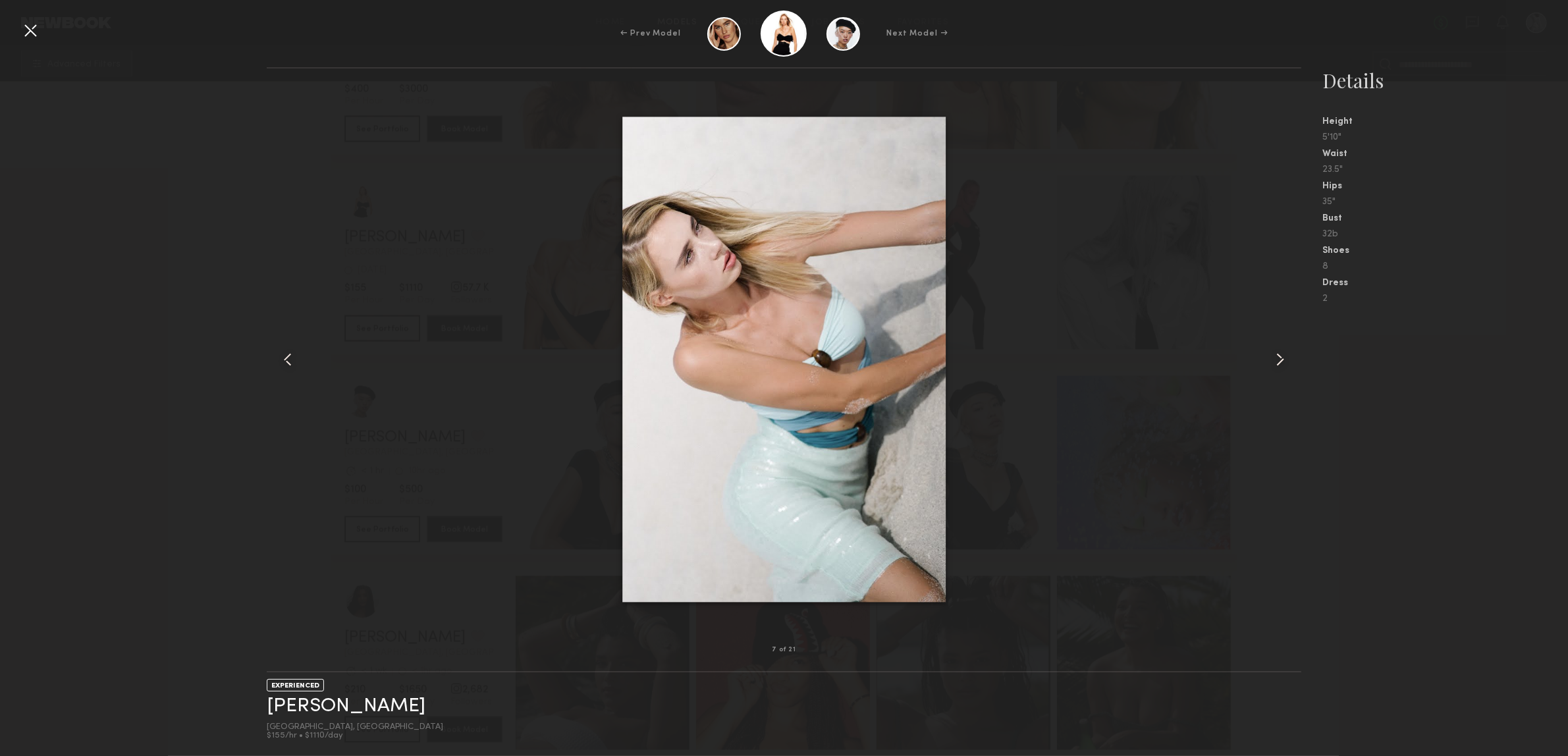
click at [1286, 380] on div at bounding box center [1280, 360] width 41 height 539
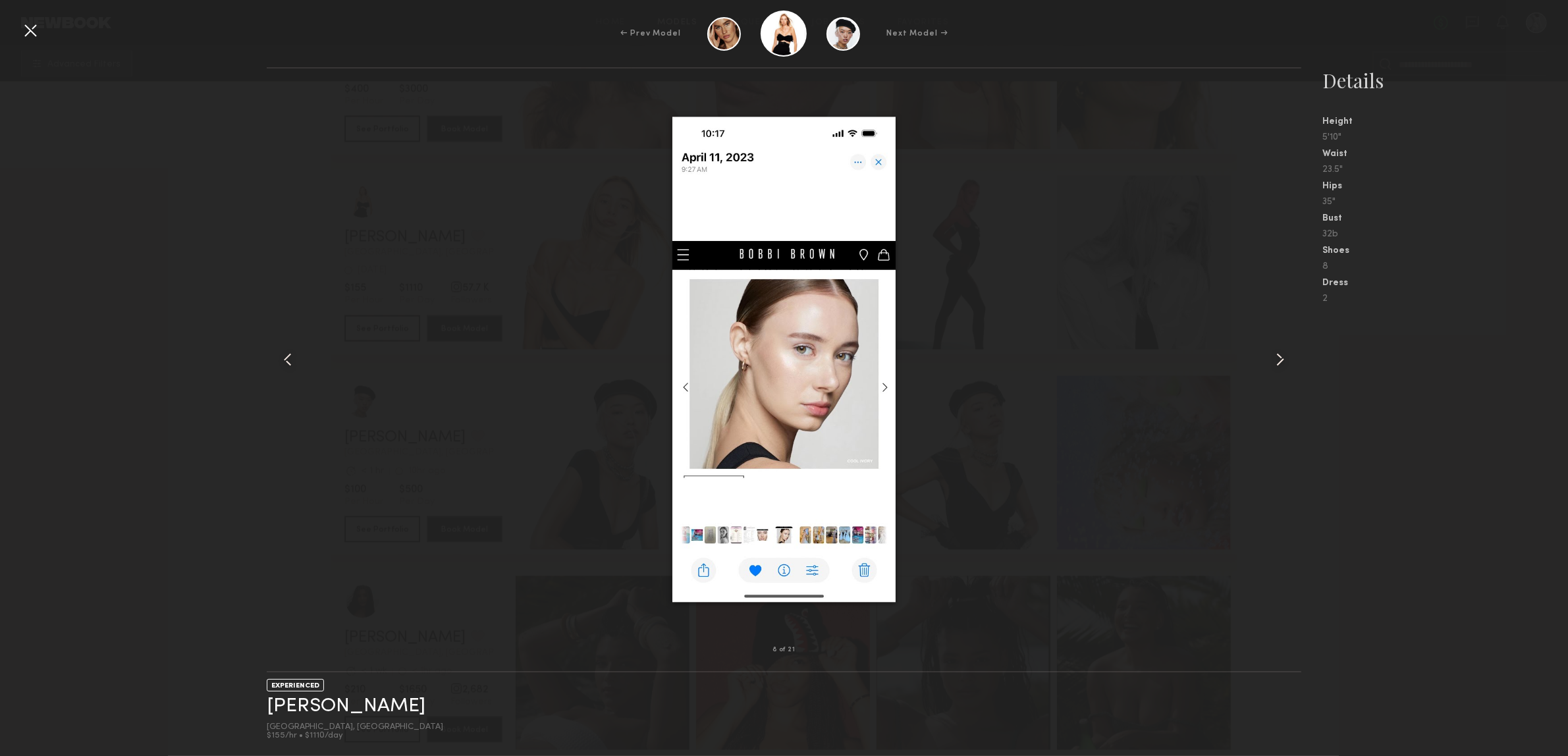
click at [1285, 380] on div at bounding box center [1280, 360] width 41 height 539
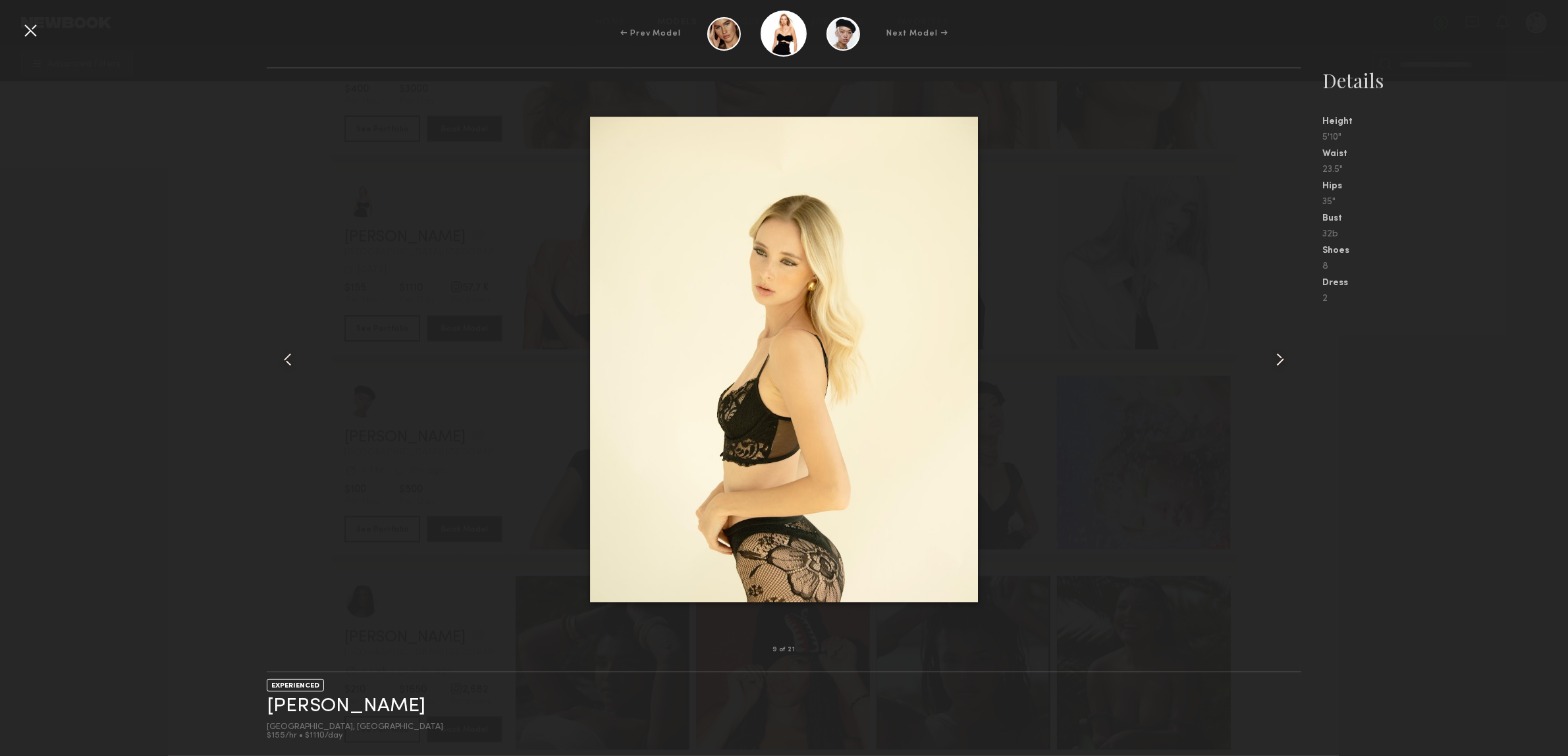
click at [1284, 380] on div at bounding box center [1280, 360] width 41 height 539
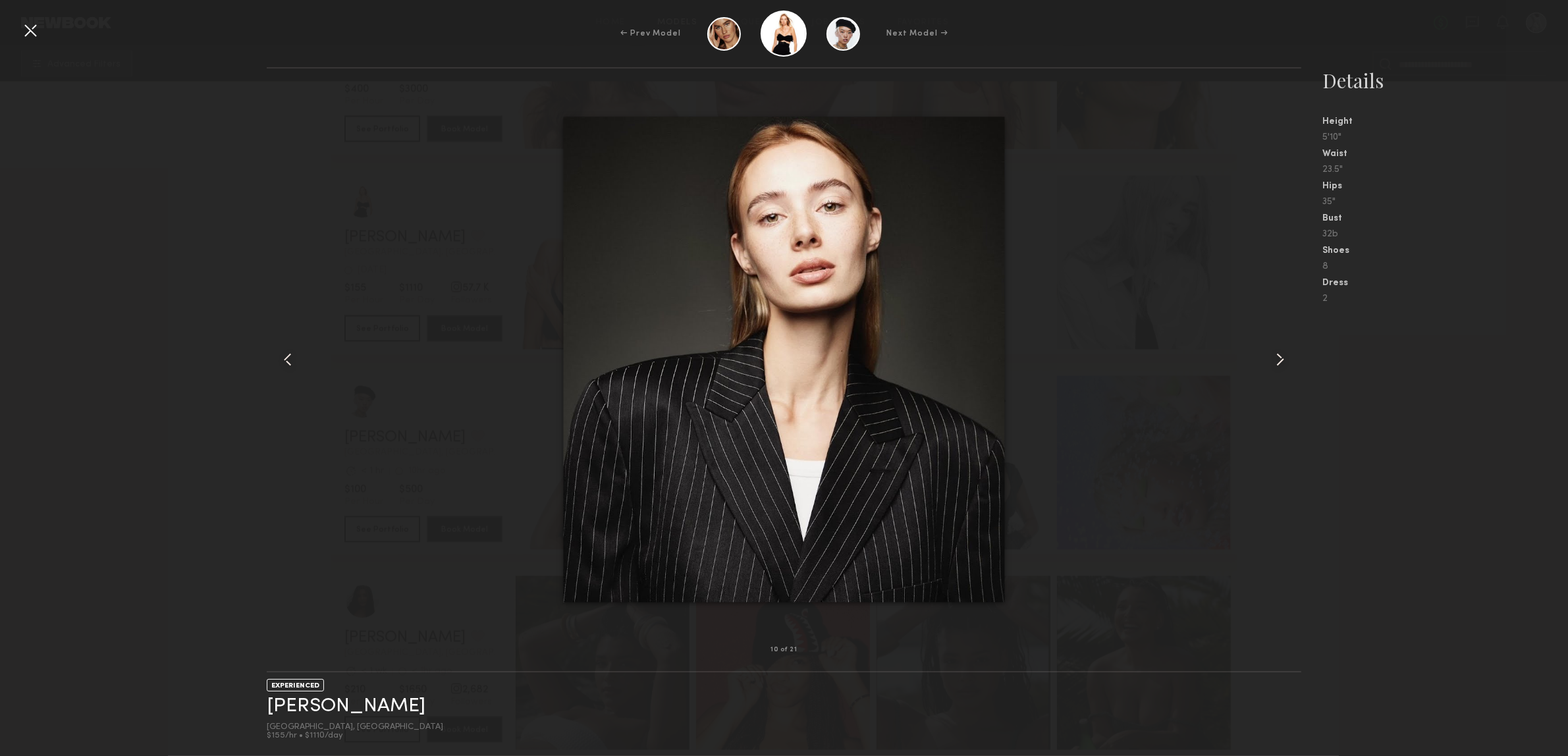
click at [28, 34] on div at bounding box center [30, 30] width 21 height 21
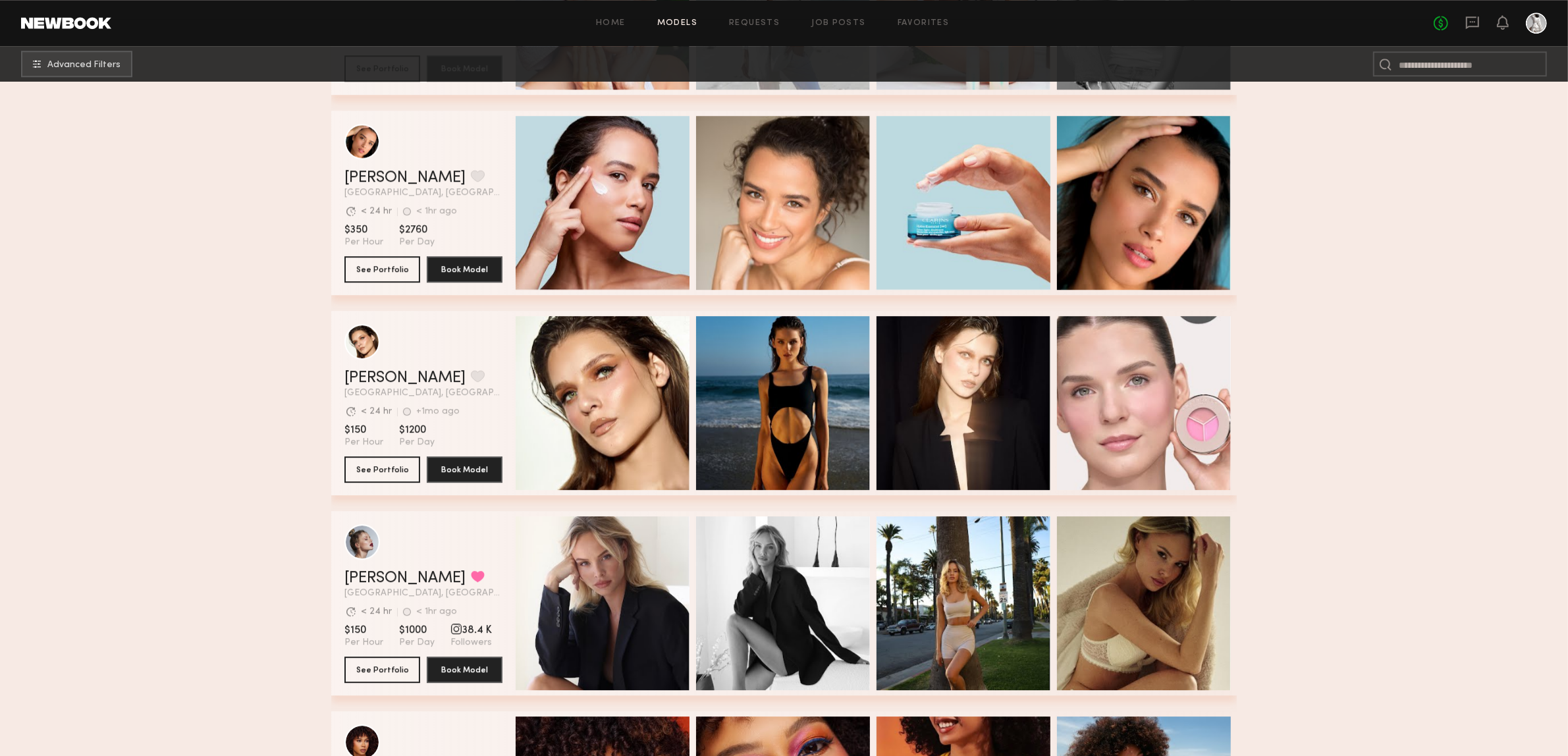
scroll to position [4957, 0]
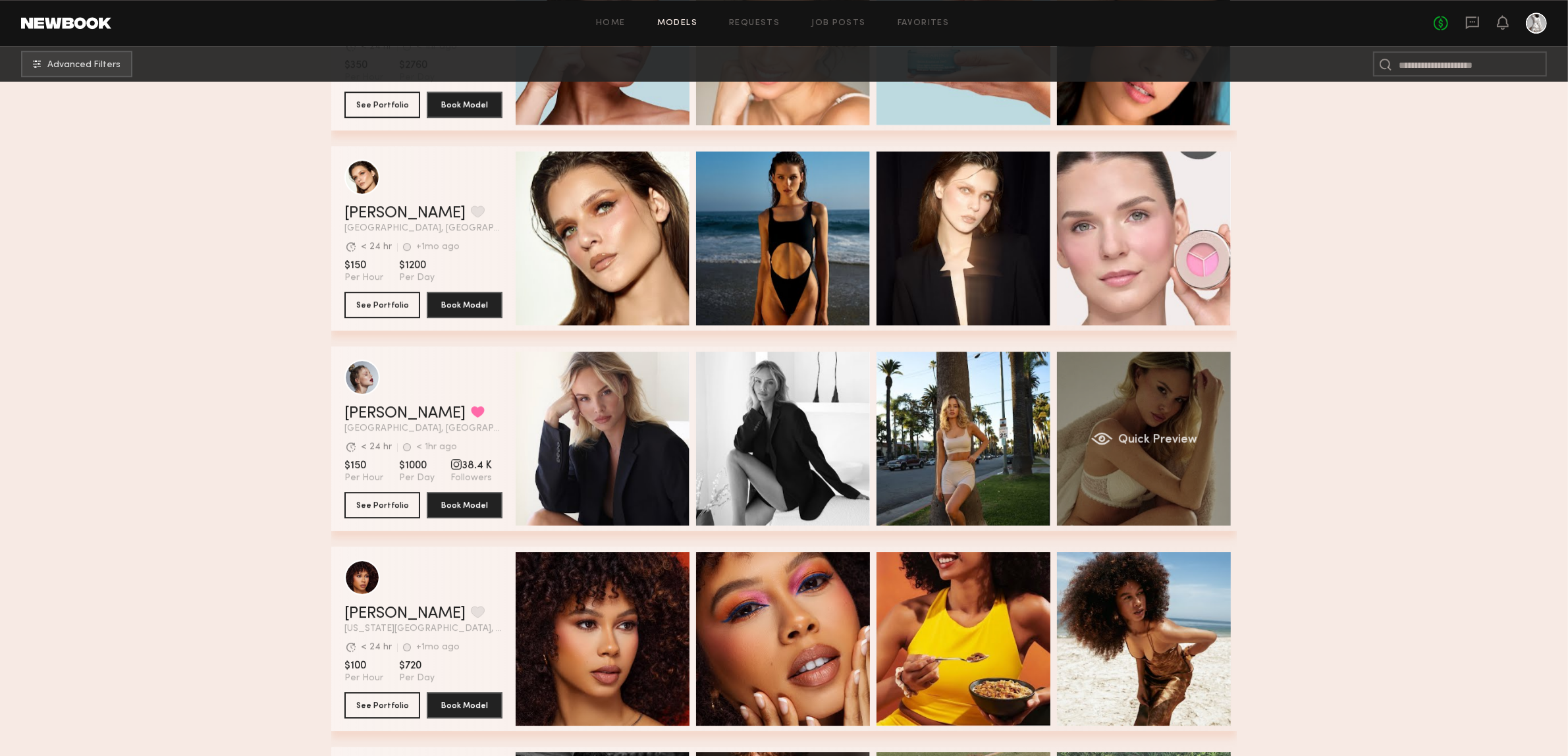
click at [1187, 442] on span "Quick Preview" at bounding box center [1157, 440] width 79 height 12
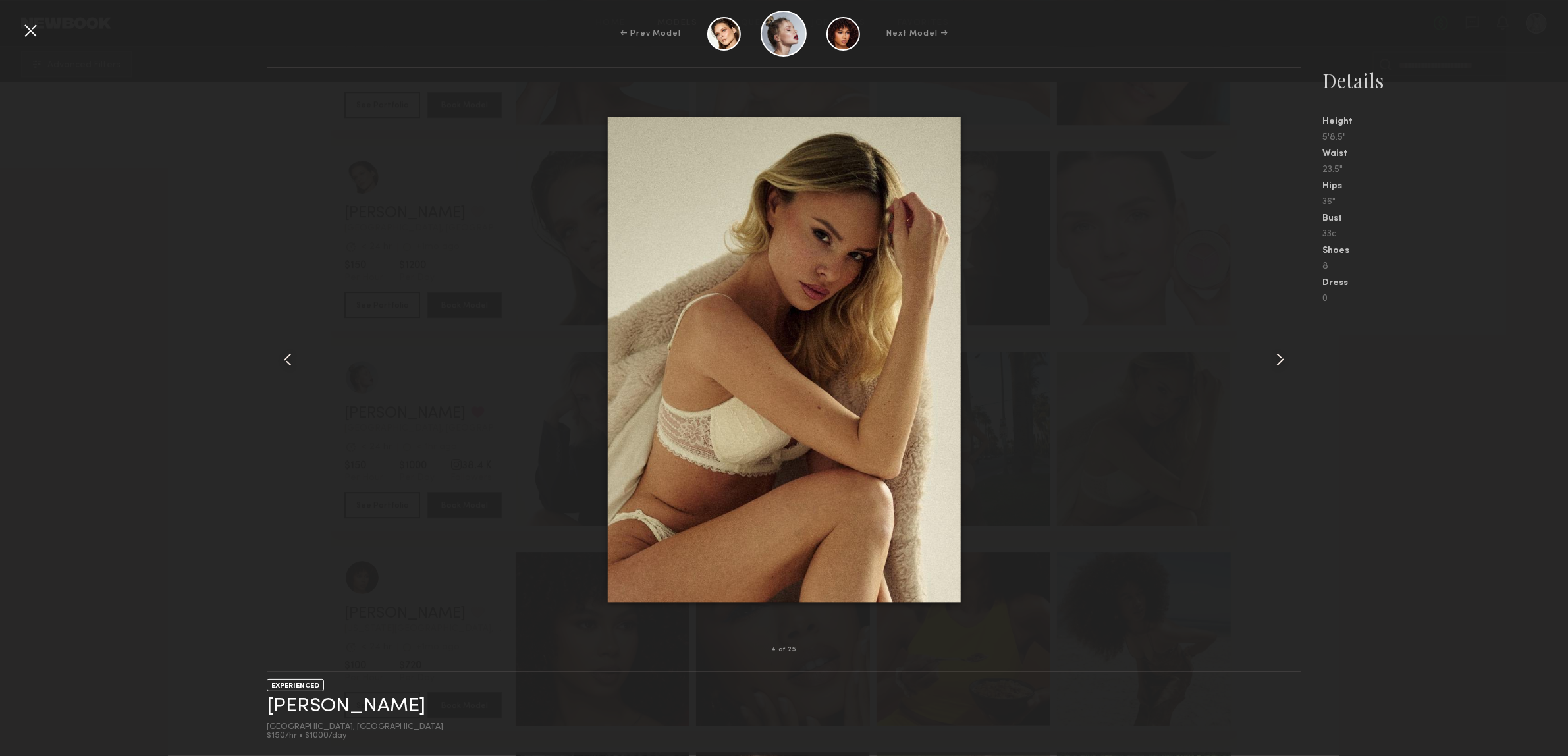
click at [1272, 383] on div at bounding box center [1280, 360] width 41 height 539
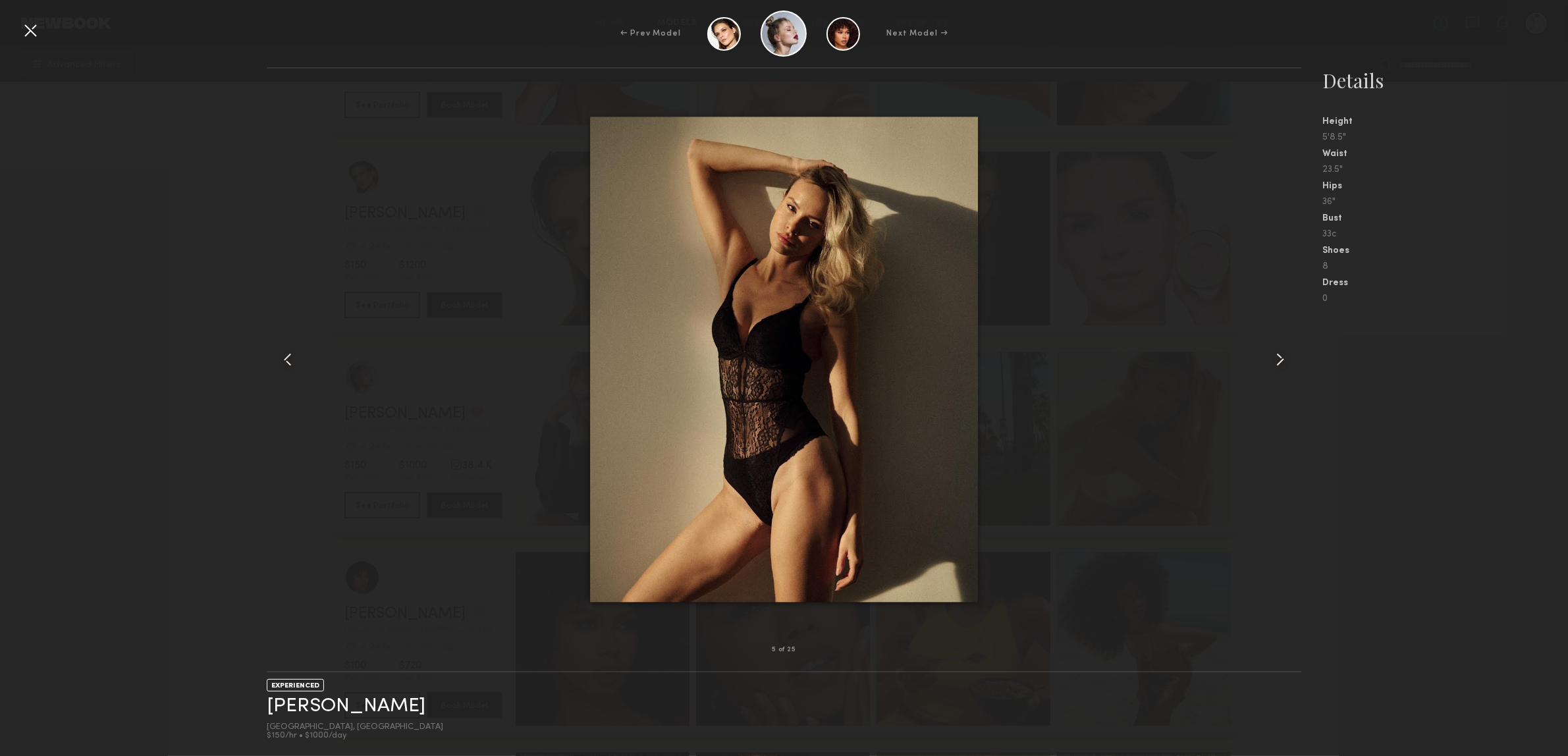
click at [1273, 366] on common-icon at bounding box center [1280, 359] width 21 height 21
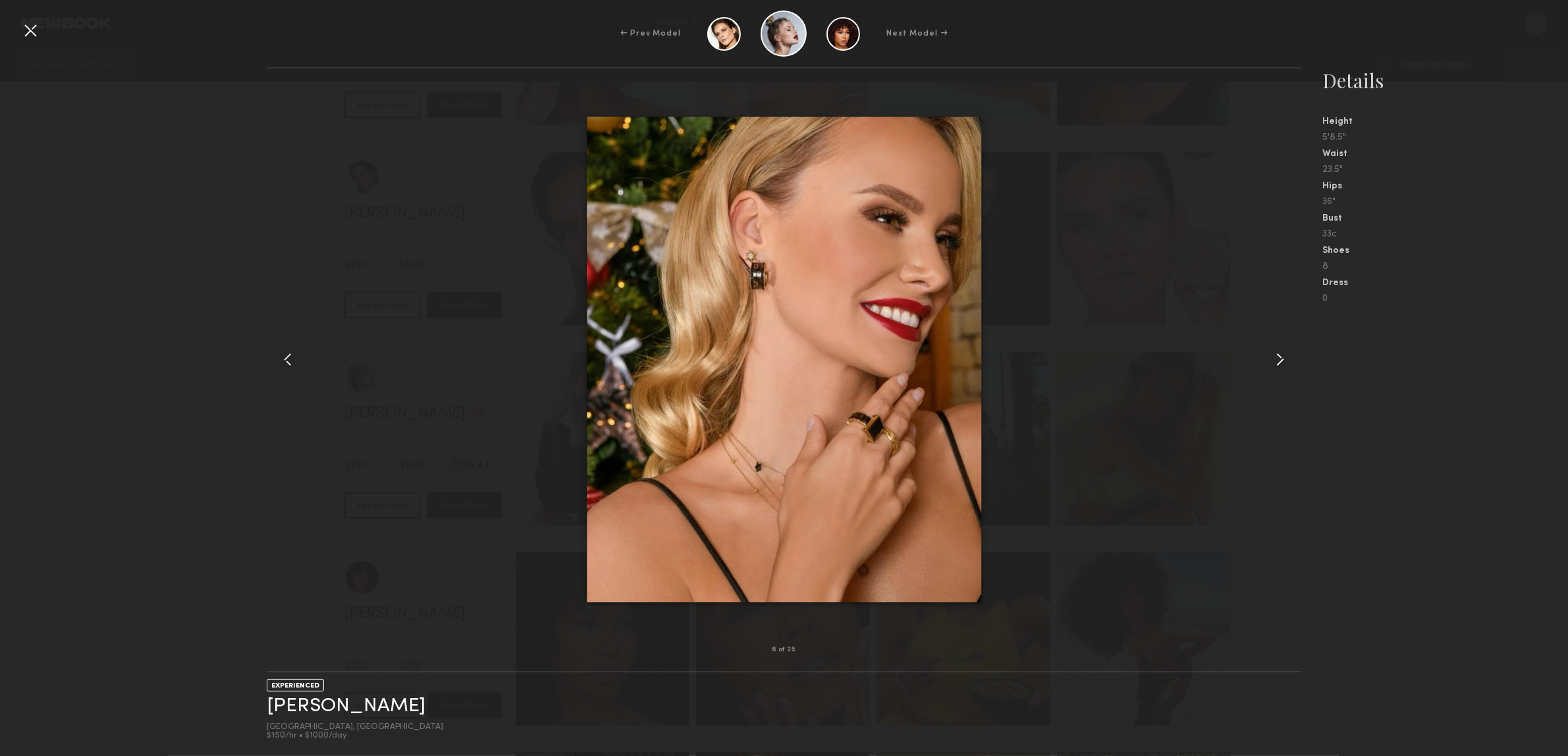
click at [1273, 364] on common-icon at bounding box center [1280, 359] width 21 height 21
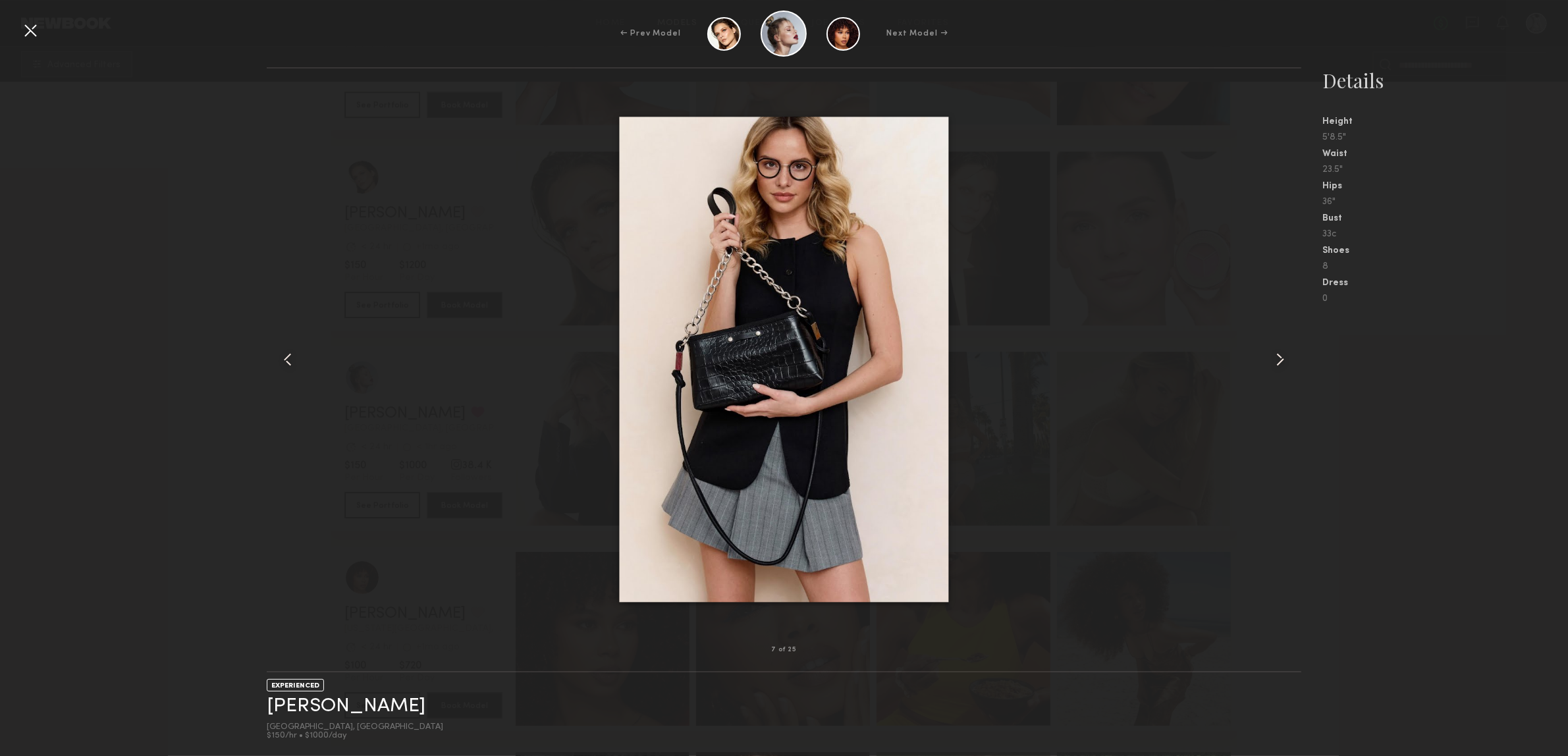
click at [1273, 364] on common-icon at bounding box center [1280, 359] width 21 height 21
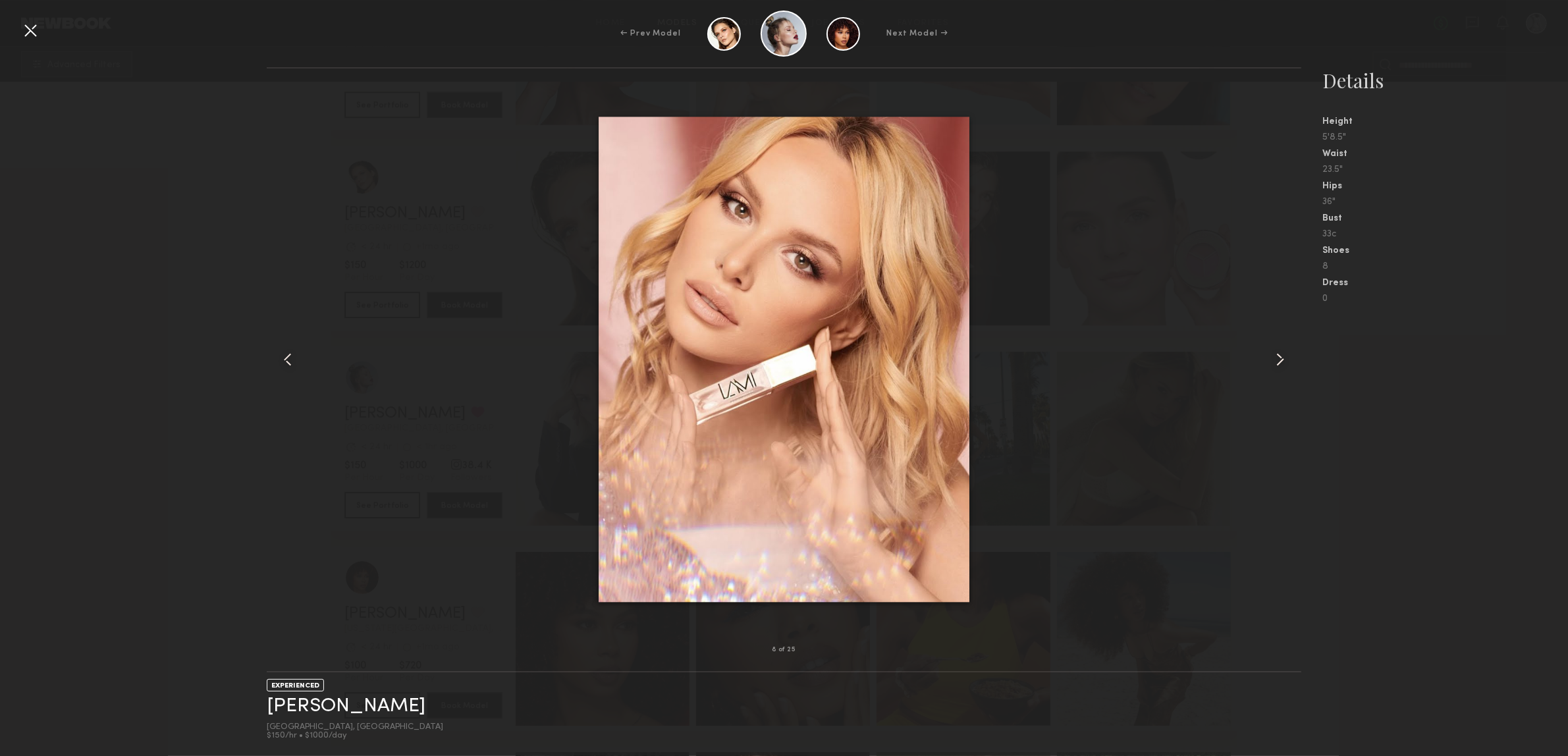
click at [1273, 364] on common-icon at bounding box center [1280, 359] width 21 height 21
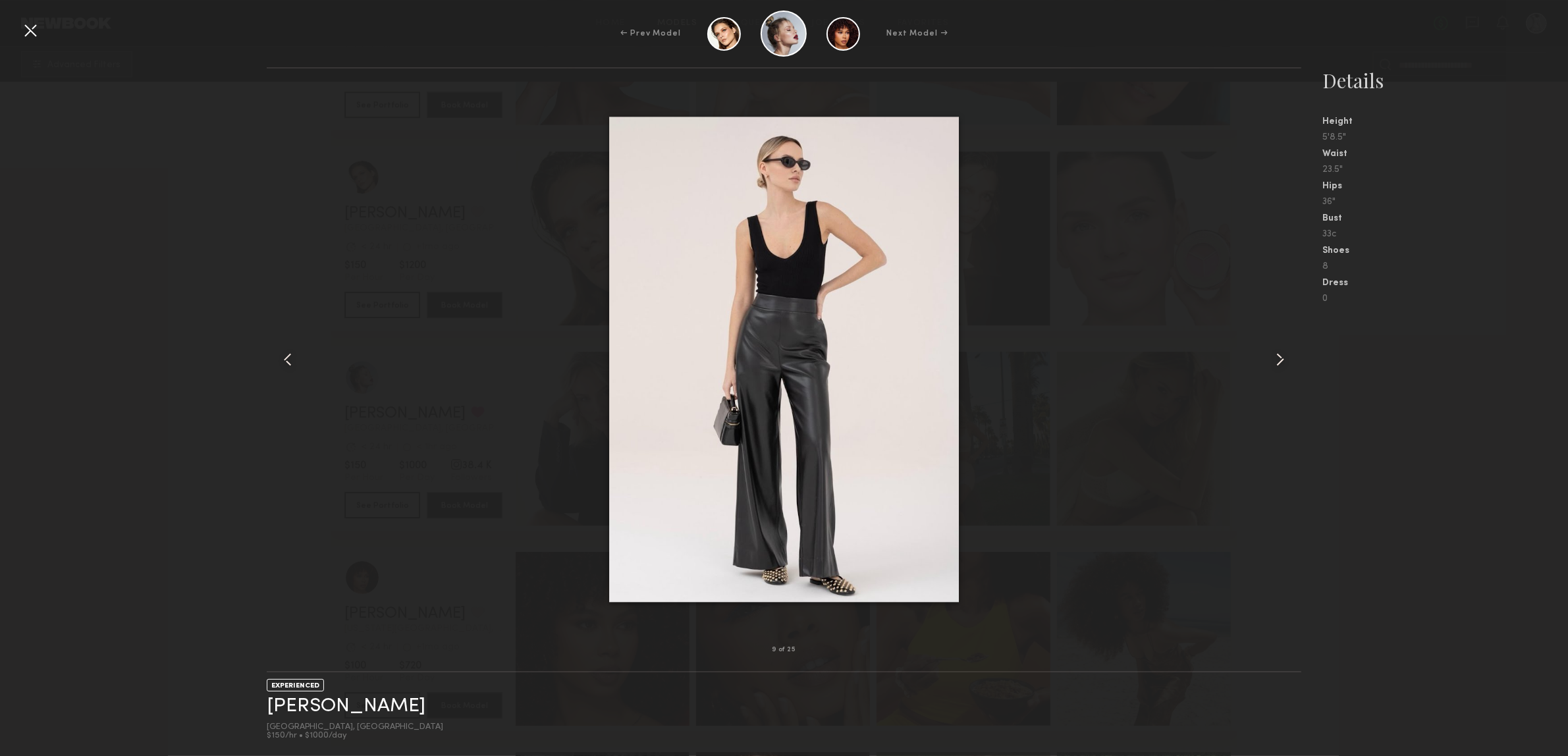
click at [1273, 364] on common-icon at bounding box center [1280, 359] width 21 height 21
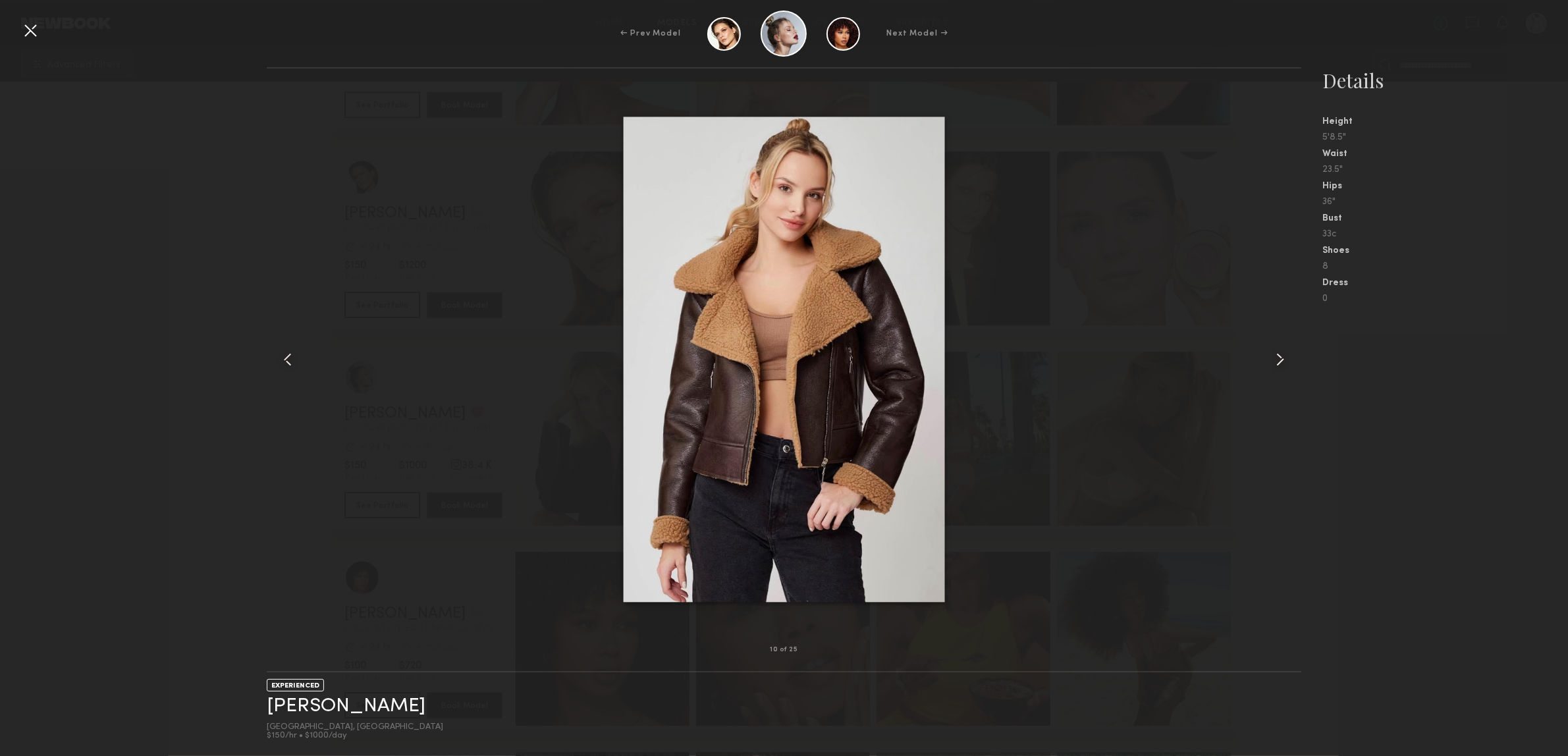
click at [1273, 364] on common-icon at bounding box center [1280, 359] width 21 height 21
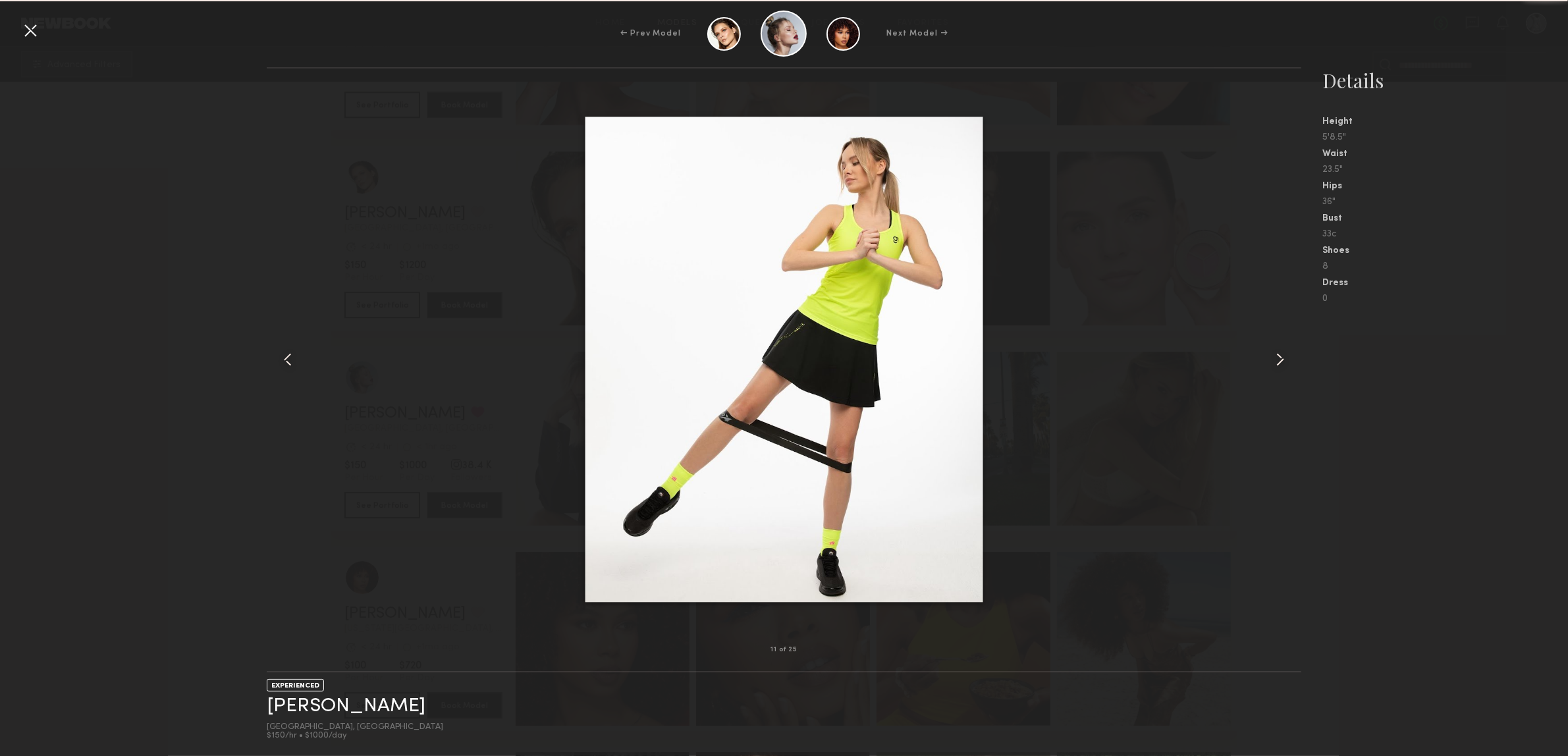
click at [1274, 364] on common-icon at bounding box center [1280, 359] width 21 height 21
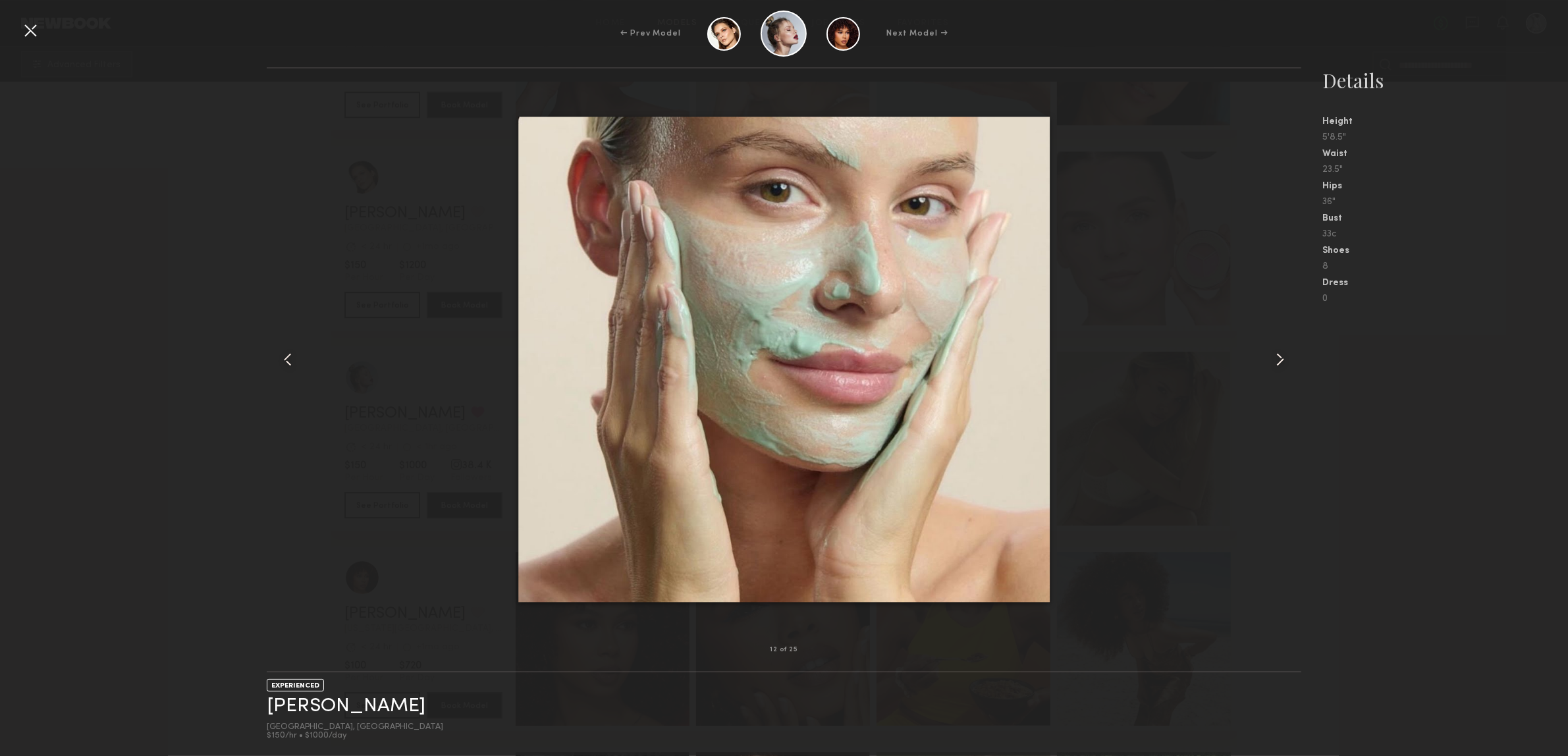
click at [1274, 364] on common-icon at bounding box center [1280, 359] width 21 height 21
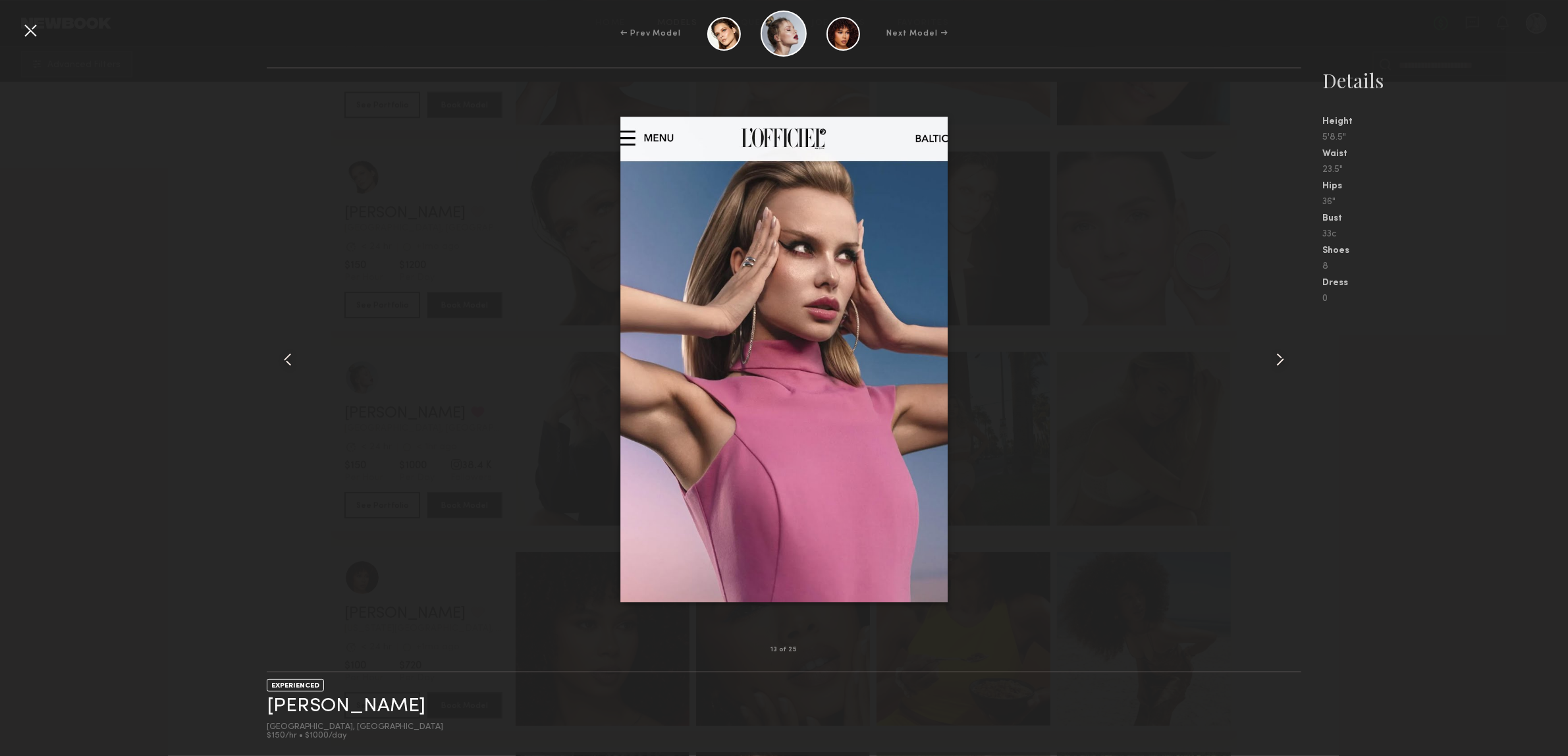
click at [1274, 364] on common-icon at bounding box center [1280, 359] width 21 height 21
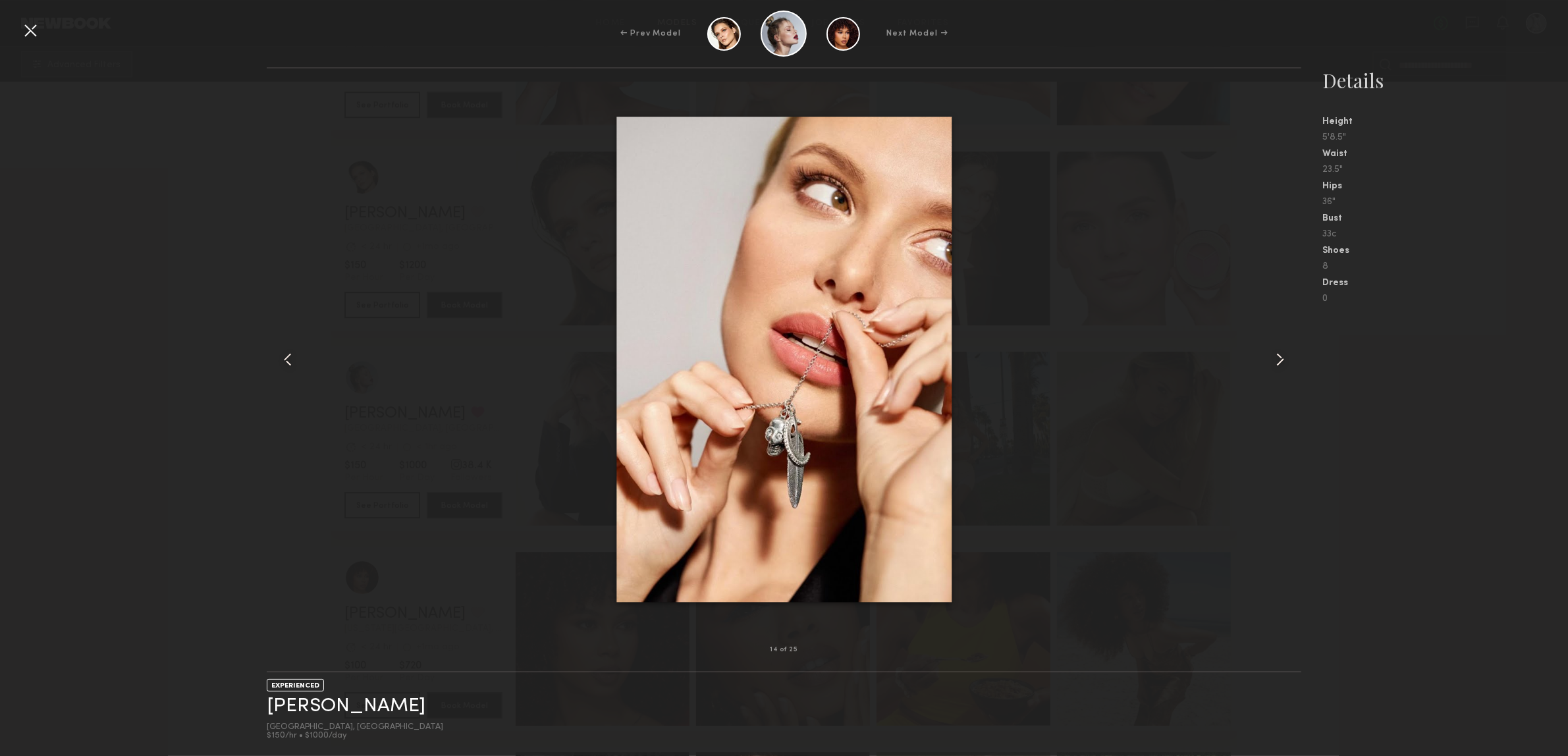
click at [1274, 364] on common-icon at bounding box center [1280, 359] width 21 height 21
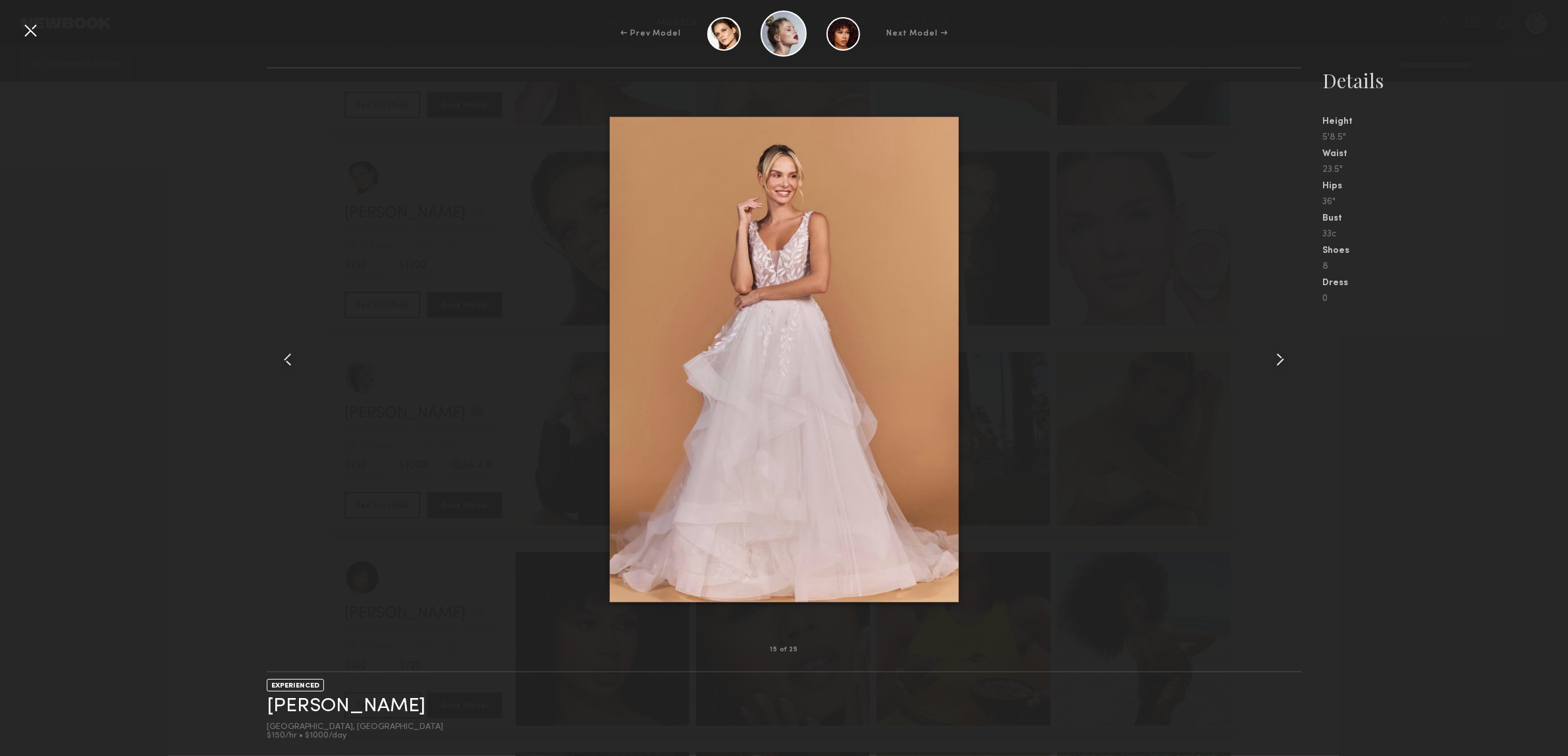
click at [1274, 364] on common-icon at bounding box center [1280, 359] width 21 height 21
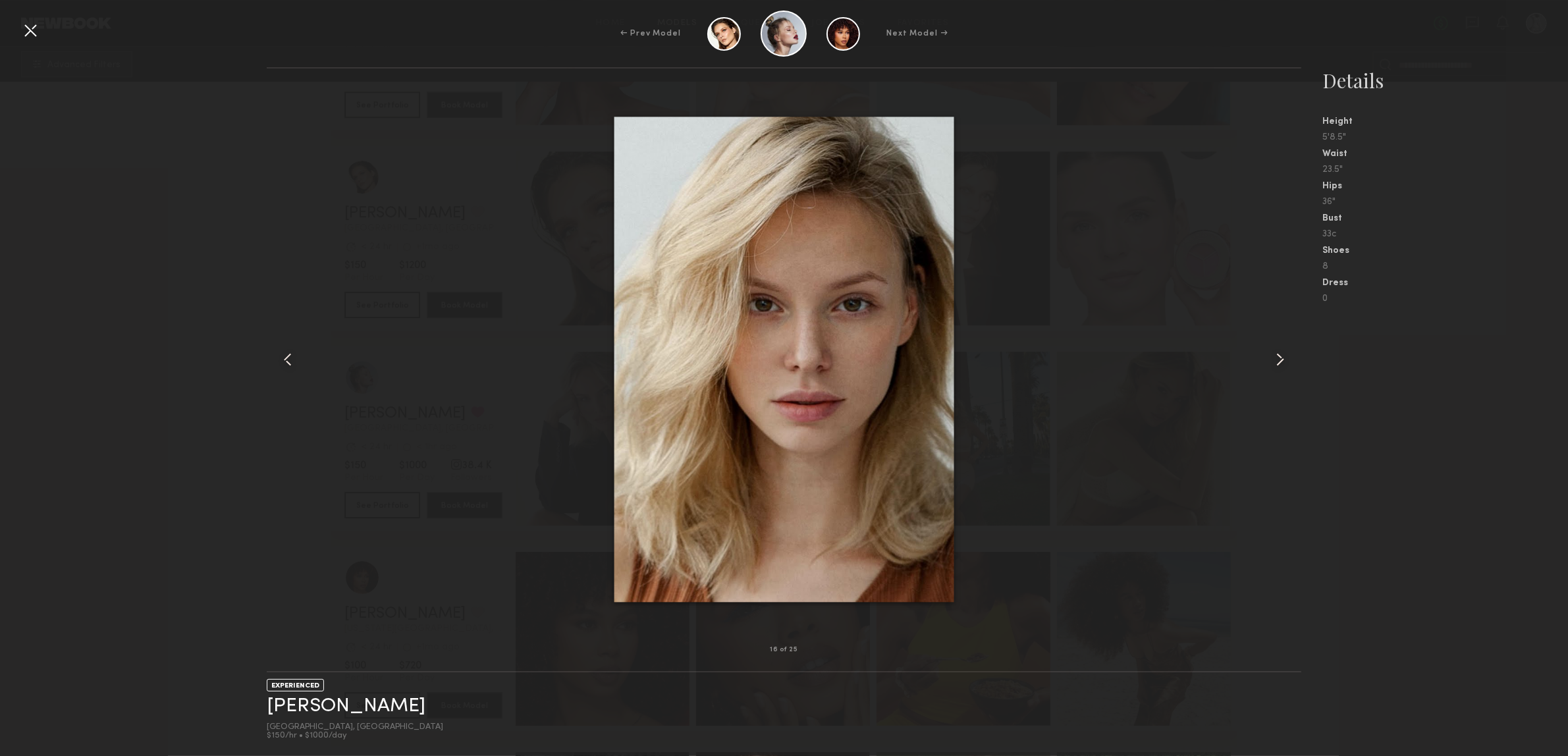
click at [1274, 364] on common-icon at bounding box center [1280, 359] width 21 height 21
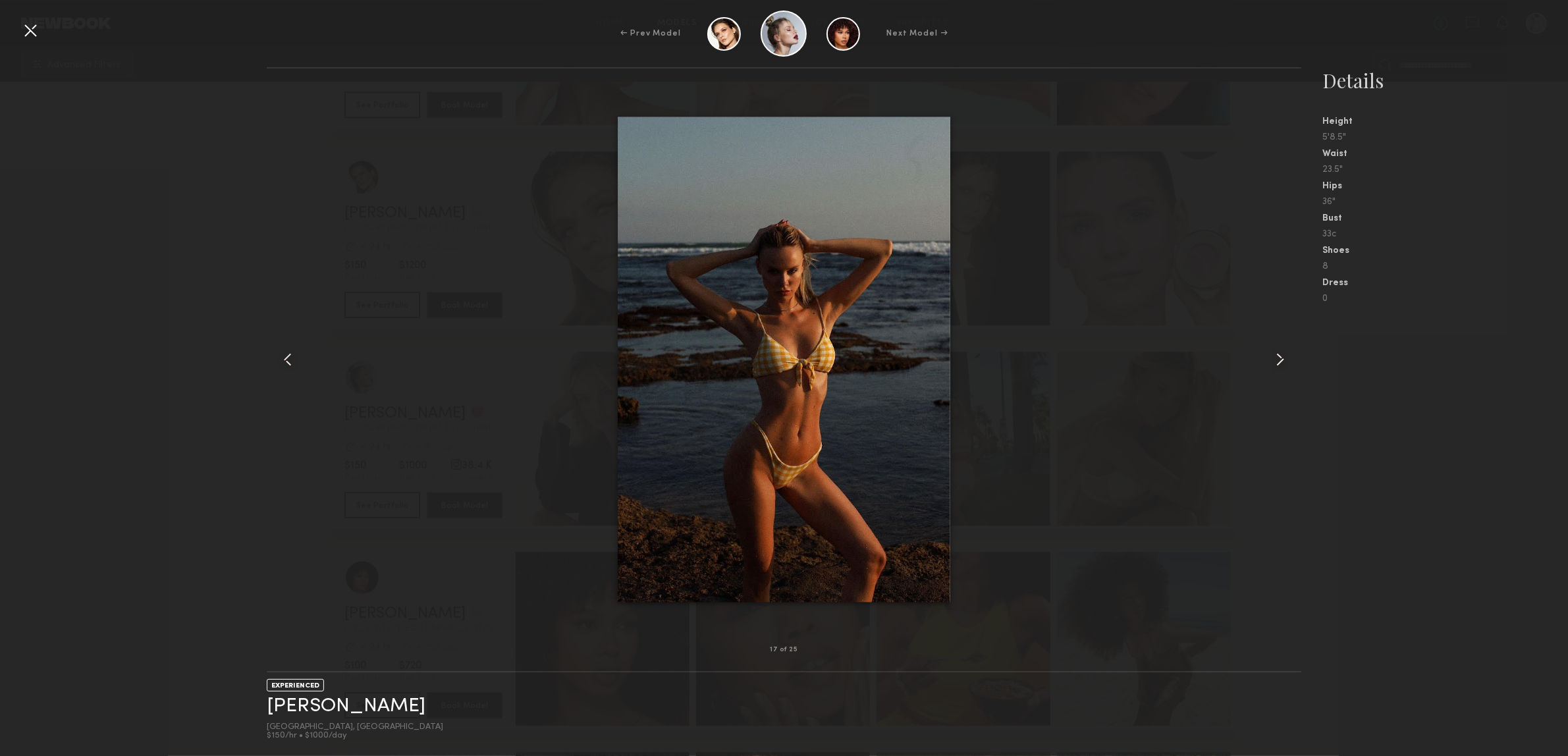
click at [25, 27] on div at bounding box center [30, 30] width 21 height 21
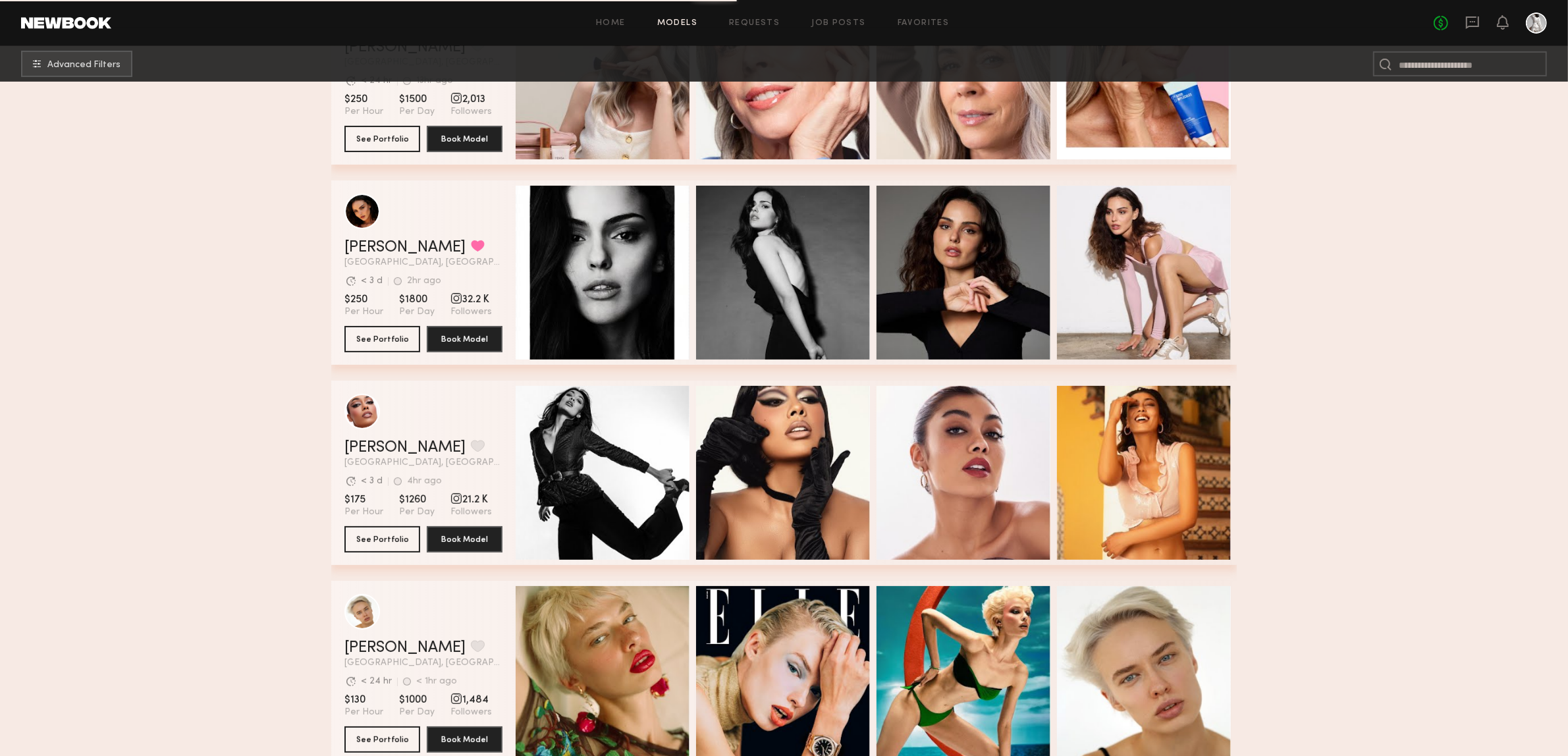
scroll to position [6784, 0]
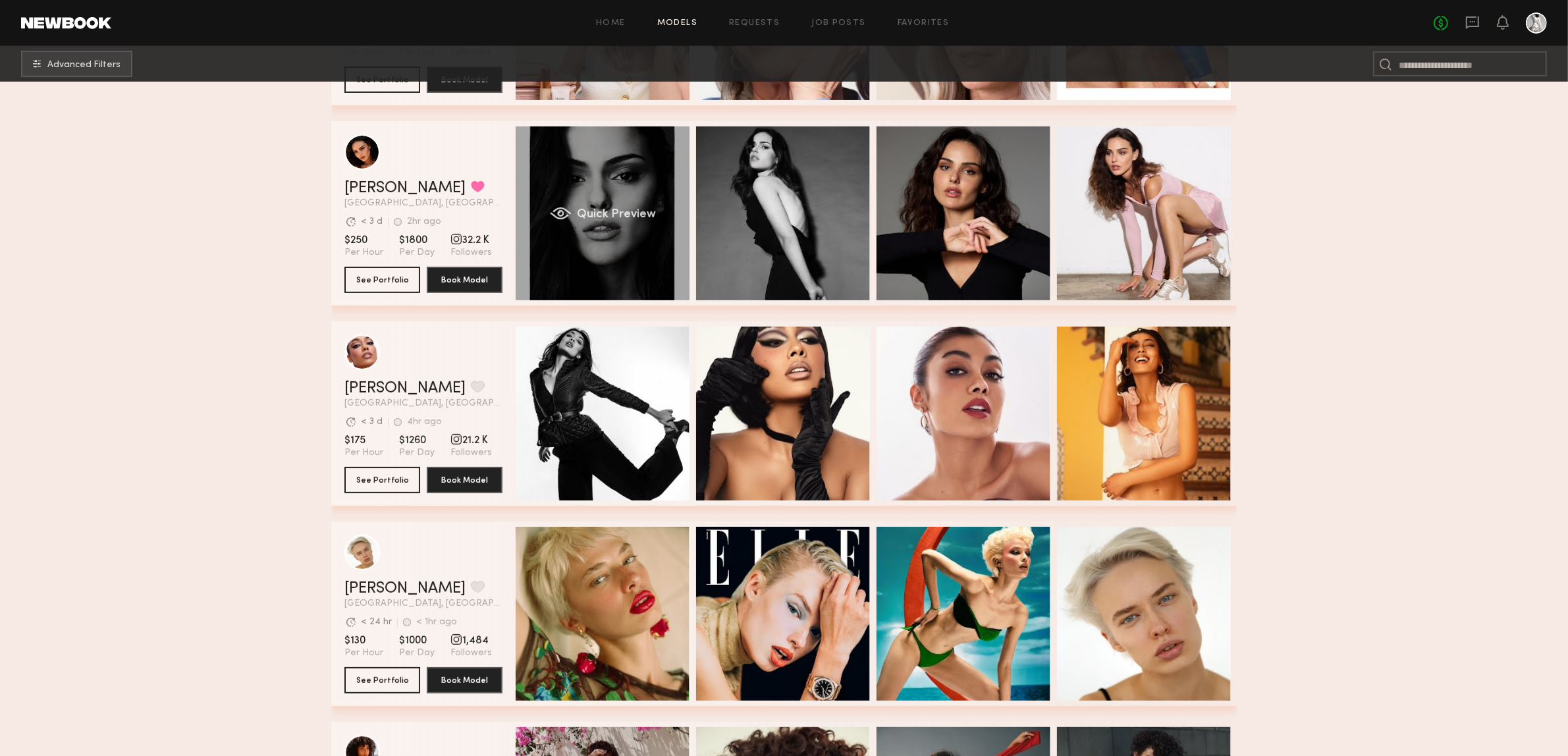
click at [650, 216] on span "Quick Preview" at bounding box center [616, 214] width 79 height 12
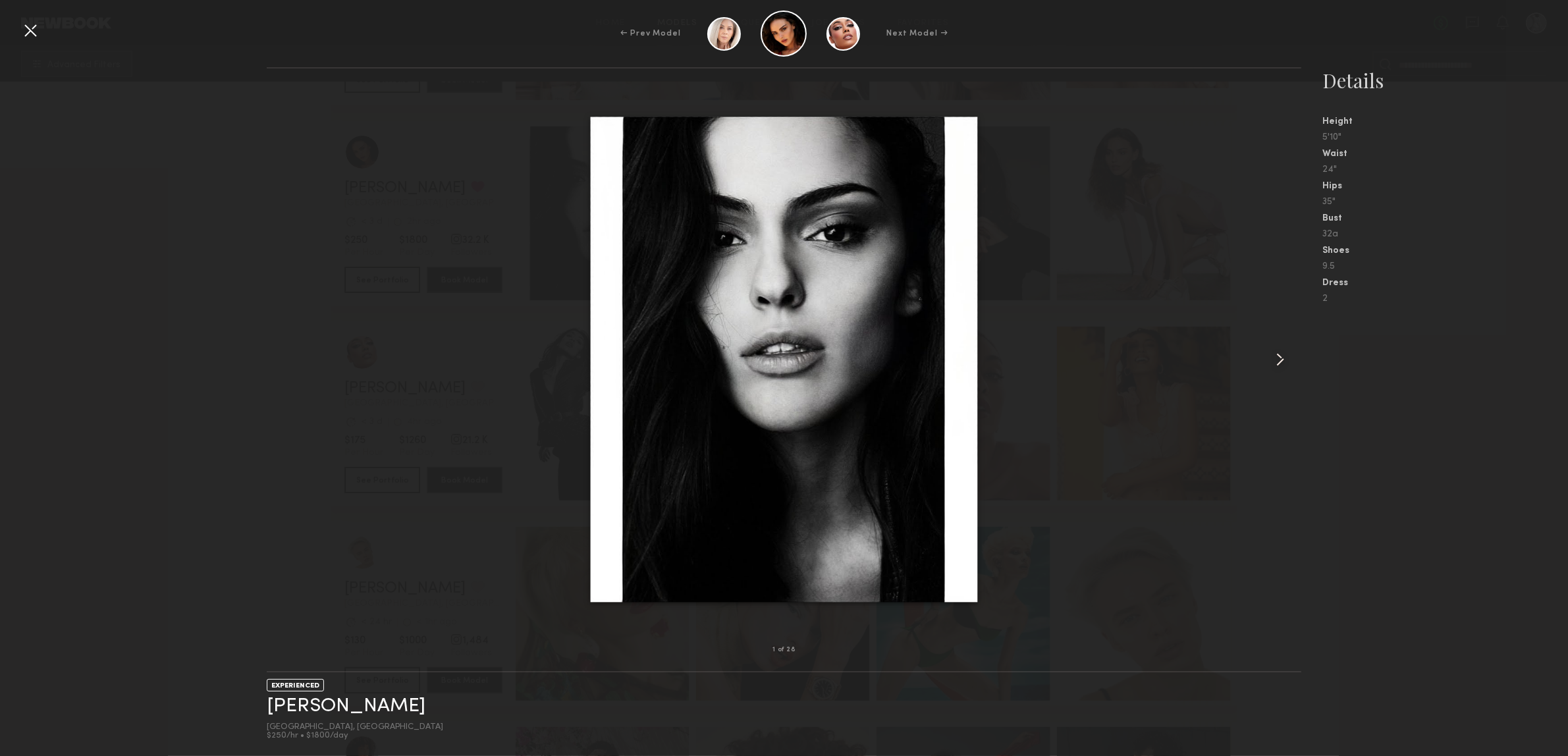
click at [1260, 374] on div at bounding box center [1280, 360] width 41 height 539
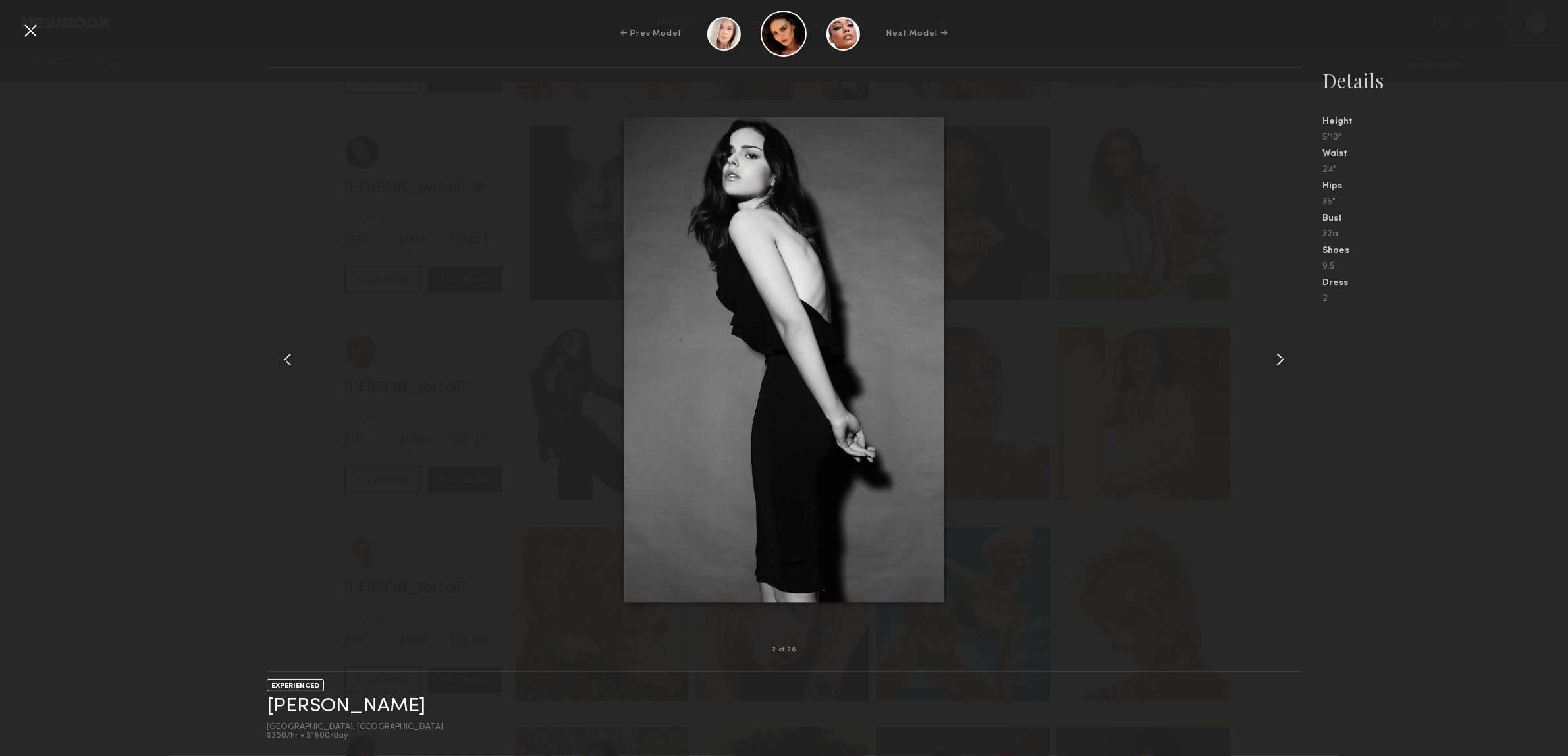
click at [1276, 364] on common-icon at bounding box center [1280, 359] width 21 height 21
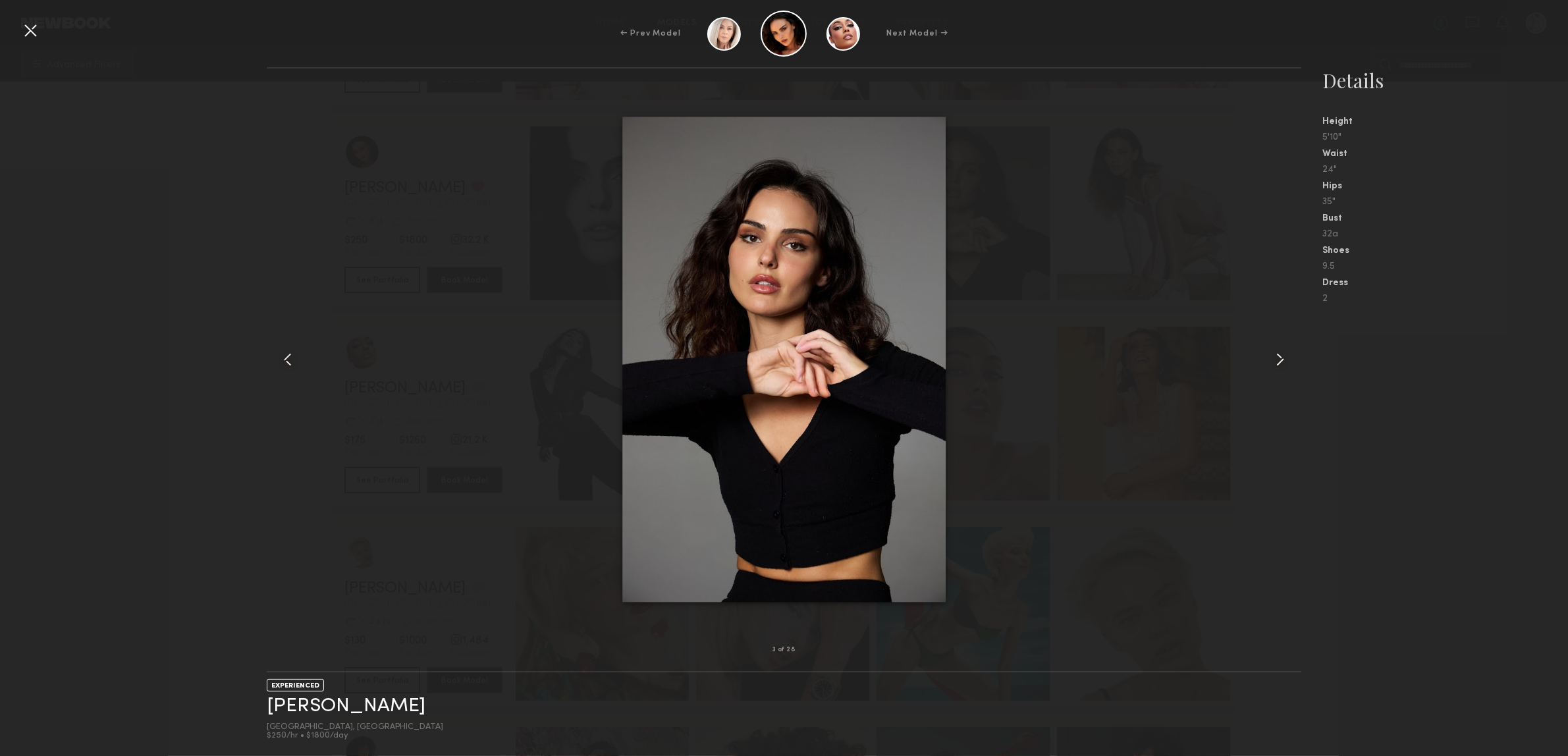
click at [1276, 364] on common-icon at bounding box center [1280, 359] width 21 height 21
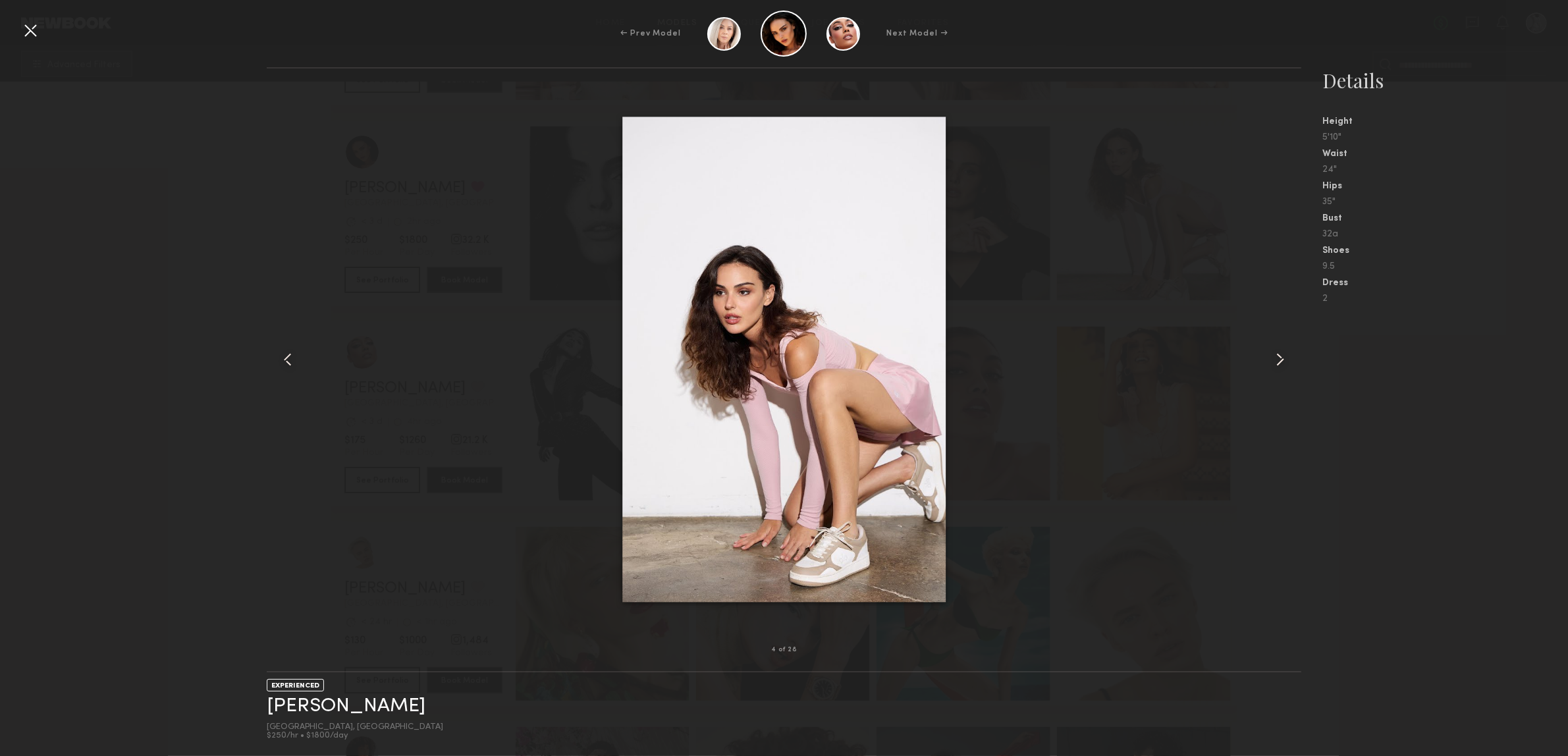
click at [1276, 364] on common-icon at bounding box center [1280, 359] width 21 height 21
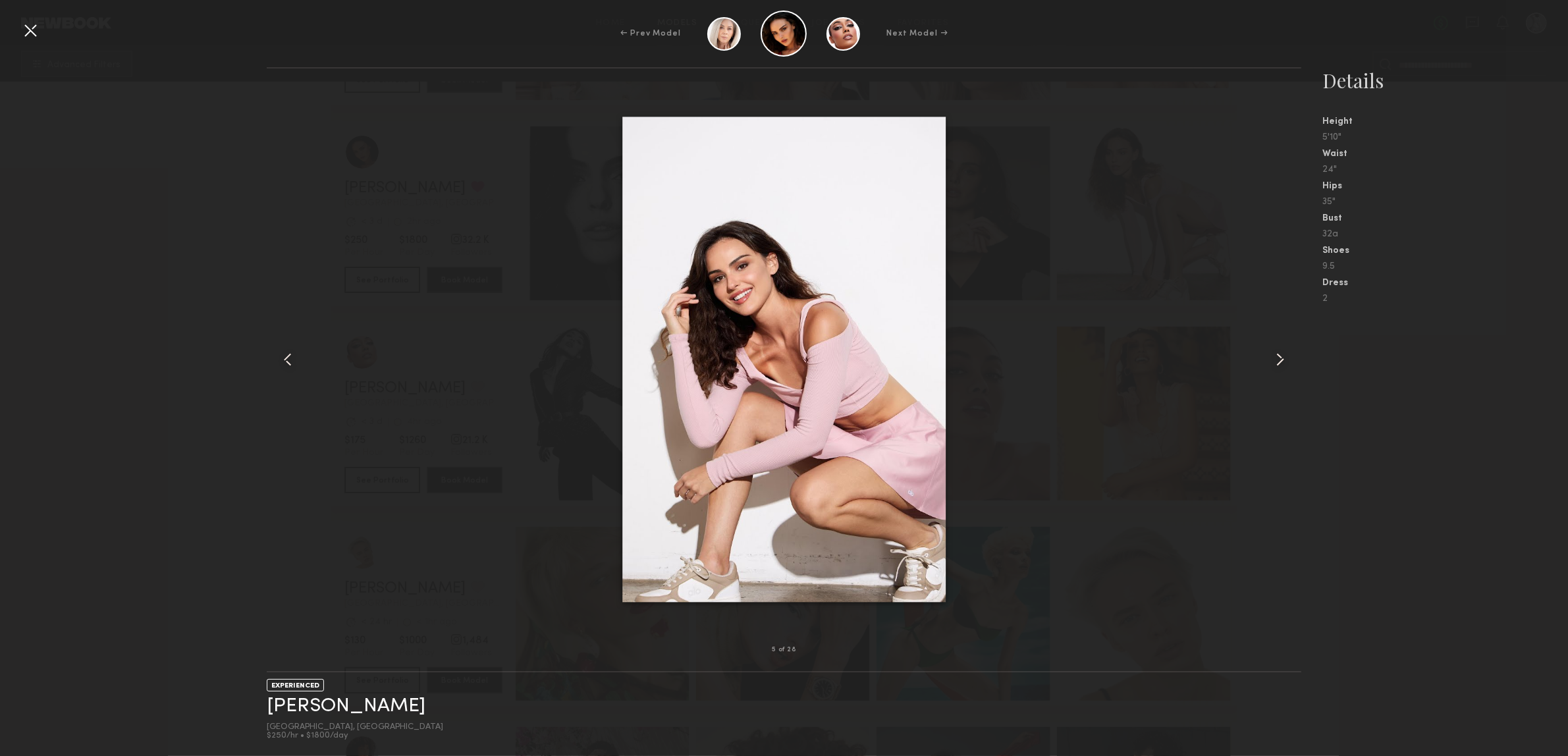
click at [1276, 364] on common-icon at bounding box center [1280, 359] width 21 height 21
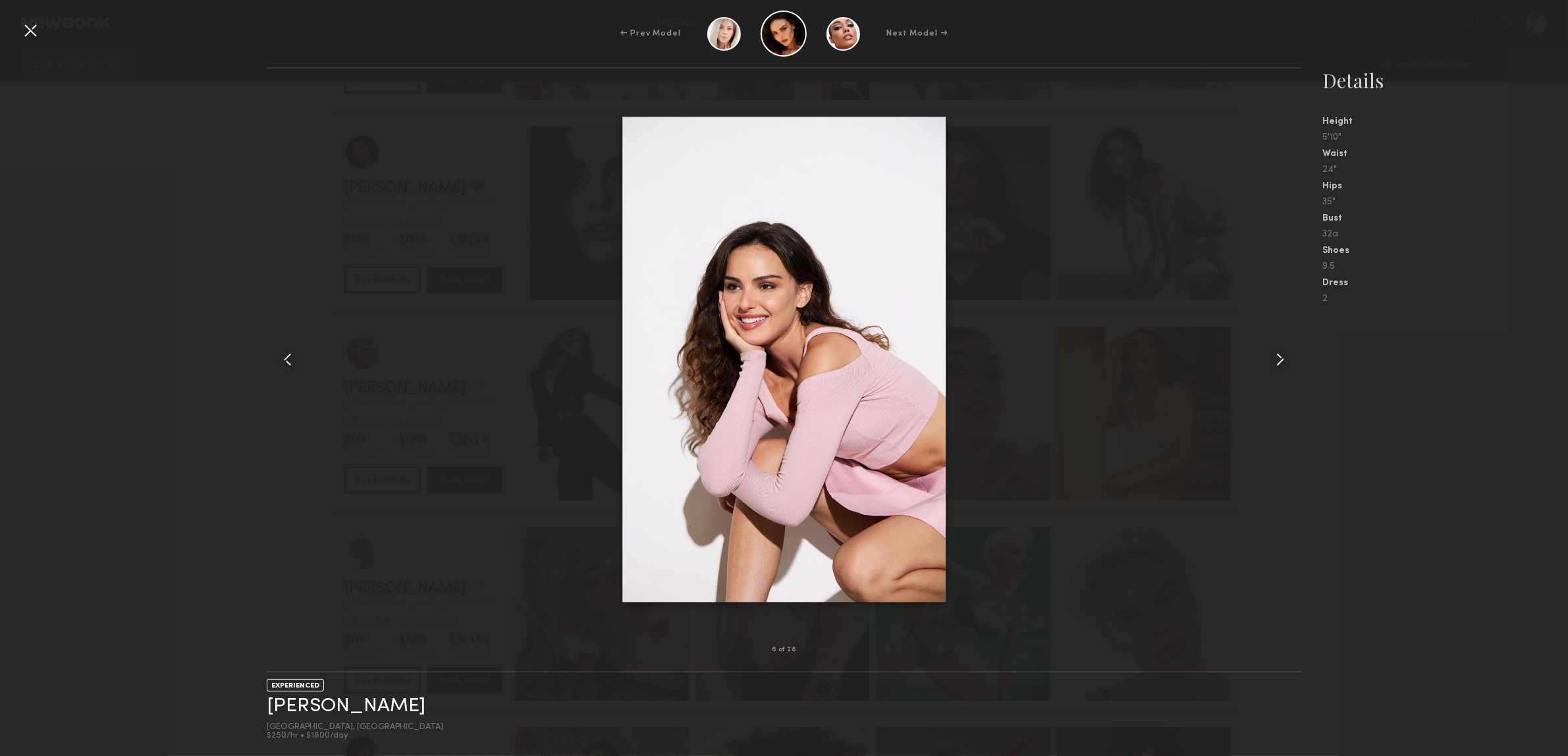
click at [1276, 364] on common-icon at bounding box center [1280, 359] width 21 height 21
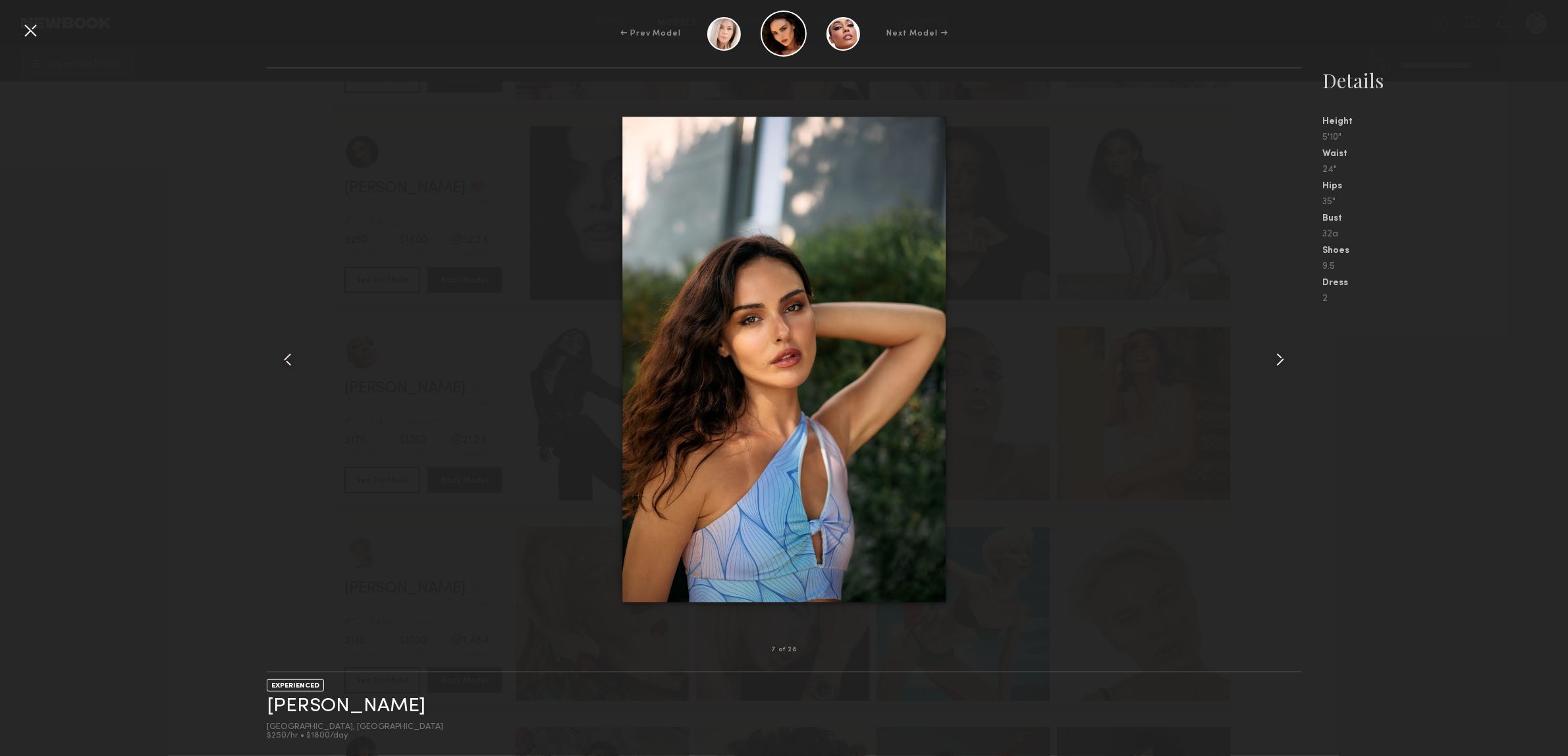
click at [1276, 364] on common-icon at bounding box center [1280, 359] width 21 height 21
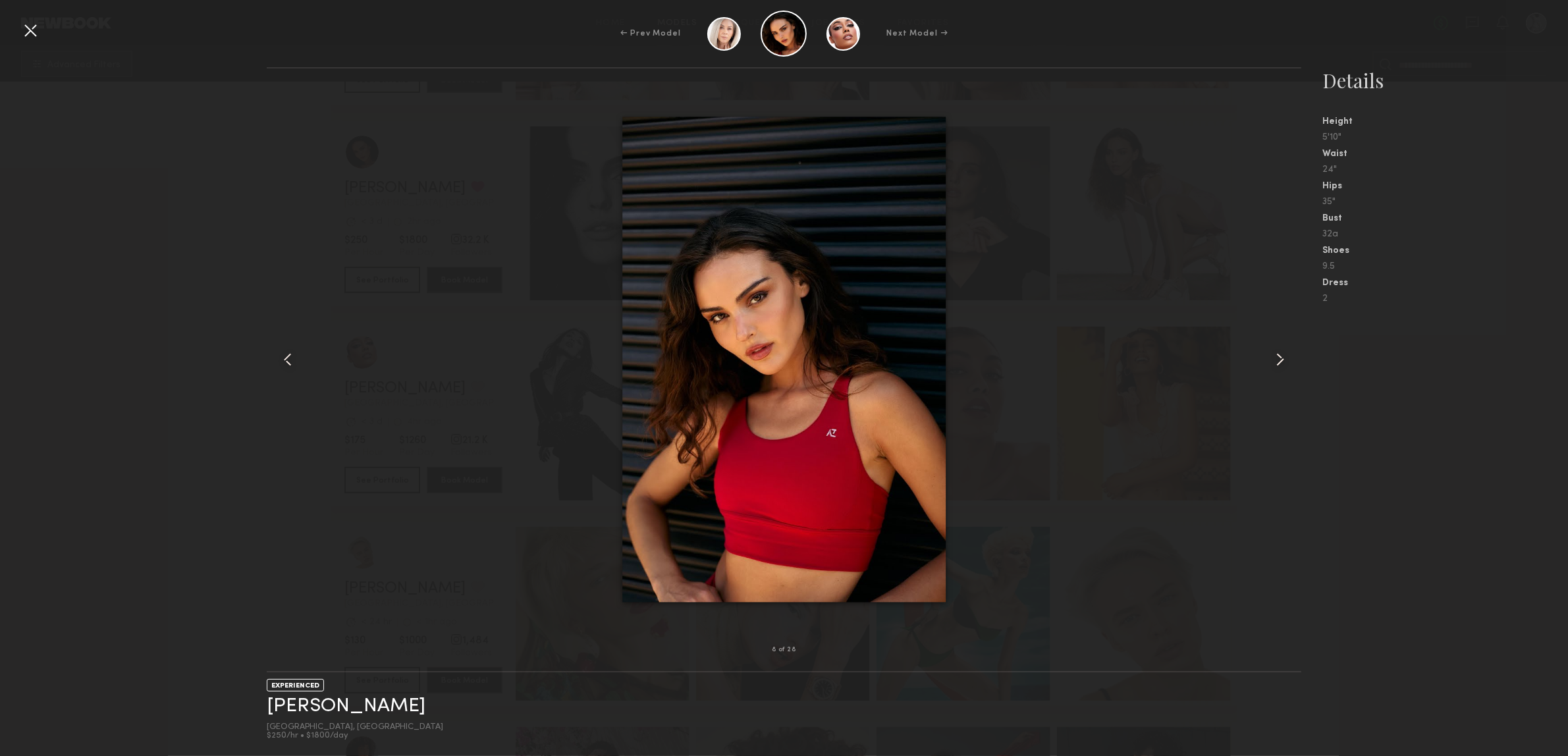
click at [1276, 364] on common-icon at bounding box center [1280, 359] width 21 height 21
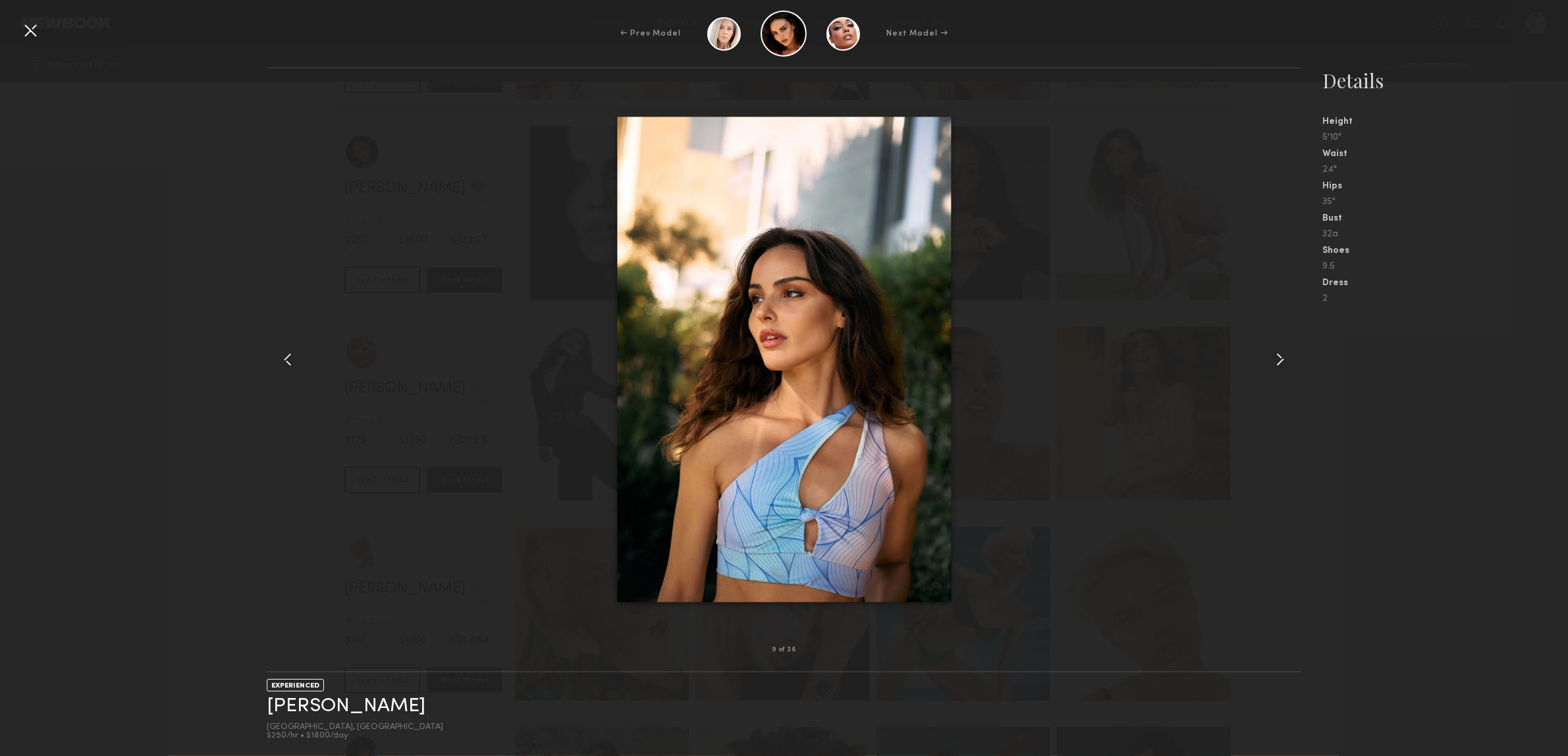
click at [1276, 364] on common-icon at bounding box center [1280, 359] width 21 height 21
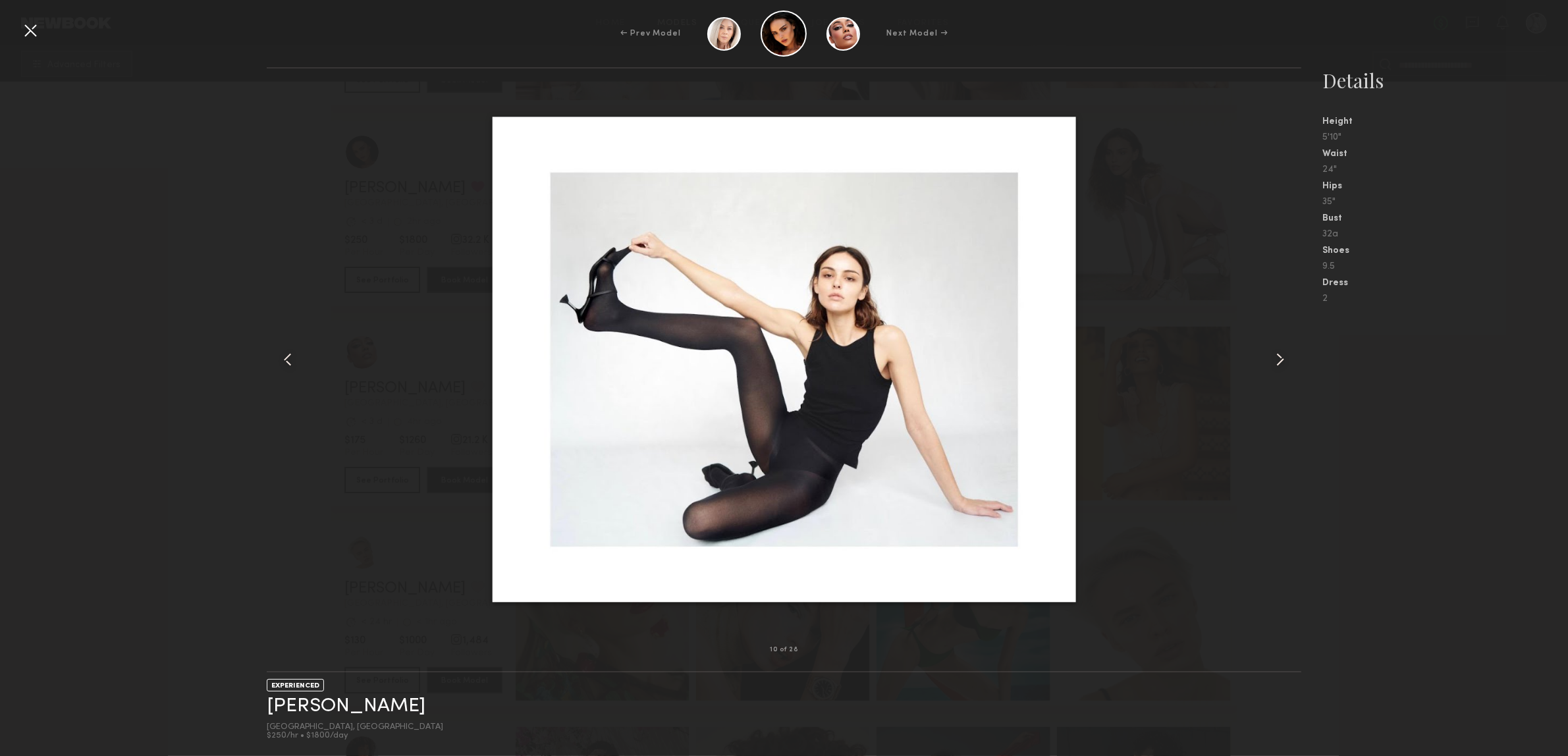
click at [1276, 364] on common-icon at bounding box center [1280, 359] width 21 height 21
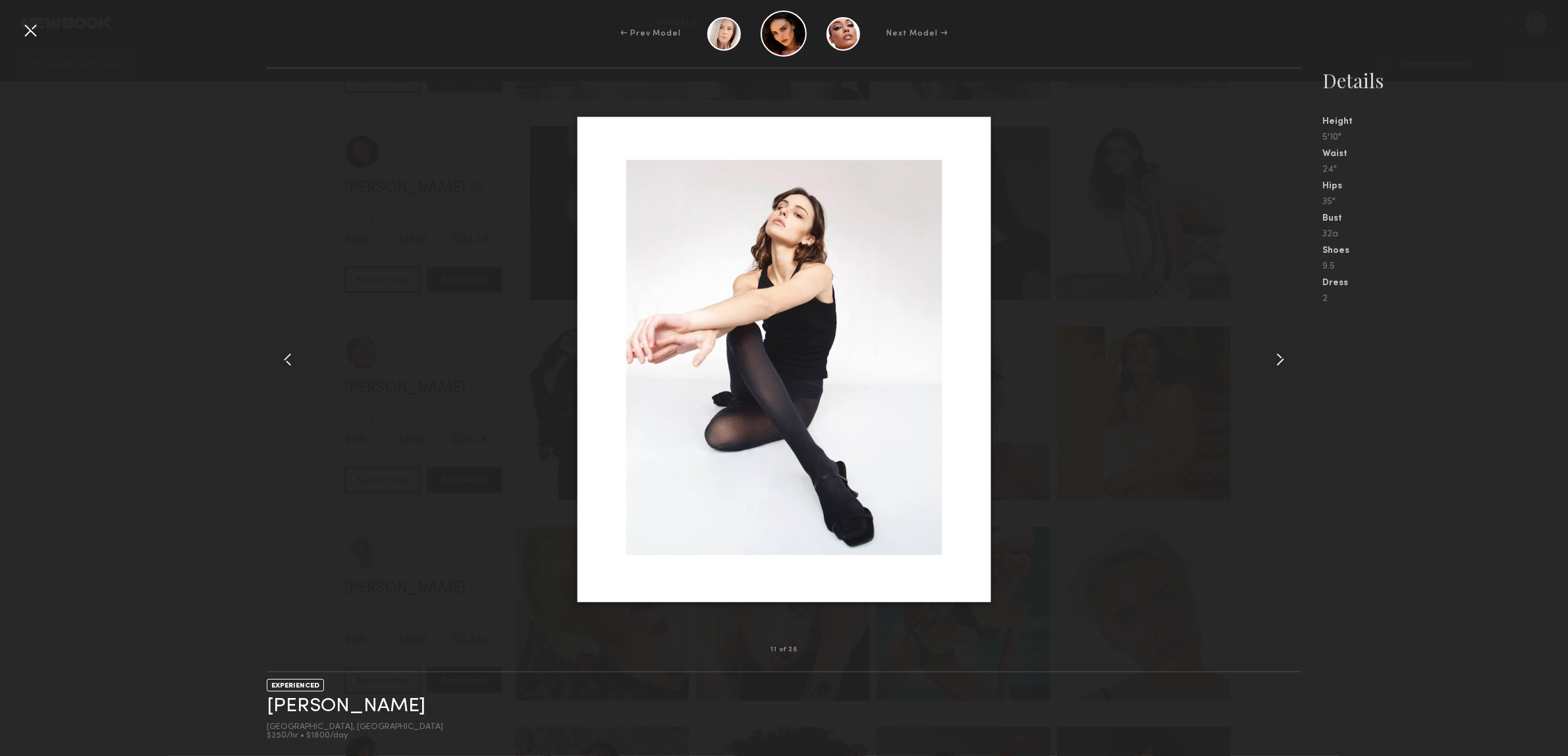
click at [1276, 364] on common-icon at bounding box center [1280, 359] width 21 height 21
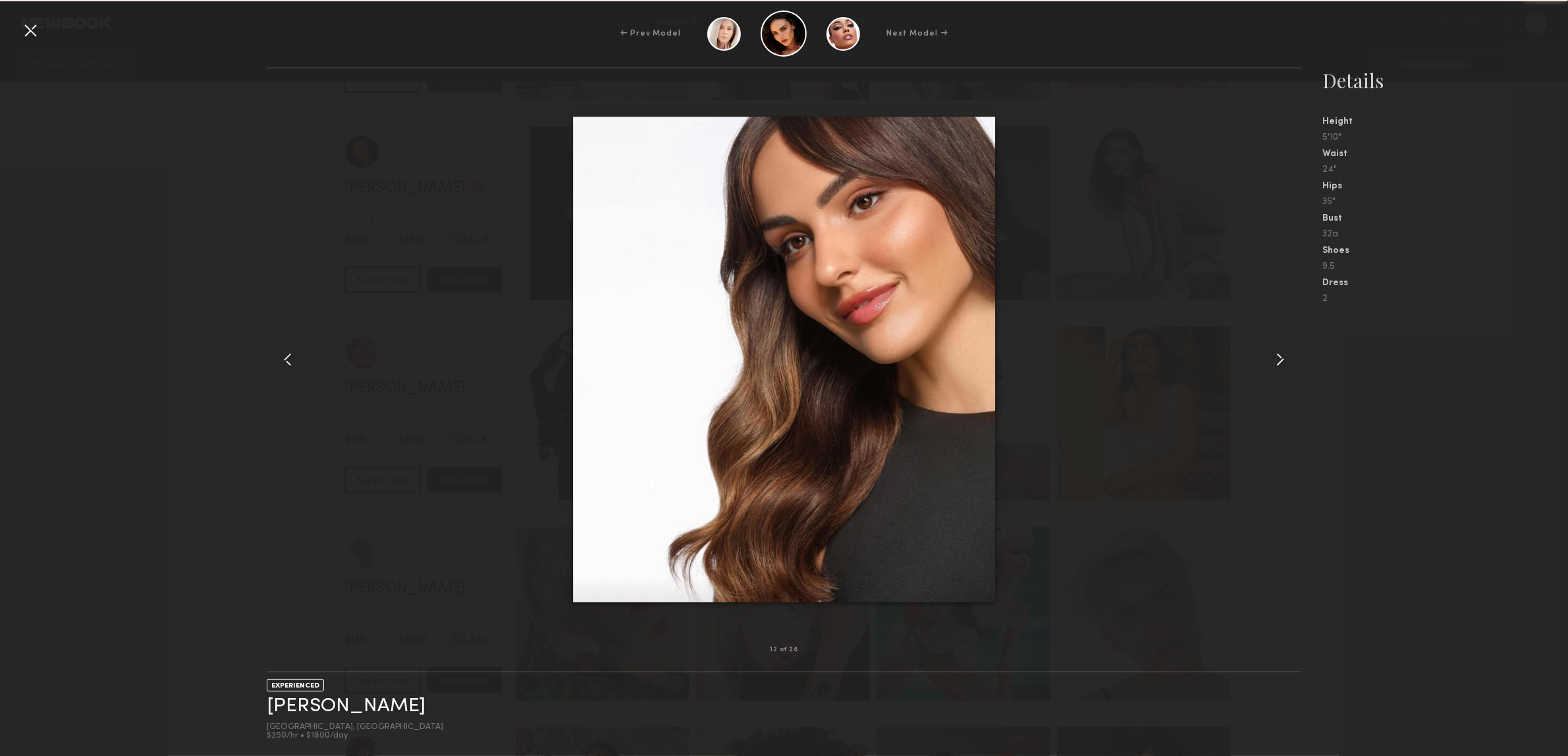
click at [1276, 364] on common-icon at bounding box center [1280, 359] width 21 height 21
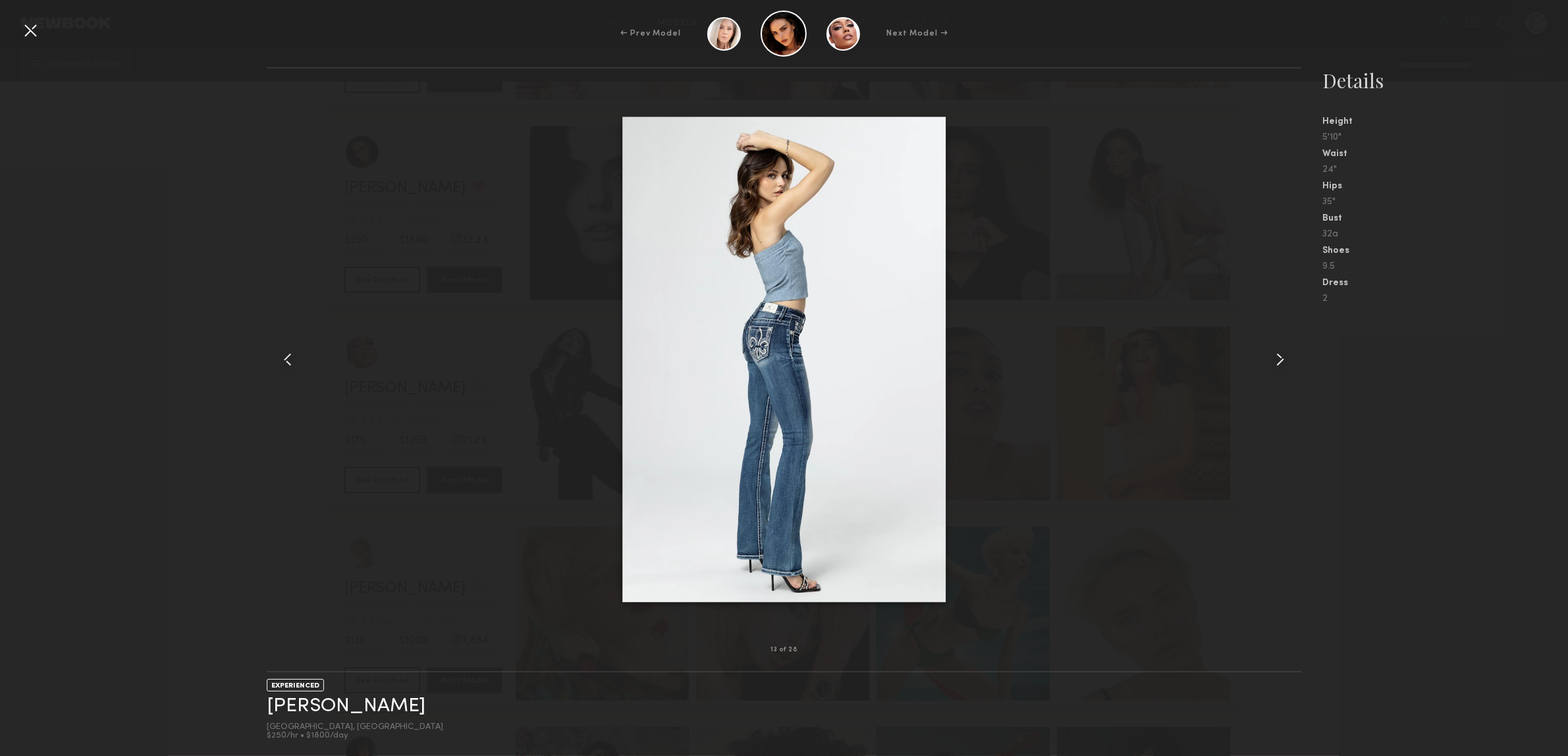
click at [1276, 364] on common-icon at bounding box center [1280, 359] width 21 height 21
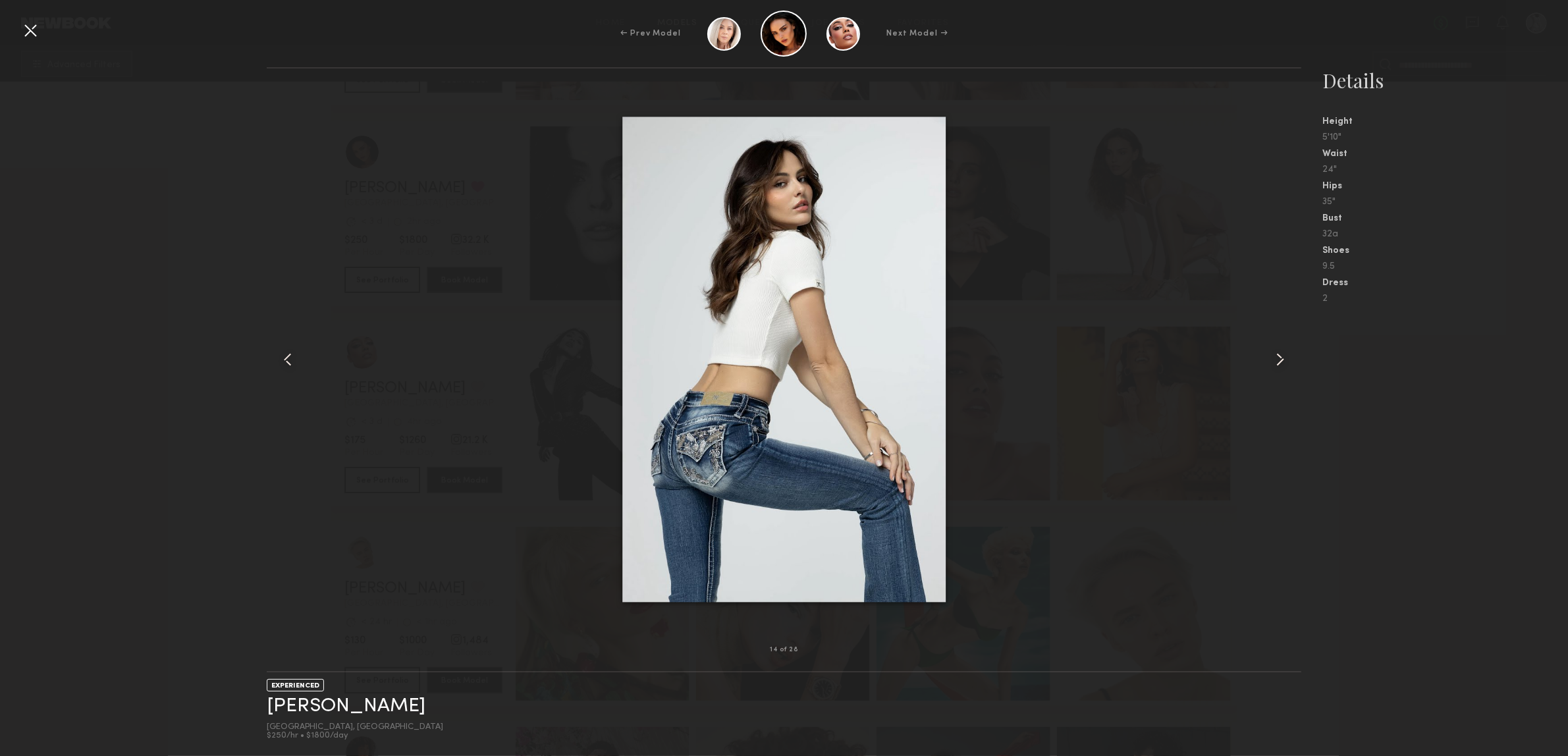
click at [1276, 364] on common-icon at bounding box center [1280, 359] width 21 height 21
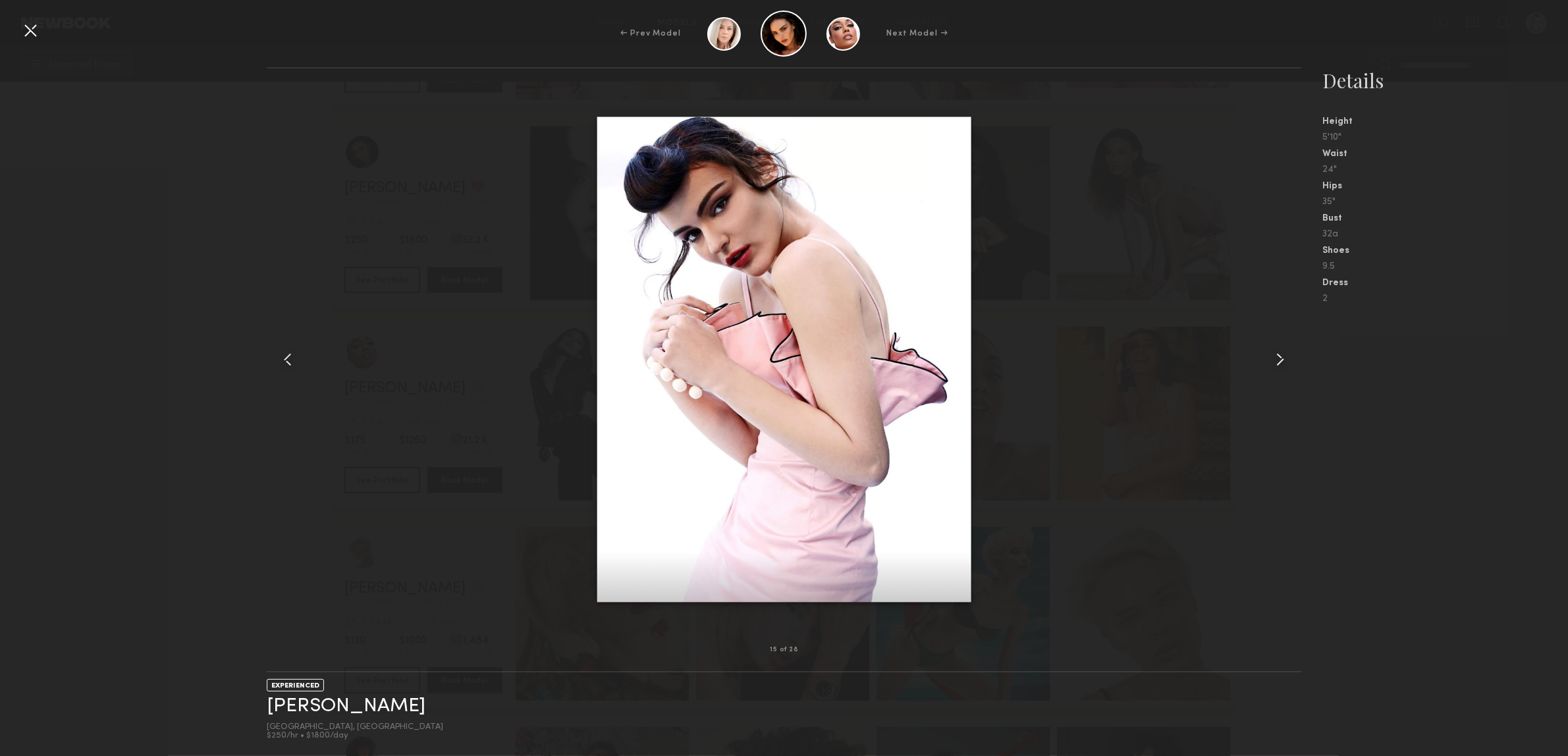
click at [1276, 364] on common-icon at bounding box center [1280, 359] width 21 height 21
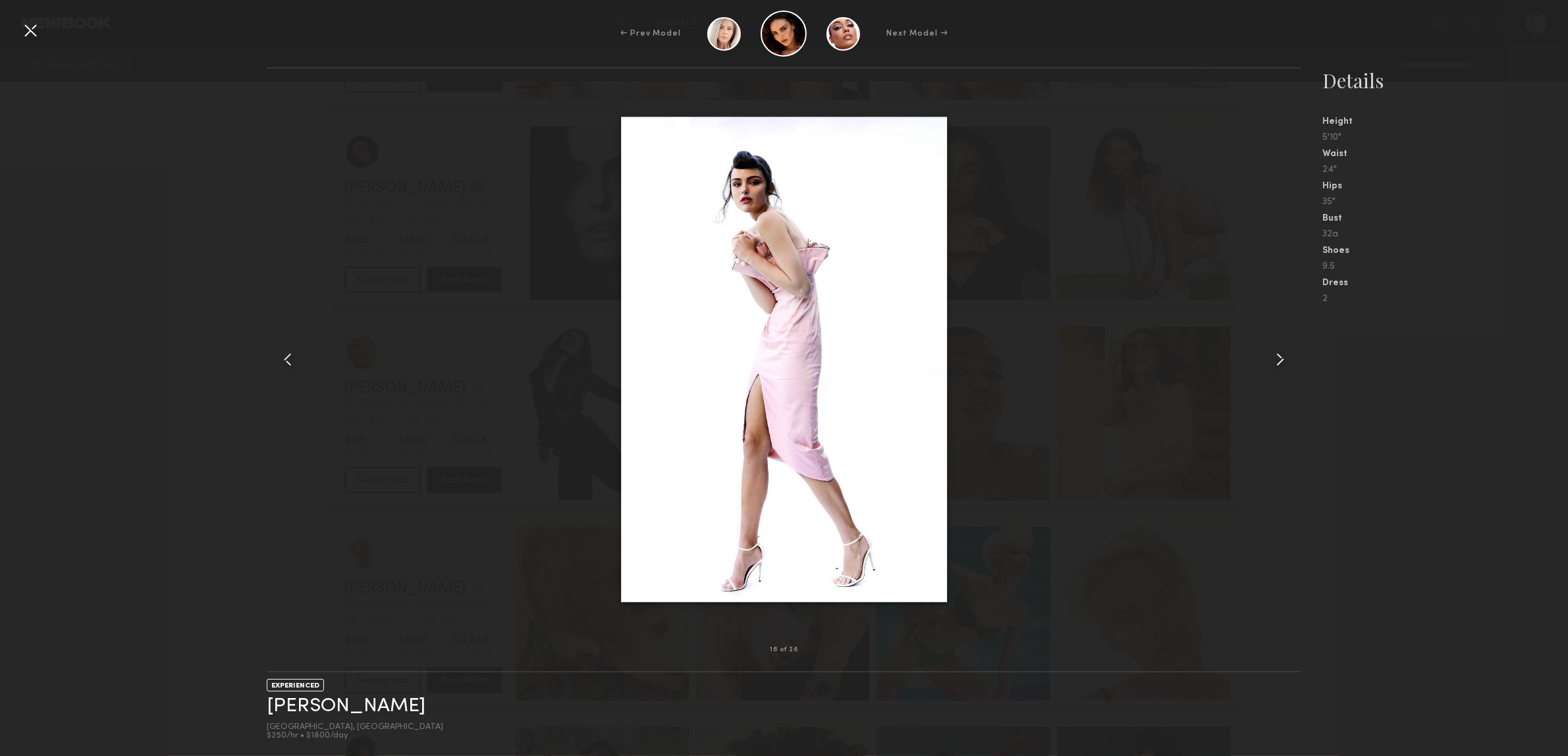
click at [1276, 364] on common-icon at bounding box center [1280, 359] width 21 height 21
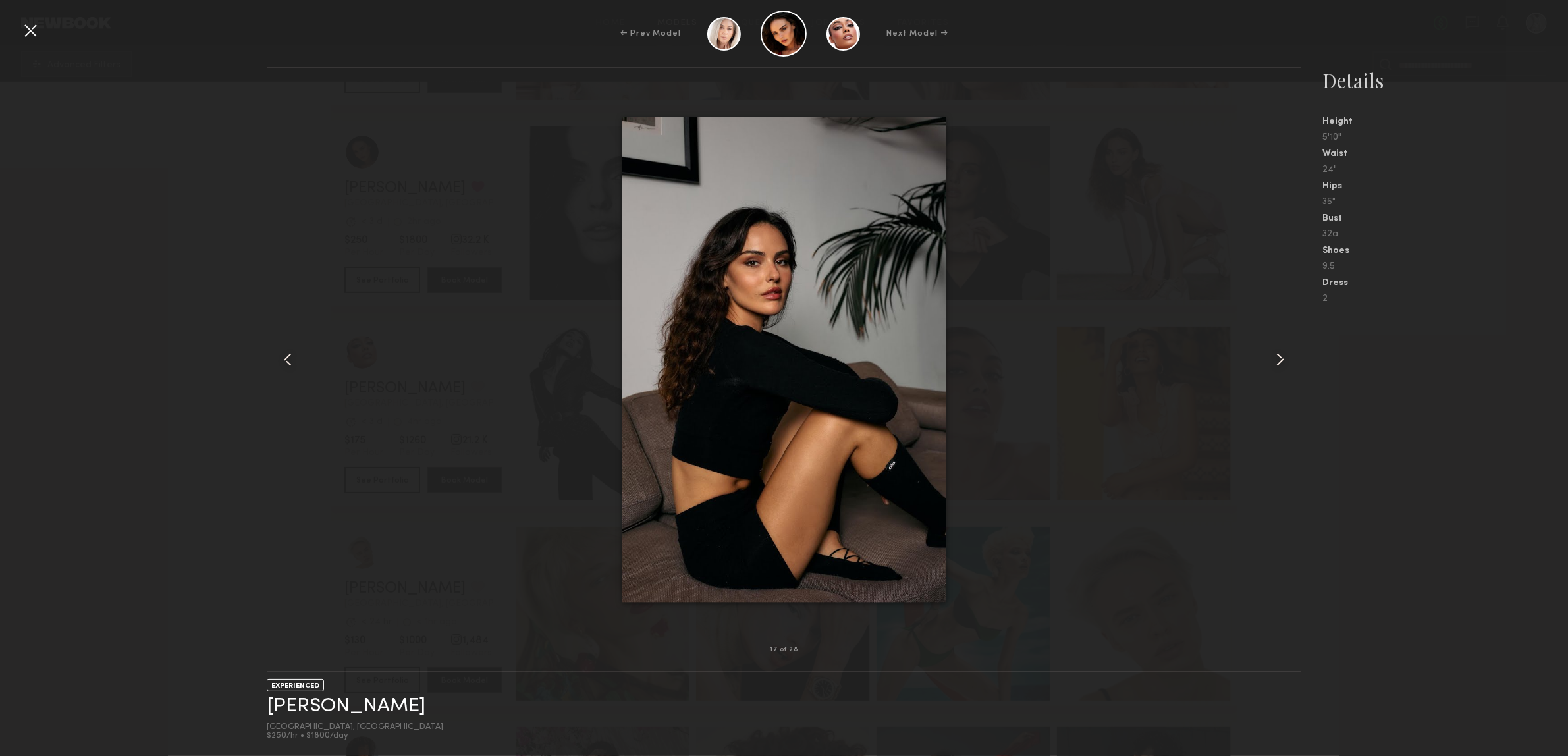
click at [1276, 364] on common-icon at bounding box center [1280, 359] width 21 height 21
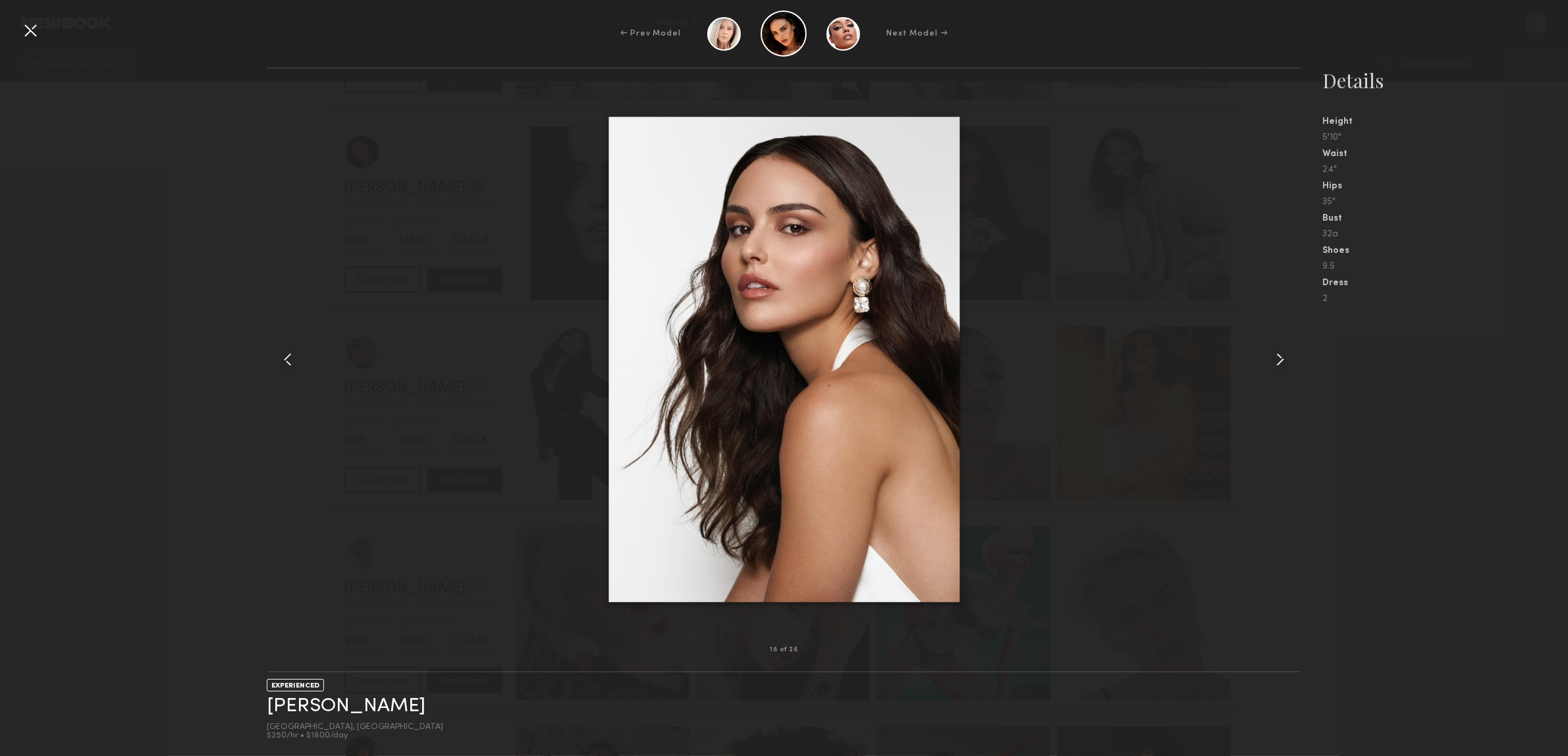
click at [1276, 364] on common-icon at bounding box center [1280, 359] width 21 height 21
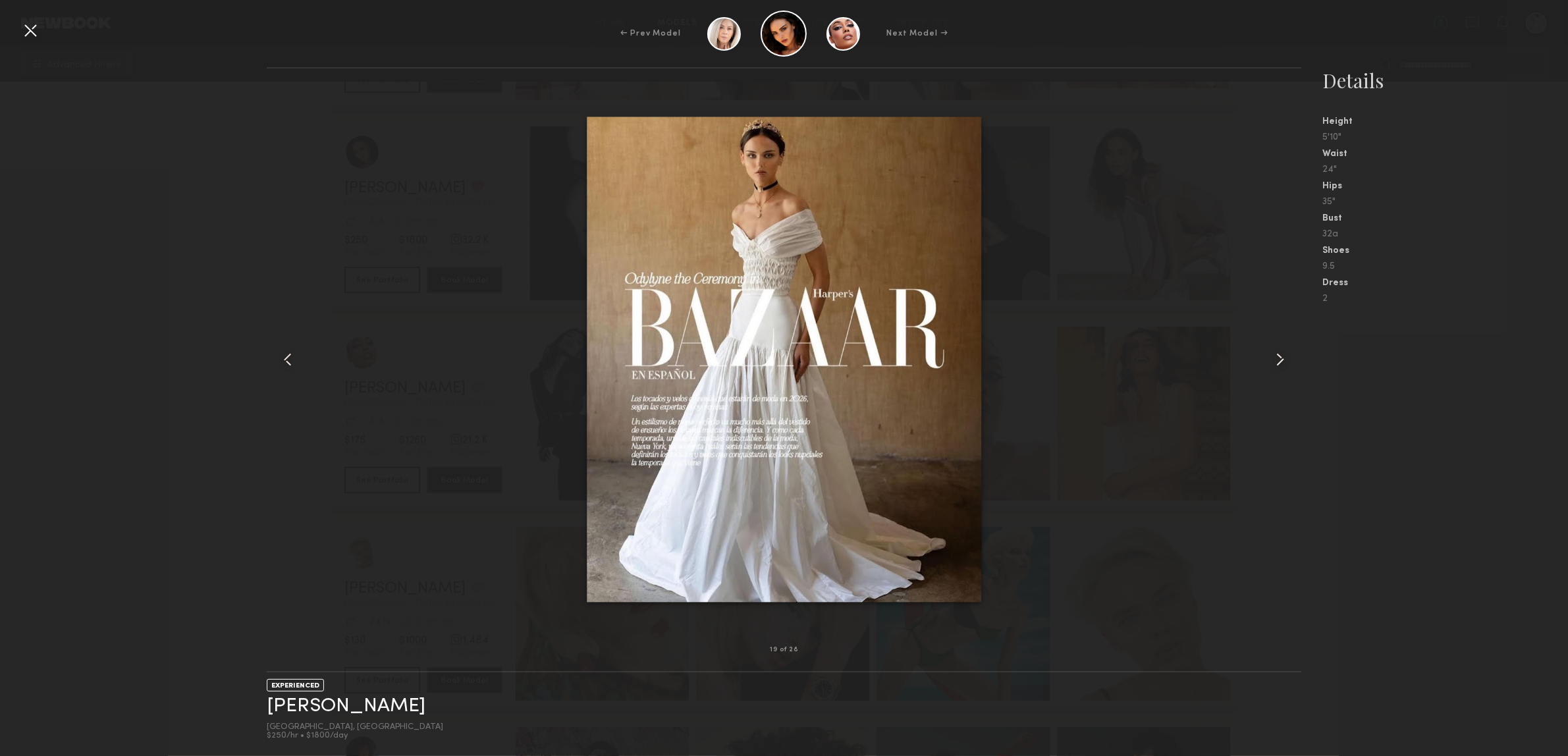
click at [1276, 364] on common-icon at bounding box center [1280, 359] width 21 height 21
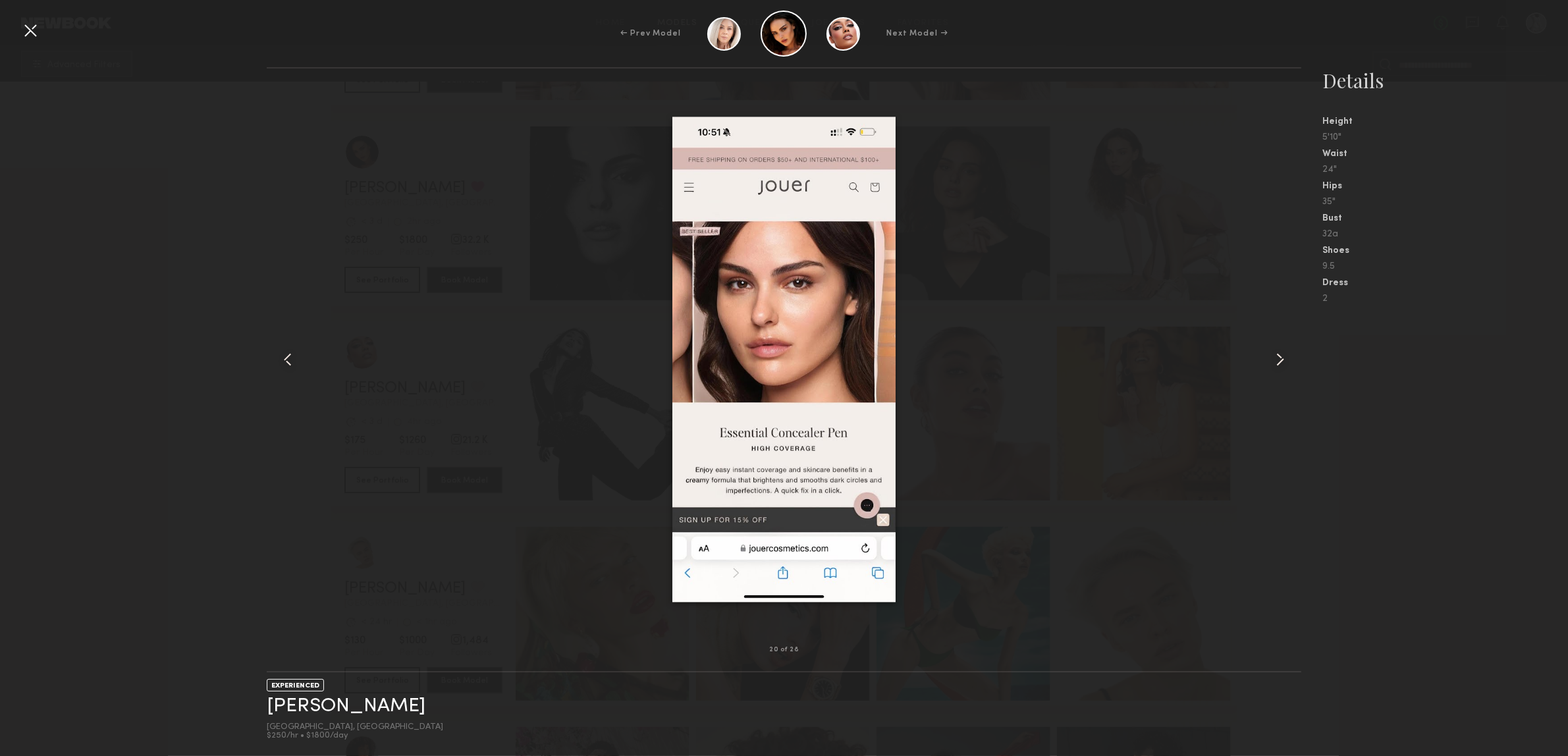
click at [1276, 364] on common-icon at bounding box center [1280, 359] width 21 height 21
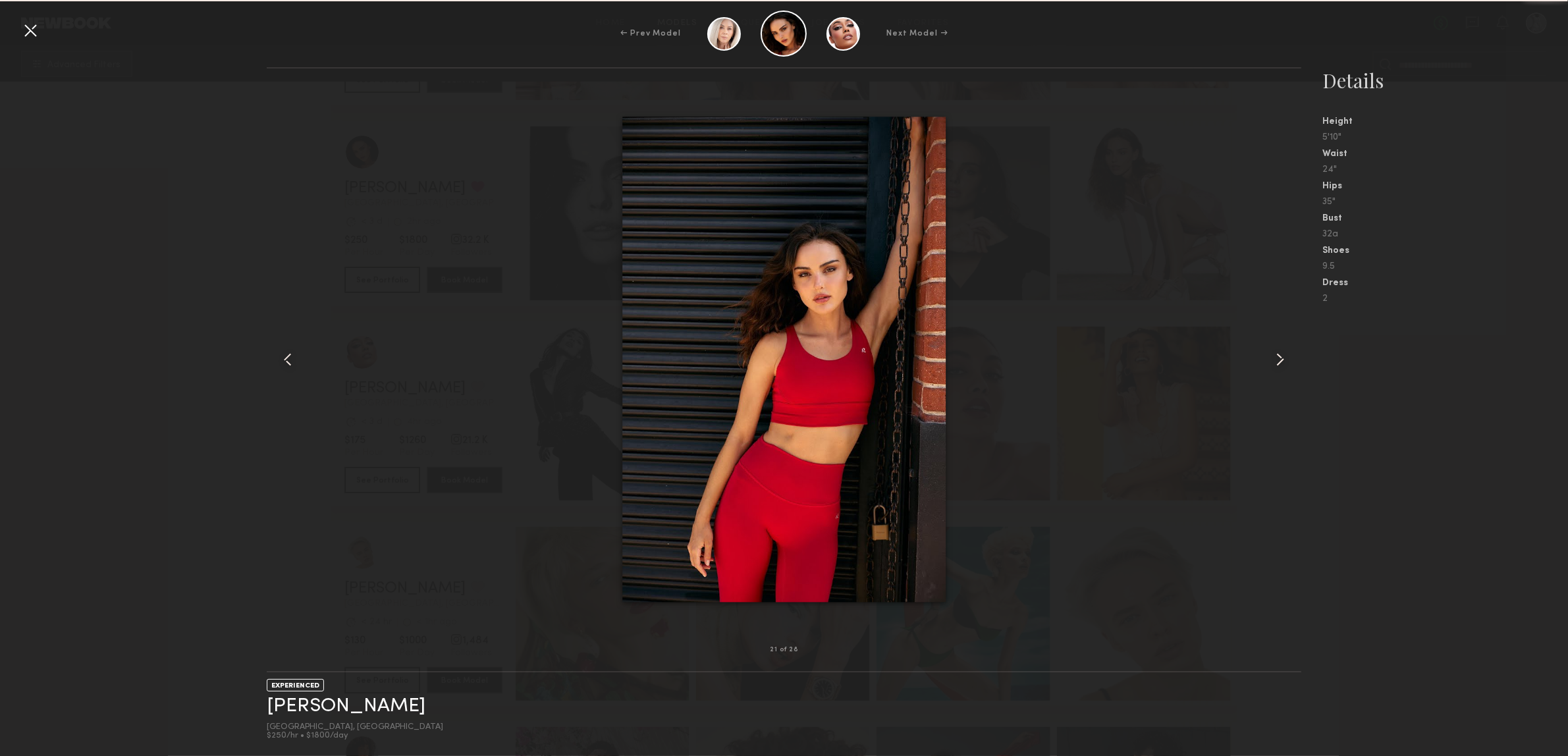
click at [1276, 364] on common-icon at bounding box center [1280, 359] width 21 height 21
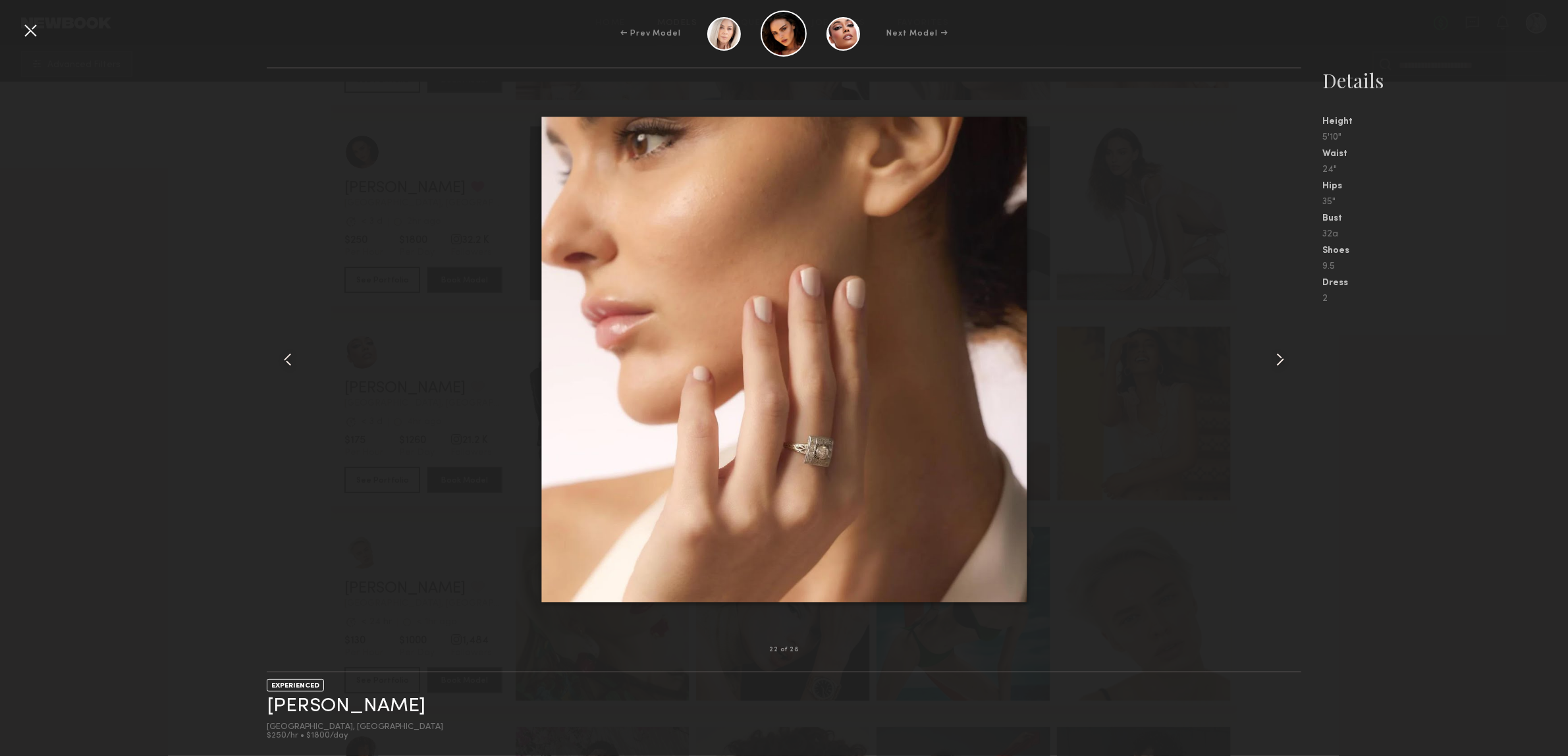
click at [1276, 364] on common-icon at bounding box center [1280, 359] width 21 height 21
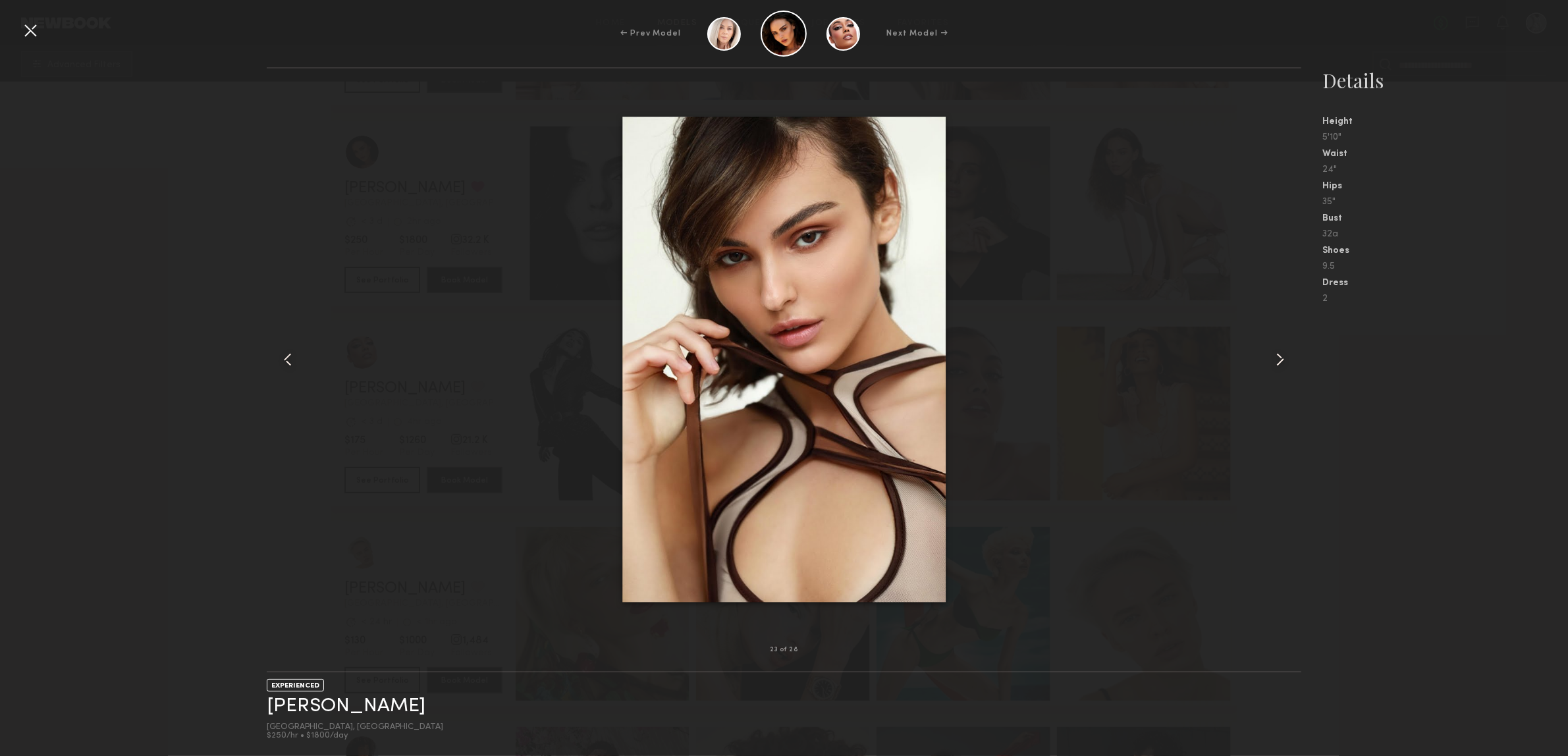
click at [1276, 364] on common-icon at bounding box center [1280, 359] width 21 height 21
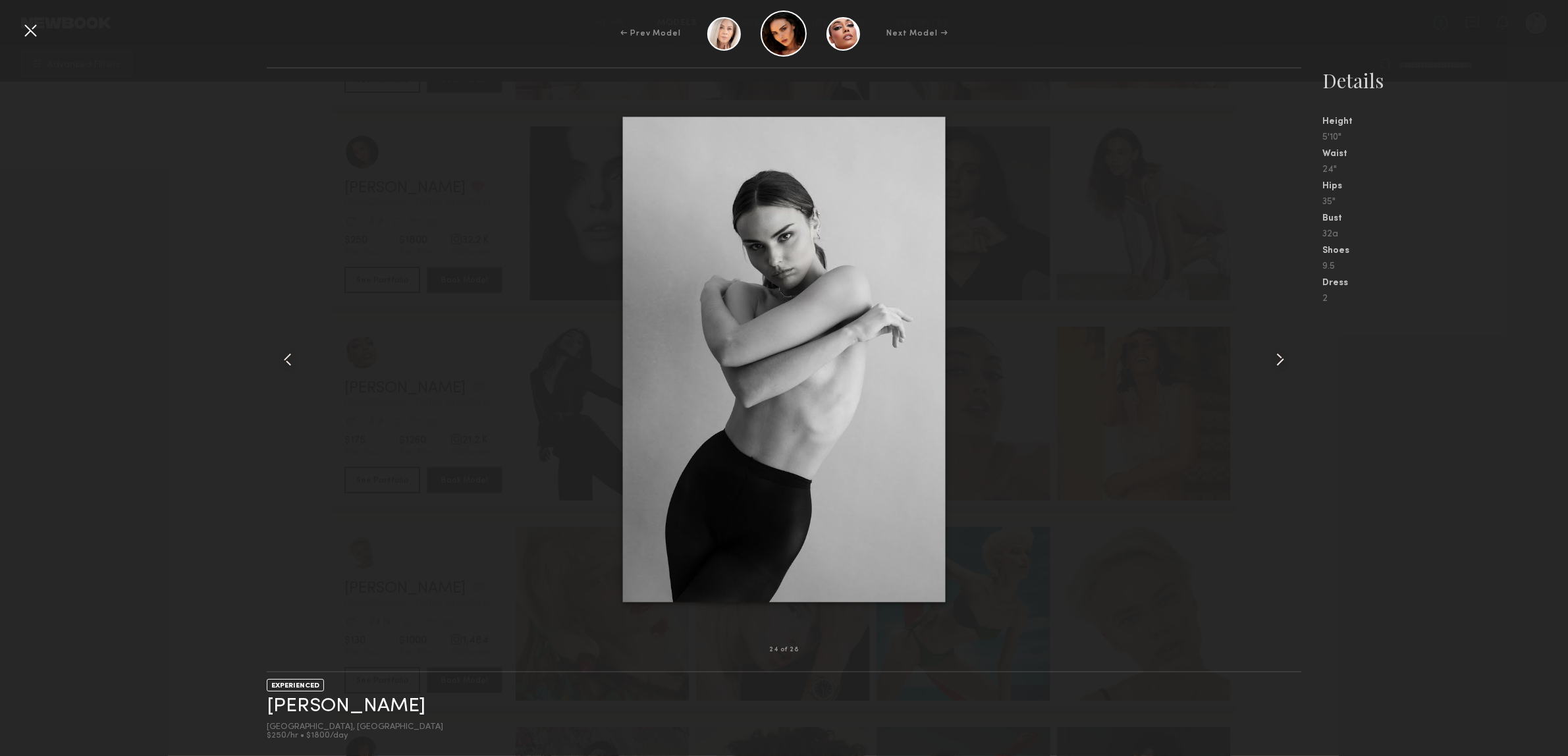
click at [1276, 364] on common-icon at bounding box center [1280, 359] width 21 height 21
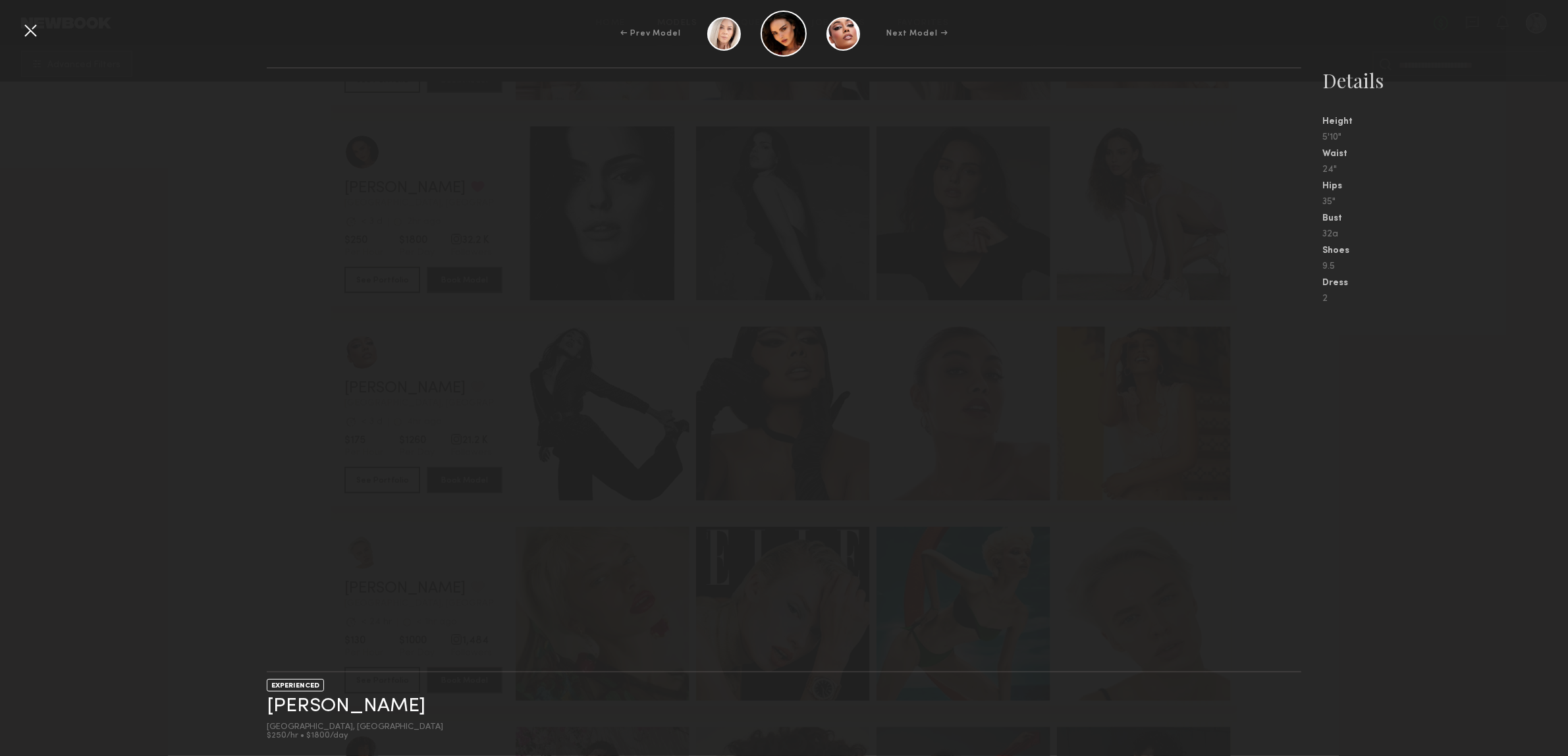
click at [1276, 364] on nb-gallery-light at bounding box center [784, 370] width 1034 height 606
click at [23, 38] on div at bounding box center [30, 30] width 21 height 21
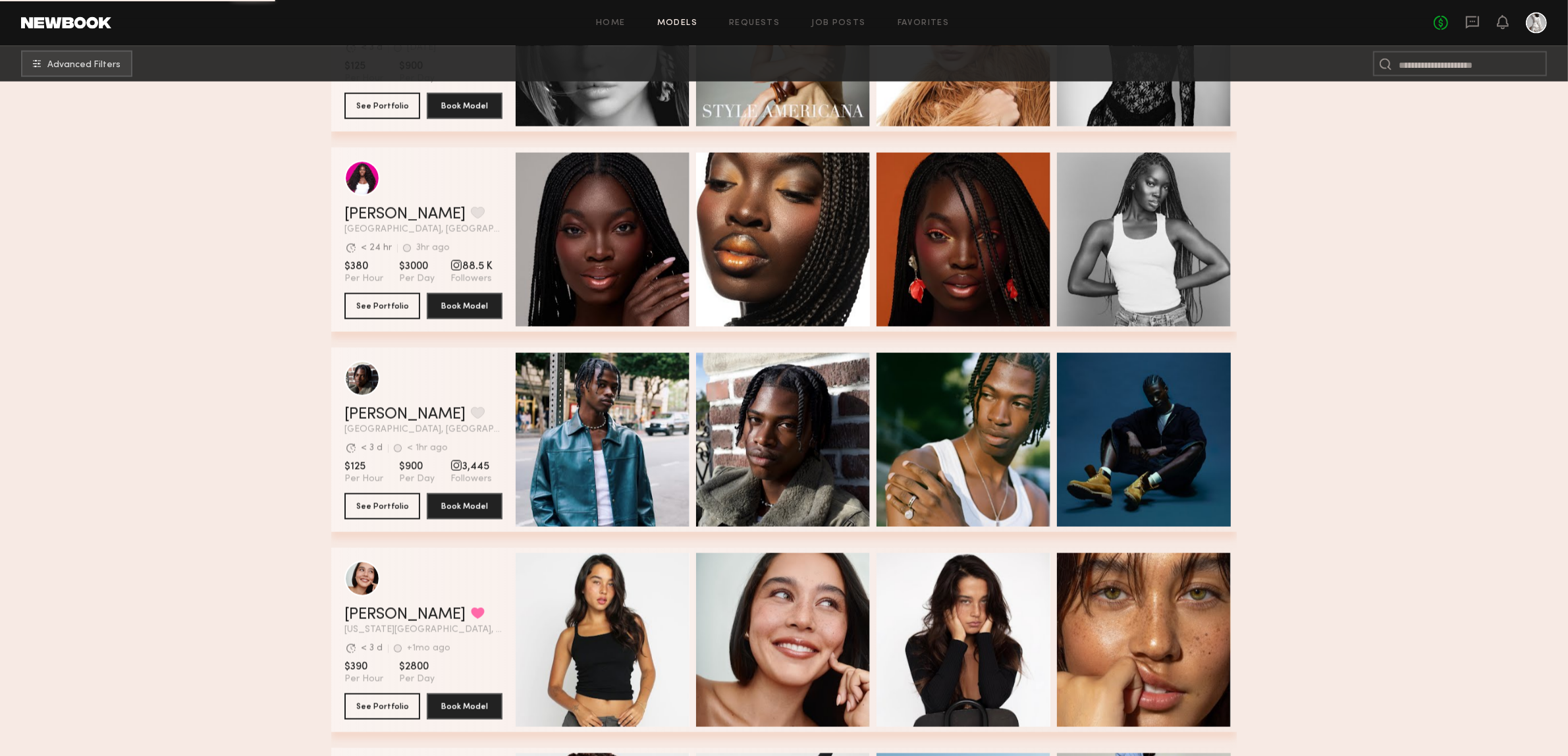
scroll to position [9187, 0]
